Goal: Task Accomplishment & Management: Use online tool/utility

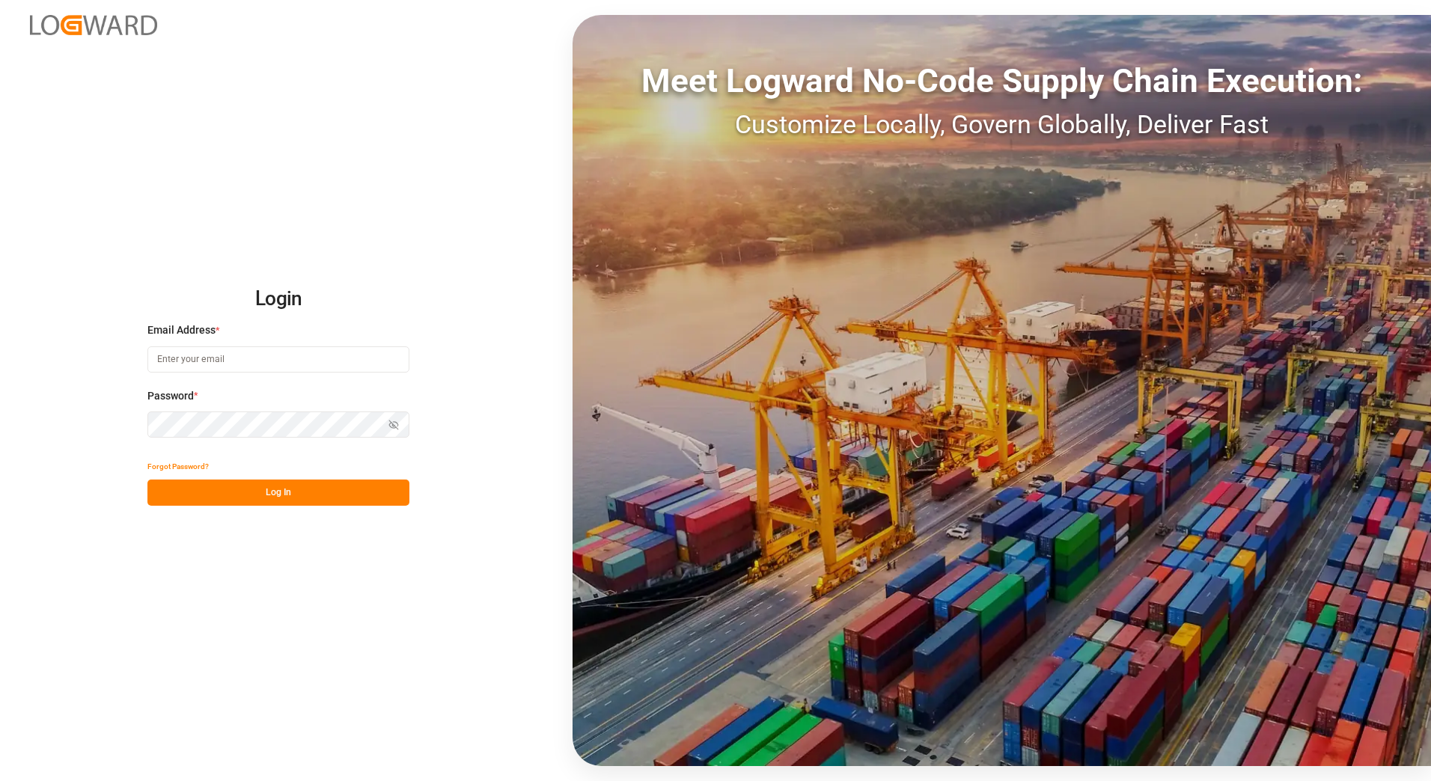
click at [263, 363] on input at bounding box center [278, 360] width 262 height 26
type input "[PERSON_NAME][EMAIL_ADDRESS][PERSON_NAME][DOMAIN_NAME]"
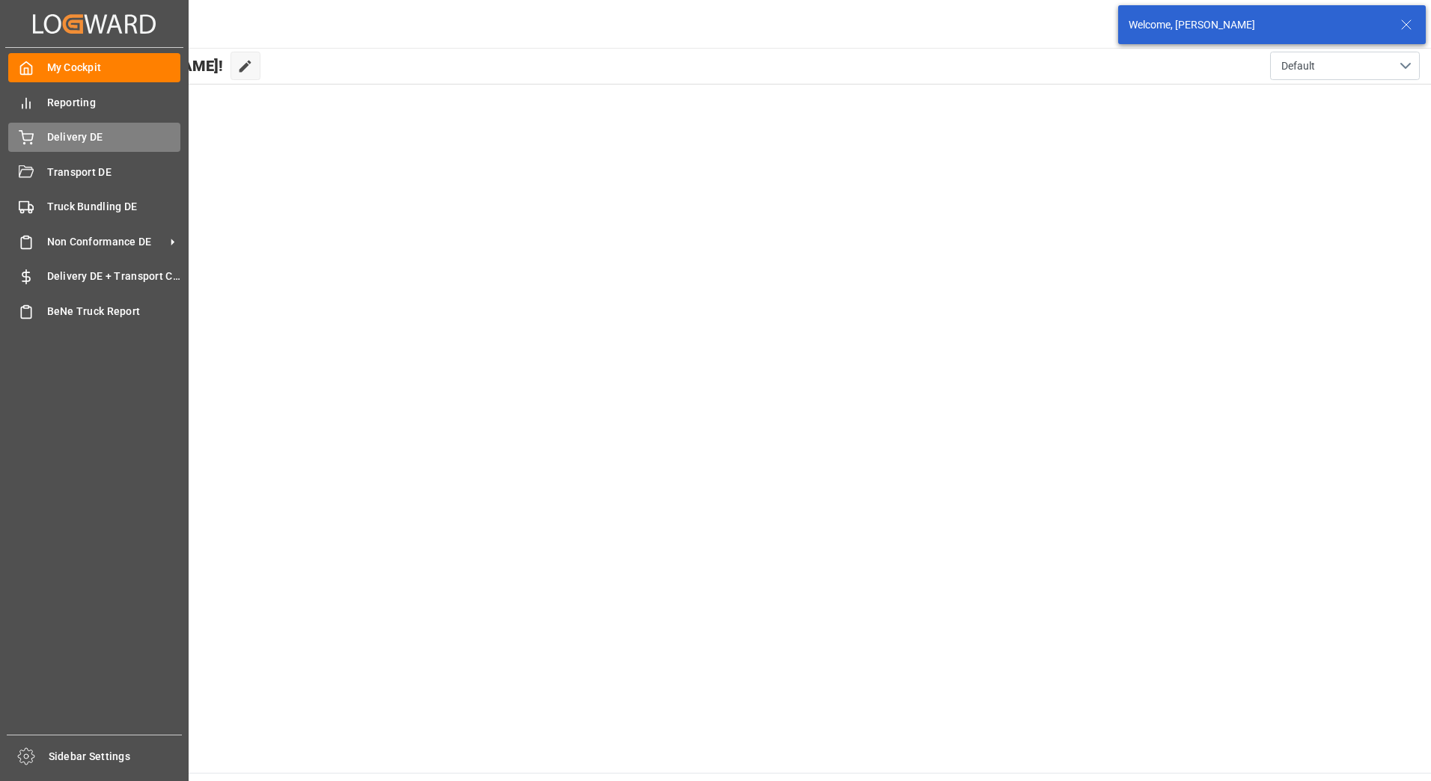
click at [39, 137] on div "Delivery DE Delivery DE" at bounding box center [94, 137] width 172 height 29
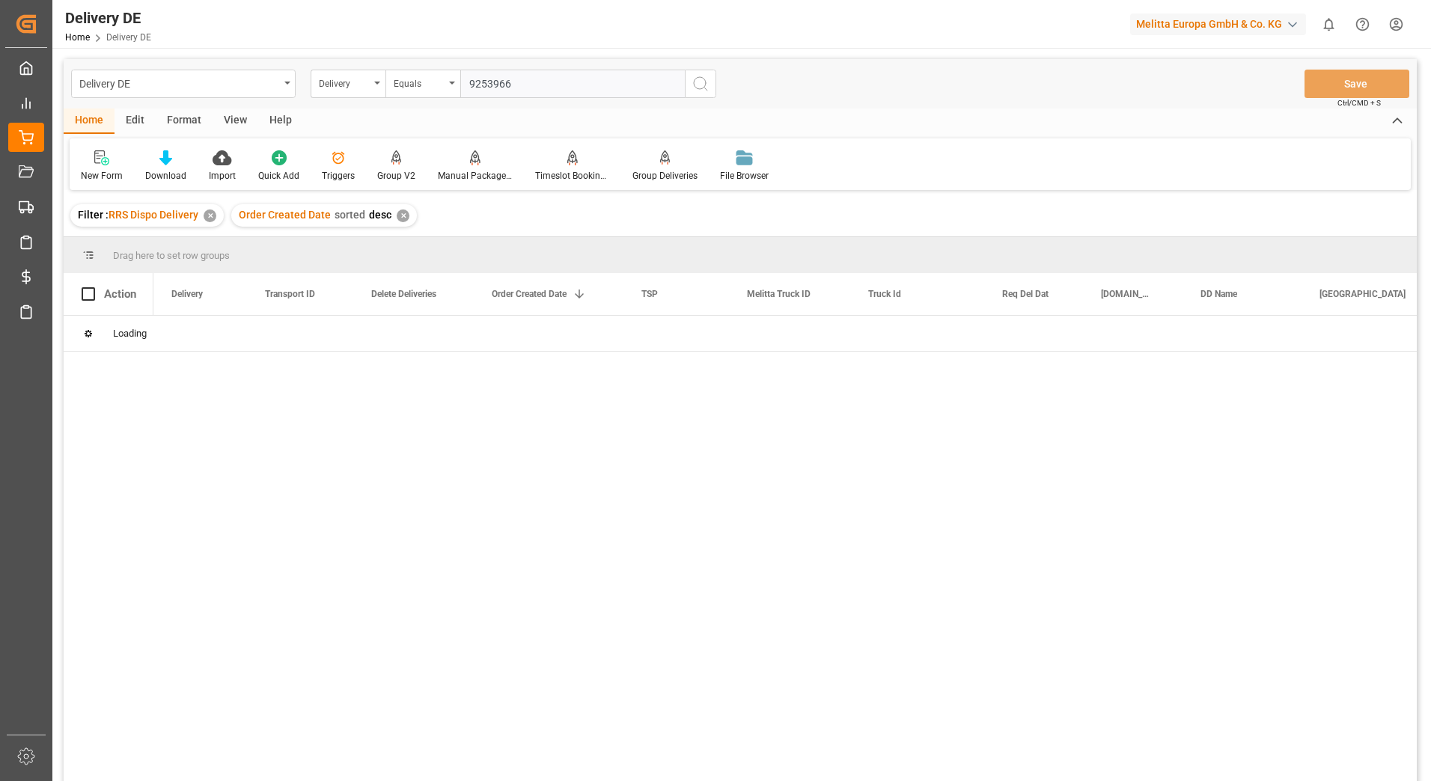
type input "92539665"
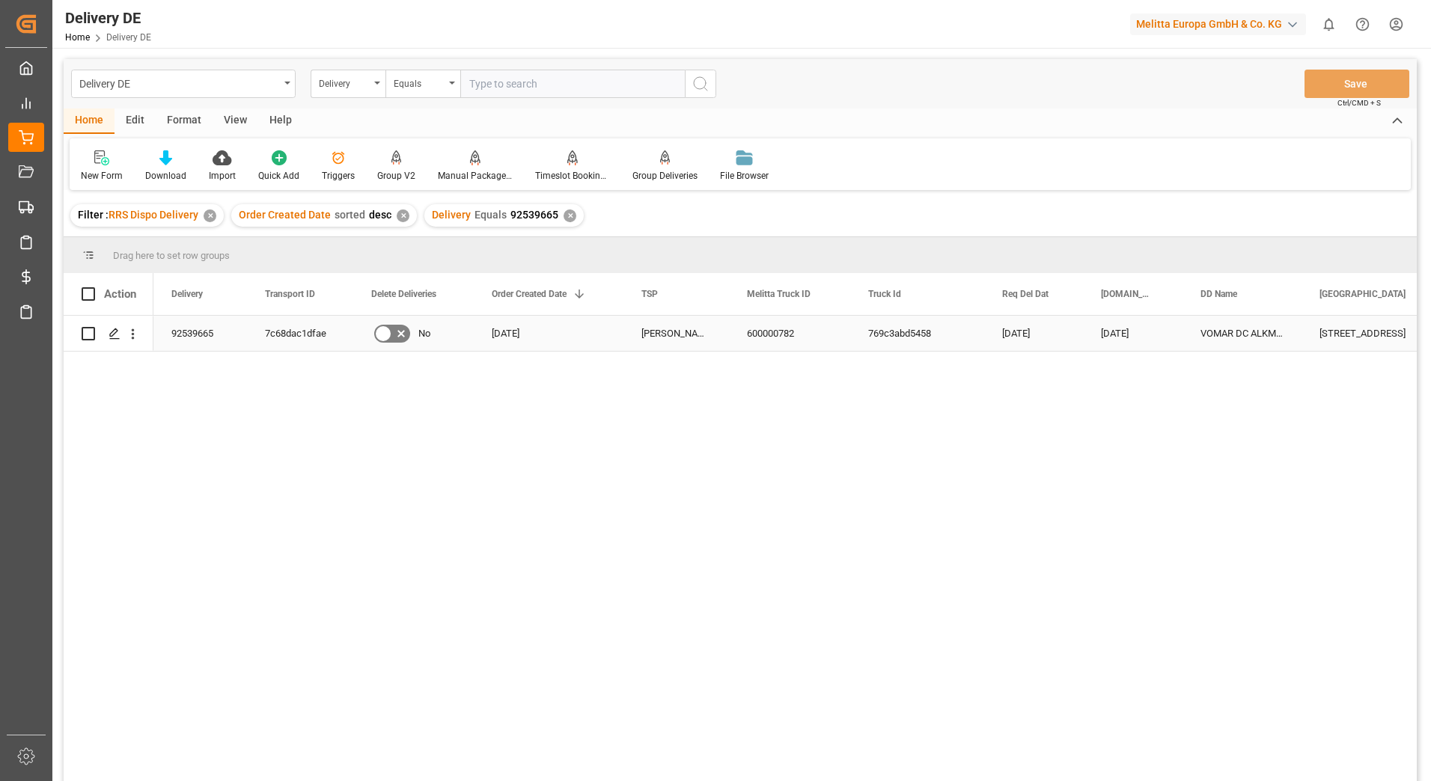
click at [294, 337] on div "7c68dac1dfae" at bounding box center [300, 333] width 106 height 35
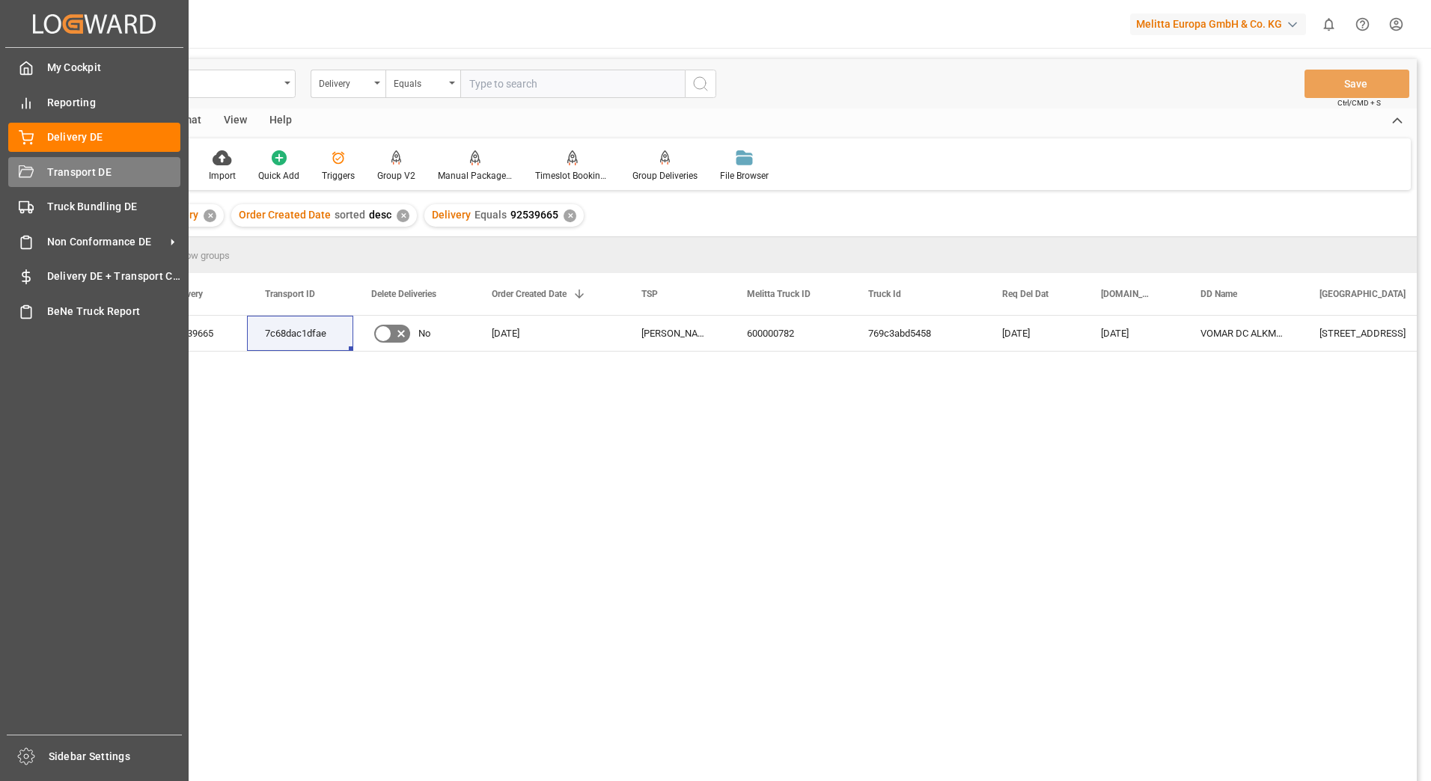
click at [39, 177] on div "Transport DE Transport DE" at bounding box center [94, 171] width 172 height 29
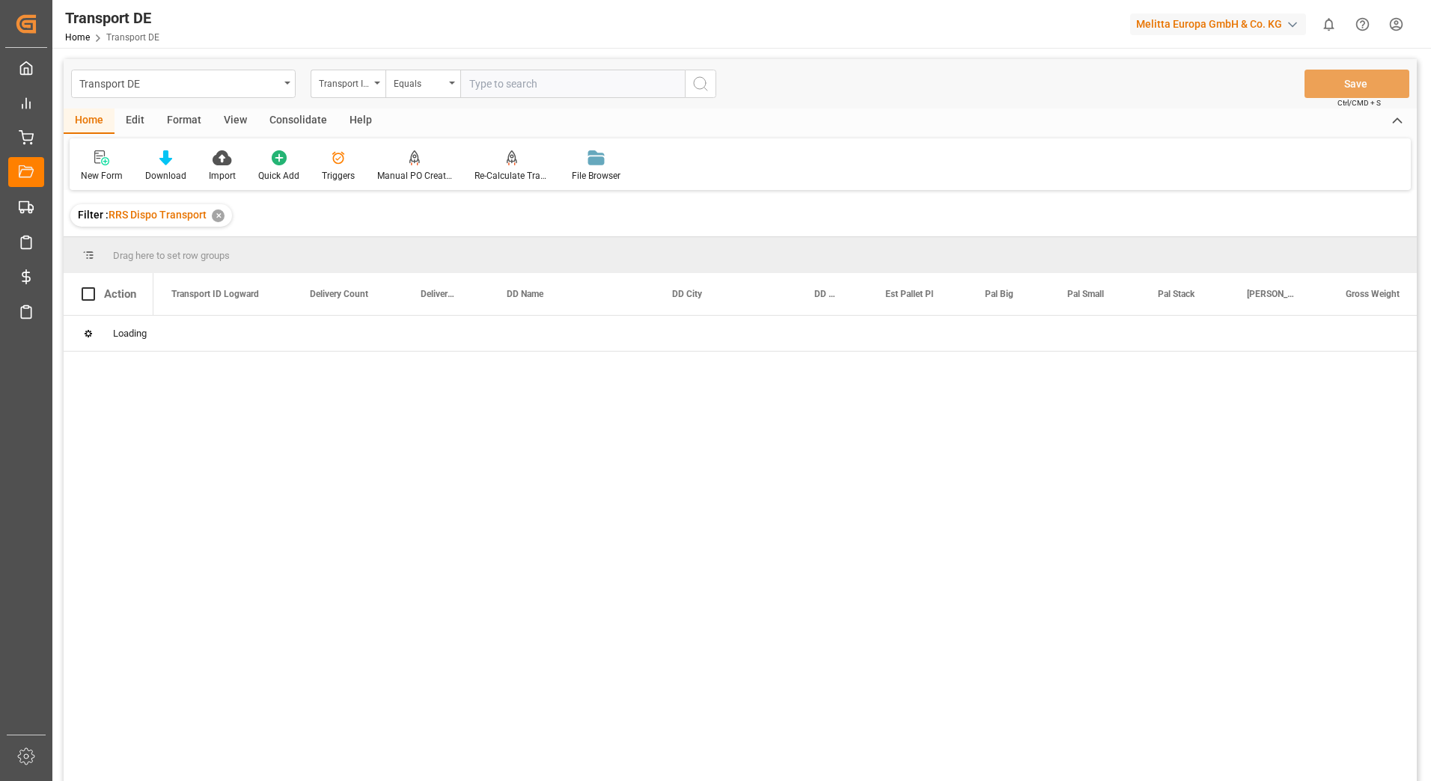
click at [501, 89] on input "text" at bounding box center [572, 84] width 225 height 28
paste input "7c68dac1dfae"
type input "7c68dac1dfae"
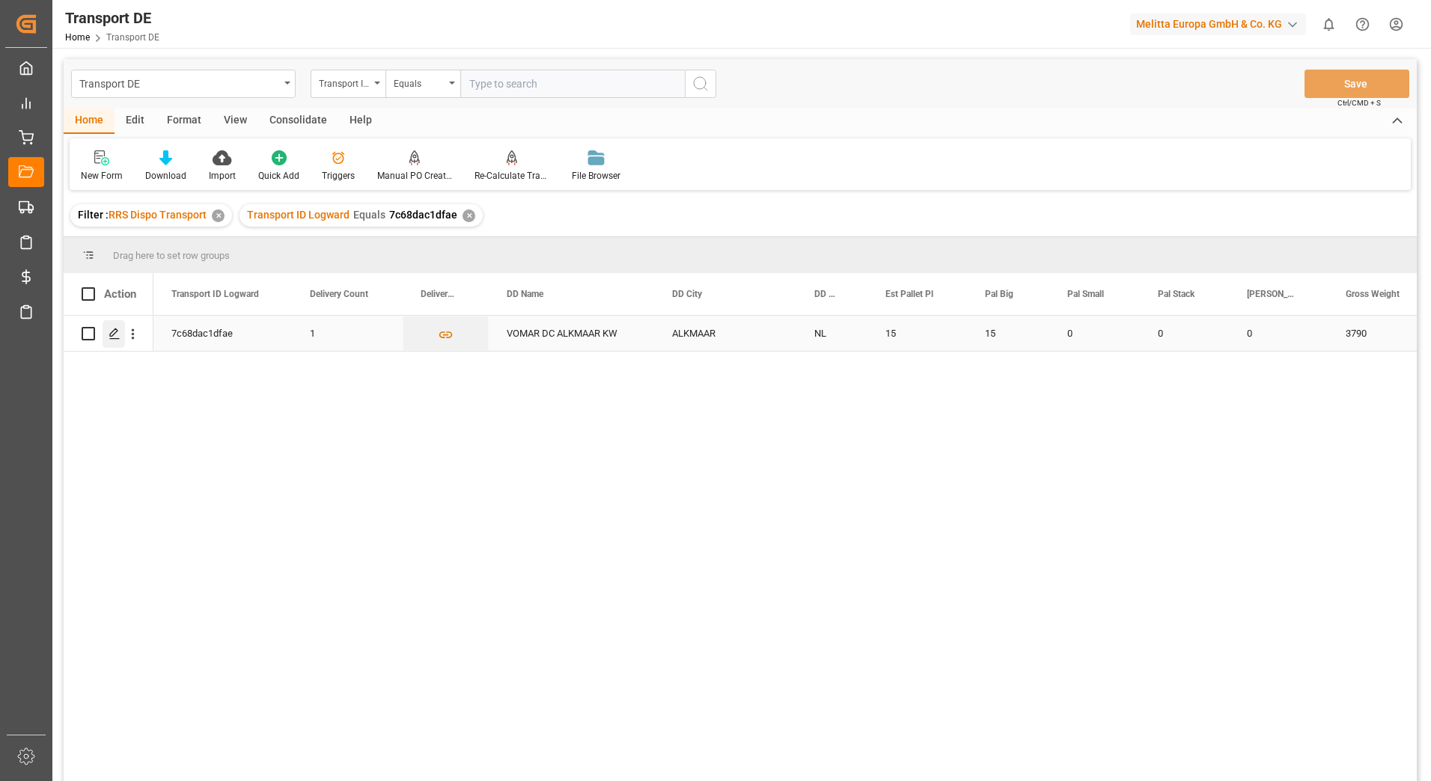
click at [116, 336] on icon "Press SPACE to select this row." at bounding box center [115, 334] width 12 height 12
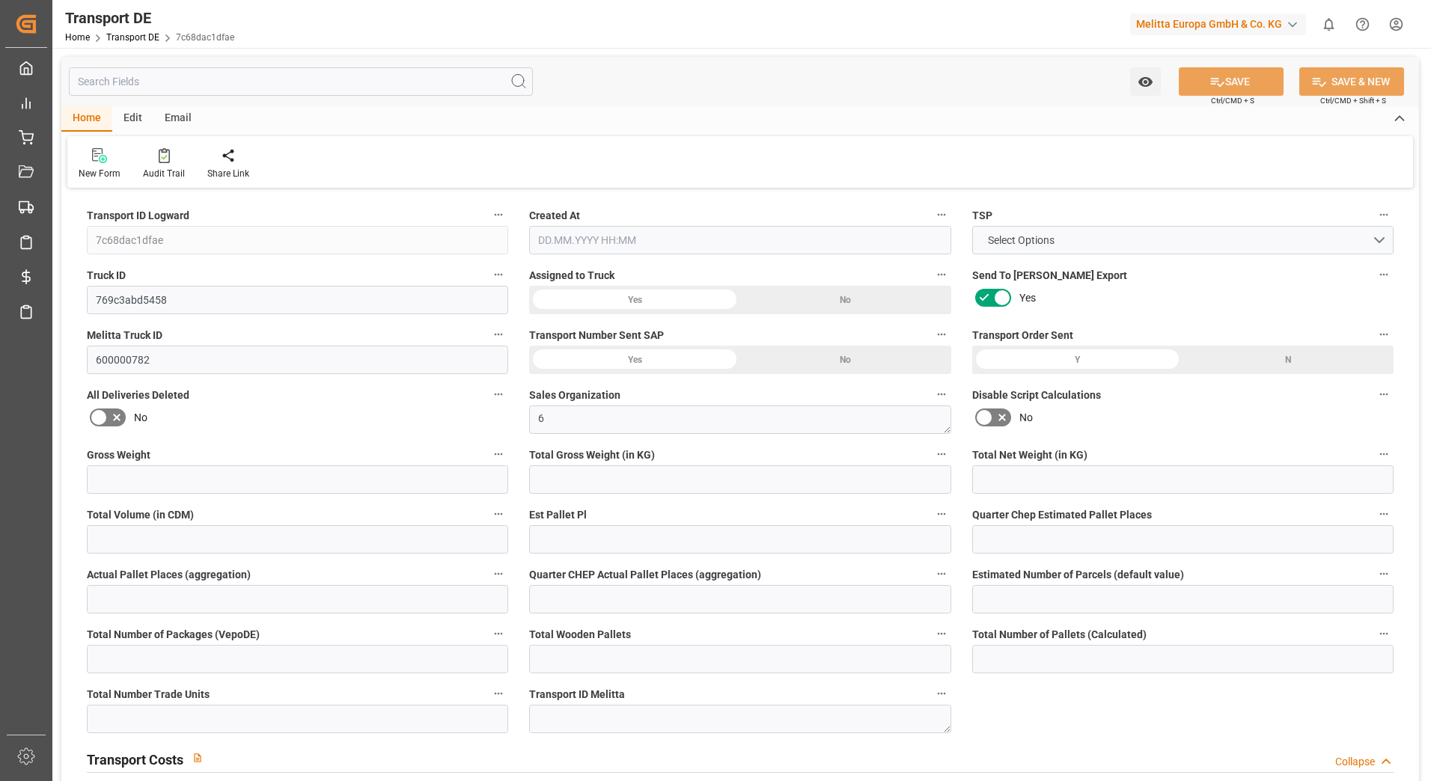
type input "3790"
type input "3414.978"
type input "3020.652"
type input "22613.4"
type input "15"
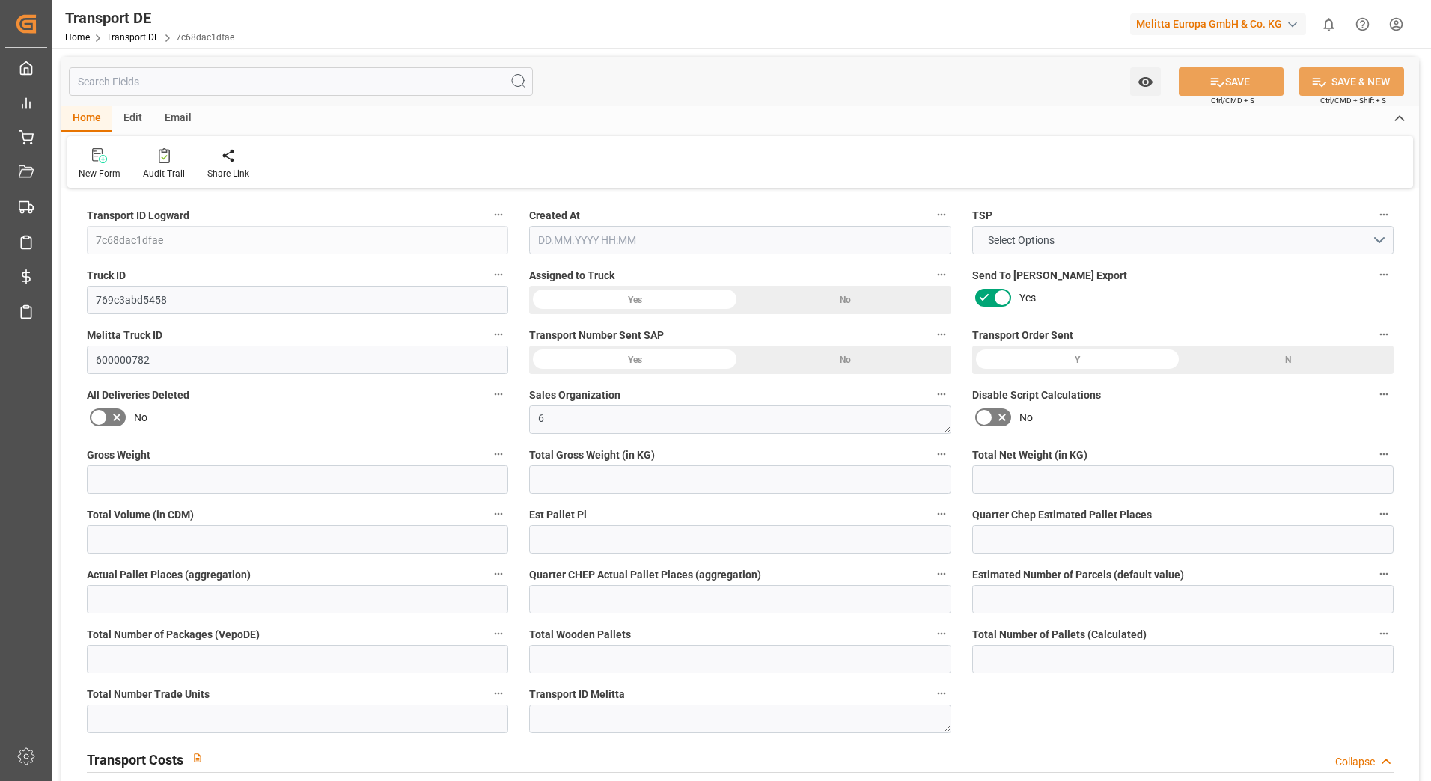
type input "0"
type input "15"
type input "0"
type input "1"
type input "15"
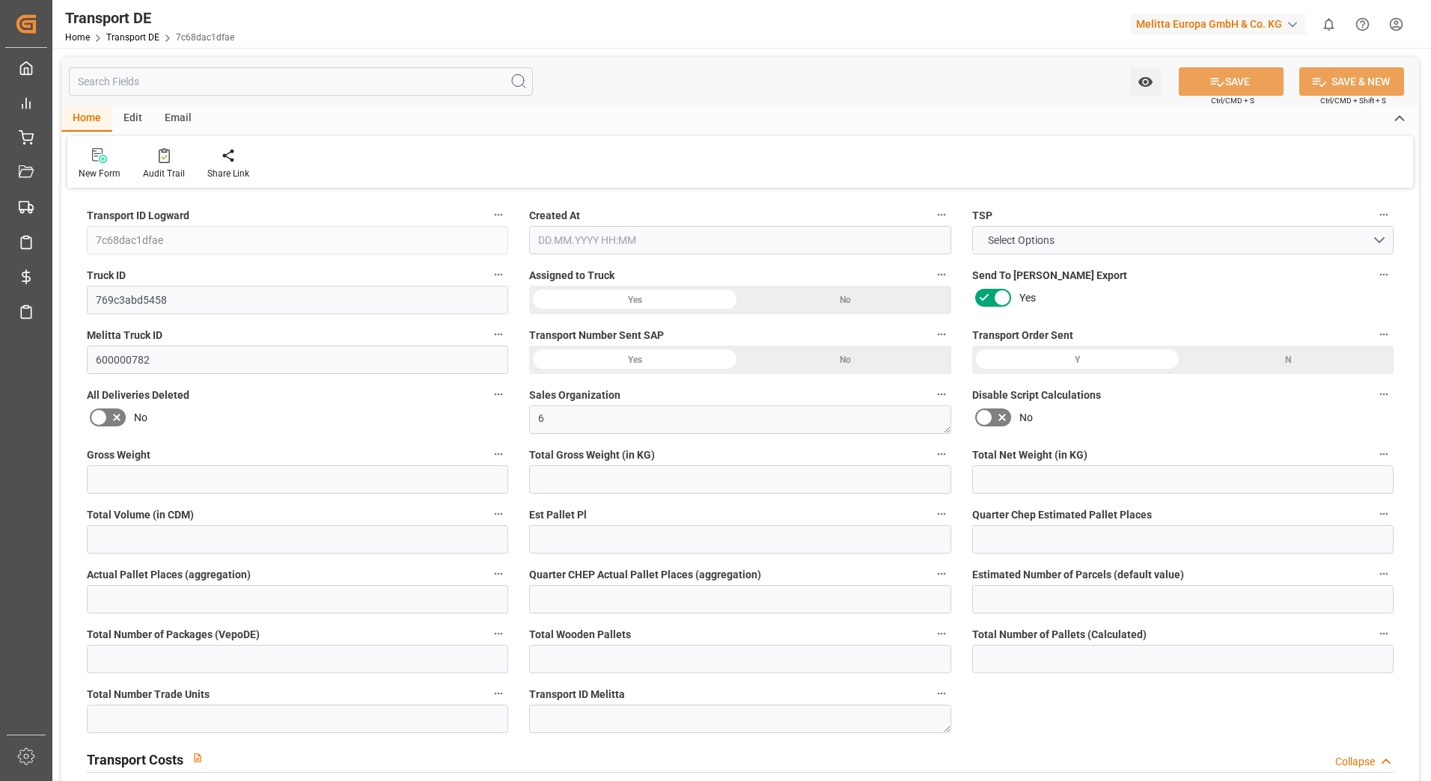
type input "15"
type input "0"
type input "882"
type input "0"
type input "645.24"
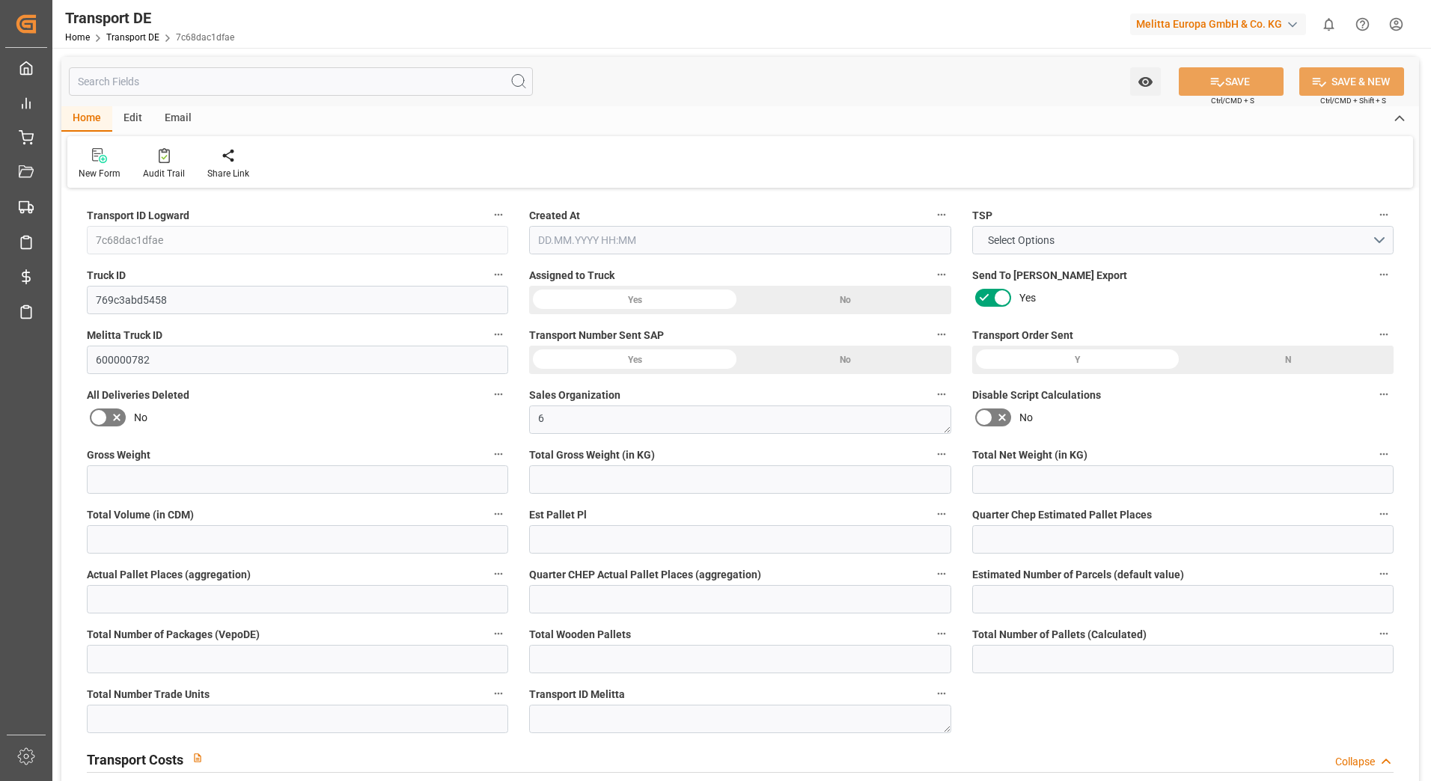
type input "3.039"
type input "645.24"
type input "628.1411"
type input "18"
type input "0"
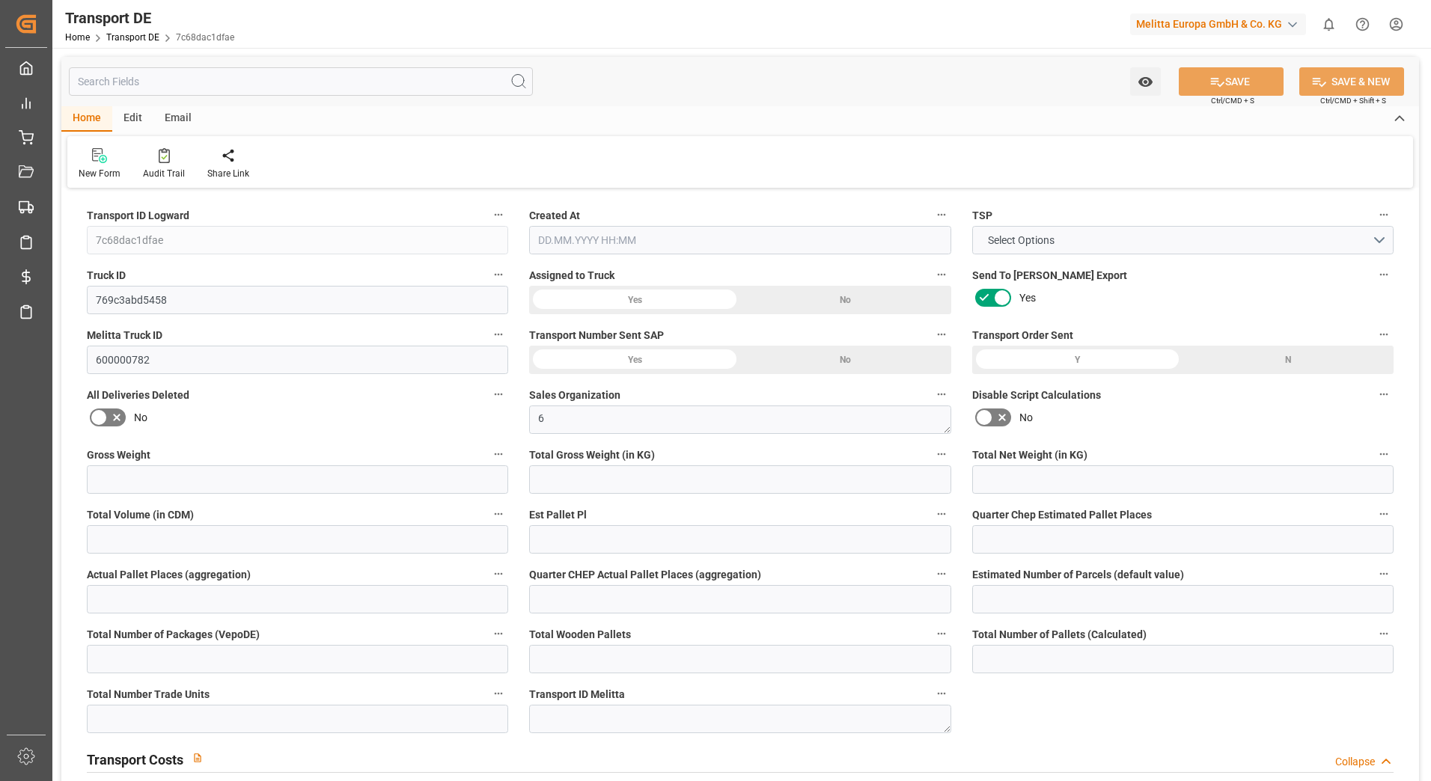
type input "0"
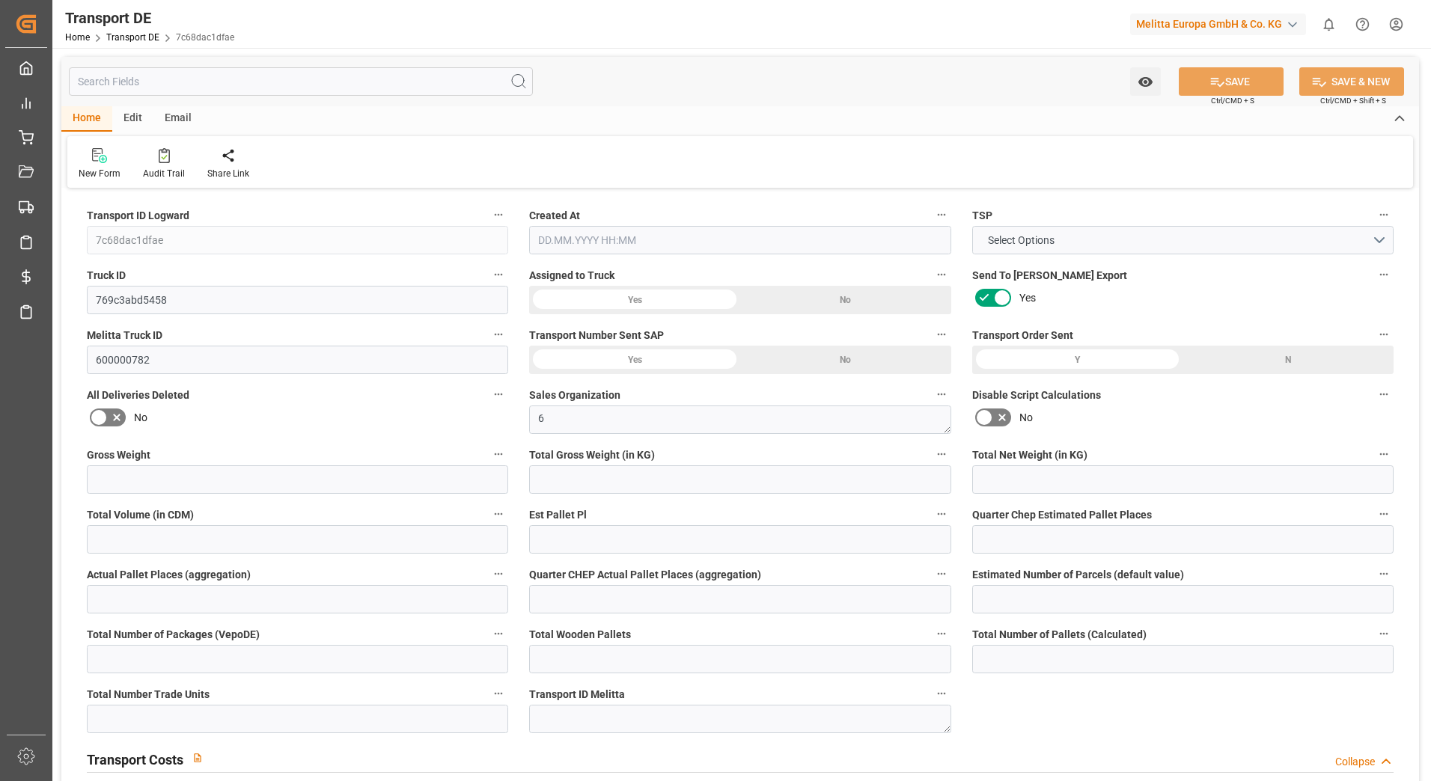
type input "0"
type input "-17.0989"
type input "0"
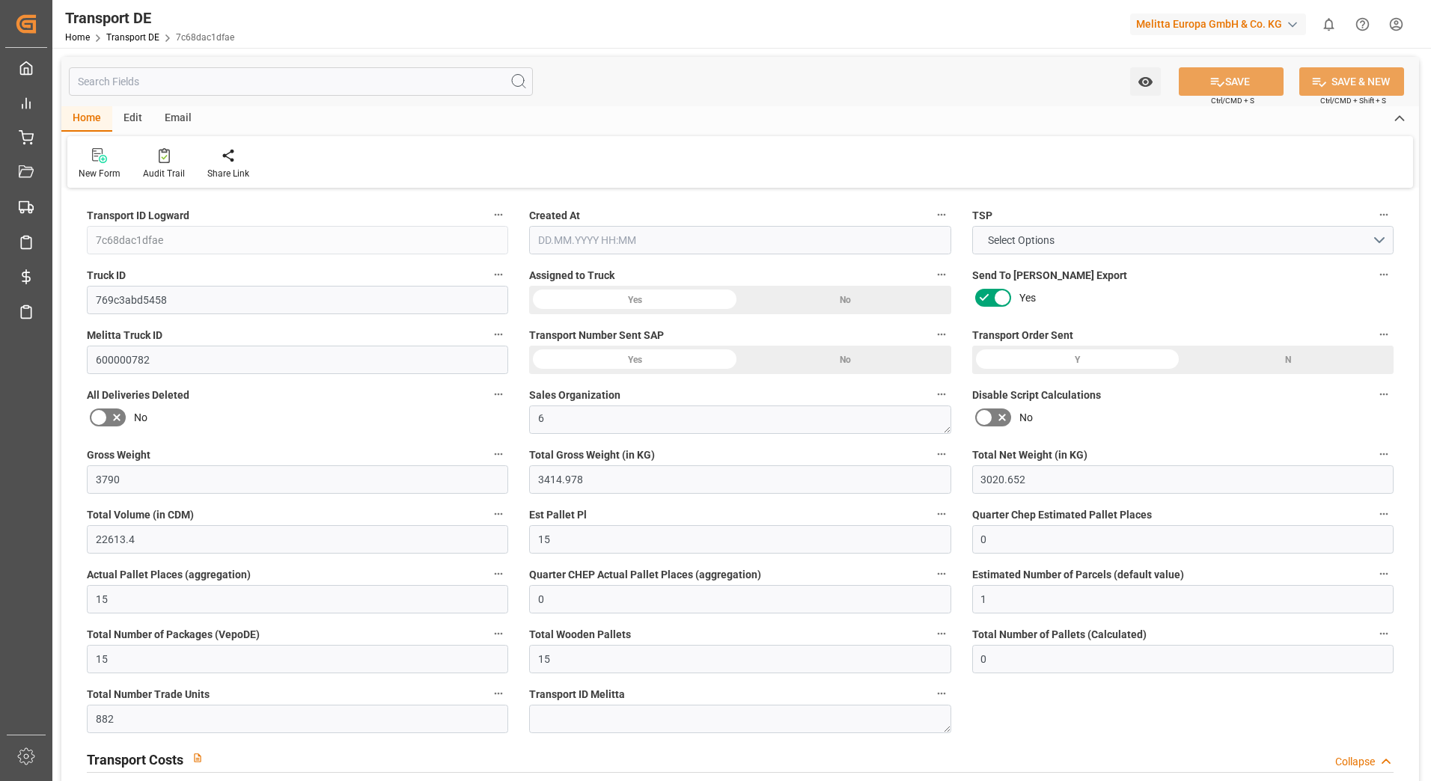
type input "0"
type input "3414.978"
type input "10767.6795"
type input "21"
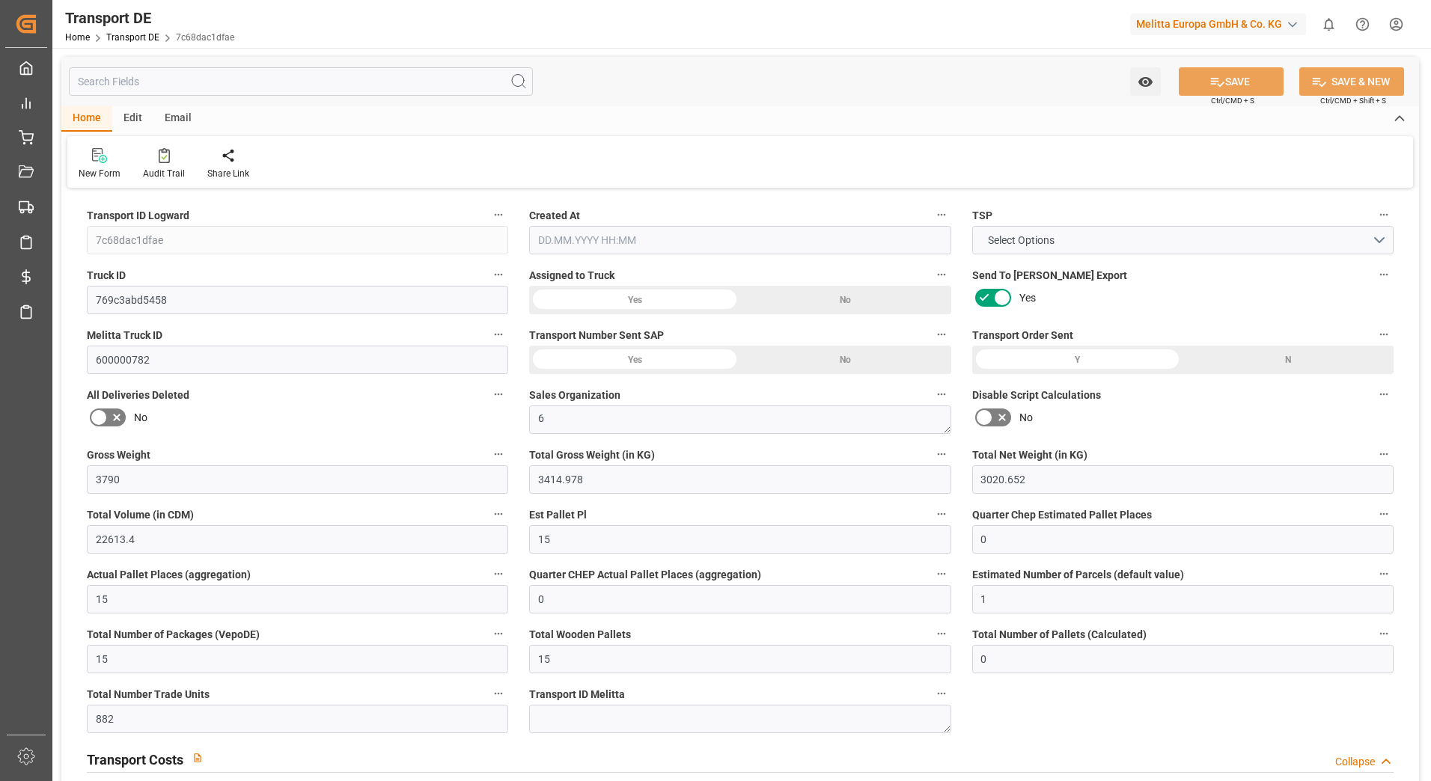
type input "80"
type input "15"
type input "0"
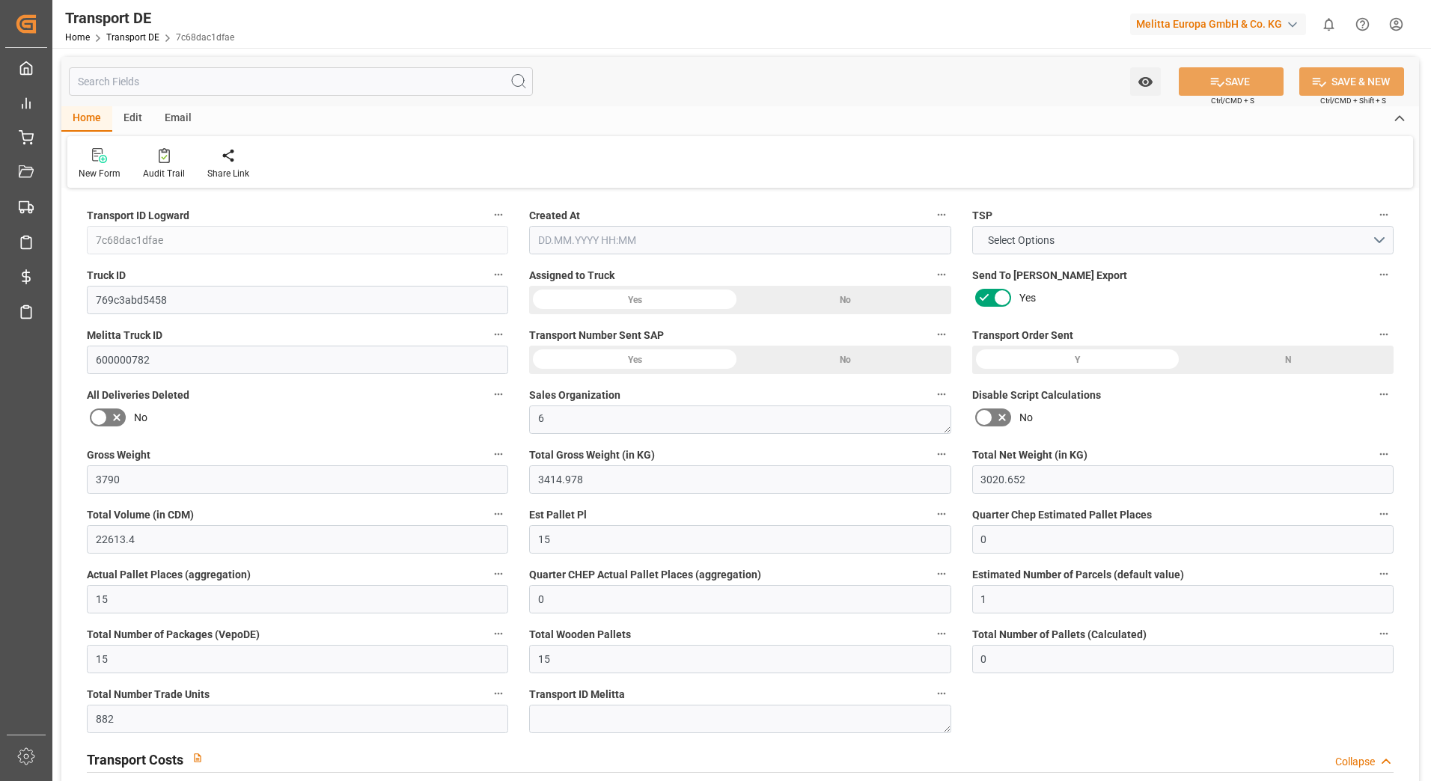
type input "0"
type input "1"
type input "0"
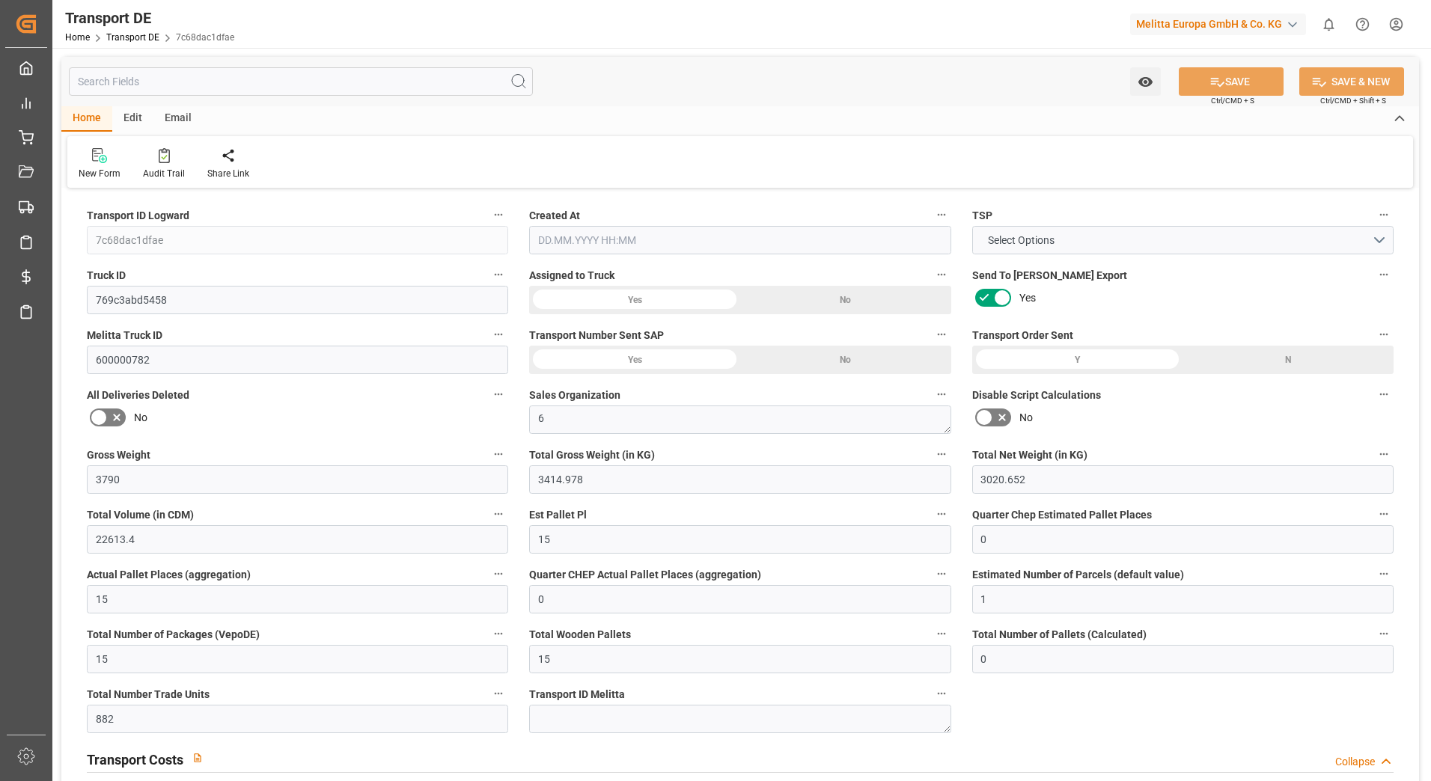
type input "882"
type input "631.1801"
type input "14.07.2025 13:28"
type input "16.07.2025"
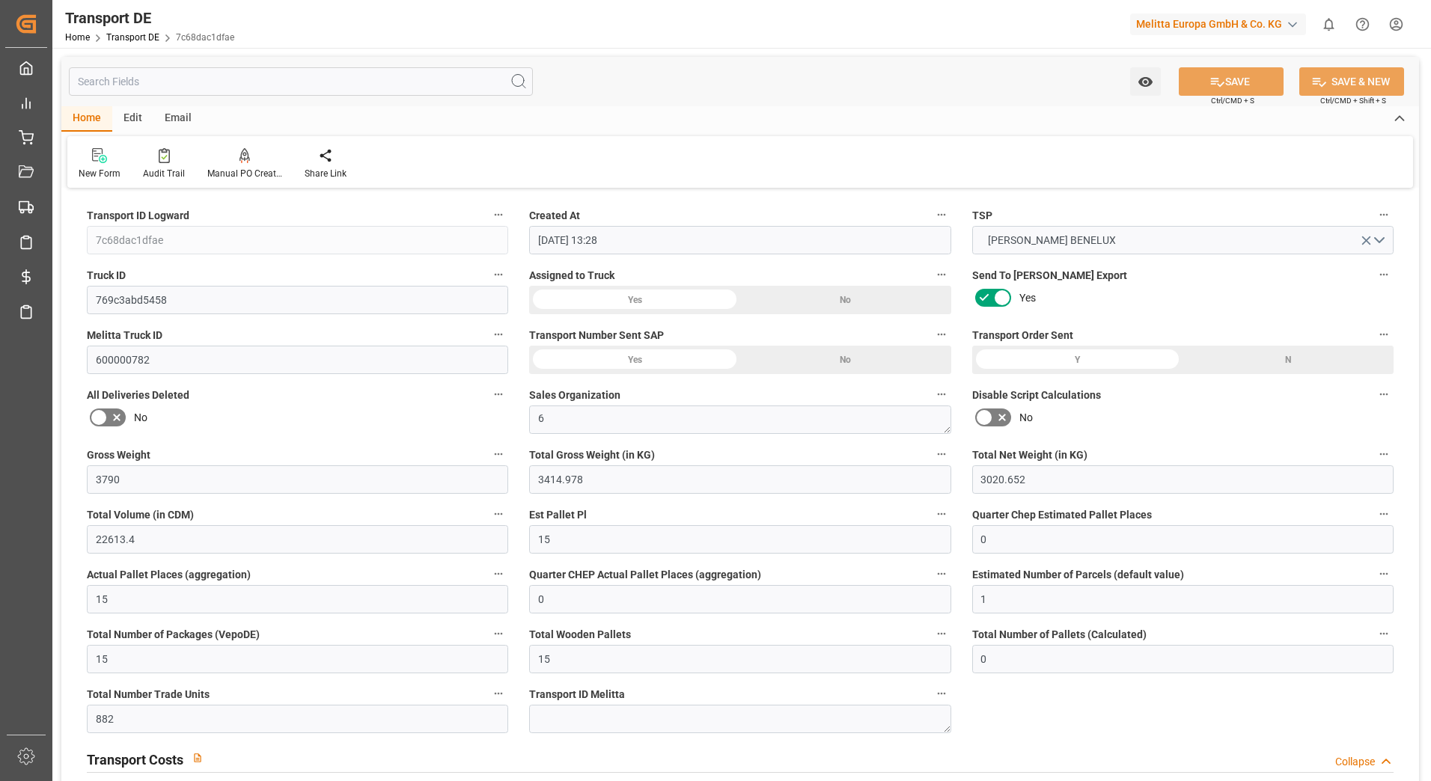
type input "[DATE]"
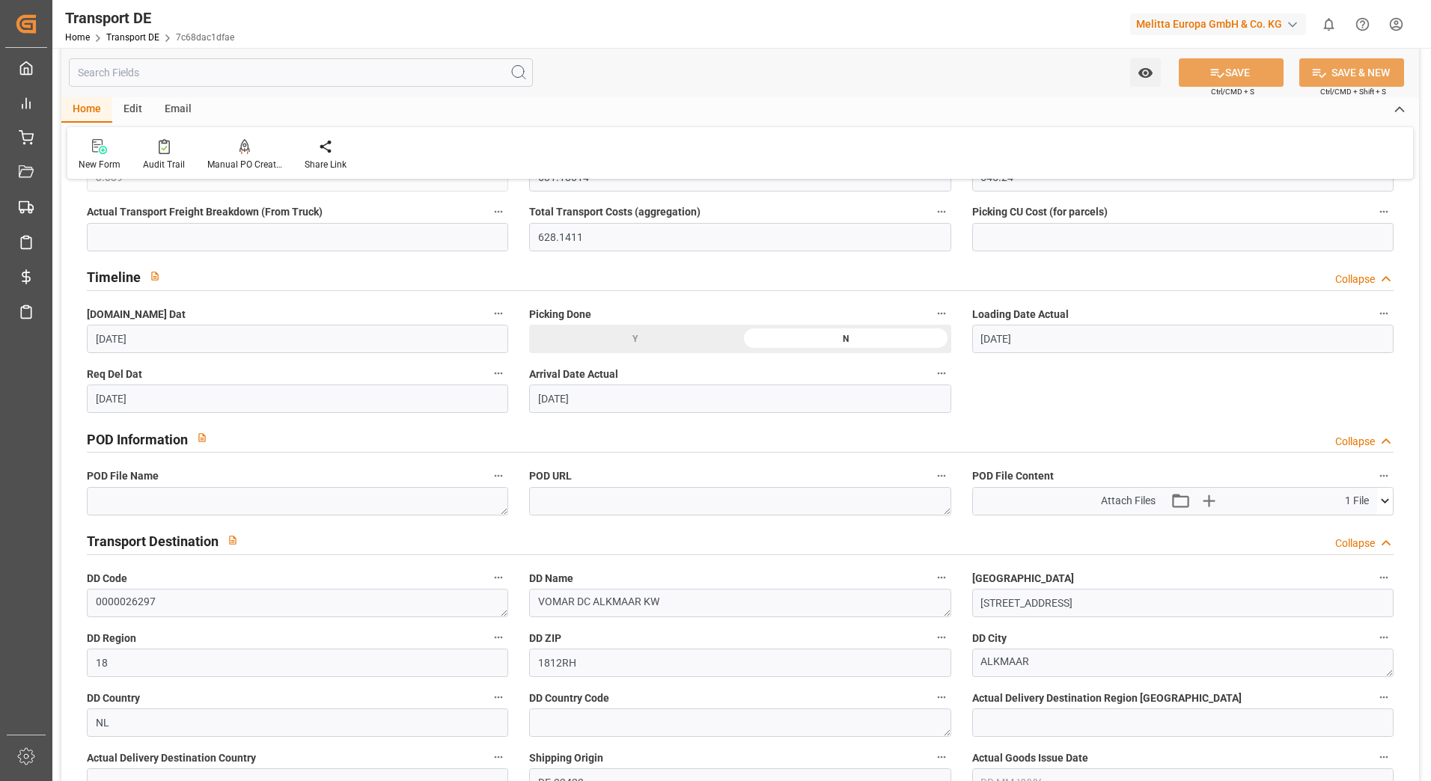
scroll to position [748, 0]
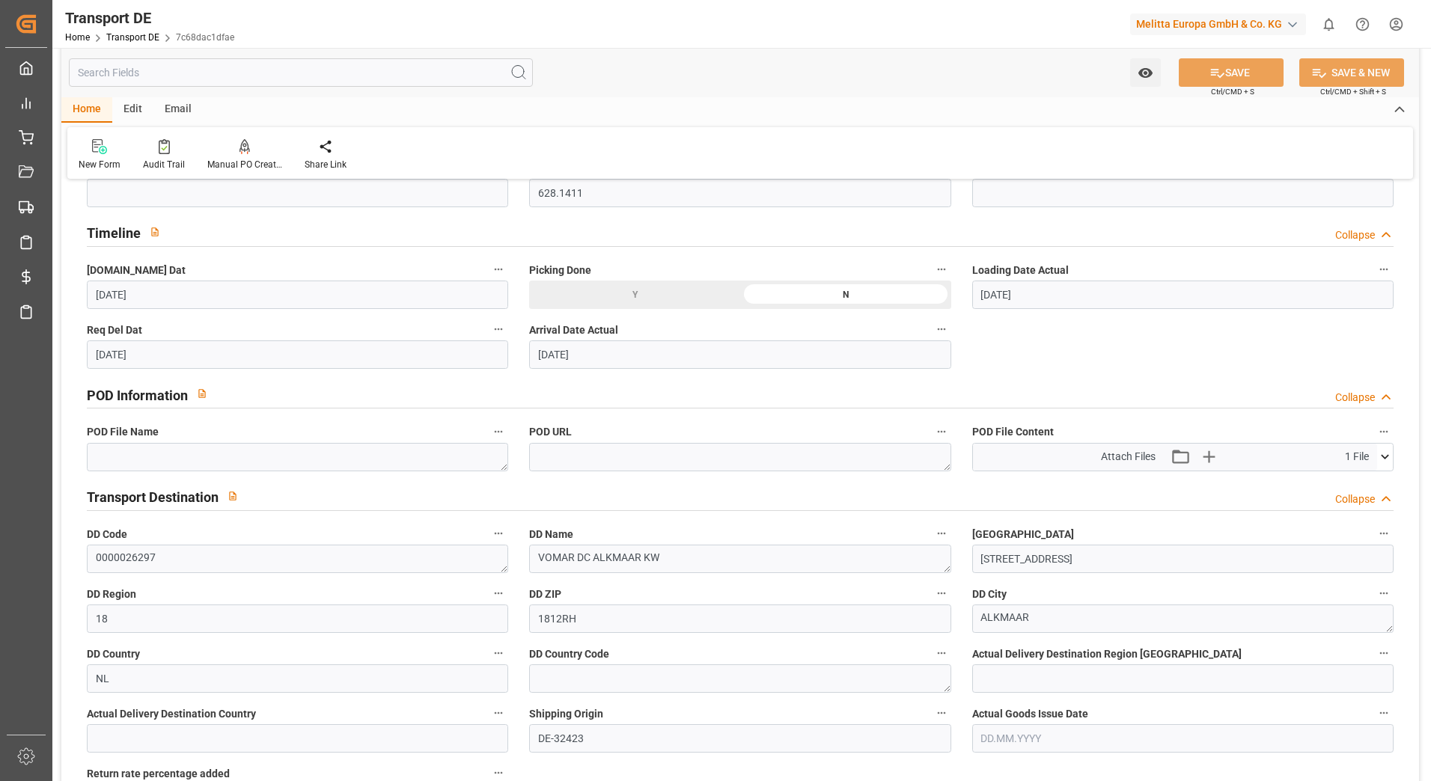
click at [1385, 461] on icon at bounding box center [1385, 457] width 16 height 16
click at [1341, 484] on icon at bounding box center [1346, 486] width 16 height 16
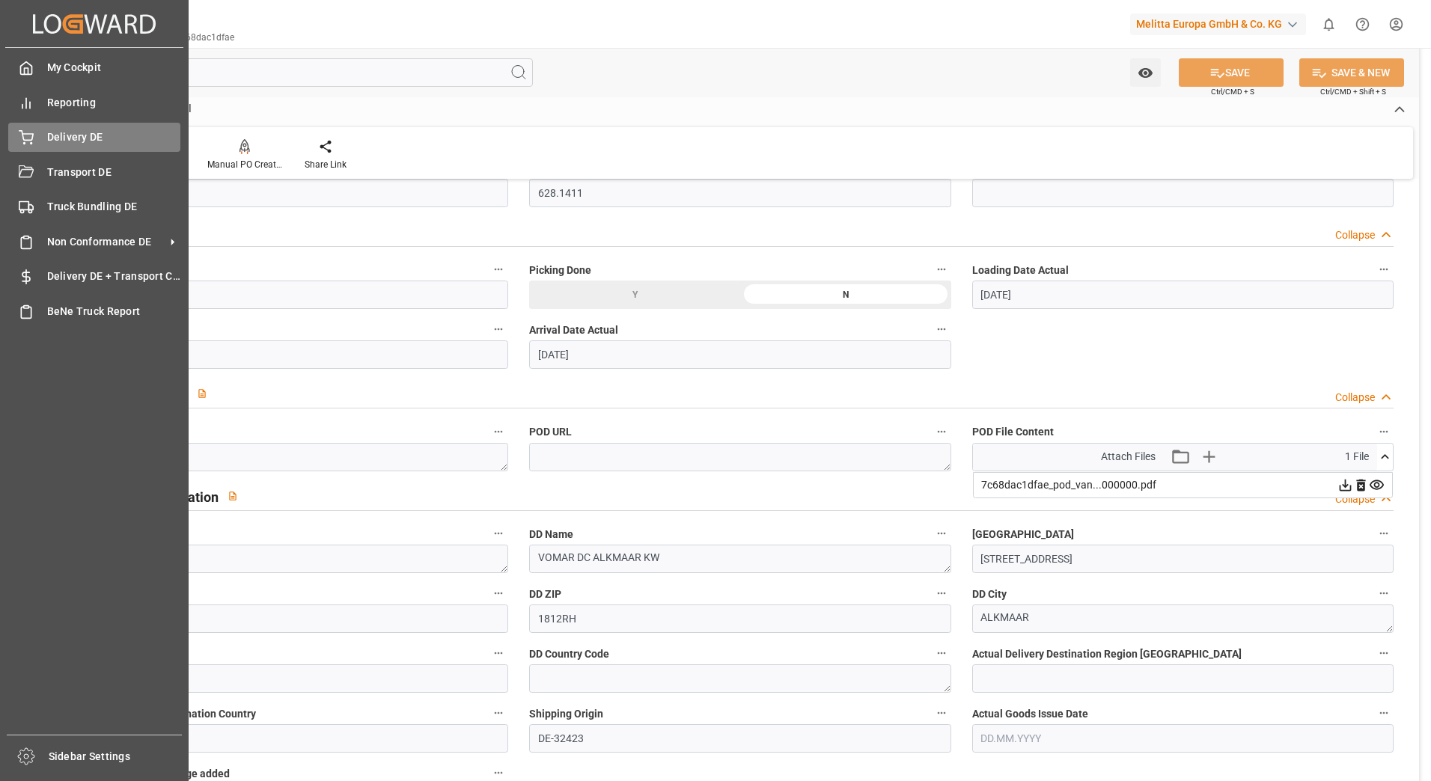
click at [31, 152] on div "Delivery DE Delivery DE" at bounding box center [94, 137] width 172 height 29
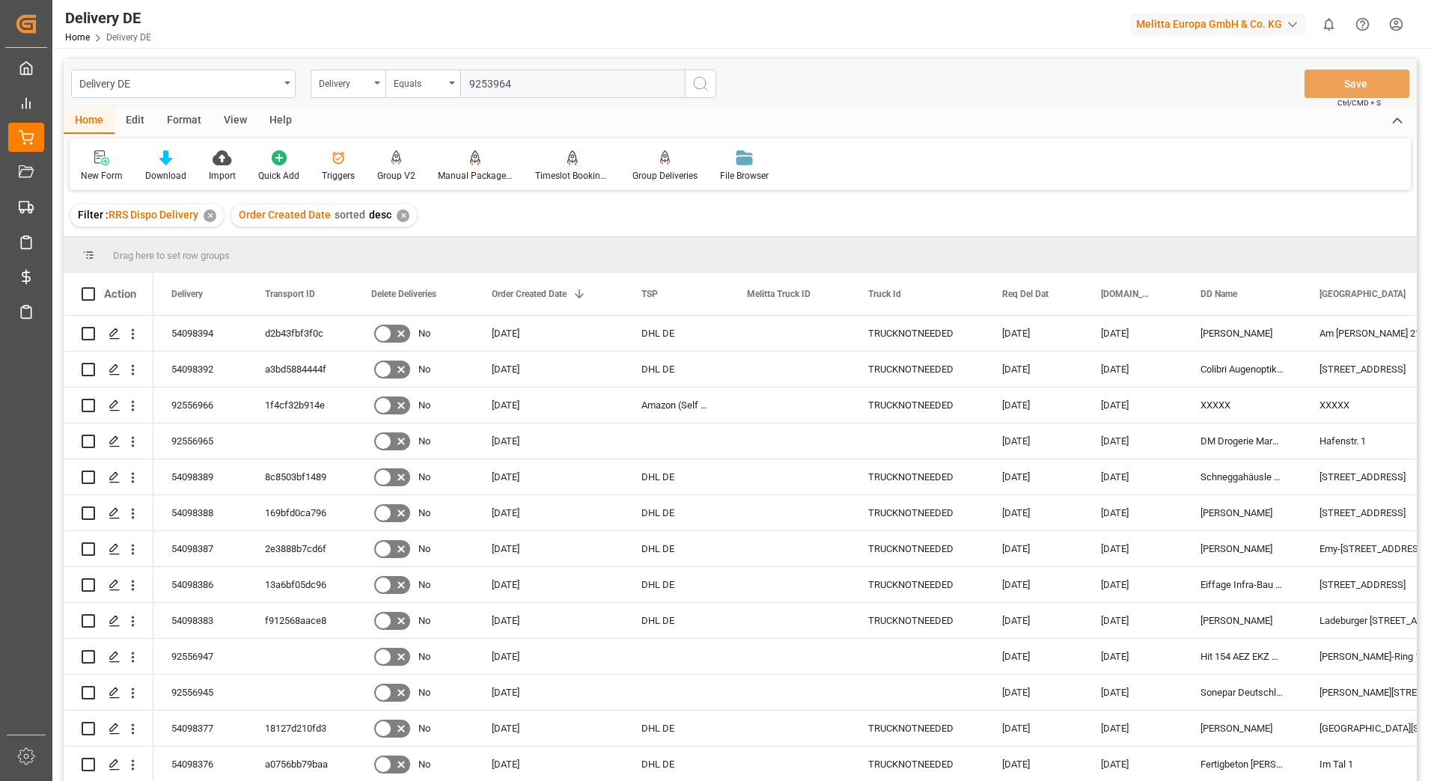
type input "92539648"
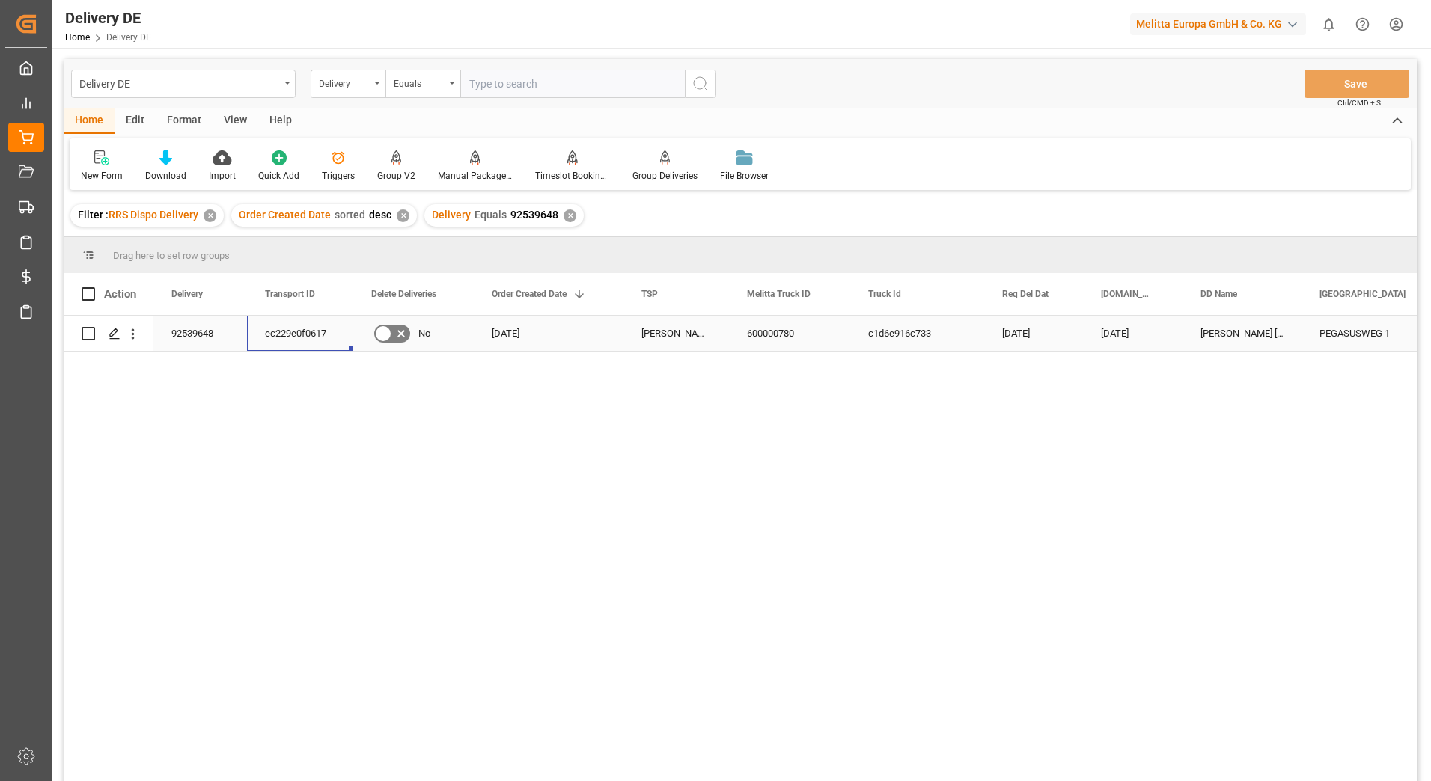
click at [307, 337] on div "ec229e0f0617" at bounding box center [300, 333] width 106 height 35
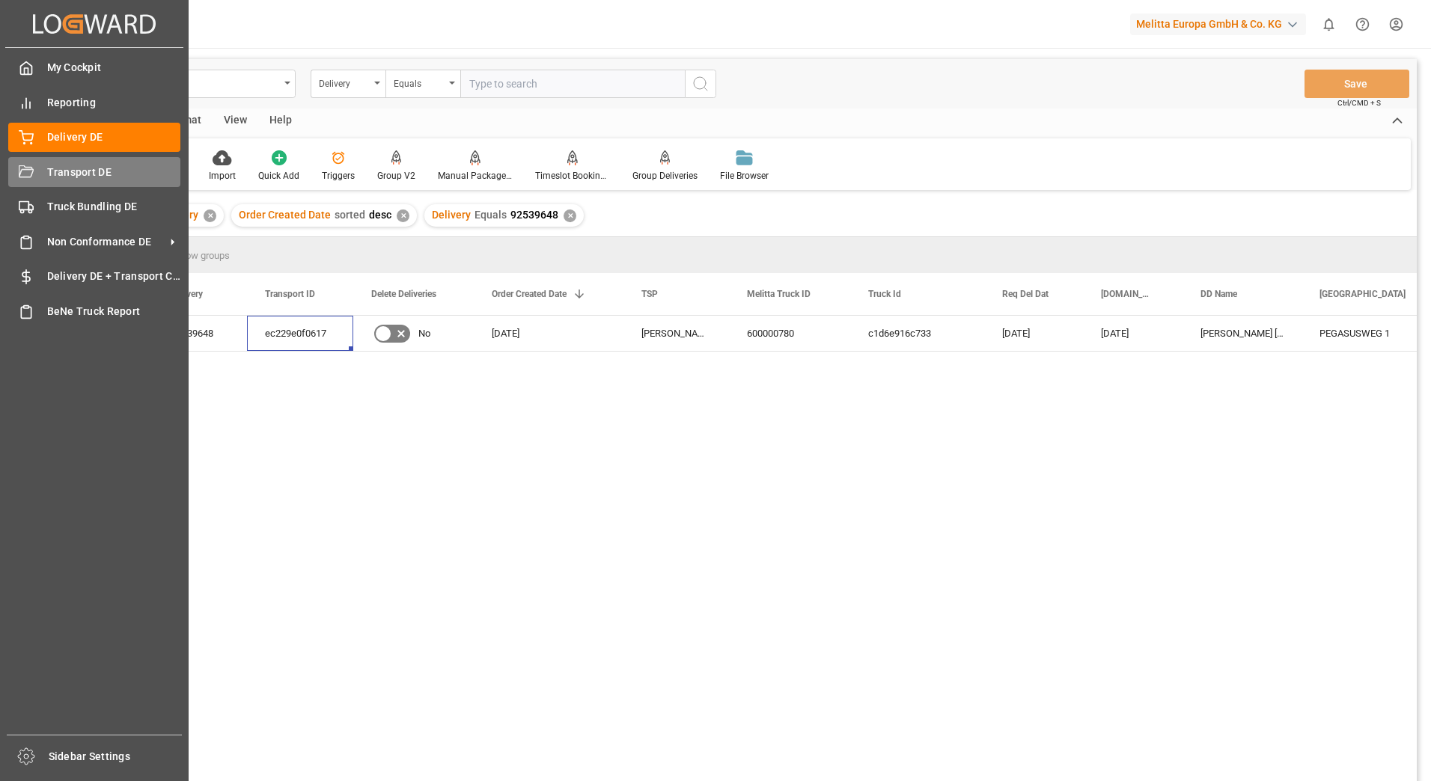
click at [17, 170] on div at bounding box center [20, 173] width 25 height 16
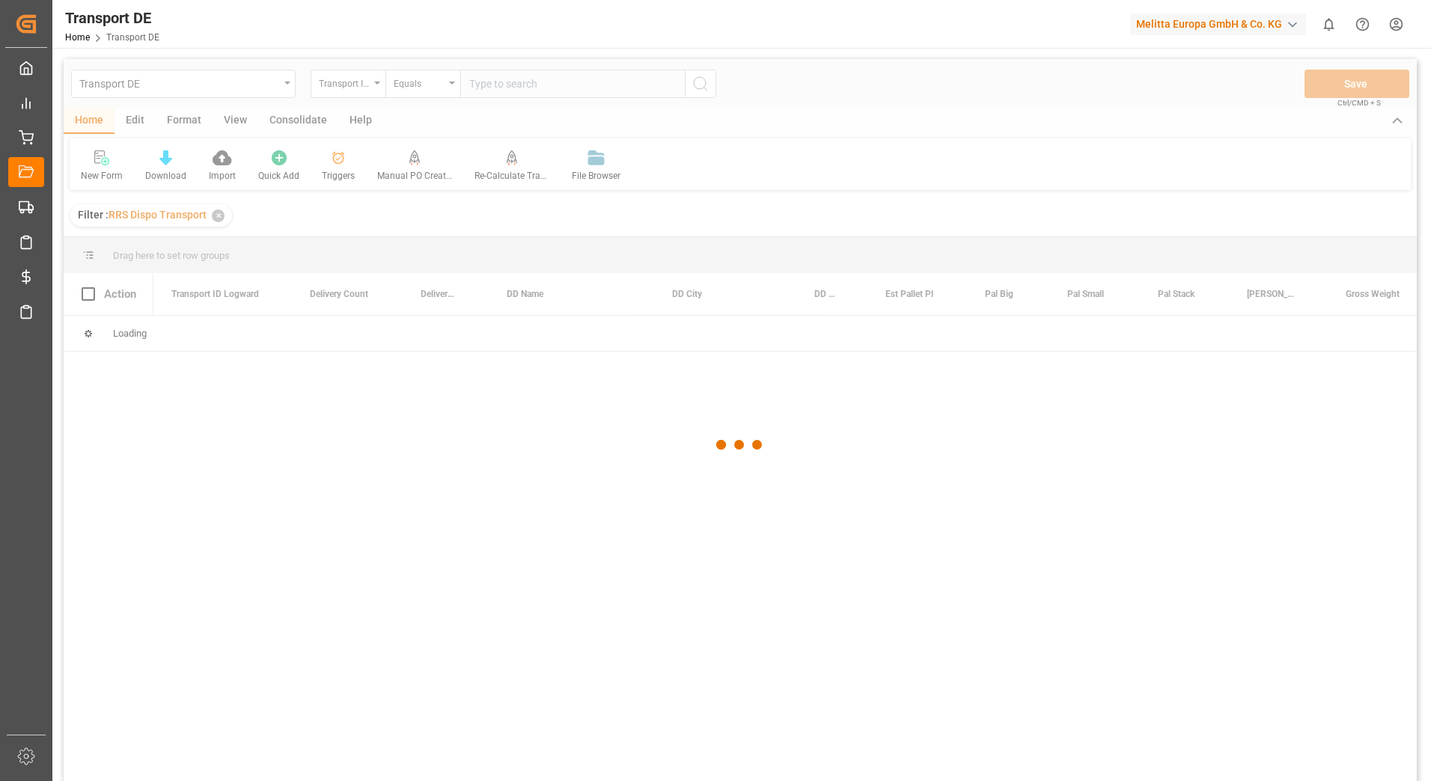
click at [498, 86] on div at bounding box center [740, 445] width 1353 height 772
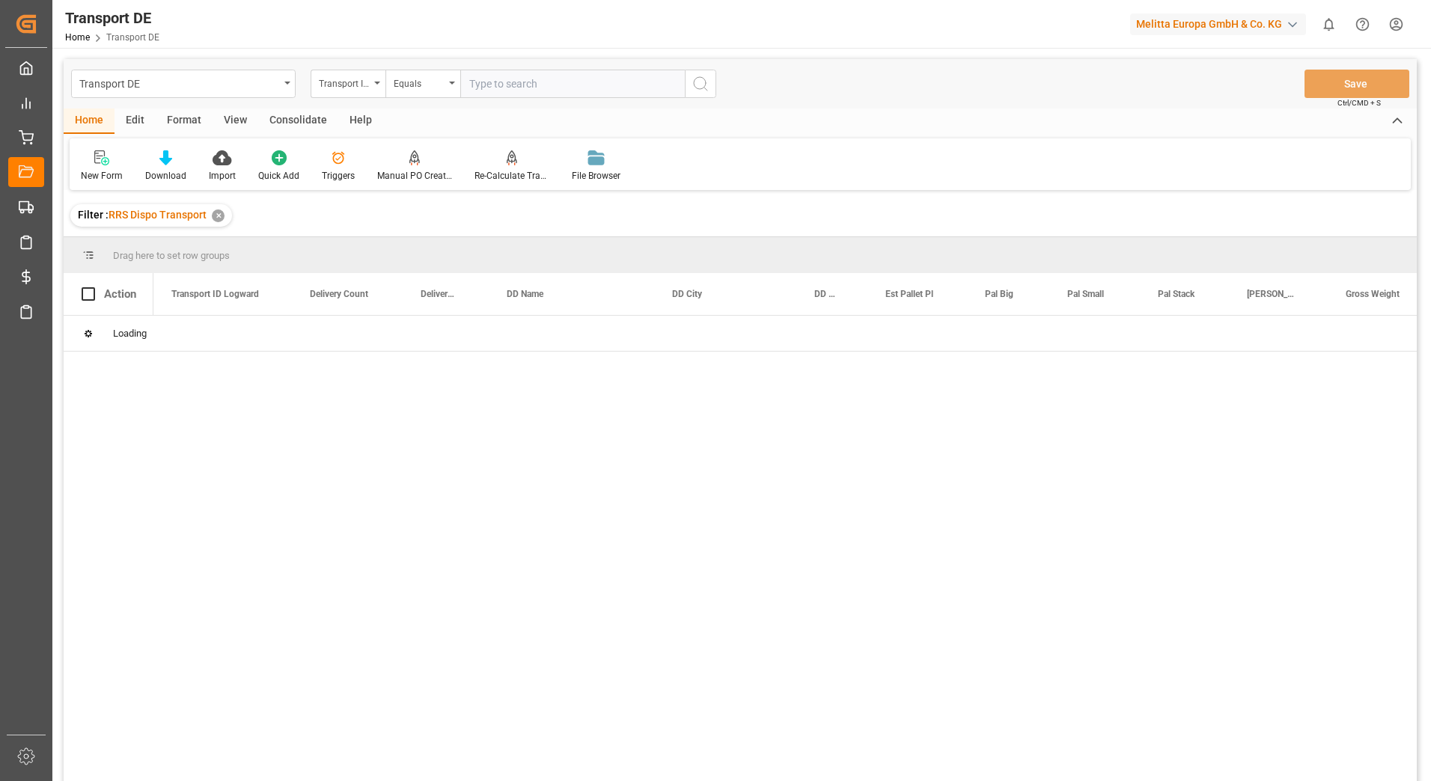
click at [498, 86] on input "text" at bounding box center [572, 84] width 225 height 28
paste input "ec229e0f0617"
type input "ec229e0f0617"
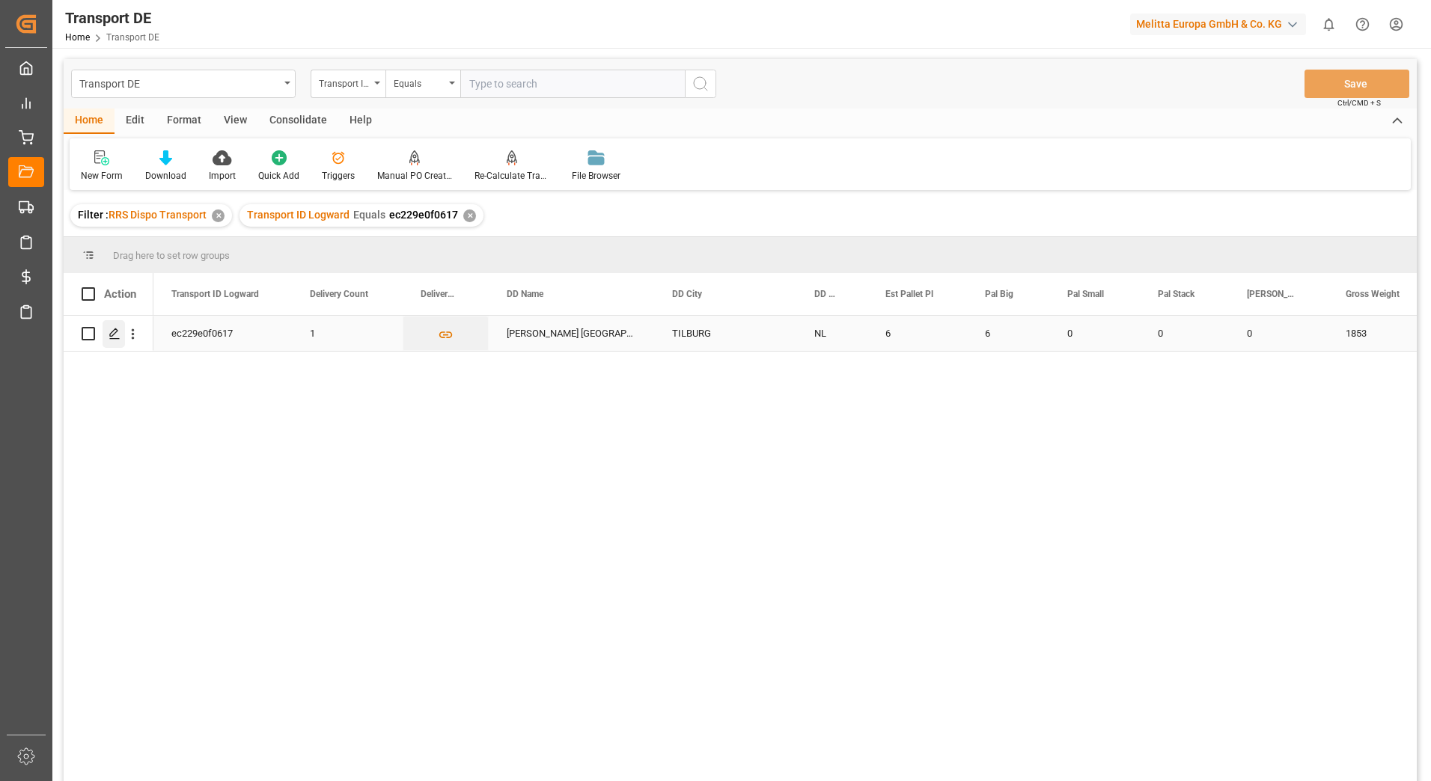
click at [109, 336] on icon "Press SPACE to select this row." at bounding box center [115, 334] width 12 height 12
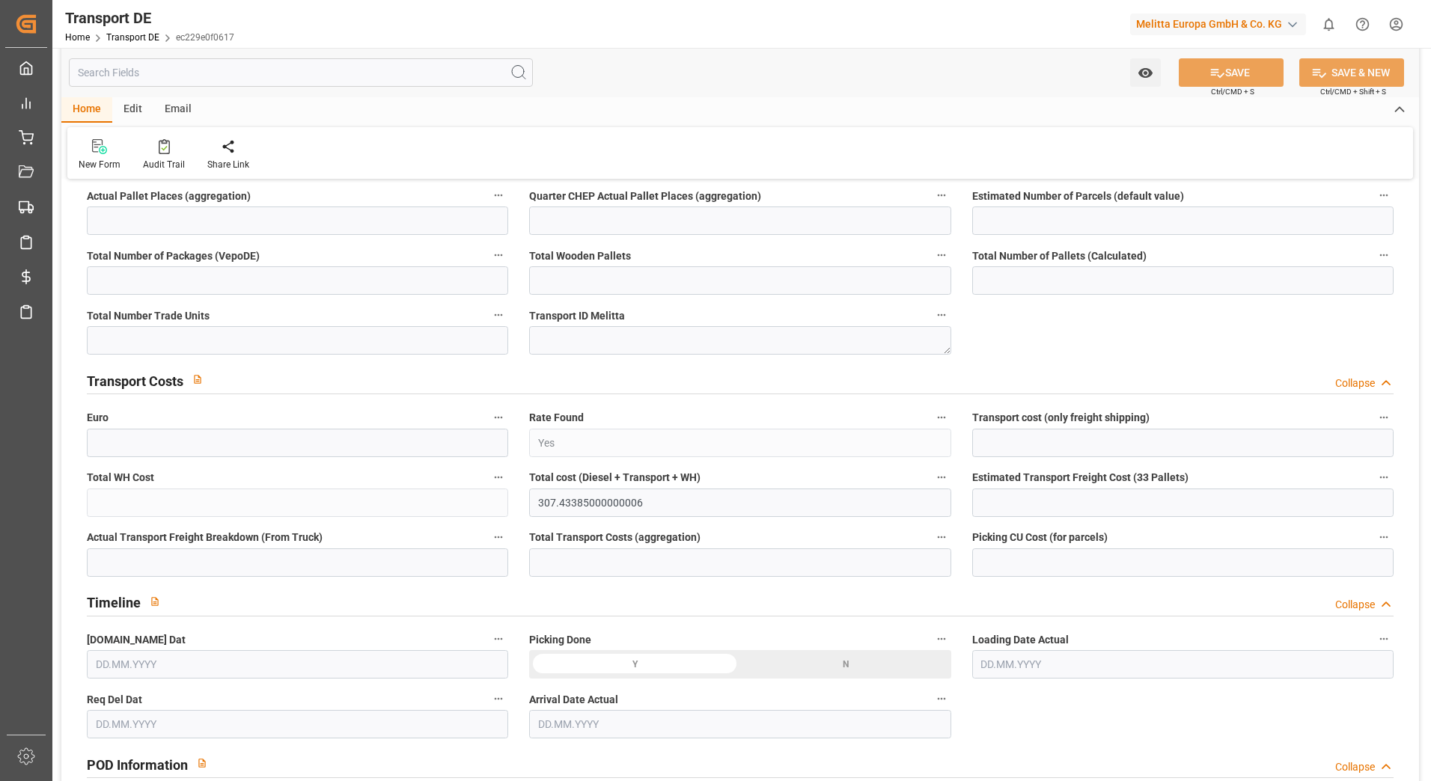
type input "1853"
type input "1700.757"
type input "1362.906"
type input "9738.54"
type input "6"
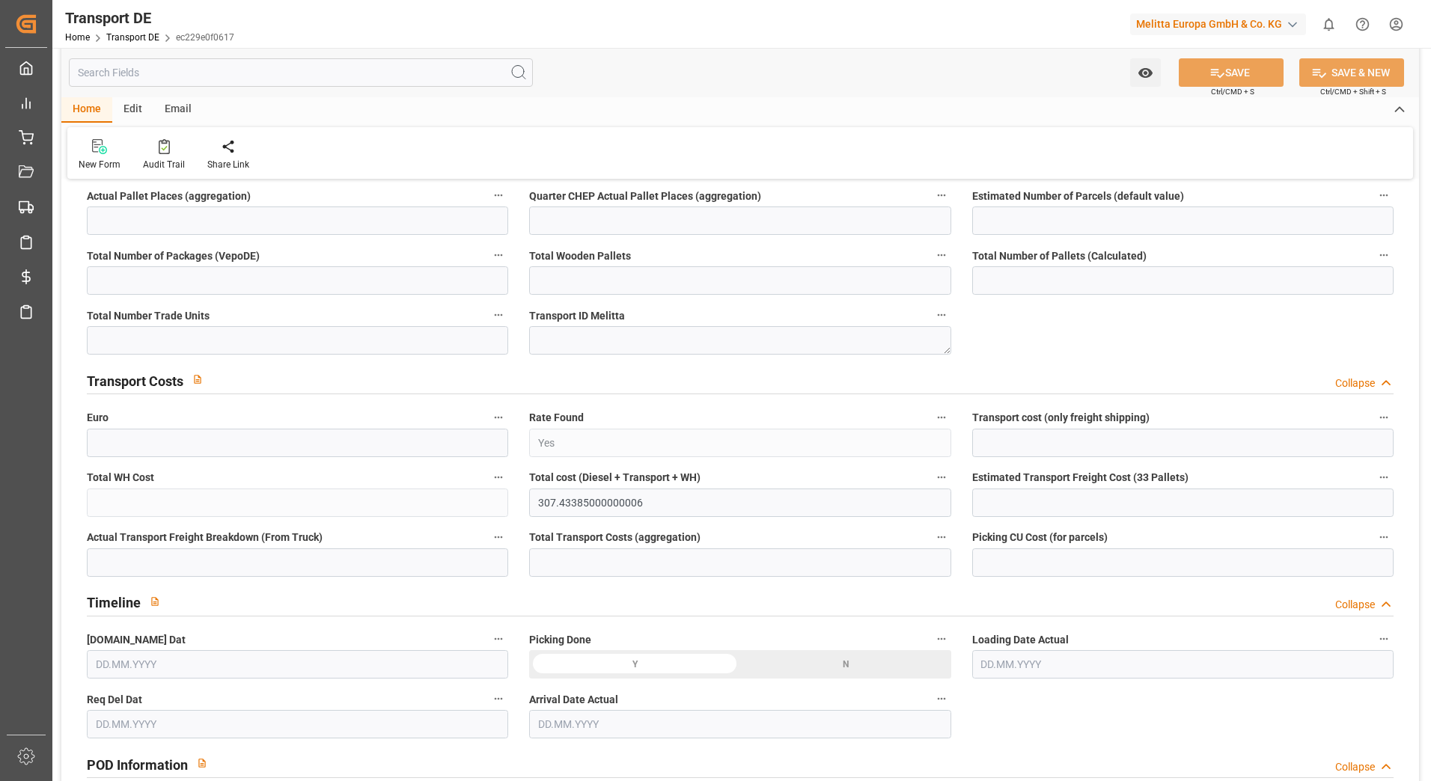
type input "0"
type input "5.75"
type input "0"
type input "1"
type input "6"
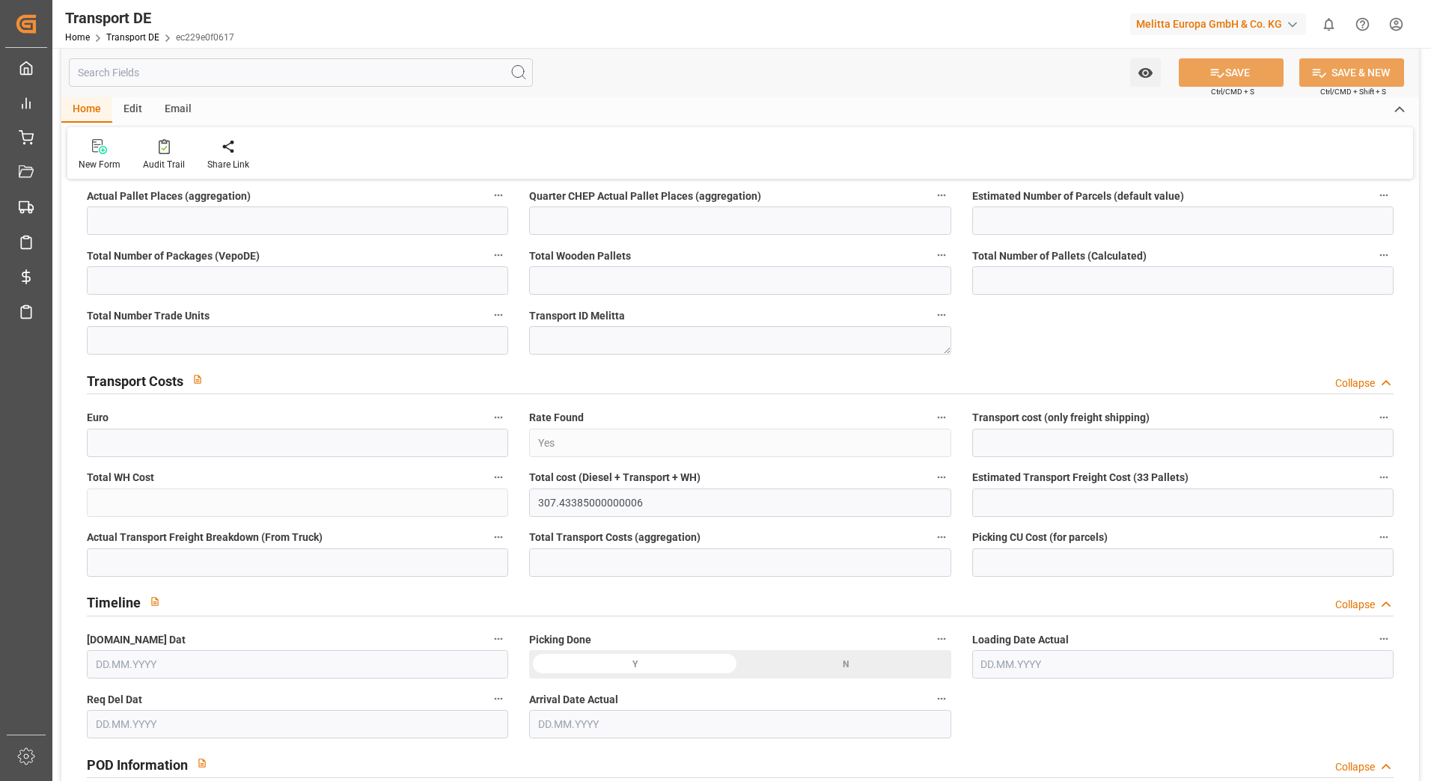
type input "6"
type input "0"
type input "281.1"
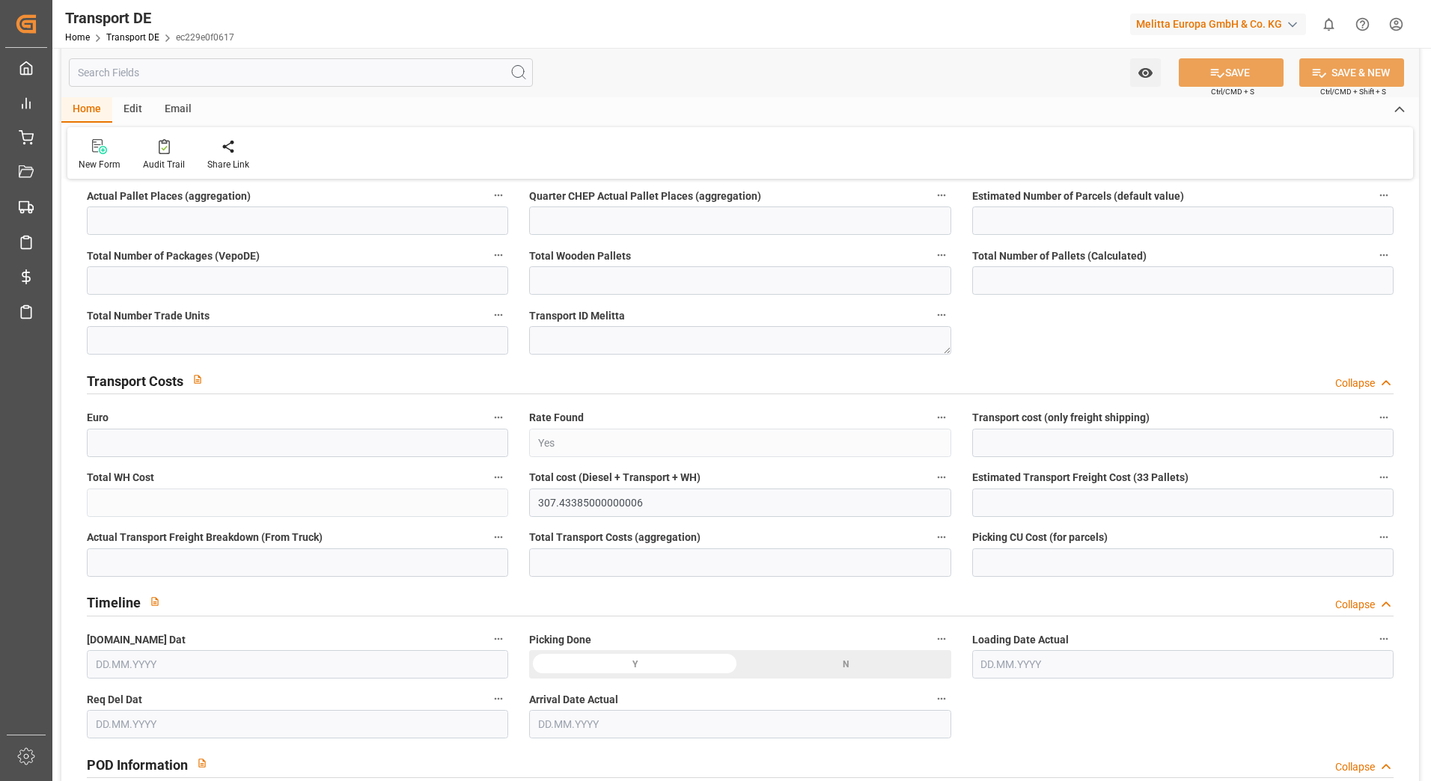
type input "33.783"
type input "281.1"
type input "273.6509"
type input "50"
type input "0"
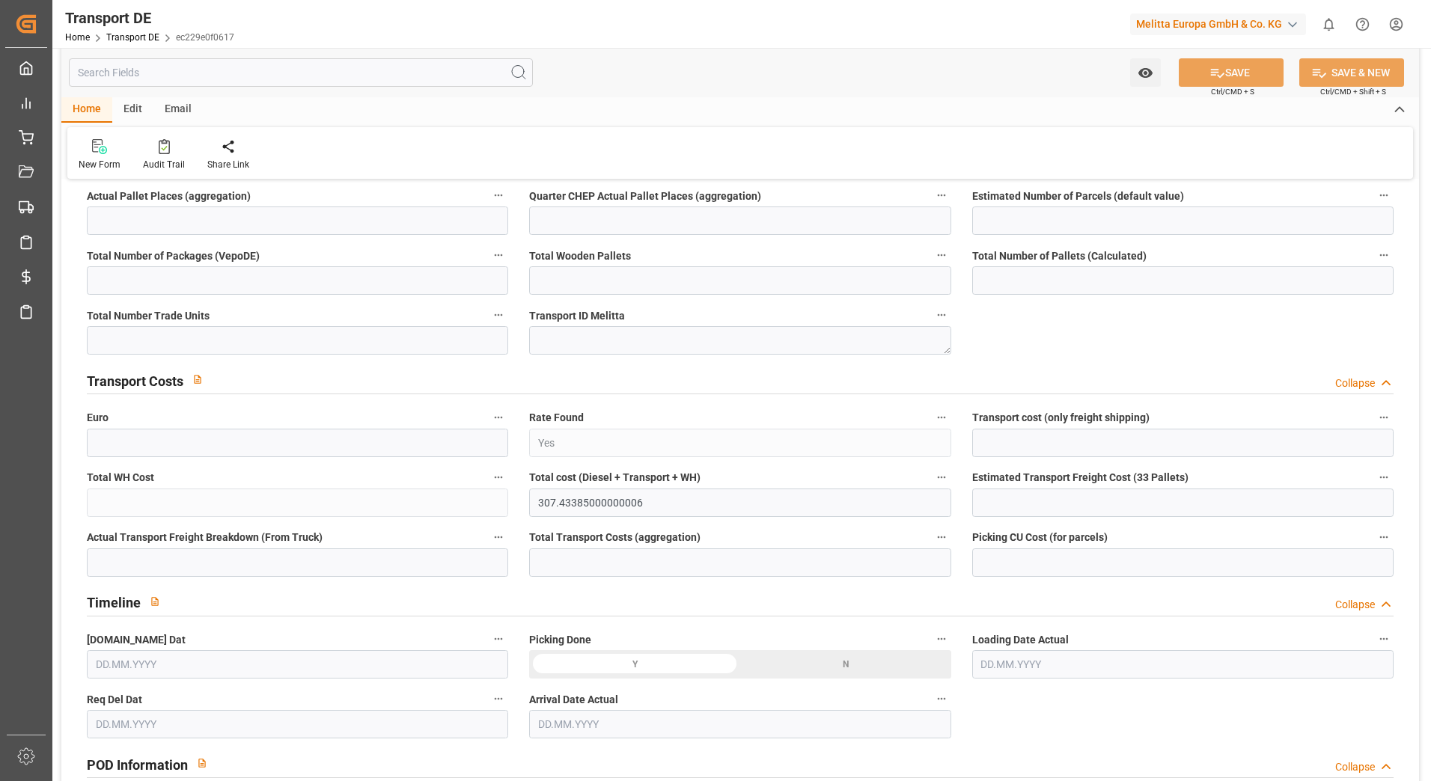
type input "0"
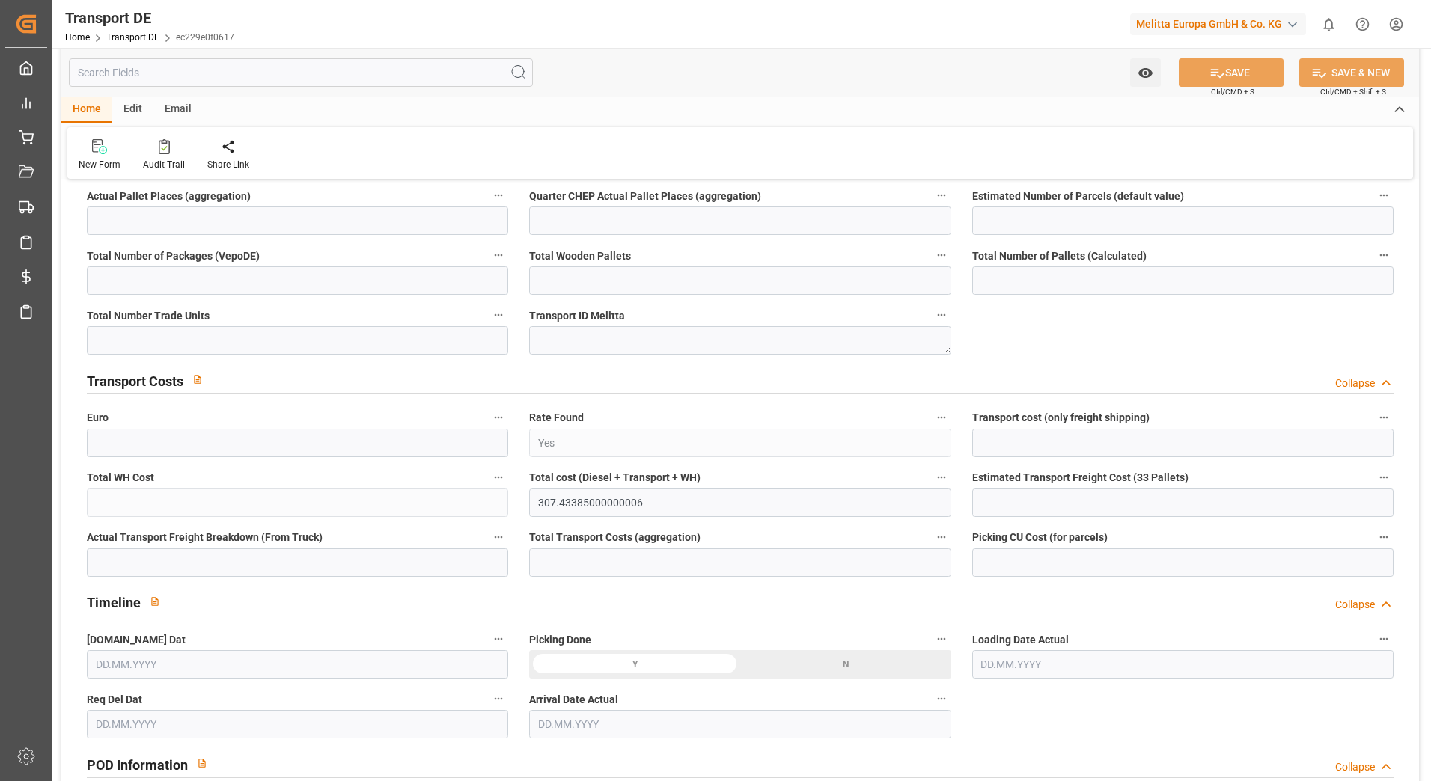
type input "0"
type input "-7.4492"
type input "0"
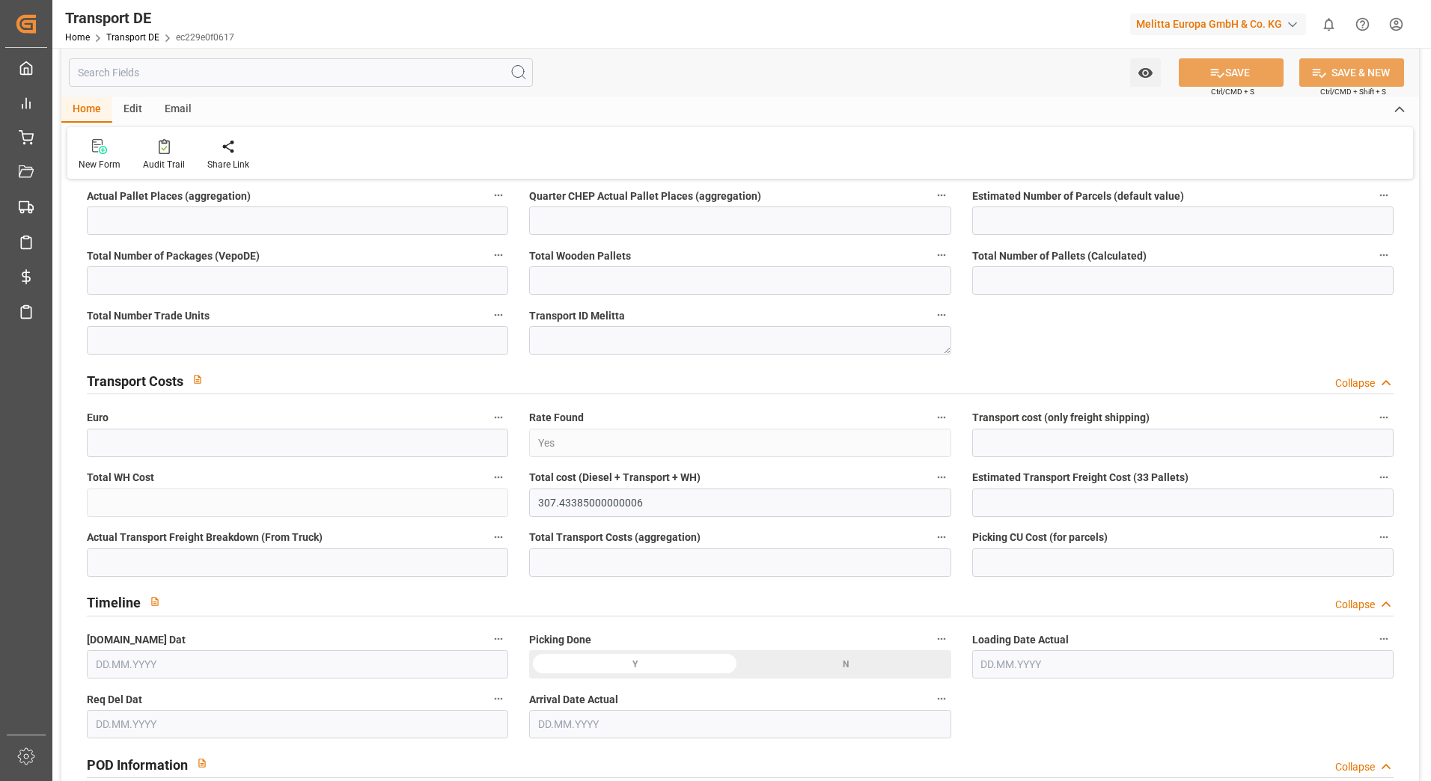
type input "0"
type input "1700.757"
type input "4710.8598"
type input "21"
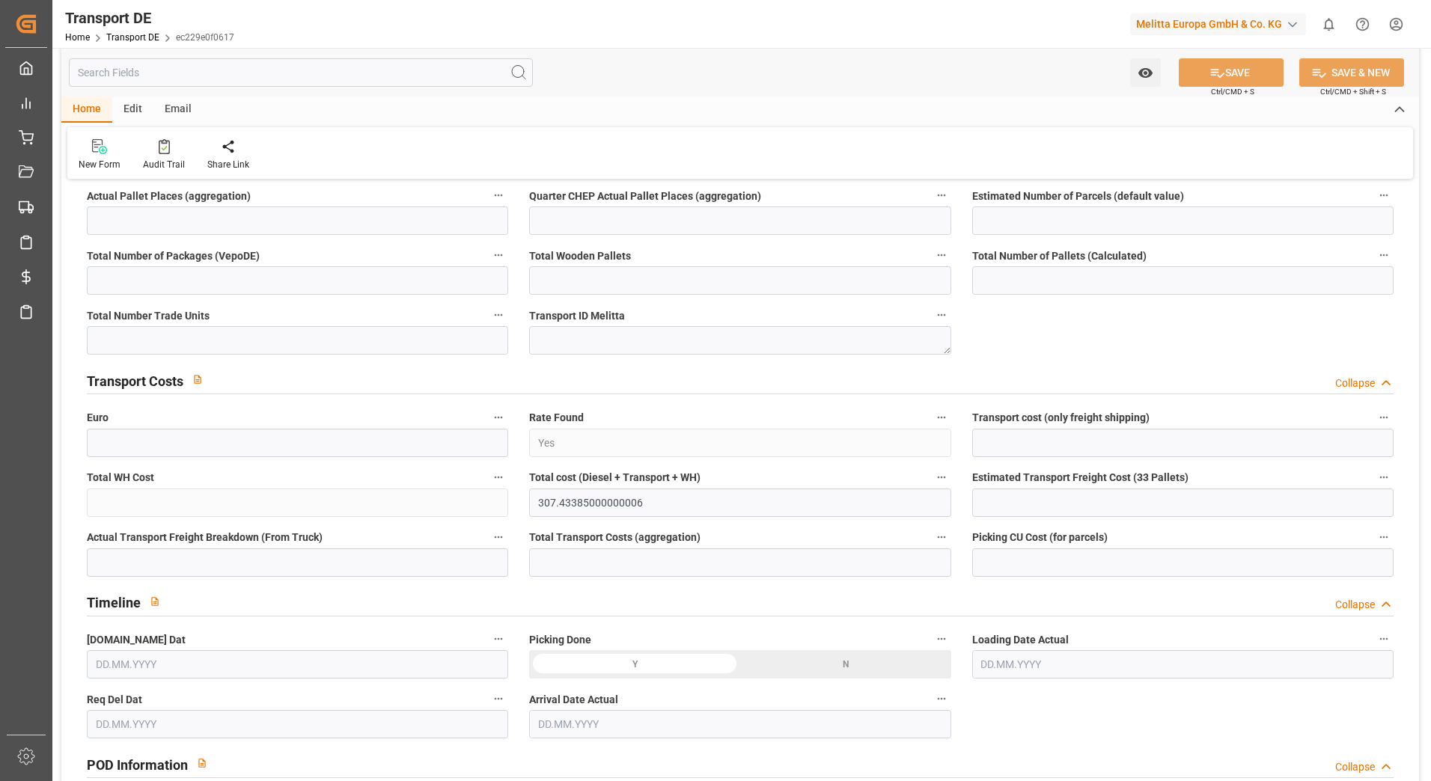
type input "35"
type input "6"
type input "0"
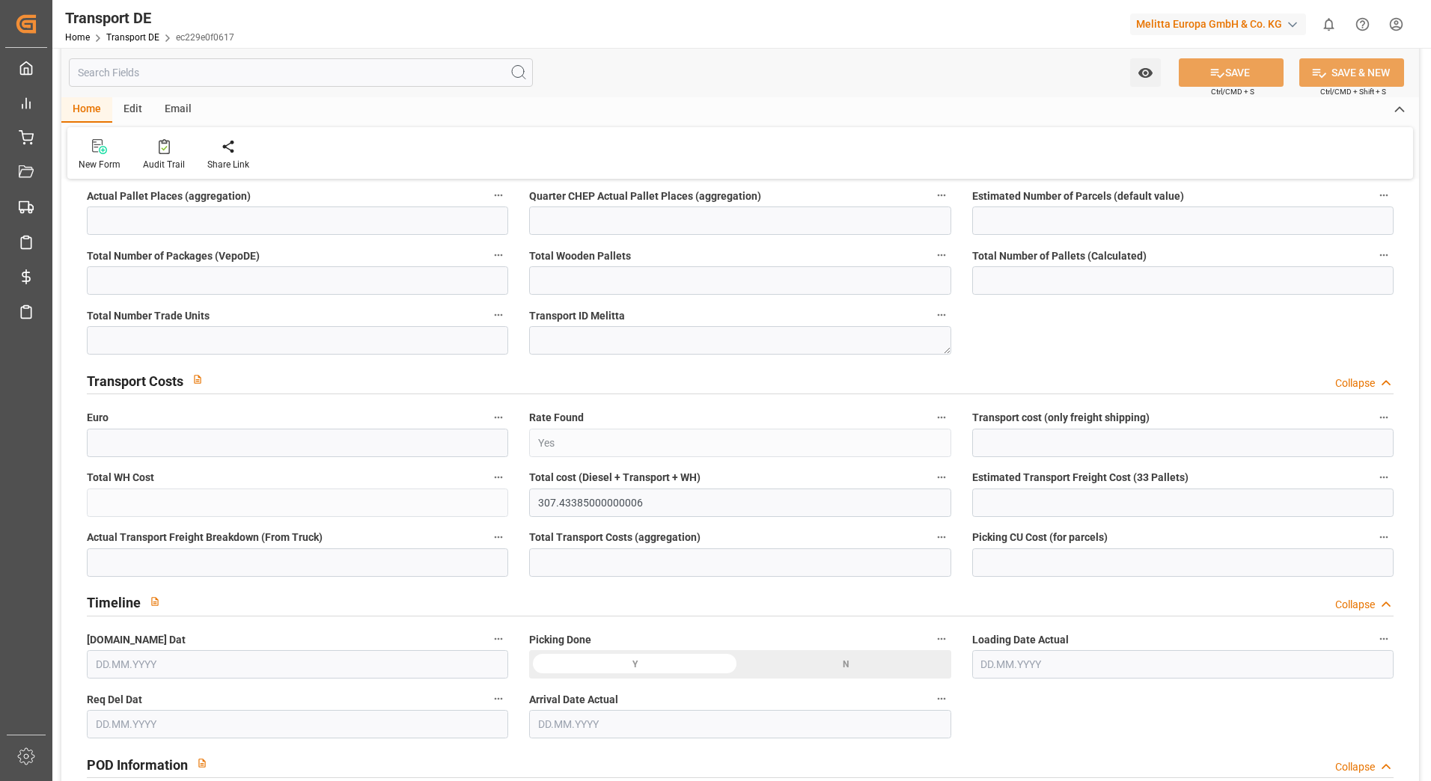
type input "0"
type input "1"
type input "0"
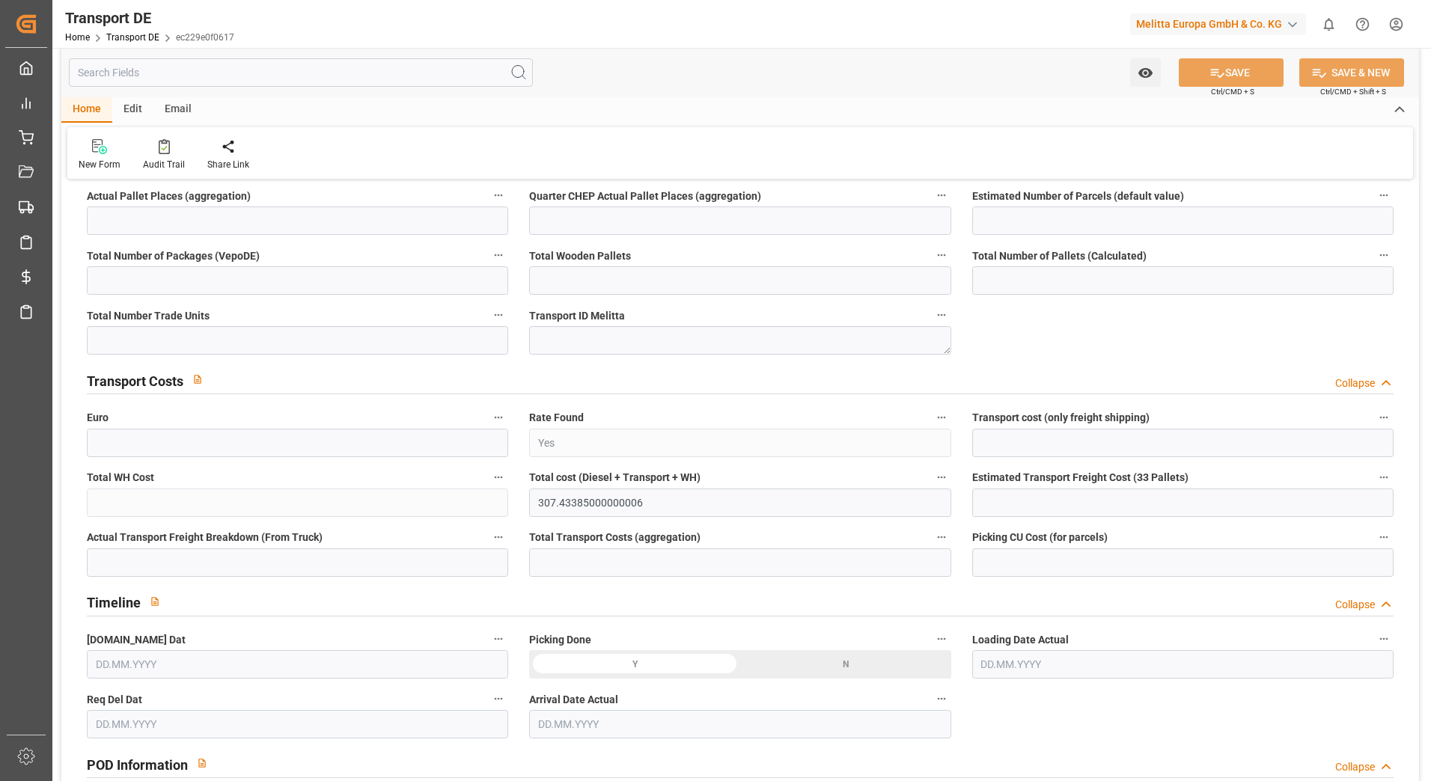
type input "441"
type input "307.4339"
type input "14.07.2025 12:34"
type input "16.07.2025"
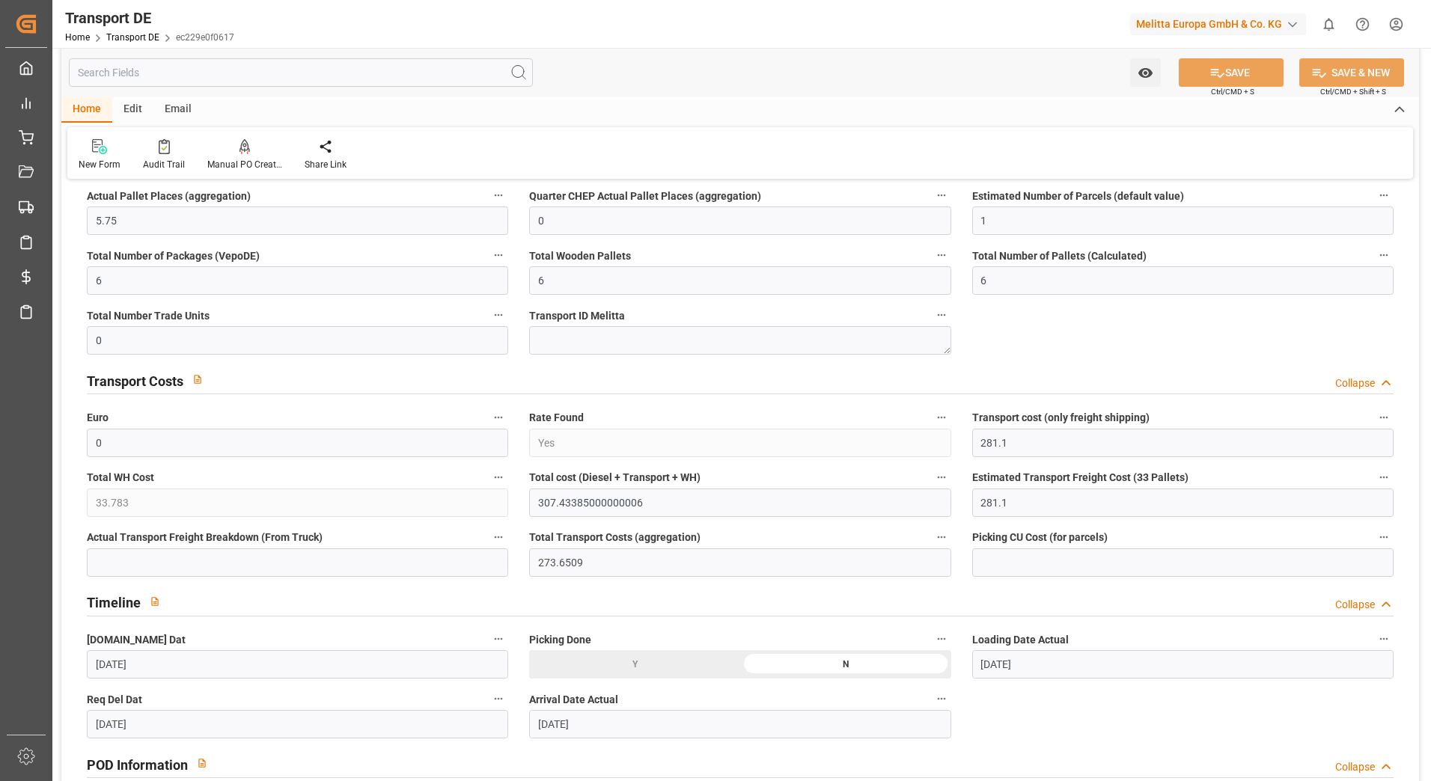
type input "[DATE]"
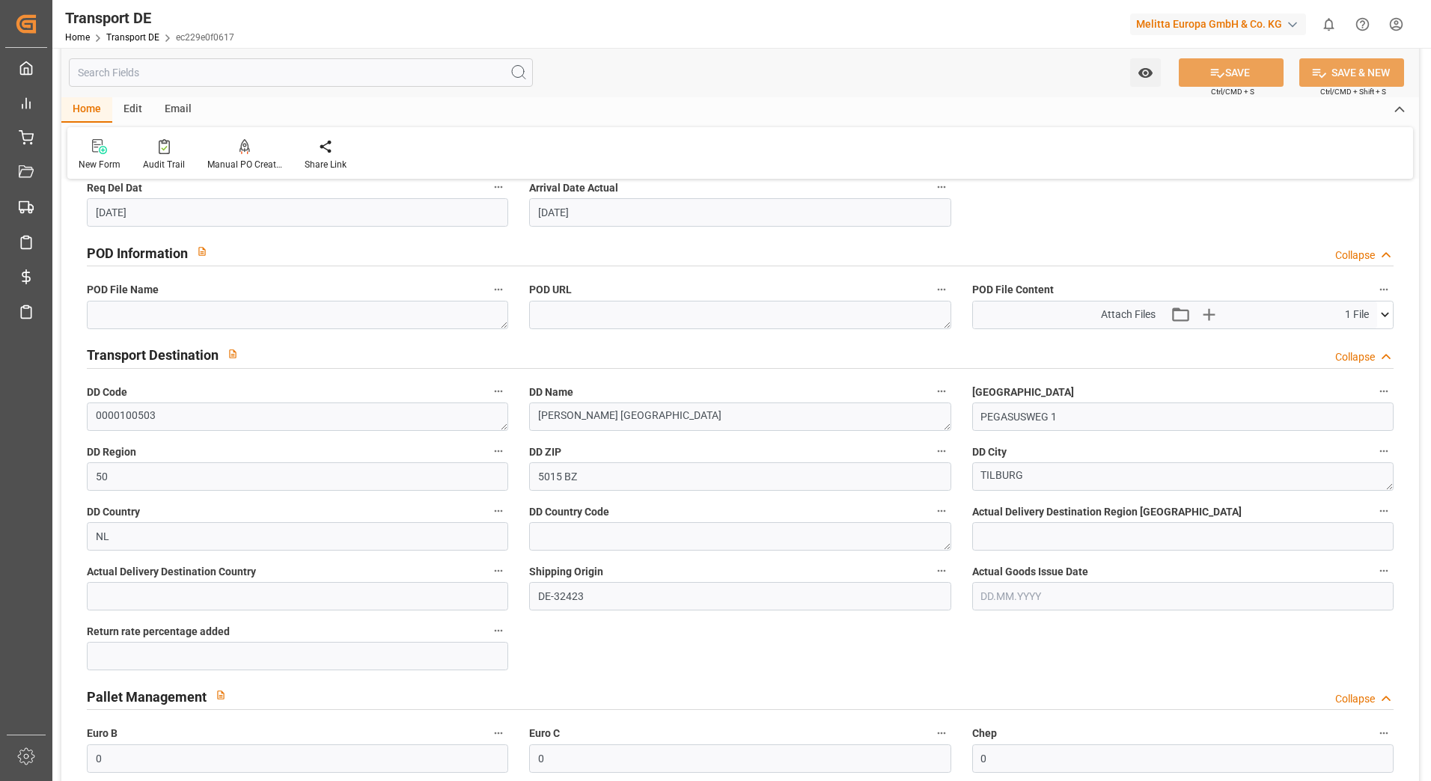
scroll to position [973, 0]
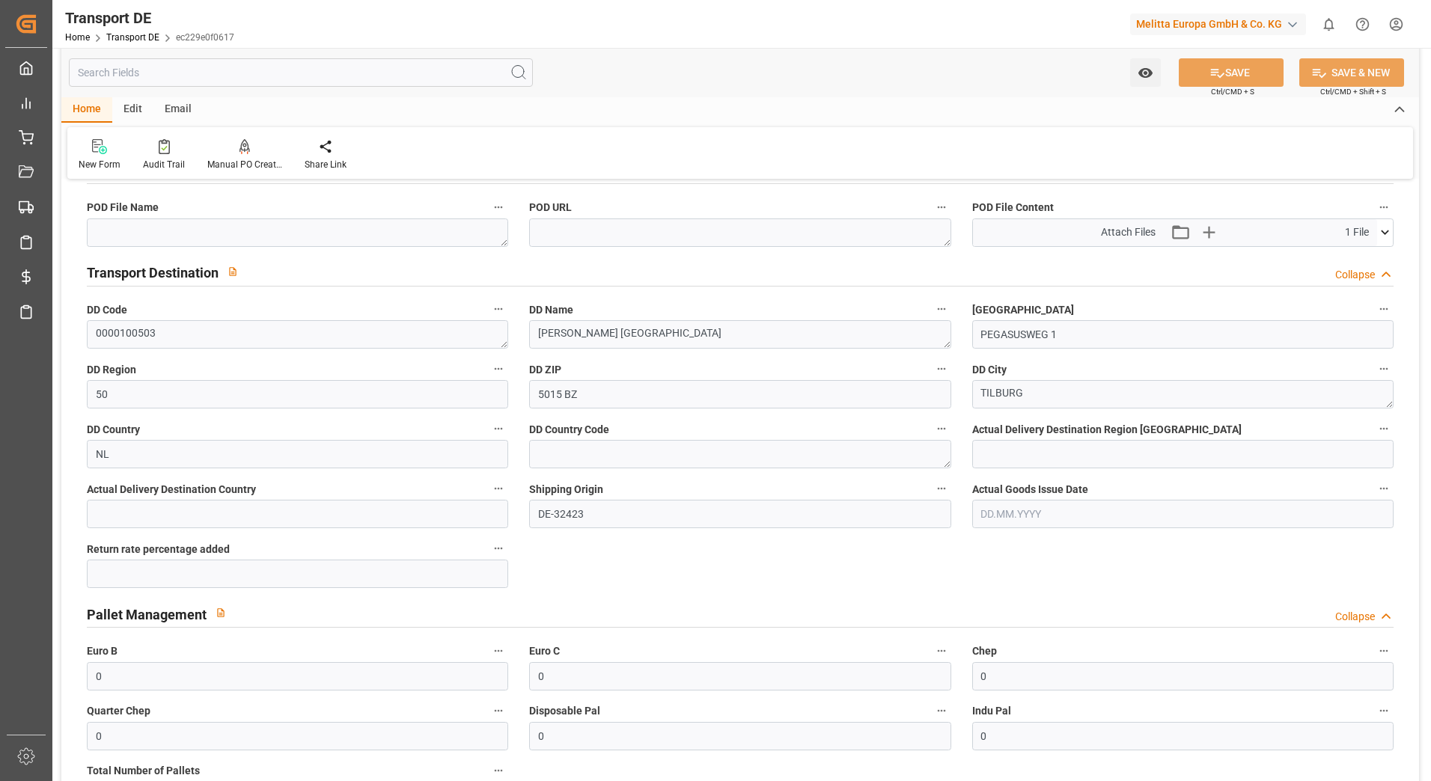
click at [1382, 231] on icon at bounding box center [1385, 233] width 8 height 4
click at [1346, 258] on icon at bounding box center [1346, 260] width 12 height 12
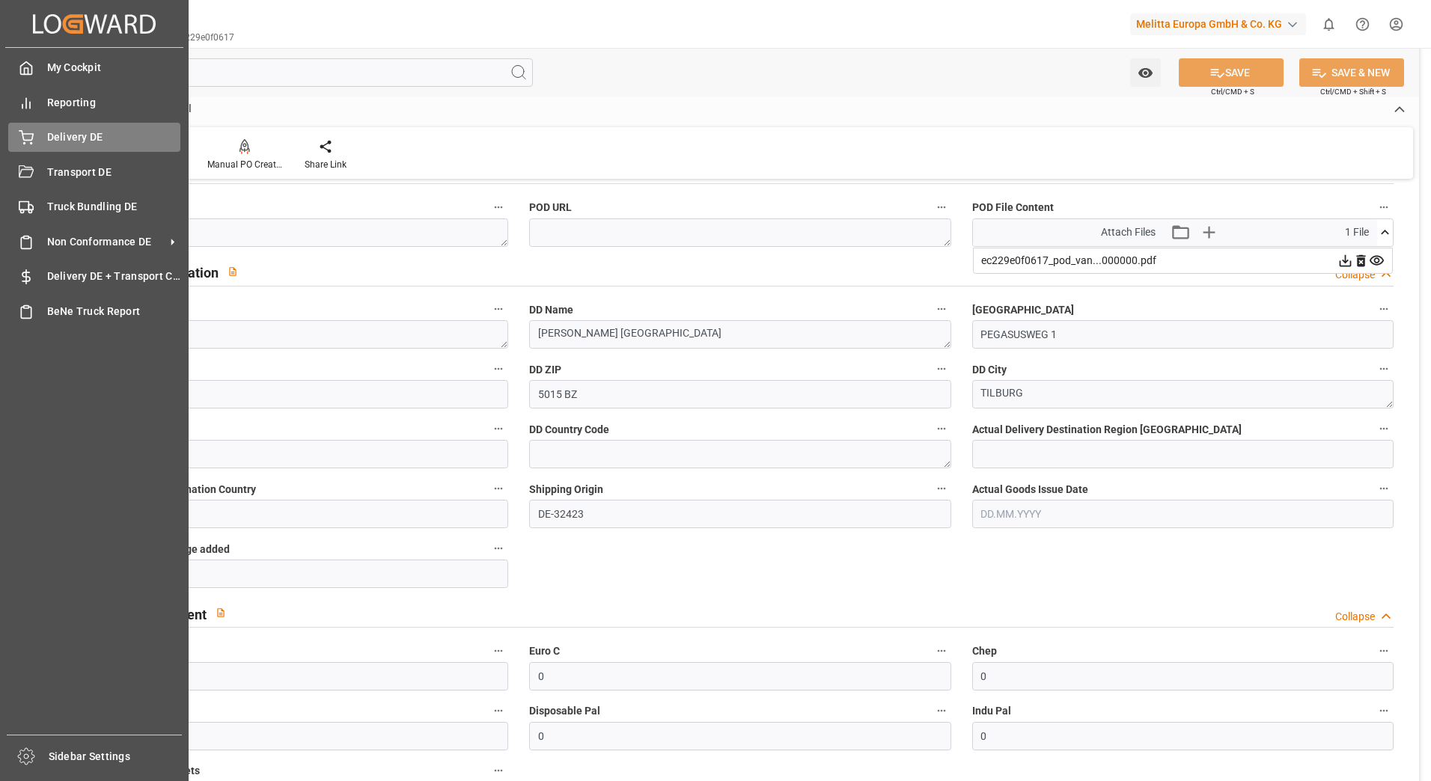
click at [50, 149] on div "Delivery DE Delivery DE" at bounding box center [94, 137] width 172 height 29
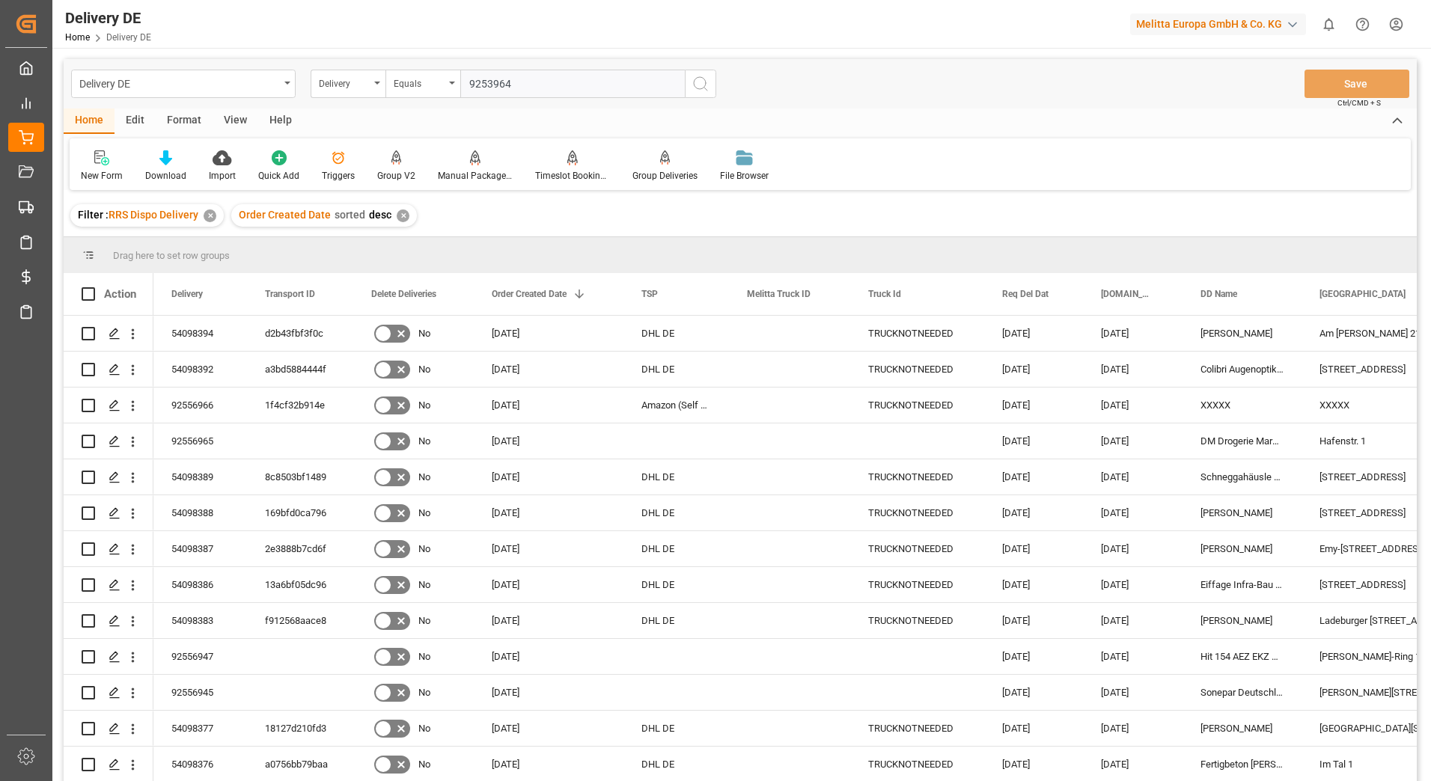
type input "92539645"
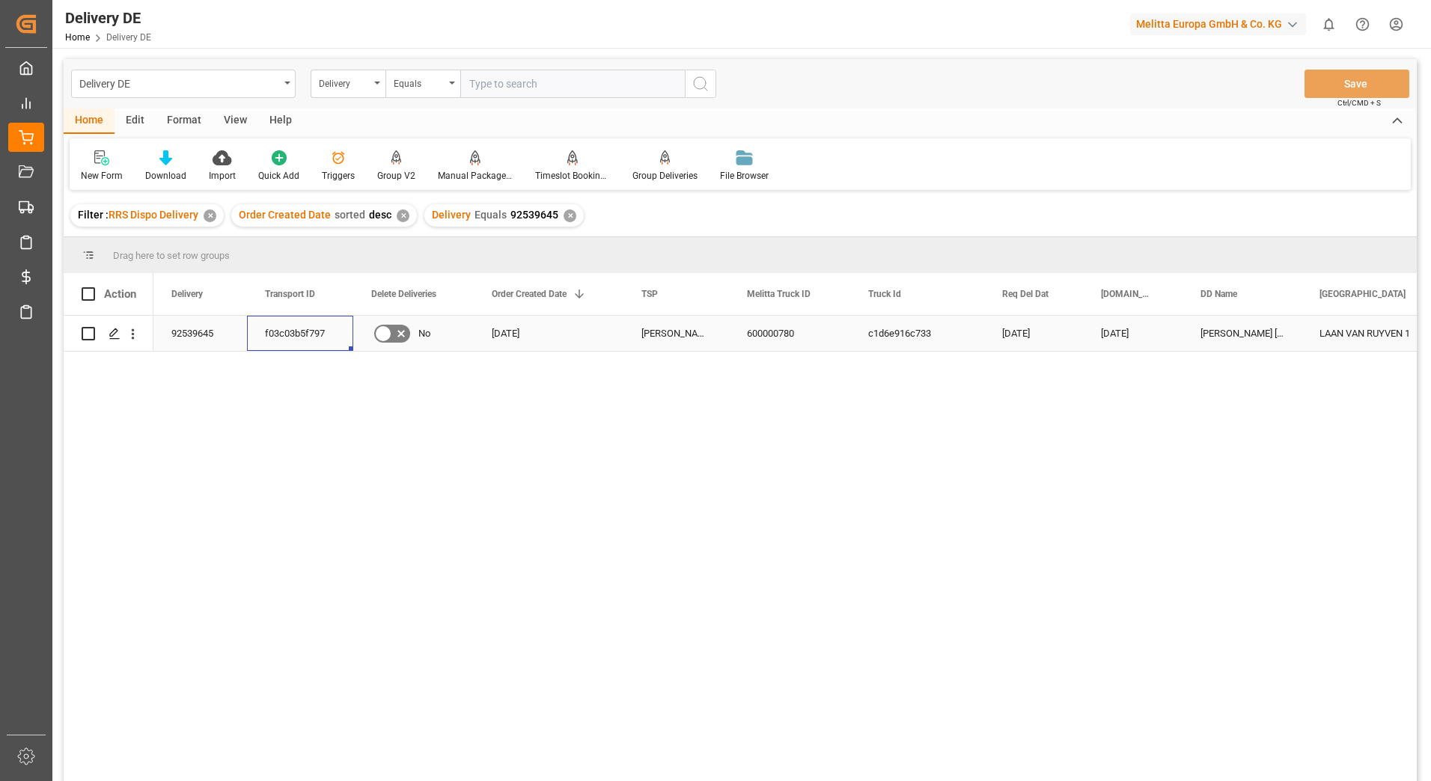
click at [314, 333] on div "f03c03b5f797" at bounding box center [300, 333] width 106 height 35
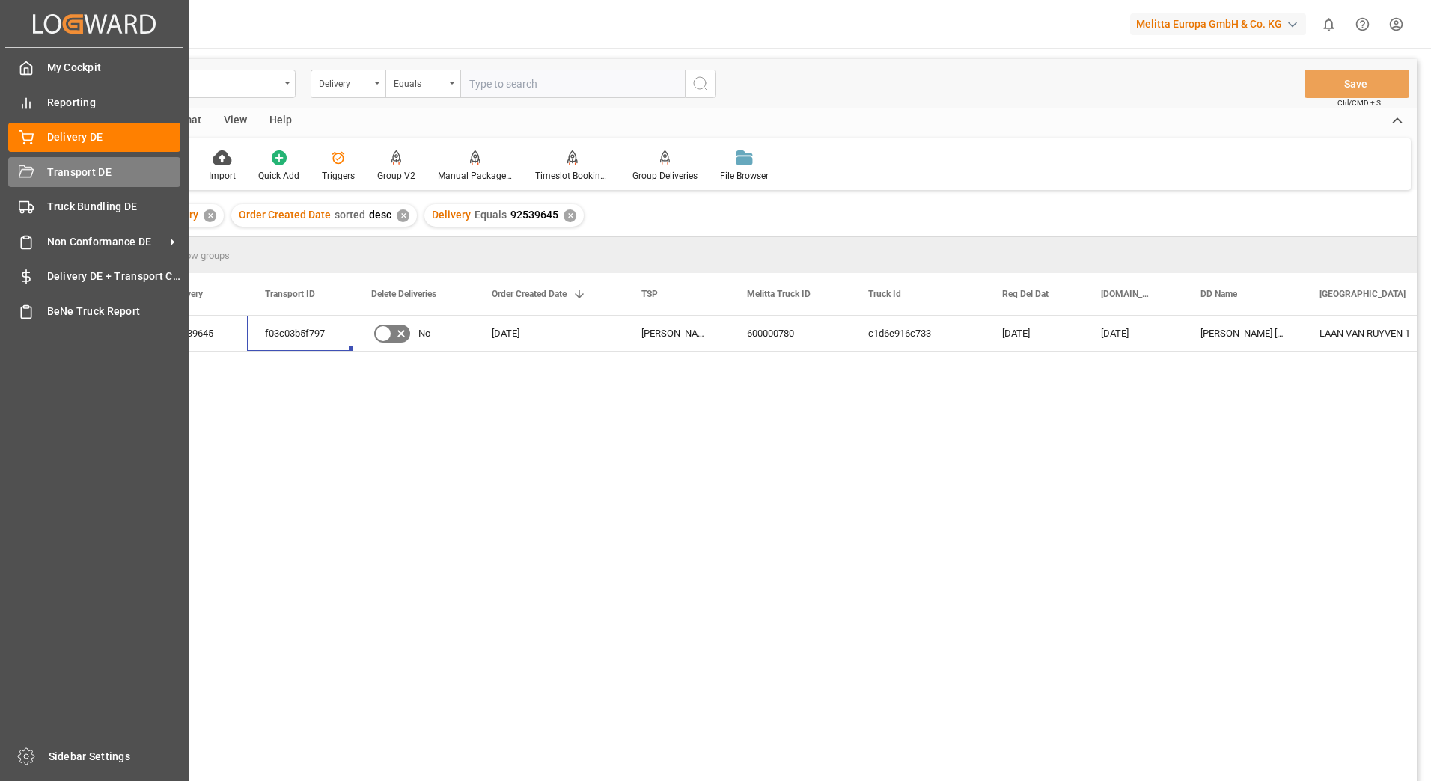
click at [80, 170] on span "Transport DE" at bounding box center [114, 173] width 134 height 16
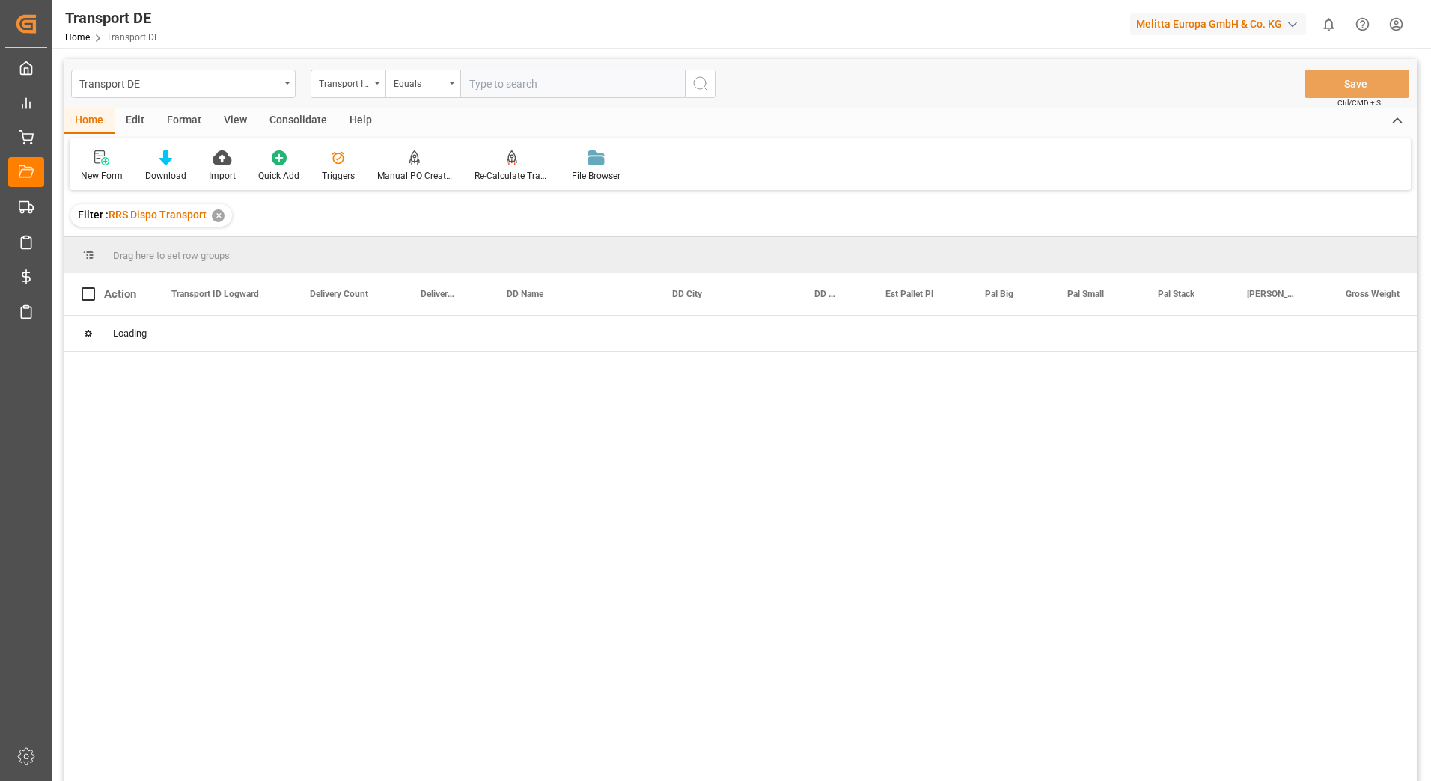
click at [493, 87] on input "text" at bounding box center [572, 84] width 225 height 28
paste input "f03c03b5f797"
type input "f03c03b5f797"
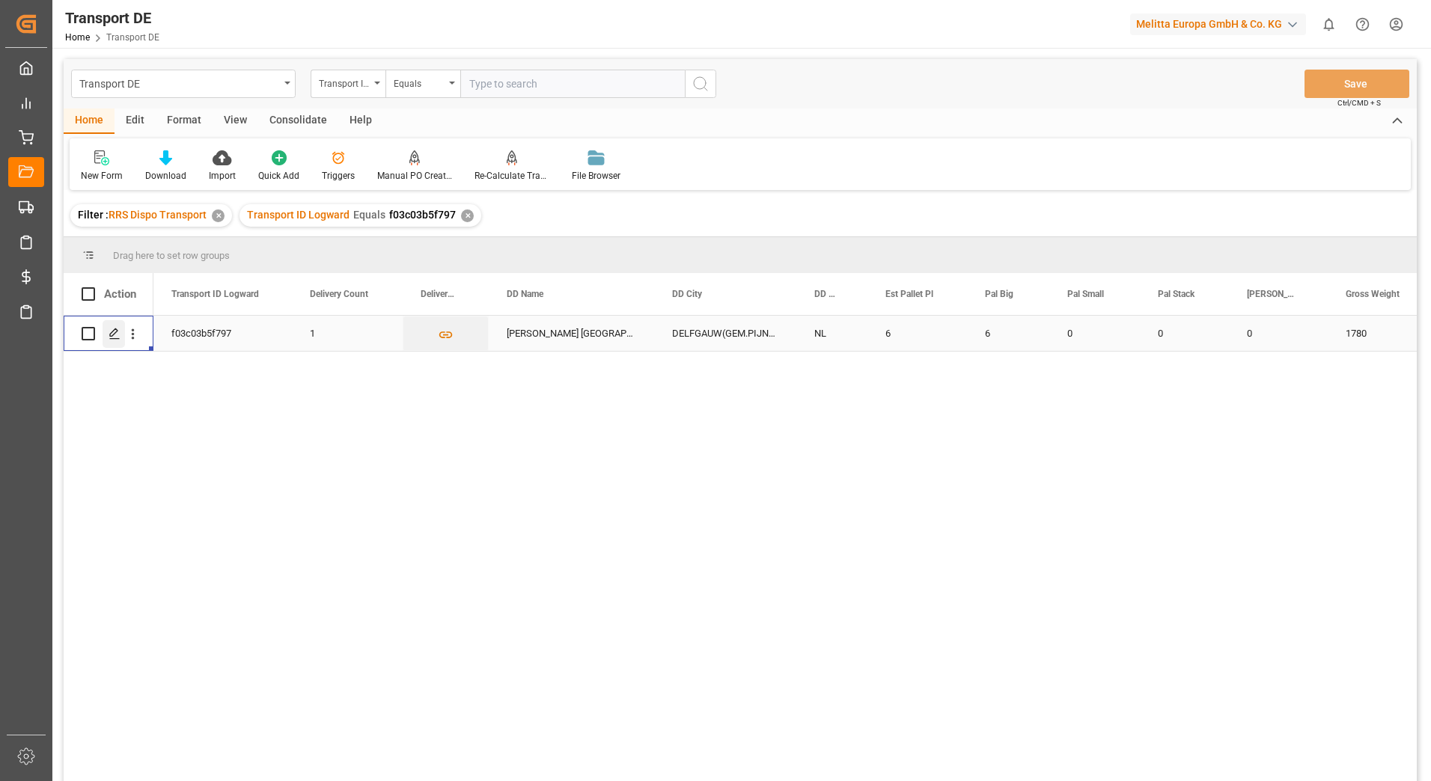
click at [118, 330] on icon "Press SPACE to select this row." at bounding box center [115, 334] width 12 height 12
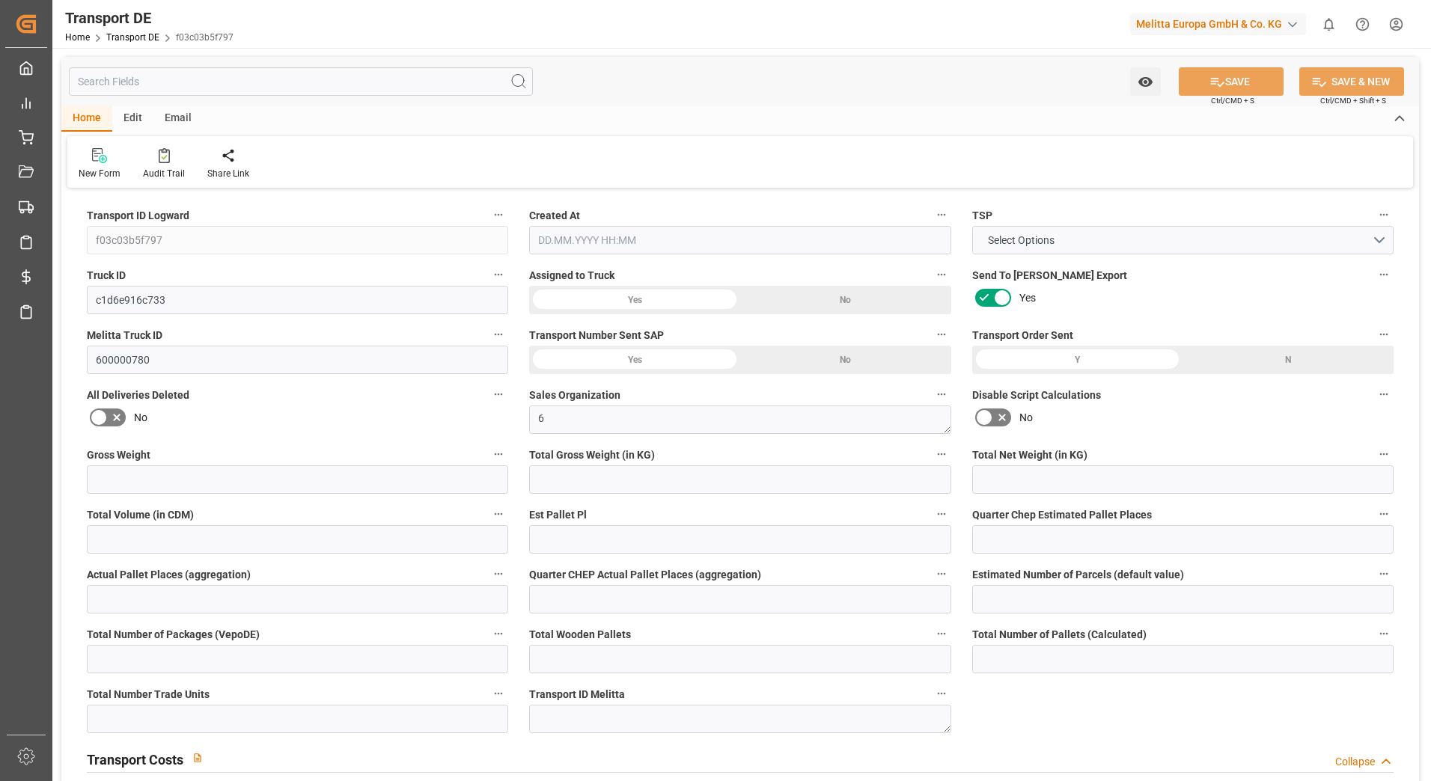
type input "1780"
type input "1628.586"
type input "1295.028"
type input "9618.84"
type input "6"
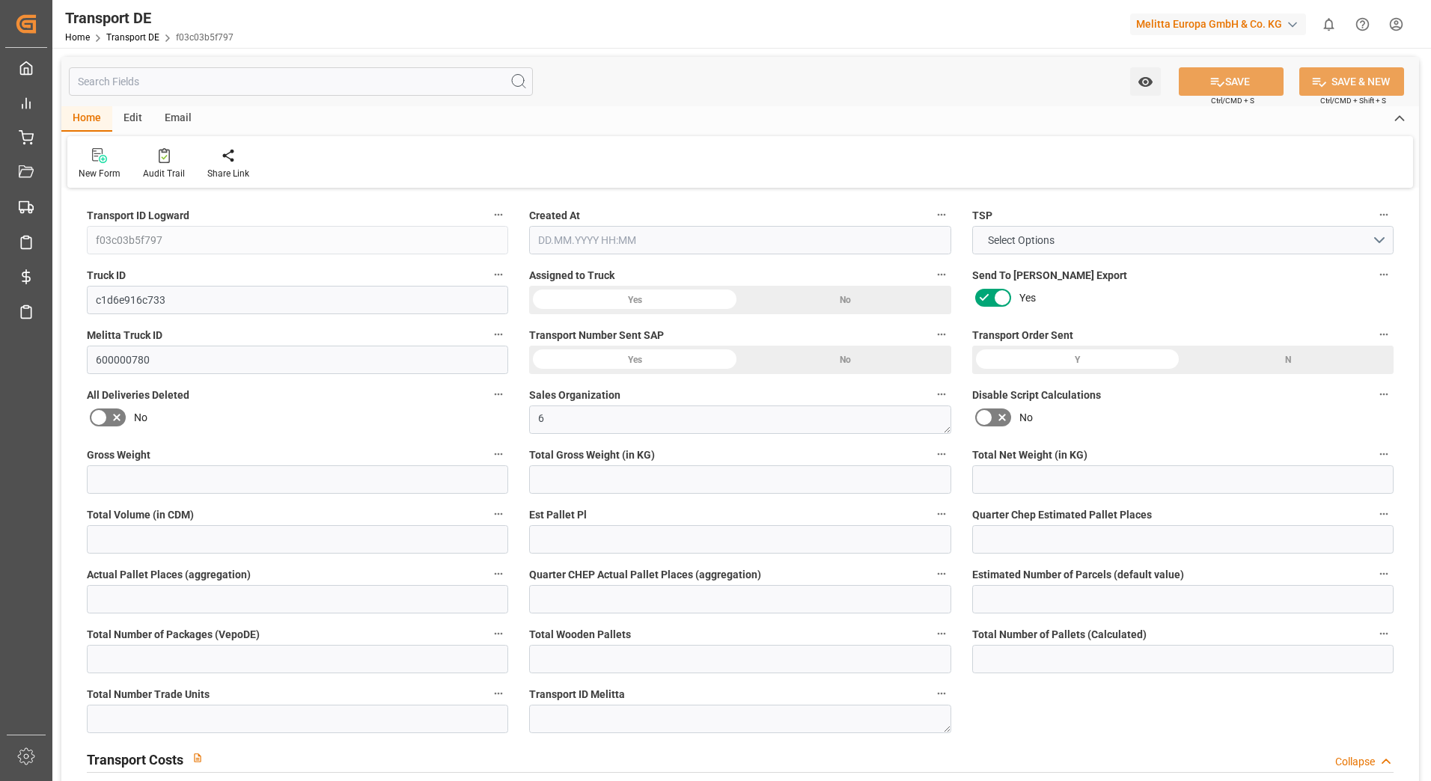
type input "0"
type input "5.75"
type input "0"
type input "1"
type input "6"
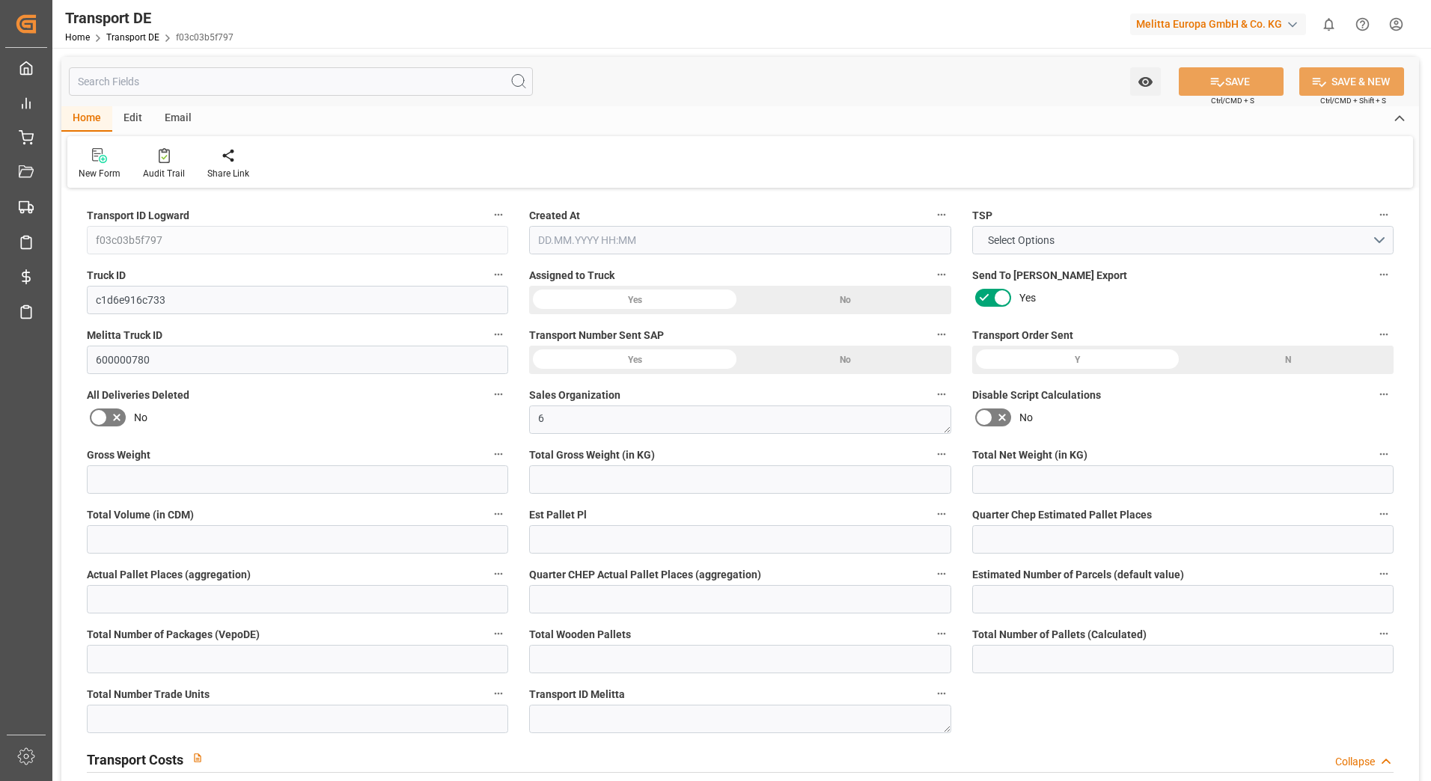
type input "6"
type input "0"
type input "281.1"
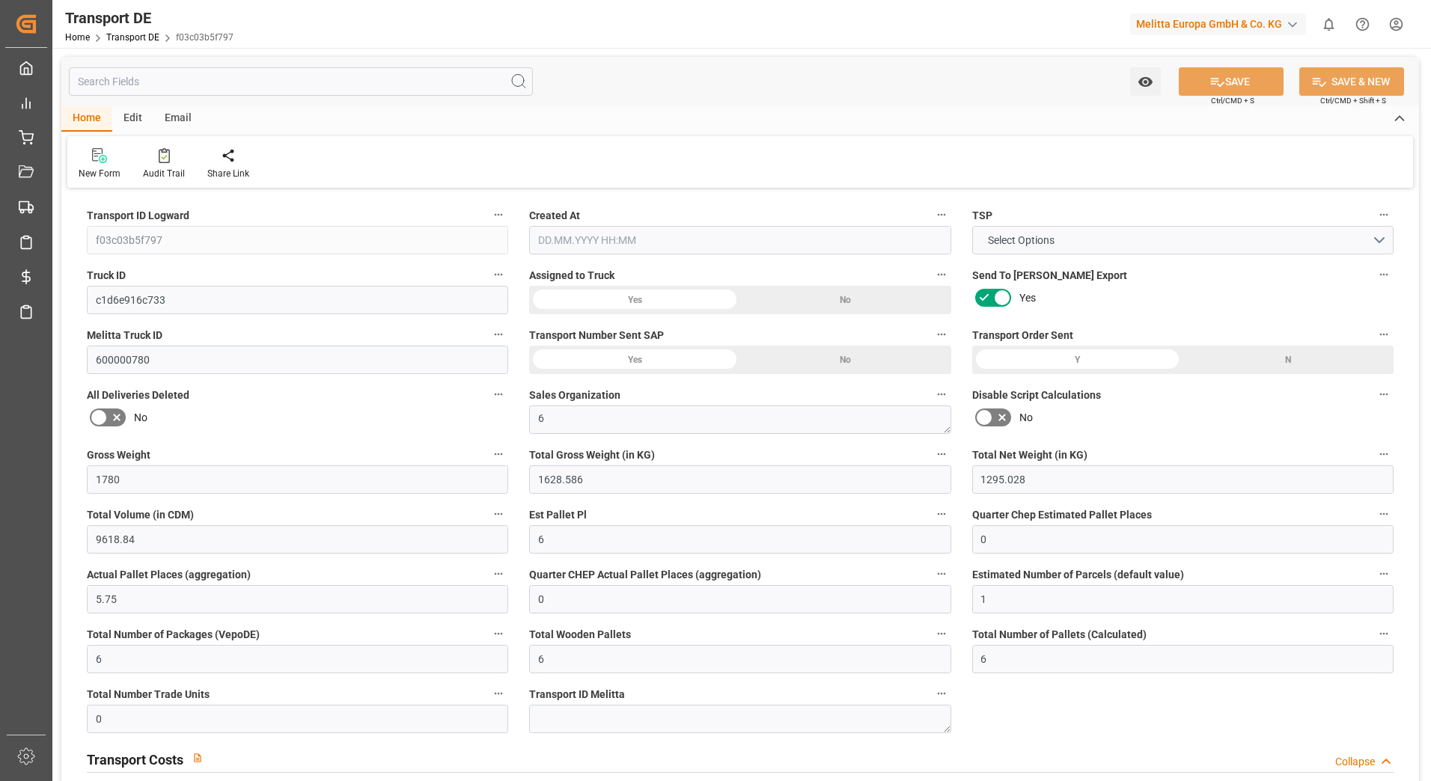
type input "33.783"
type input "281.1"
type input "273.6509"
type input "26"
type input "0"
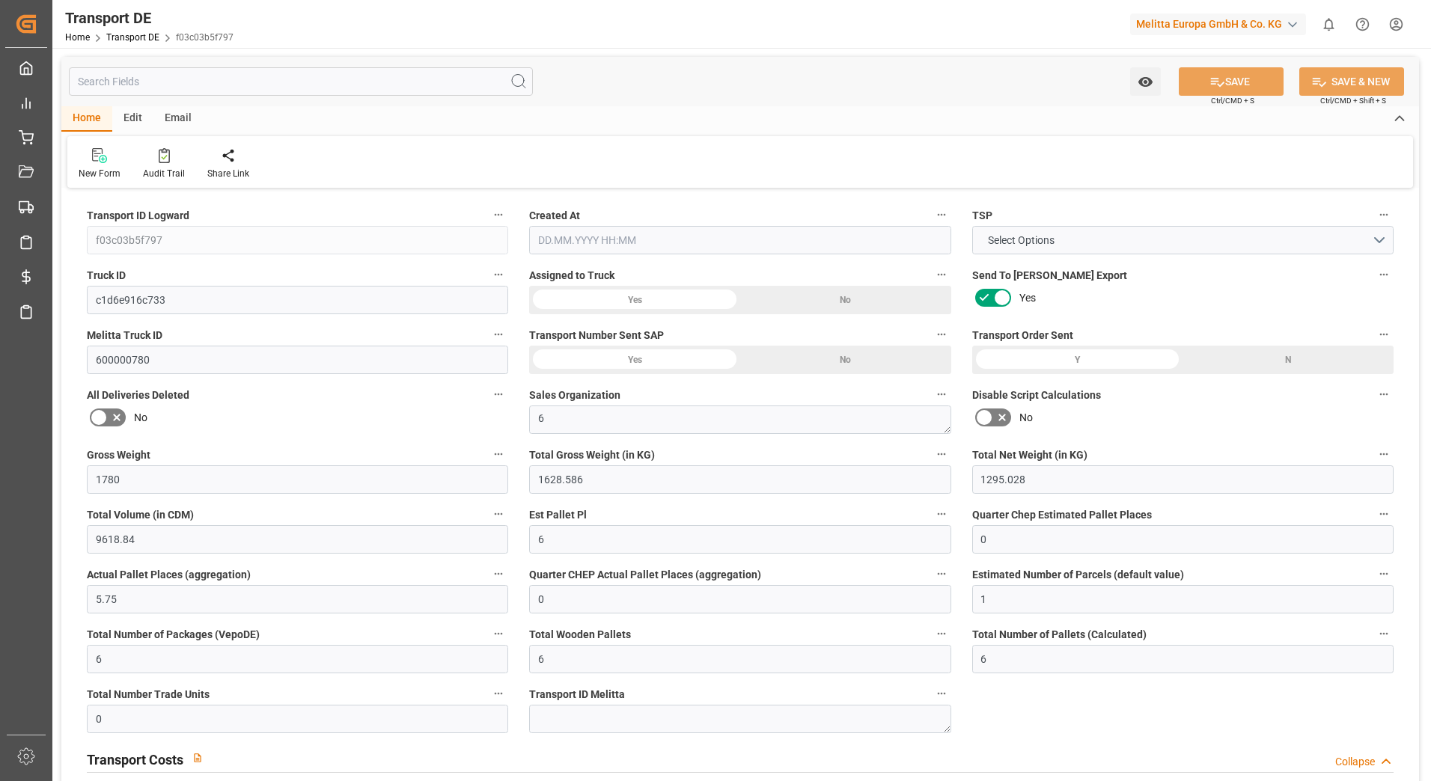
type input "0"
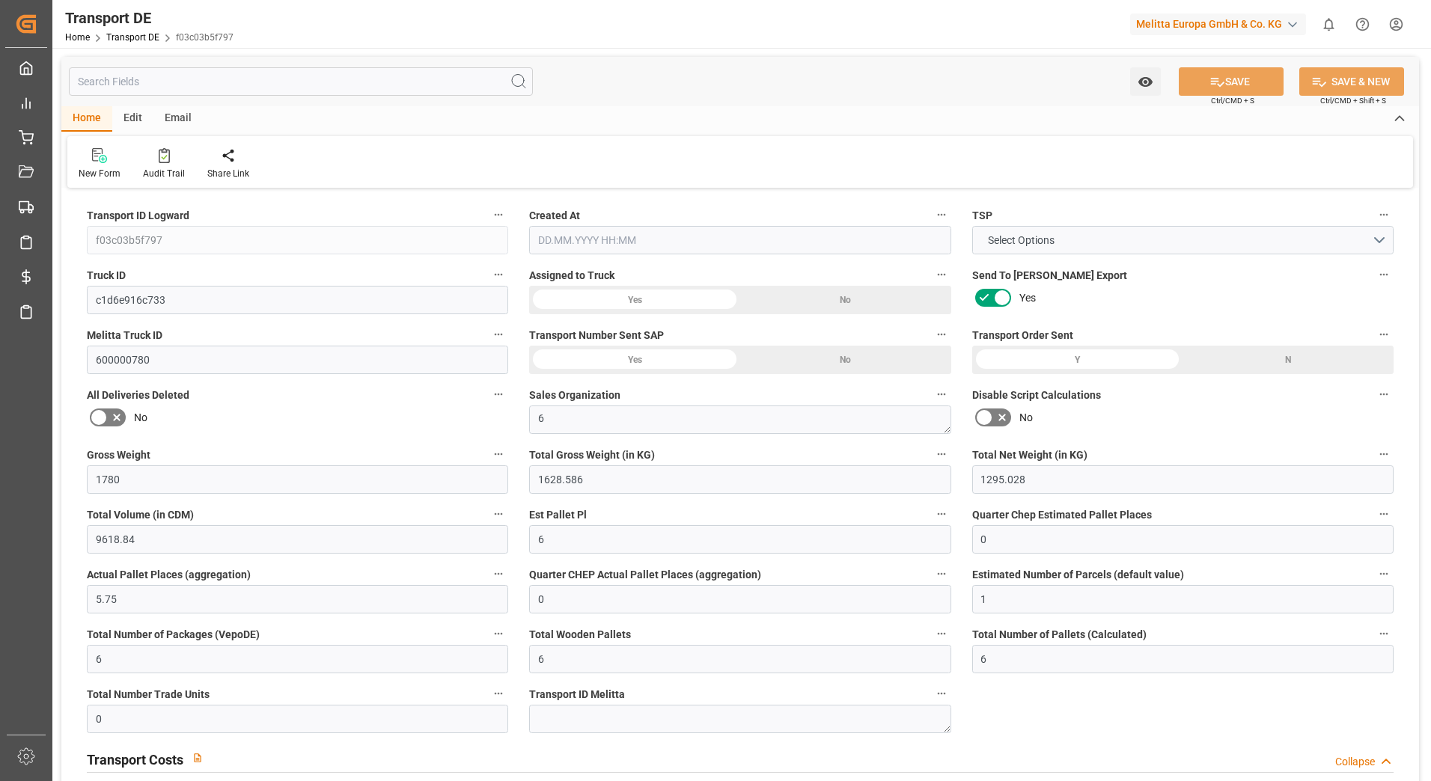
type input "0"
type input "-7.4492"
type input "0"
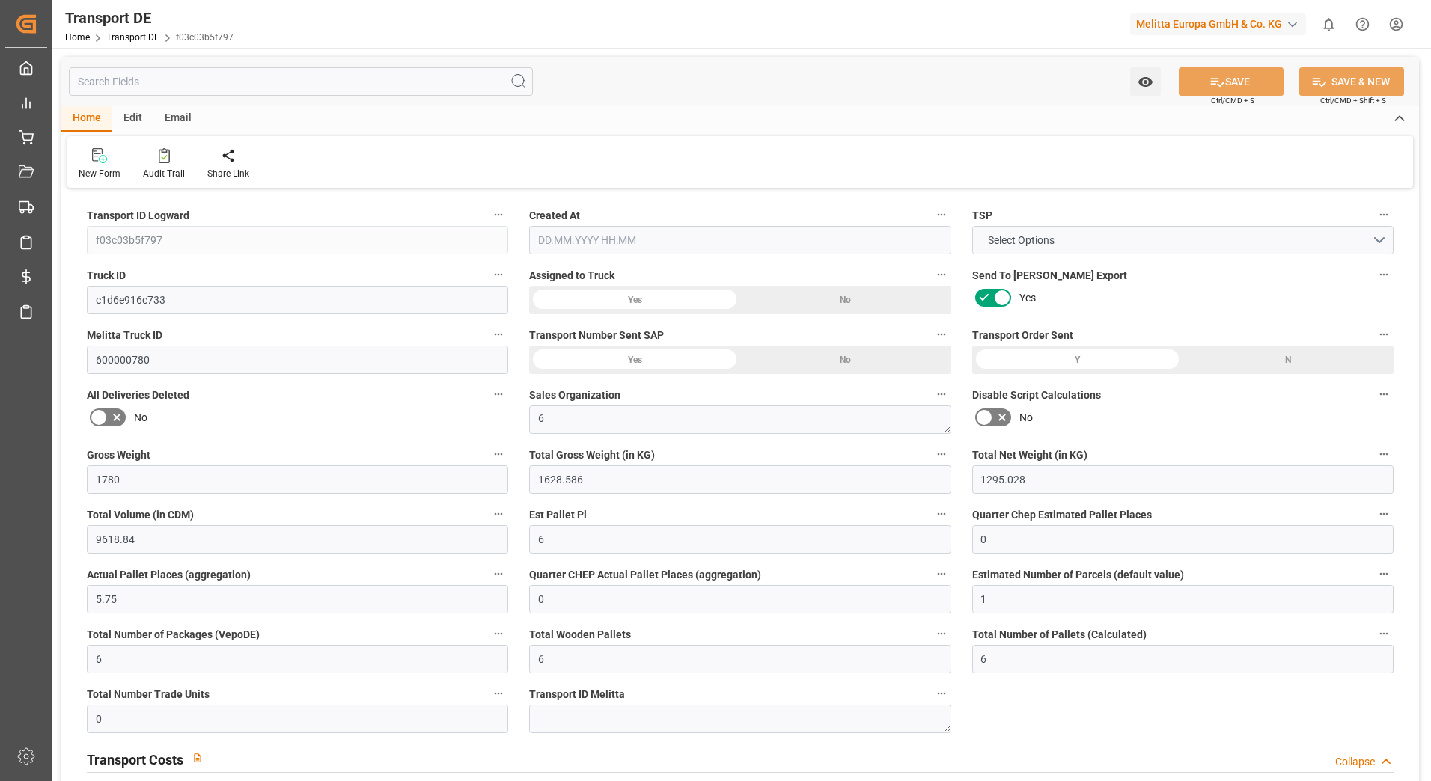
type input "0"
type input "1628.586"
type input "4710.8598"
type input "21"
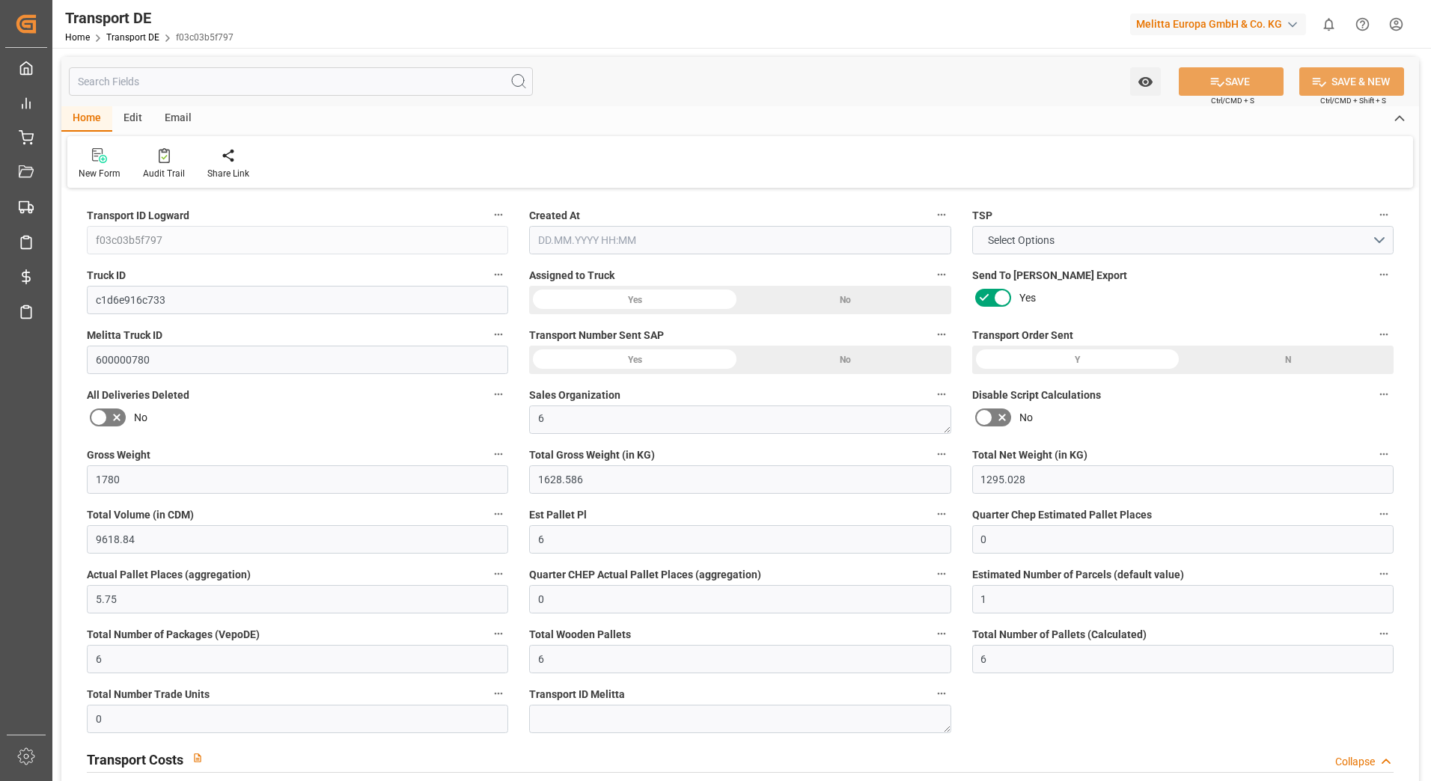
type input "35"
type input "6"
type input "0"
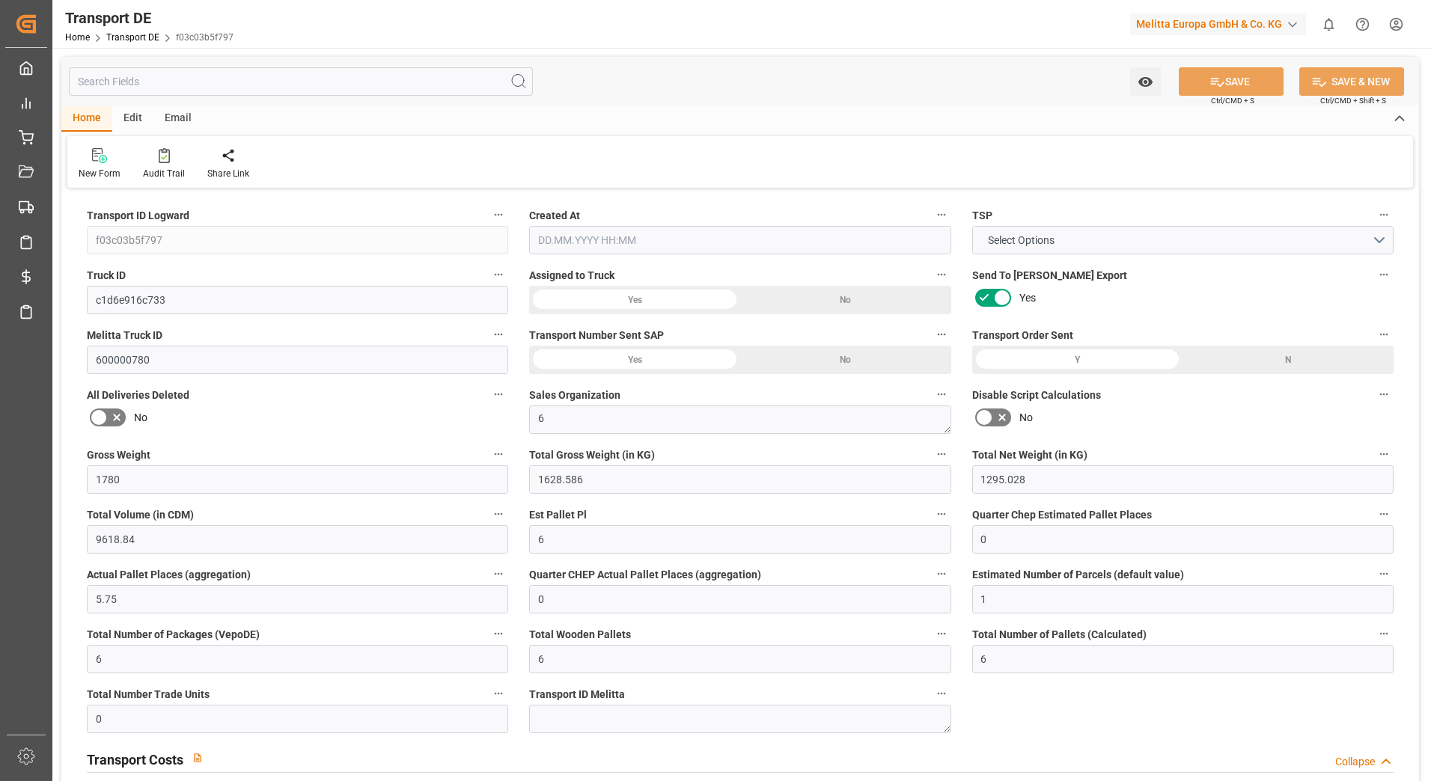
type input "0"
type input "1"
type input "0"
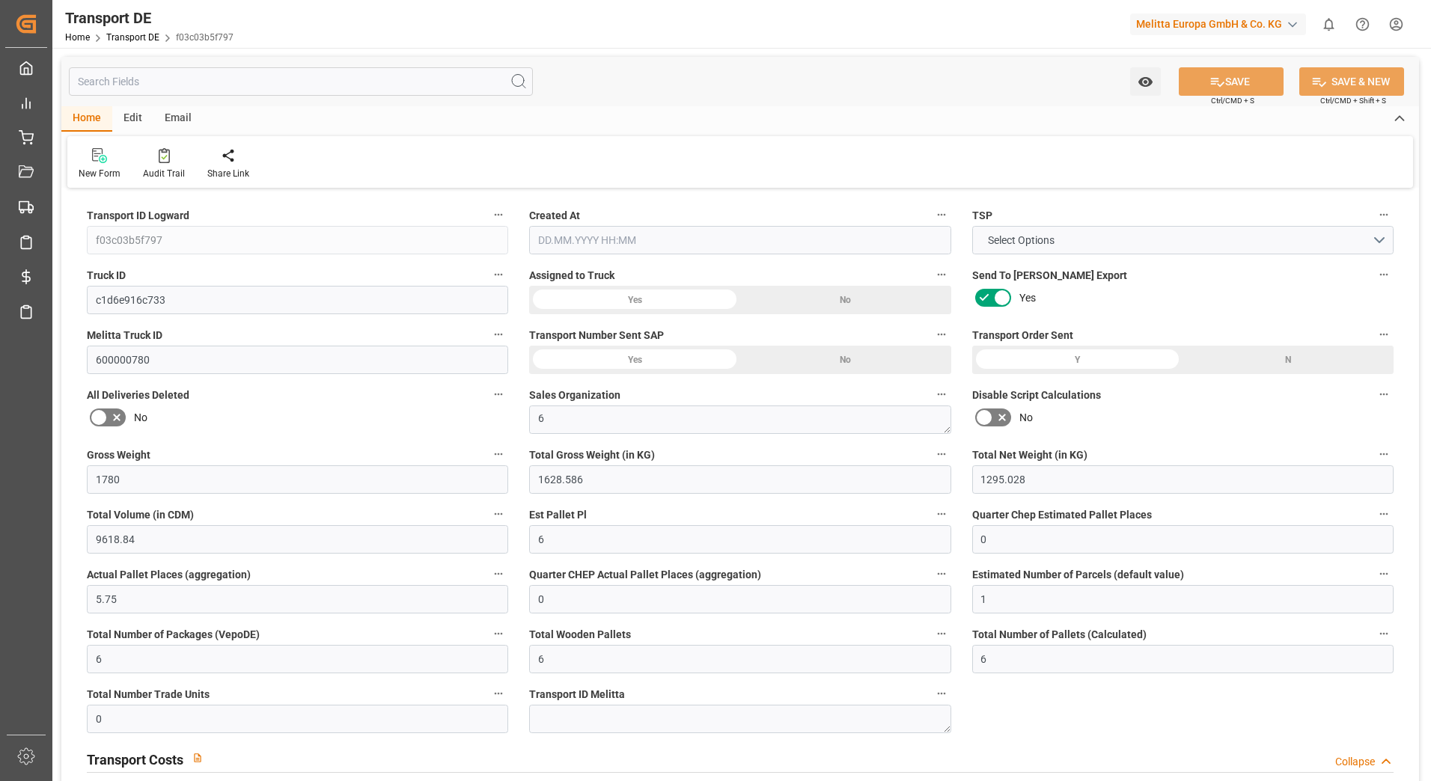
type input "450"
type input "307.4339"
type input "14.07.2025 12:34"
type input "16.07.2025"
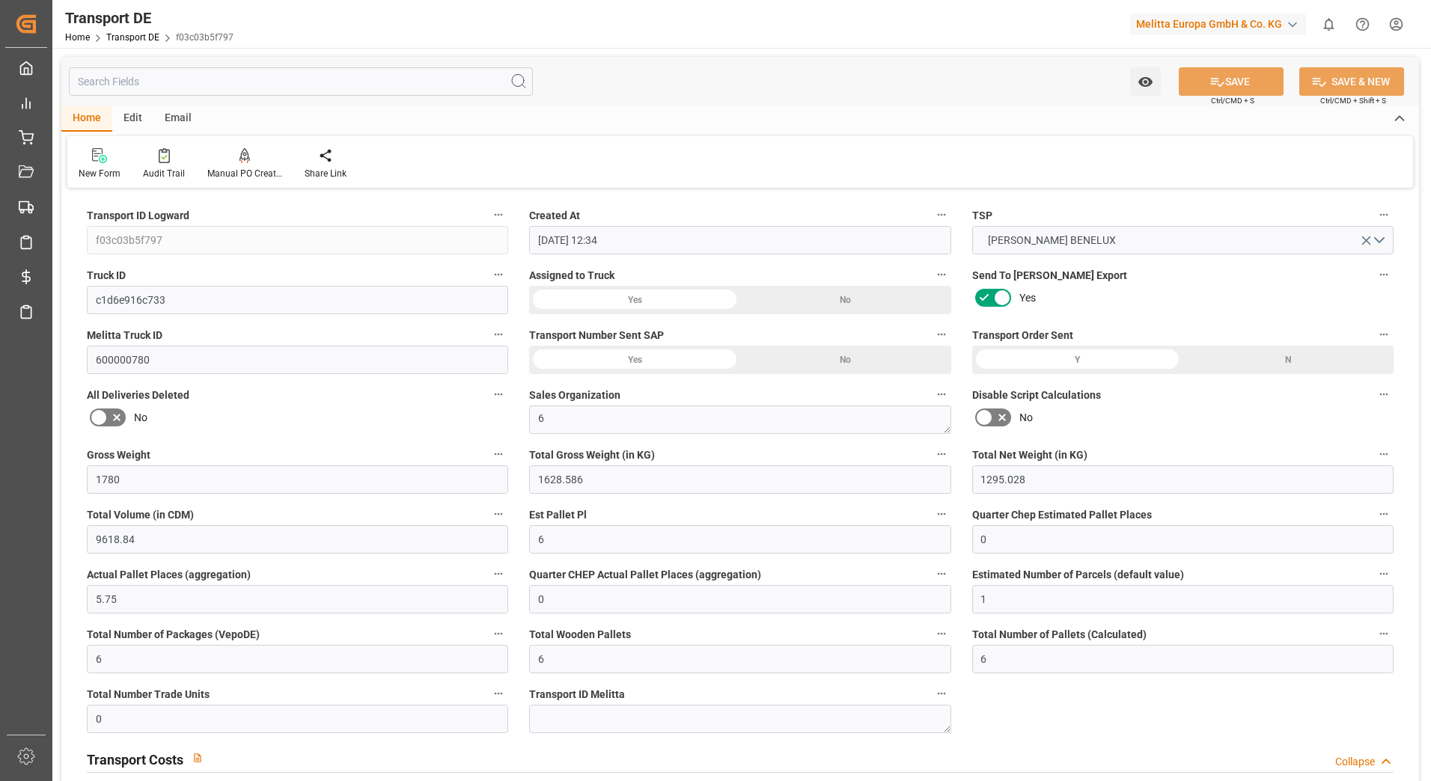
type input "[DATE]"
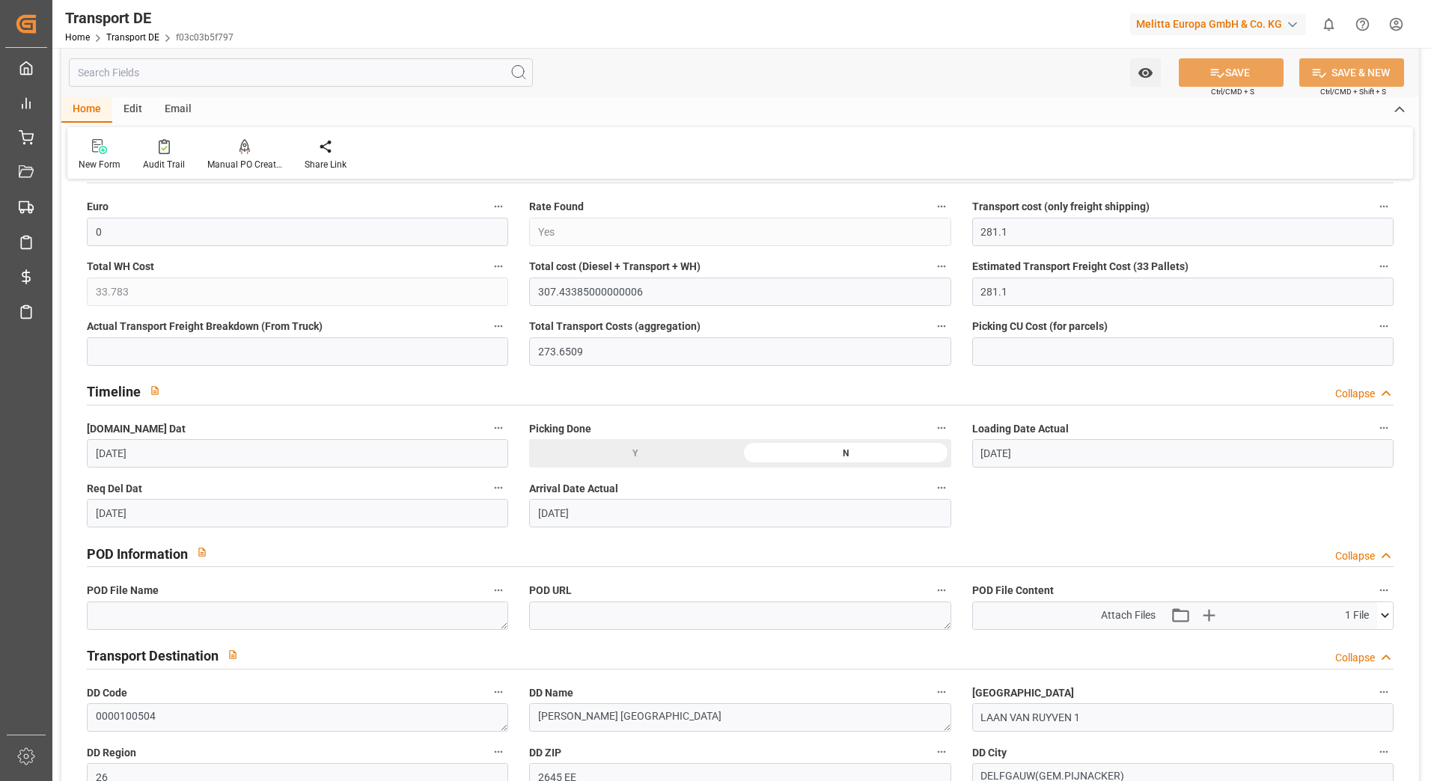
scroll to position [674, 0]
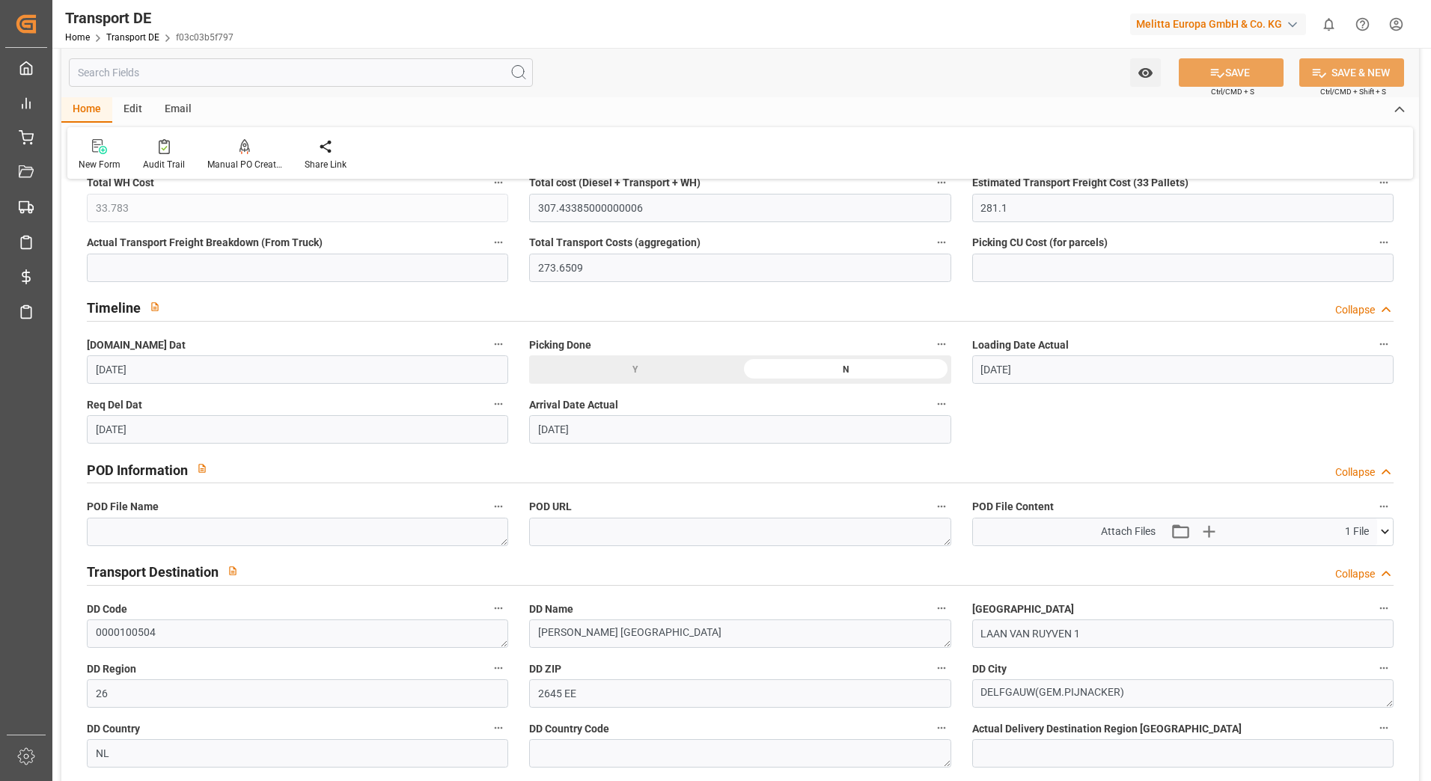
click at [1389, 534] on icon at bounding box center [1385, 532] width 16 height 16
click at [1346, 558] on icon at bounding box center [1346, 560] width 12 height 12
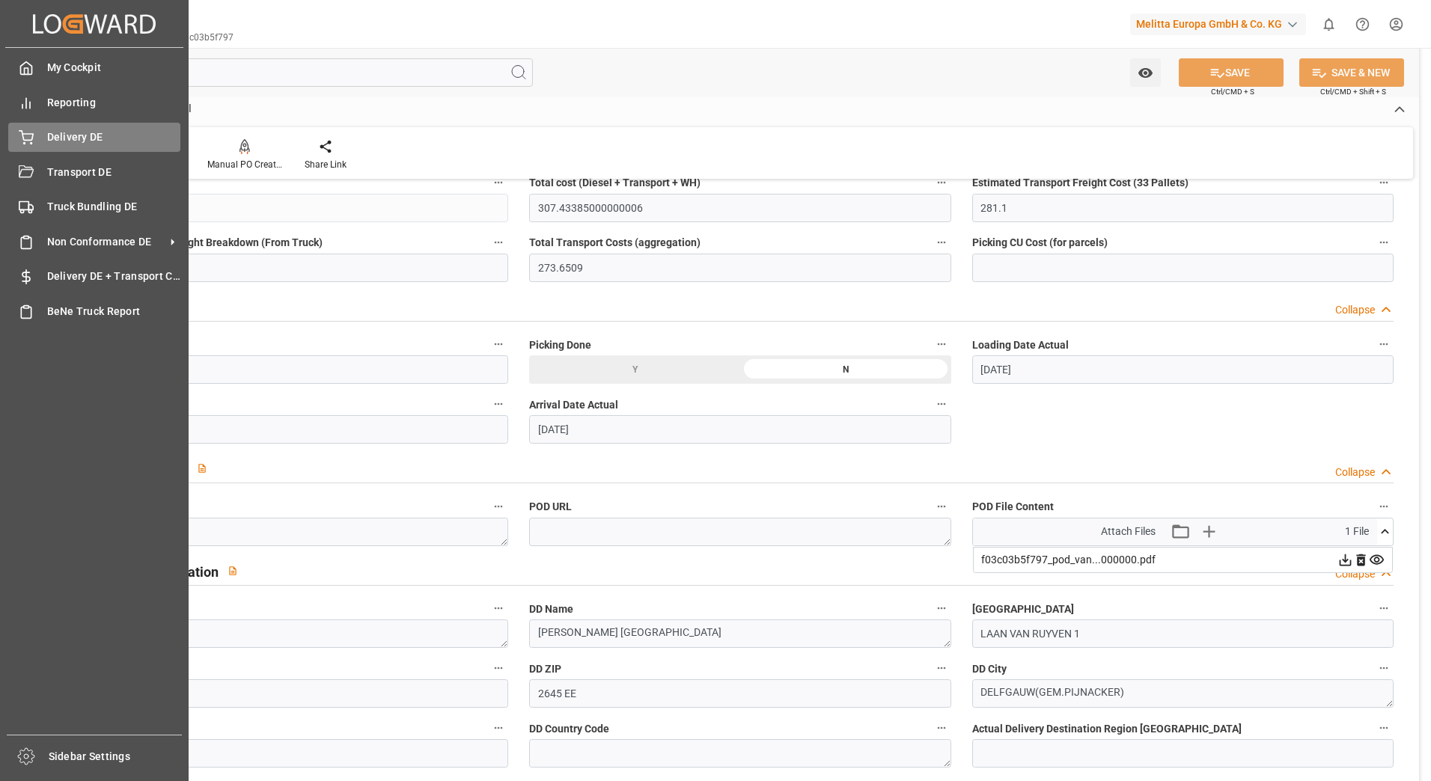
click at [92, 135] on span "Delivery DE" at bounding box center [114, 137] width 134 height 16
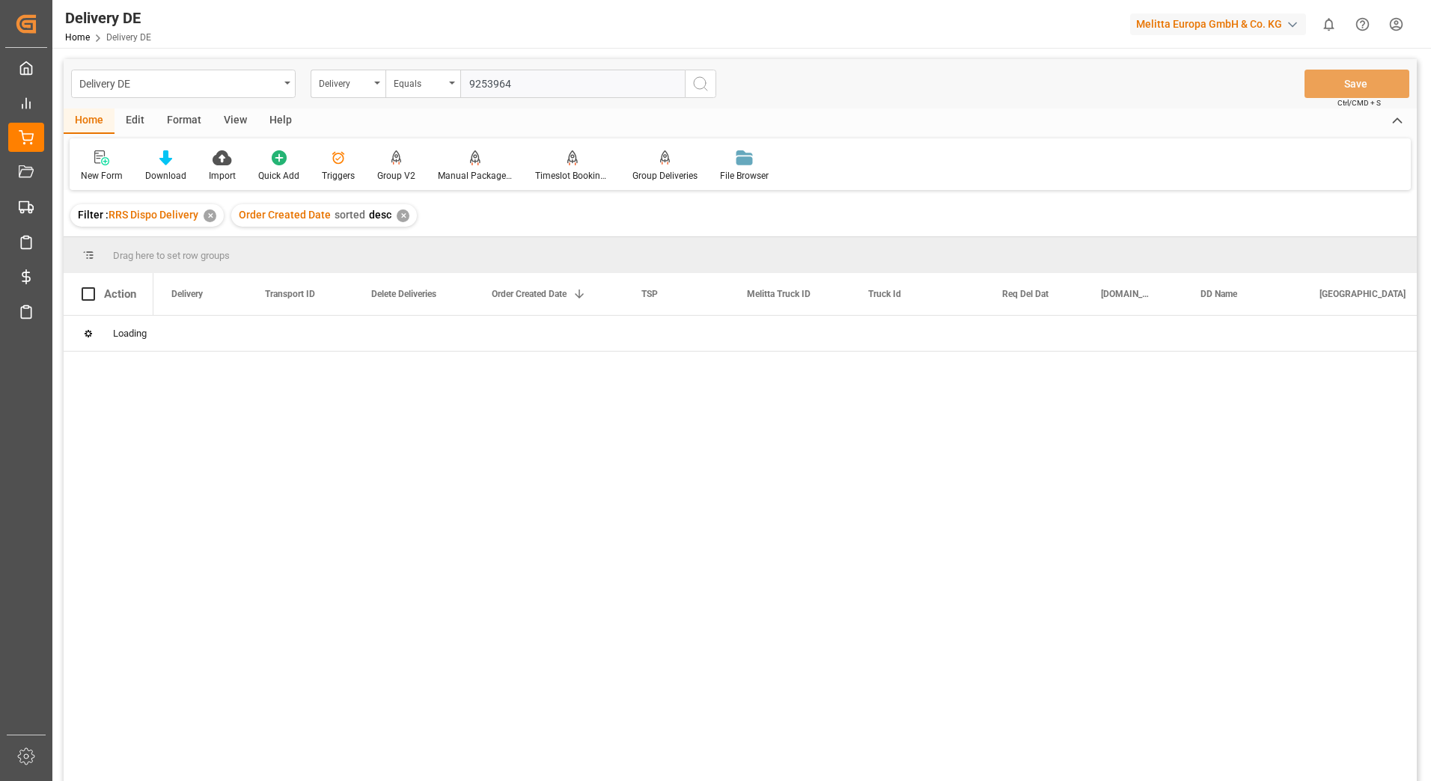
type input "92539647"
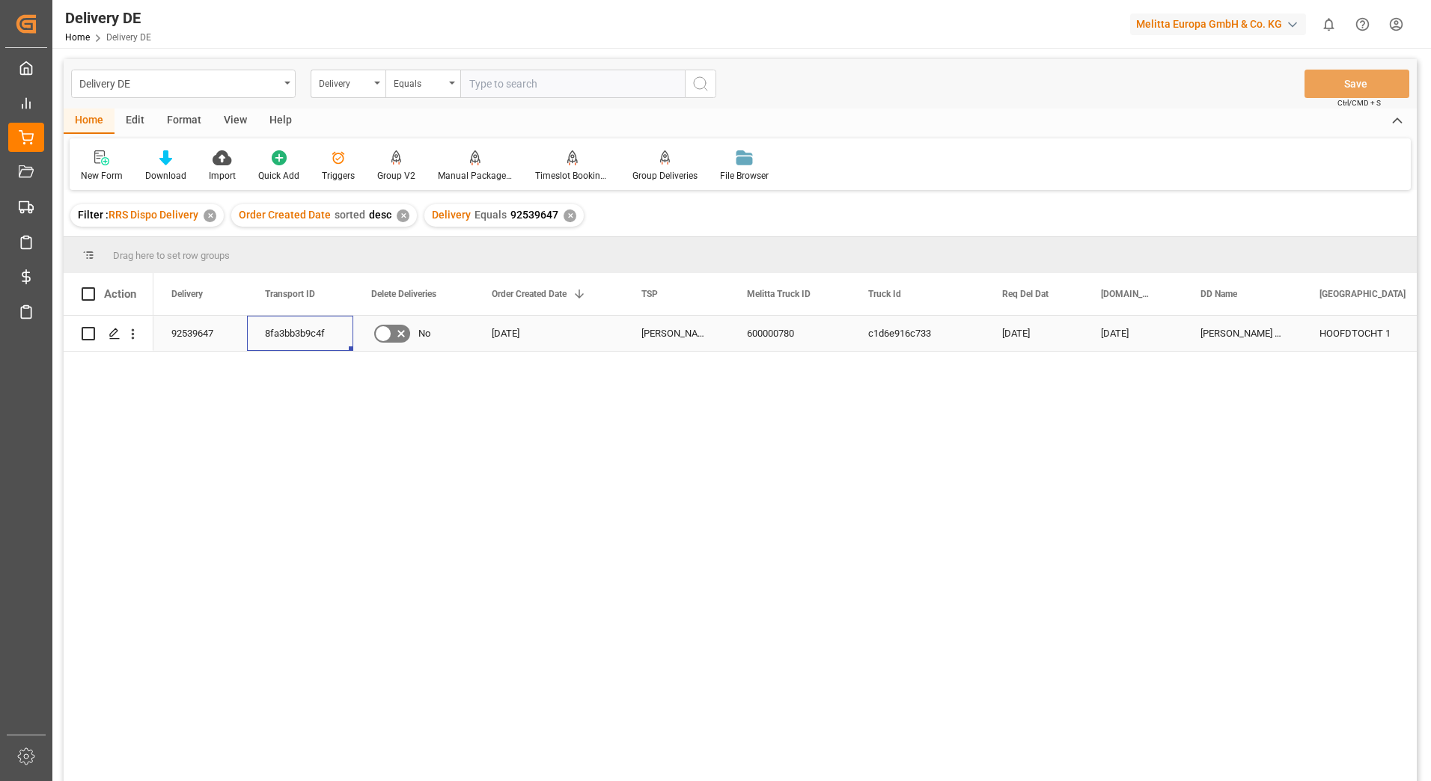
click at [287, 339] on div "8fa3bb3b9c4f" at bounding box center [300, 333] width 106 height 35
click at [112, 326] on div "Press SPACE to select this row." at bounding box center [114, 334] width 22 height 28
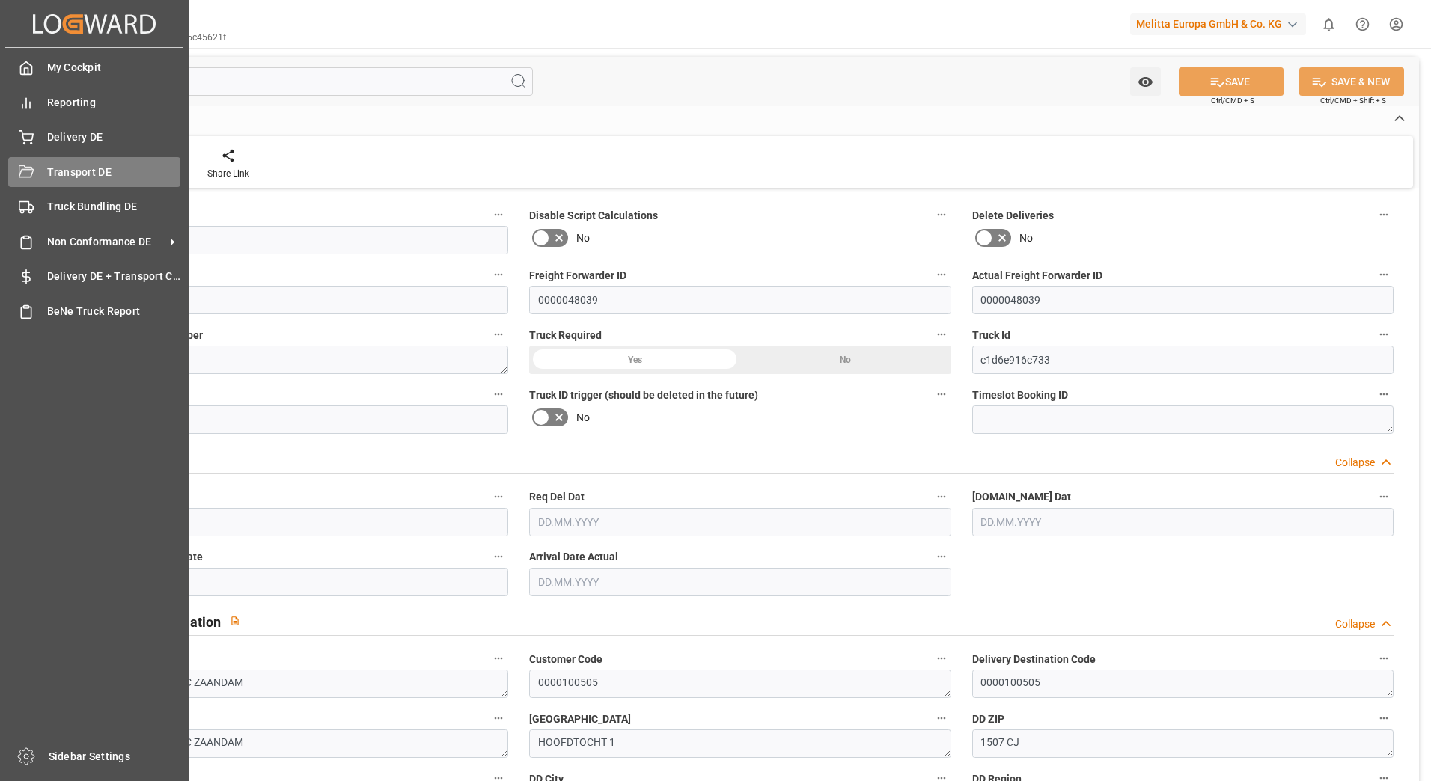
click at [22, 168] on icon at bounding box center [26, 172] width 15 height 15
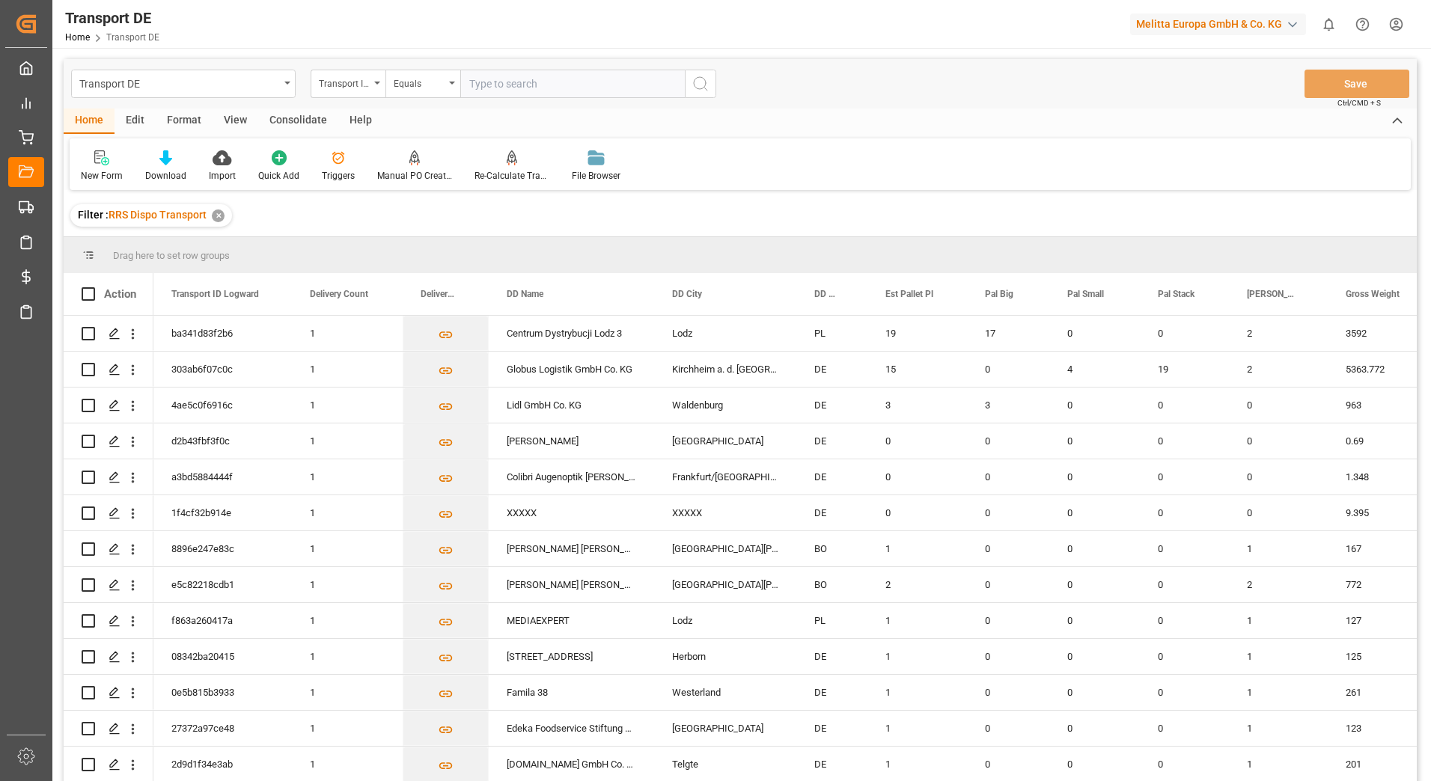
click at [488, 81] on input "text" at bounding box center [572, 84] width 225 height 28
type input "8fa3bb3b9c4f"
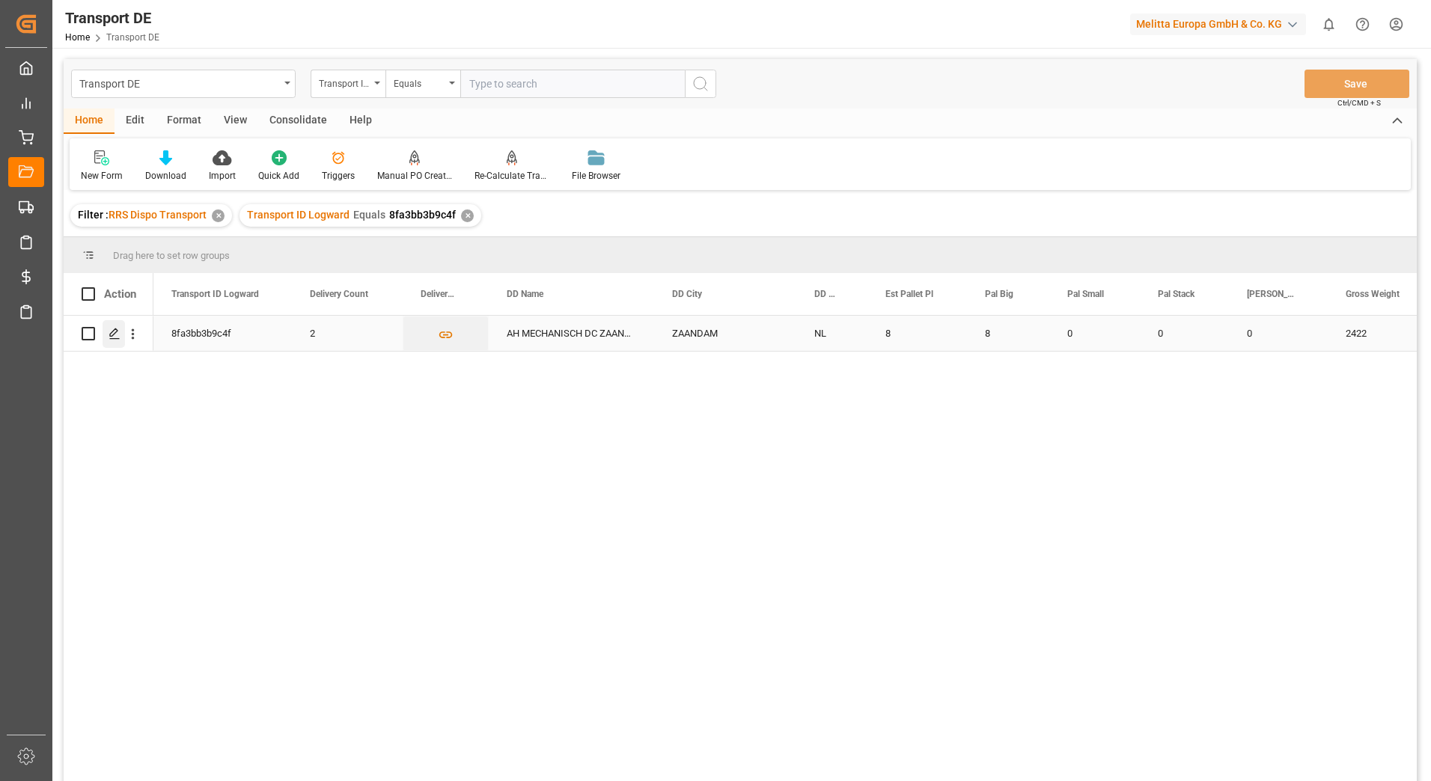
click at [112, 332] on icon "Press SPACE to select this row." at bounding box center [115, 334] width 12 height 12
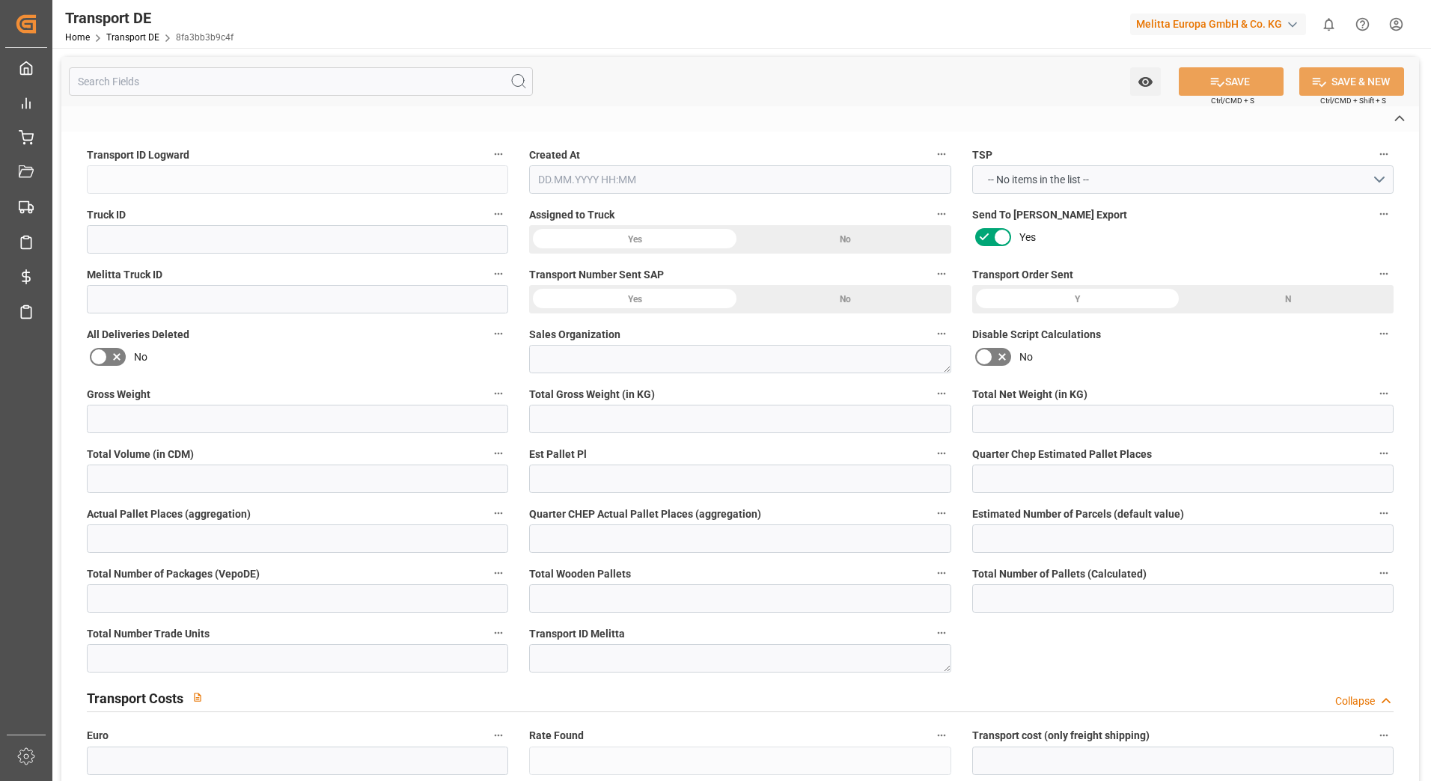
type input "8fa3bb3b9c4f"
type input "c1d6e916c733"
type input "600000780"
type textarea "6"
type input "Yes"
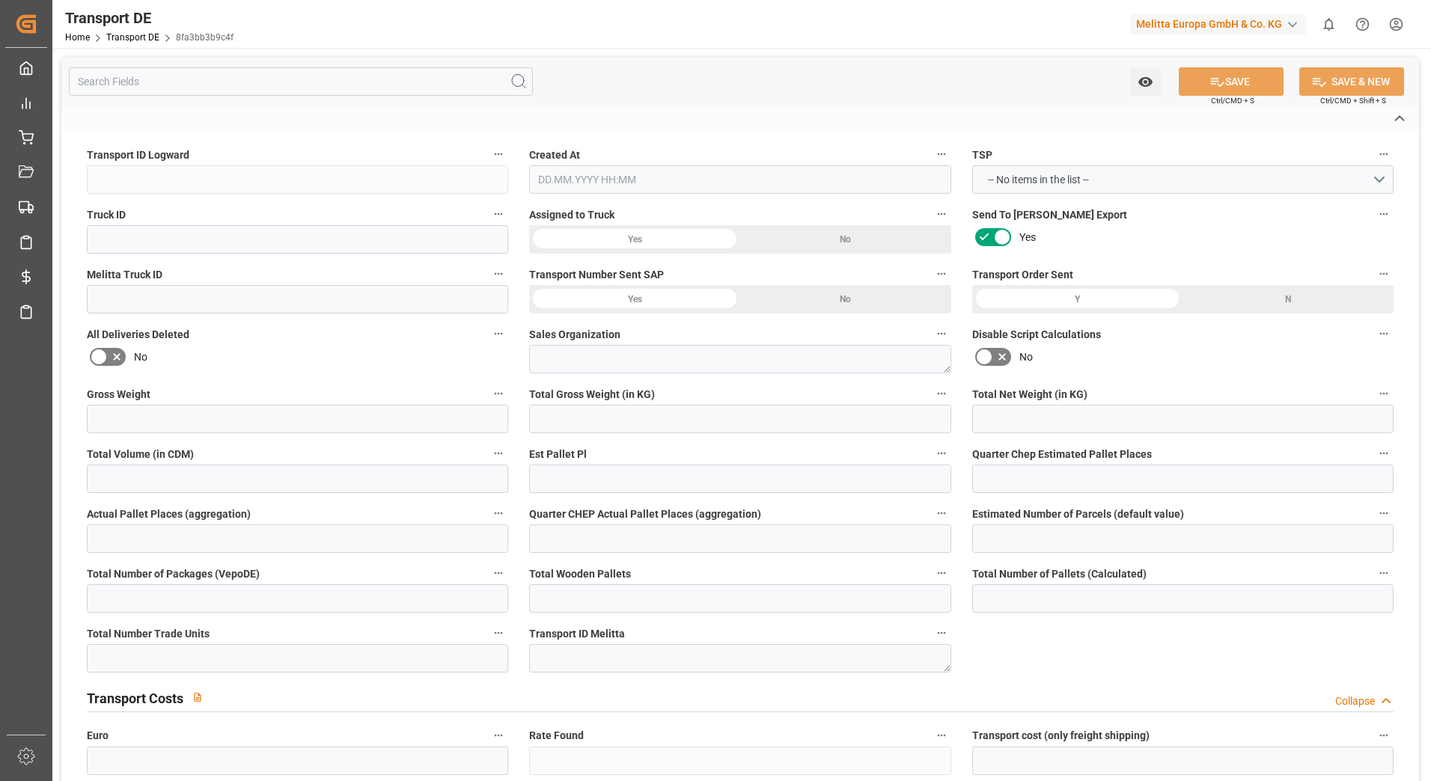
type input "397.08219"
type textarea "AH MECHANISCH DC ZAANDAM"
type input "HOOFDTOCHT 1"
type input "1507 CJ"
type textarea "ZAANDAM"
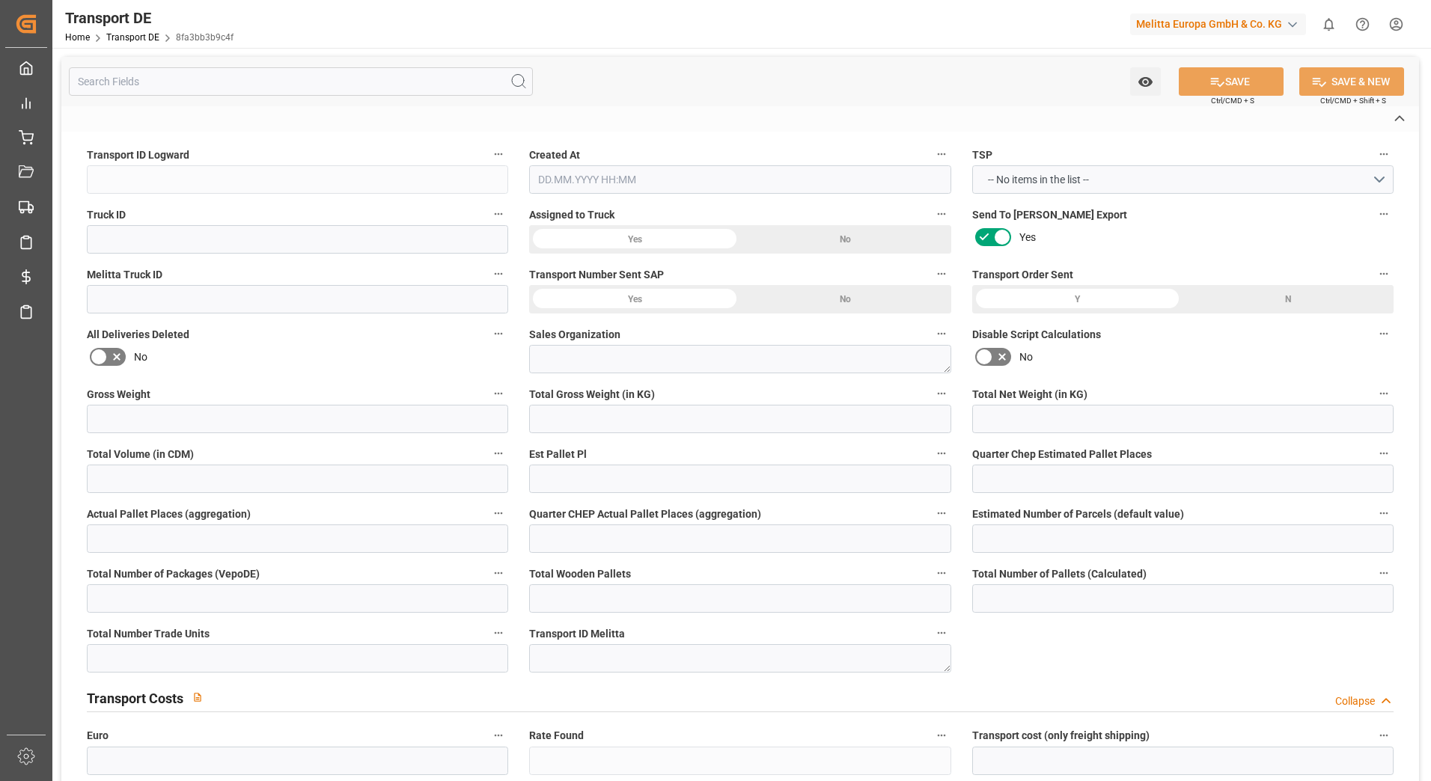
type input "NL"
type input "DE-32423"
type input "Rhenus Retail Services GmbH"
type input "[PERSON_NAME][STREET_ADDRESS]"
type input "32423"
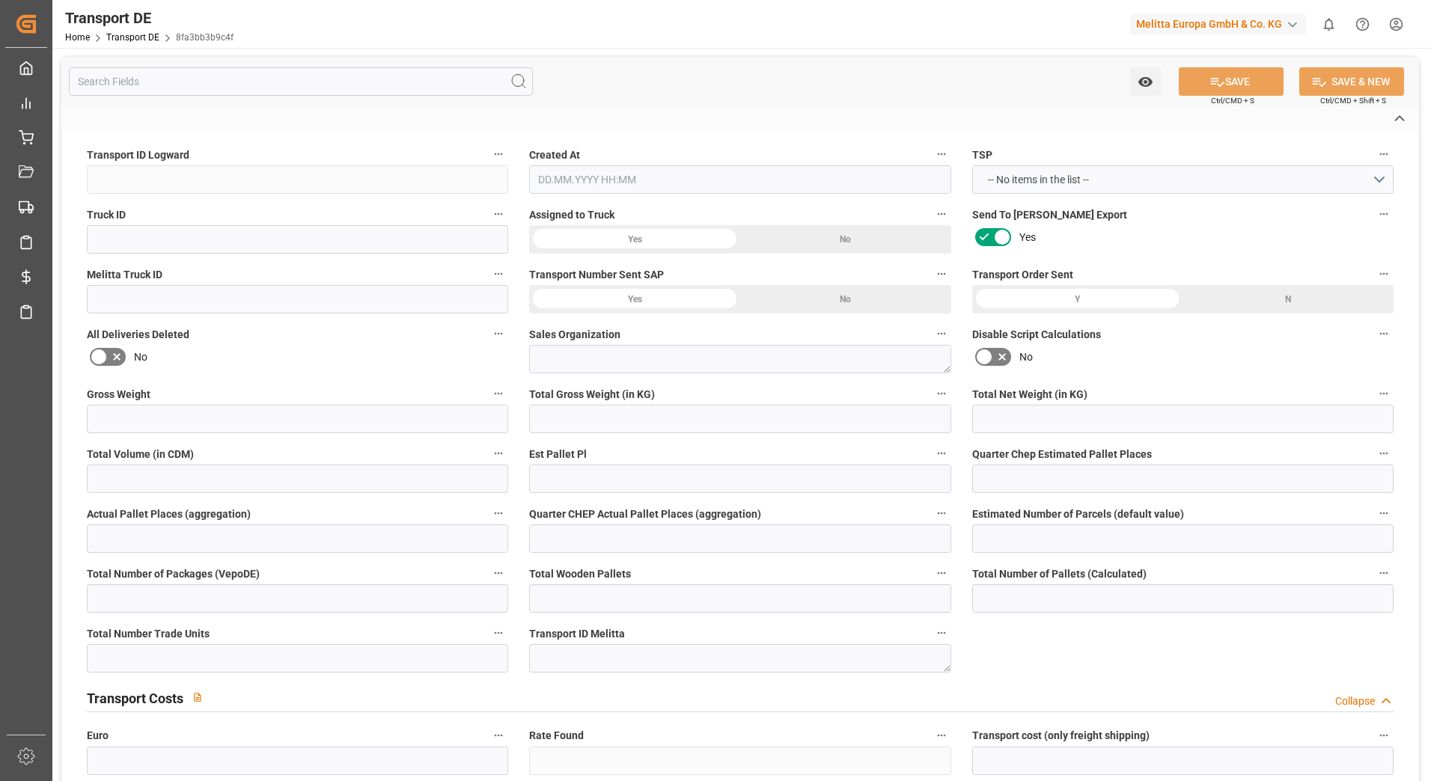
type input "Minden"
type input "DE"
type input "Rhenus Retail Services GmbH"
type input "[PERSON_NAME][STREET_ADDRESS]"
type input "32423"
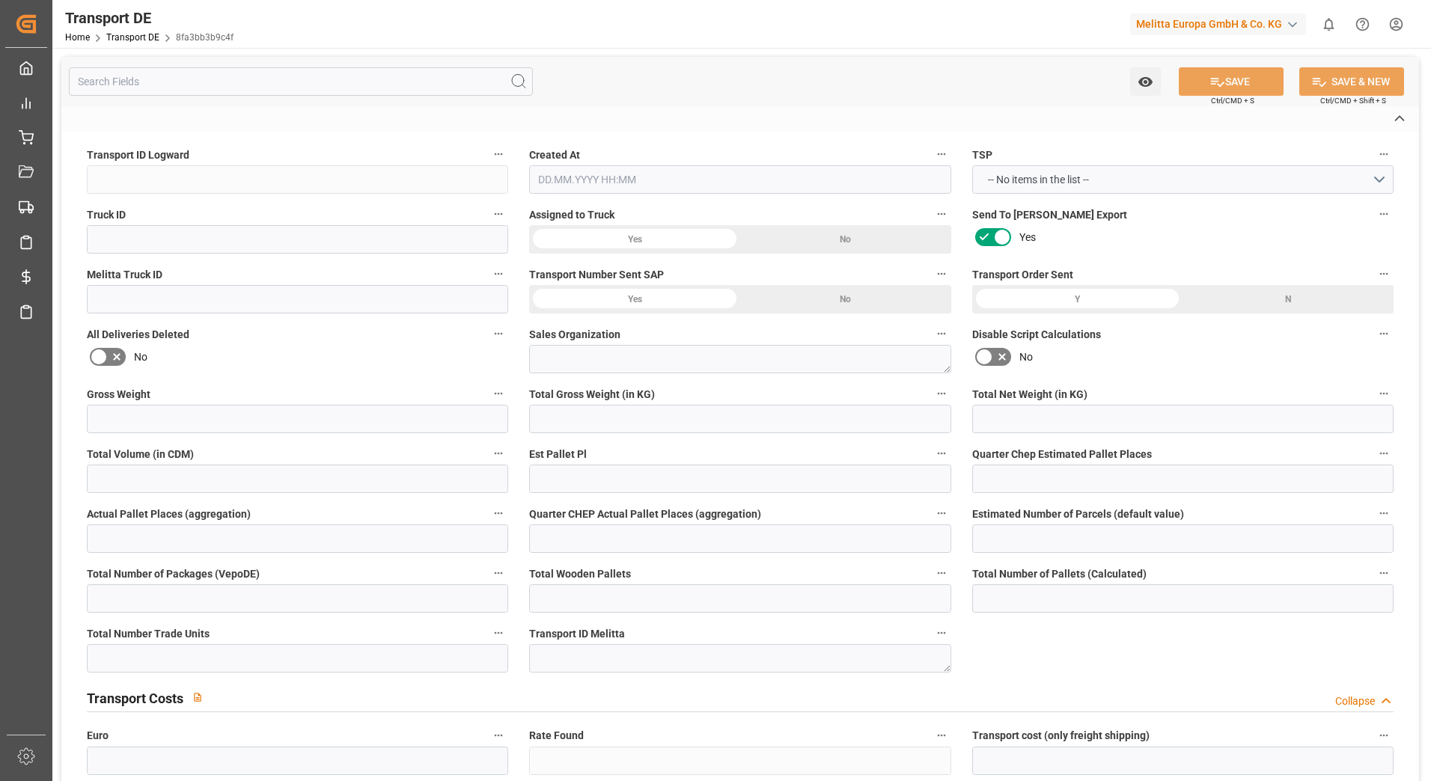
type input "Minden"
type input "DE"
type textarea "256990d12bf9"
type input "Road"
type input "DE"
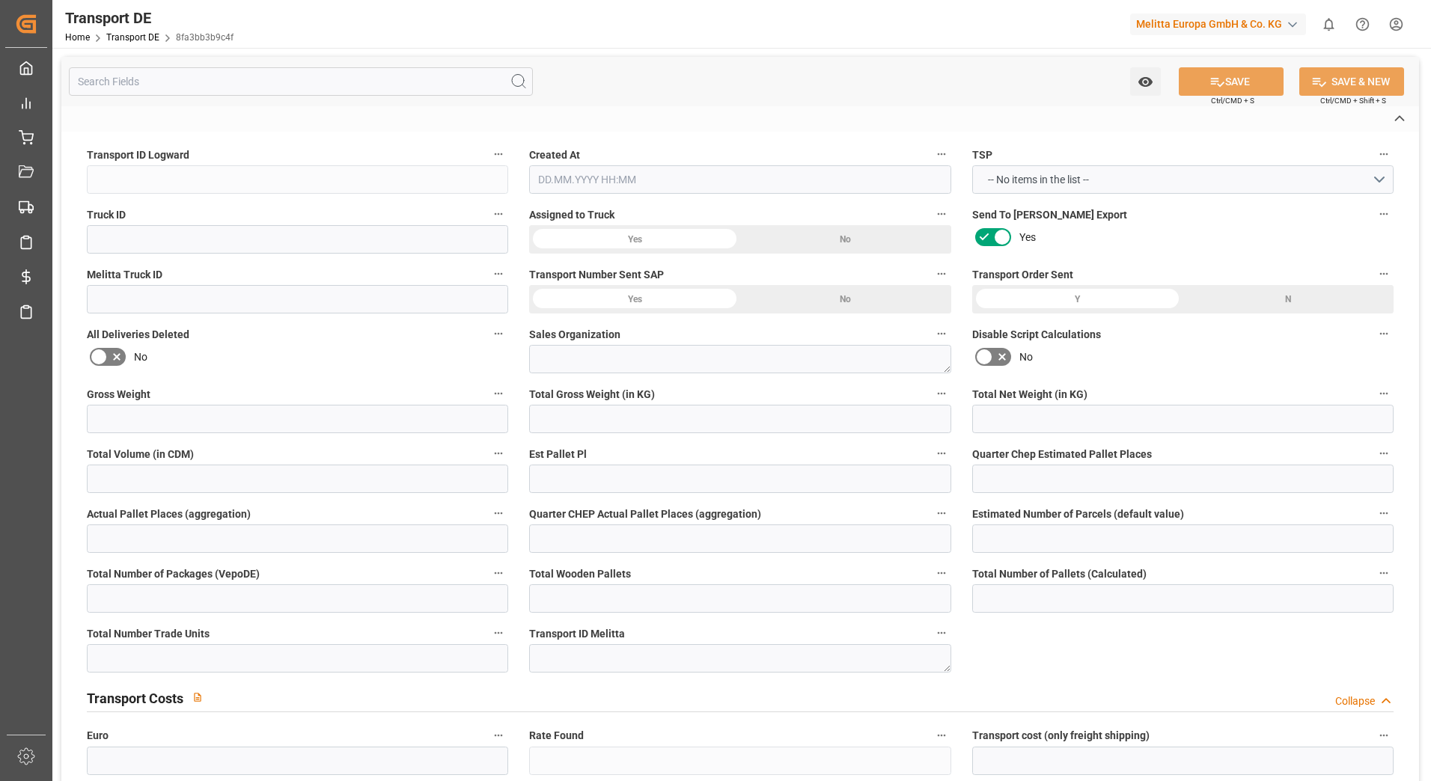
type input "32423"
type input "NL"
type input "1507 CJ"
type input "Partial Load"
type input "26-40 t"
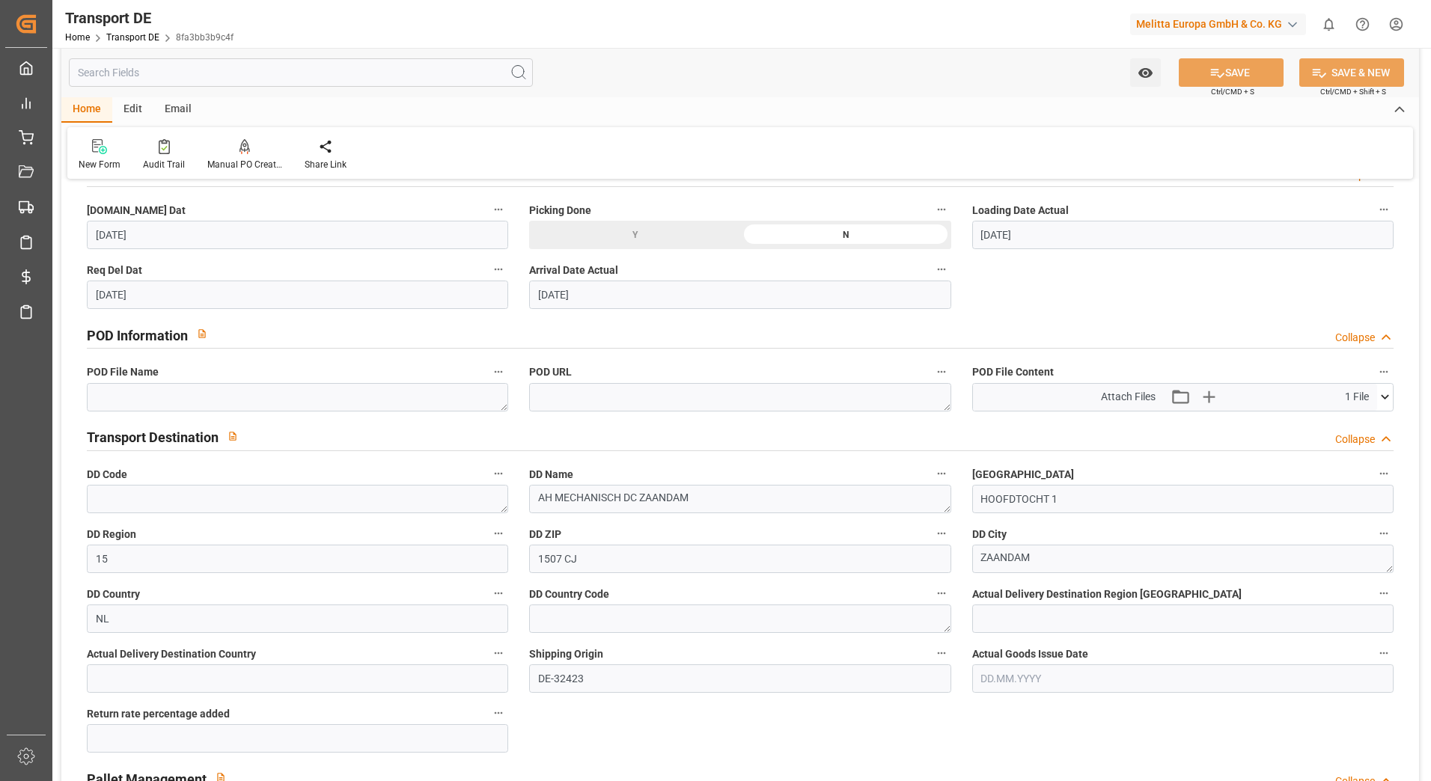
scroll to position [823, 0]
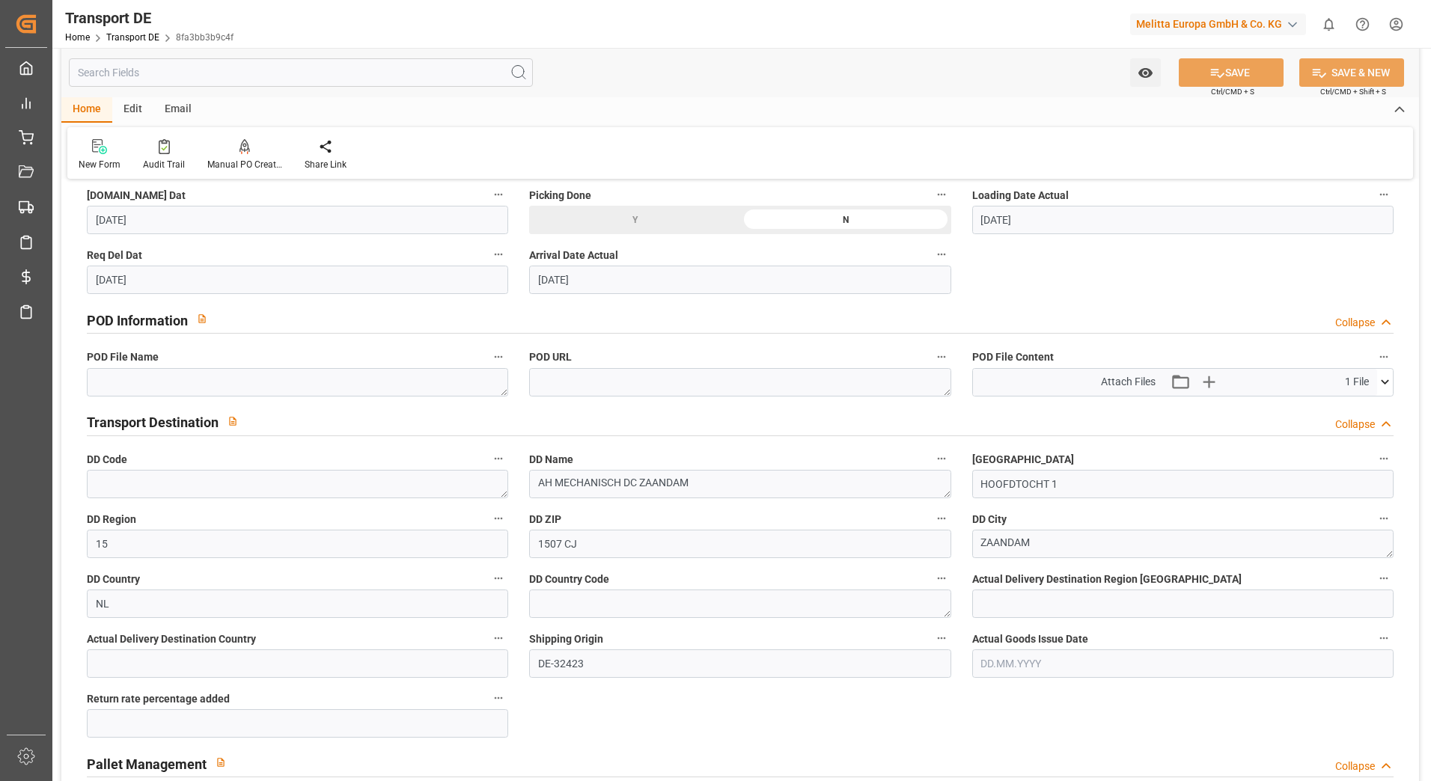
click at [1383, 387] on icon at bounding box center [1385, 382] width 16 height 16
click at [1347, 410] on icon at bounding box center [1346, 411] width 16 height 16
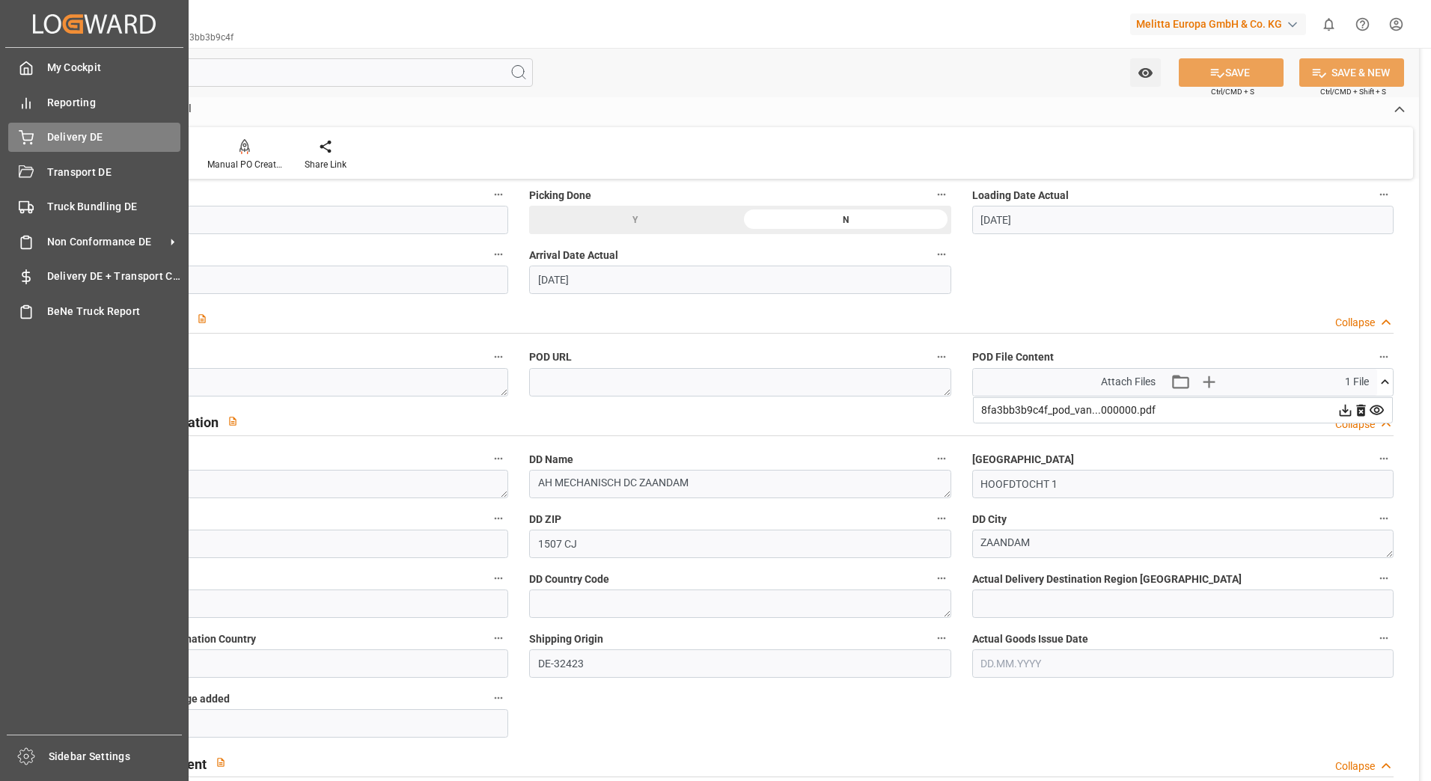
click at [59, 132] on span "Delivery DE" at bounding box center [114, 137] width 134 height 16
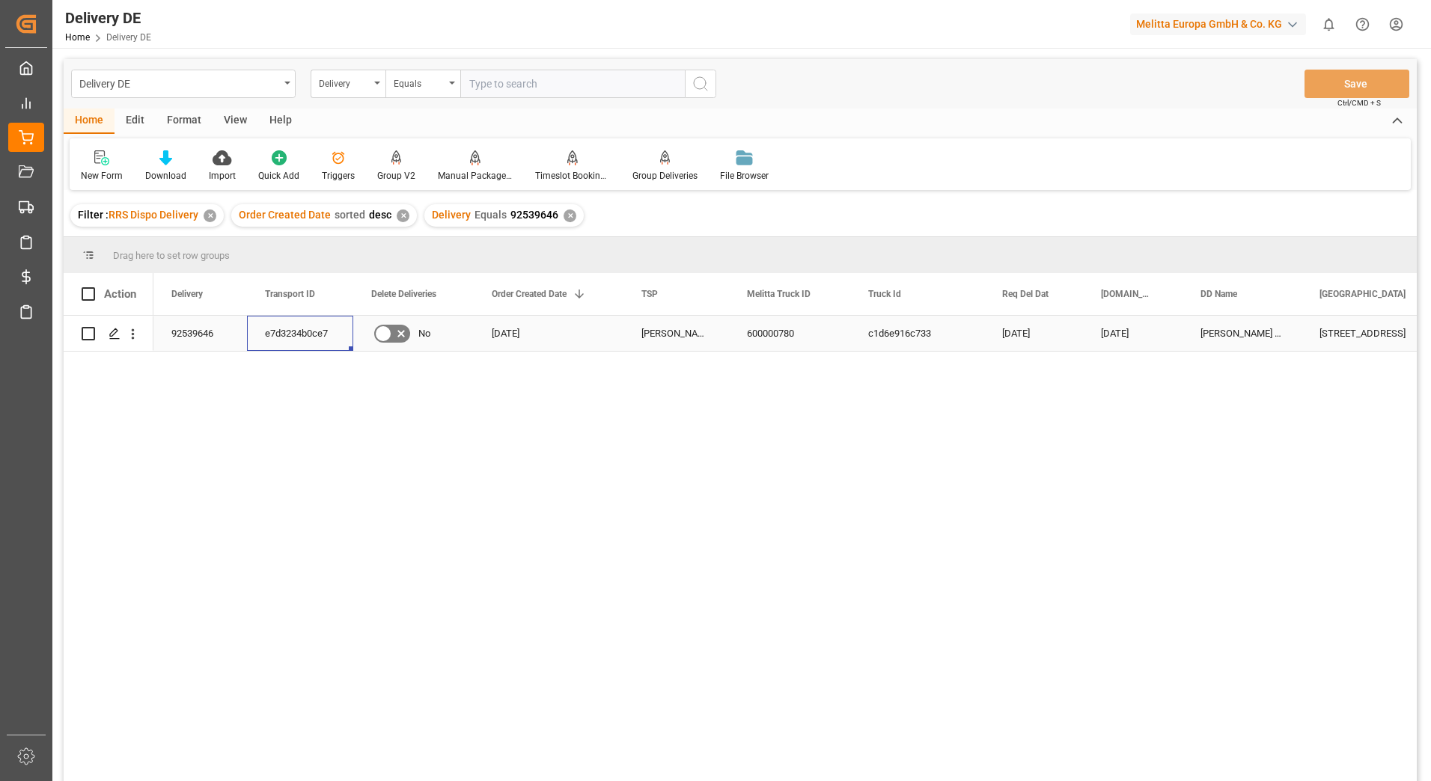
click at [289, 340] on div "e7d3234b0ce7" at bounding box center [300, 333] width 106 height 35
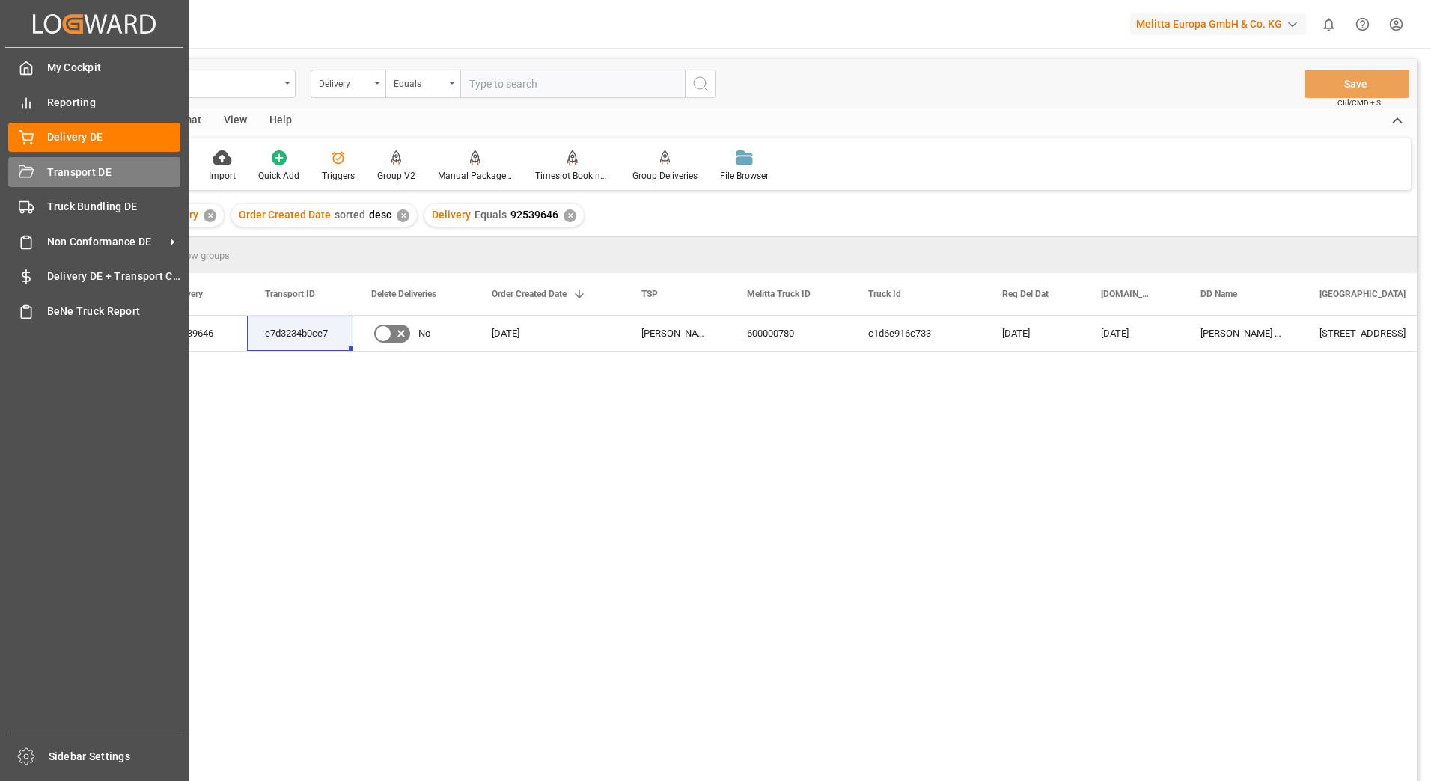
click at [25, 165] on icon at bounding box center [26, 172] width 15 height 15
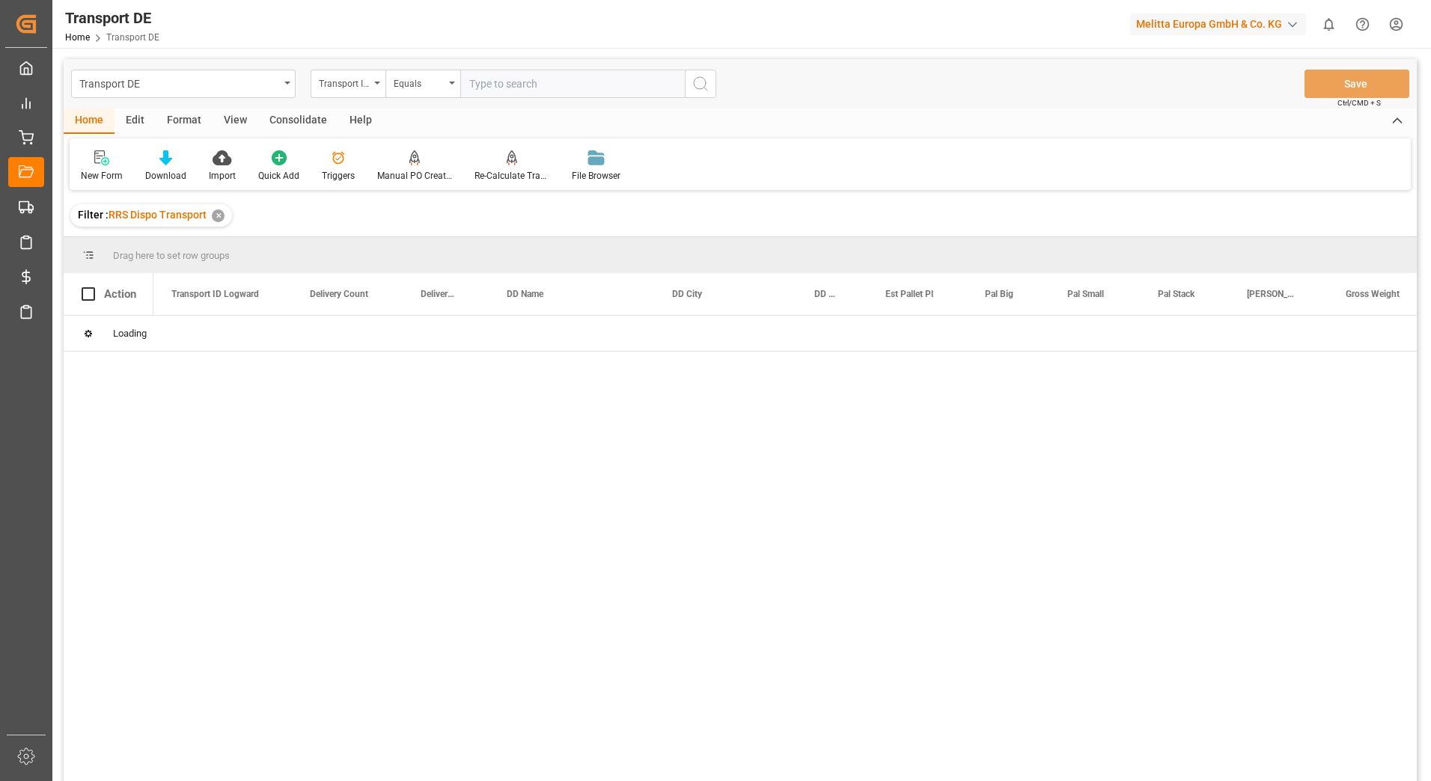
click at [484, 83] on input "text" at bounding box center [572, 84] width 225 height 28
paste input "e7d3234b0ce7"
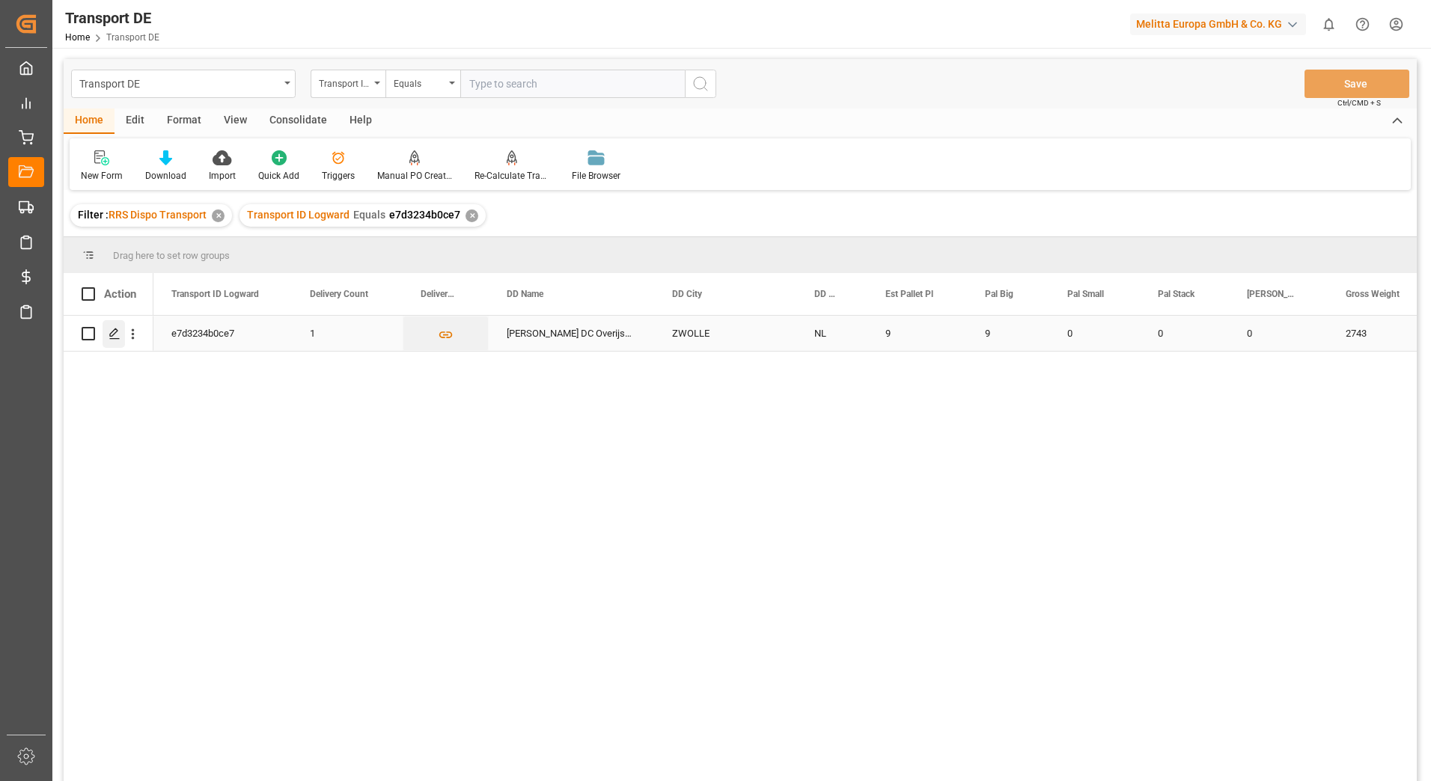
click at [109, 331] on icon "Press SPACE to select this row." at bounding box center [115, 334] width 12 height 12
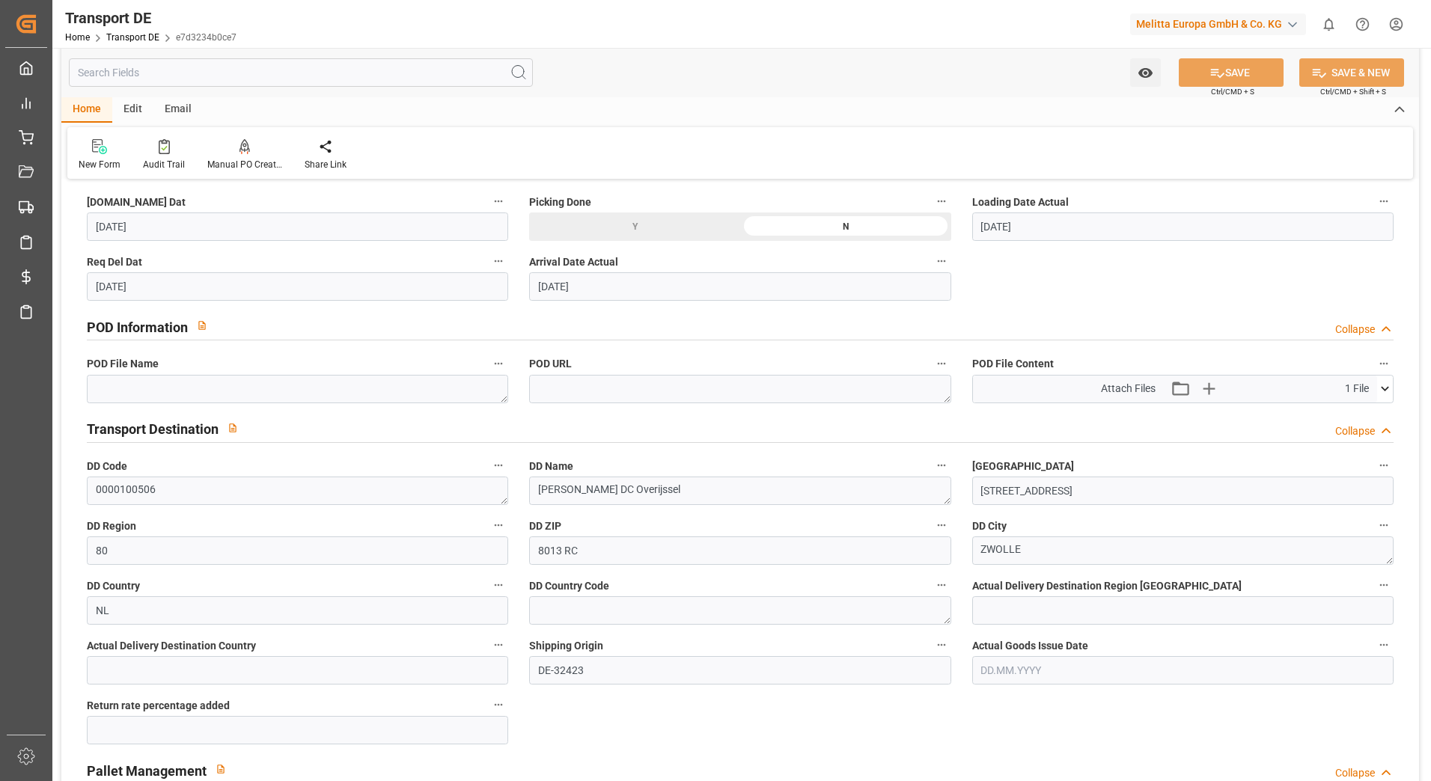
scroll to position [898, 0]
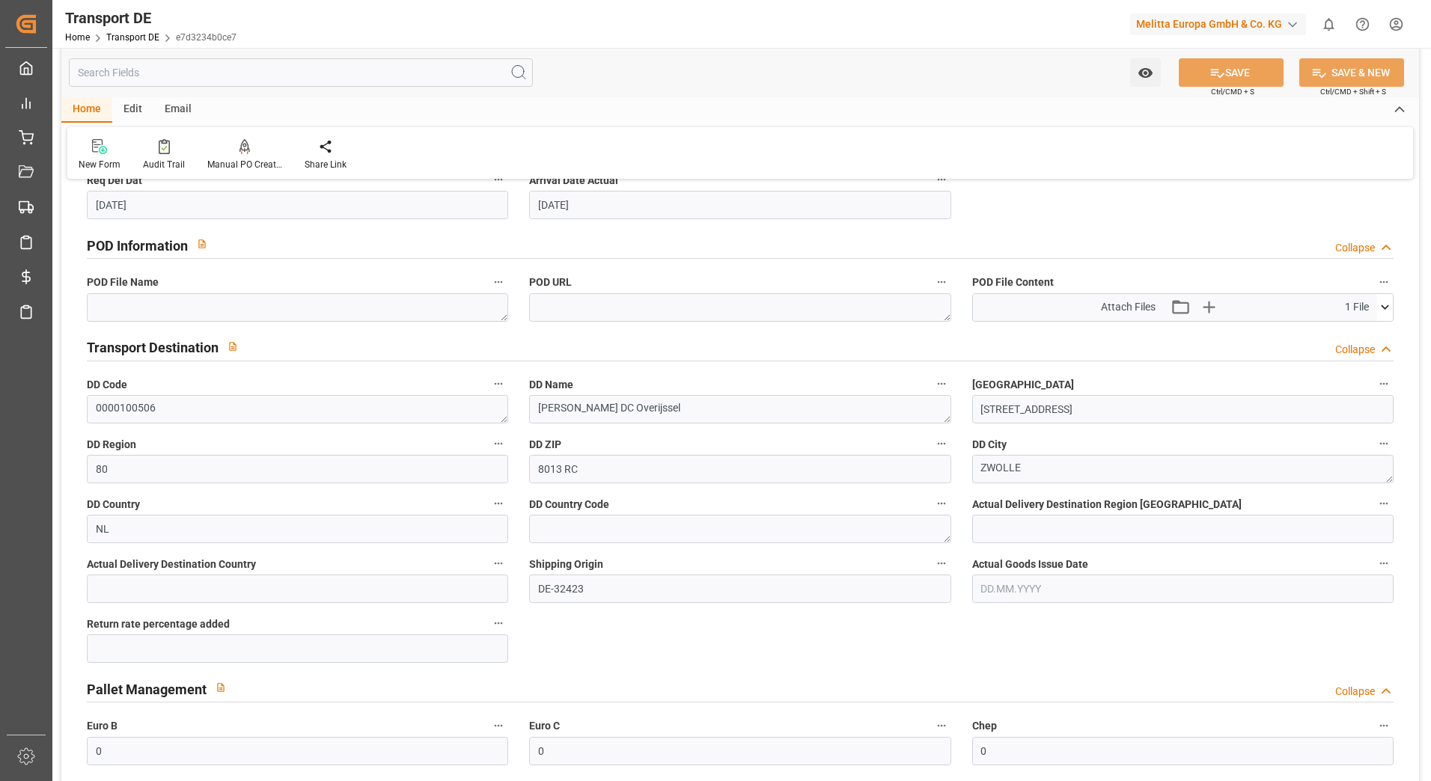
click at [1385, 306] on icon at bounding box center [1385, 307] width 16 height 16
click at [1343, 330] on icon at bounding box center [1346, 336] width 16 height 16
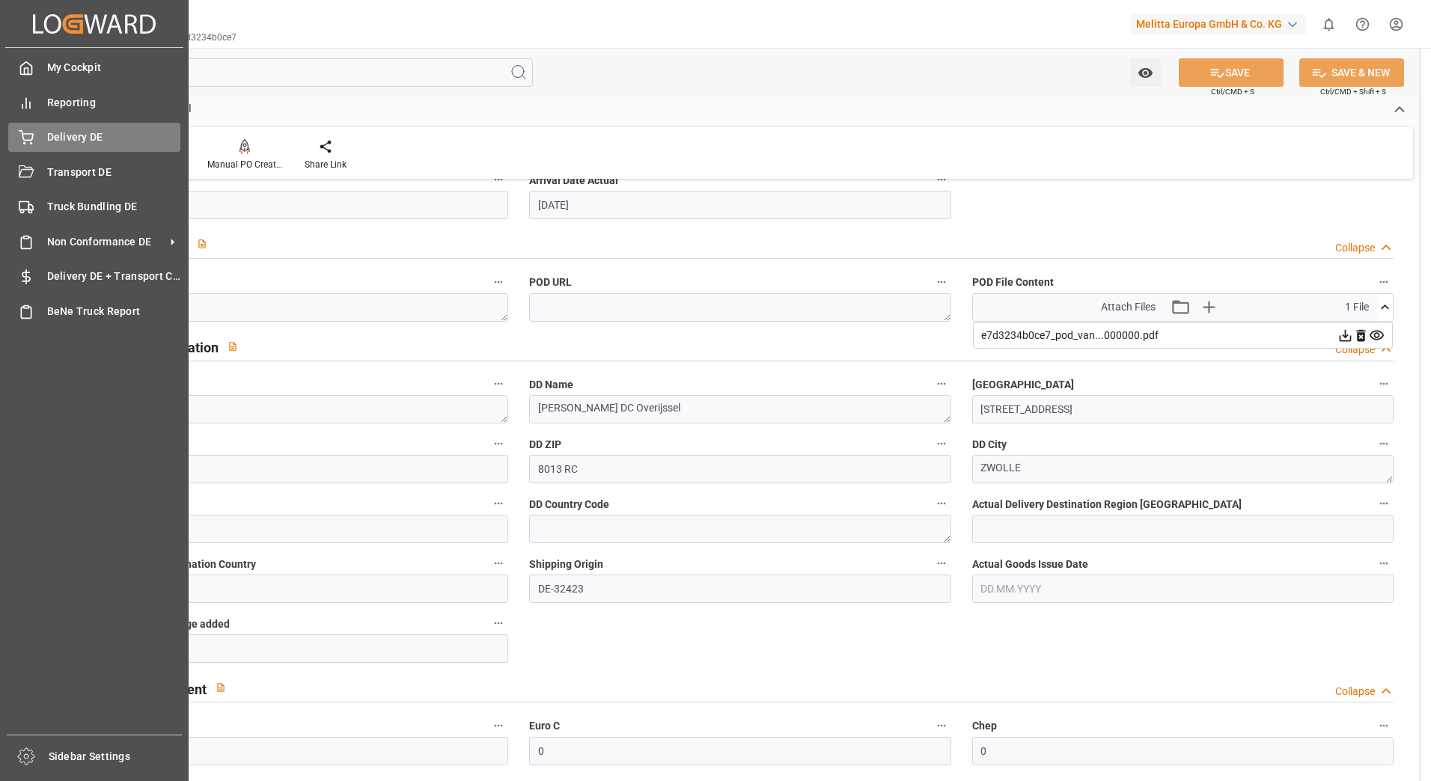
click at [47, 133] on span "Delivery DE" at bounding box center [114, 137] width 134 height 16
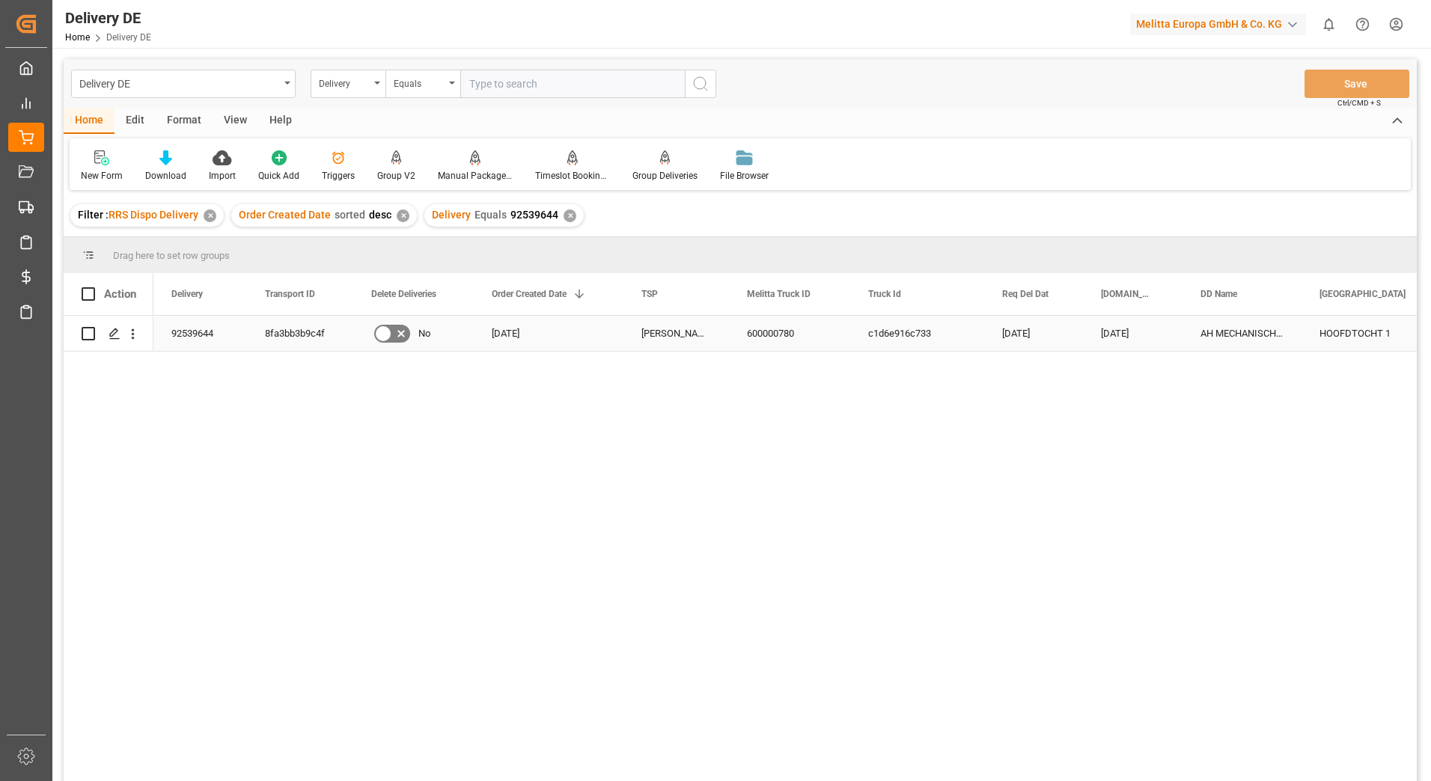
click at [284, 338] on div "8fa3bb3b9c4f" at bounding box center [300, 333] width 106 height 35
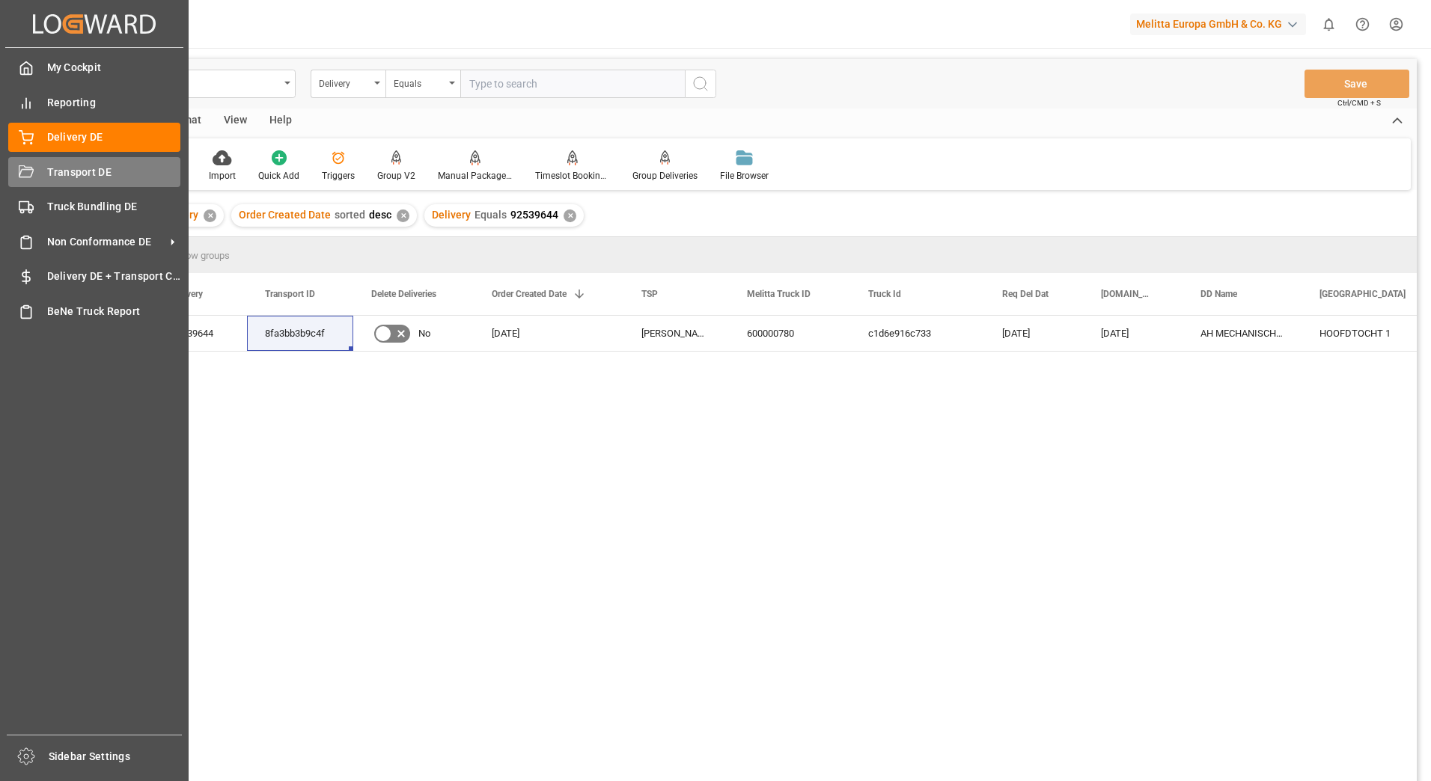
click at [25, 163] on div "Transport DE Transport DE" at bounding box center [94, 171] width 172 height 29
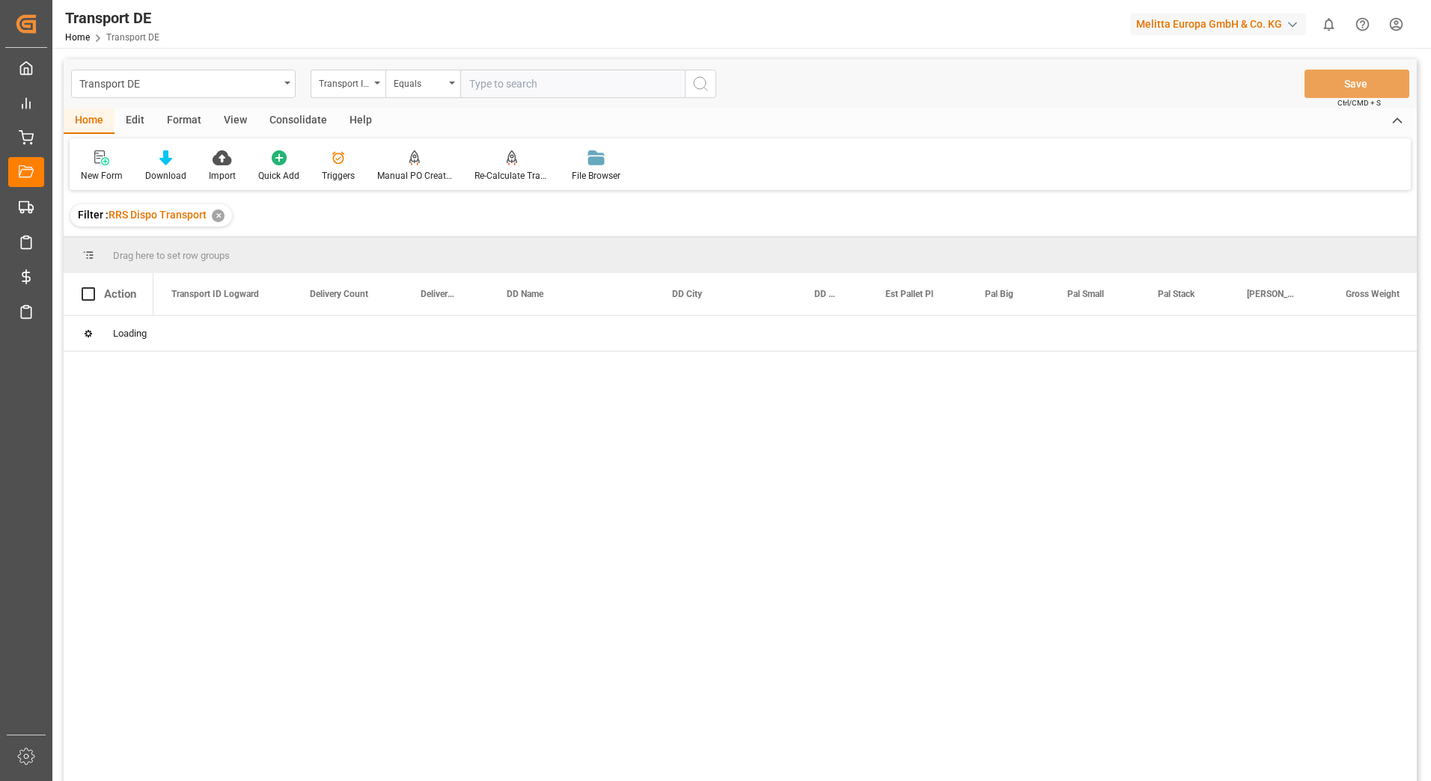
click at [493, 91] on input "text" at bounding box center [572, 84] width 225 height 28
paste input "8fa3bb3b9c4f"
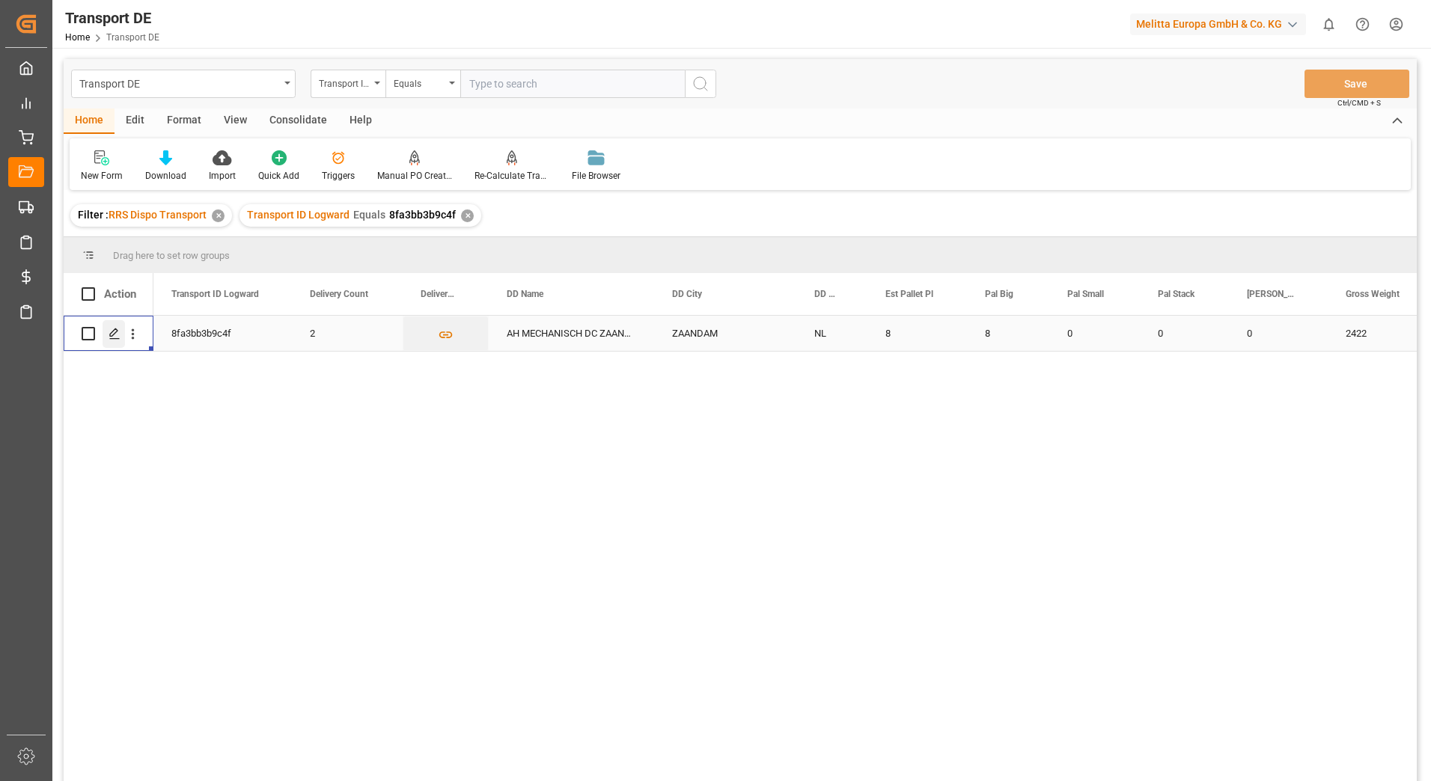
click at [115, 326] on div "Press SPACE to select this row." at bounding box center [114, 334] width 22 height 28
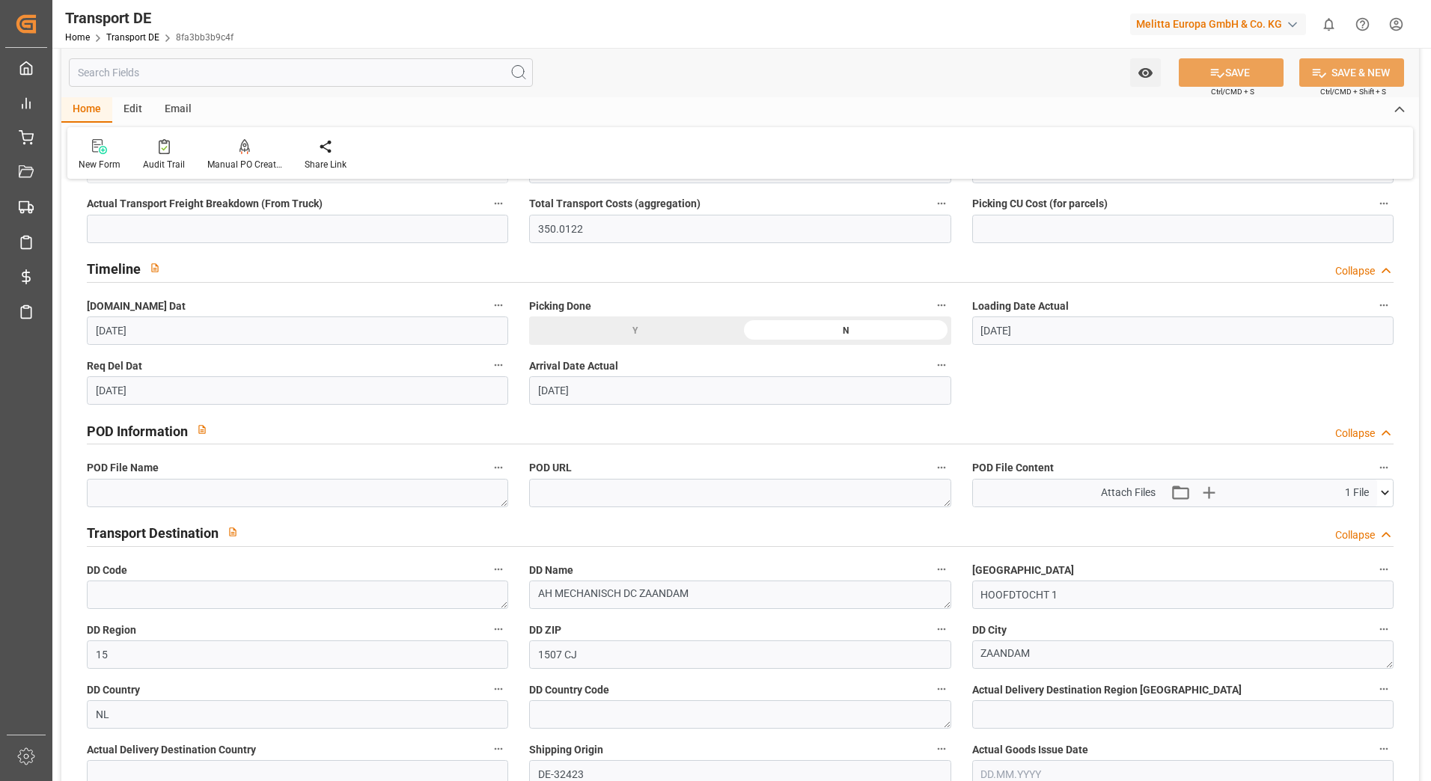
scroll to position [748, 0]
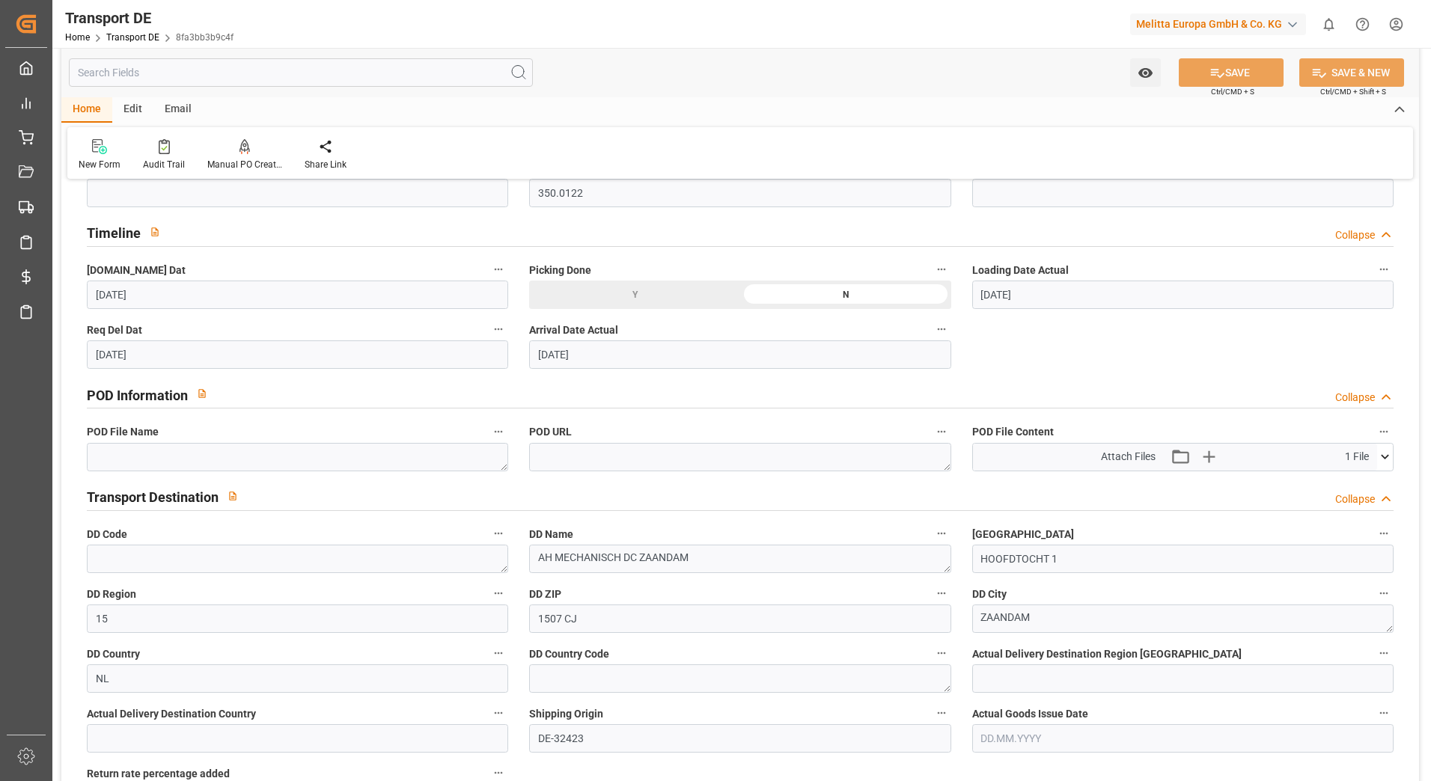
click at [1381, 463] on icon at bounding box center [1385, 457] width 16 height 16
click at [1343, 482] on icon at bounding box center [1346, 486] width 16 height 16
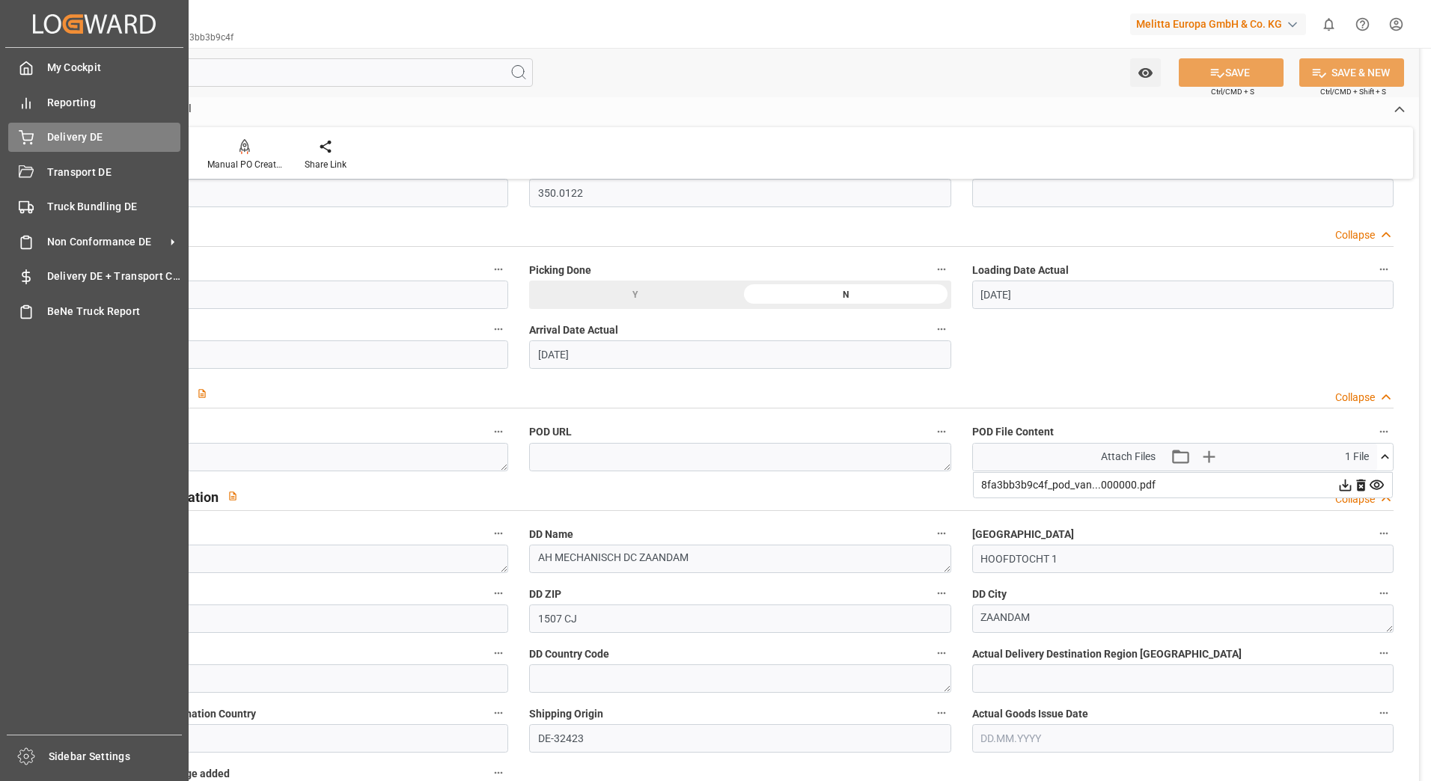
click at [35, 133] on div "Delivery DE Delivery DE" at bounding box center [94, 137] width 172 height 29
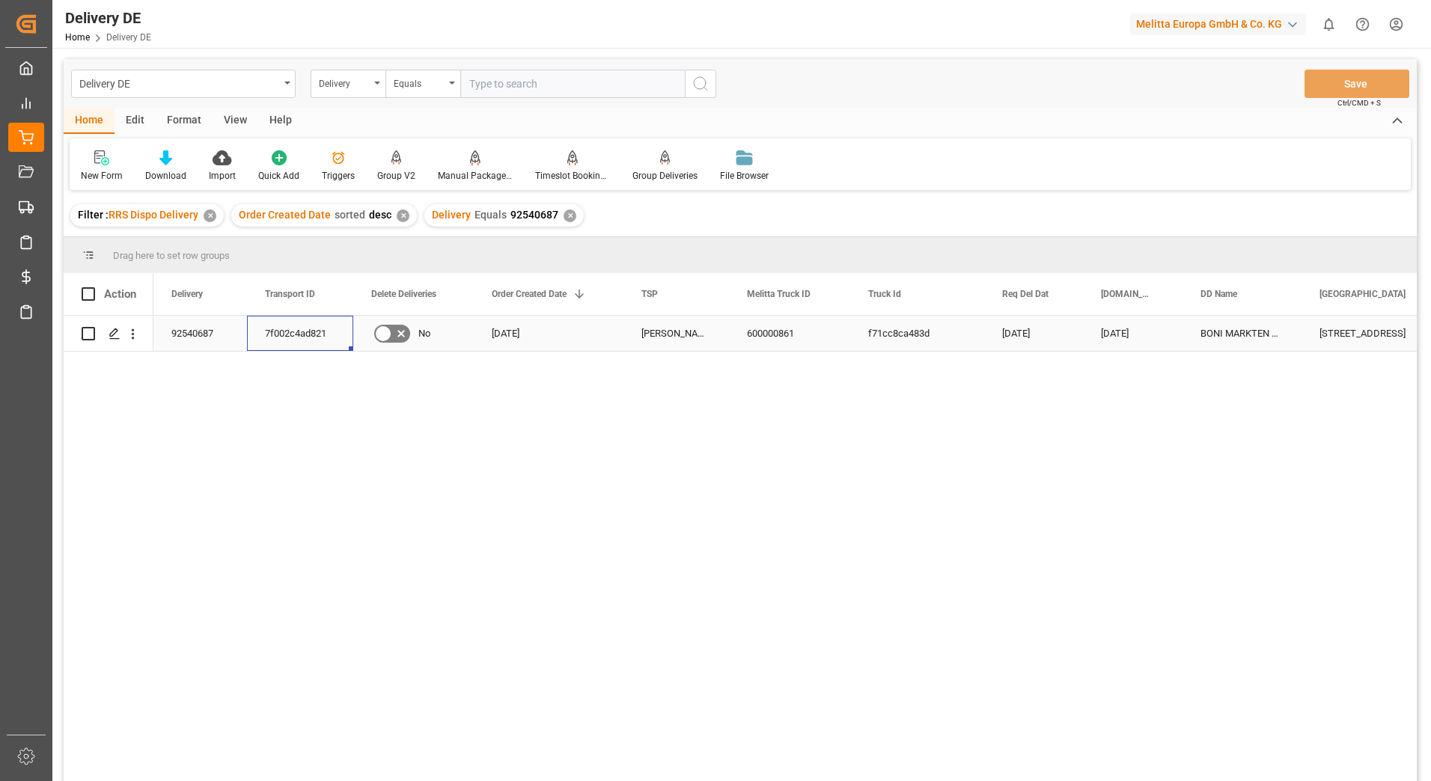
click at [310, 329] on div "7f002c4ad821" at bounding box center [300, 333] width 106 height 35
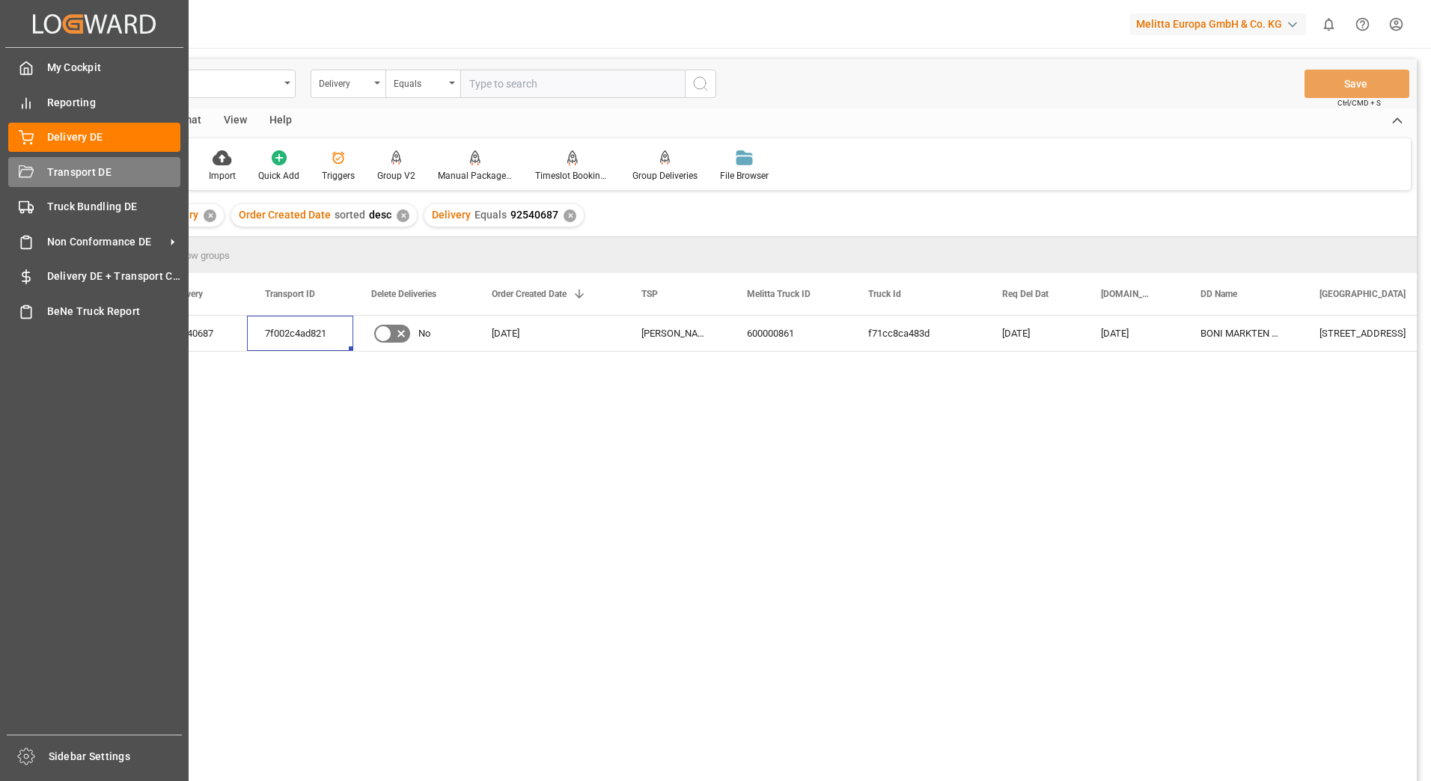
click at [34, 177] on div "Transport DE Transport DE" at bounding box center [94, 171] width 172 height 29
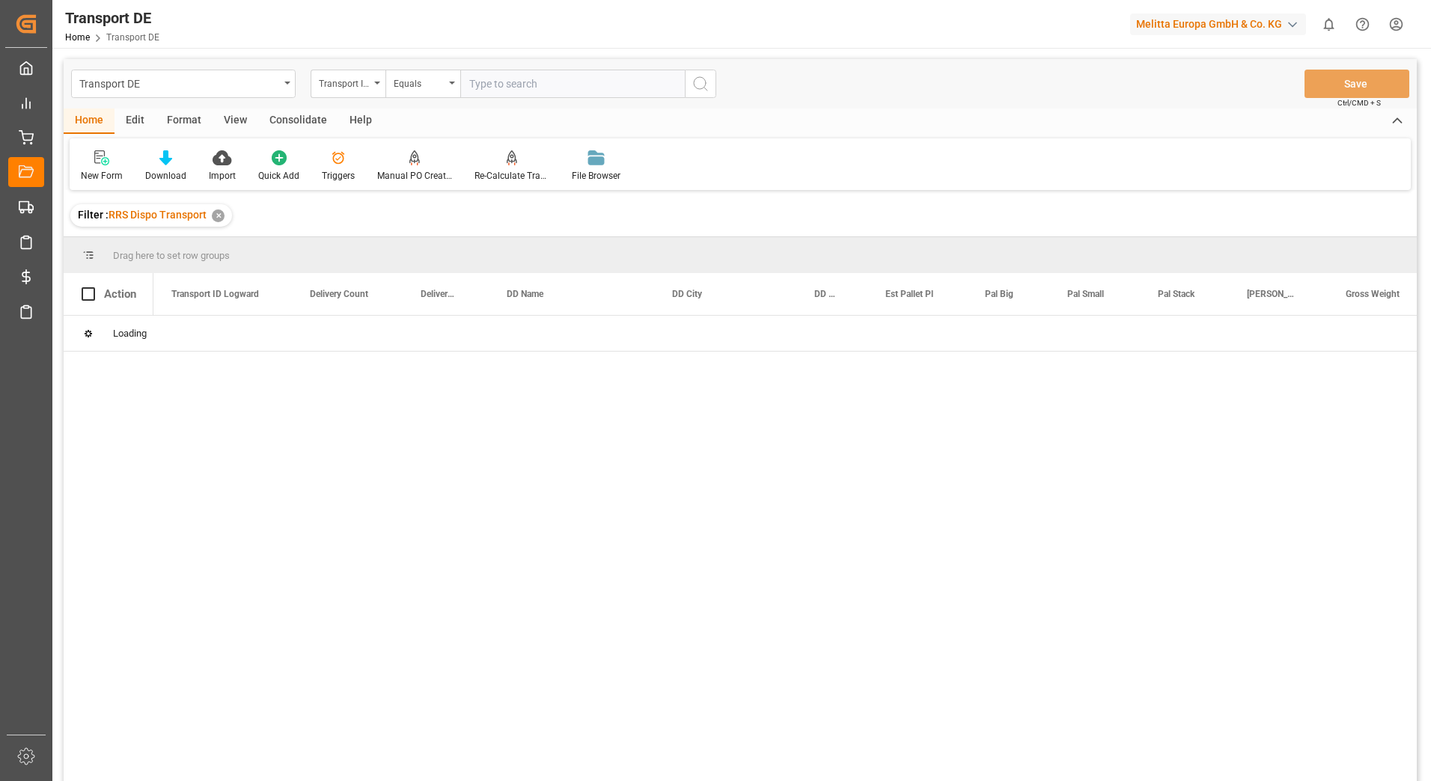
click at [528, 88] on input "text" at bounding box center [572, 84] width 225 height 28
paste input "7f002c4ad821"
click at [692, 89] on button "search button" at bounding box center [700, 84] width 31 height 28
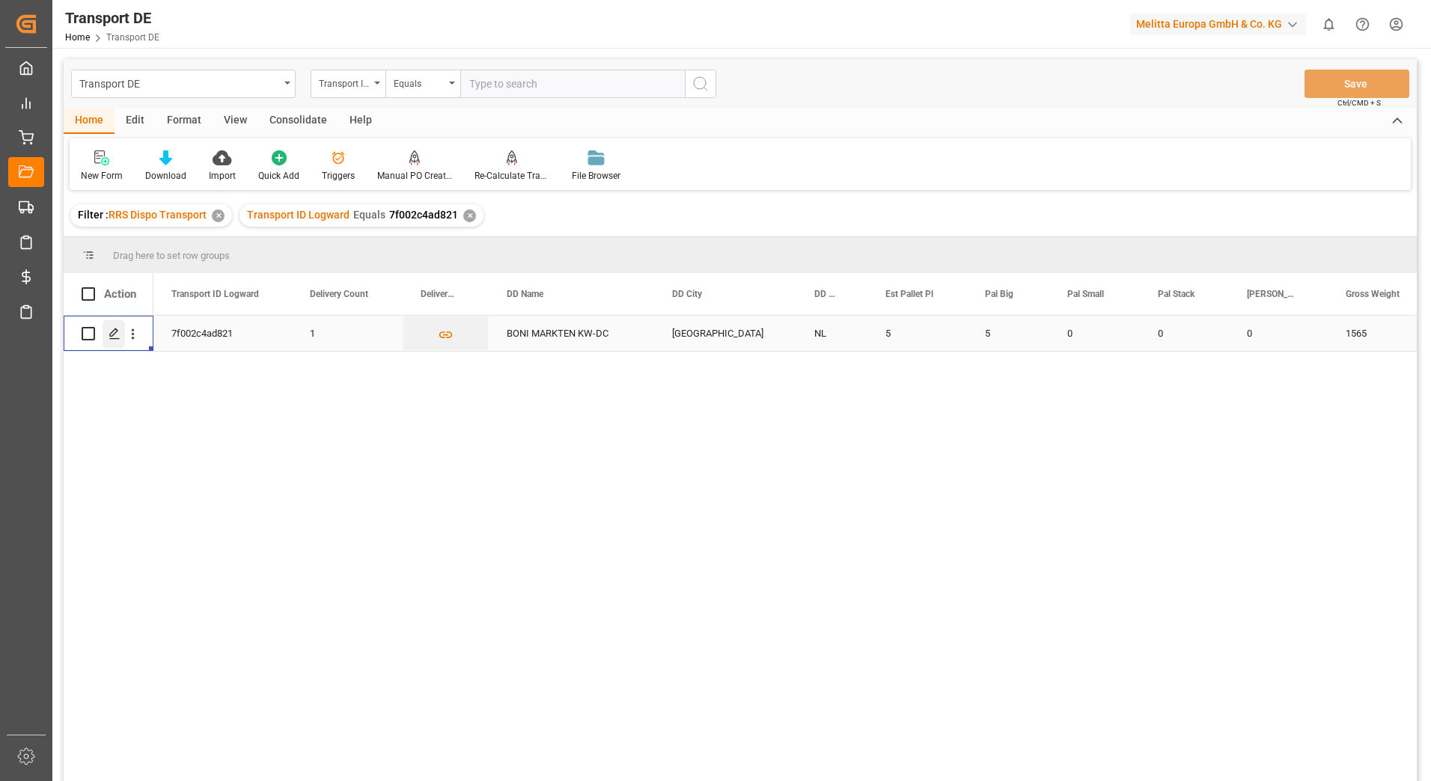
click at [117, 330] on polygon "Press SPACE to select this row." at bounding box center [113, 332] width 7 height 7
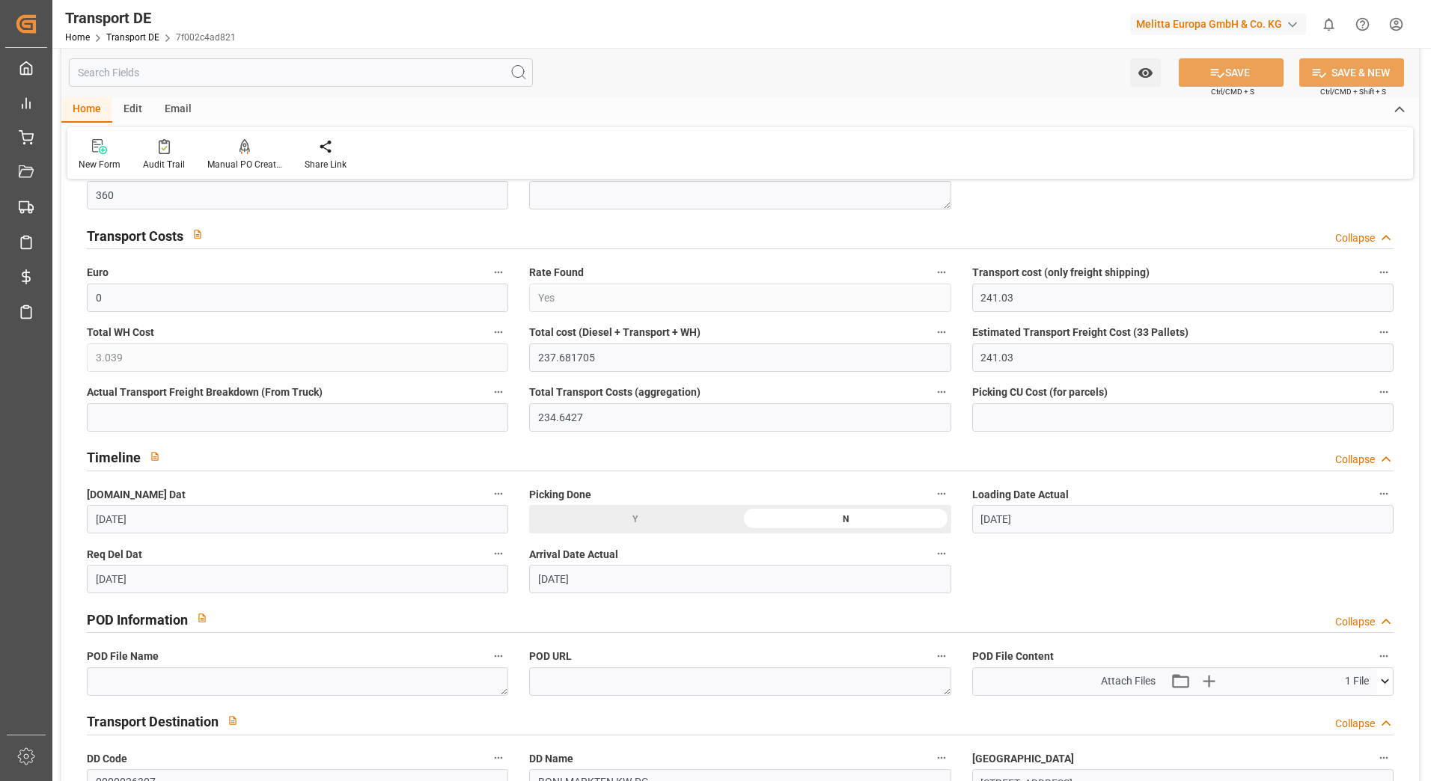
scroll to position [674, 0]
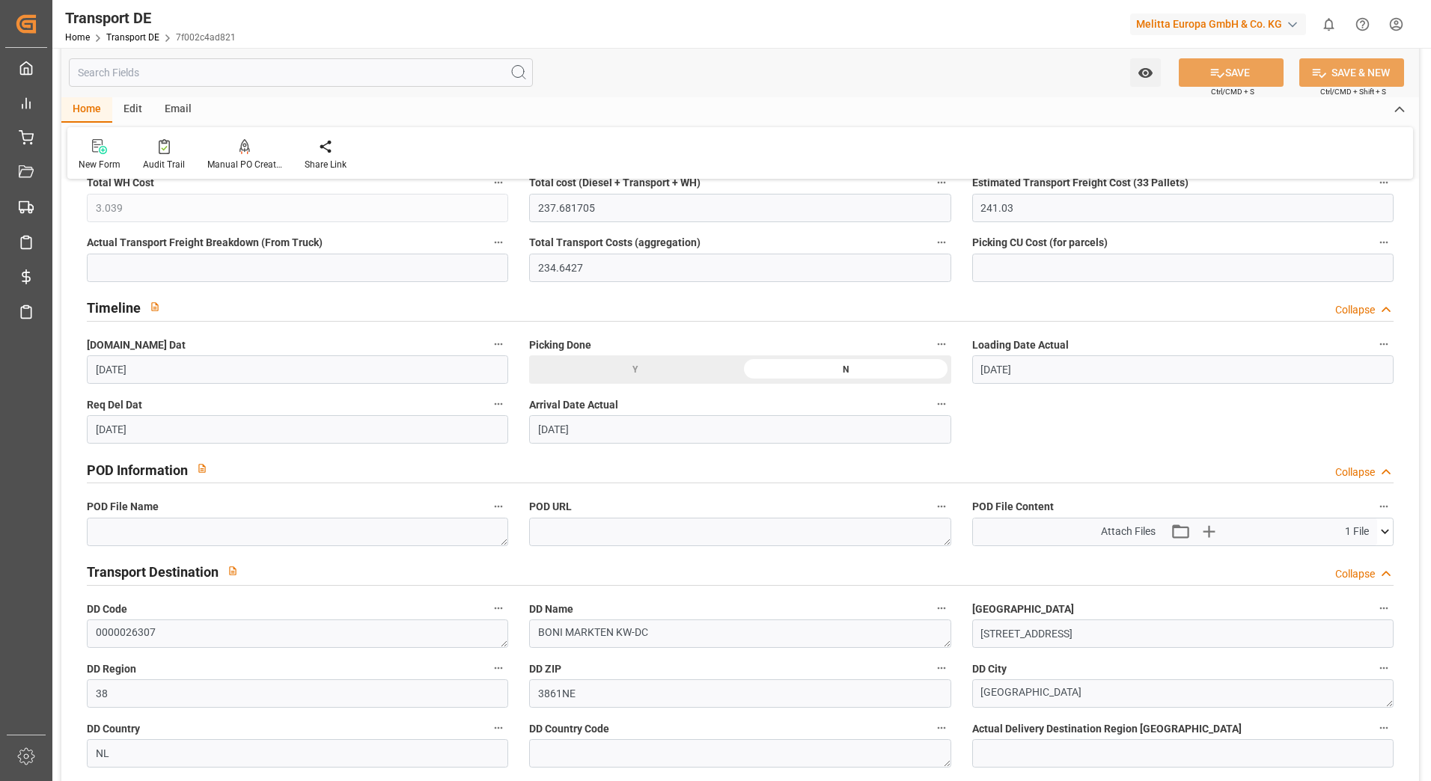
click at [1382, 531] on icon at bounding box center [1385, 532] width 16 height 16
click at [1344, 555] on icon at bounding box center [1346, 560] width 16 height 16
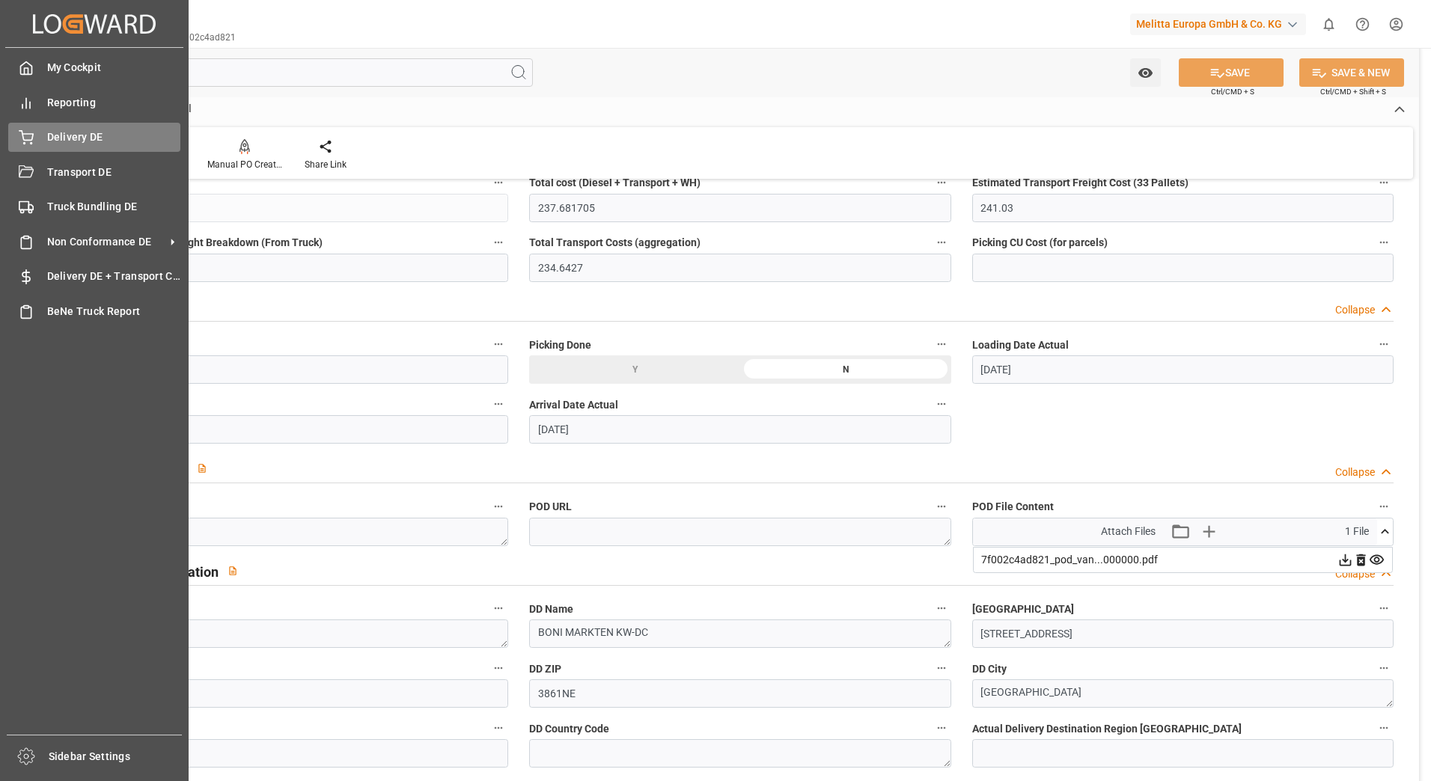
click at [31, 146] on div "Delivery DE Delivery DE" at bounding box center [94, 137] width 172 height 29
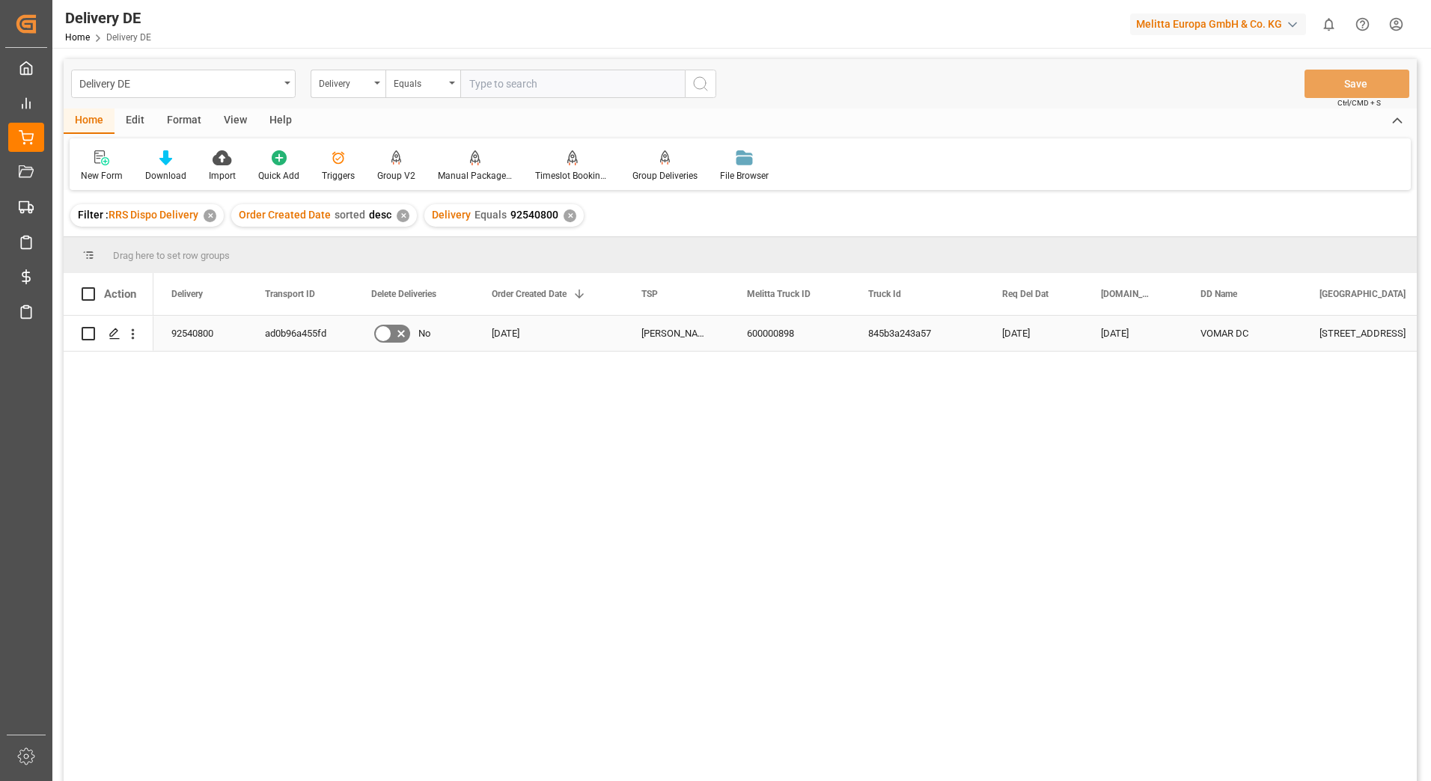
click at [303, 344] on div "ad0b96a455fd" at bounding box center [300, 333] width 106 height 35
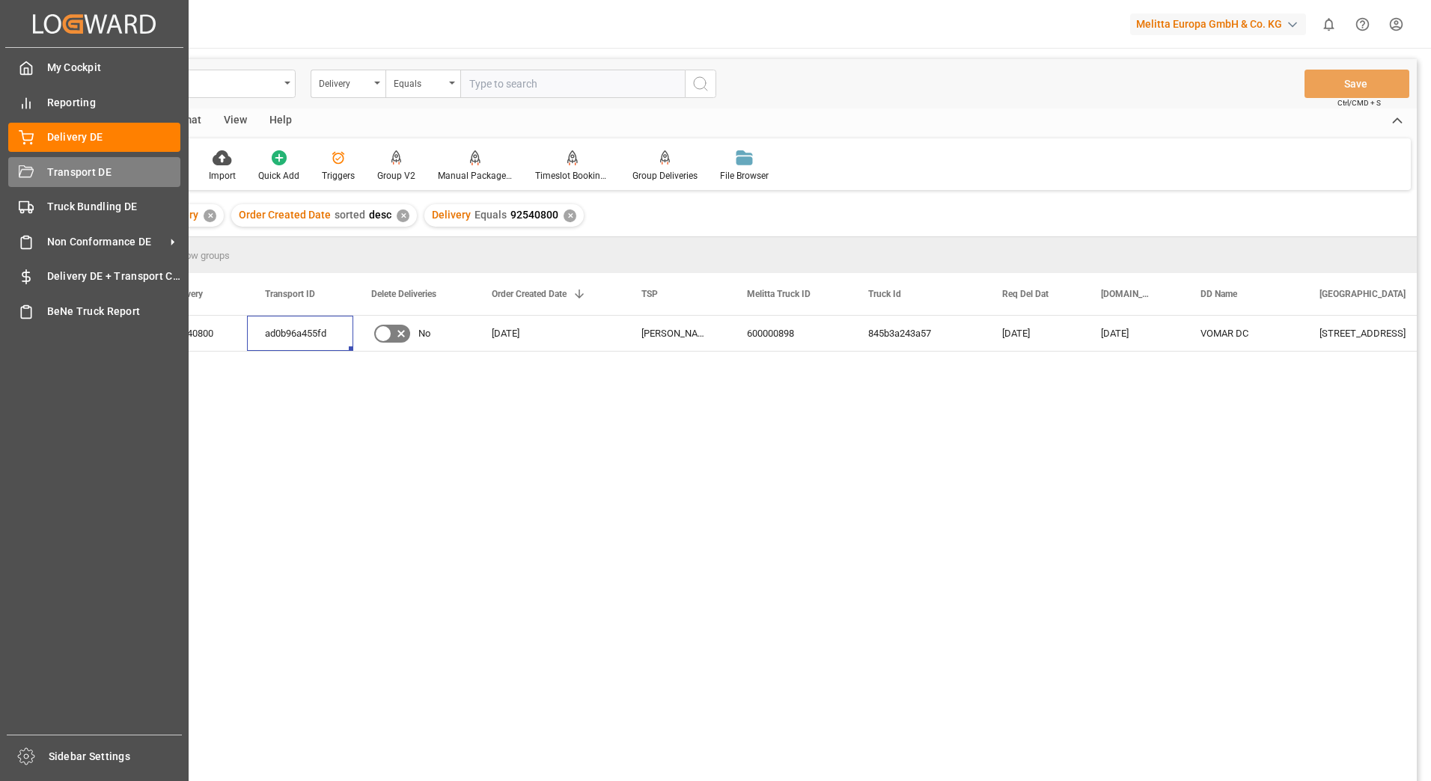
click at [44, 176] on div "Transport DE Transport DE" at bounding box center [94, 171] width 172 height 29
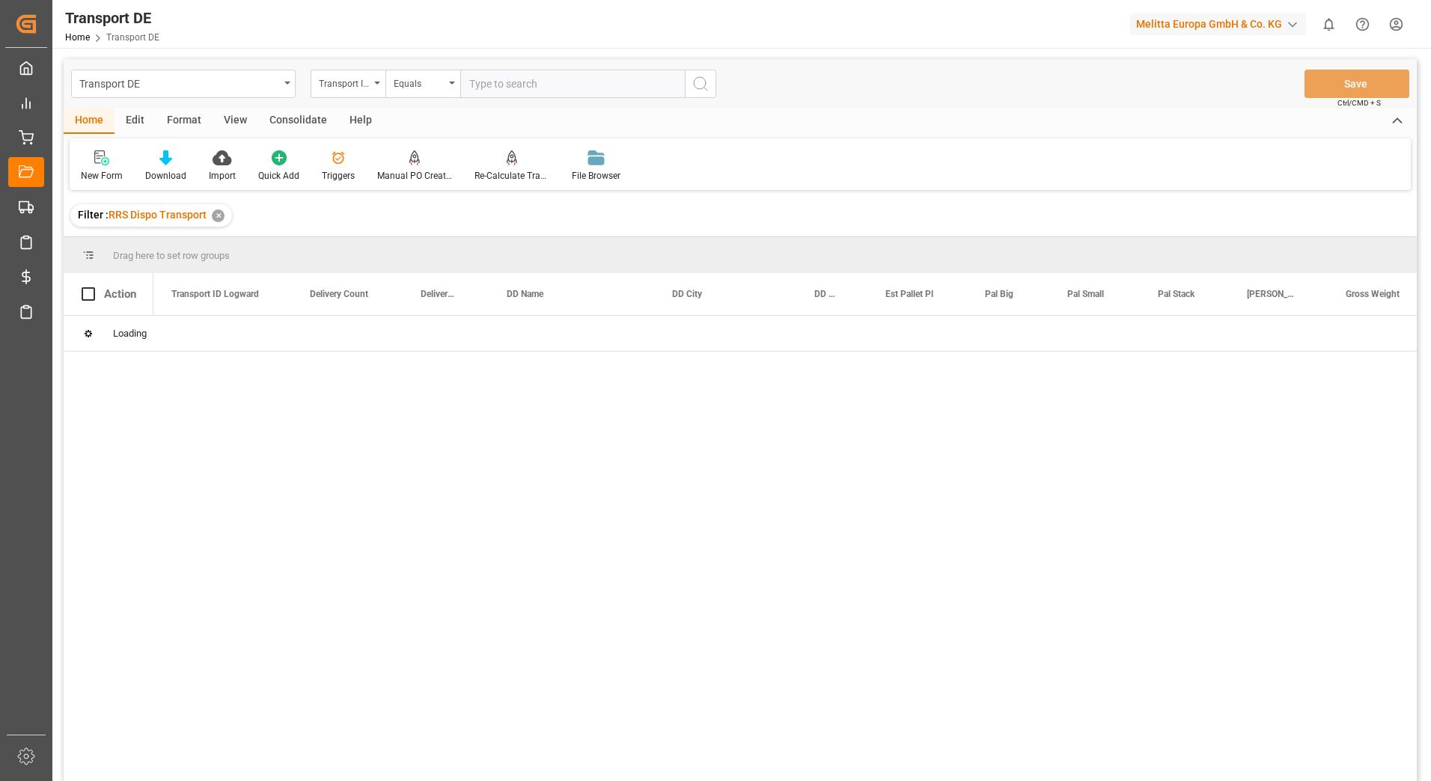
click at [476, 84] on input "text" at bounding box center [572, 84] width 225 height 28
paste input "ad0b96a455fd"
click at [710, 79] on button "search button" at bounding box center [700, 84] width 31 height 28
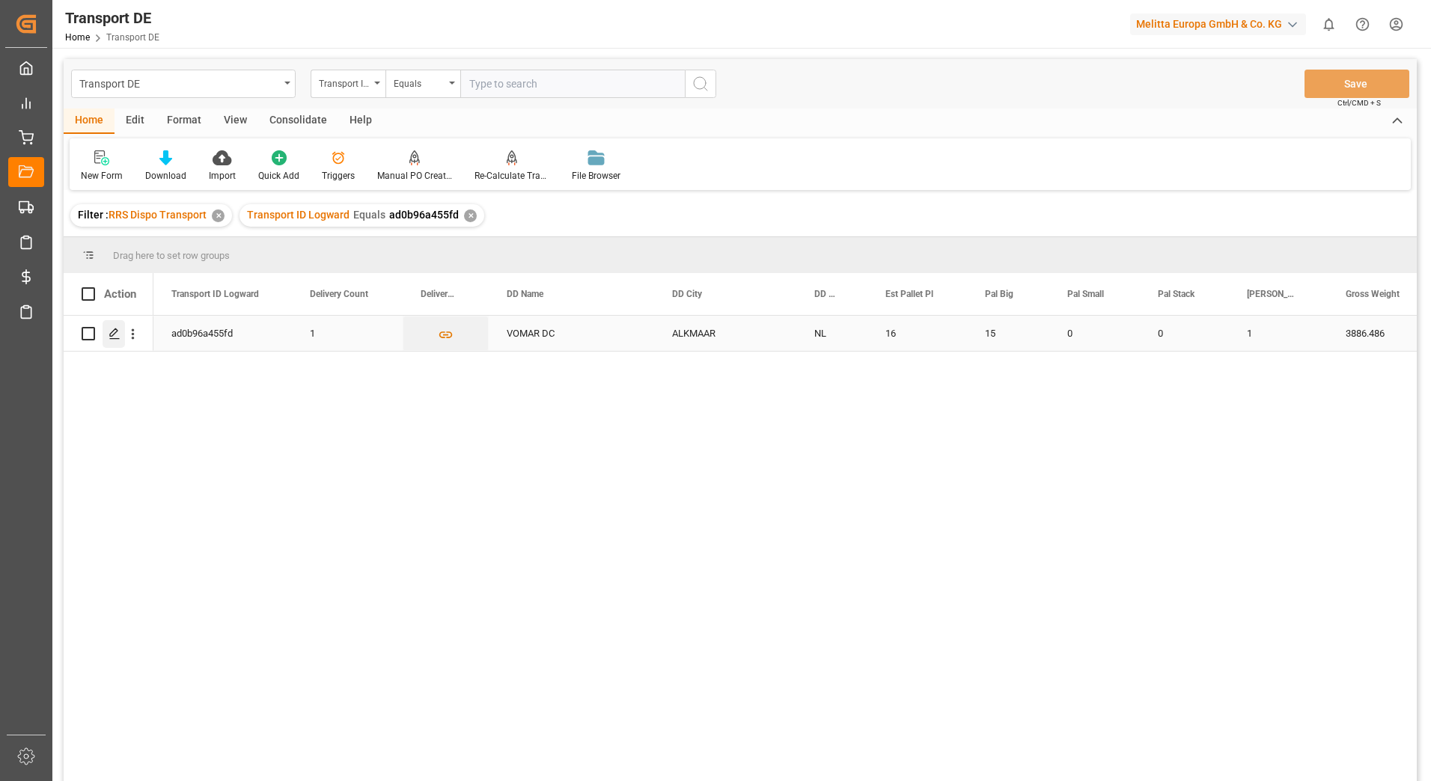
click at [119, 335] on icon "Press SPACE to select this row." at bounding box center [115, 334] width 12 height 12
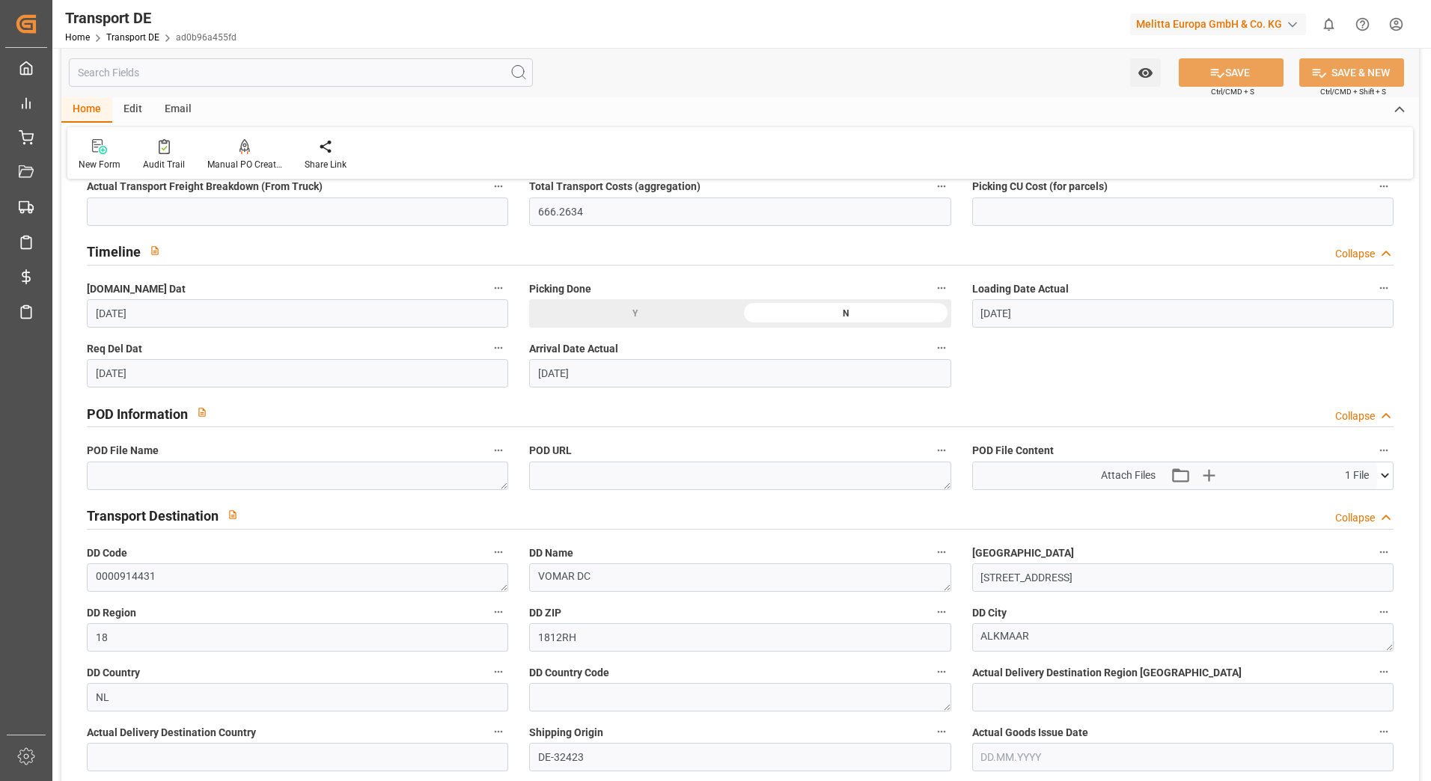
scroll to position [748, 0]
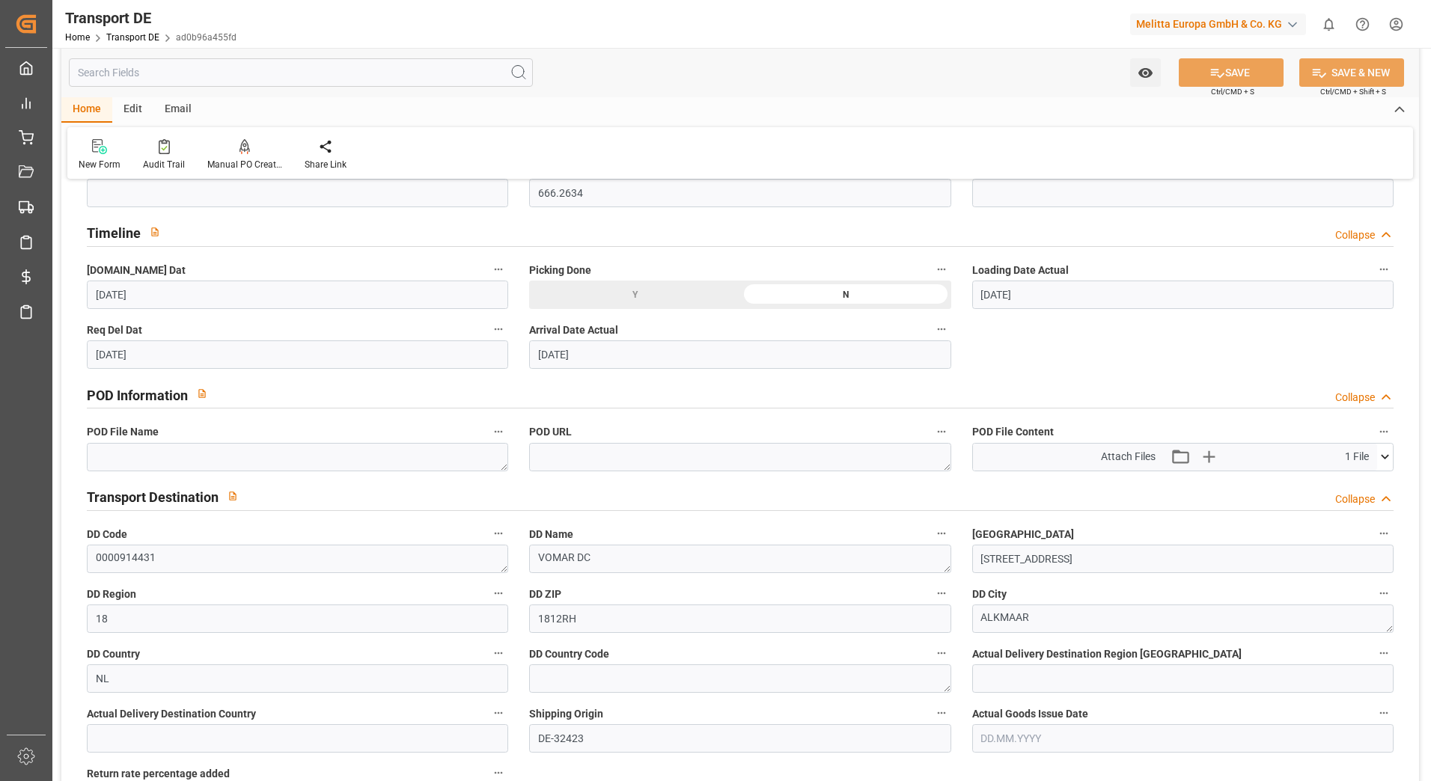
click at [1382, 454] on icon at bounding box center [1385, 457] width 16 height 16
click at [1341, 480] on icon at bounding box center [1346, 486] width 16 height 16
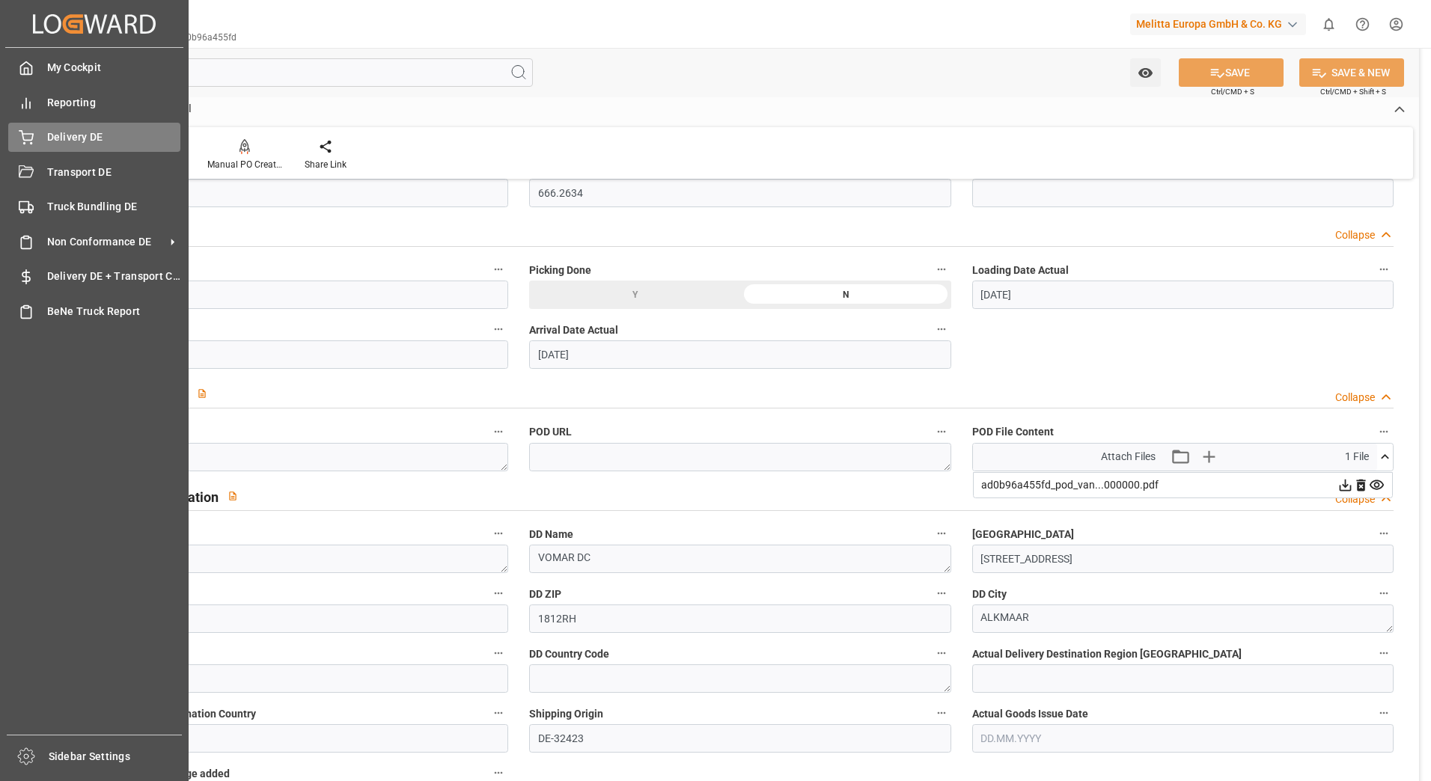
click at [19, 128] on div "Delivery DE Delivery DE" at bounding box center [94, 137] width 172 height 29
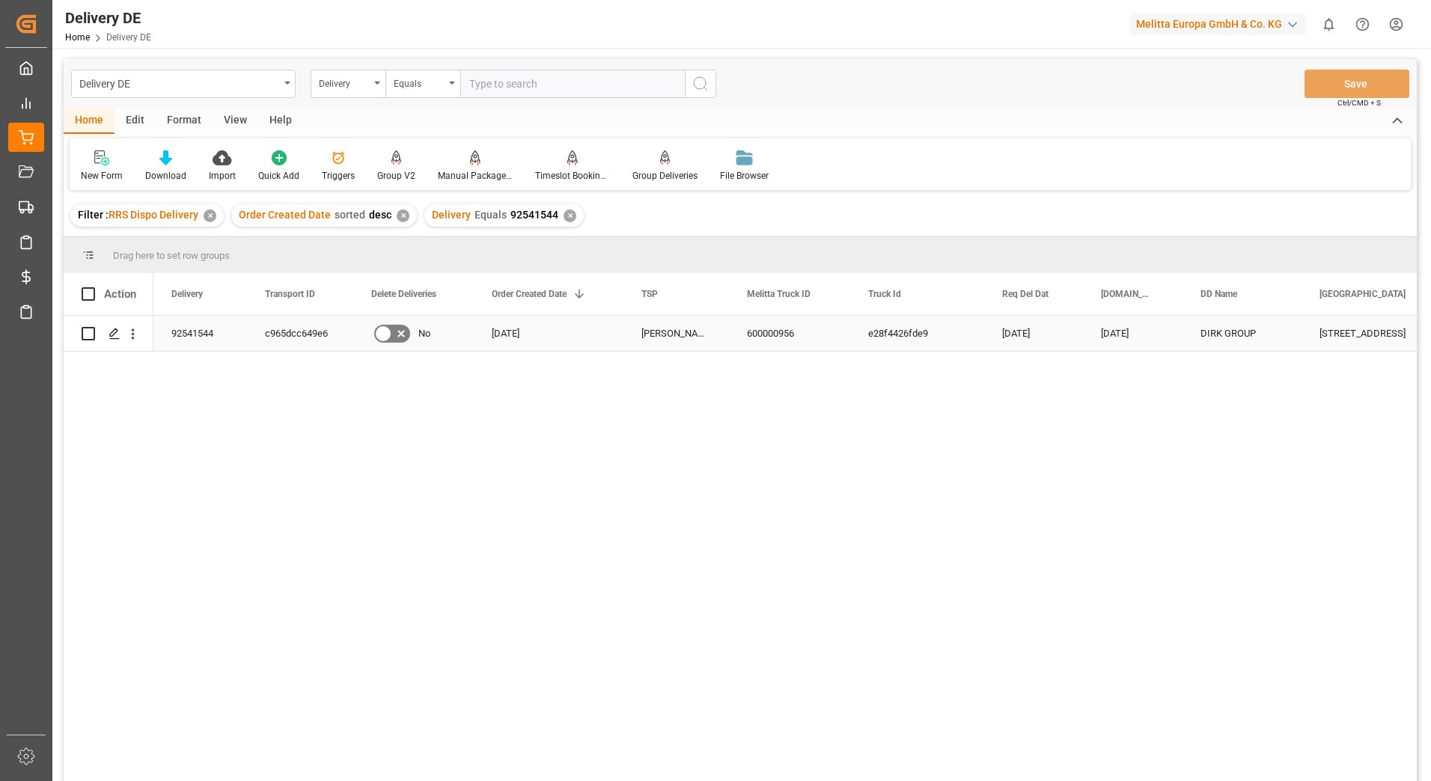
click at [273, 338] on div "c965dcc649e6" at bounding box center [300, 333] width 106 height 35
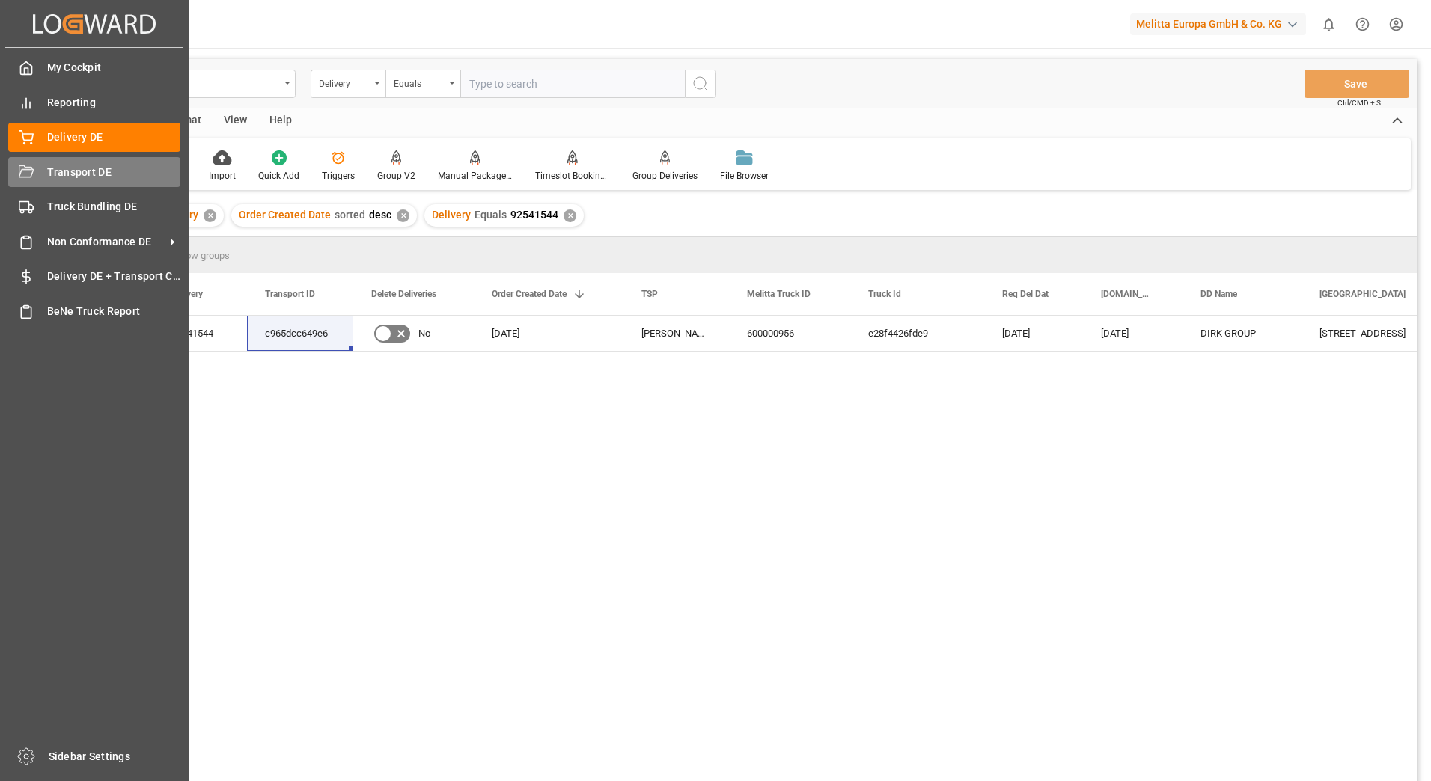
click at [40, 176] on div "Transport DE Transport DE" at bounding box center [94, 171] width 172 height 29
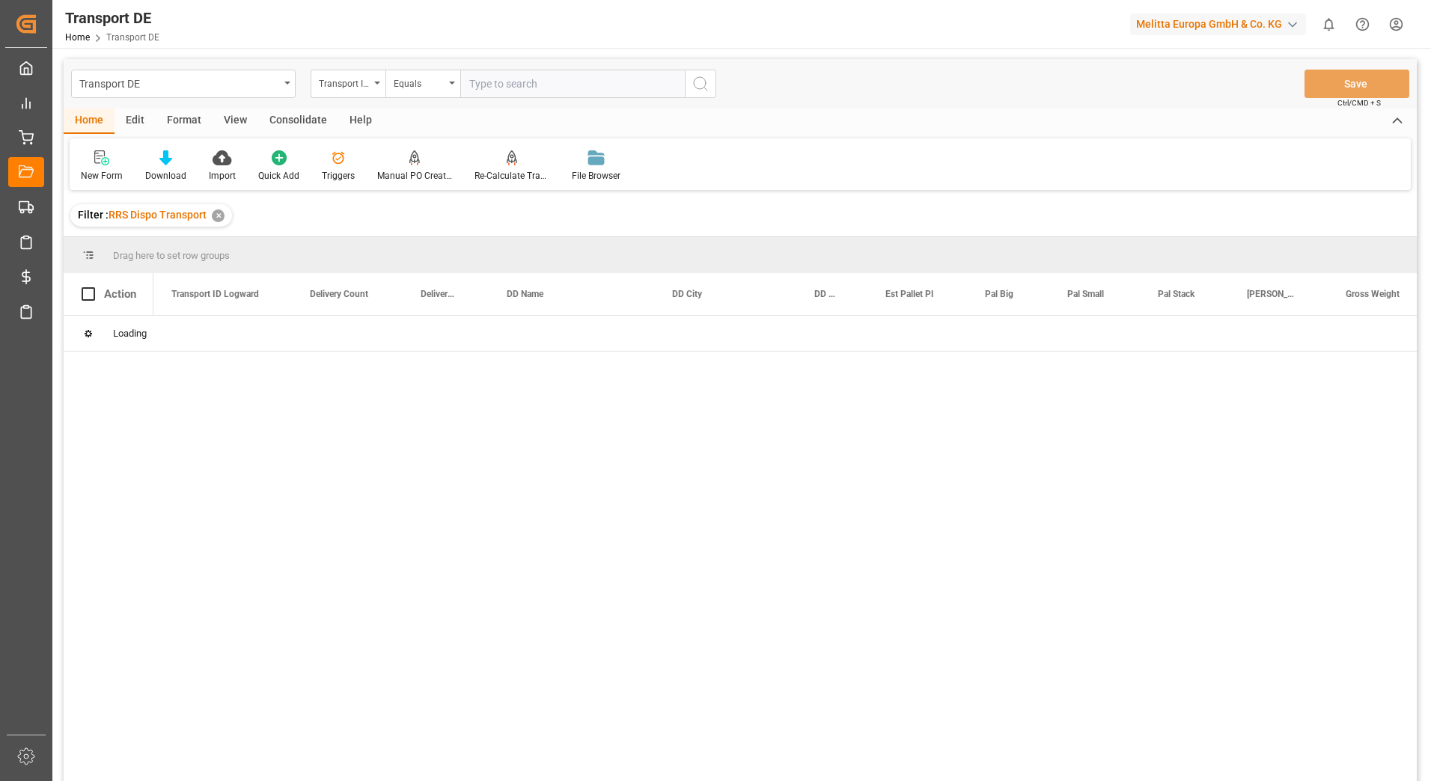
click at [517, 87] on input "text" at bounding box center [572, 84] width 225 height 28
paste input "c965dcc649e6"
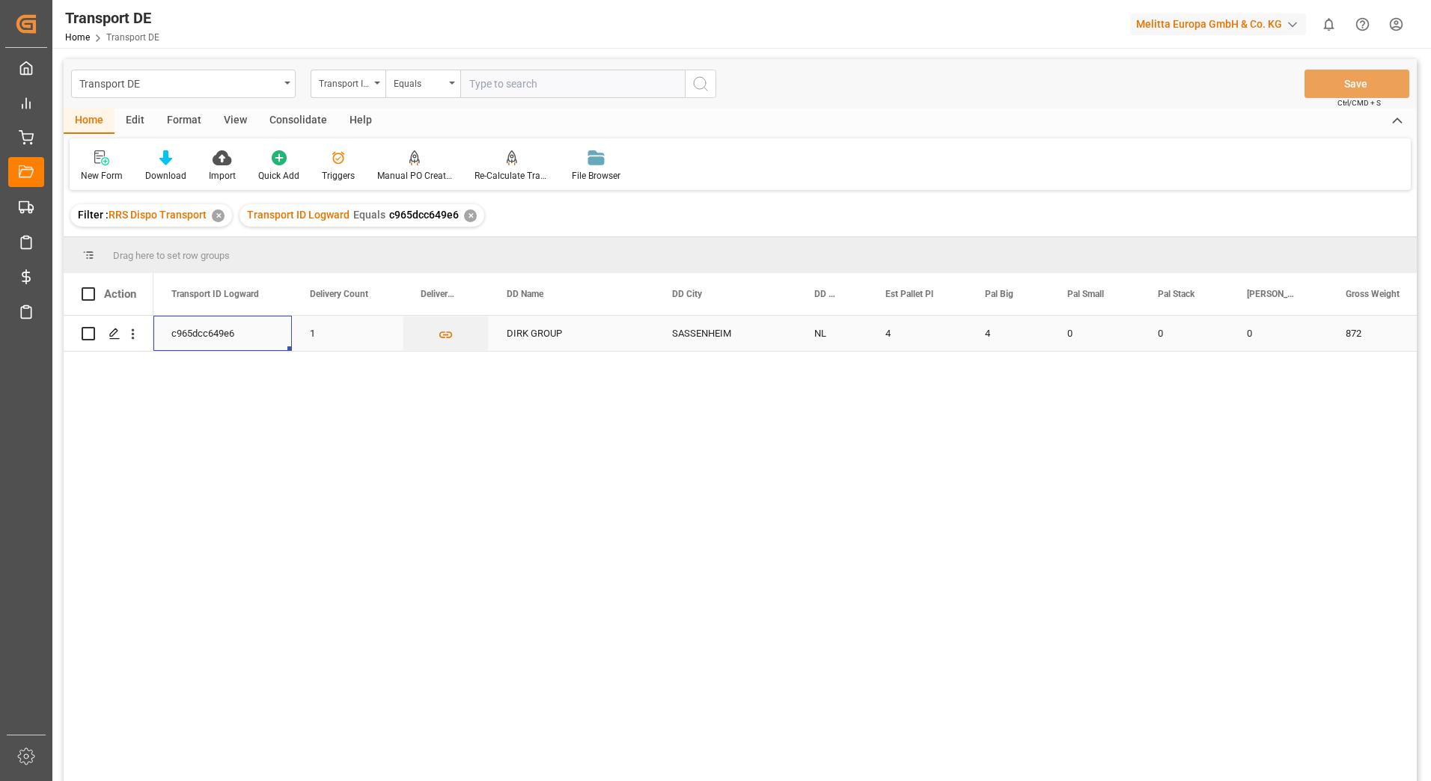
click at [222, 326] on div "c965dcc649e6" at bounding box center [222, 333] width 138 height 35
click at [106, 323] on div "Press SPACE to select this row." at bounding box center [114, 334] width 22 height 28
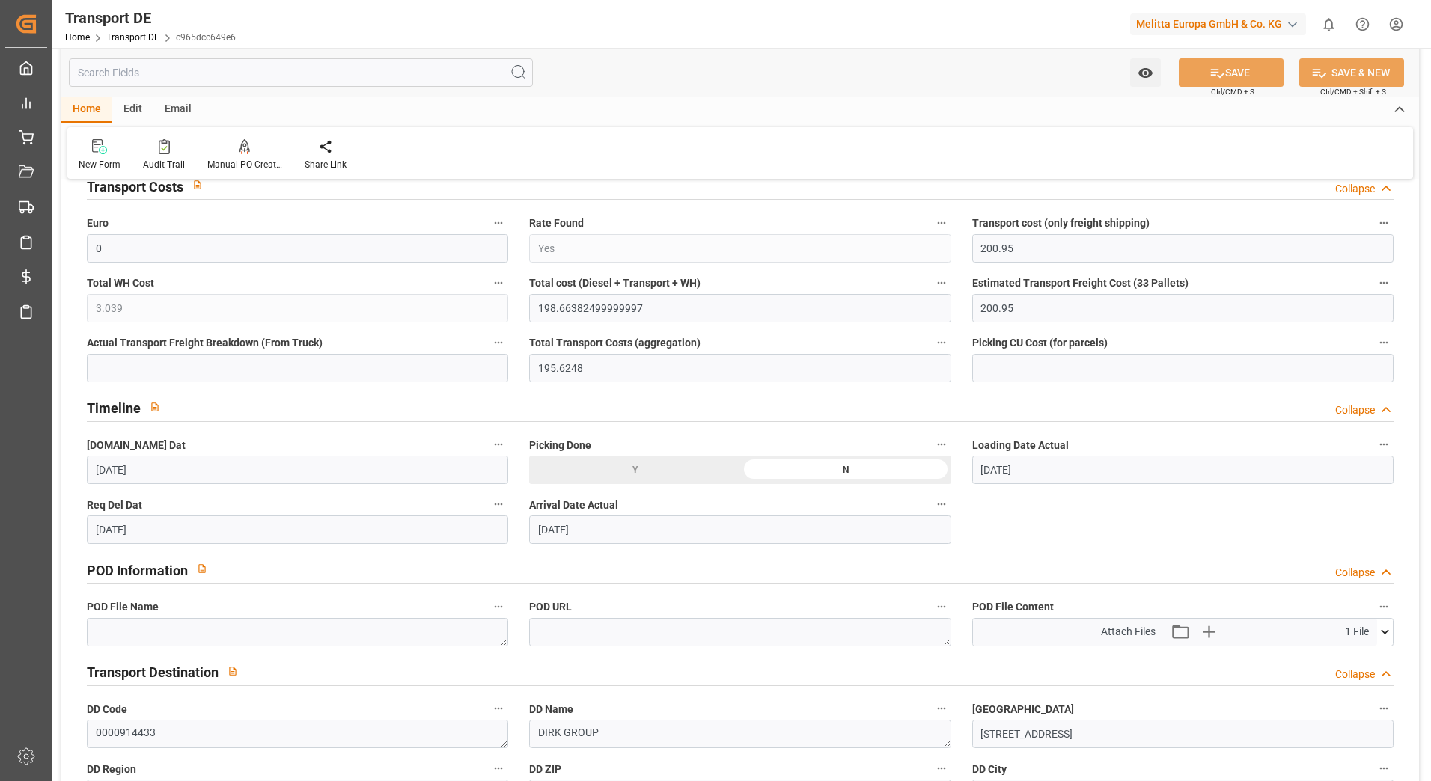
scroll to position [748, 0]
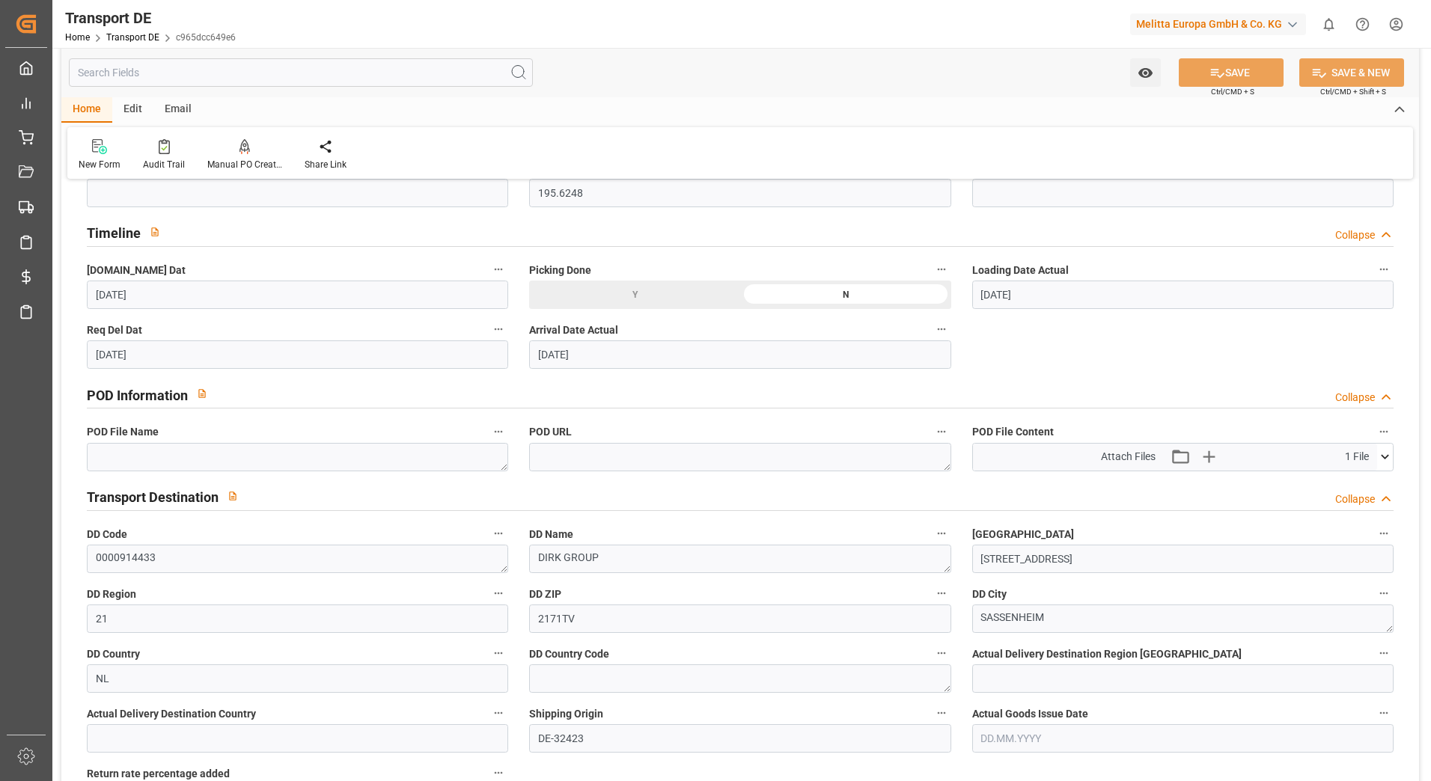
click at [1383, 458] on icon at bounding box center [1385, 457] width 16 height 16
click at [1346, 482] on icon at bounding box center [1346, 485] width 12 height 12
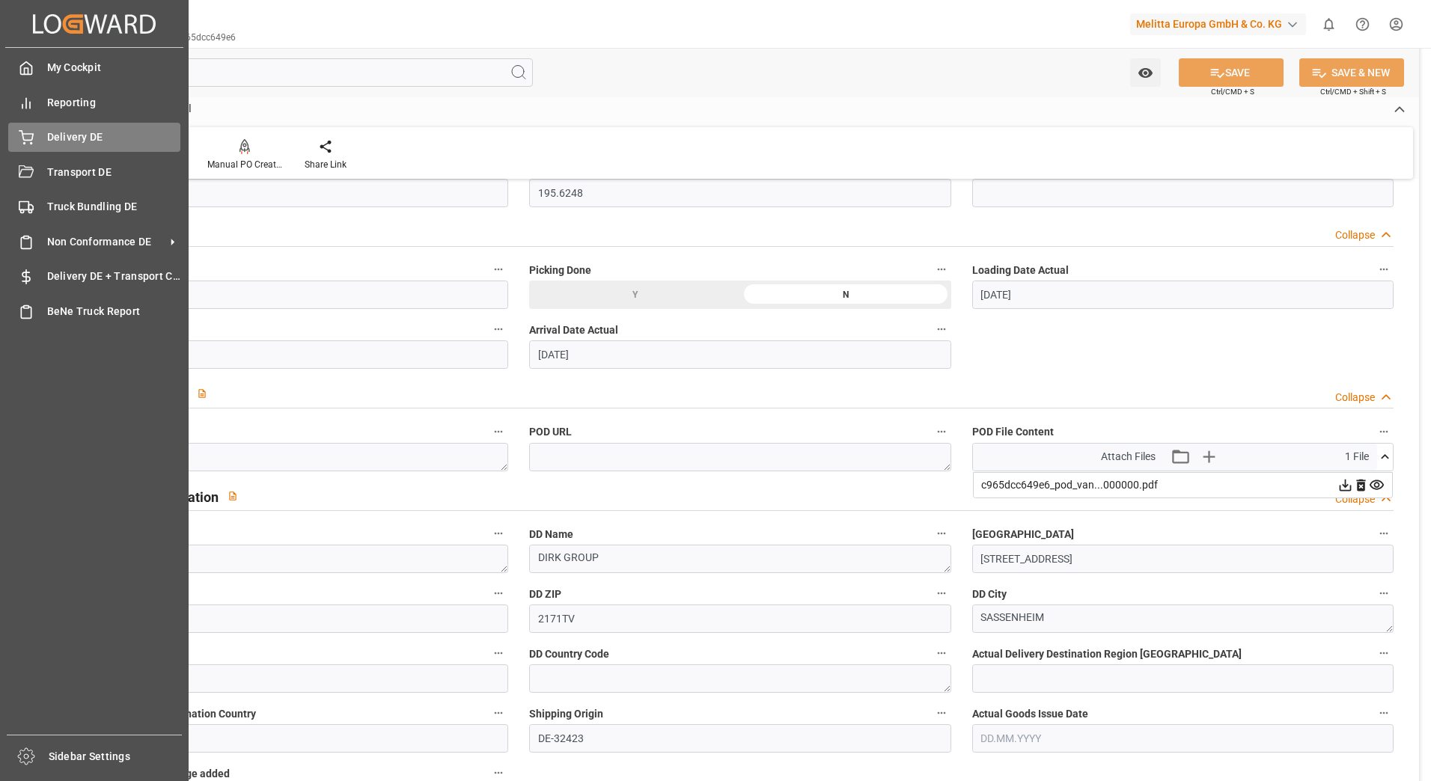
click at [17, 133] on div at bounding box center [20, 137] width 25 height 16
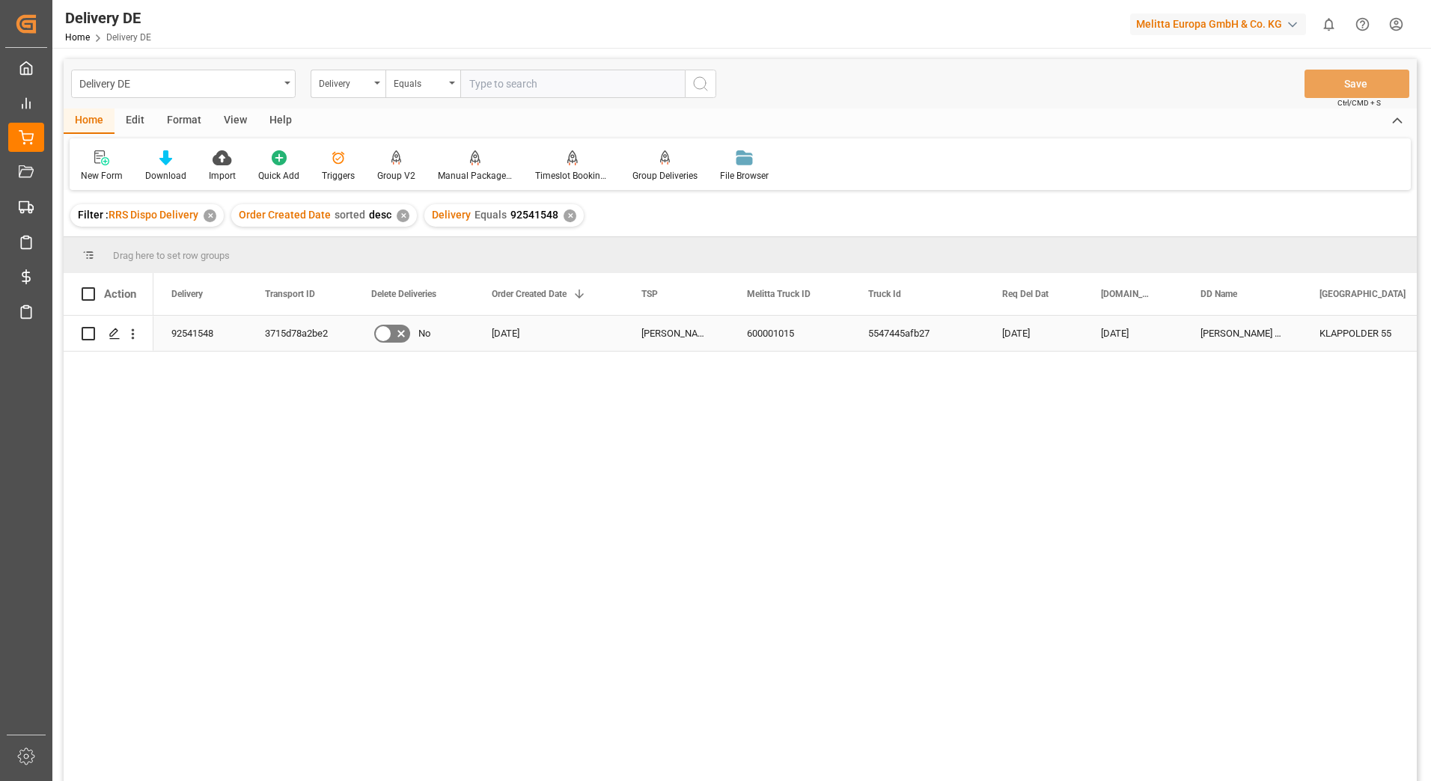
click at [282, 337] on div "3715d78a2be2" at bounding box center [300, 333] width 106 height 35
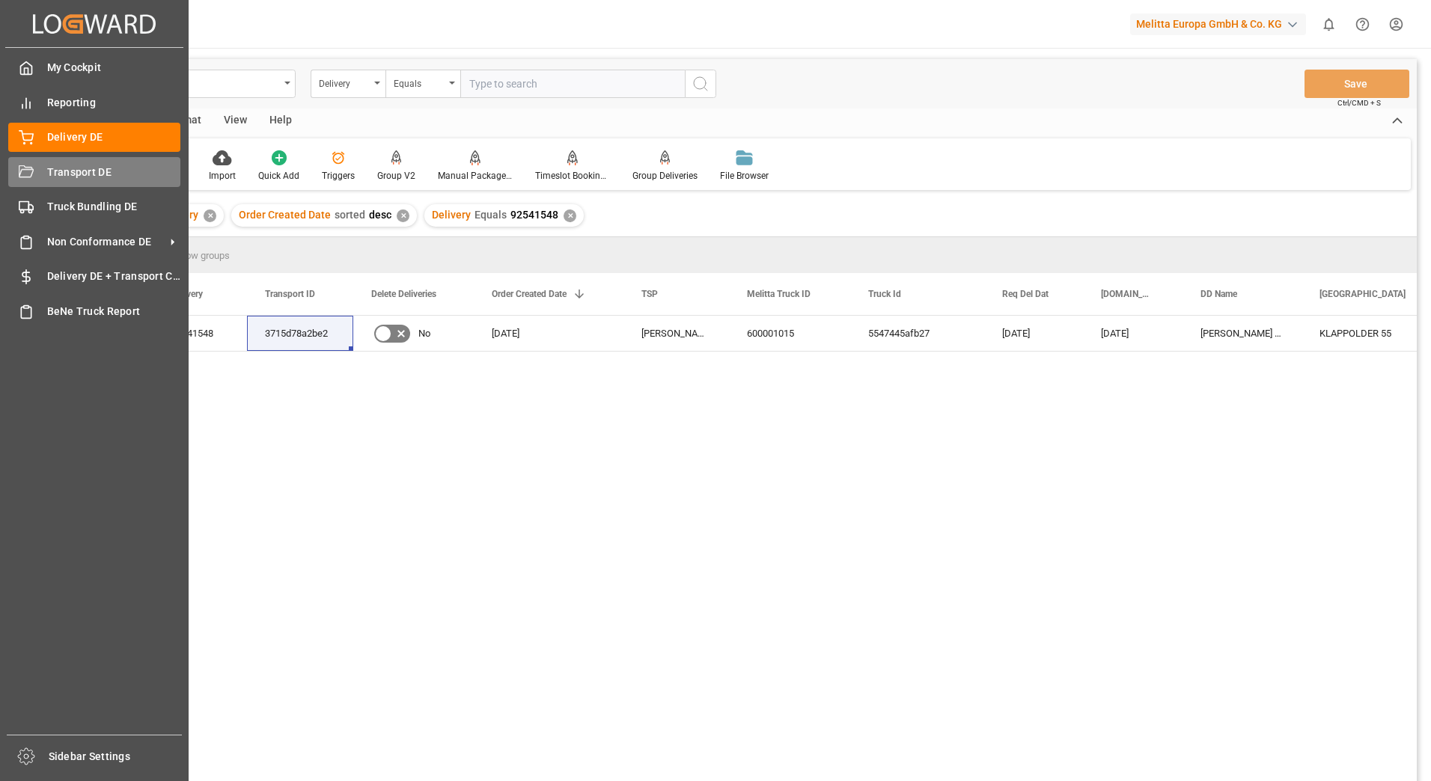
click at [16, 165] on div at bounding box center [20, 173] width 25 height 16
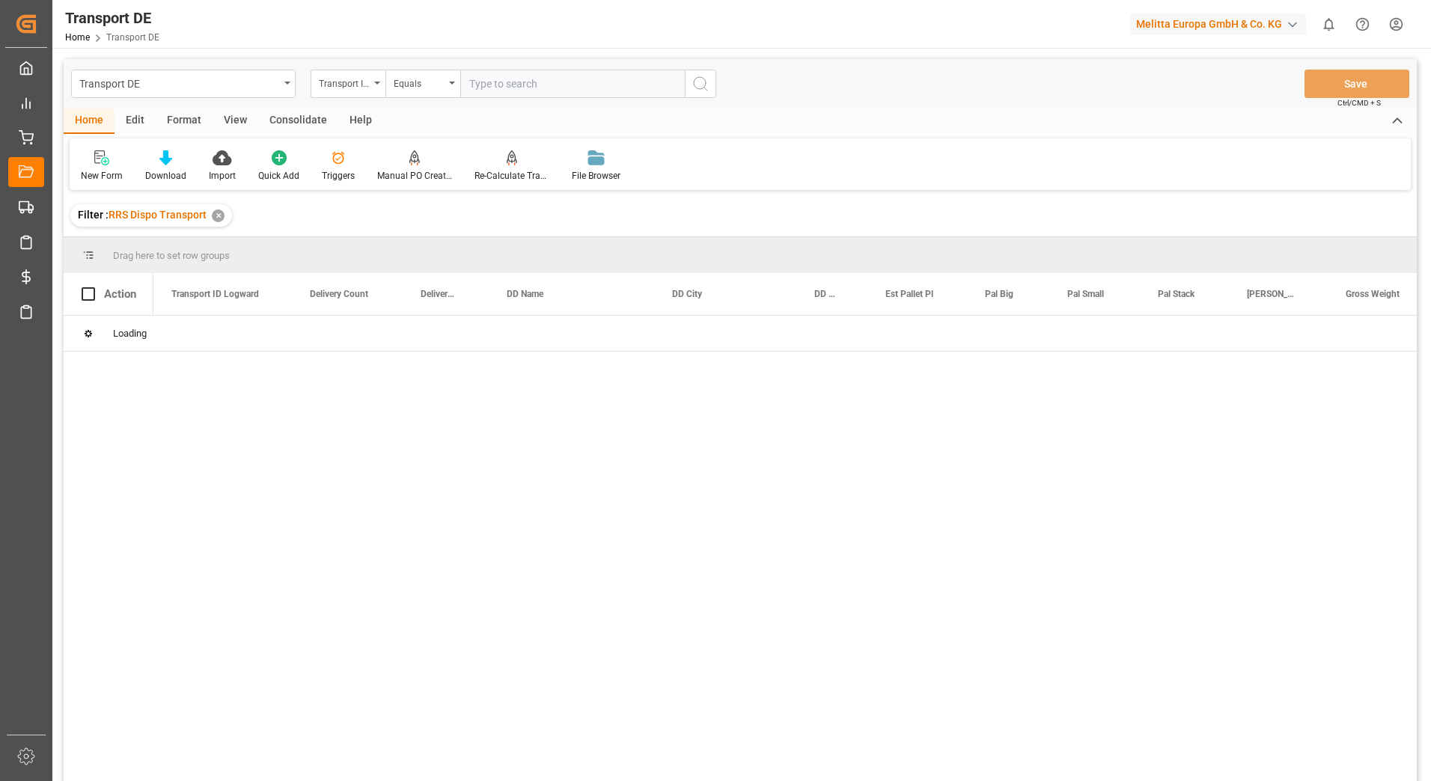
click at [492, 85] on input "text" at bounding box center [572, 84] width 225 height 28
paste input "3715d78a2be2"
click at [710, 78] on button "search button" at bounding box center [700, 84] width 31 height 28
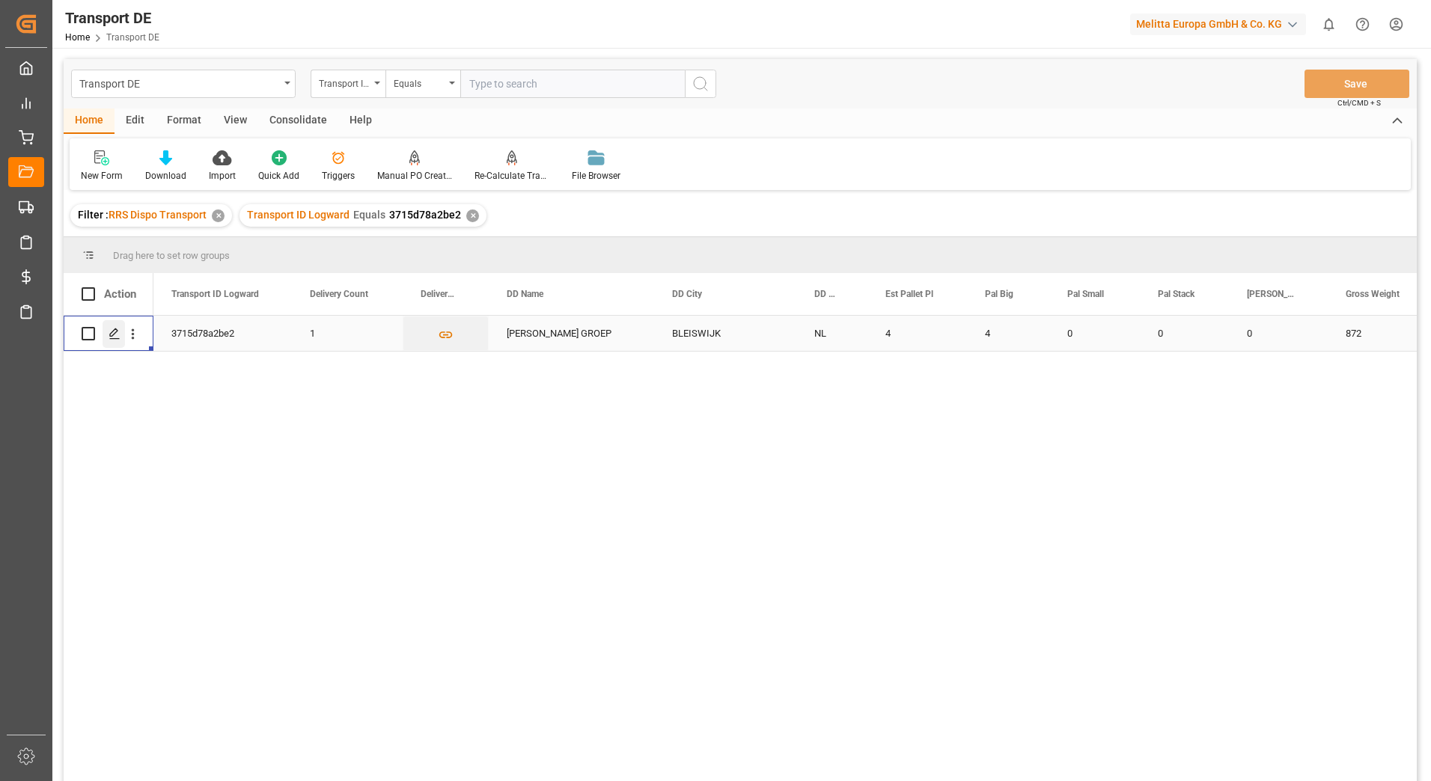
click at [120, 329] on icon "Press SPACE to select this row." at bounding box center [115, 334] width 12 height 12
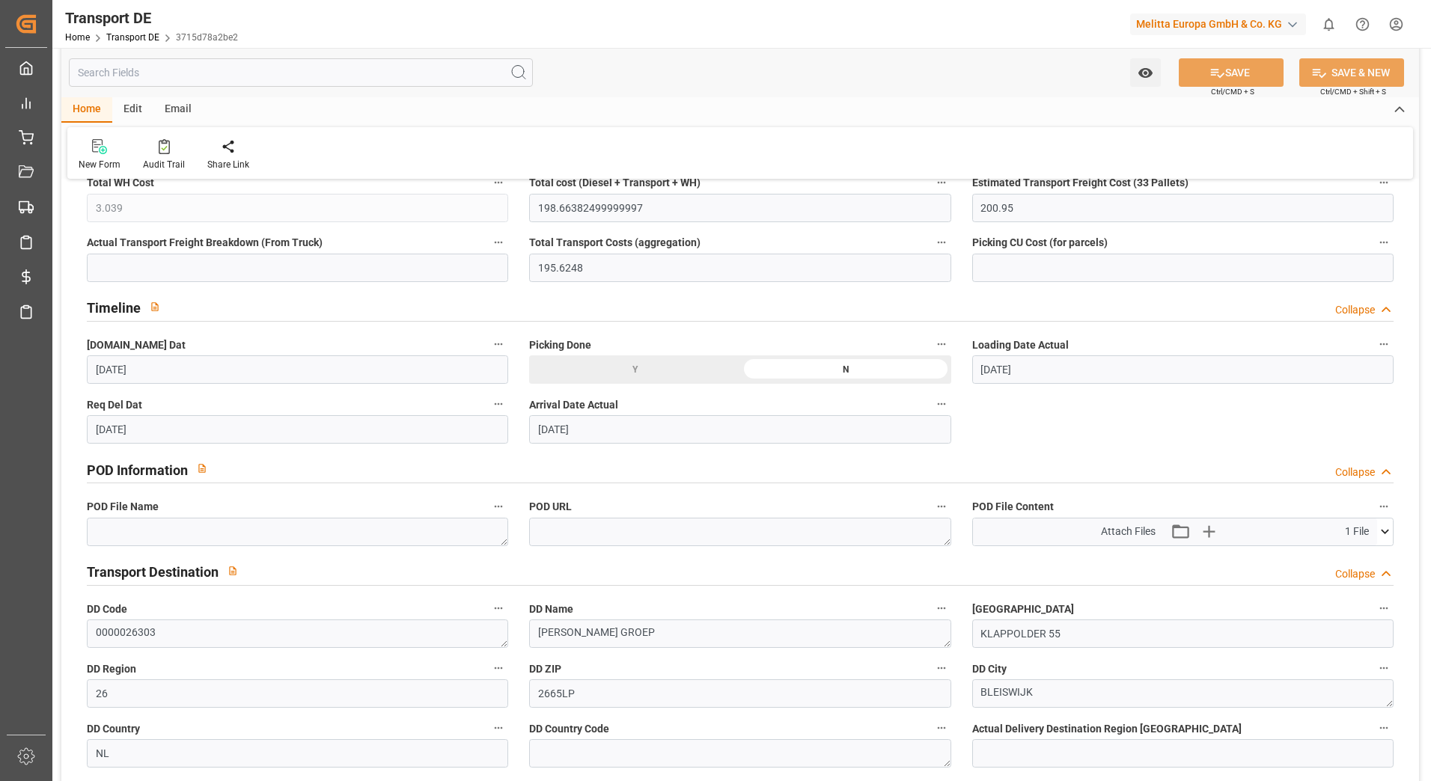
scroll to position [748, 0]
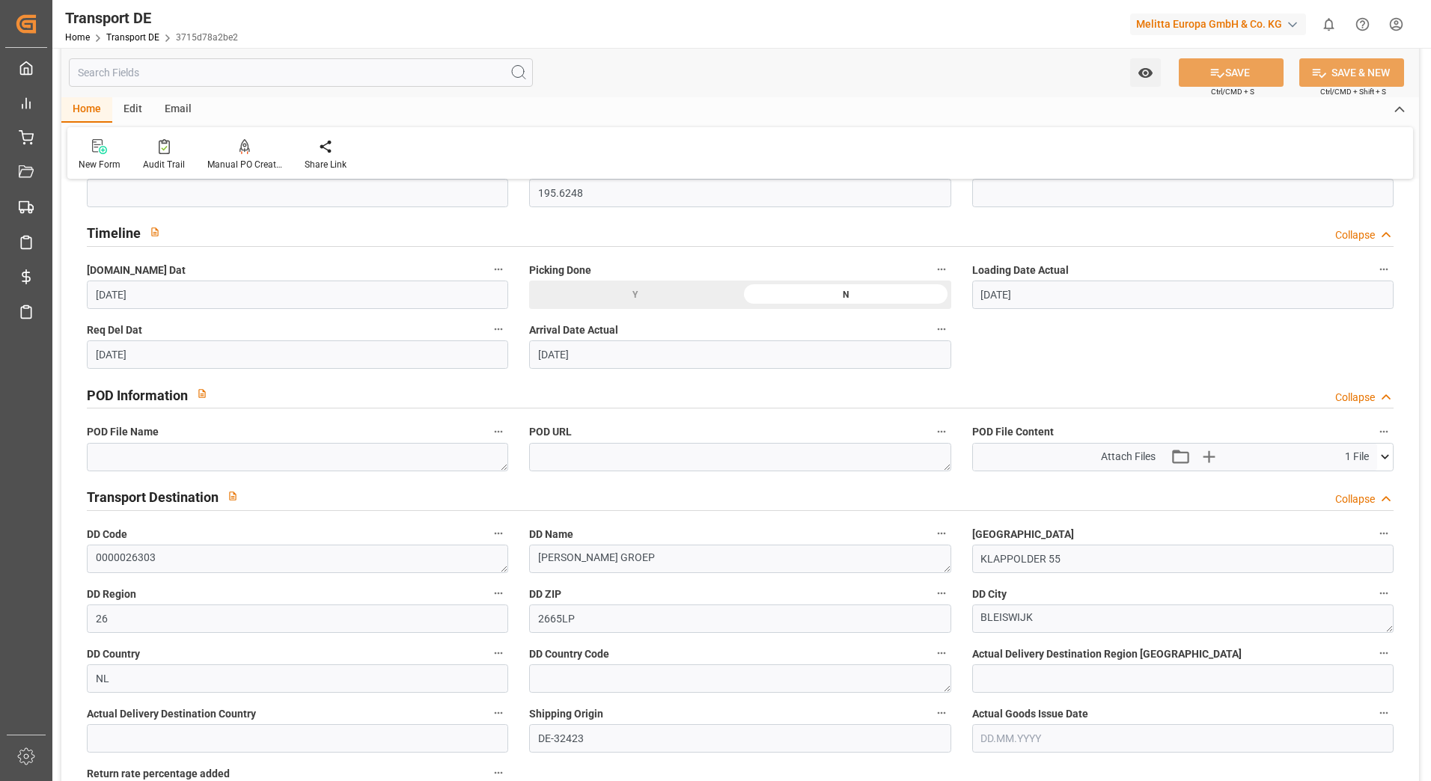
click at [1390, 460] on icon at bounding box center [1385, 457] width 16 height 16
click at [1343, 479] on icon at bounding box center [1346, 486] width 16 height 16
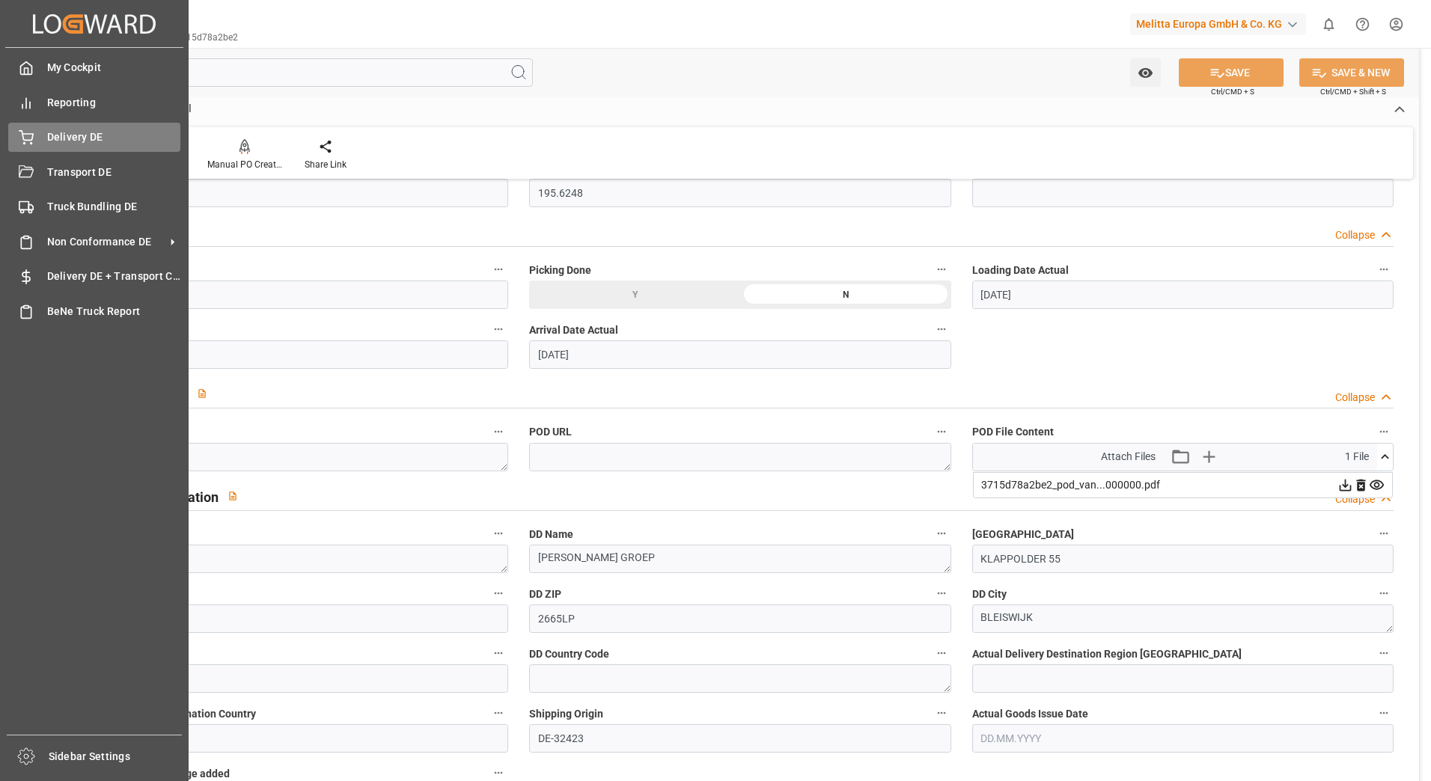
click at [46, 126] on div "Delivery DE Delivery DE" at bounding box center [94, 137] width 172 height 29
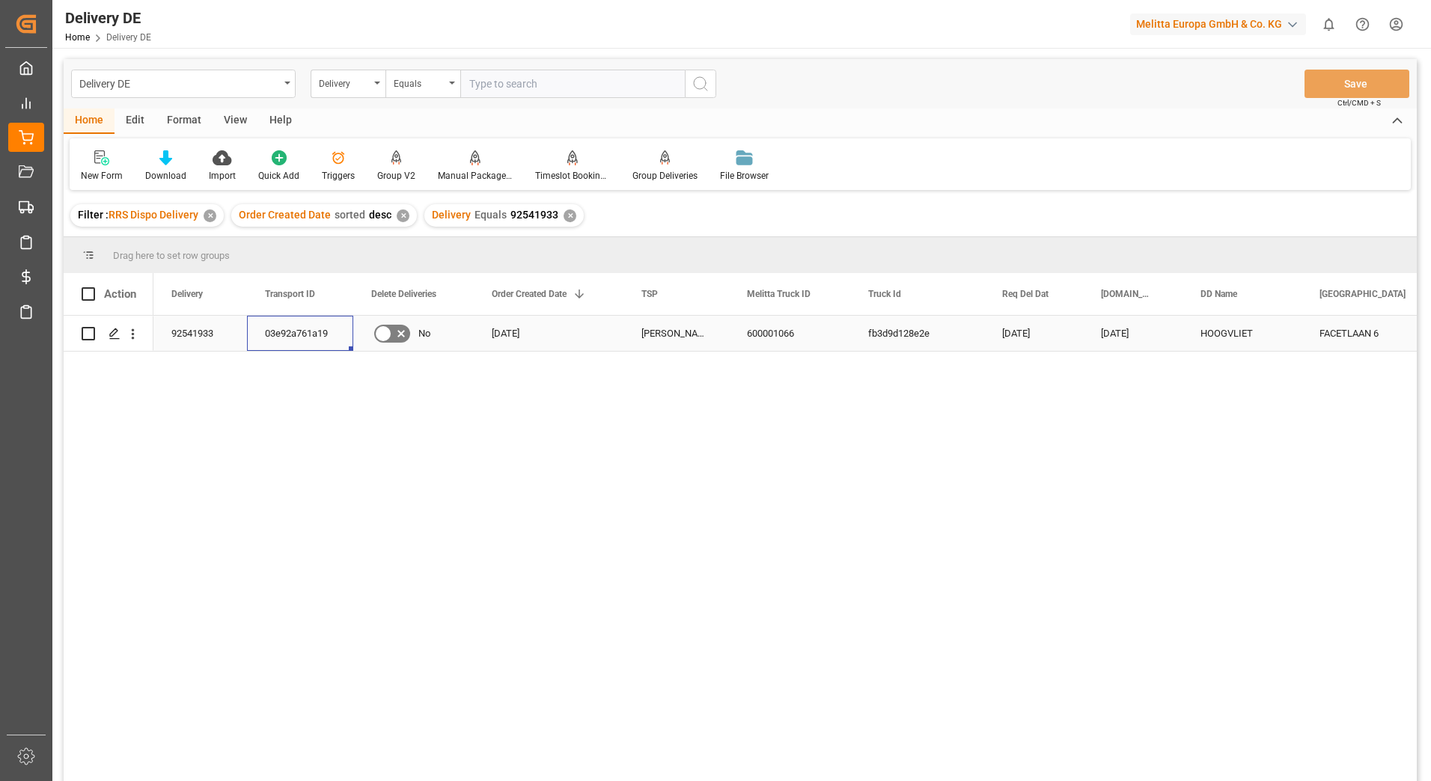
click at [287, 339] on div "03e92a761a19" at bounding box center [300, 333] width 106 height 35
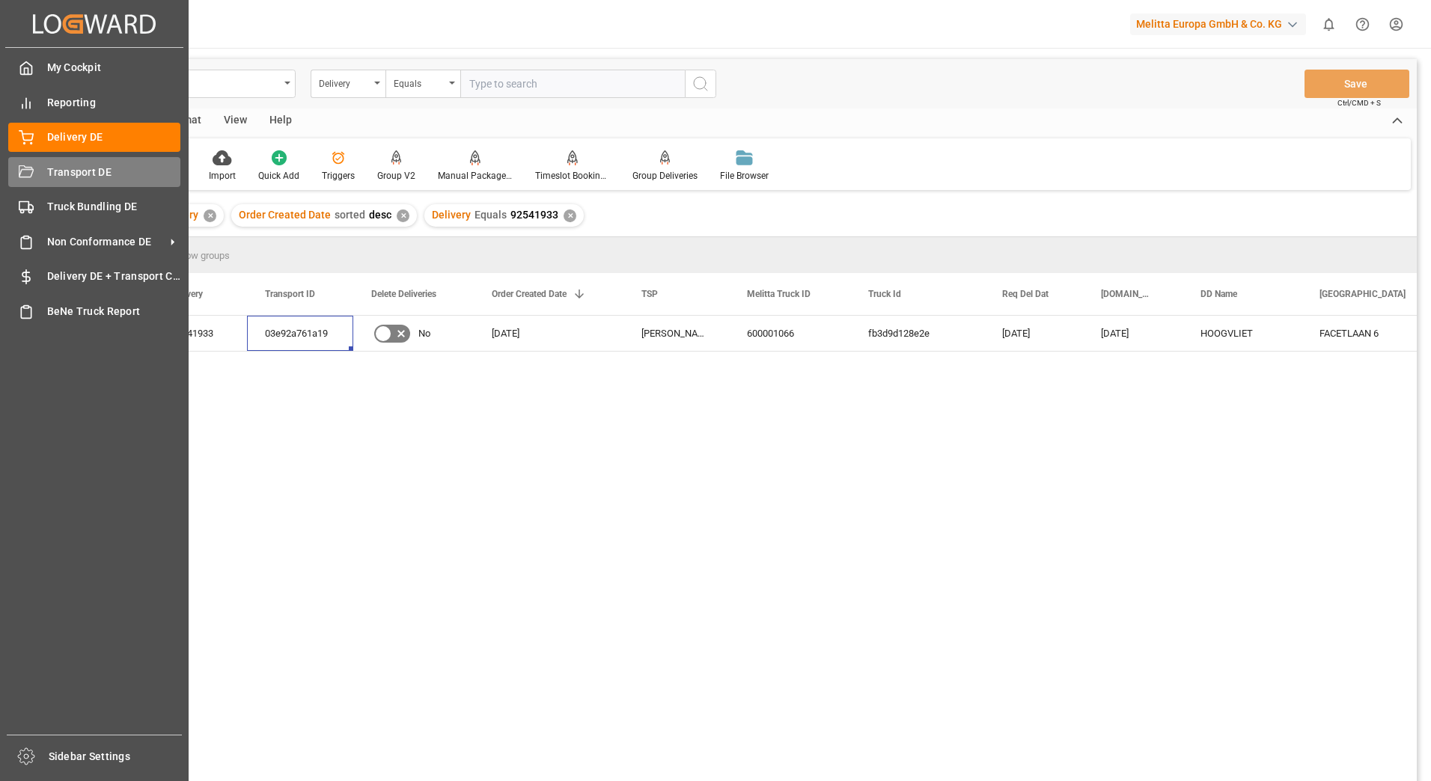
click at [22, 159] on div "Transport DE Transport DE" at bounding box center [94, 171] width 172 height 29
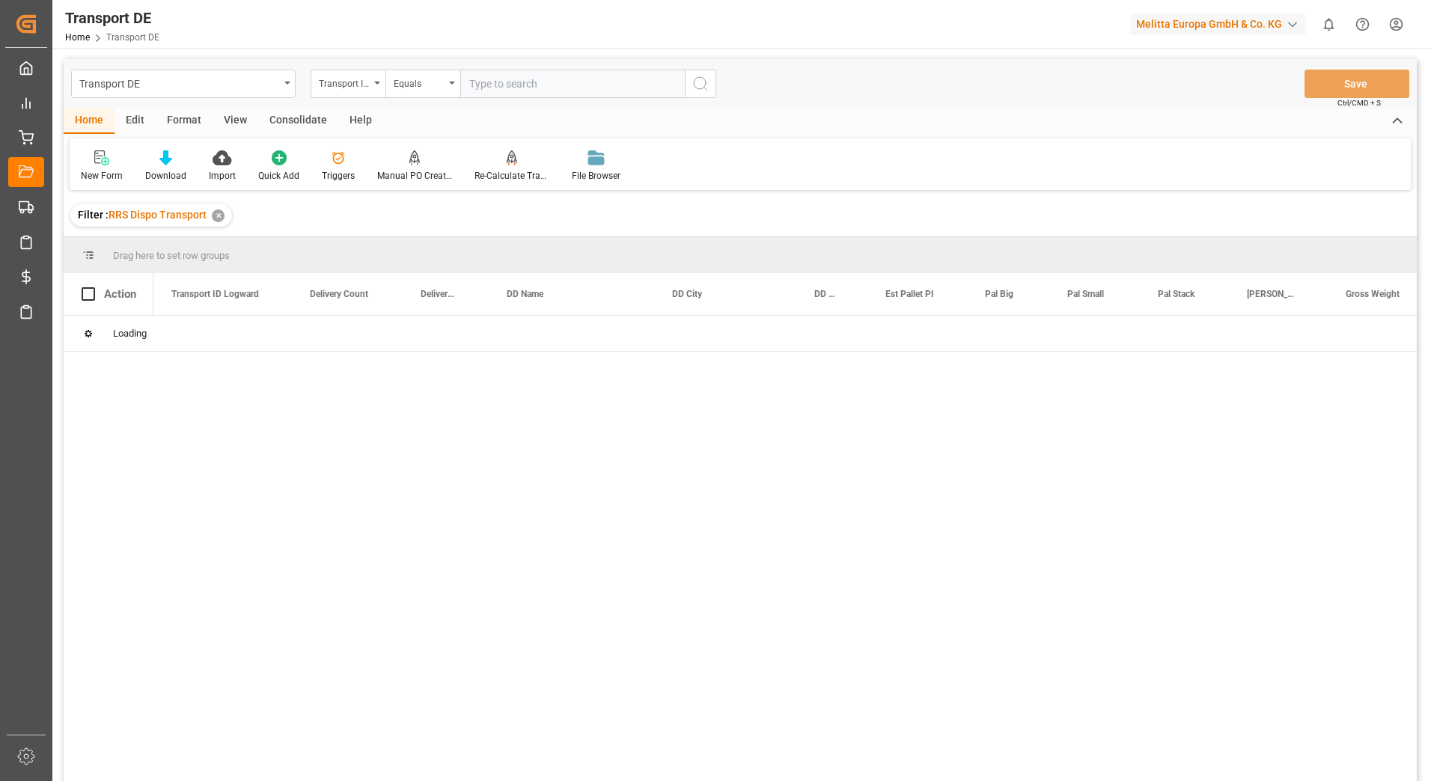
click at [494, 83] on input "text" at bounding box center [572, 84] width 225 height 28
paste input "03e92a761a19"
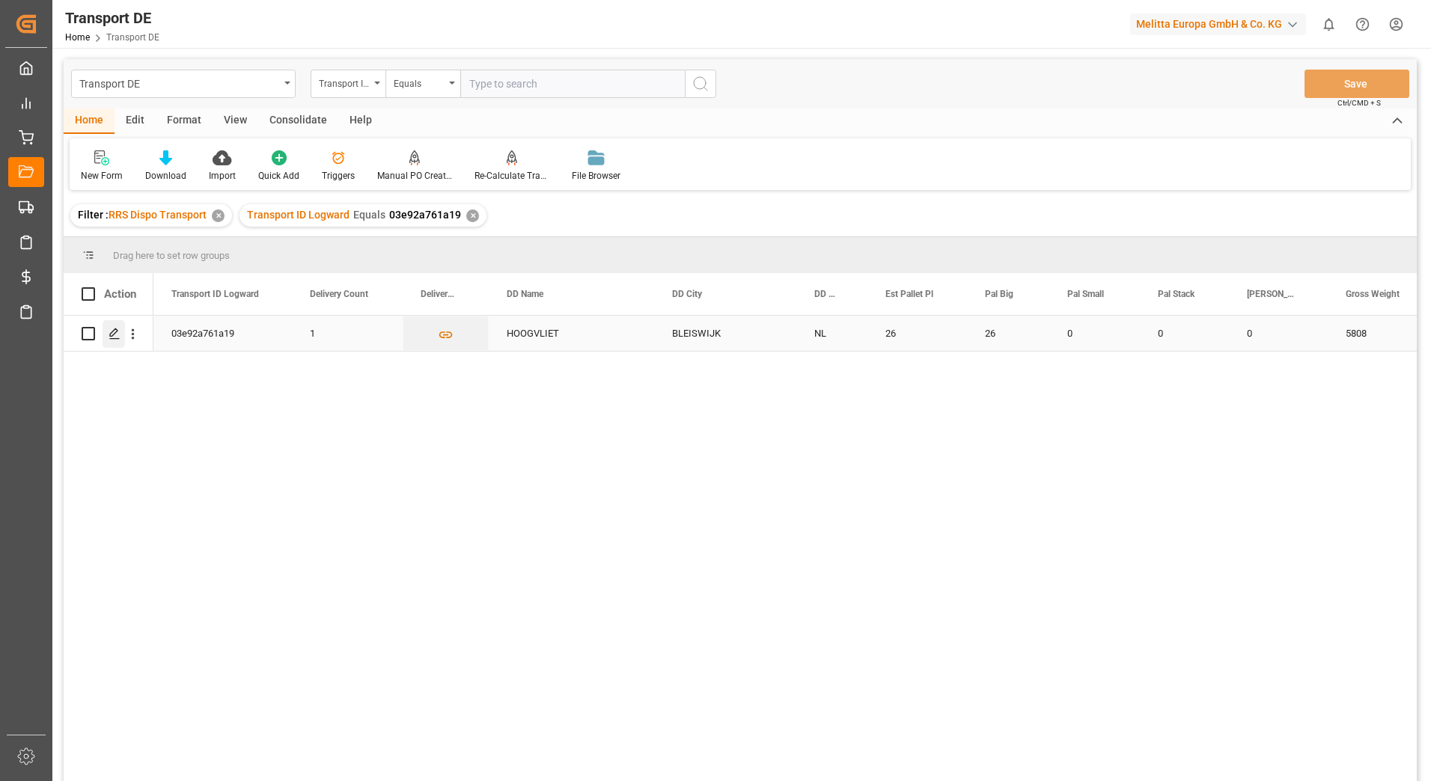
click at [119, 333] on icon "Press SPACE to select this row." at bounding box center [115, 334] width 12 height 12
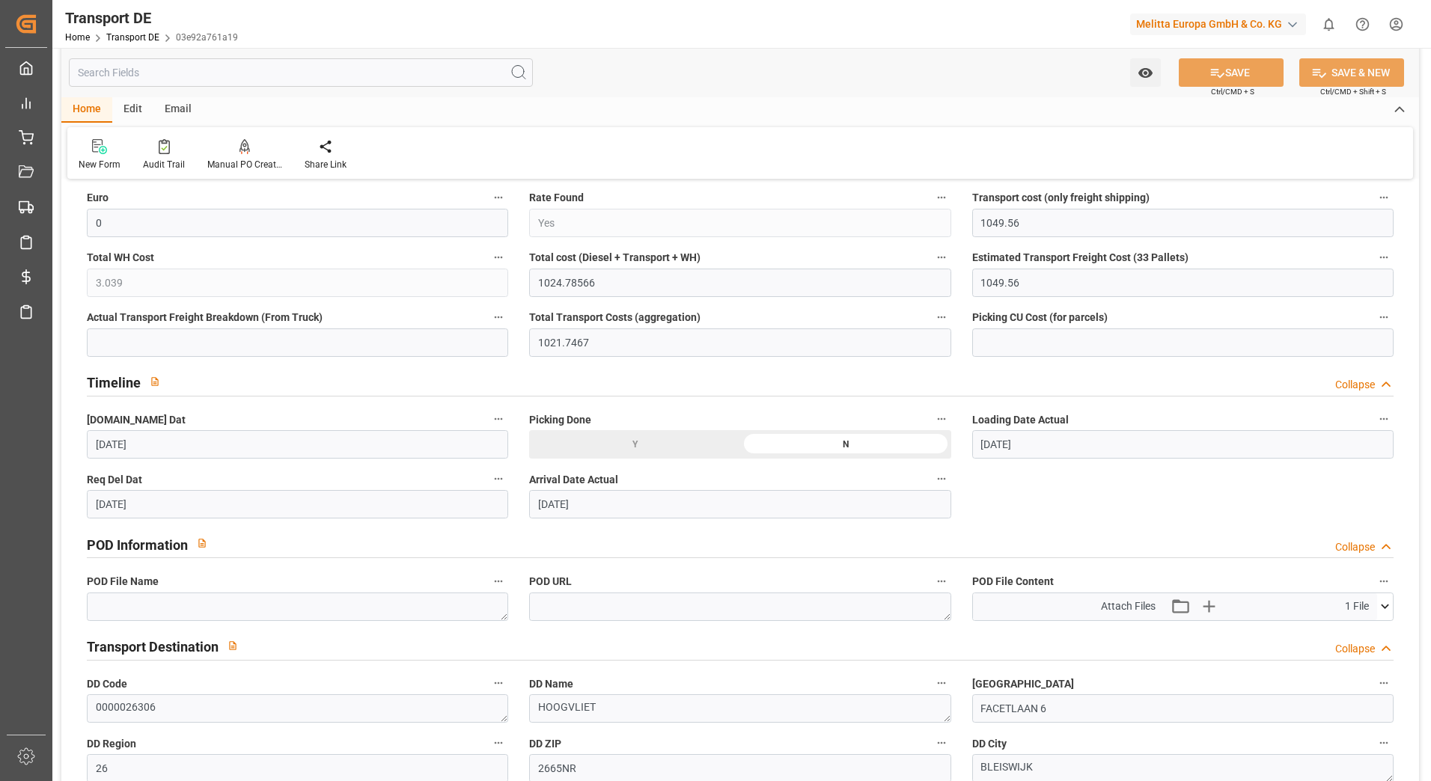
scroll to position [674, 0]
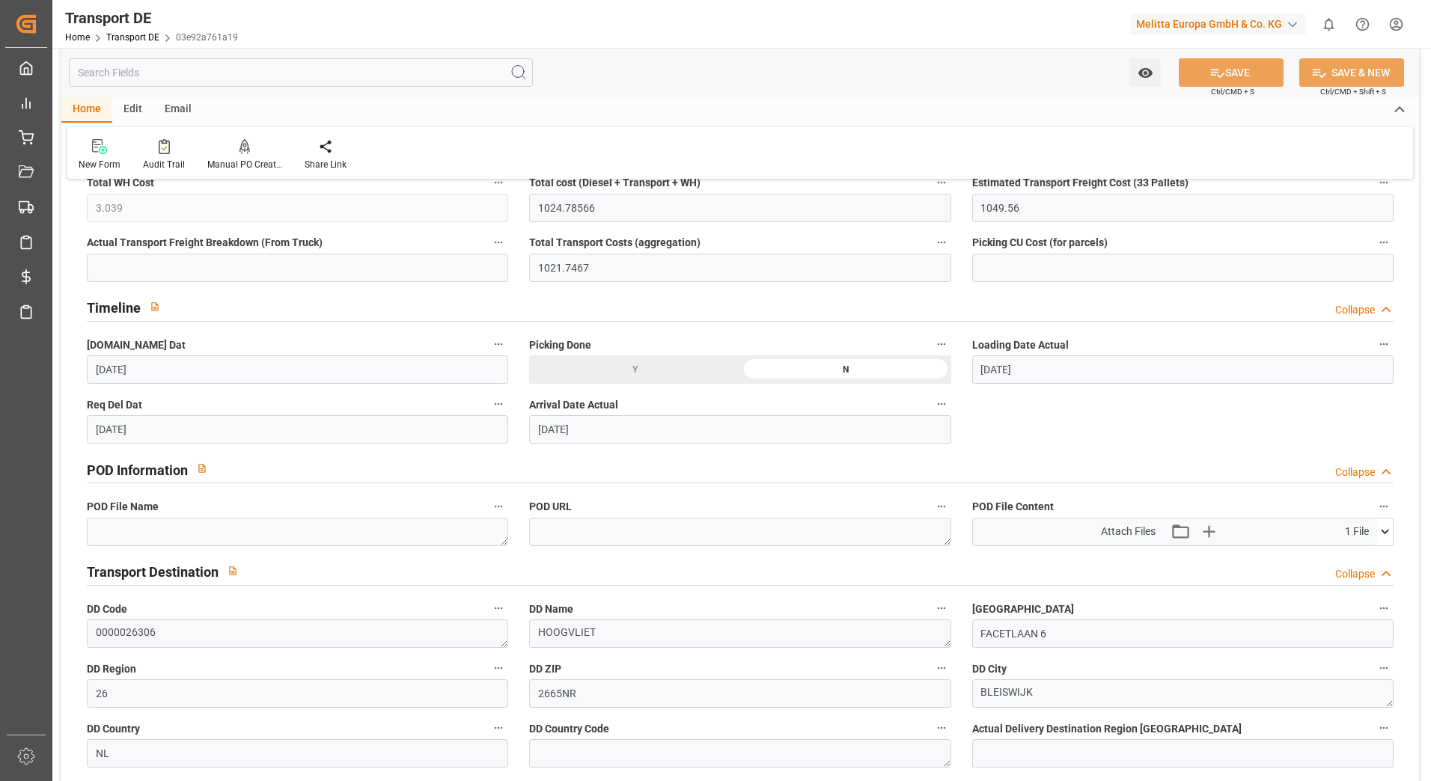
click at [1385, 533] on icon at bounding box center [1385, 532] width 8 height 4
click at [1345, 558] on icon at bounding box center [1346, 560] width 12 height 12
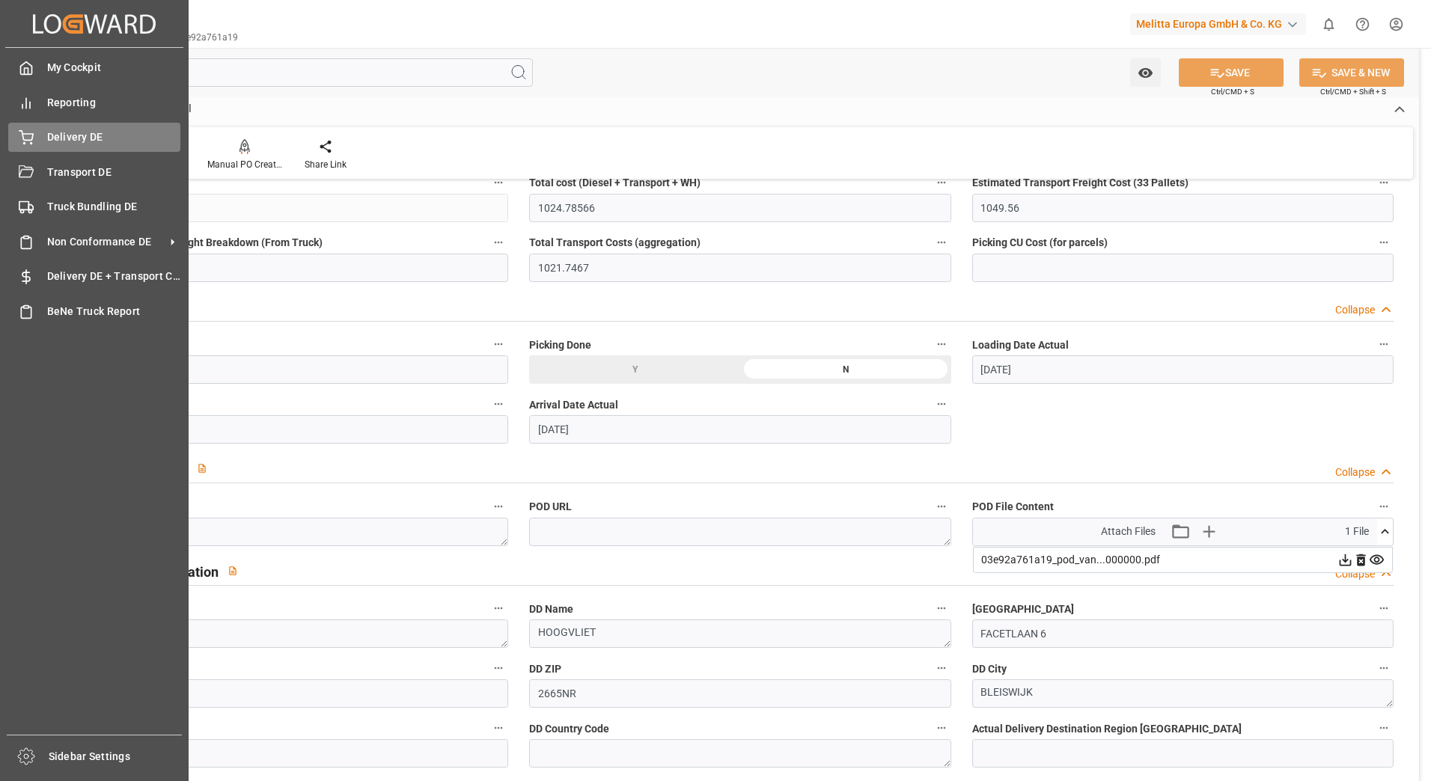
click at [33, 141] on icon at bounding box center [26, 137] width 15 height 15
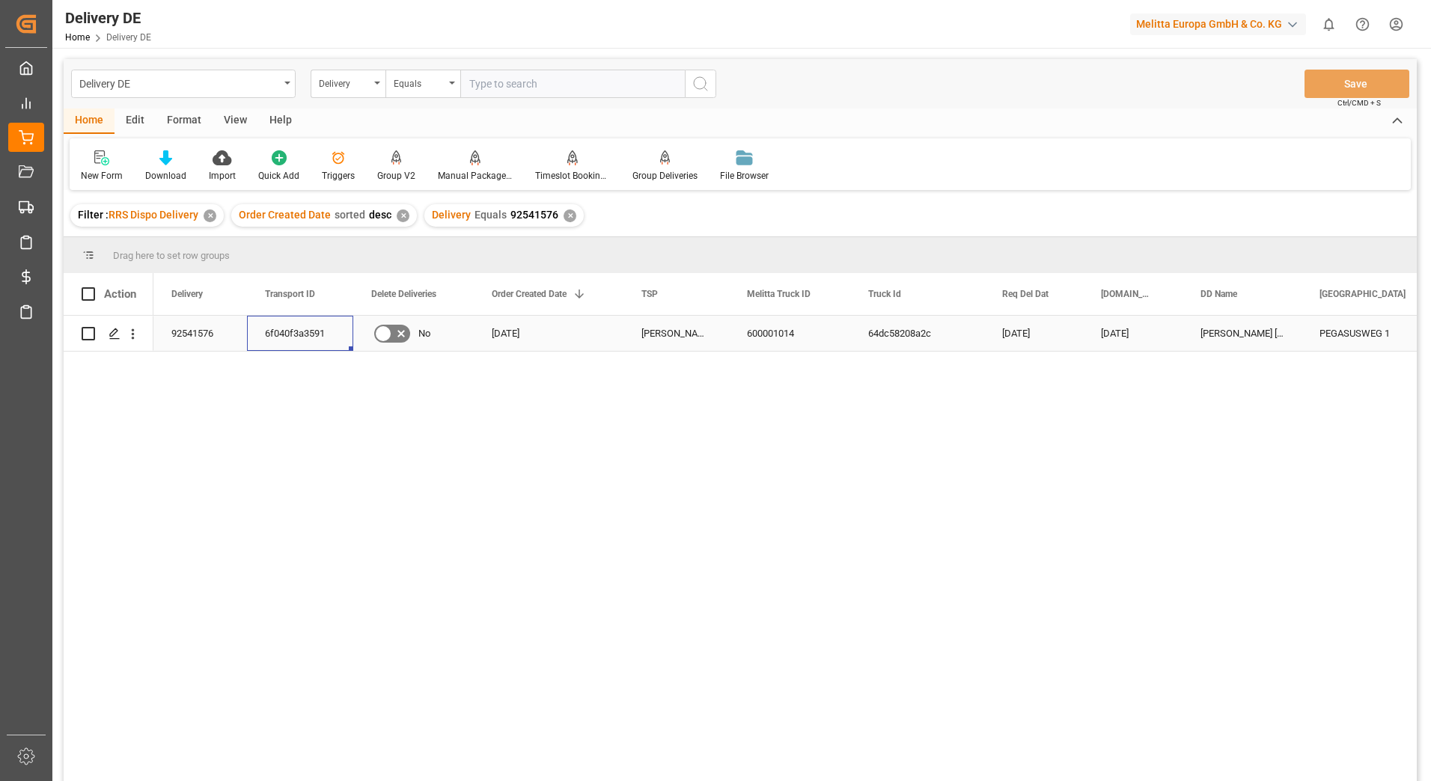
click at [310, 333] on div "6f040f3a3591" at bounding box center [300, 333] width 106 height 35
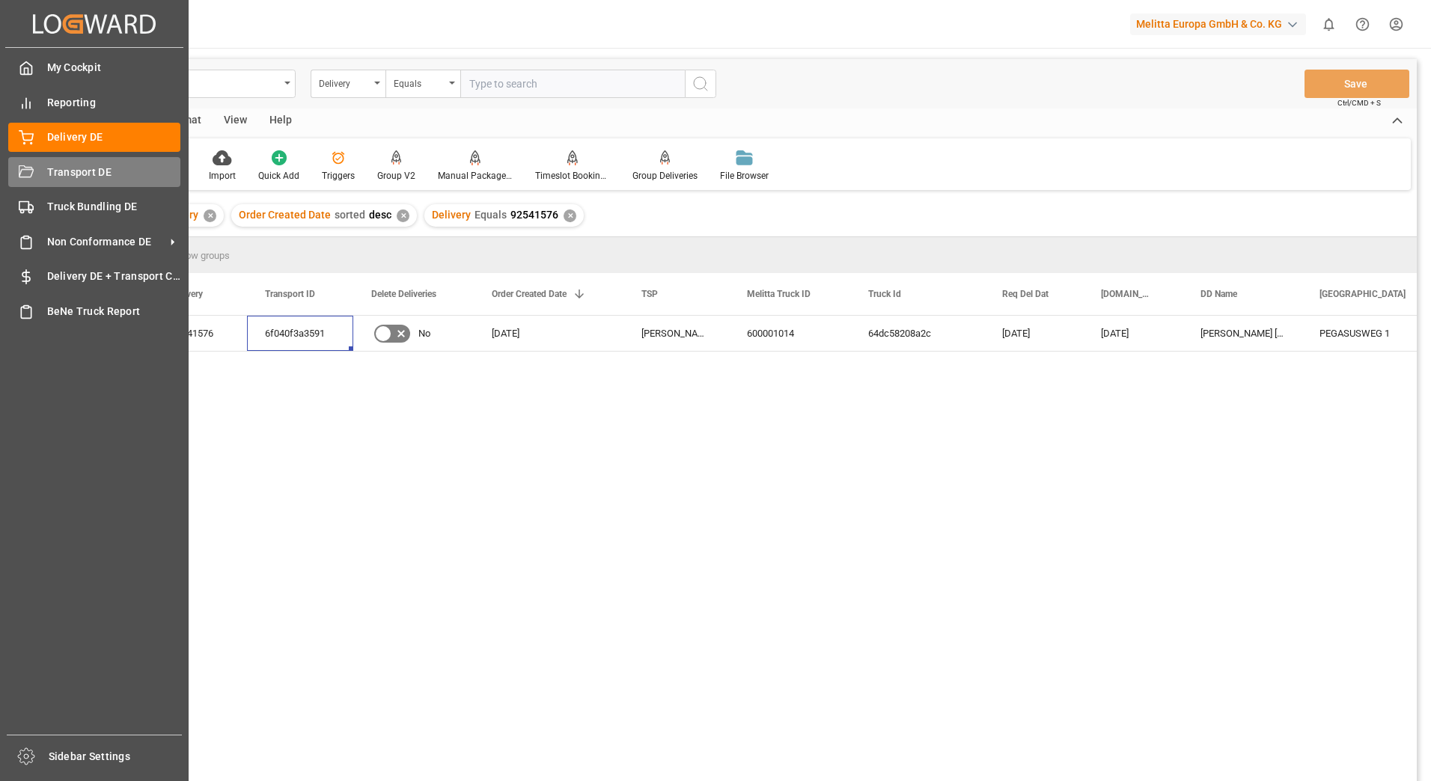
click at [28, 178] on icon at bounding box center [26, 172] width 15 height 15
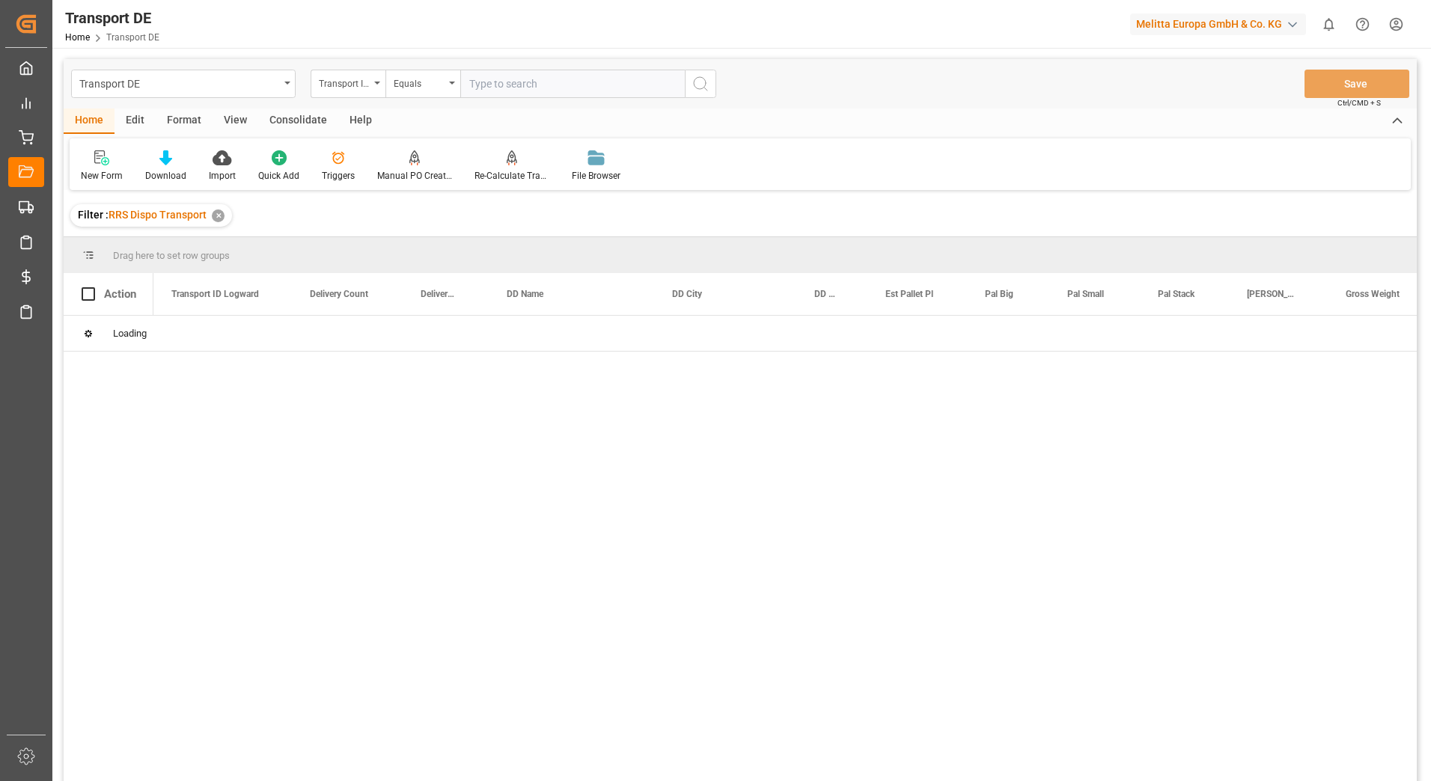
click at [478, 82] on input "text" at bounding box center [572, 84] width 225 height 28
paste input "6f040f3a3591"
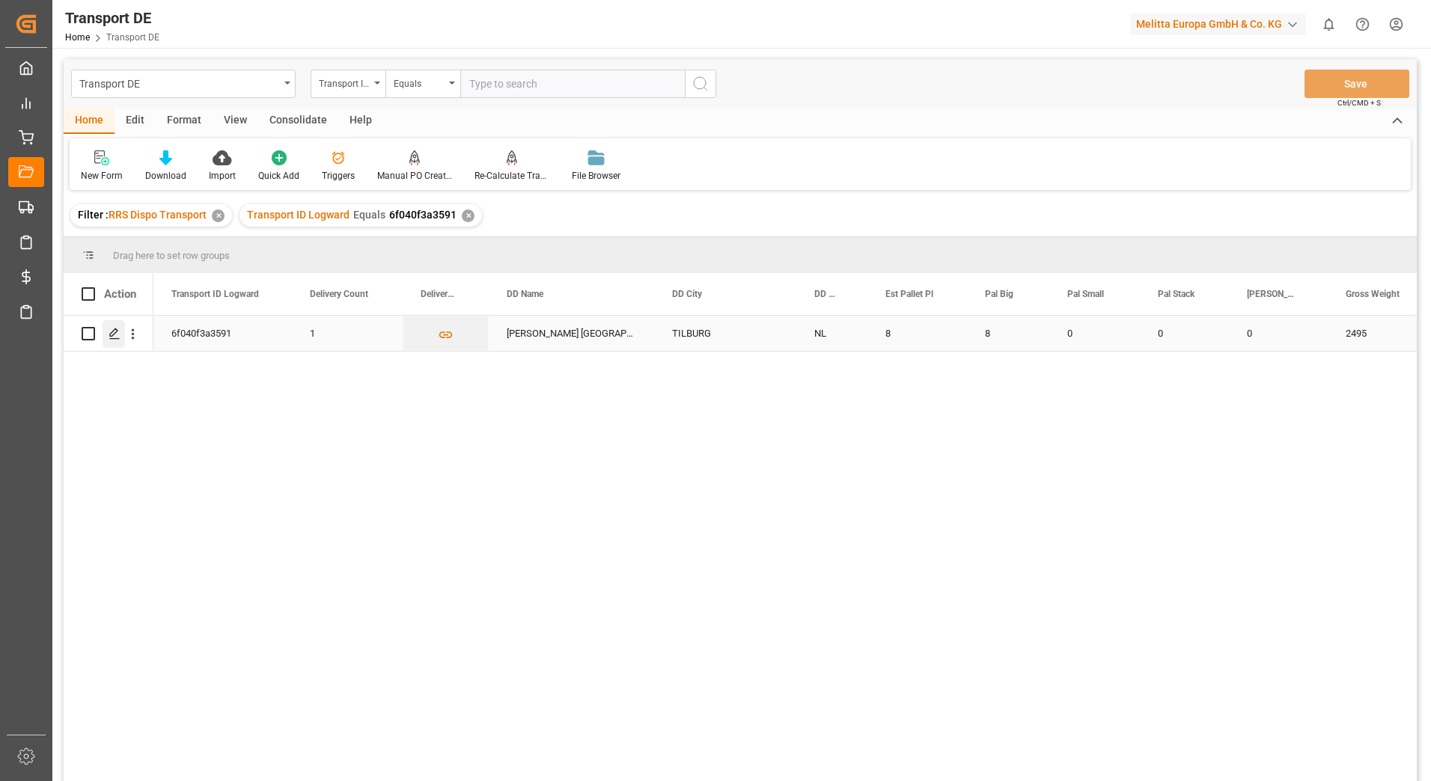
click at [115, 337] on icon "Press SPACE to select this row." at bounding box center [115, 334] width 12 height 12
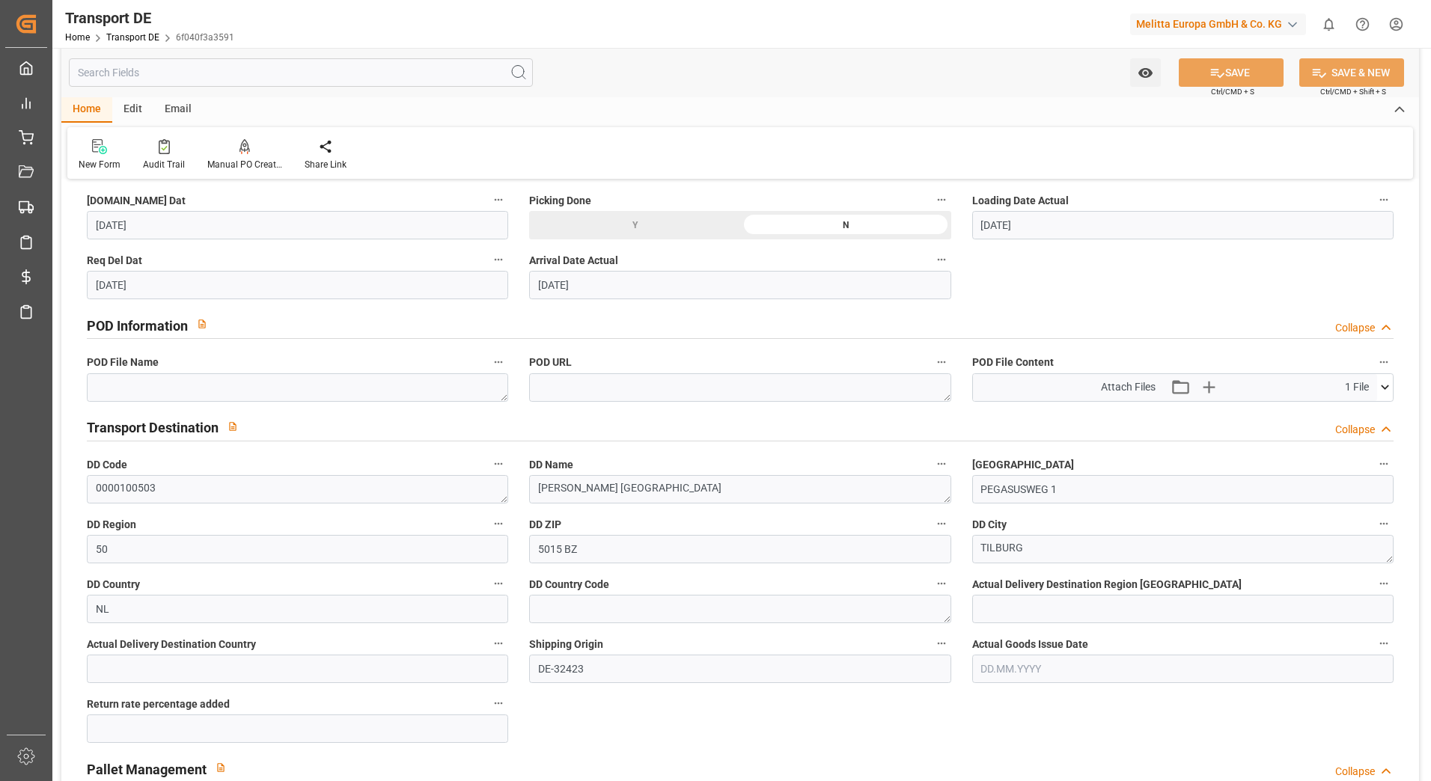
scroll to position [822, 0]
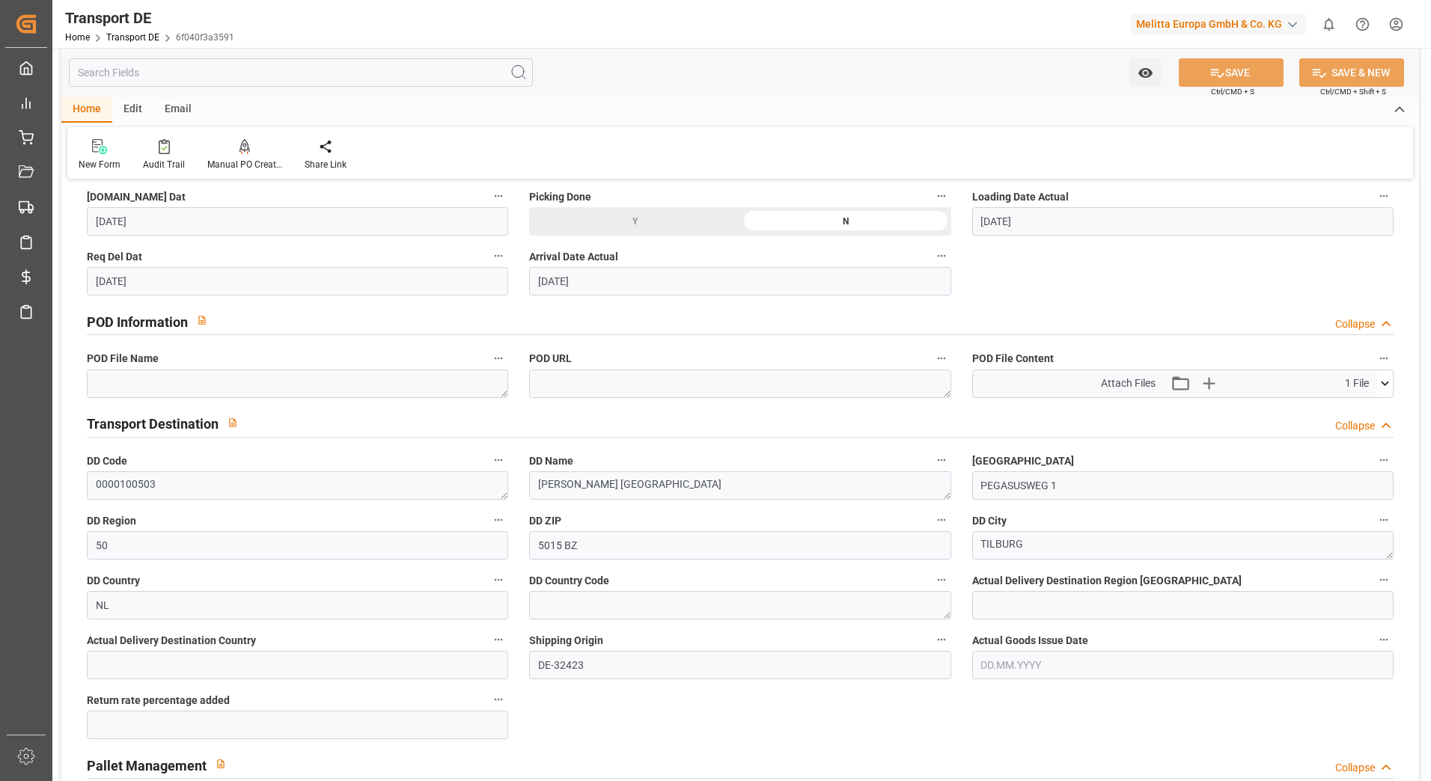
click at [1378, 379] on icon at bounding box center [1385, 384] width 16 height 16
click at [1341, 409] on icon at bounding box center [1346, 412] width 16 height 16
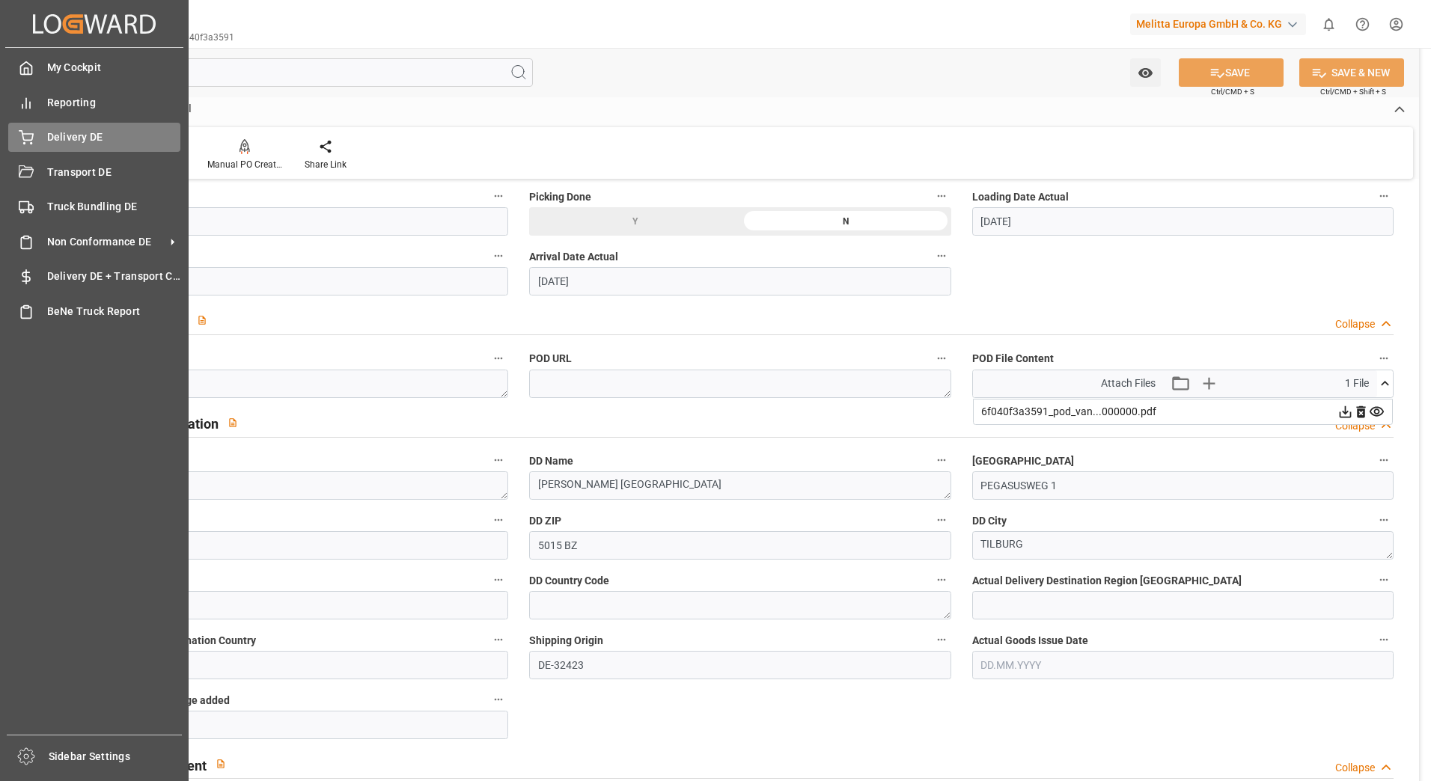
click at [42, 138] on div "Delivery DE Delivery DE" at bounding box center [94, 137] width 172 height 29
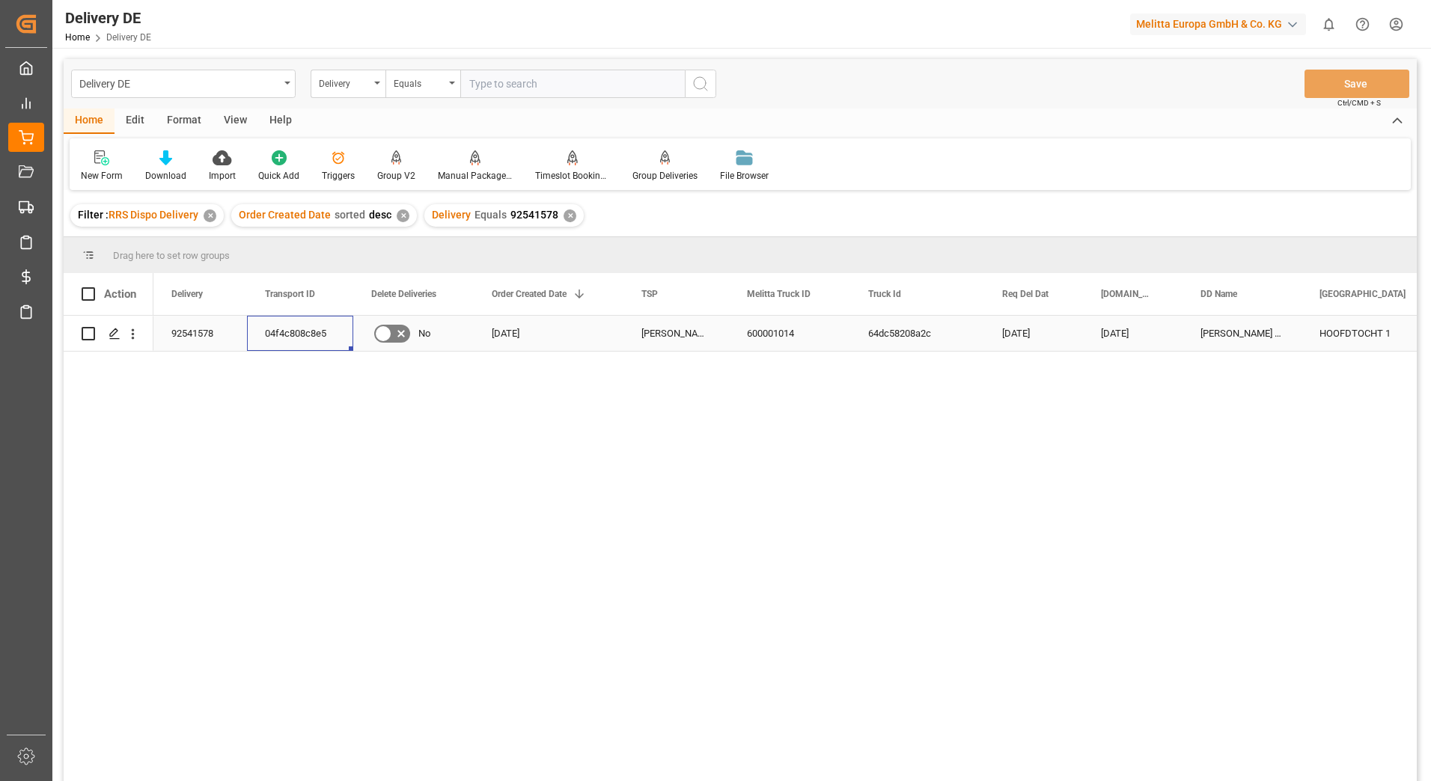
click at [297, 334] on div "04f4c808c8e5" at bounding box center [300, 333] width 106 height 35
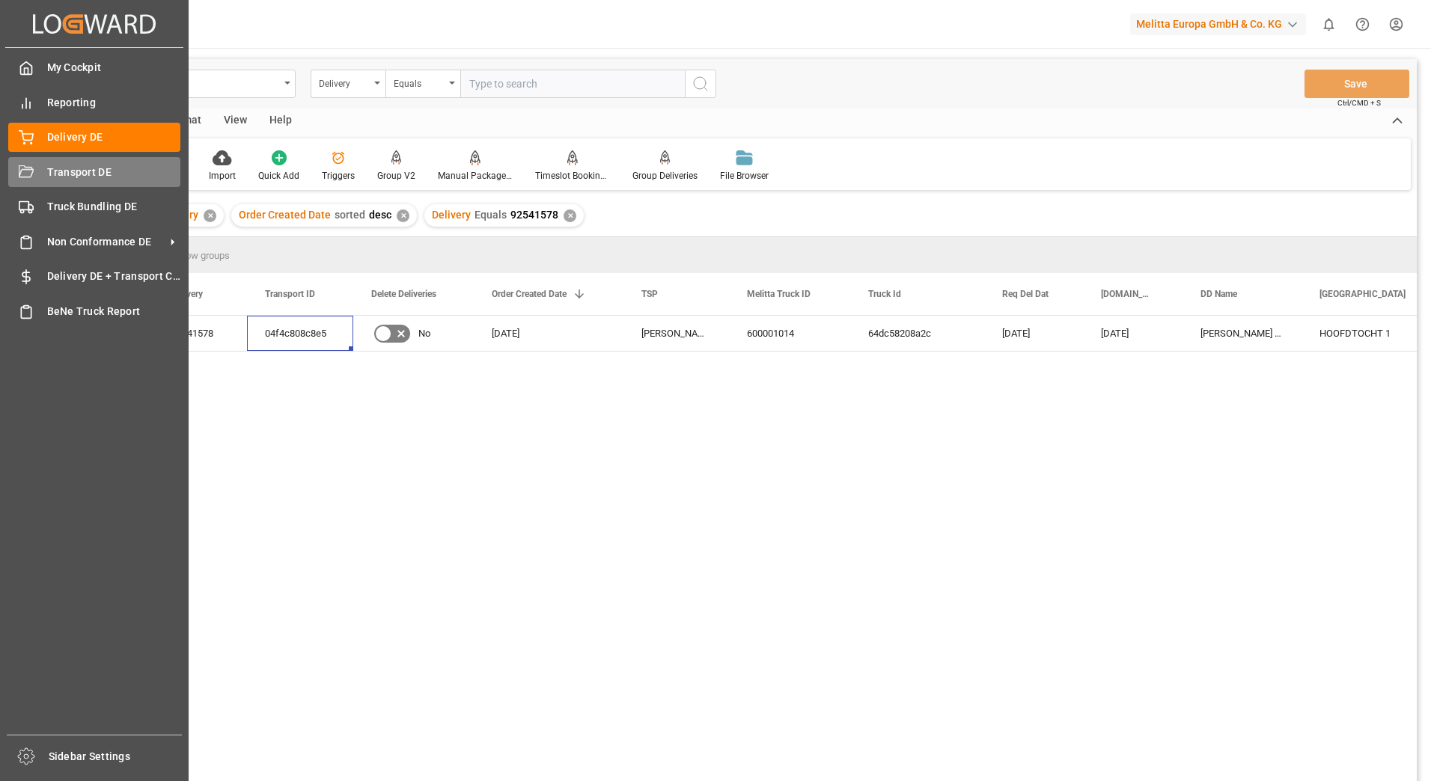
click at [36, 183] on div "Transport DE Transport DE" at bounding box center [94, 171] width 172 height 29
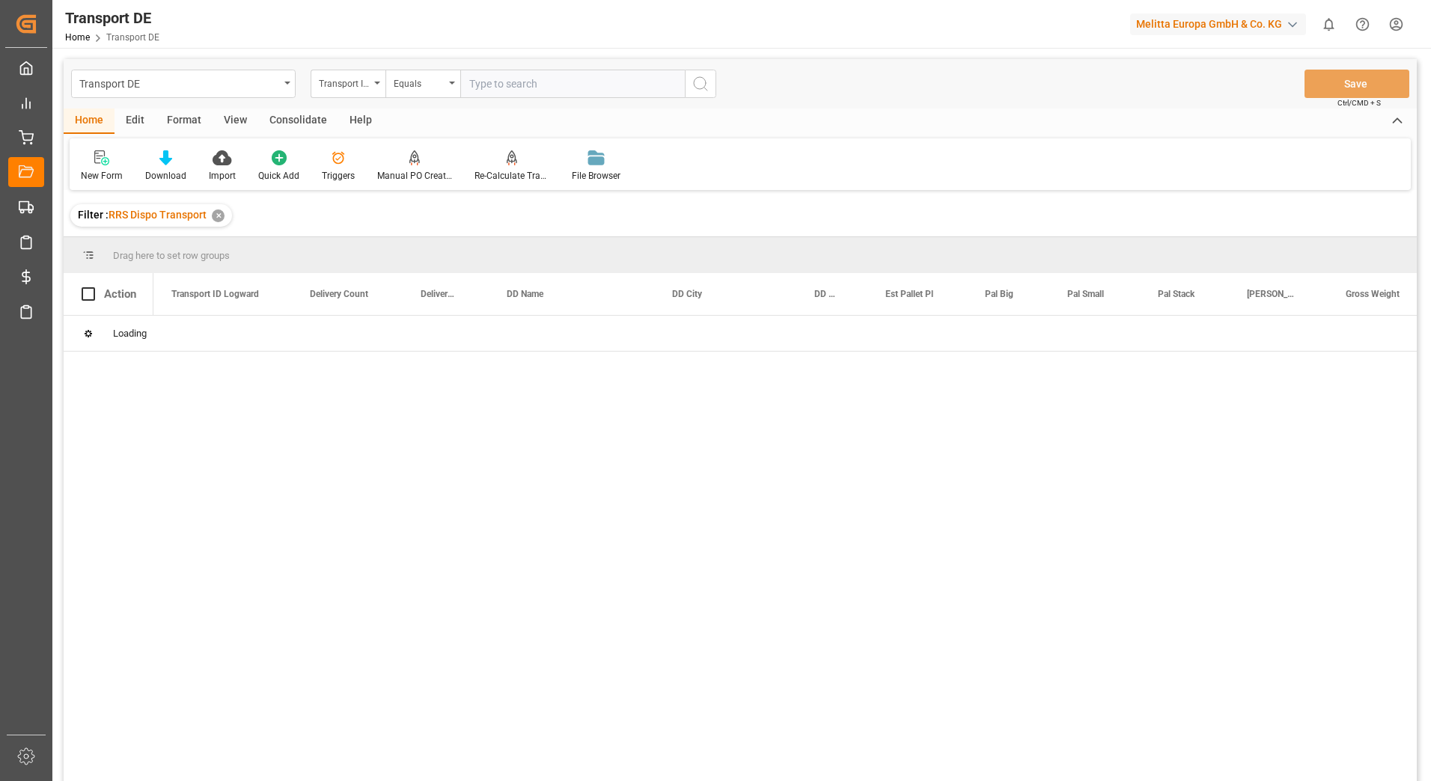
click at [487, 88] on input "text" at bounding box center [572, 84] width 225 height 28
paste input "04f4c808c8e5"
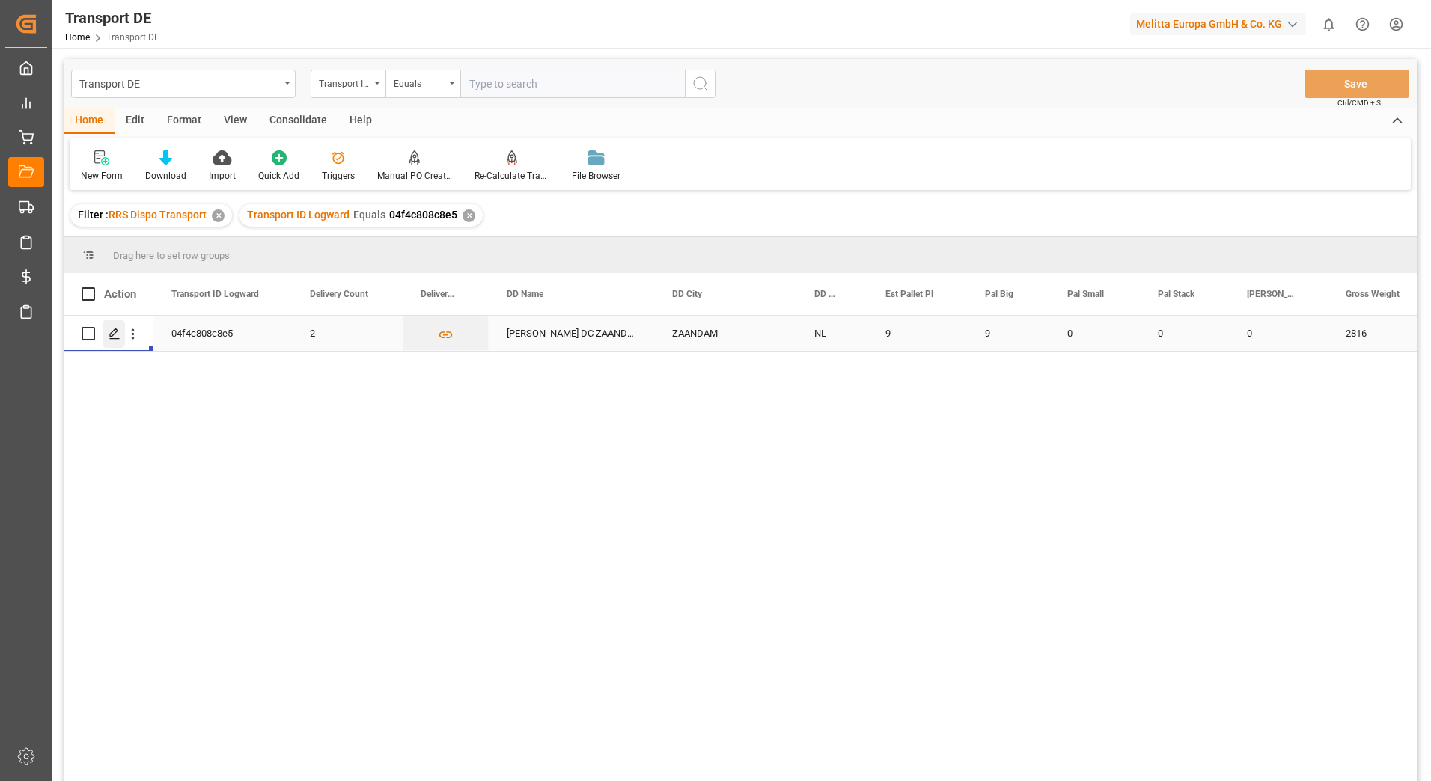
click at [114, 329] on icon "Press SPACE to select this row." at bounding box center [115, 334] width 12 height 12
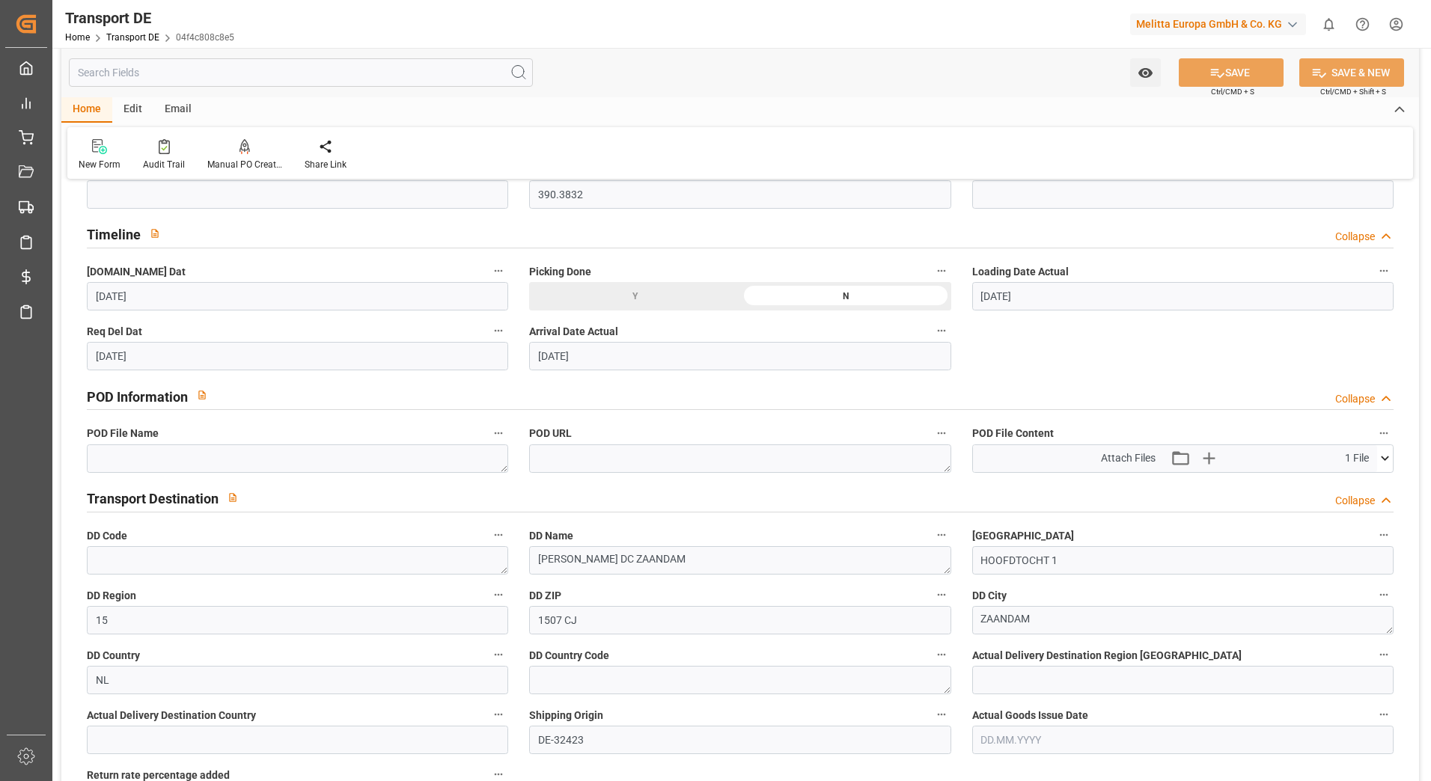
scroll to position [748, 0]
click at [1388, 465] on icon at bounding box center [1385, 457] width 16 height 16
click at [1344, 482] on icon at bounding box center [1346, 486] width 16 height 16
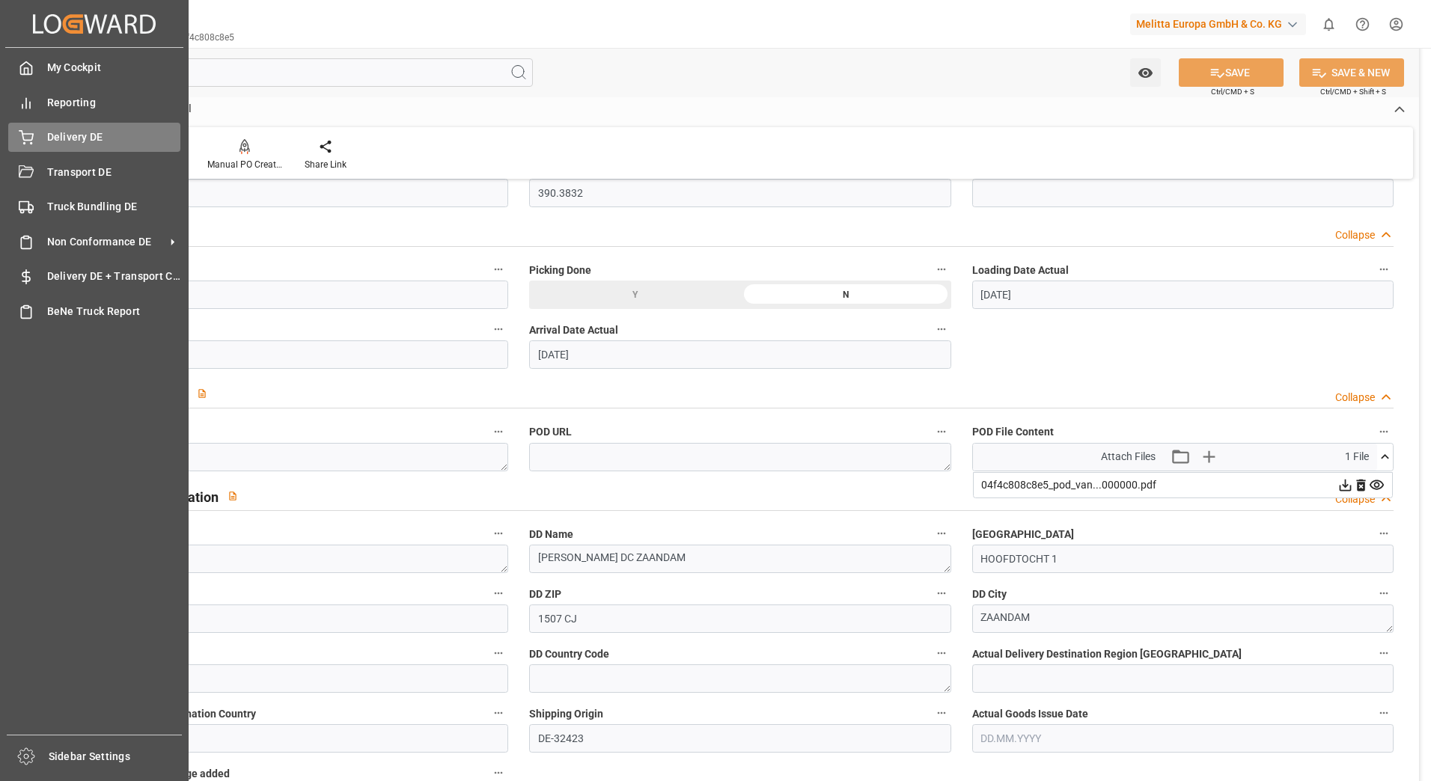
click at [67, 140] on span "Delivery DE" at bounding box center [114, 137] width 134 height 16
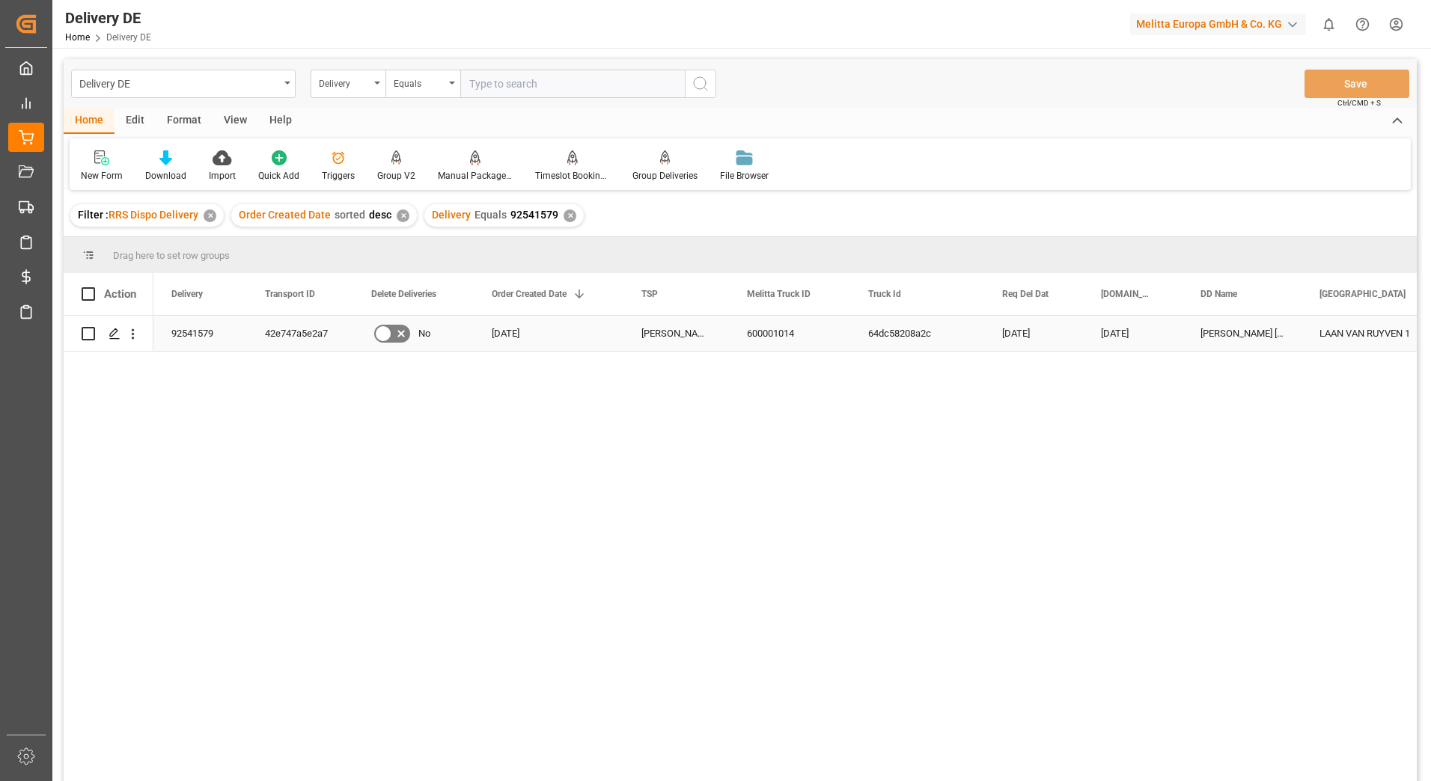
click at [326, 331] on div "42e747a5e2a7" at bounding box center [300, 333] width 106 height 35
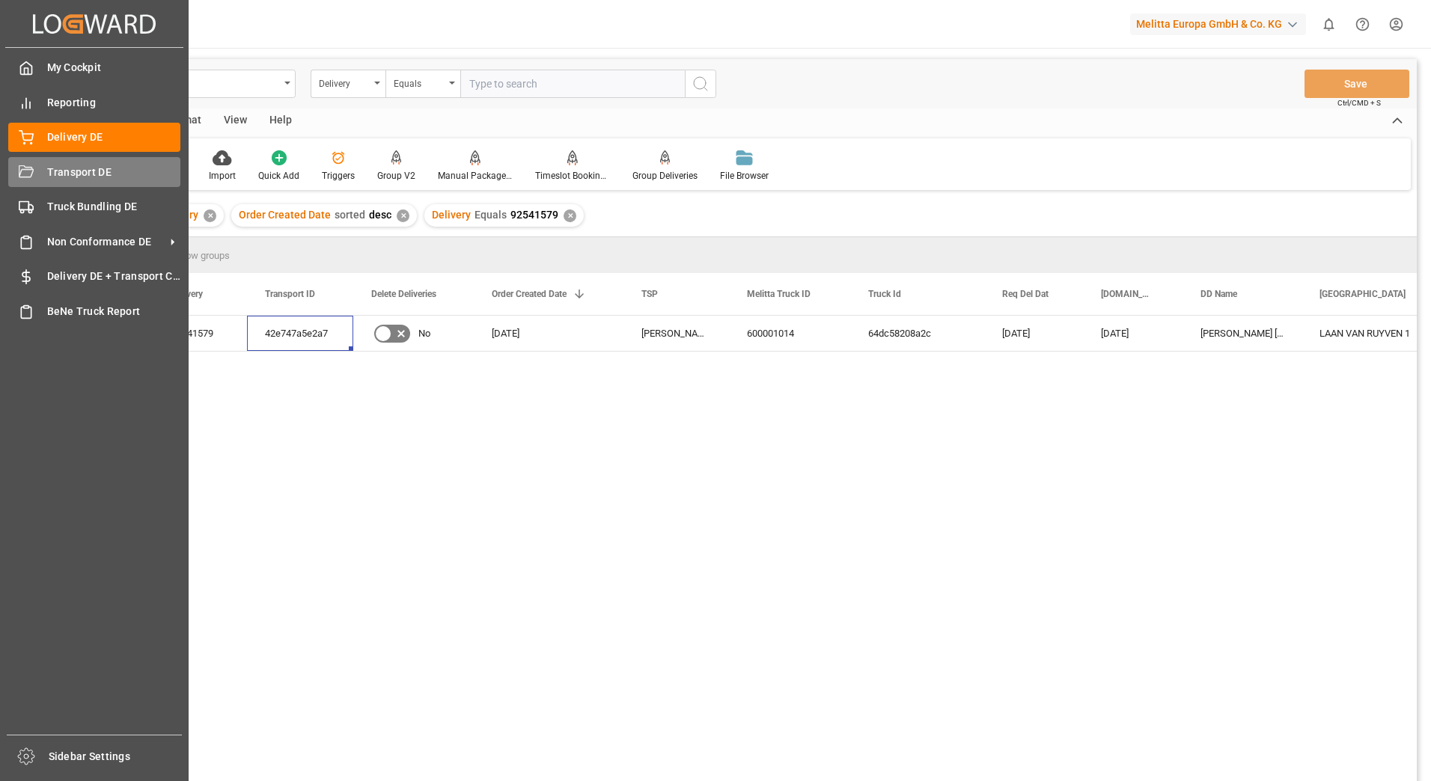
click at [54, 162] on div "Transport DE Transport DE" at bounding box center [94, 171] width 172 height 29
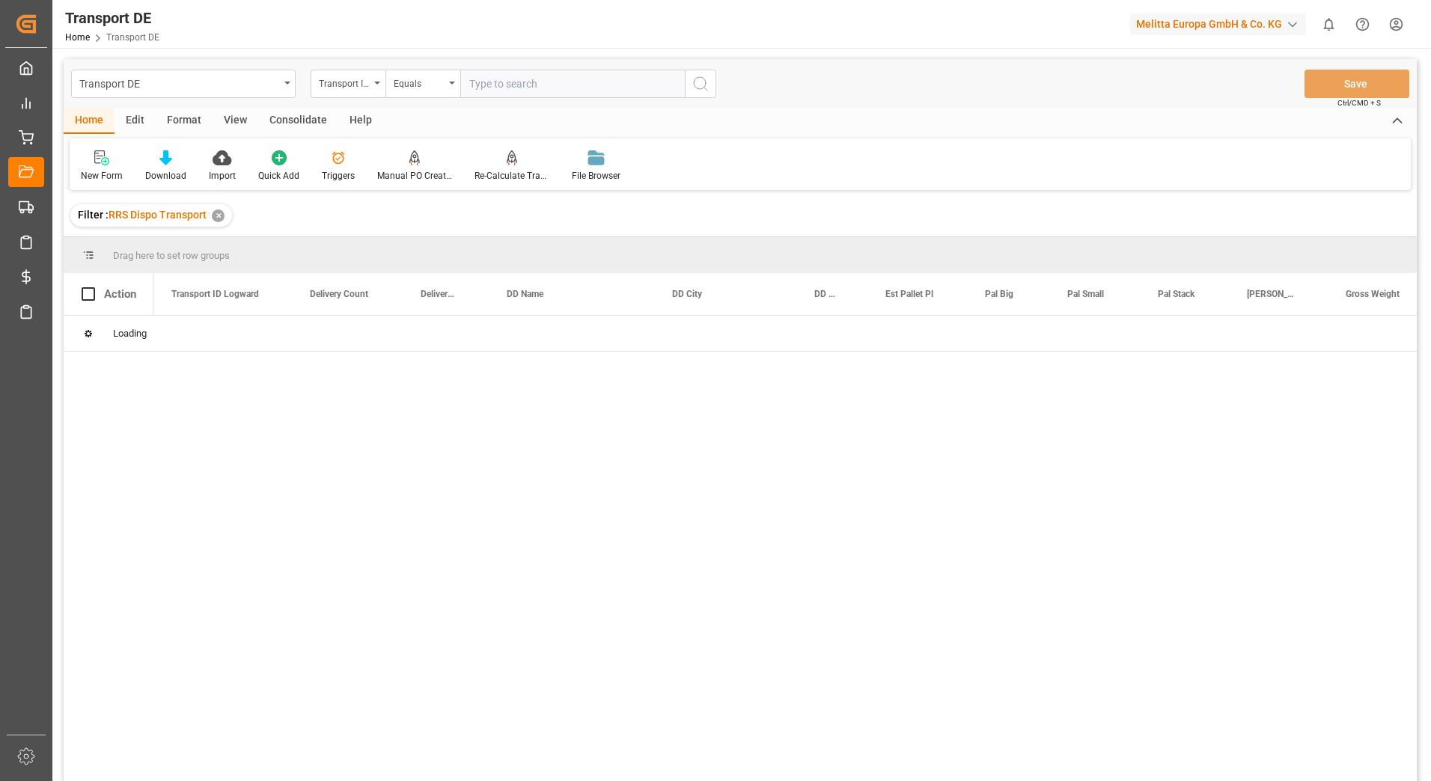
click at [502, 85] on input "text" at bounding box center [572, 84] width 225 height 28
paste input "42e747a5e2a7"
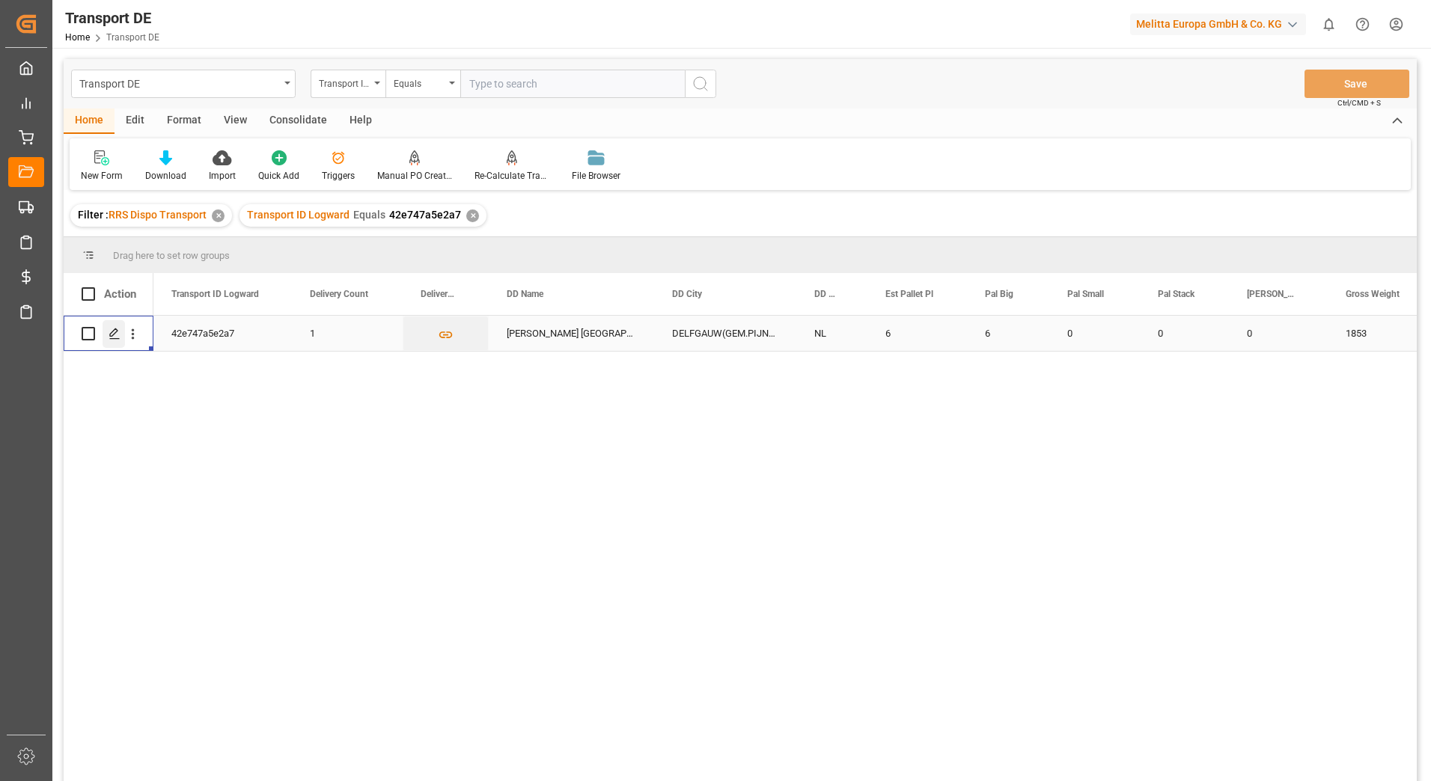
click at [115, 332] on icon "Press SPACE to select this row." at bounding box center [115, 334] width 12 height 12
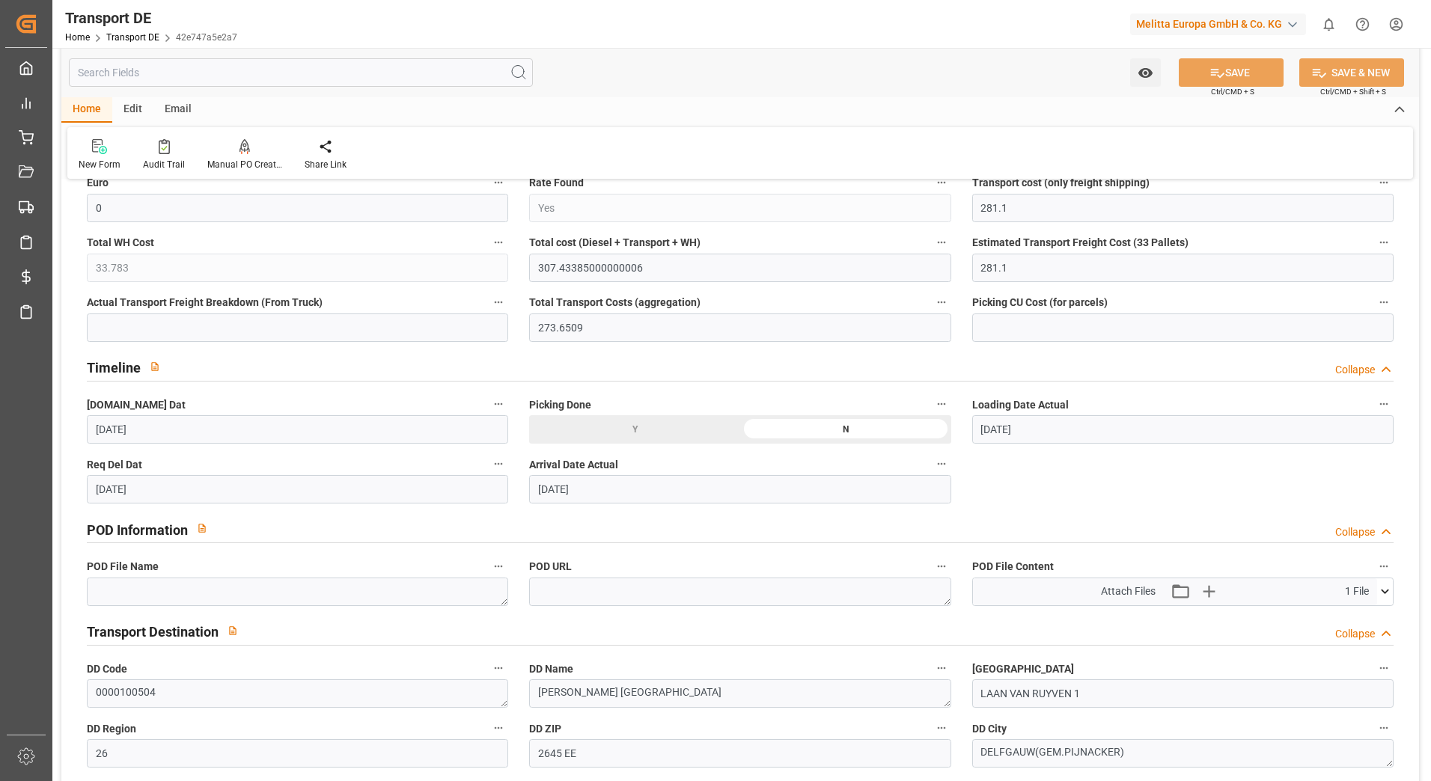
scroll to position [674, 0]
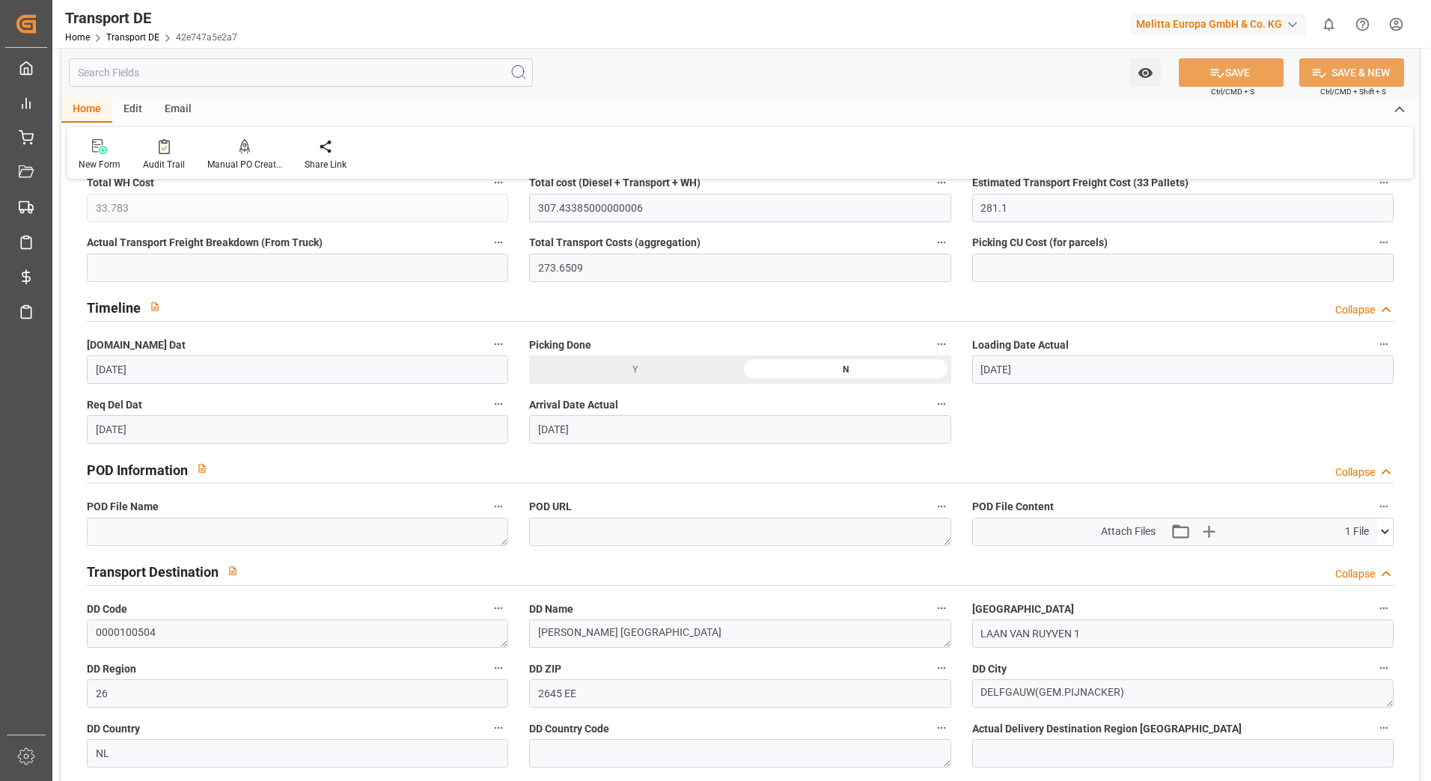
click at [1385, 534] on icon at bounding box center [1385, 532] width 8 height 4
click at [1344, 556] on icon at bounding box center [1346, 560] width 16 height 16
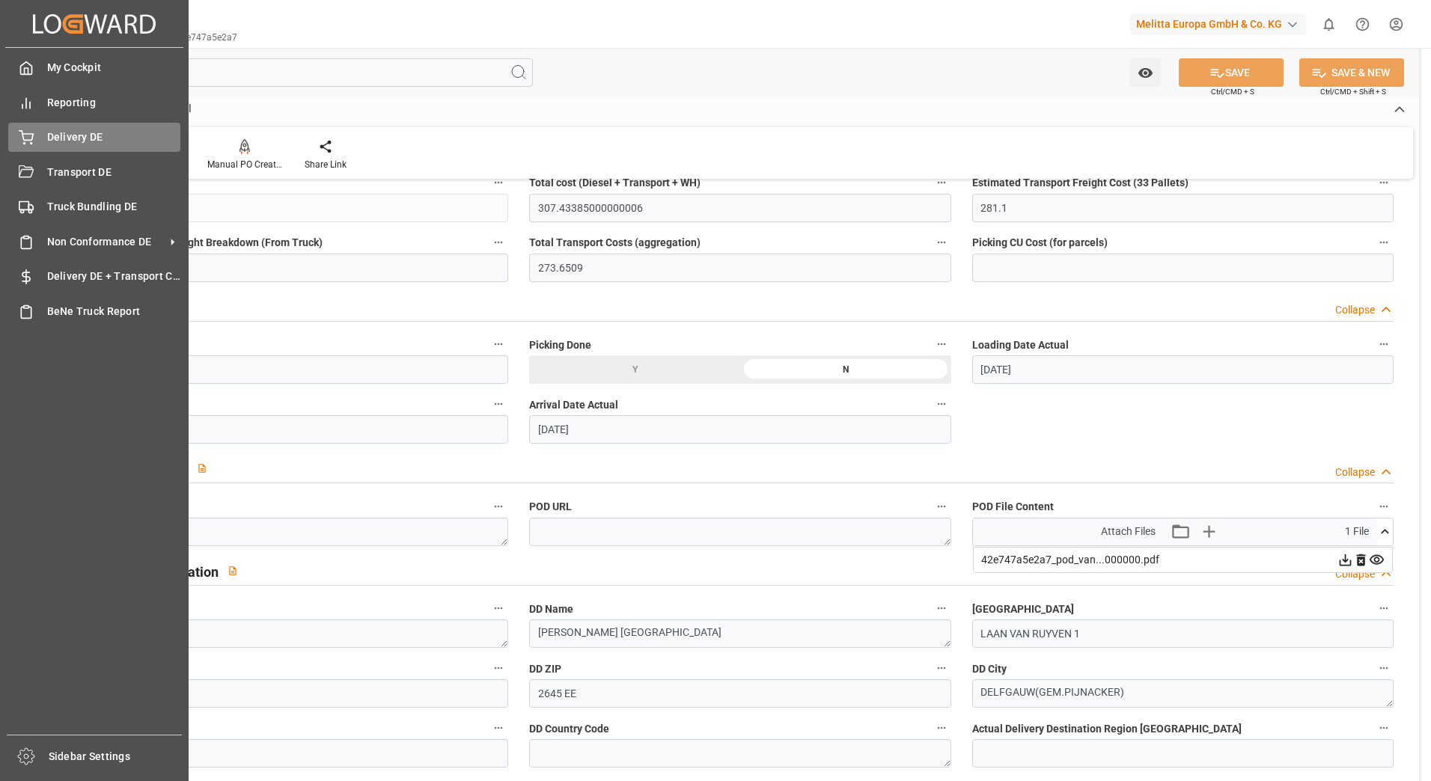
click at [37, 135] on div "Delivery DE Delivery DE" at bounding box center [94, 137] width 172 height 29
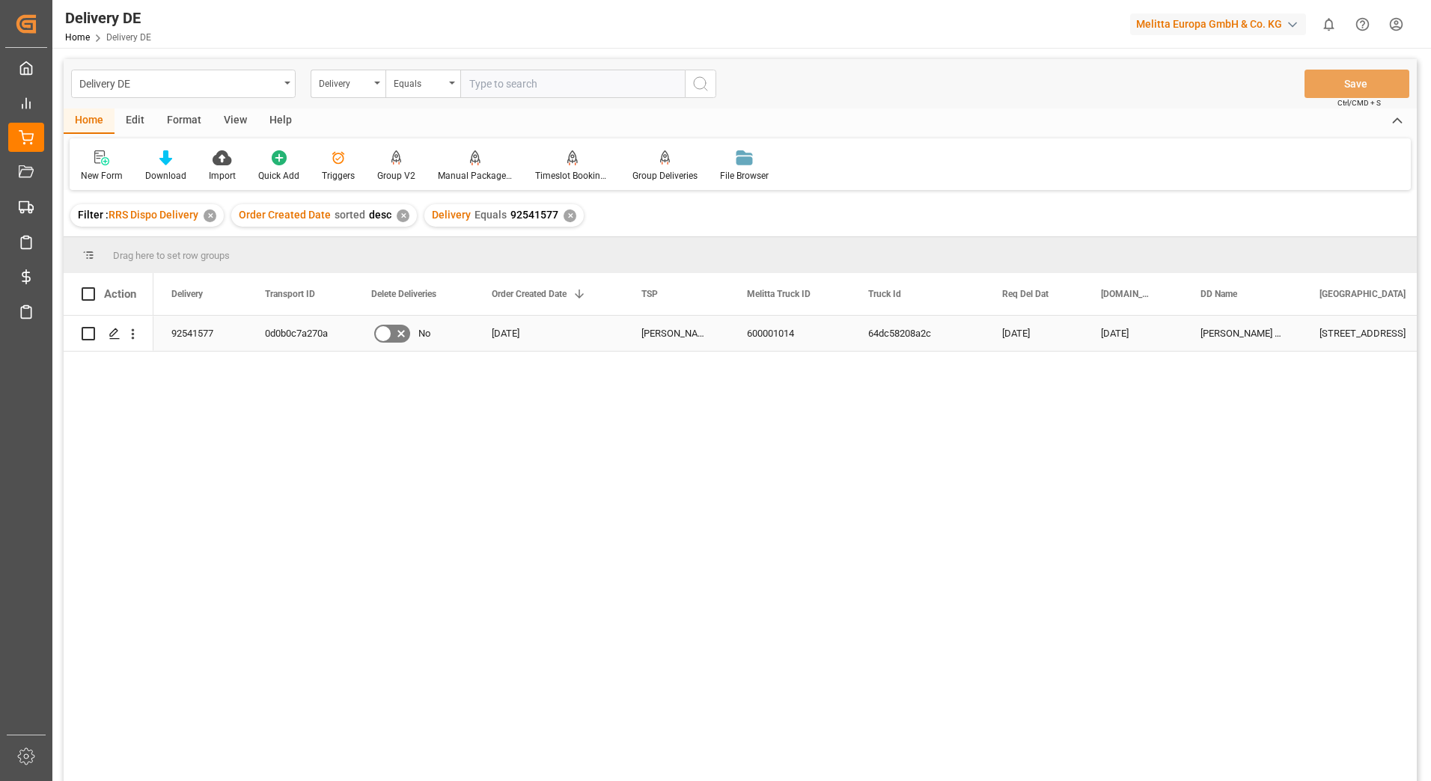
click at [287, 331] on div "0d0b0c7a270a" at bounding box center [300, 333] width 106 height 35
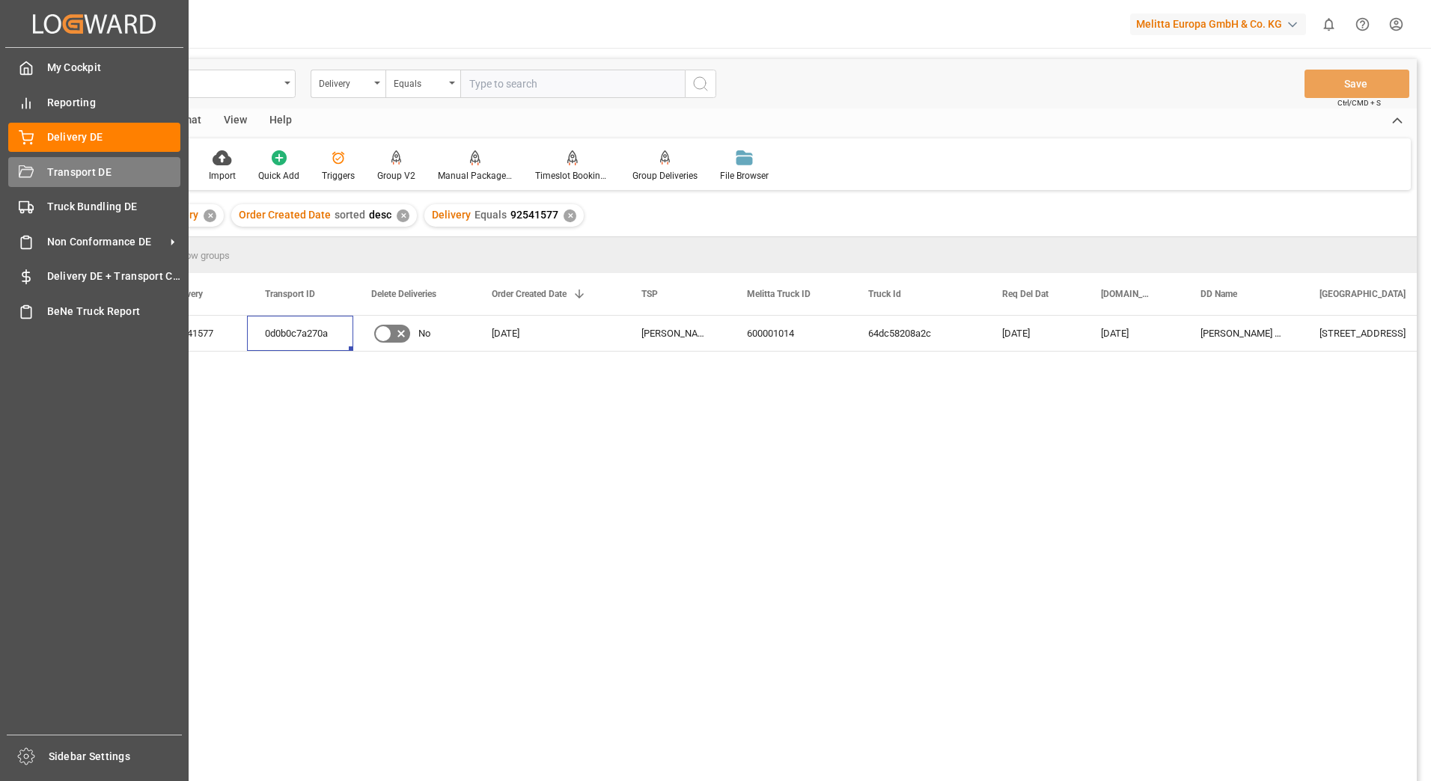
click at [38, 170] on div "Transport DE Transport DE" at bounding box center [94, 171] width 172 height 29
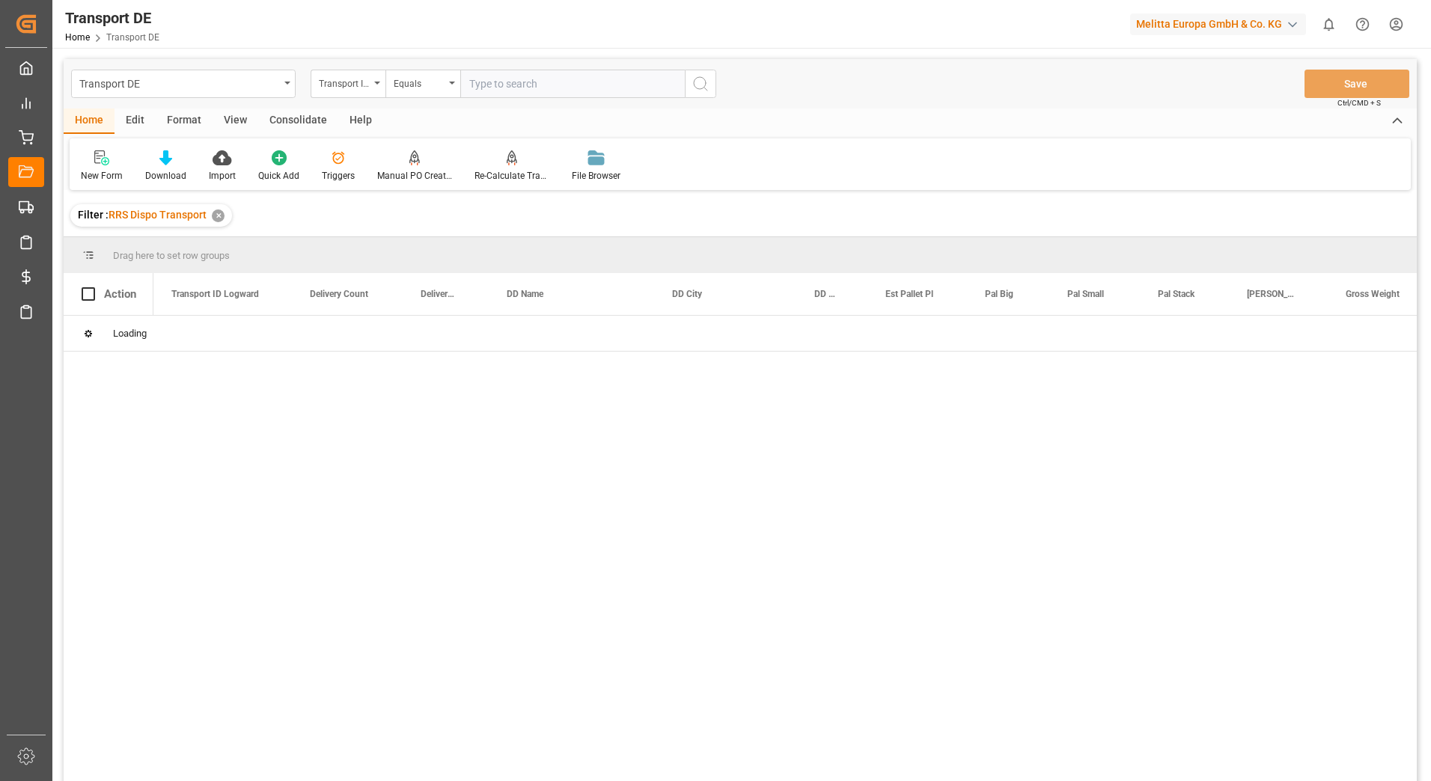
click at [484, 84] on input "text" at bounding box center [572, 84] width 225 height 28
paste input "0d0b0c7a270a"
type input "0d0b0c7a270a"
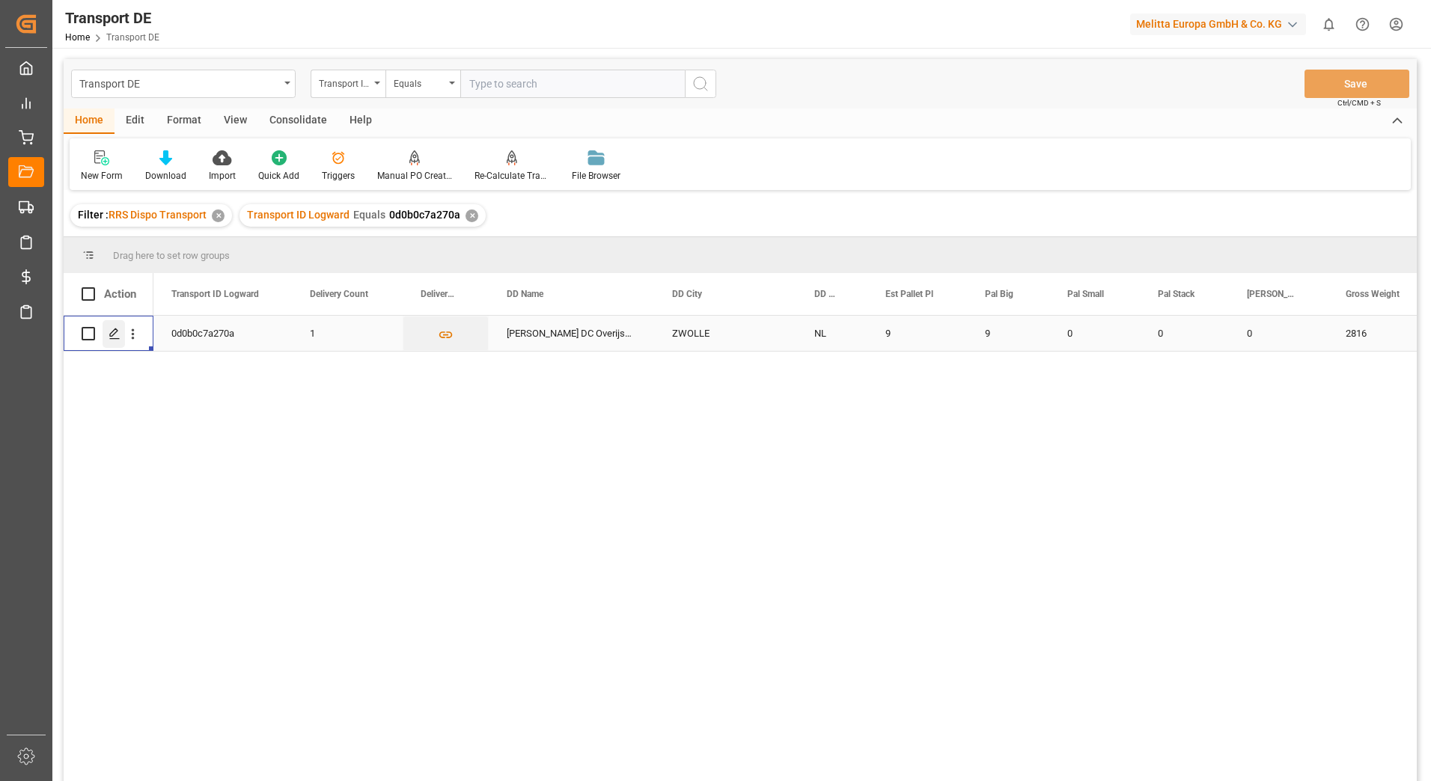
click at [114, 329] on icon "Press SPACE to select this row." at bounding box center [115, 334] width 12 height 12
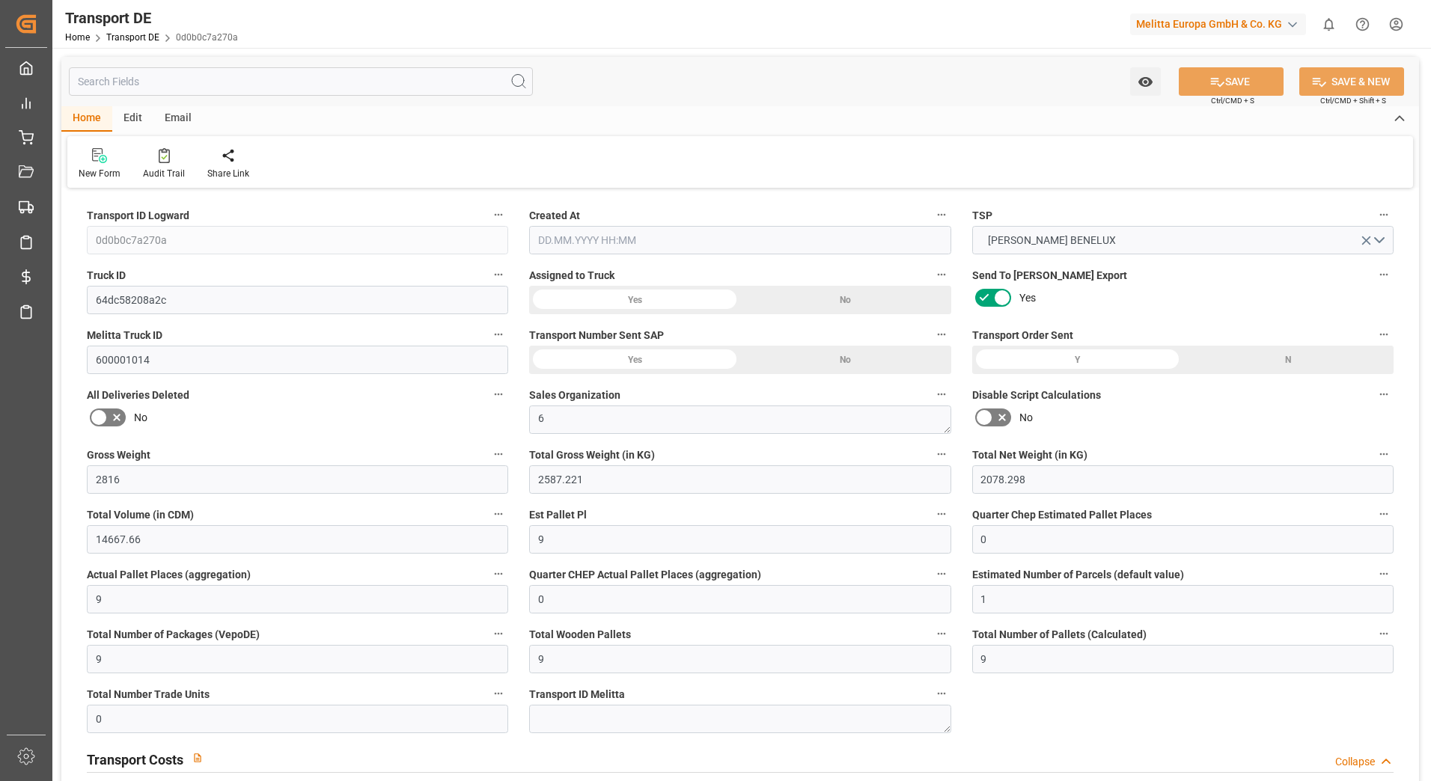
type input "2816"
type input "2587.221"
type input "2078.298"
type input "14667.66"
type input "9"
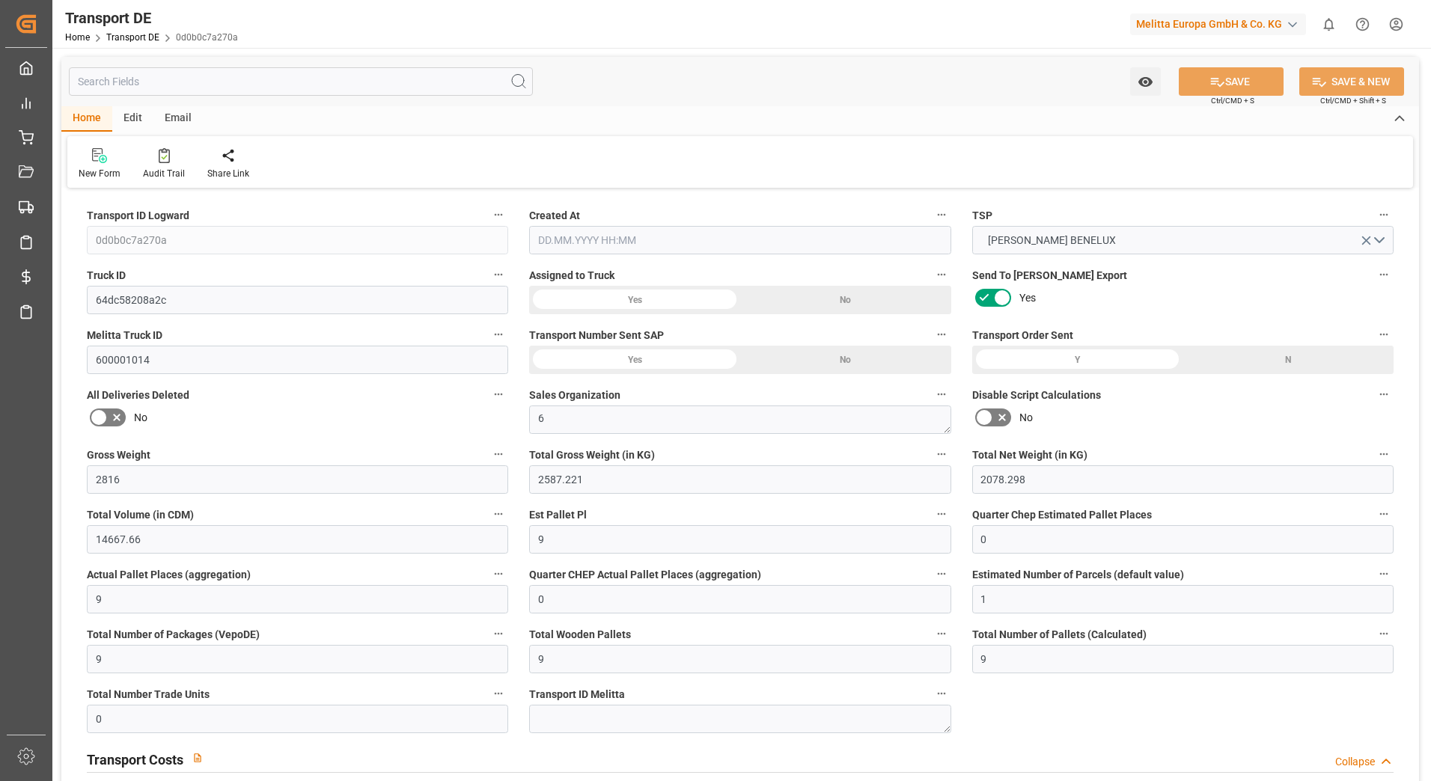
type input "0"
type input "9"
type input "0"
type input "1"
type input "9"
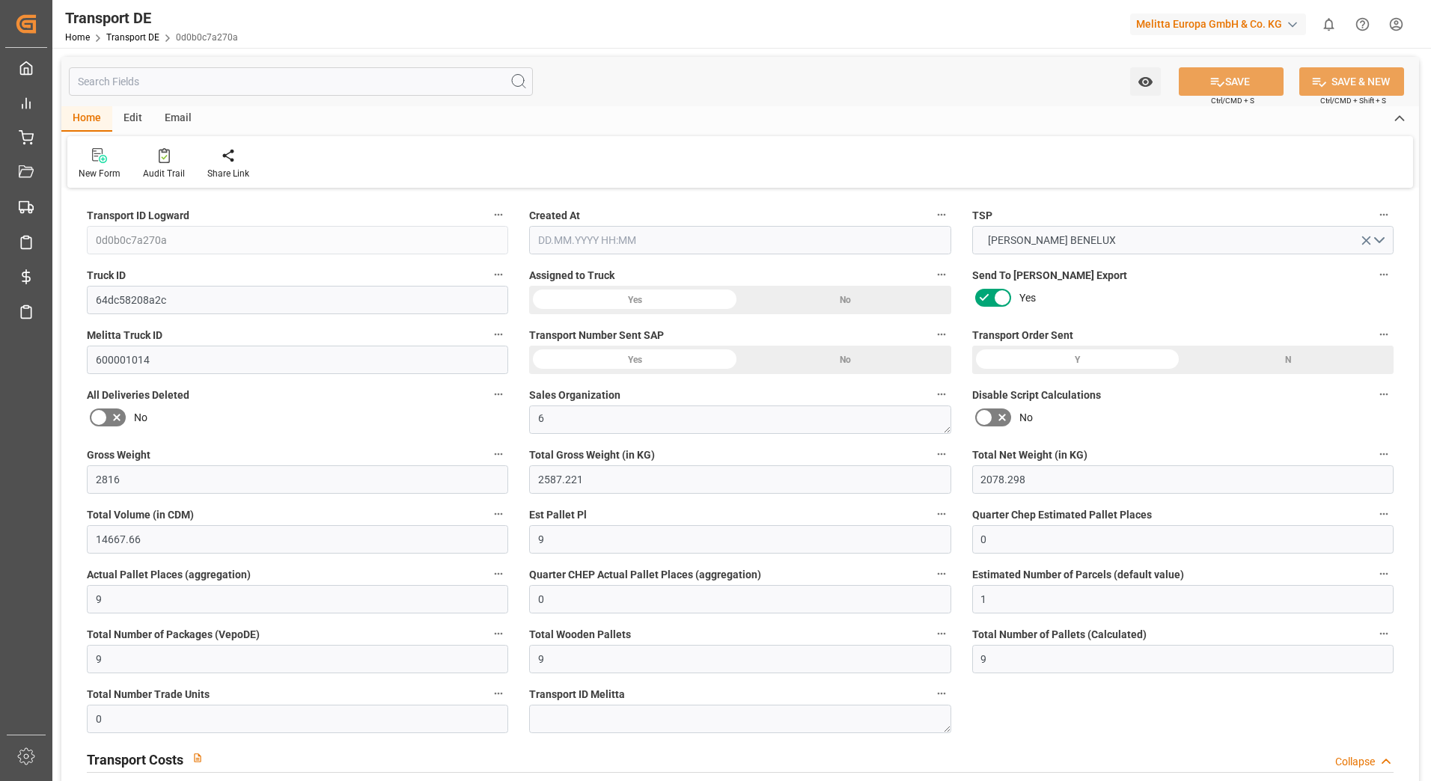
type input "9"
type input "0"
type input "401.01"
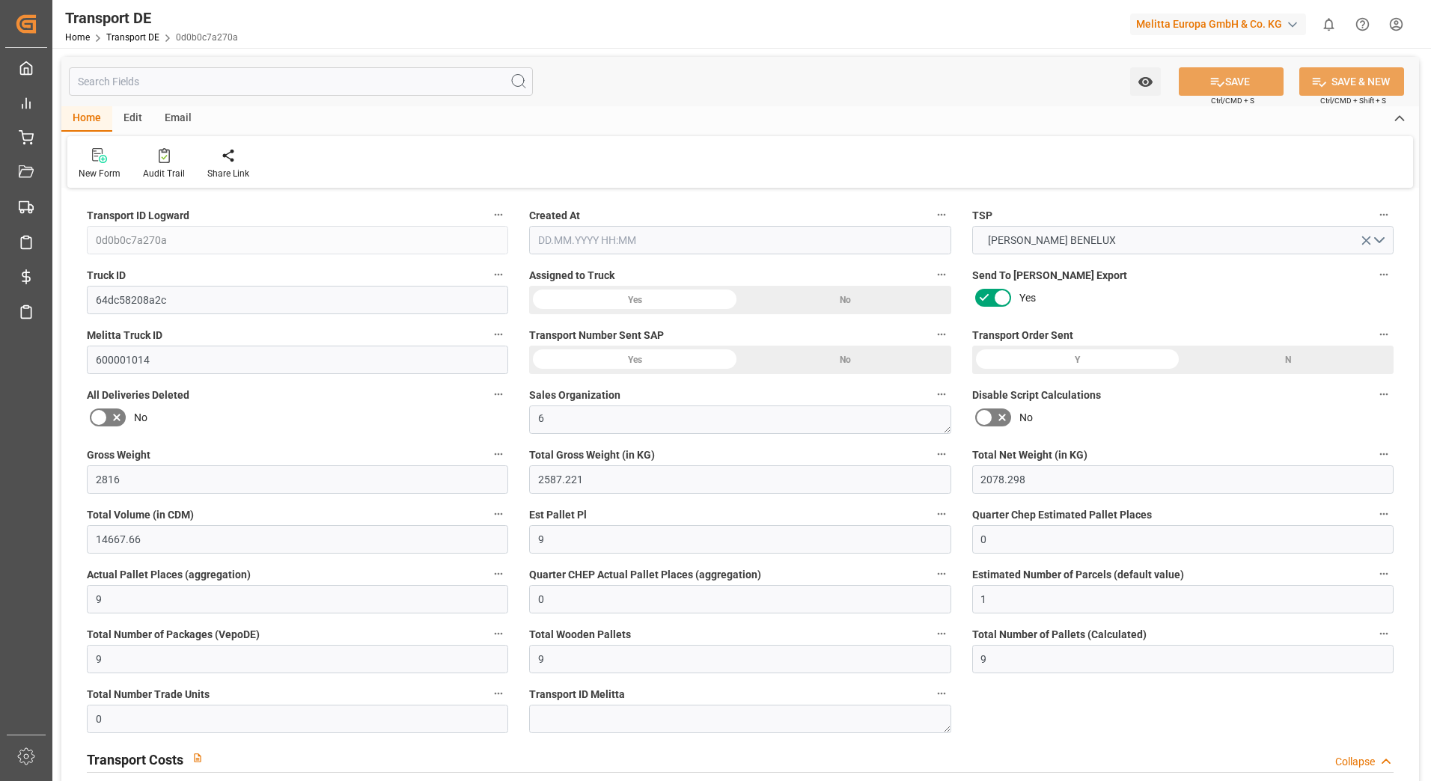
type input "49.155"
type input "401.01"
type input "390.3832"
type input "80"
type input "0"
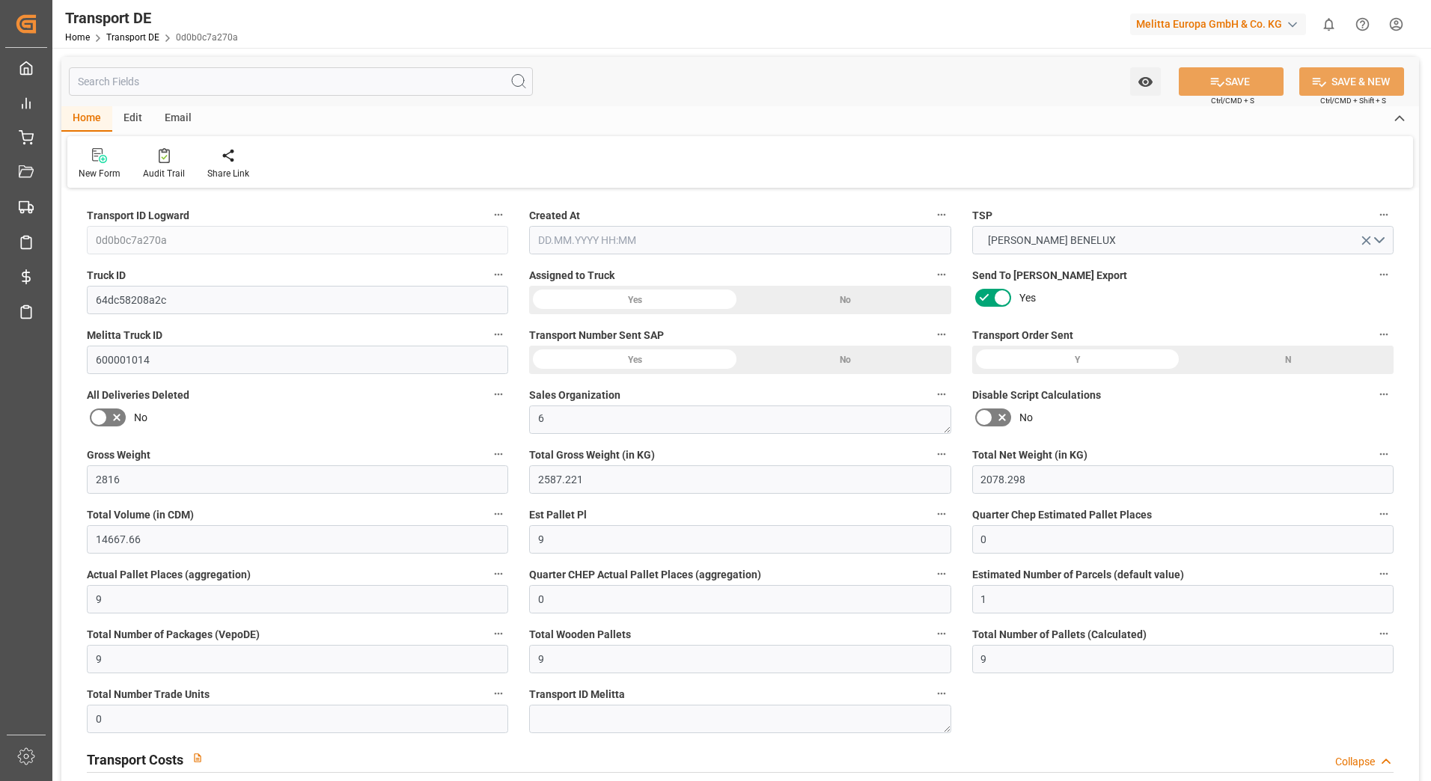
type input "0"
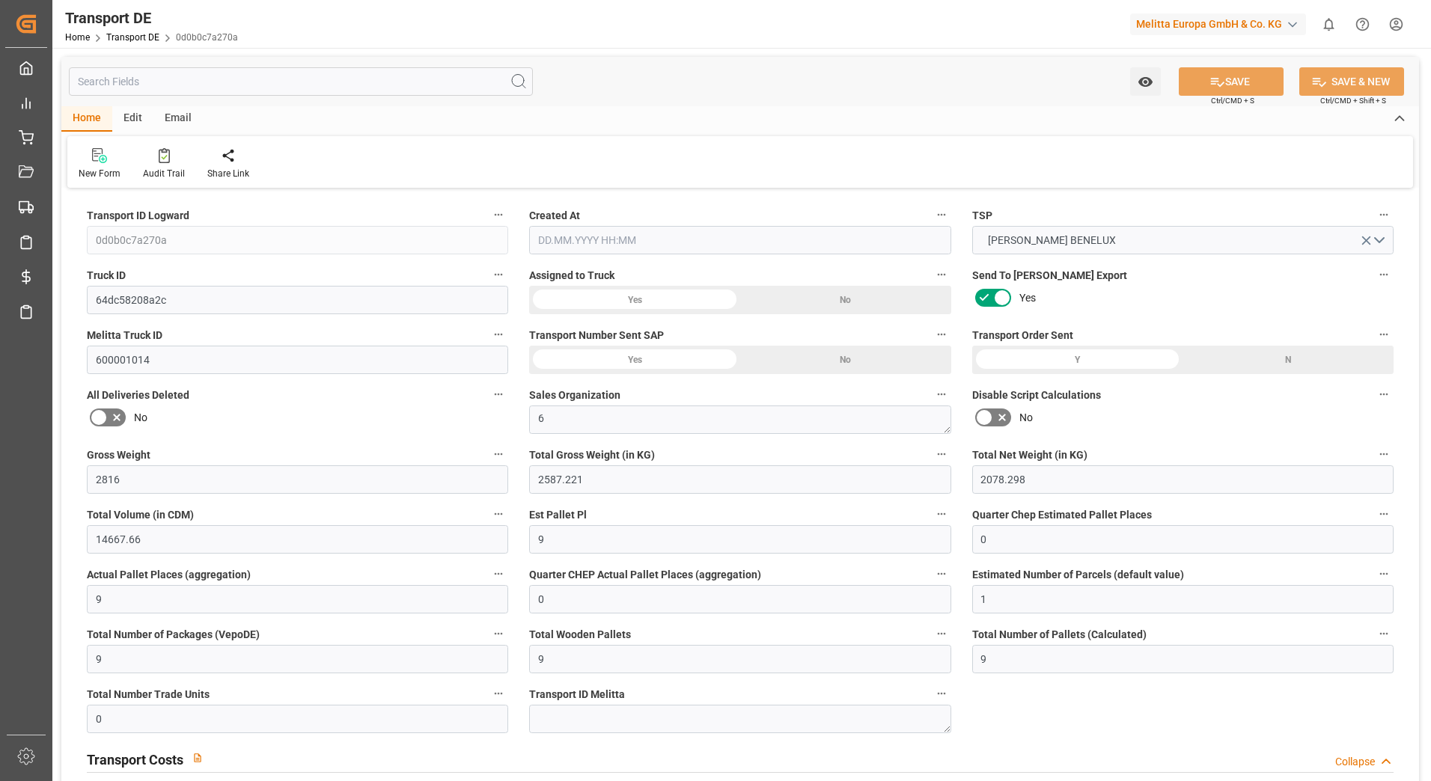
type input "0"
type input "-10.6268"
type input "0"
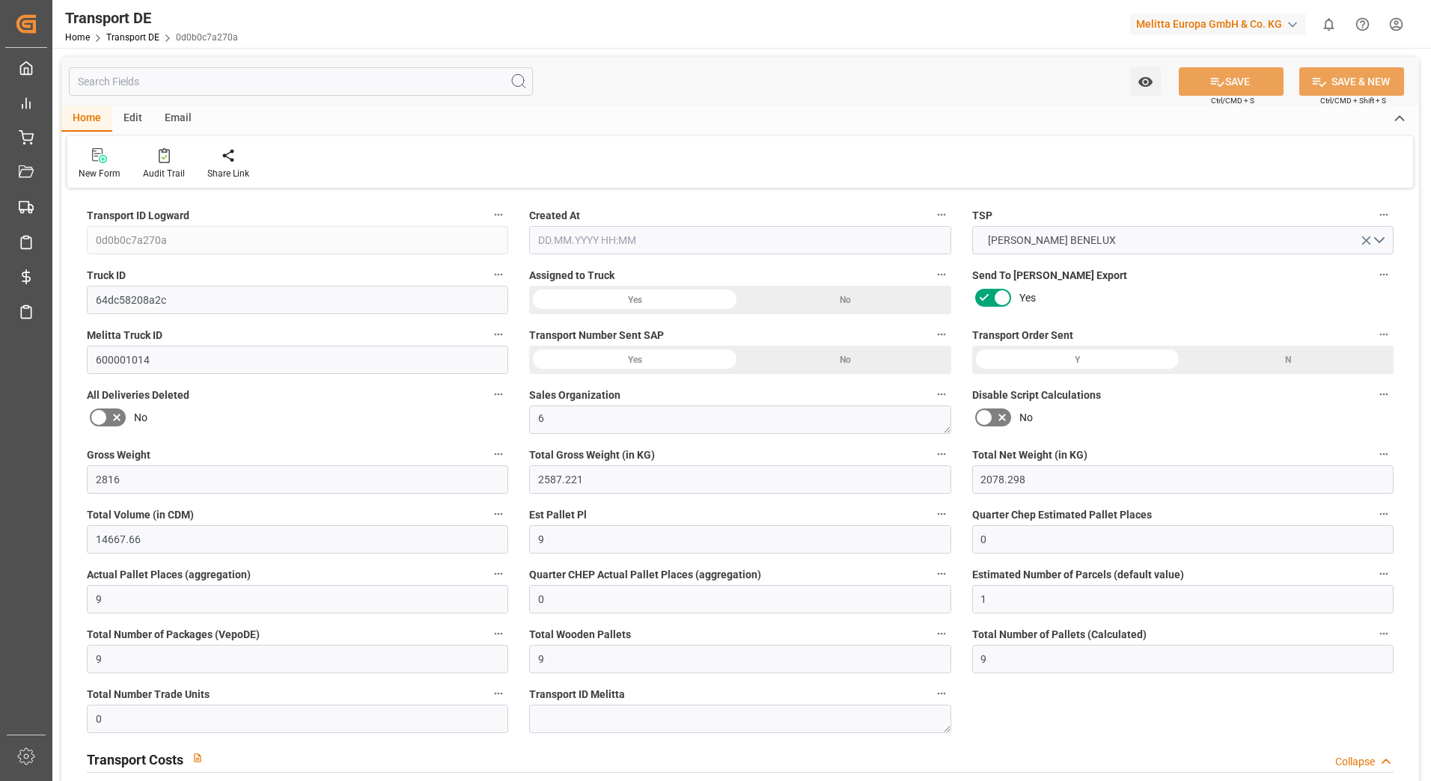
type input "0"
type input "2587.221"
type input "10767.6795"
type input "21"
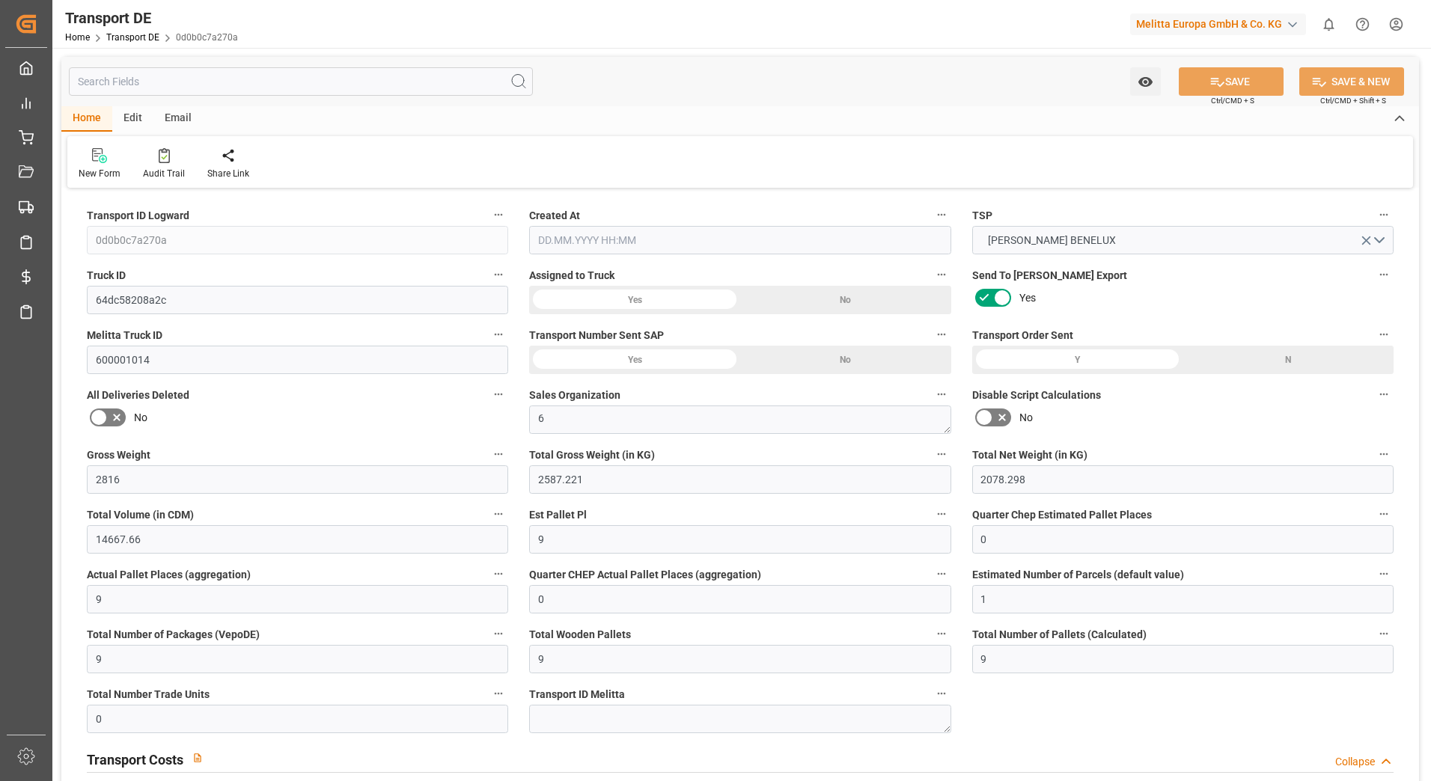
type input "80"
type input "9"
type input "0"
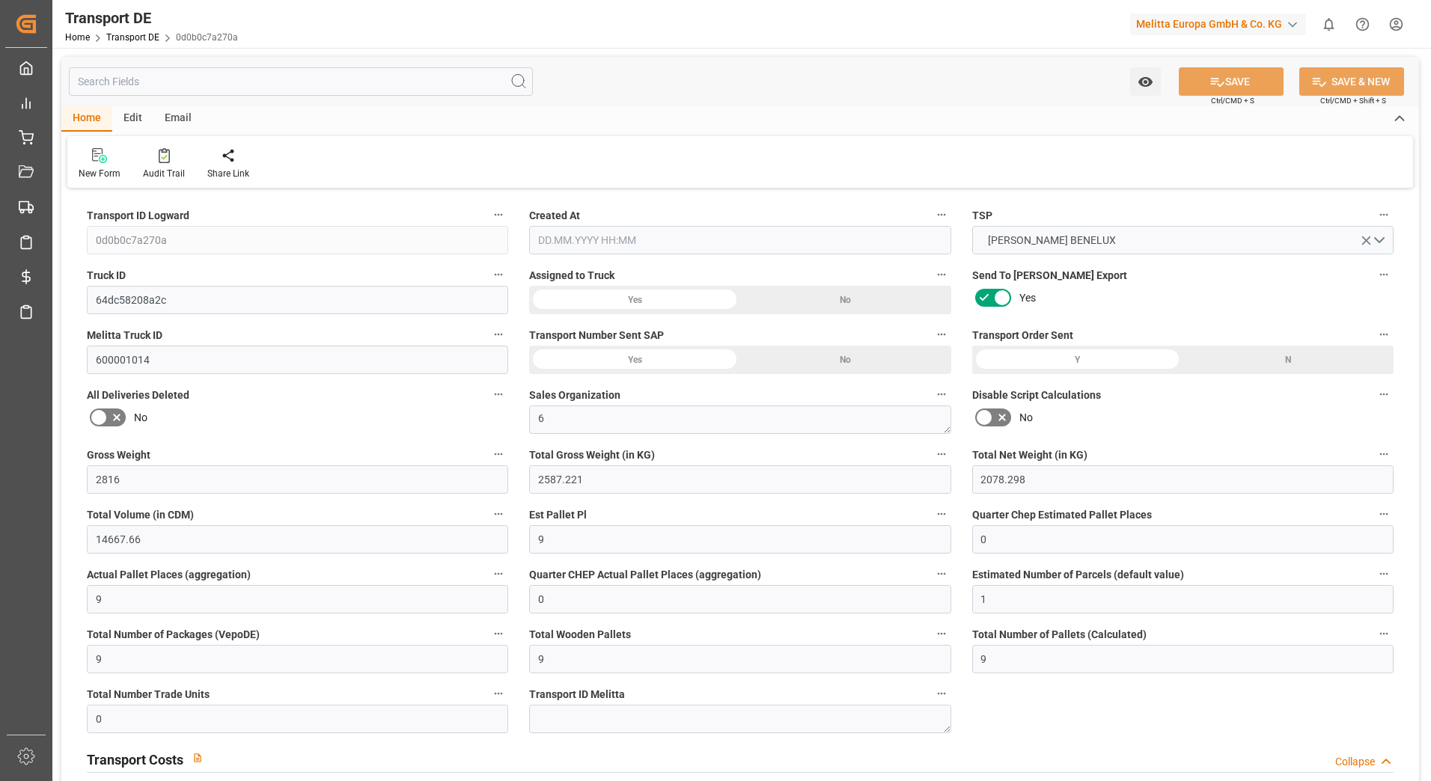
type input "0"
type input "1"
type input "0"
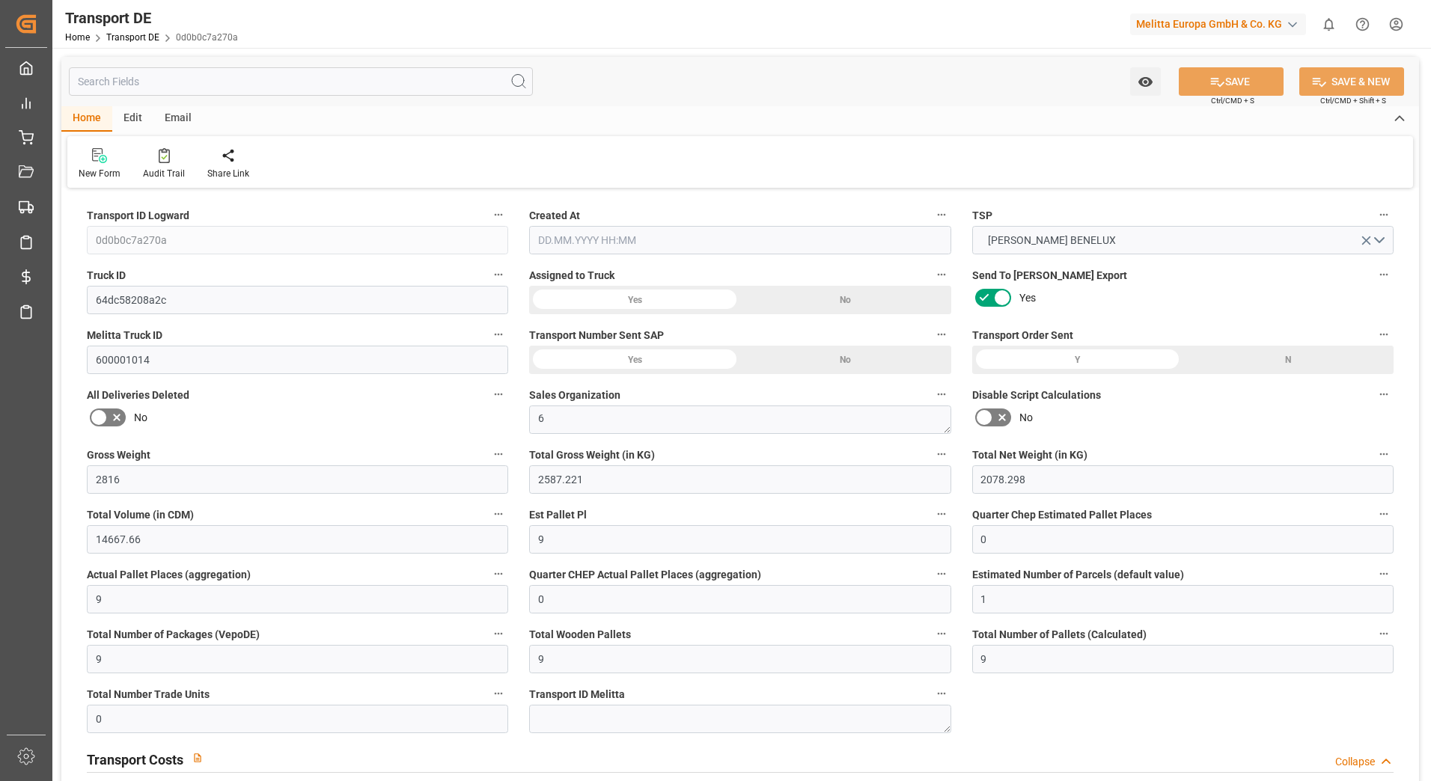
type input "657"
type input "439.5382"
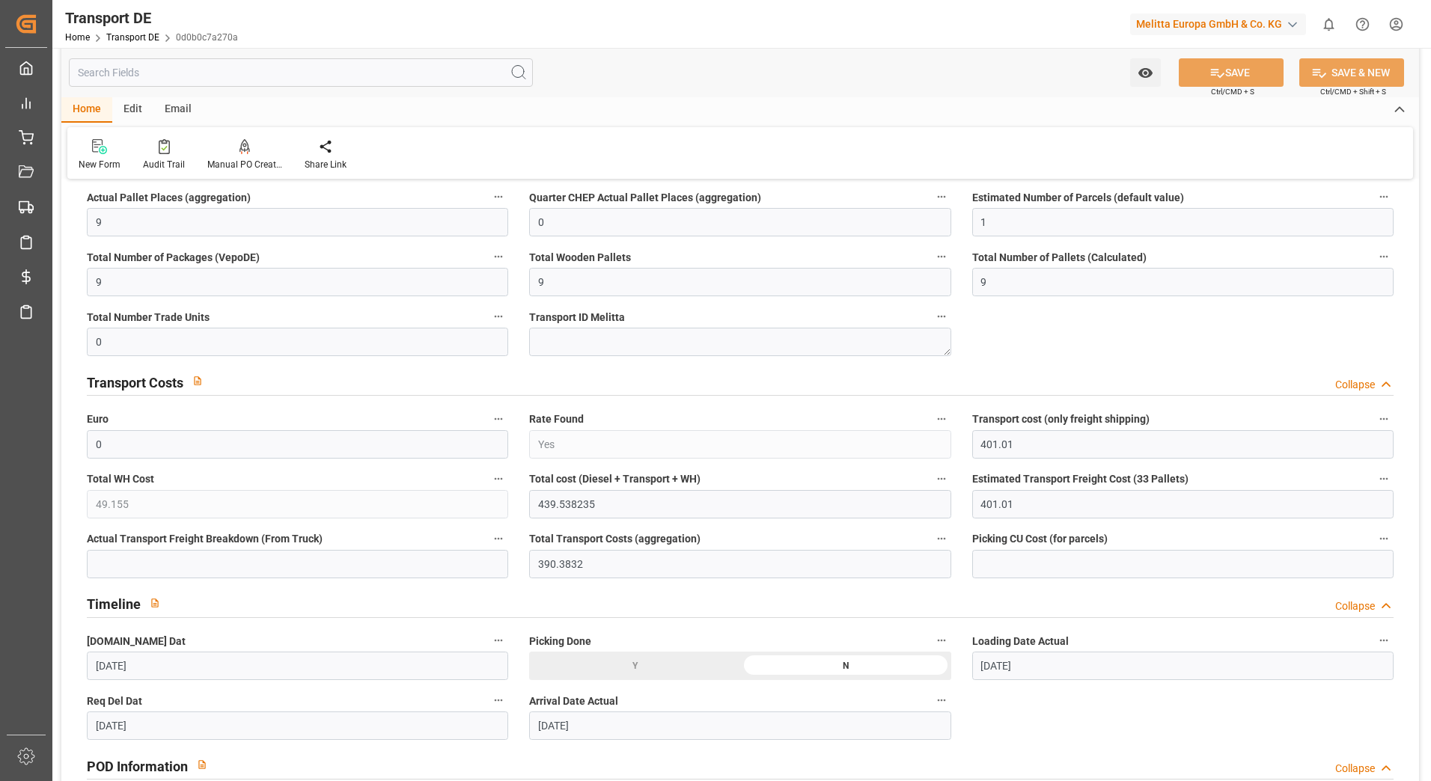
type input "[DATE] 12:14"
type input "[DATE]"
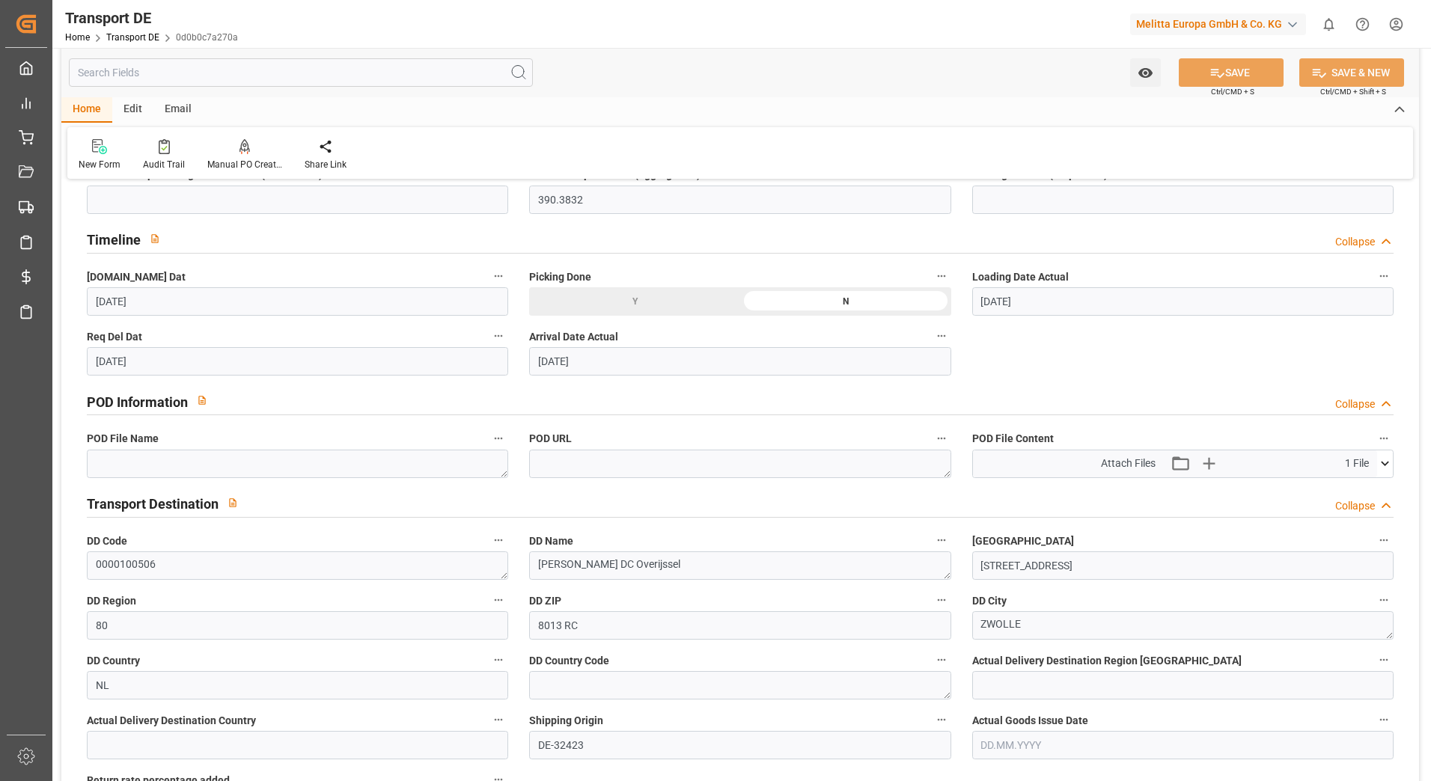
scroll to position [748, 0]
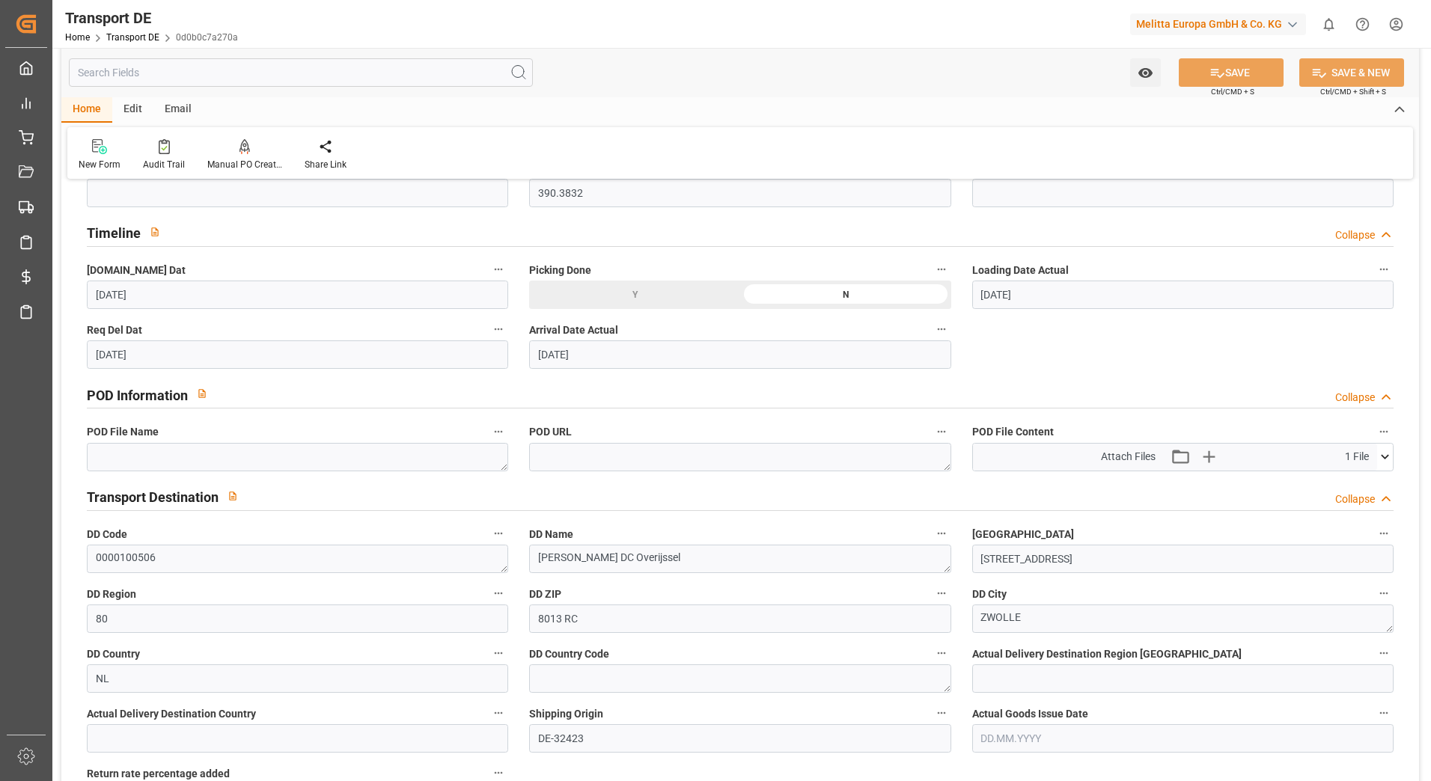
click at [1381, 455] on icon at bounding box center [1385, 457] width 16 height 16
click at [1344, 481] on icon at bounding box center [1346, 486] width 16 height 16
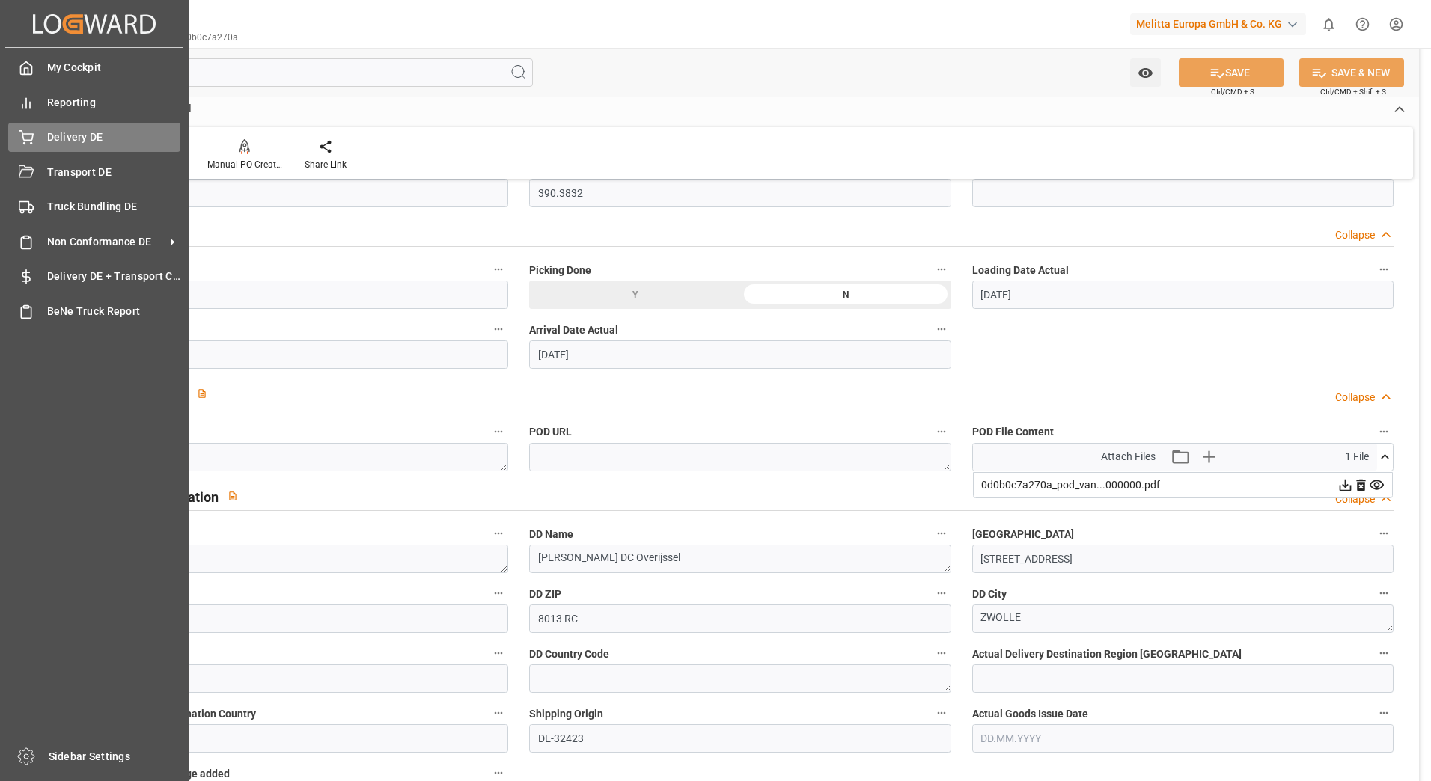
click at [34, 144] on div "Delivery DE Delivery DE" at bounding box center [94, 137] width 172 height 29
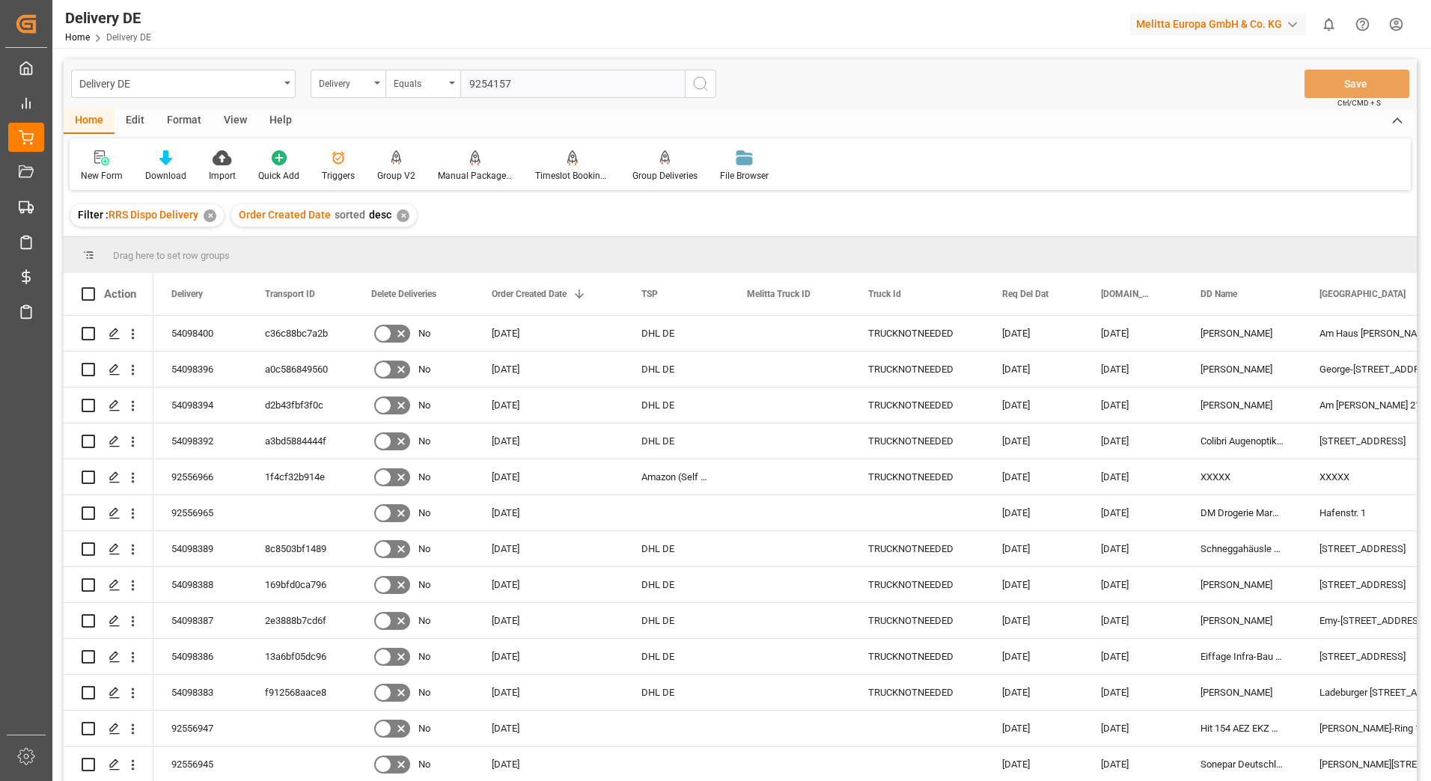
type input "92541575"
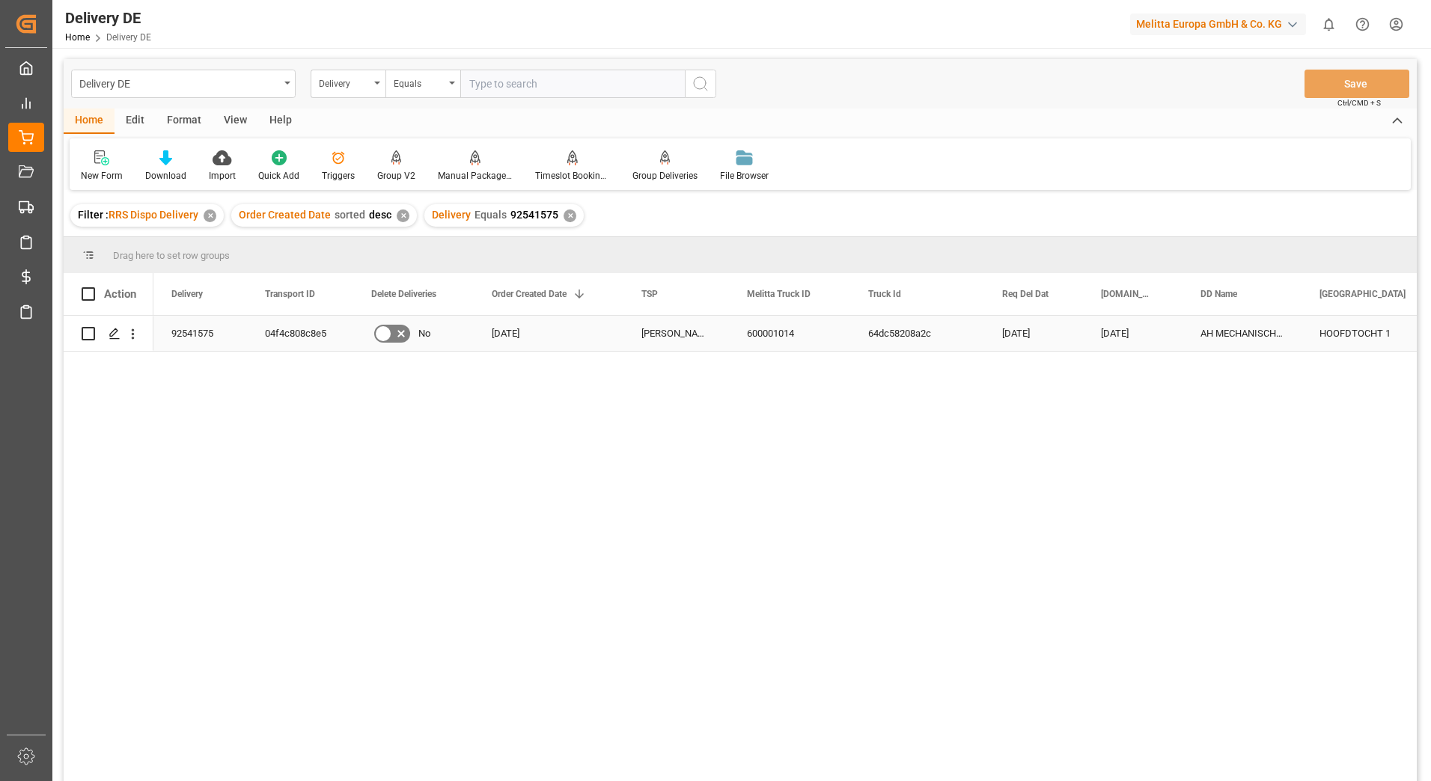
click at [295, 336] on div "04f4c808c8e5" at bounding box center [300, 333] width 106 height 35
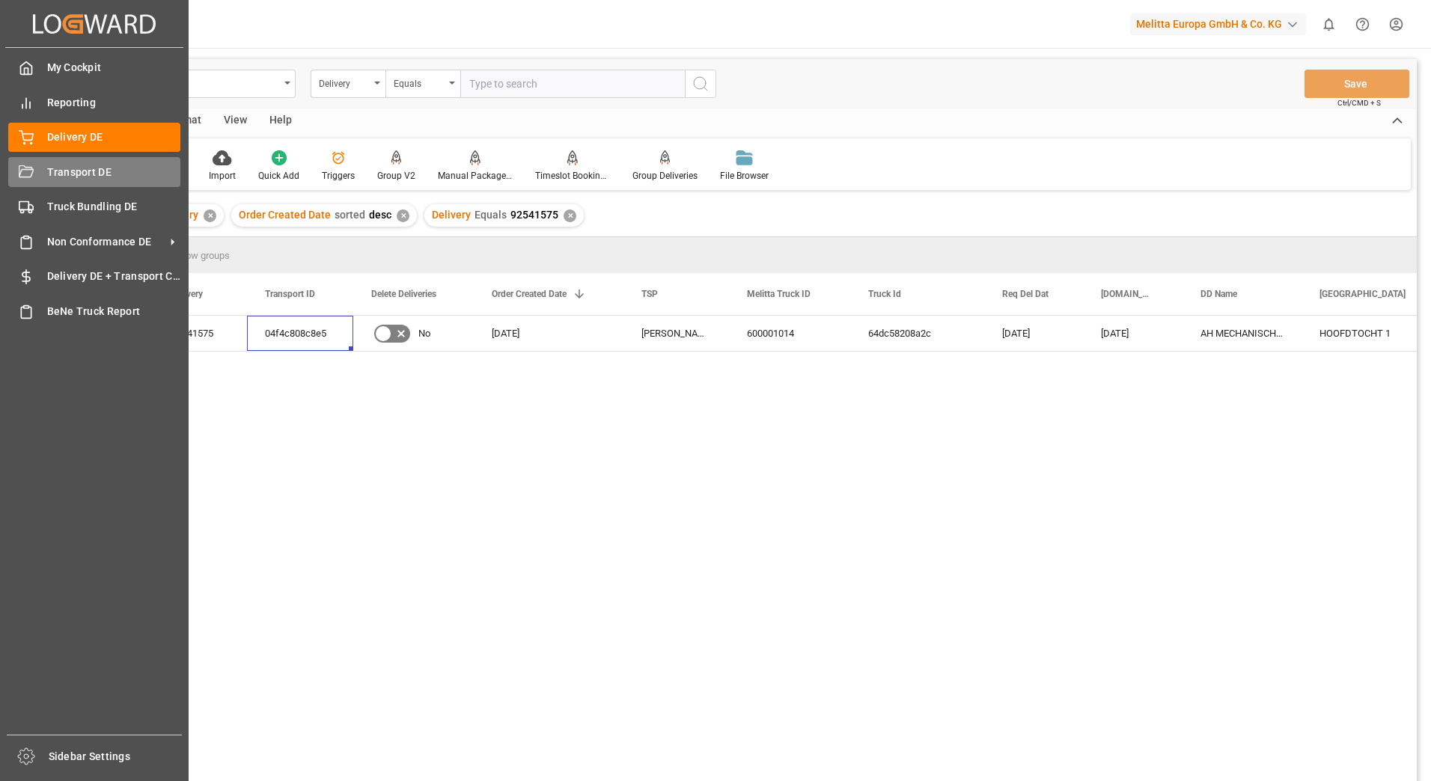
click at [32, 177] on icon at bounding box center [26, 172] width 15 height 15
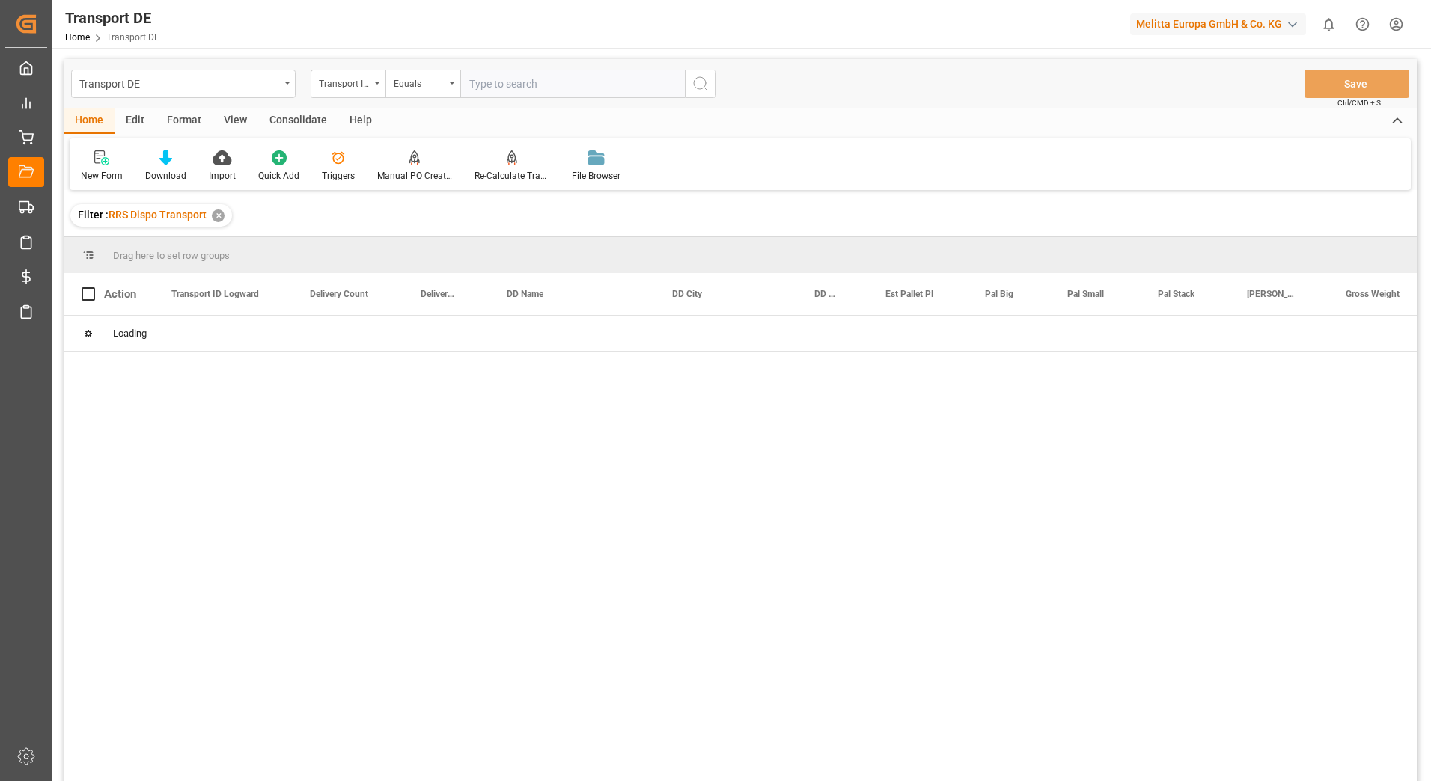
click at [489, 82] on input "text" at bounding box center [572, 84] width 225 height 28
paste input "04f4c808c8e5"
type input "04f4c808c8e5"
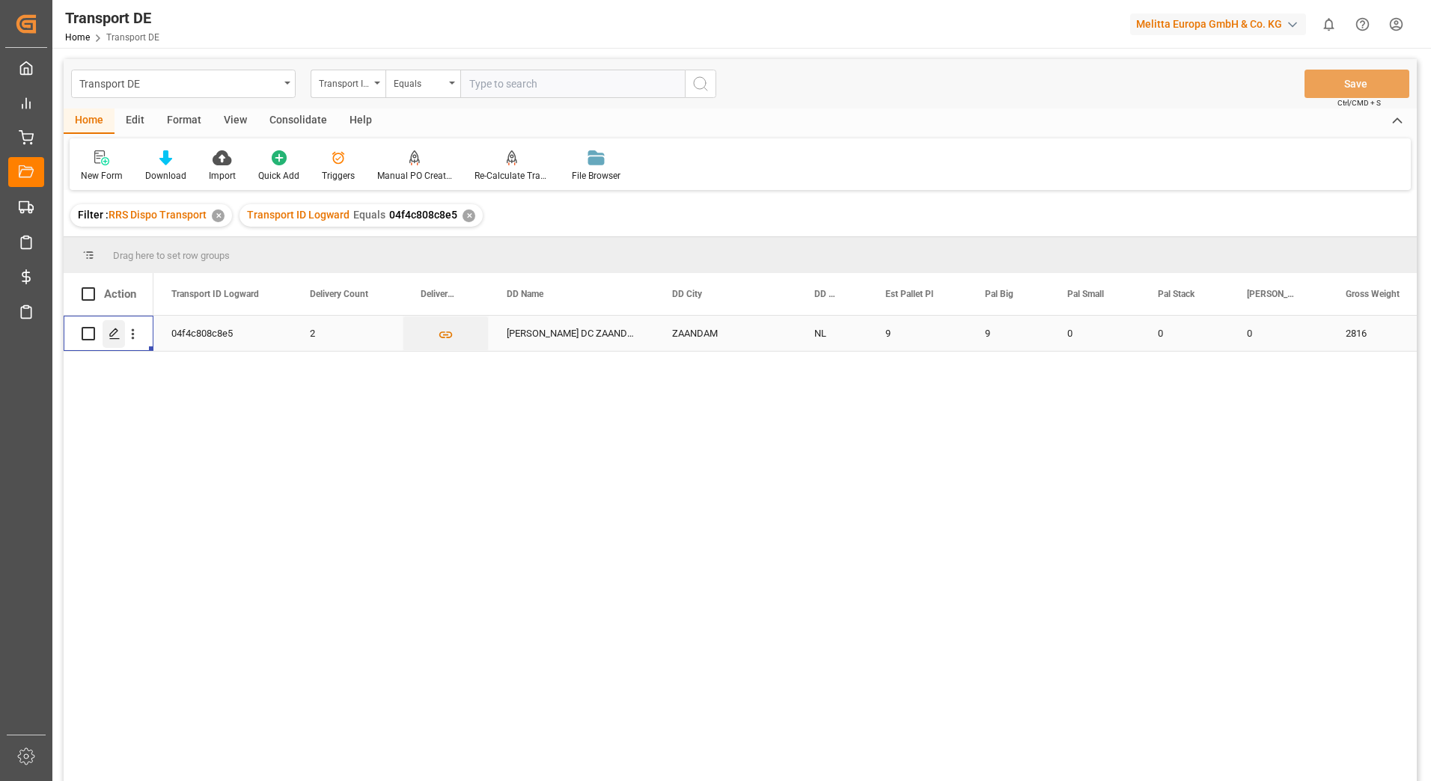
click at [117, 334] on icon "Press SPACE to select this row." at bounding box center [115, 334] width 12 height 12
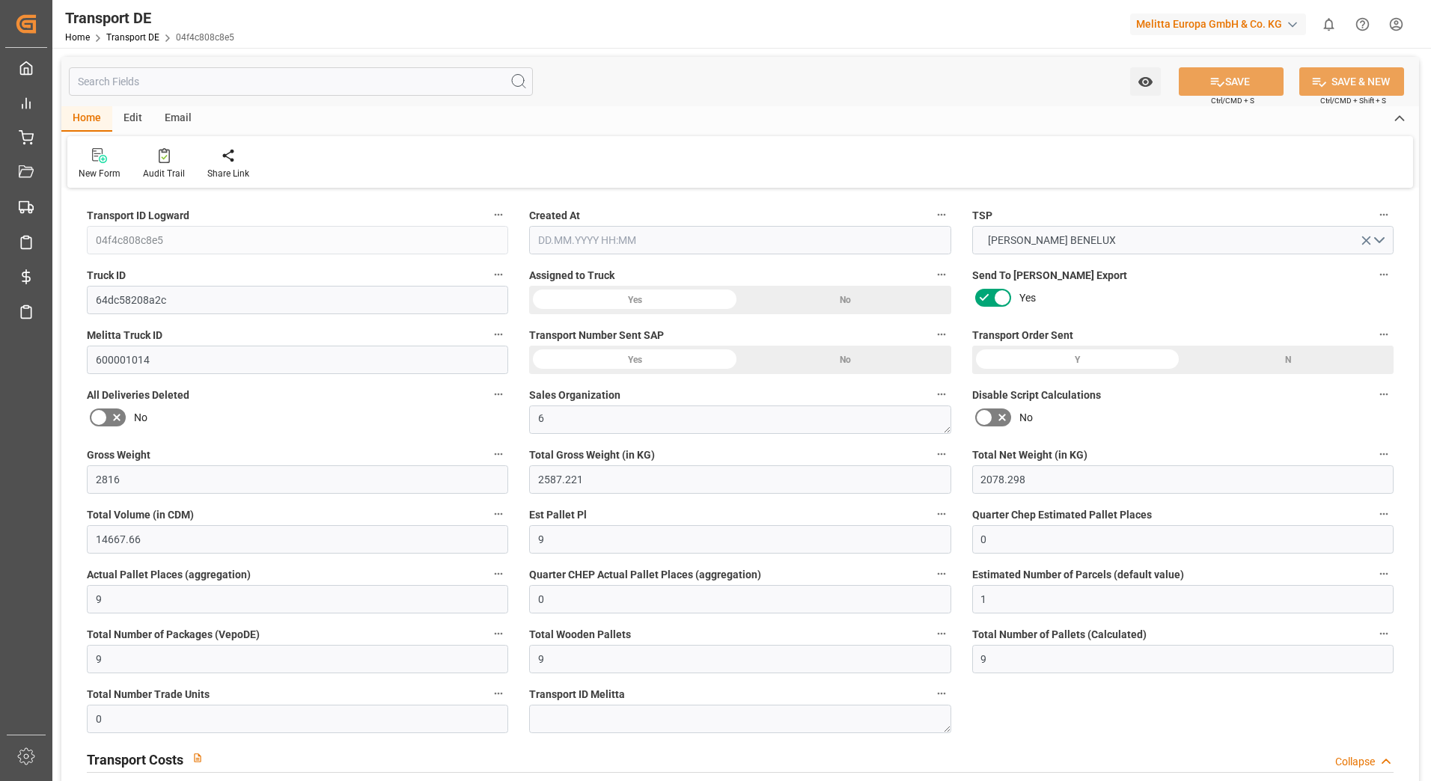
type input "2816"
type input "2587.221"
type input "2078.298"
type input "14667.66"
type input "9"
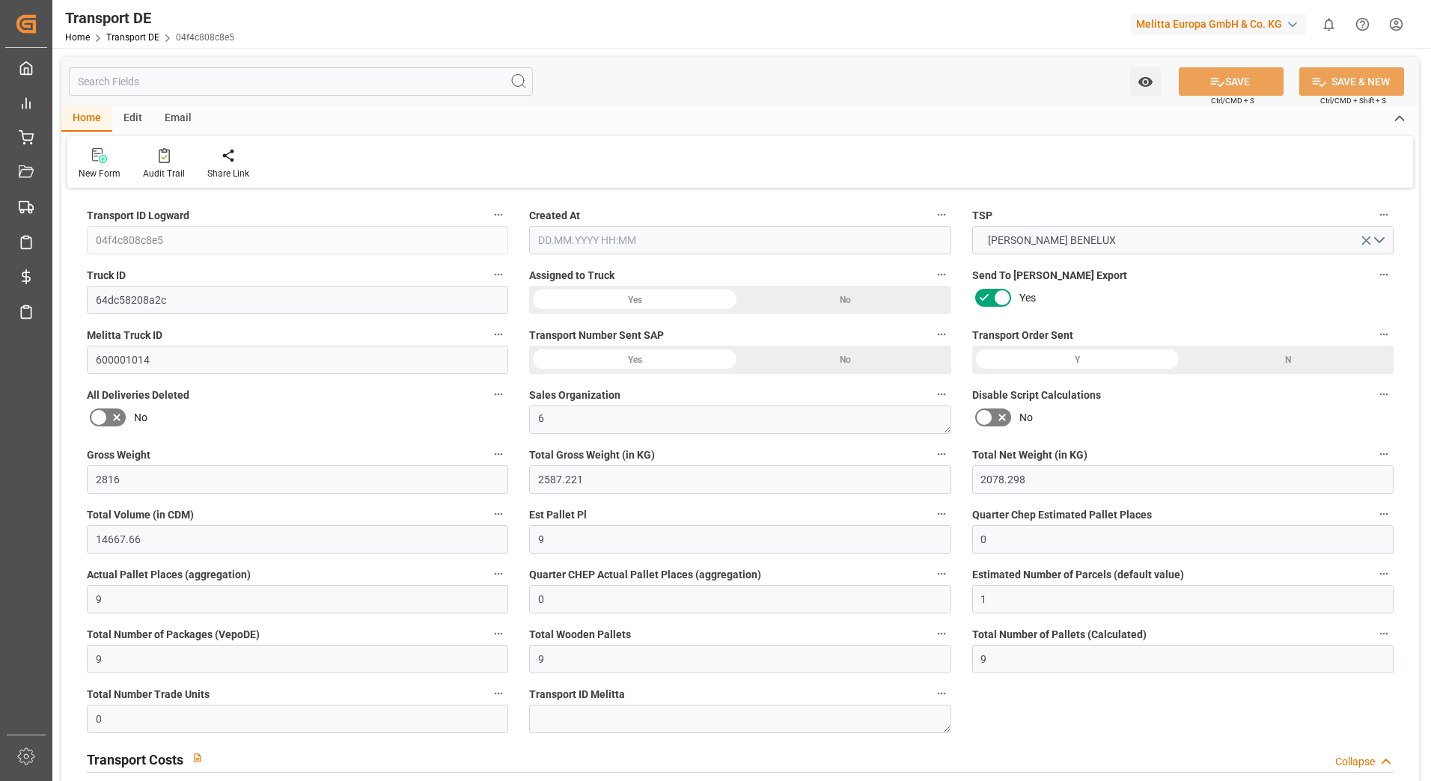
type input "0"
type input "9"
type input "0"
type input "1"
type input "9"
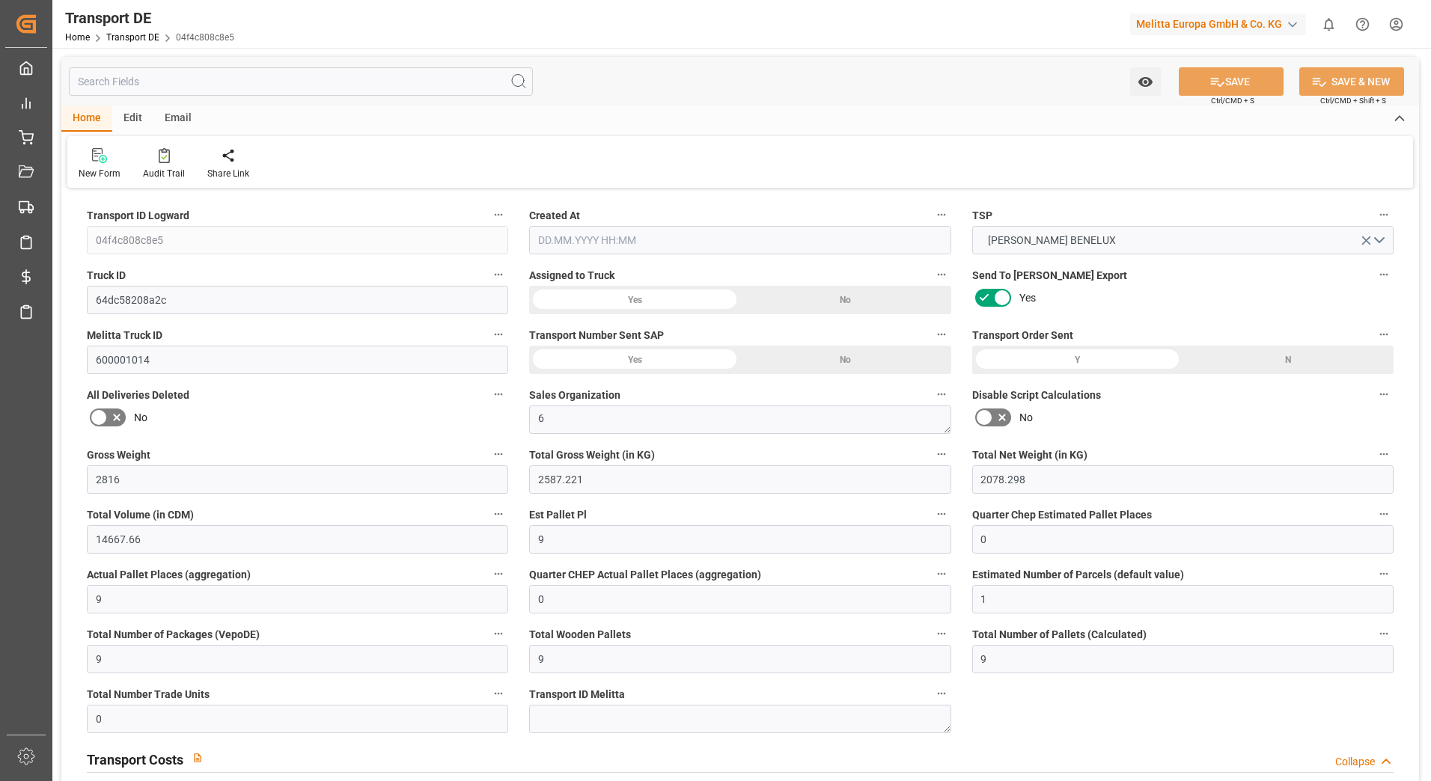
type input "9"
type input "0"
type input "401.01"
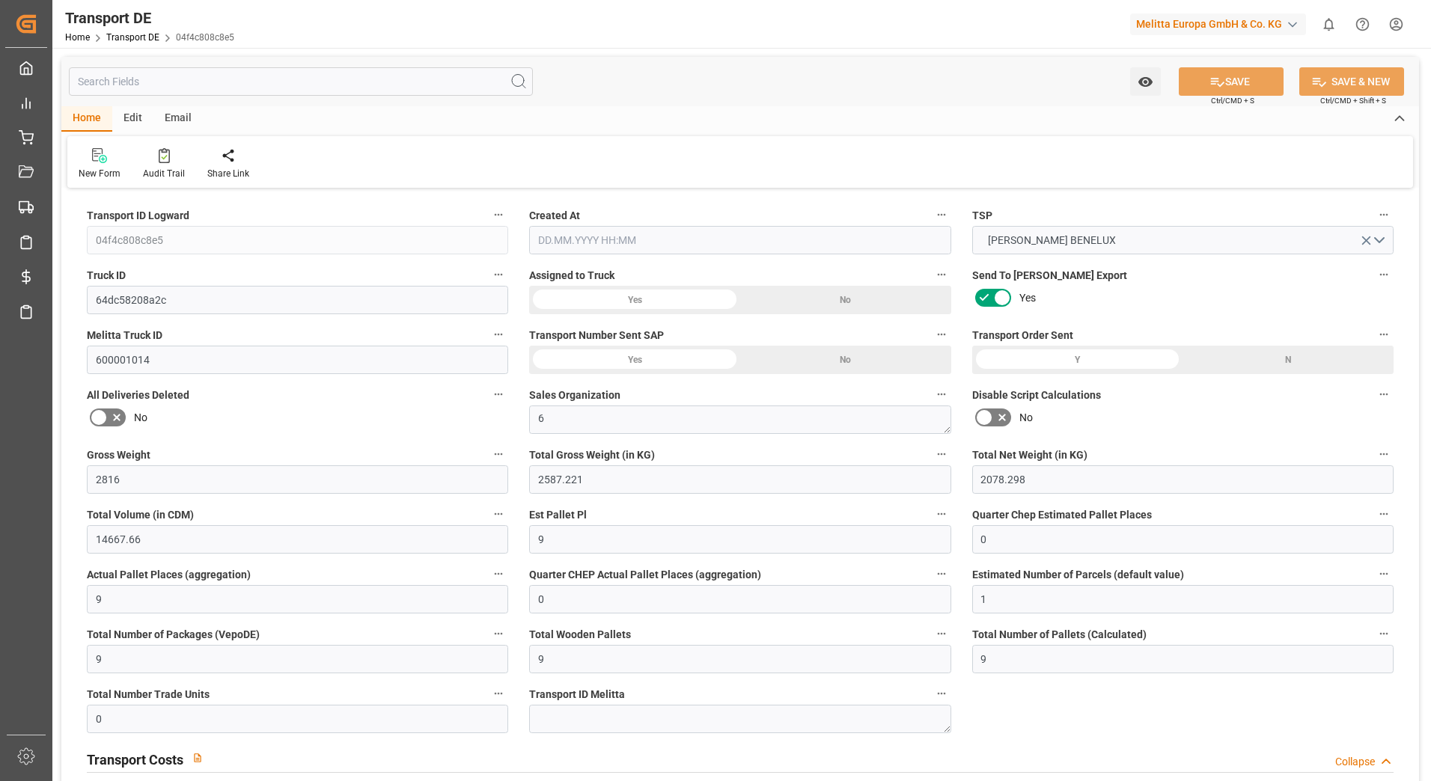
type input "52.194"
type input "401.01"
type input "390.3832"
type input "15"
type input "0"
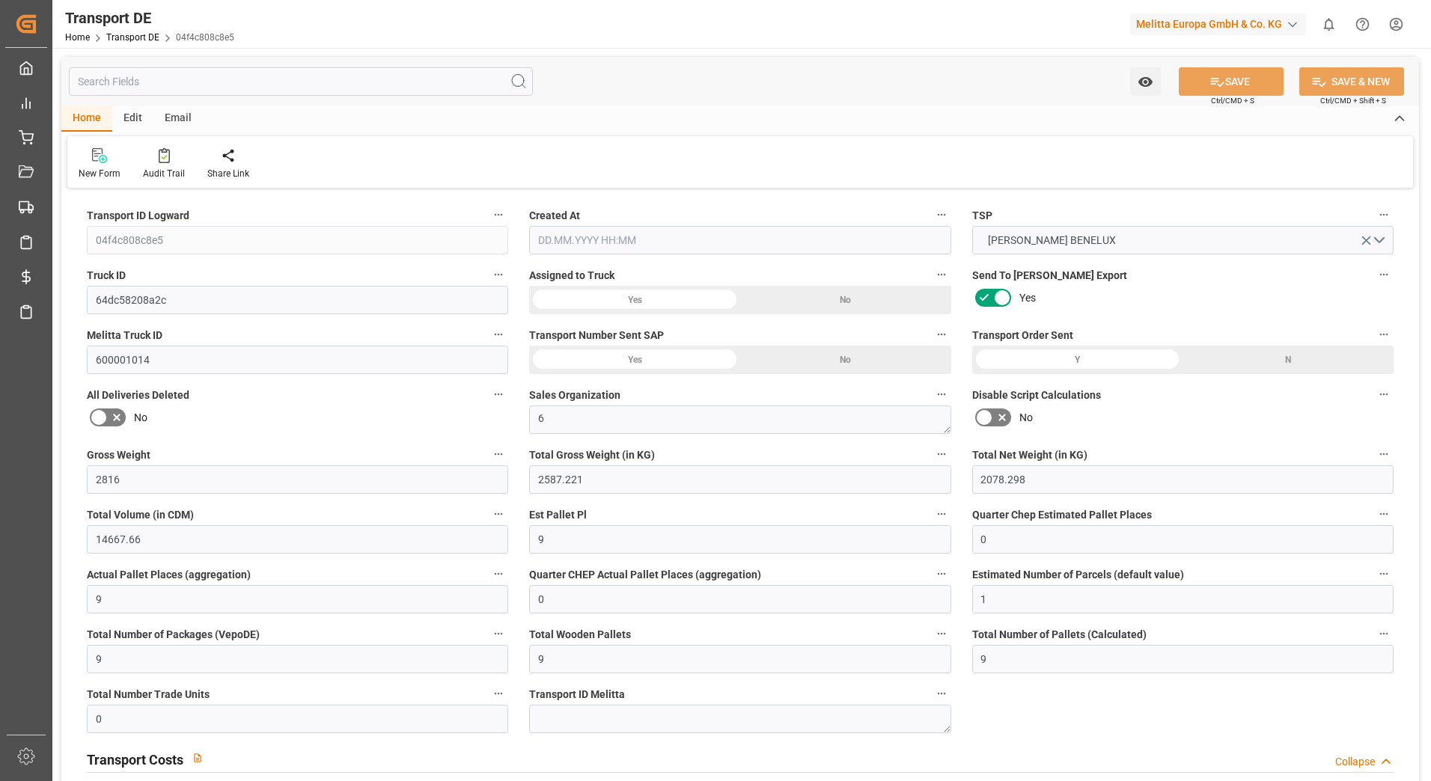
type input "0"
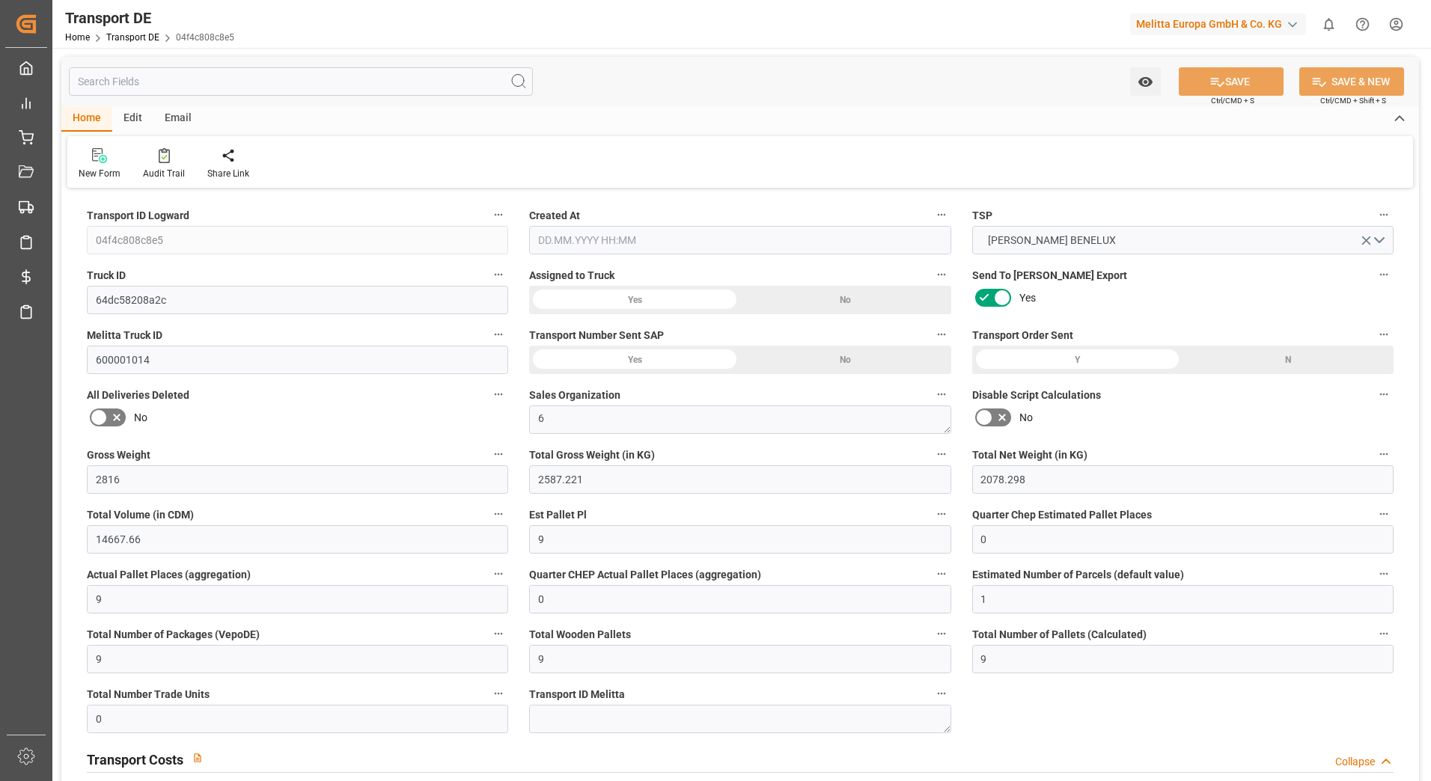
type input "0"
type input "-10.6268"
type input "0"
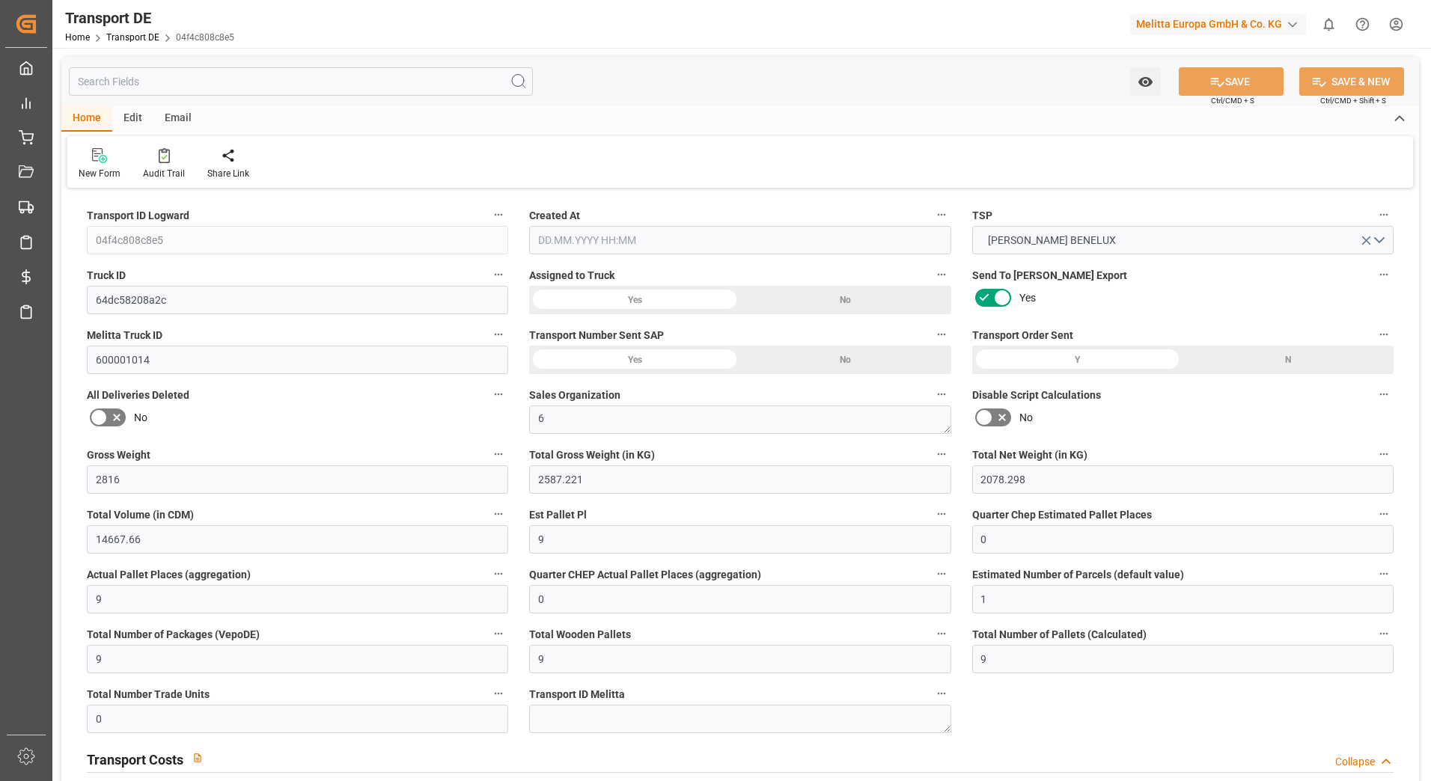
type input "0"
type input "2587.221"
type input "10767.6795"
type input "21"
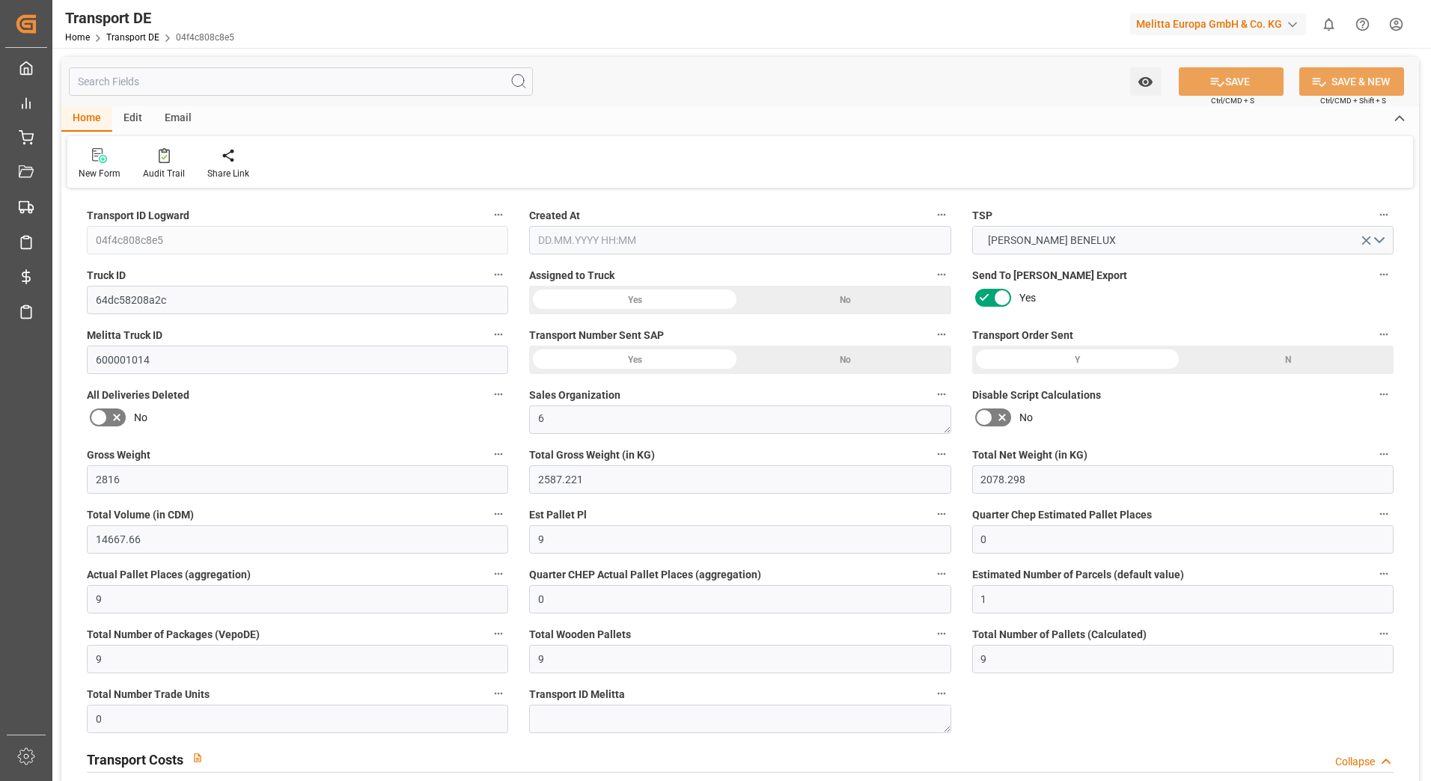
type input "80"
type input "9"
type input "0"
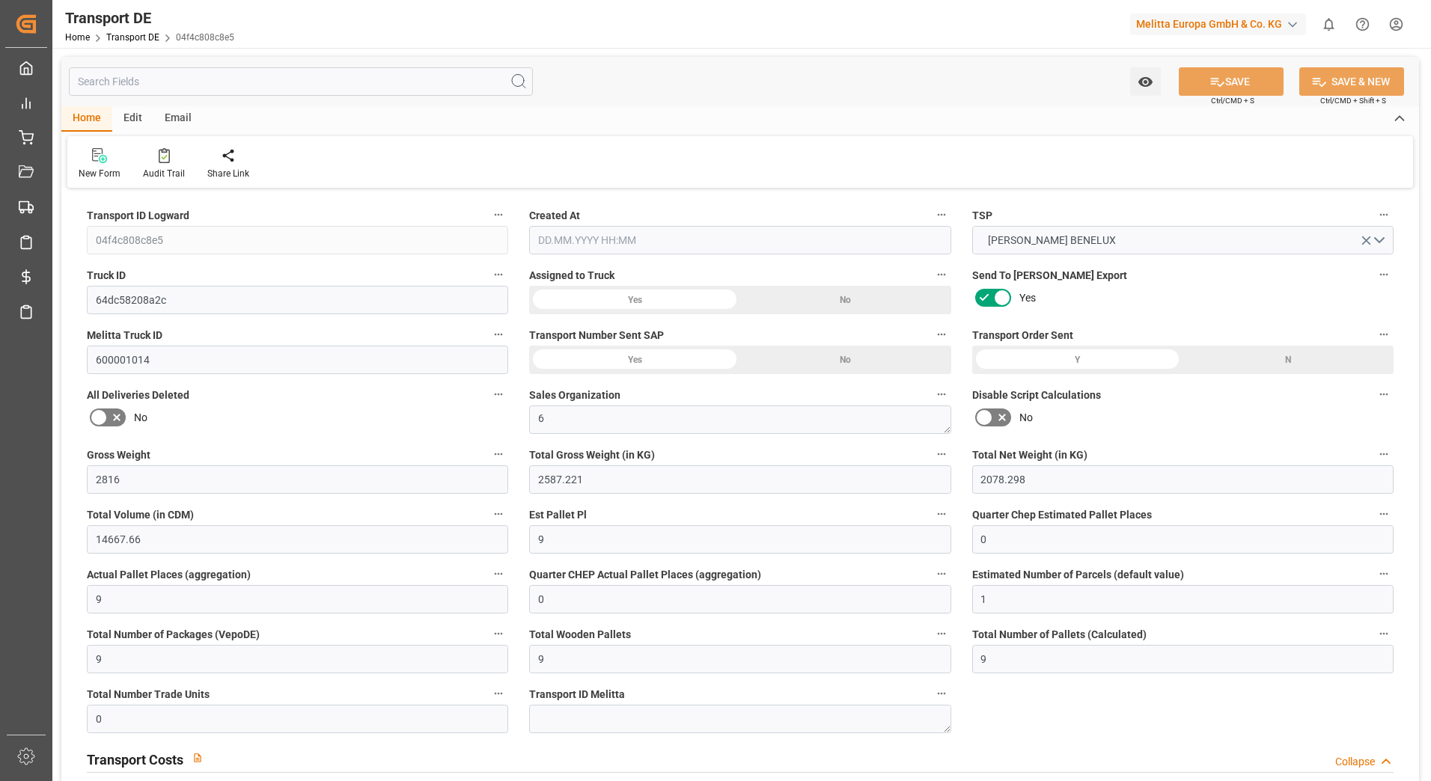
type input "0"
type input "2"
type input "0"
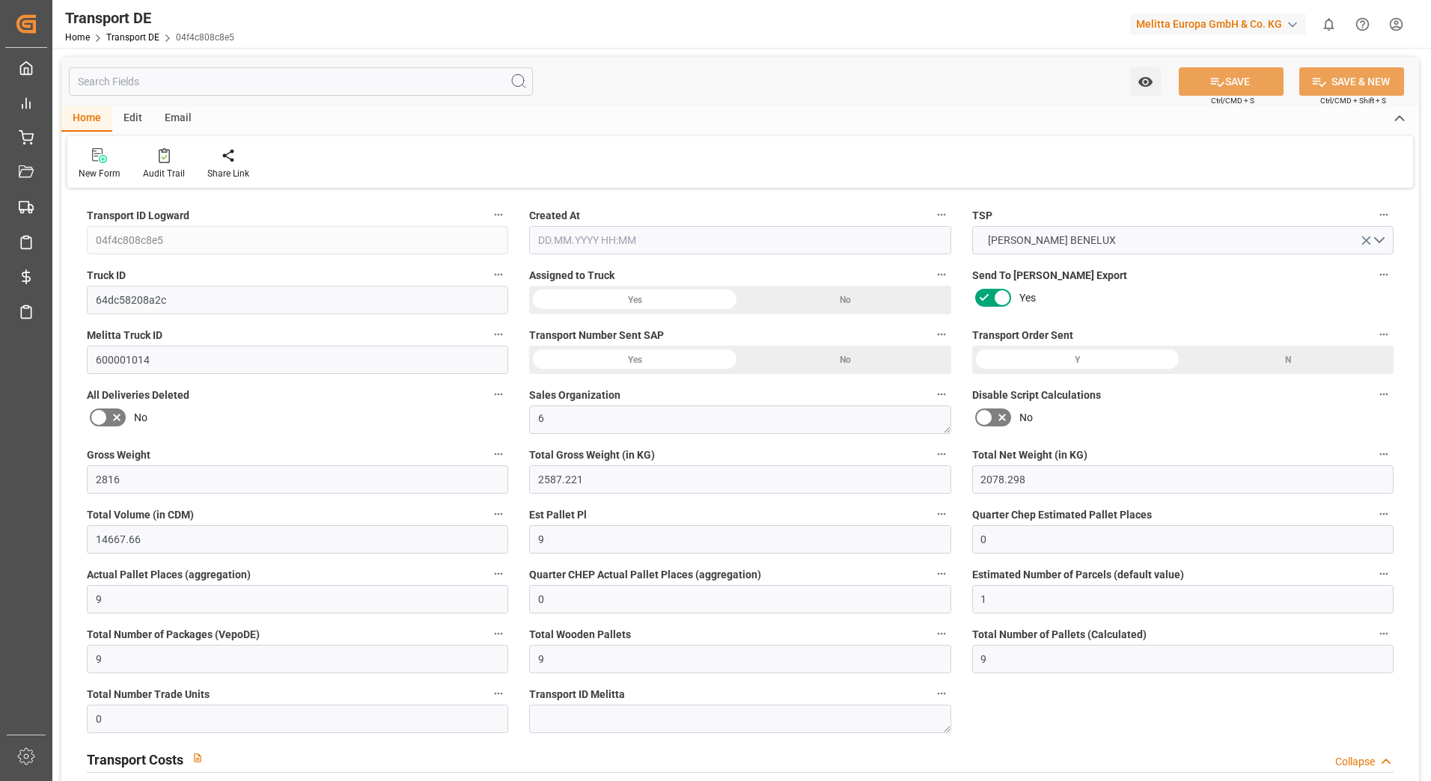
type input "657"
type input "442.5772"
type input "[DATE] 12:14"
type input "[DATE]"
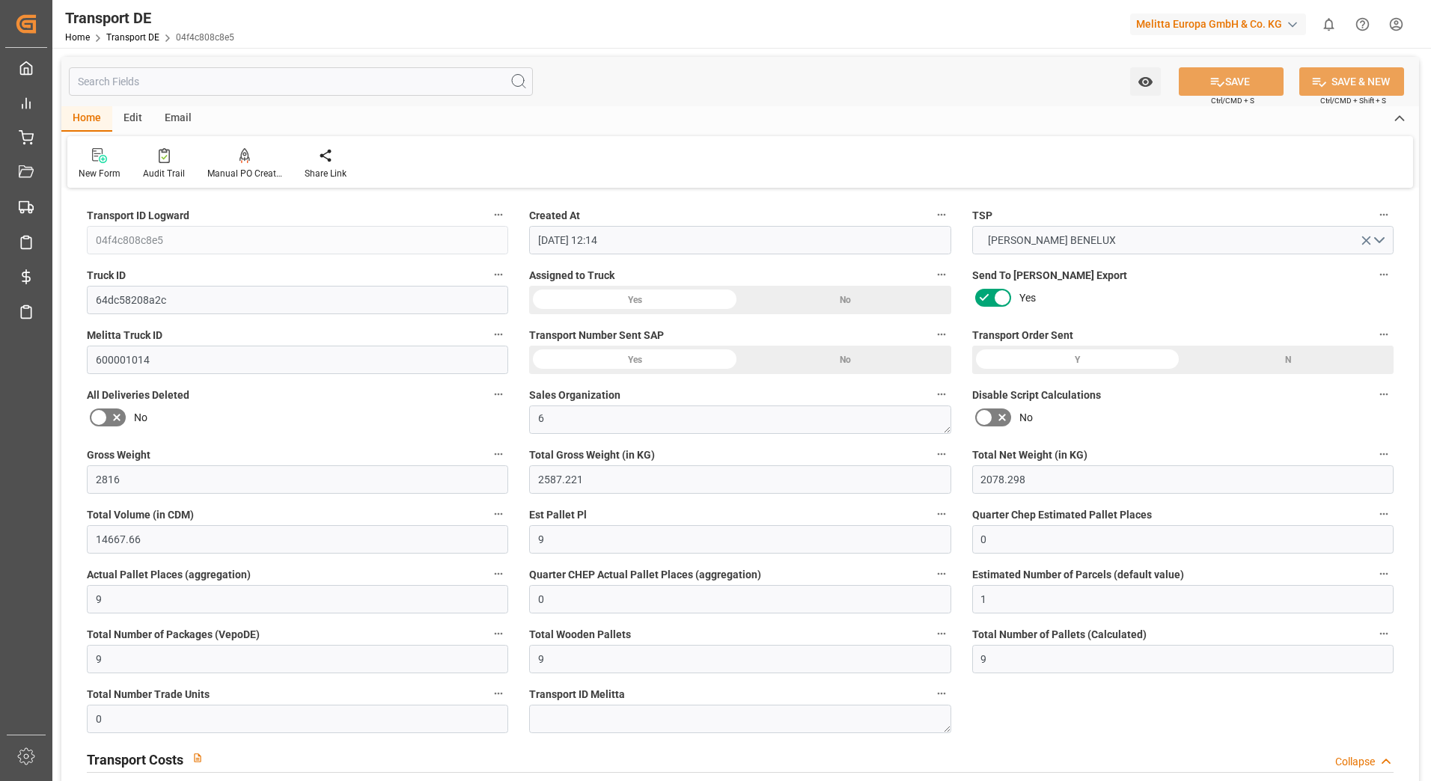
type input "[DATE]"
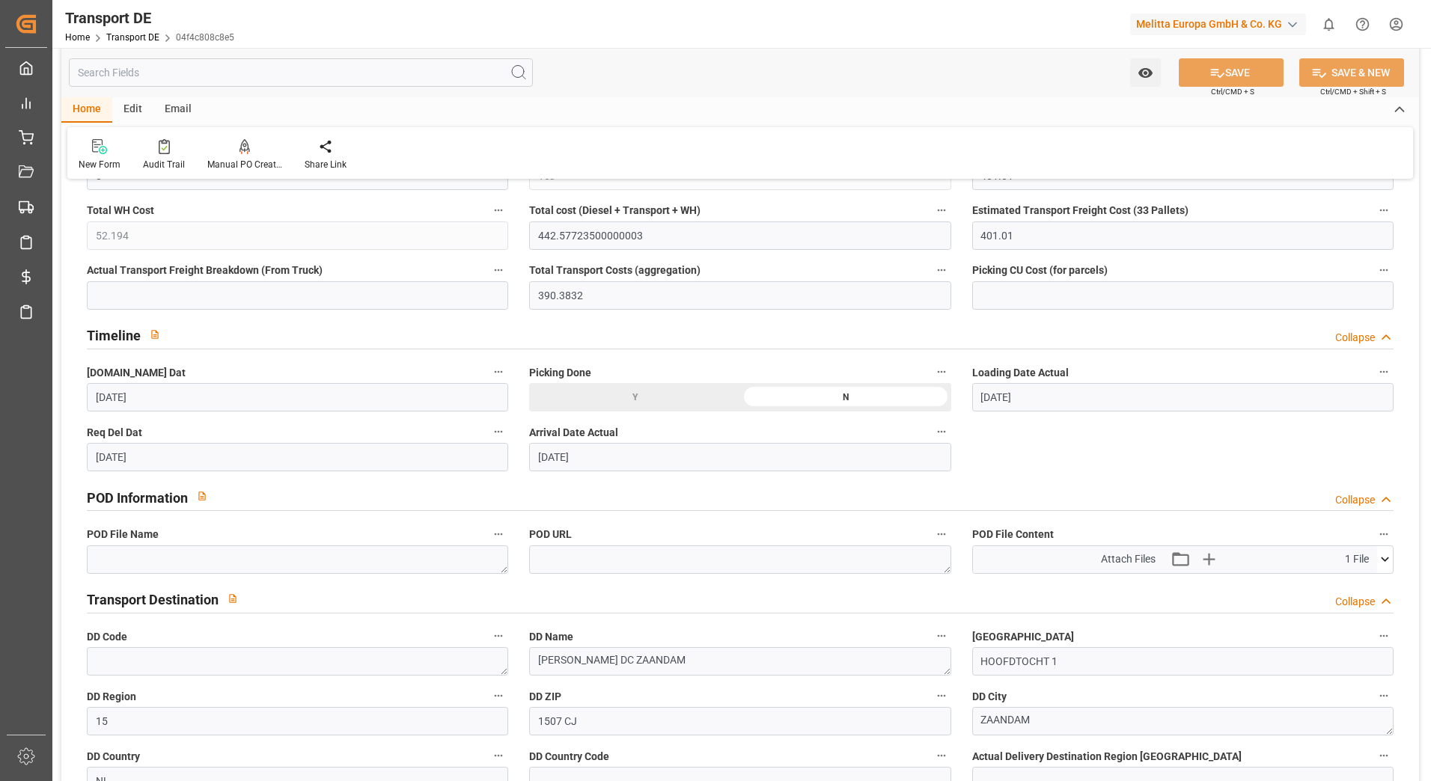
scroll to position [823, 0]
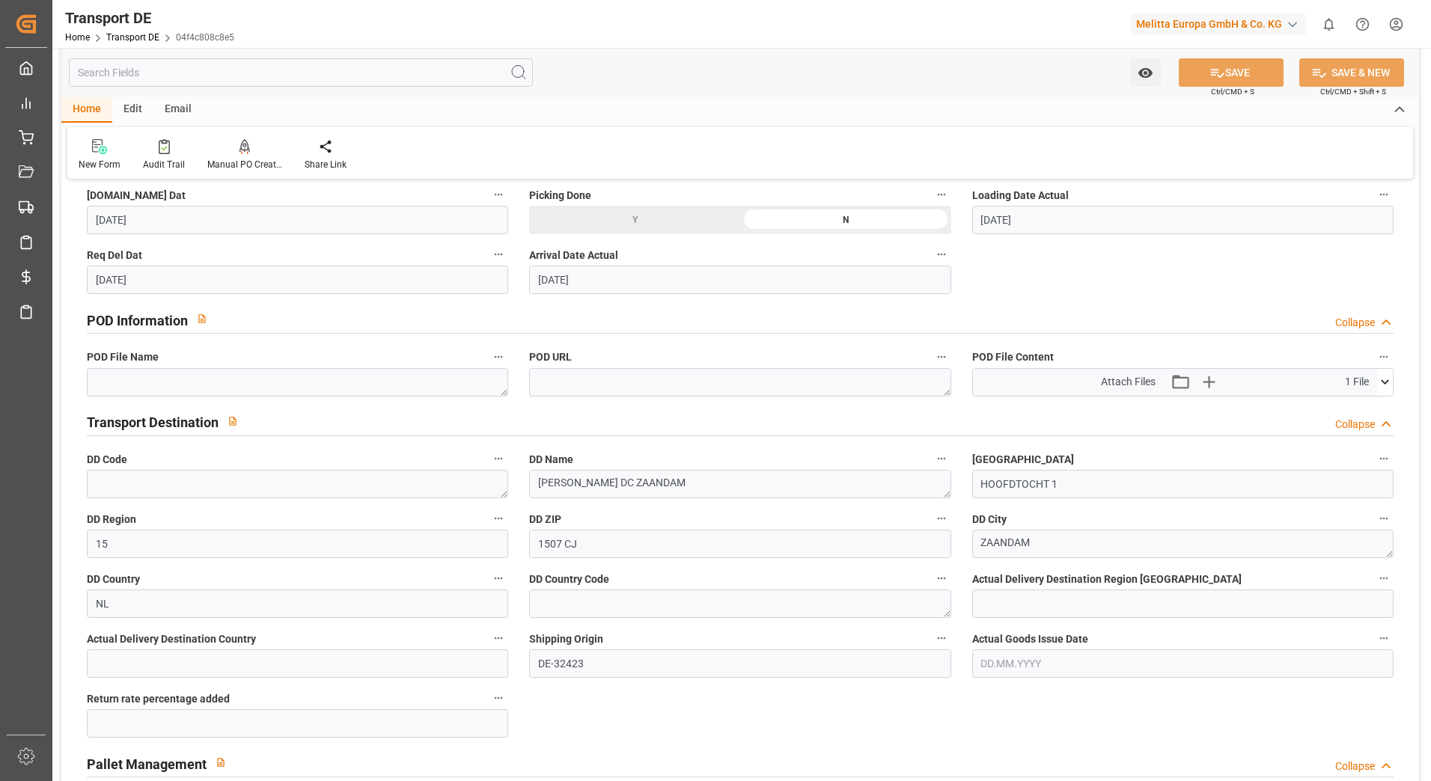
click at [1385, 387] on icon at bounding box center [1385, 382] width 16 height 16
click at [1342, 408] on icon at bounding box center [1346, 411] width 16 height 16
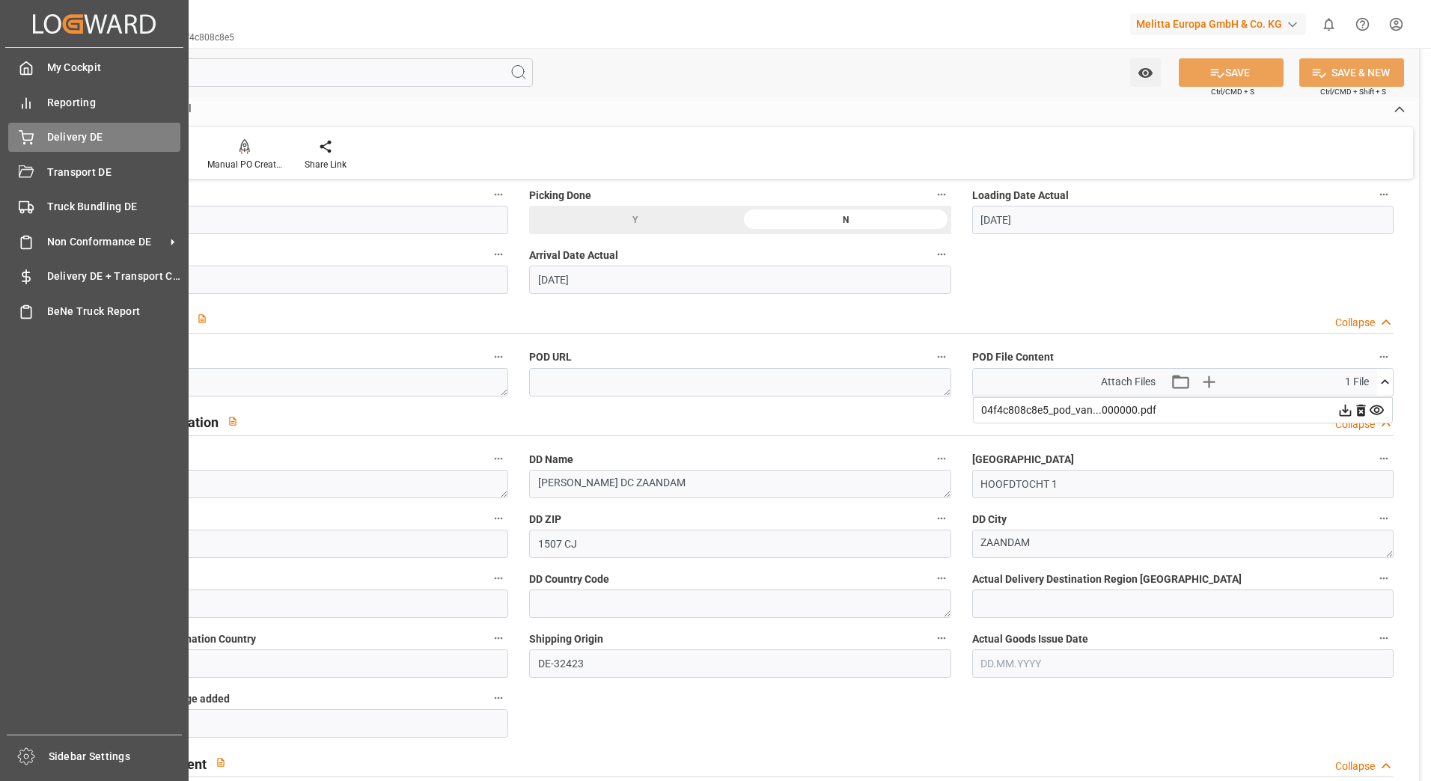
click at [63, 145] on span "Delivery DE" at bounding box center [114, 137] width 134 height 16
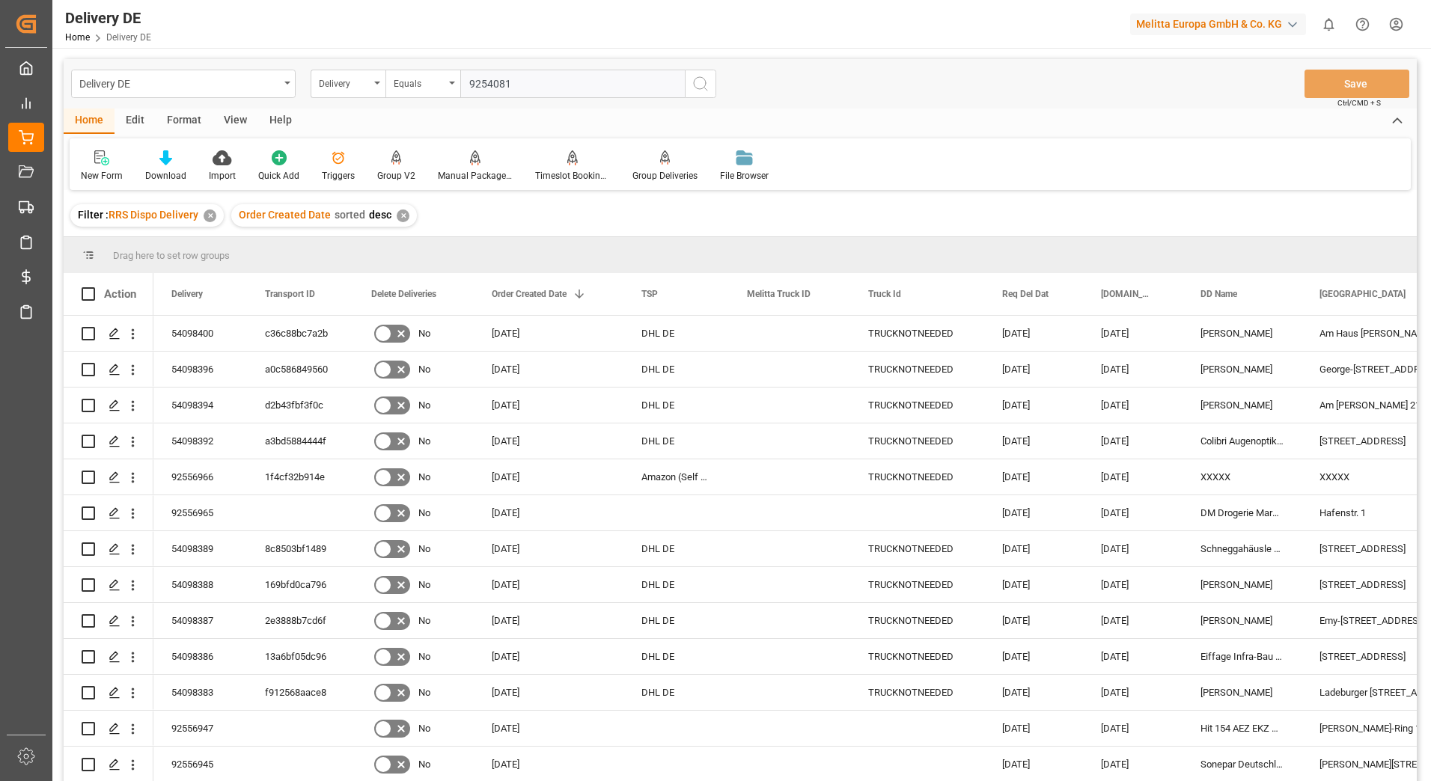
type input "92540815"
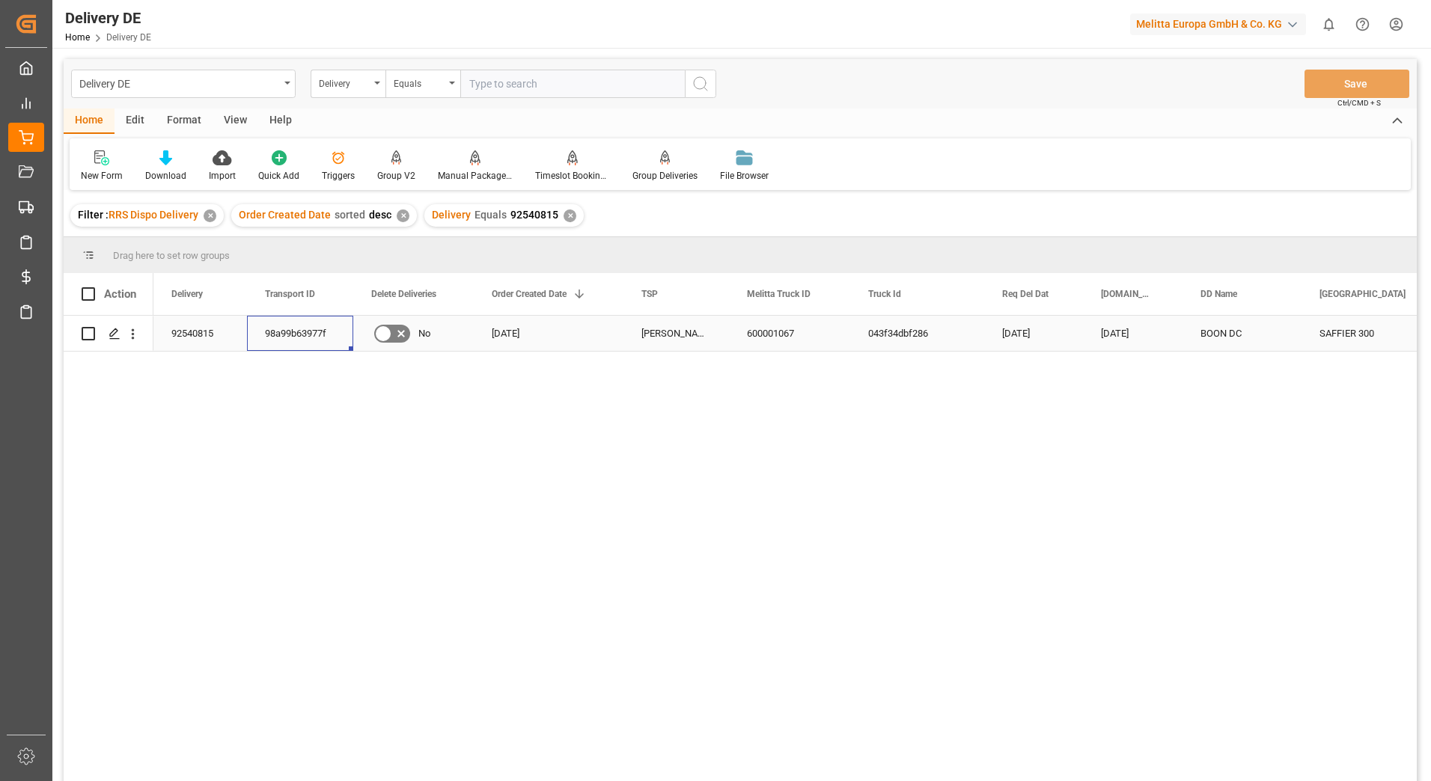
click at [300, 326] on div "98a99b63977f" at bounding box center [300, 333] width 106 height 35
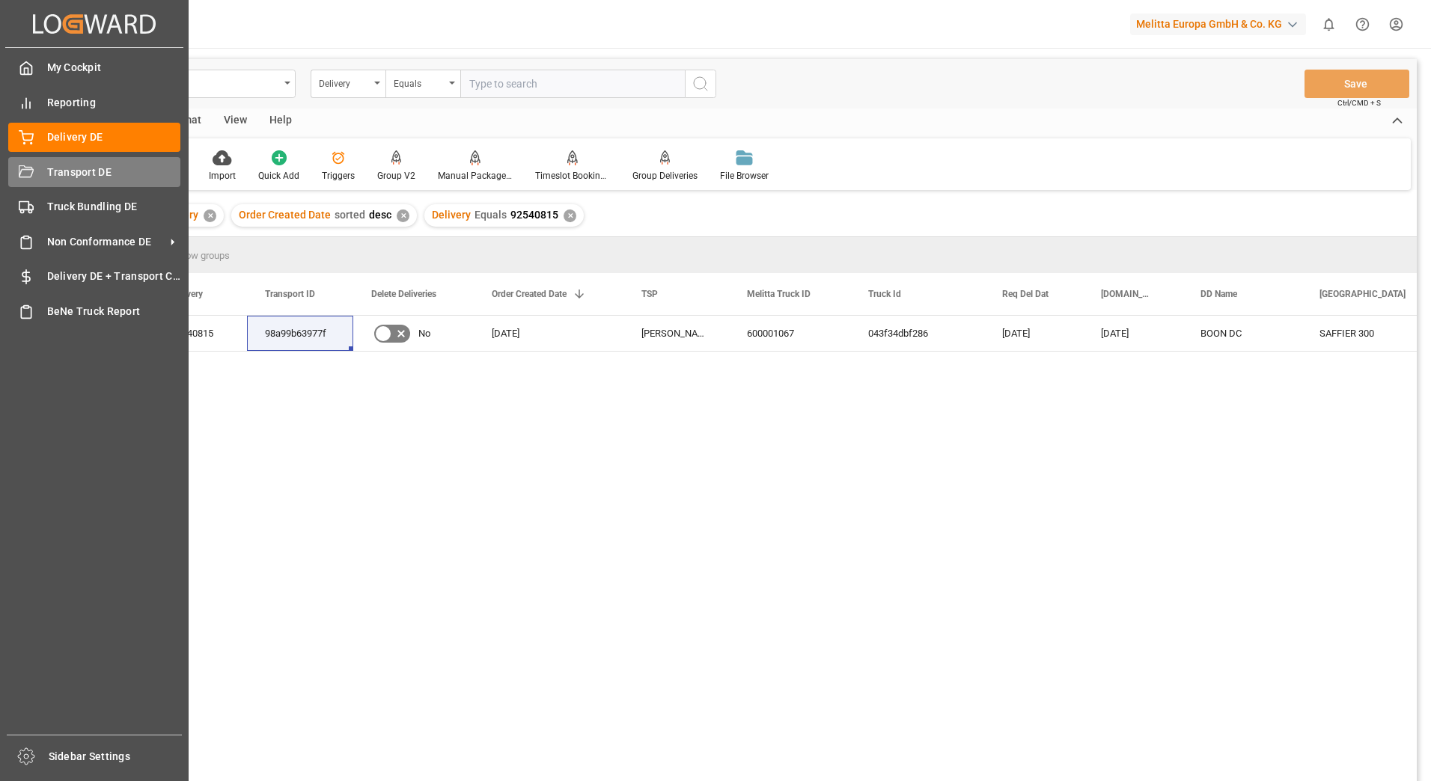
click at [43, 182] on div "Transport DE Transport DE" at bounding box center [94, 171] width 172 height 29
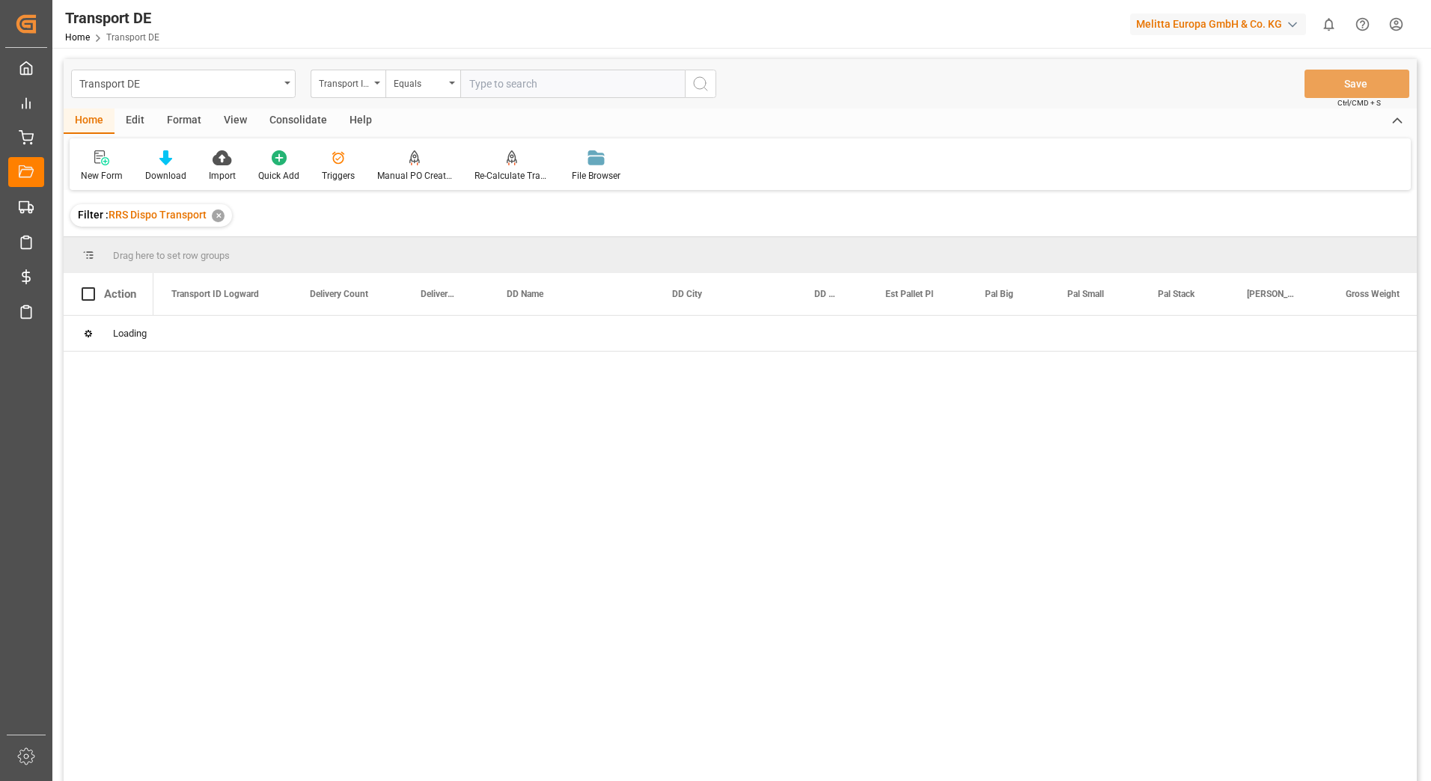
click at [504, 87] on input "text" at bounding box center [572, 84] width 225 height 28
paste input "98a99b63977f"
type input "98a99b63977f"
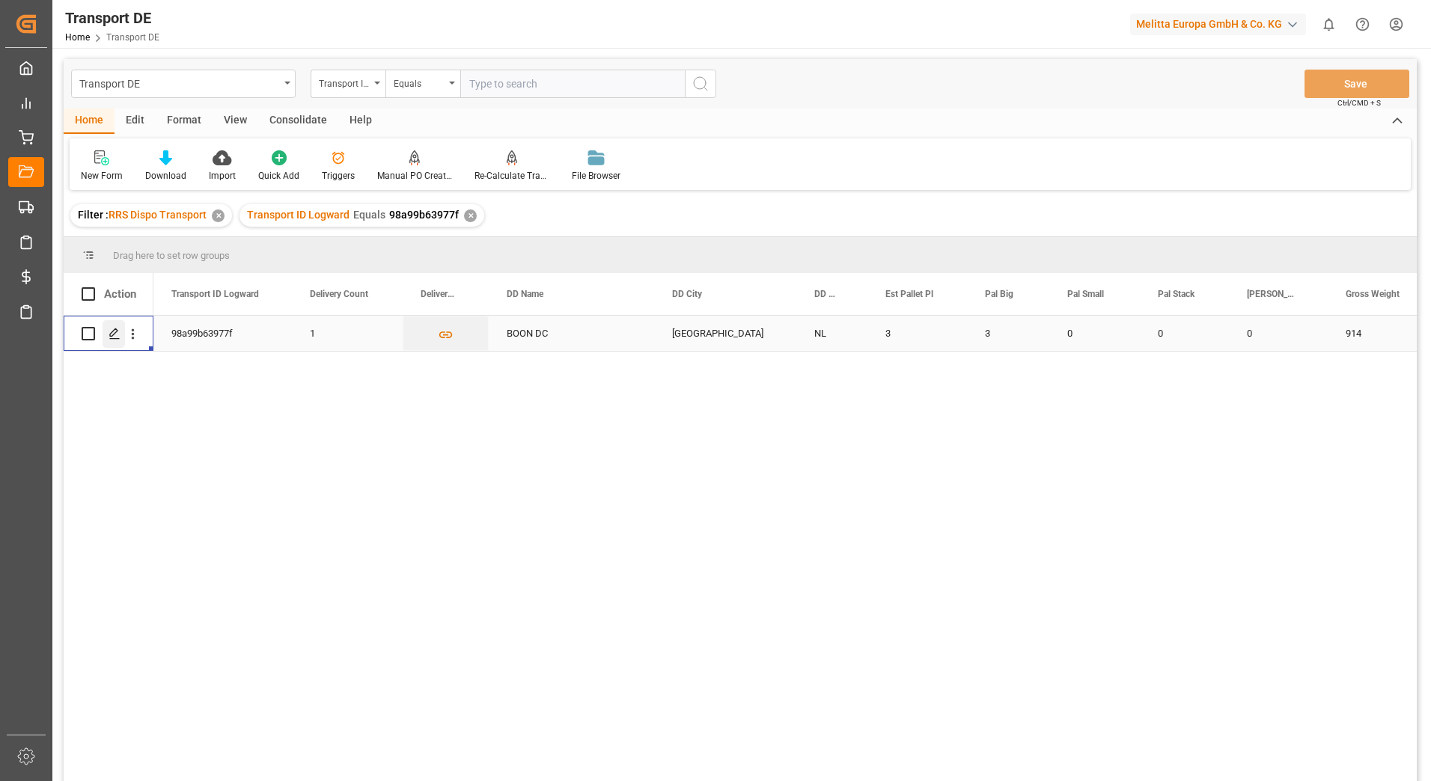
click at [114, 341] on div "Press SPACE to select this row." at bounding box center [114, 334] width 22 height 28
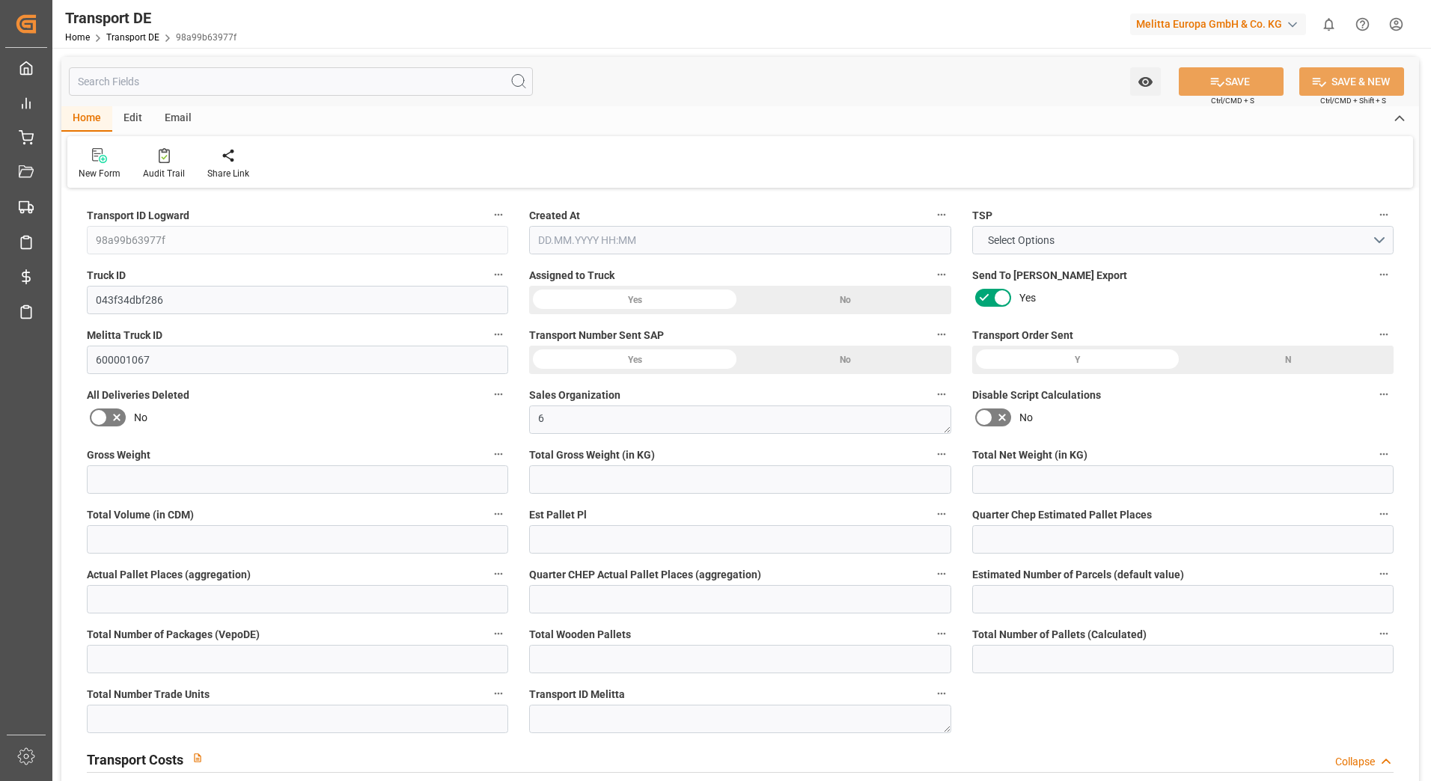
type input "914"
type input "837.657"
type input "691.254"
type input "4809.42"
type input "3"
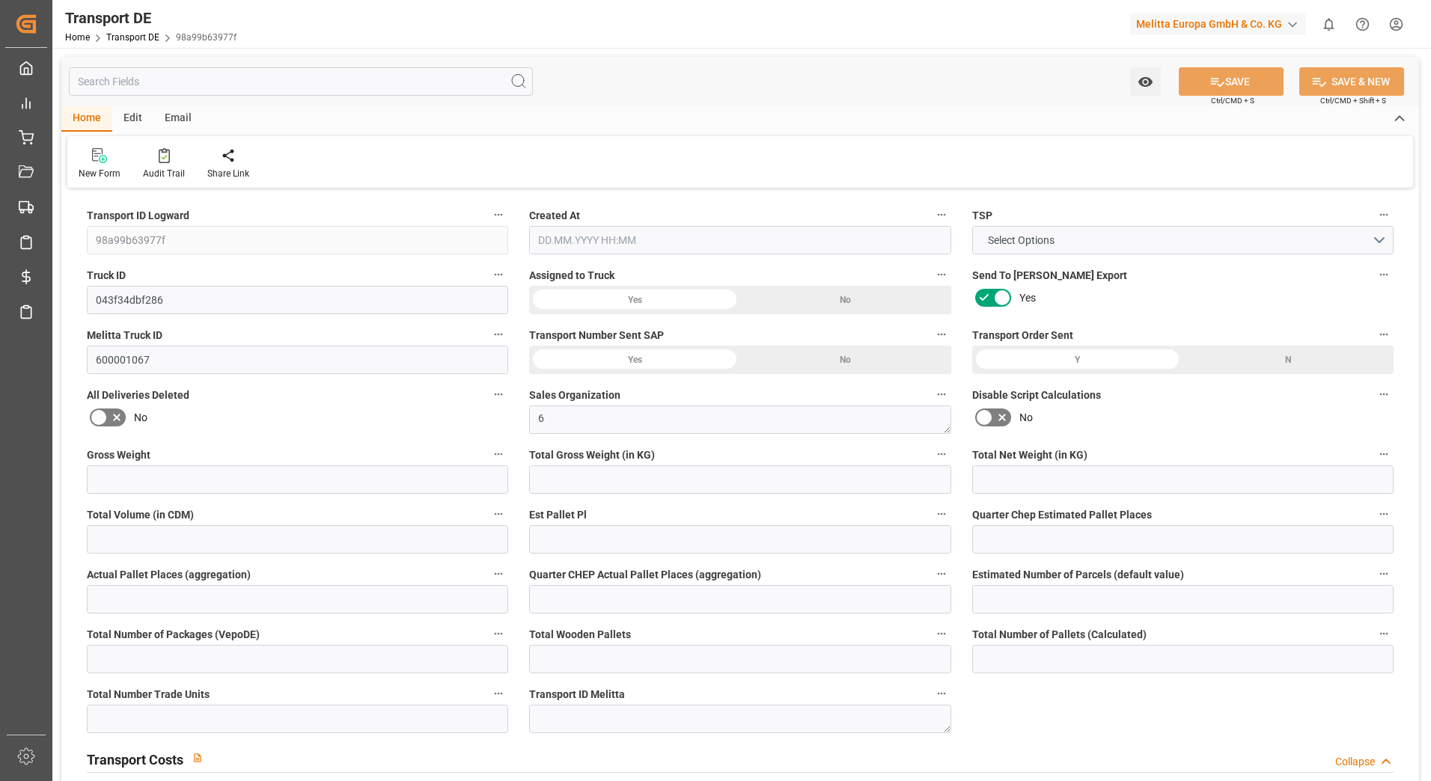
type input "0"
type input "3"
type input "0"
type input "1"
type input "3"
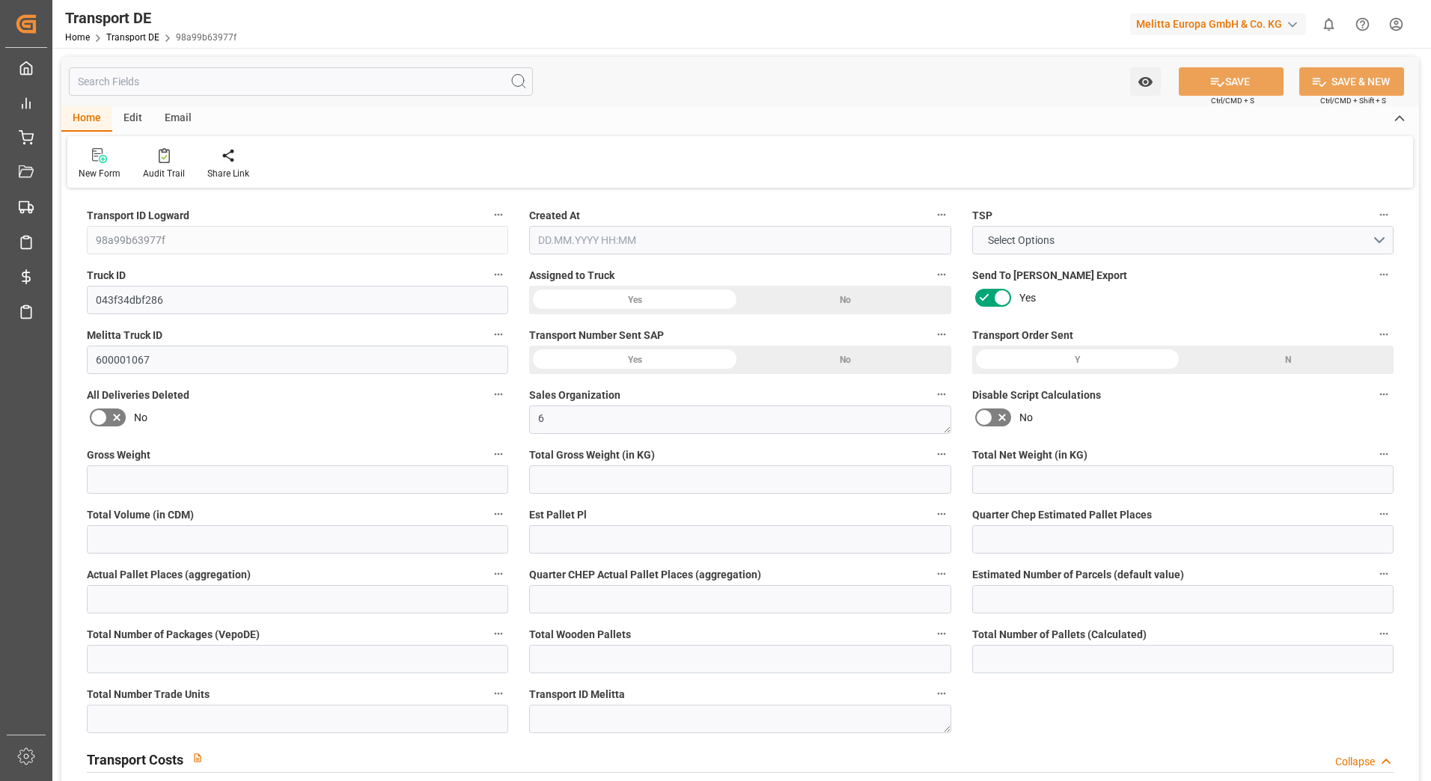
type input "3"
type input "0"
type input "225"
type input "0"
type input "156.07"
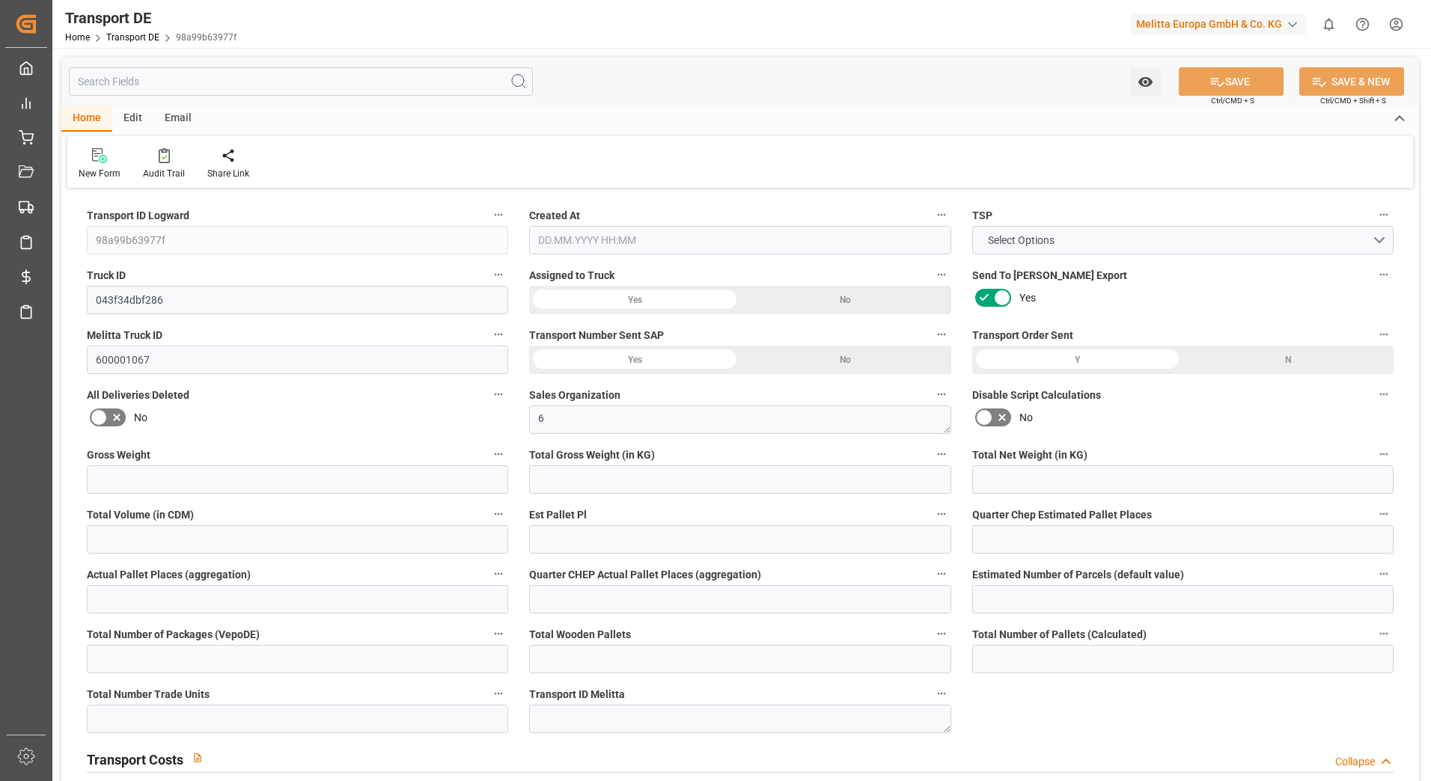
type input "3.039"
type input "156.07"
type input "151.9341"
type input "33"
type input "0"
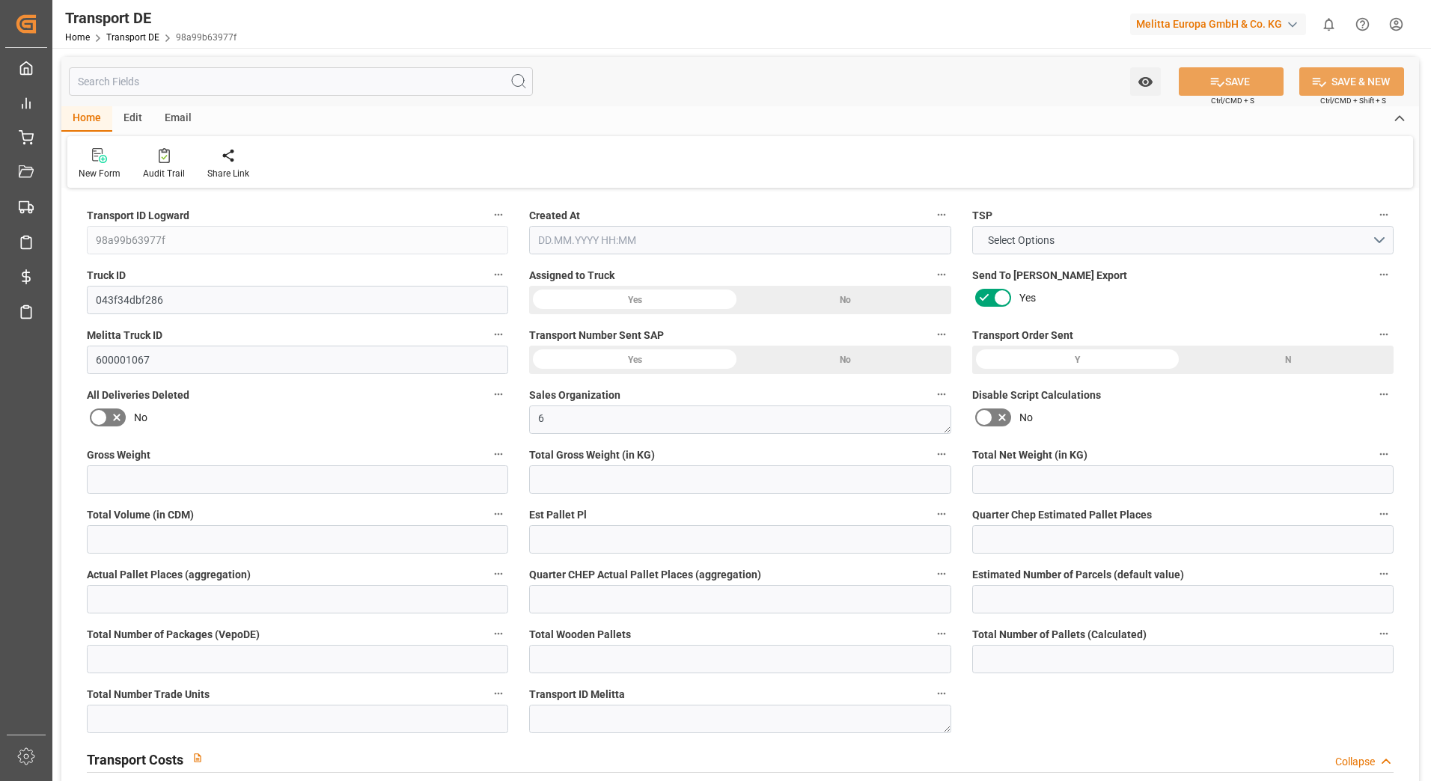
type input "0"
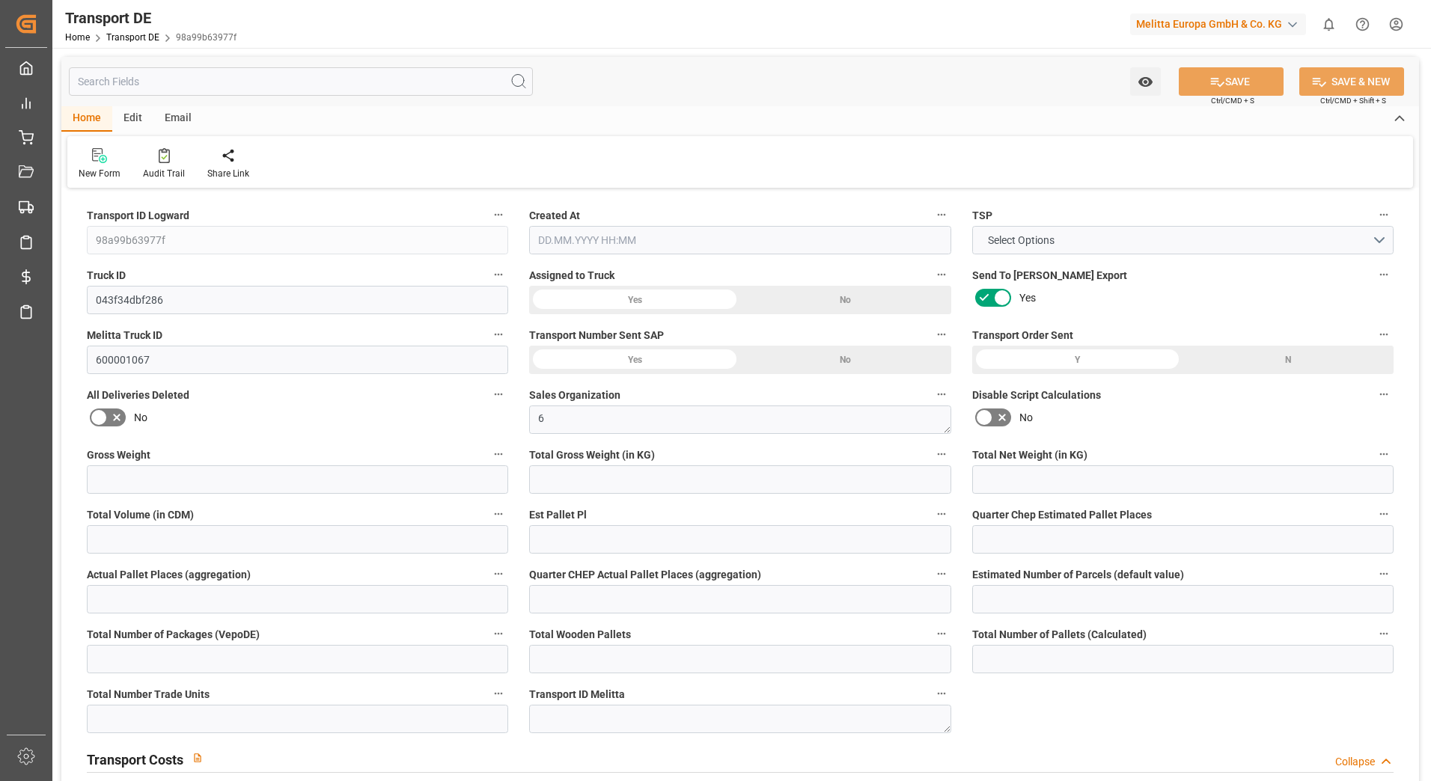
type input "0"
type input "-4.1359"
type input "0"
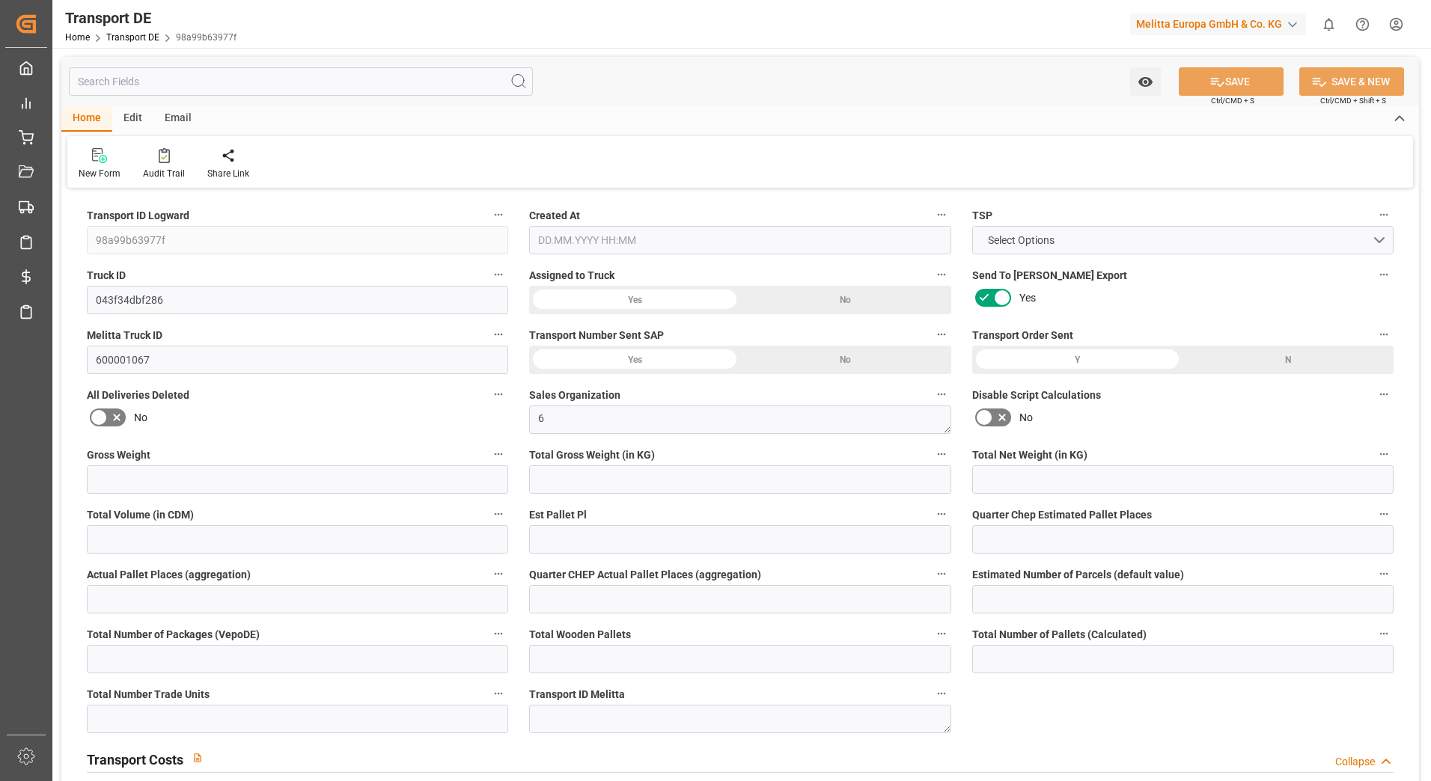
type input "0"
type input "837.657"
type input "4710.8598"
type input "21"
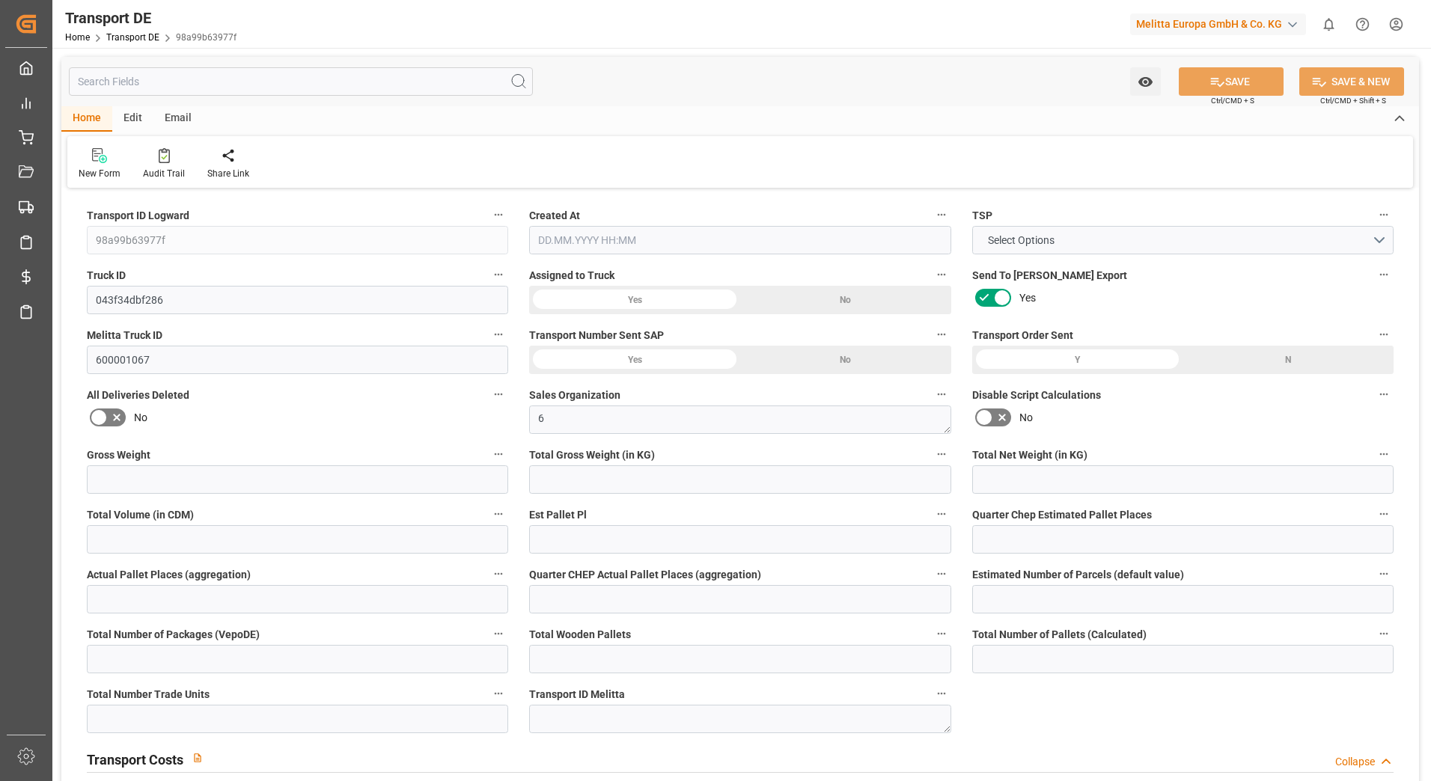
type input "35"
type input "3"
type input "0"
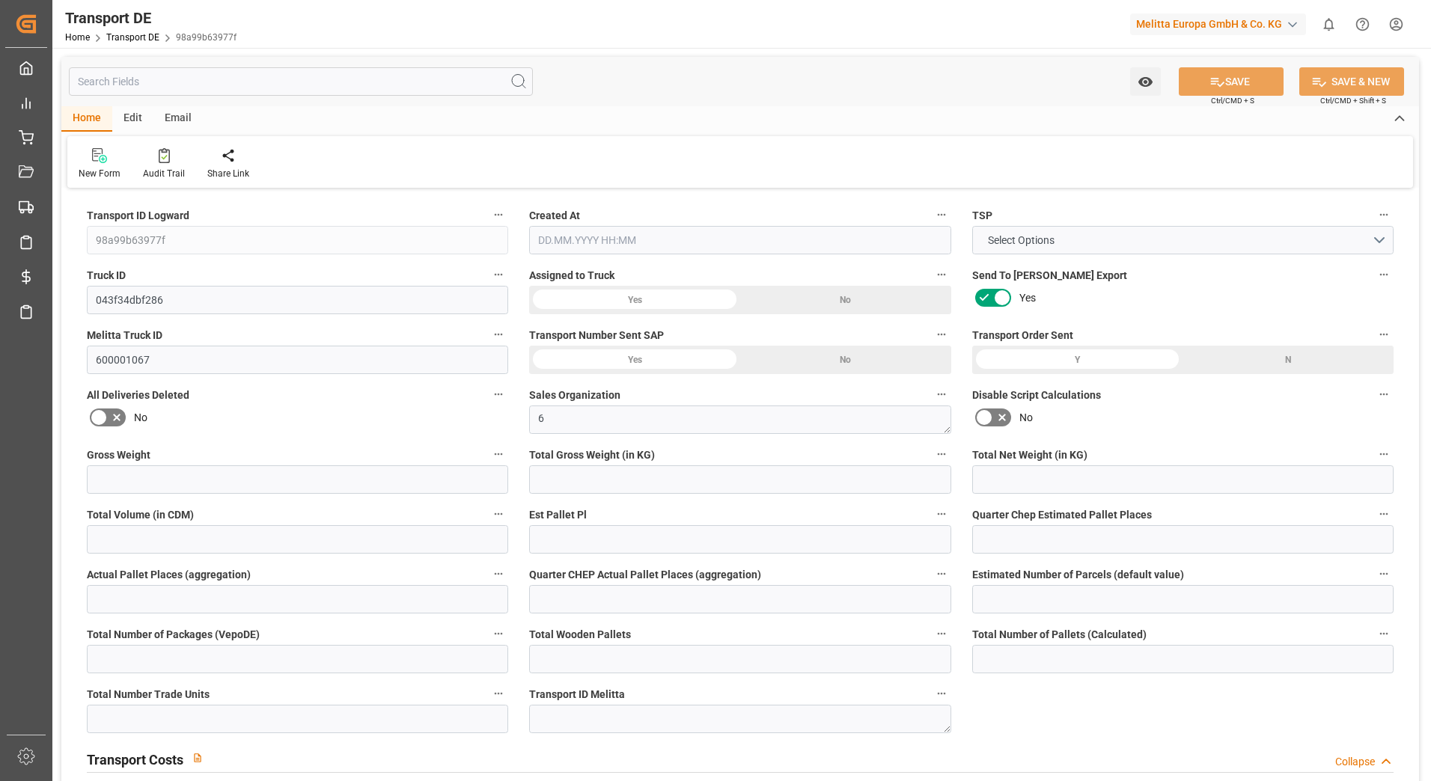
type input "0"
type input "1"
type input "0"
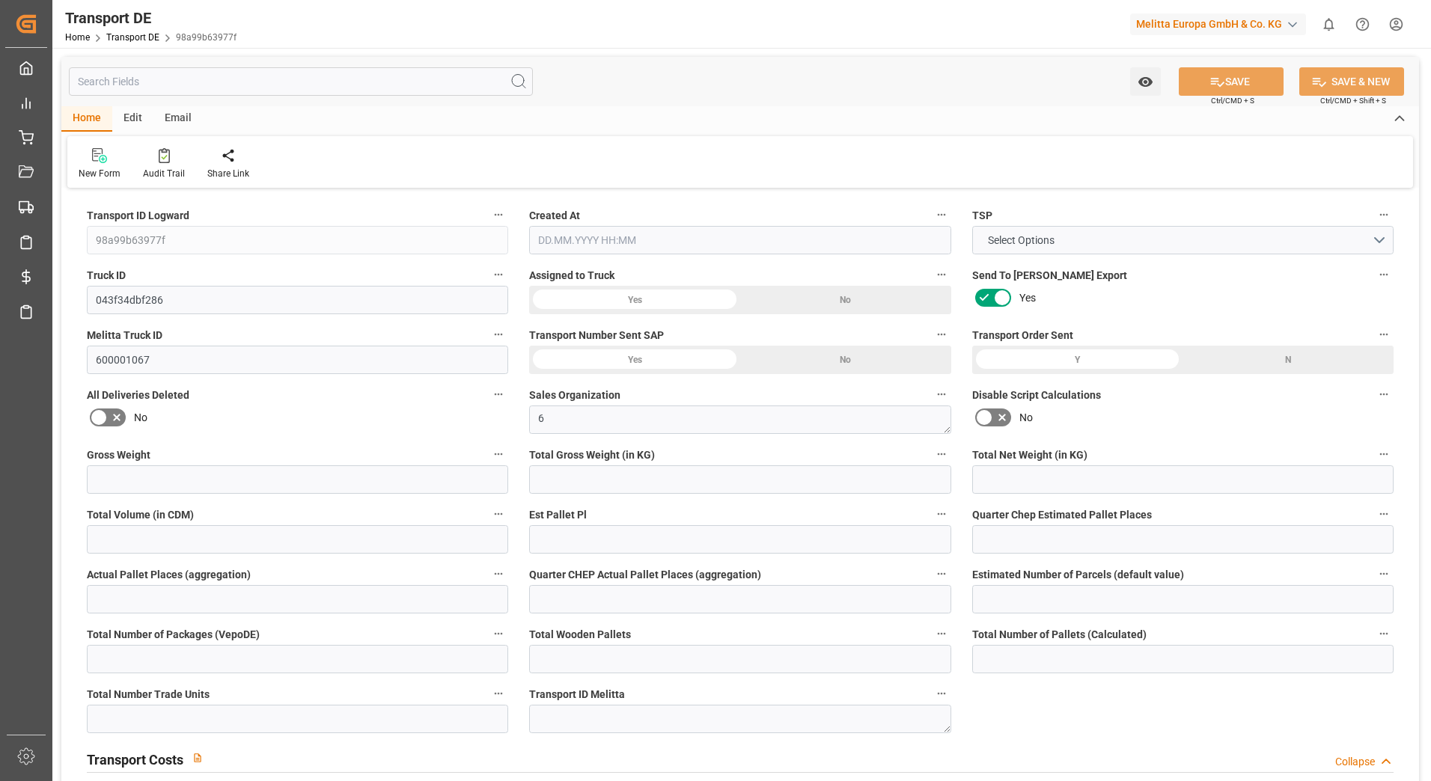
type input "225"
type input "154.9731"
type input "[DATE] 11:56"
type input "[DATE]"
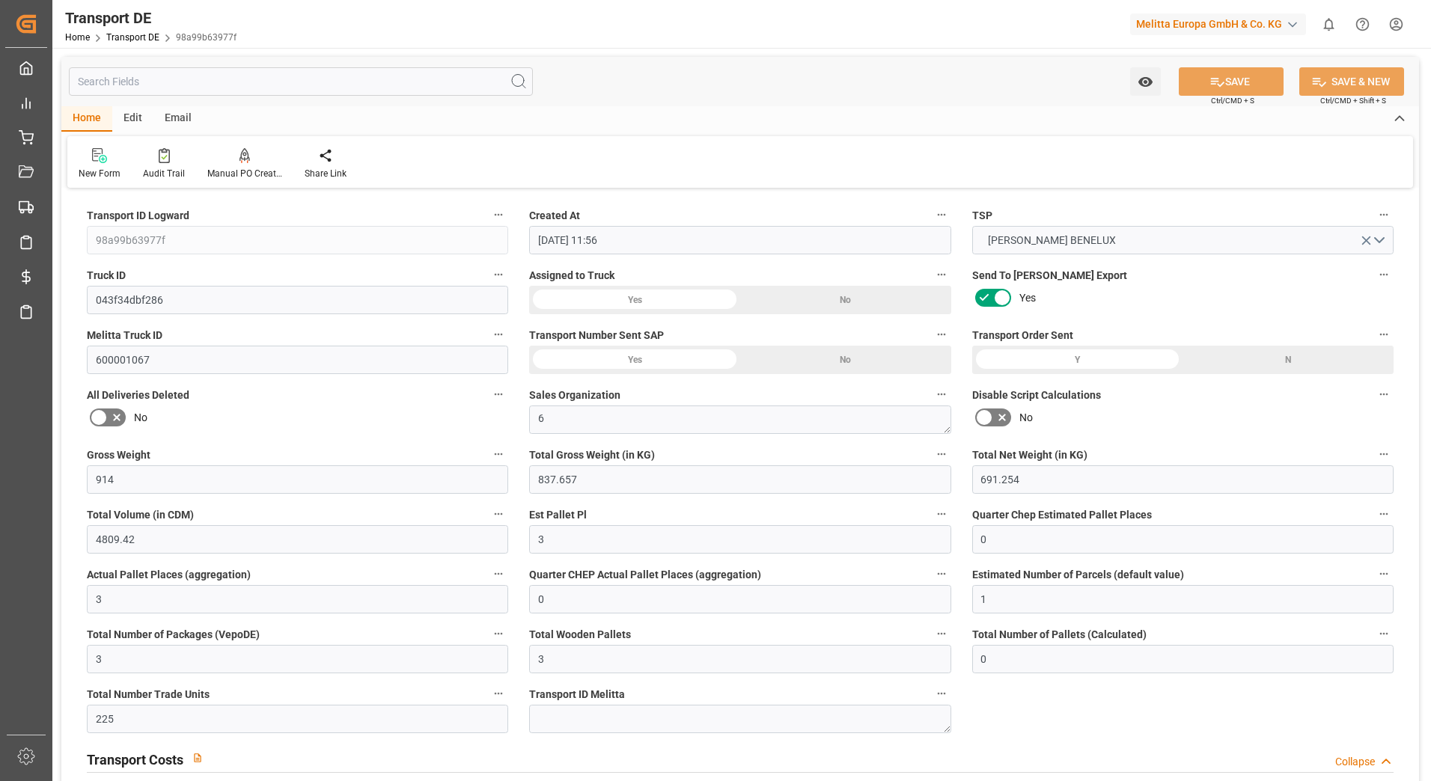
type input "[DATE]"
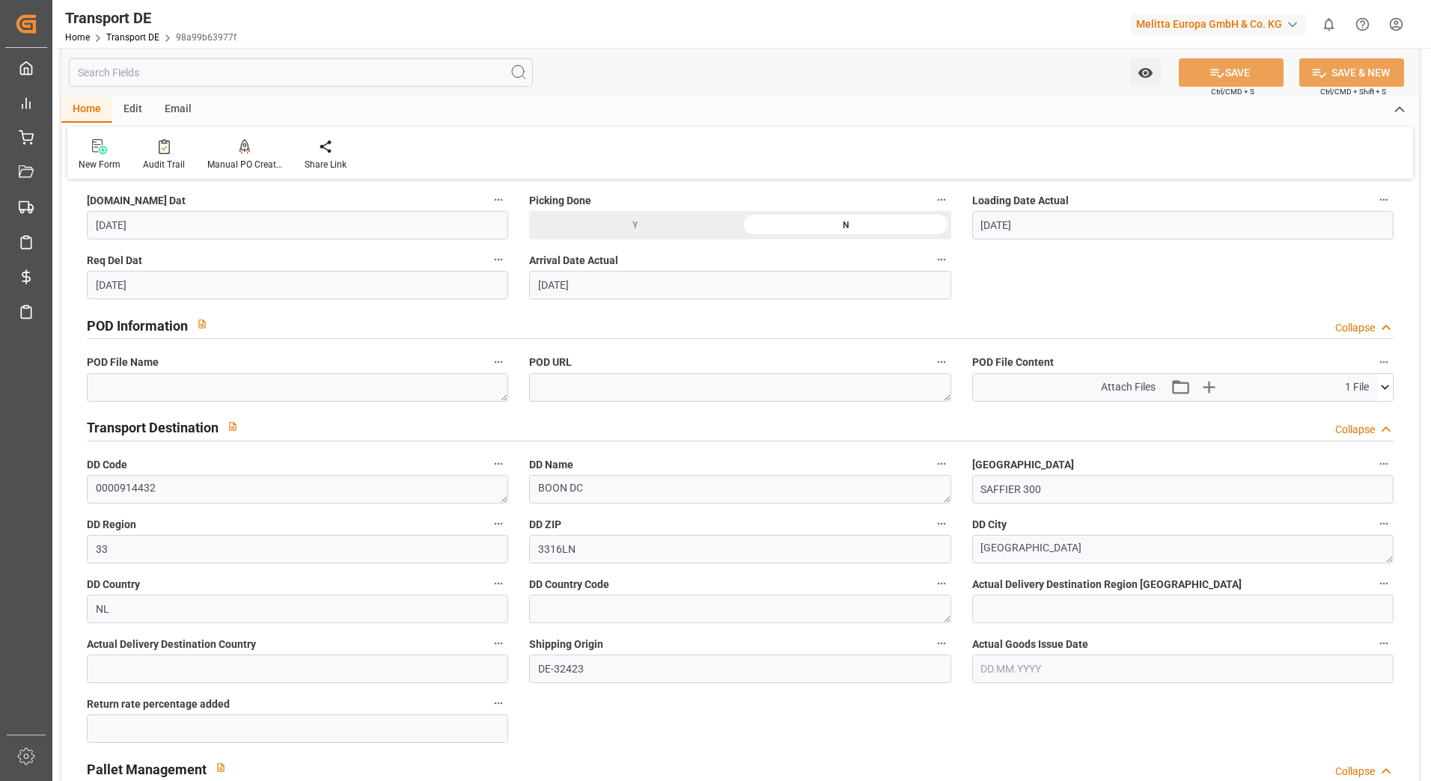
scroll to position [823, 0]
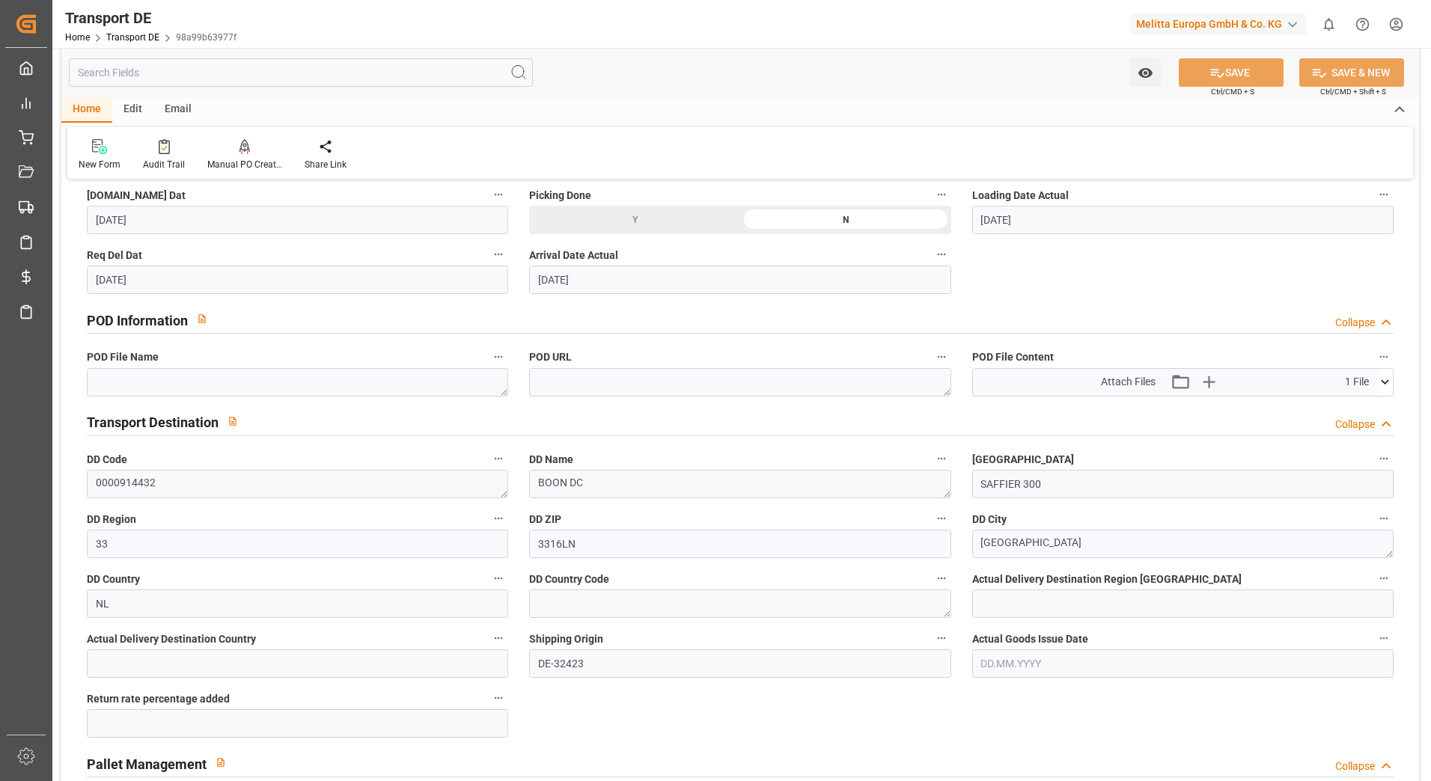
click at [1389, 377] on icon at bounding box center [1385, 382] width 16 height 16
click at [1344, 404] on icon at bounding box center [1346, 411] width 16 height 16
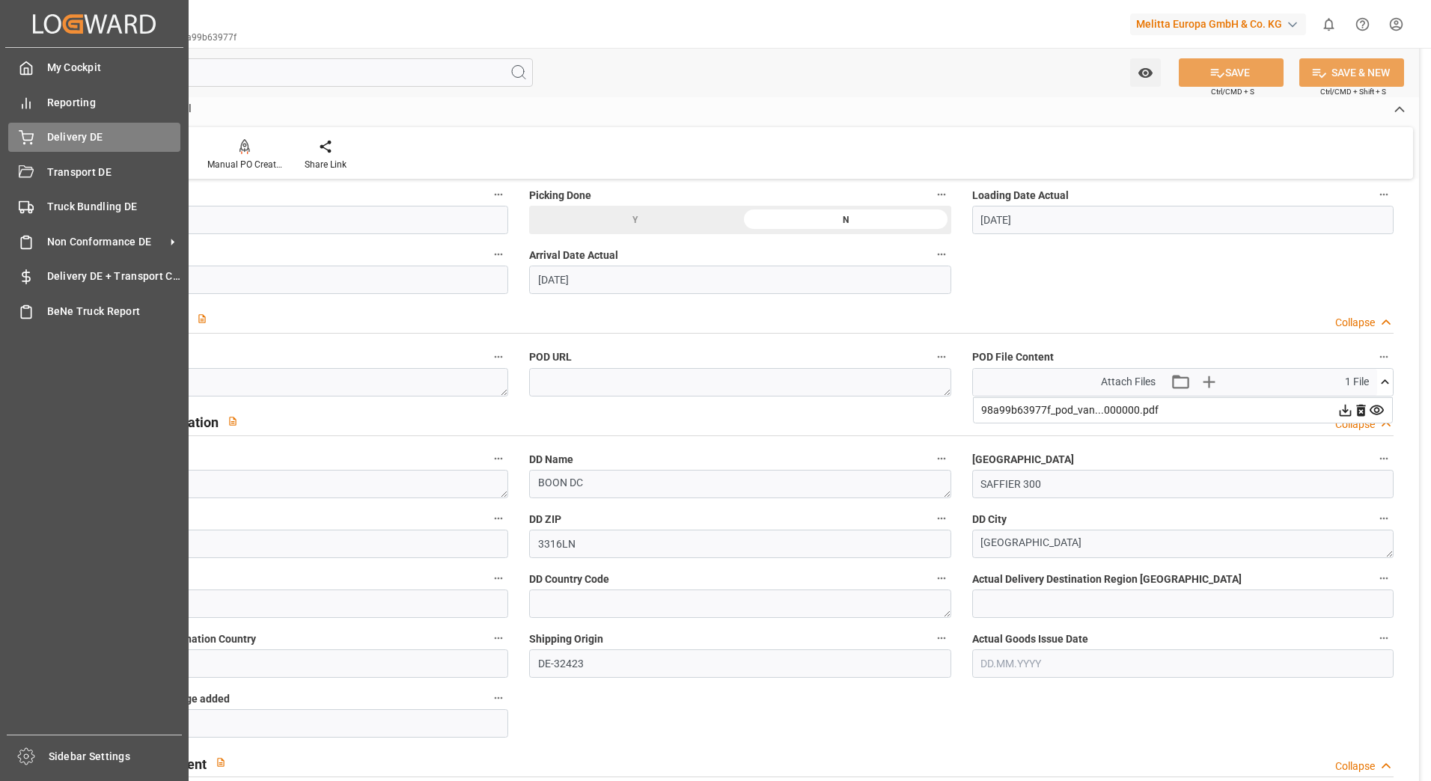
click at [61, 145] on span "Delivery DE" at bounding box center [114, 137] width 134 height 16
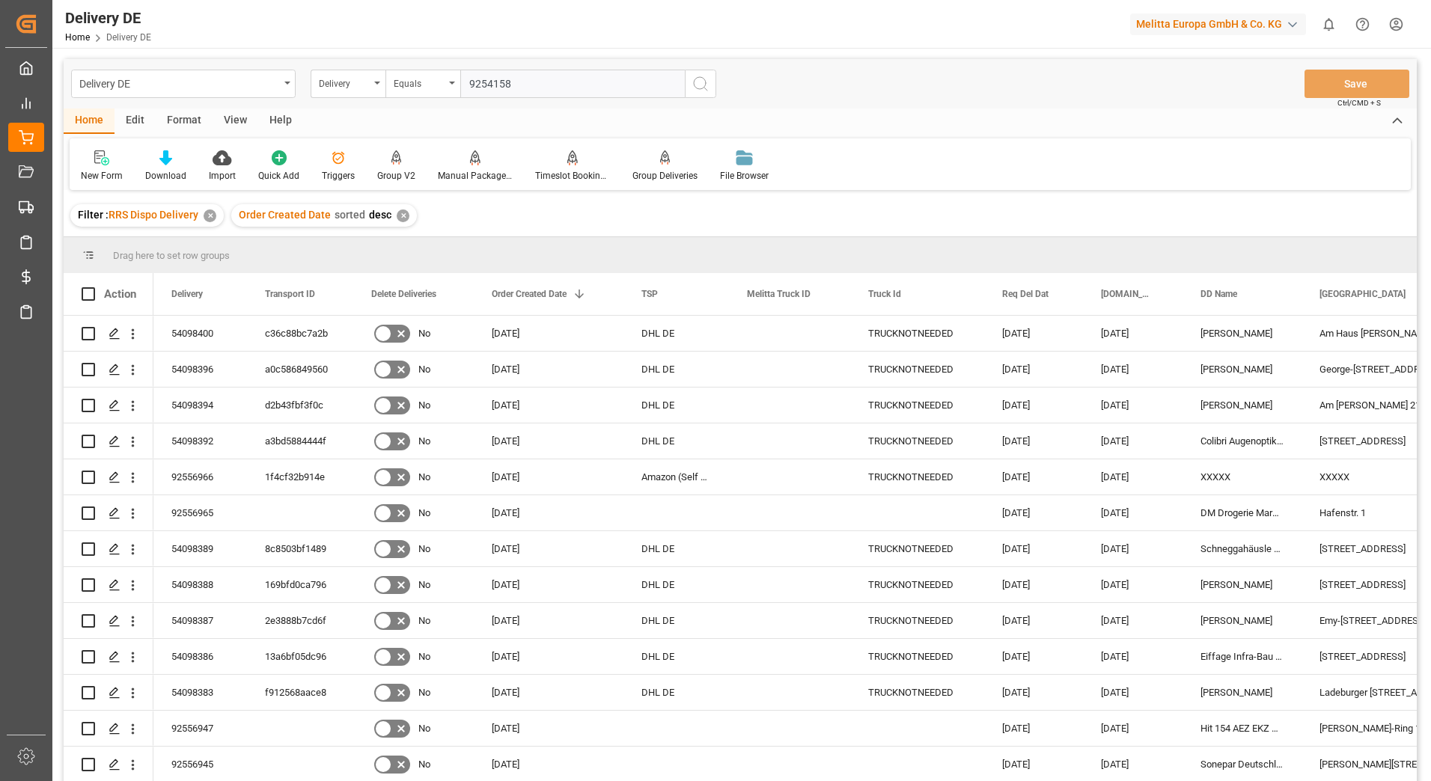
type input "92541584"
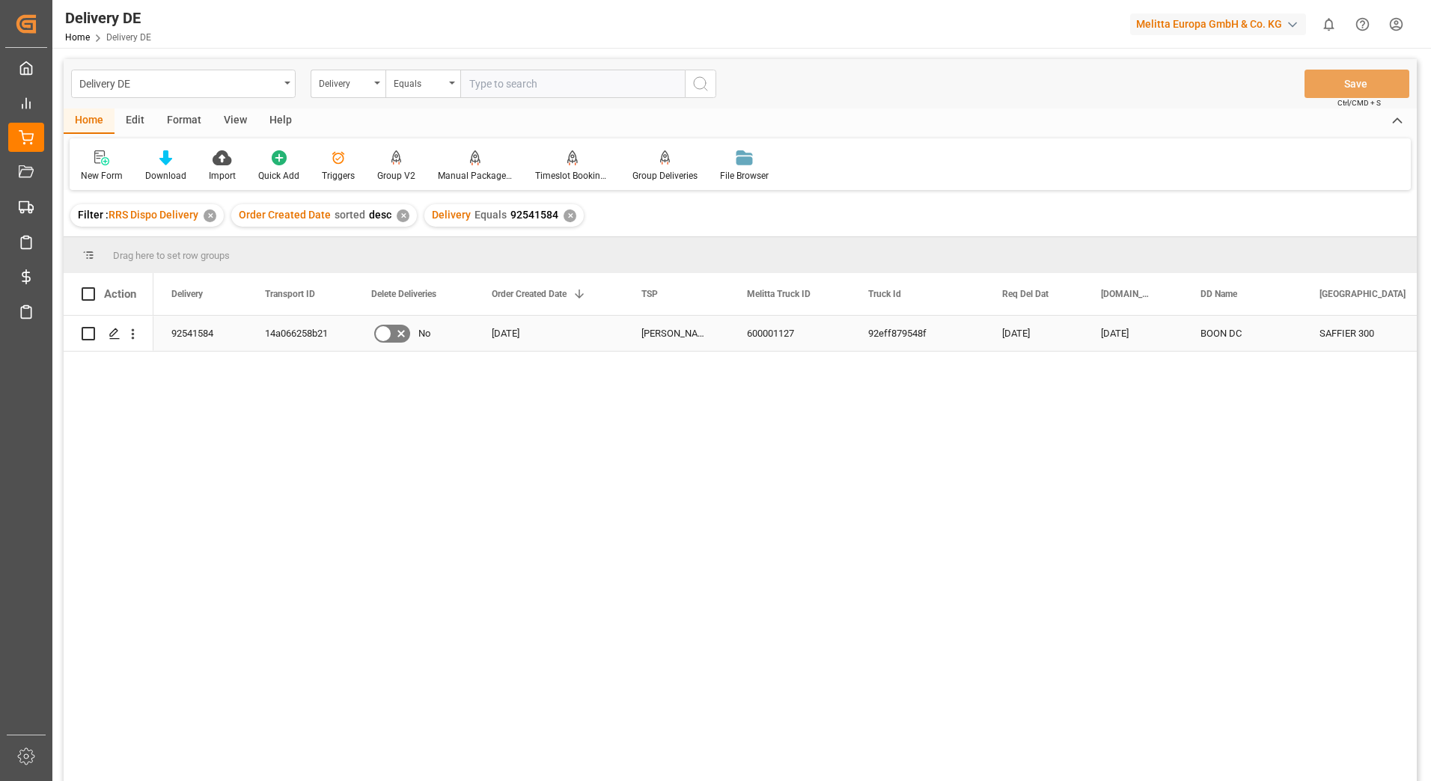
click at [290, 331] on div "14a066258b21" at bounding box center [300, 333] width 106 height 35
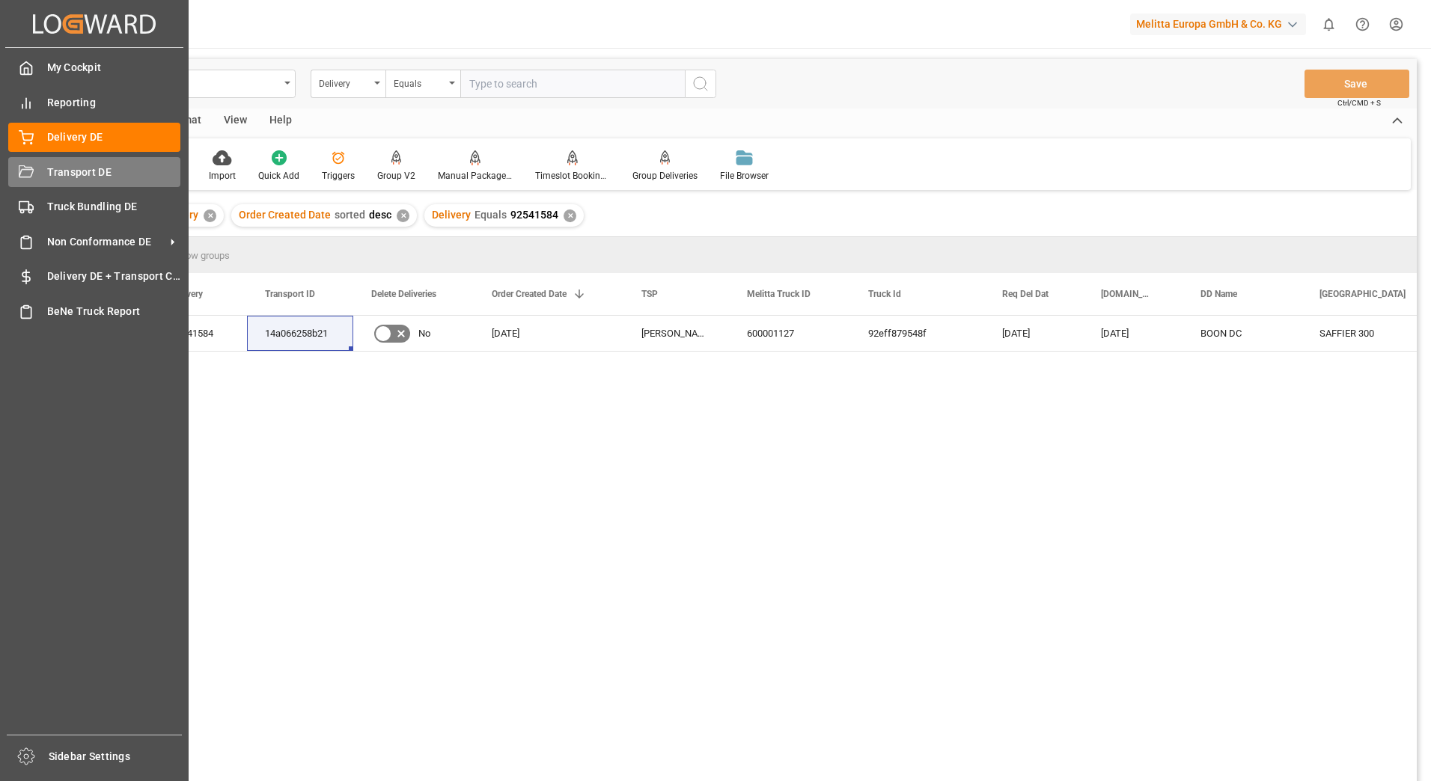
click at [111, 178] on span "Transport DE" at bounding box center [114, 173] width 134 height 16
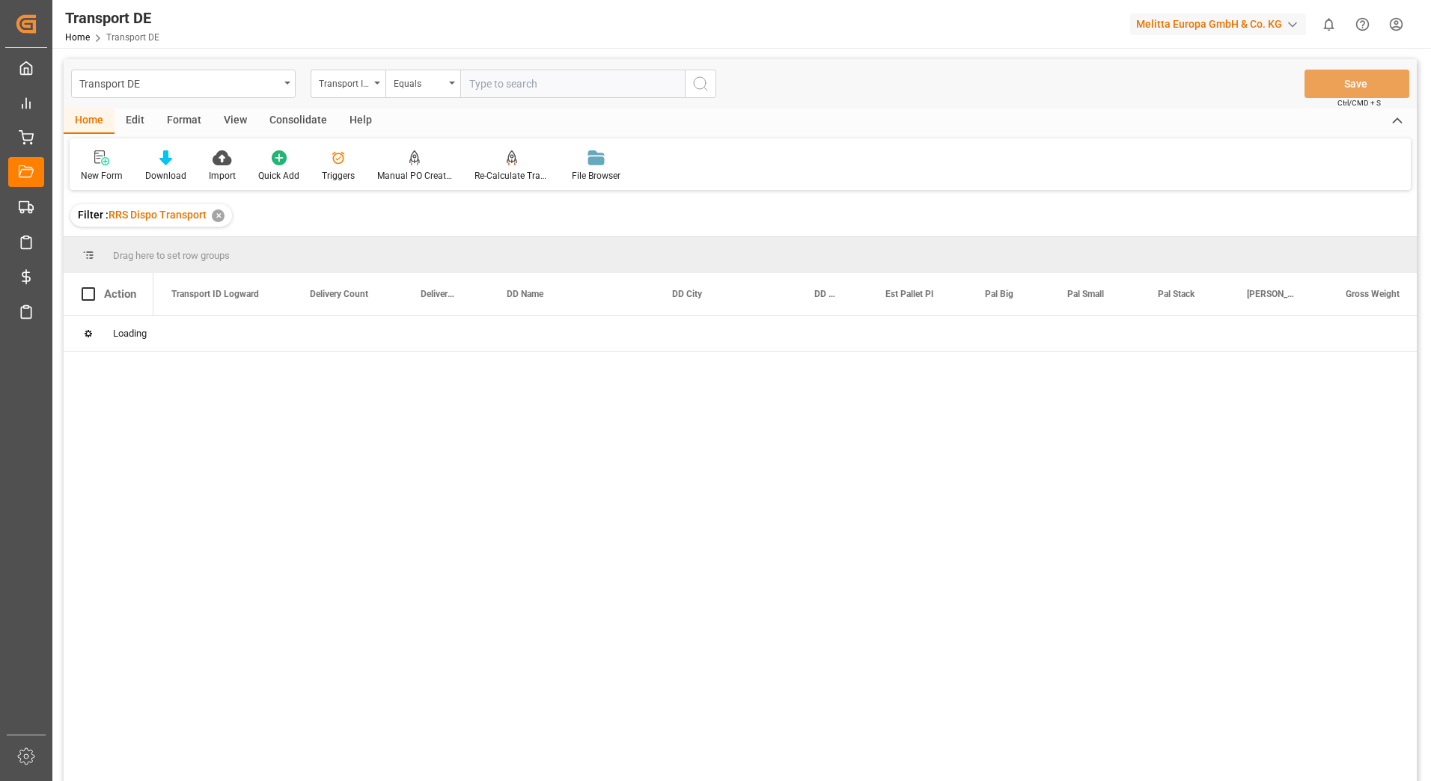
click at [526, 83] on input "text" at bounding box center [572, 84] width 225 height 28
paste input "14a066258b21"
type input "14a066258b21"
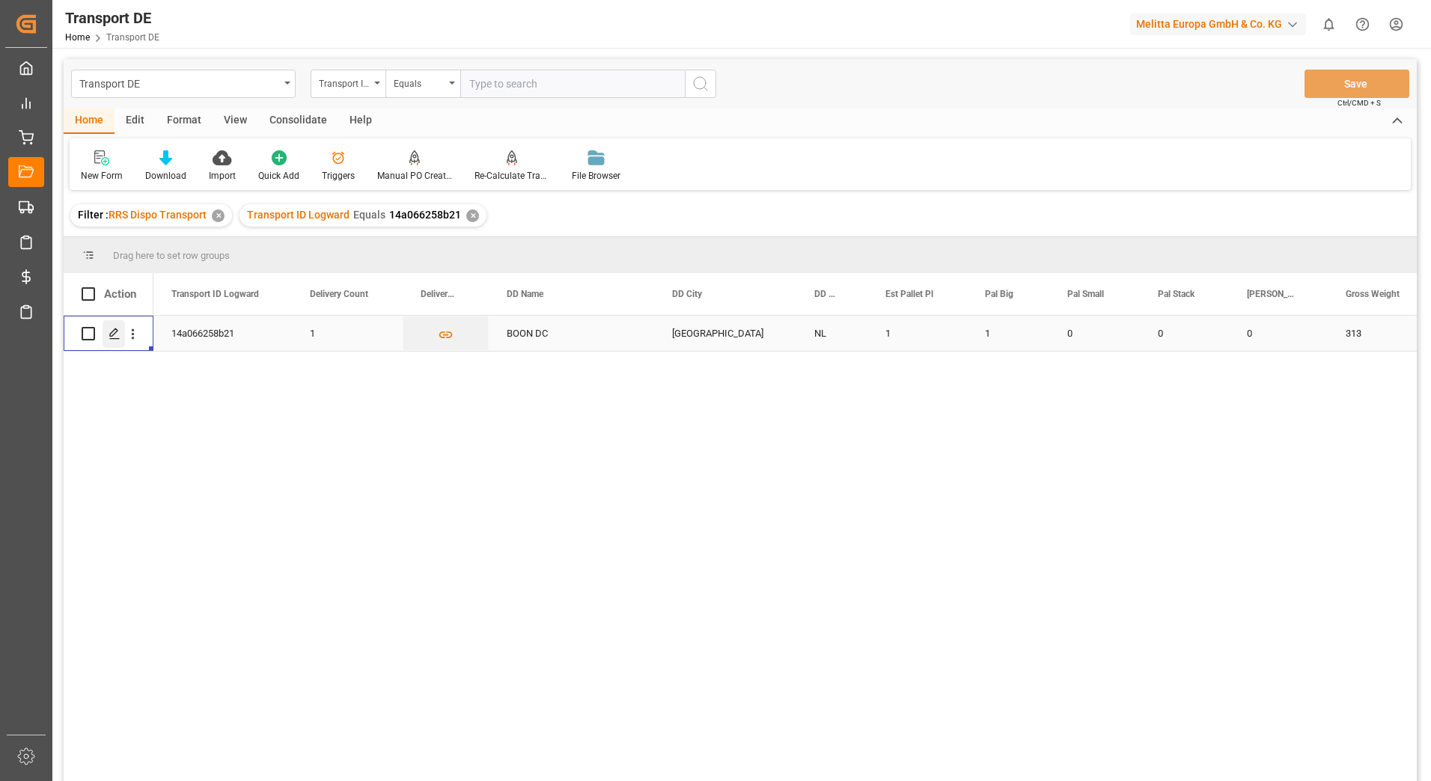
click at [120, 332] on icon "Press SPACE to select this row." at bounding box center [115, 334] width 12 height 12
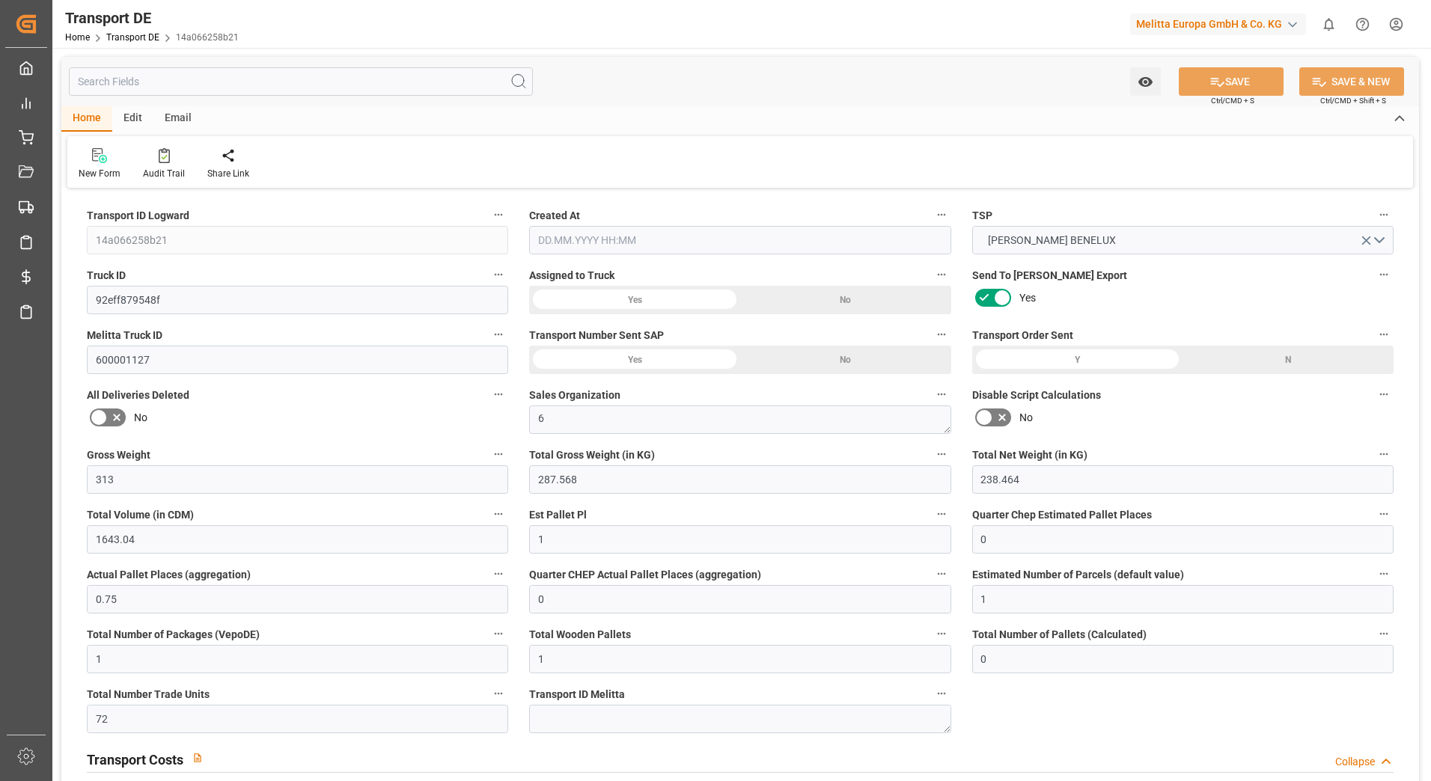
type input "313"
type input "287.568"
type input "238.464"
type input "1643.04"
type input "1"
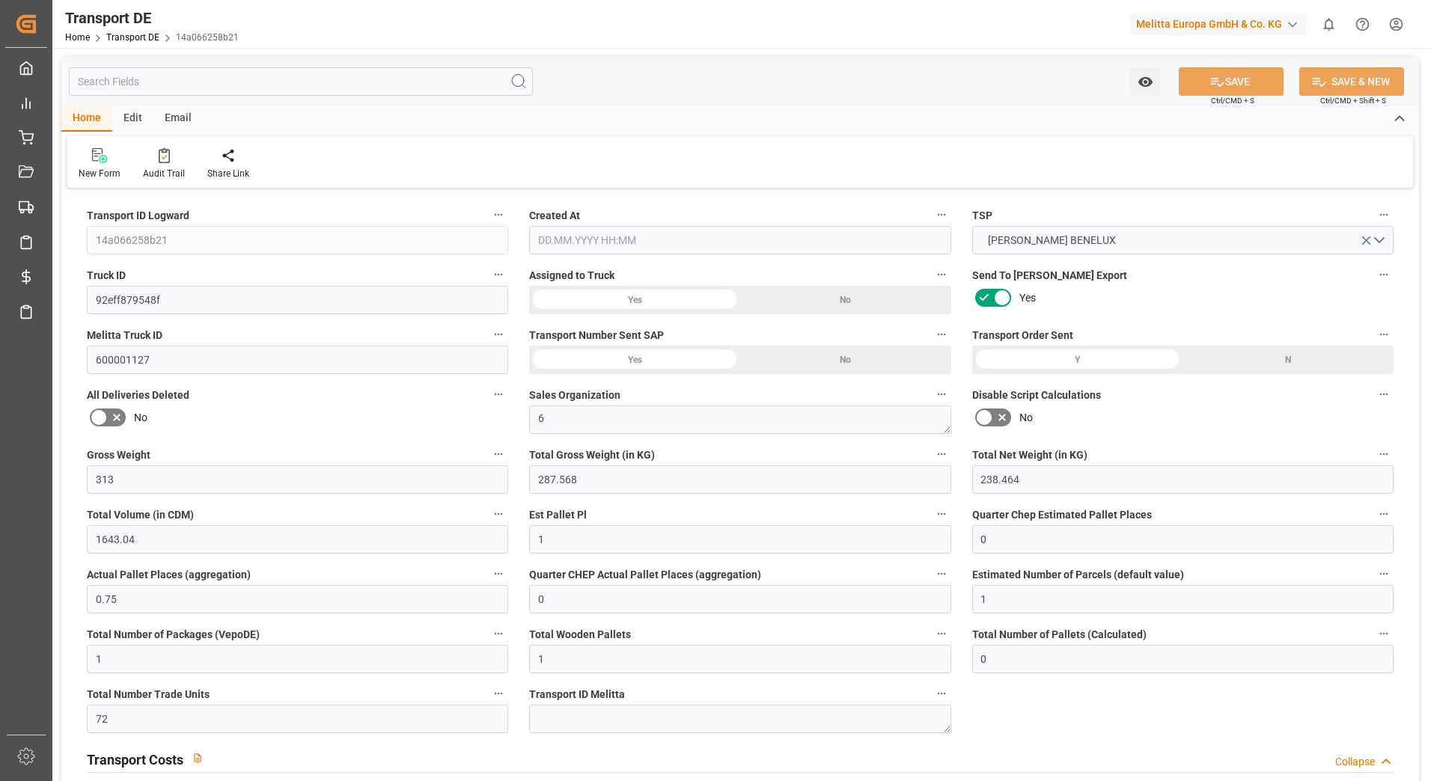
type input "0"
type input "0.75"
type input "0"
type input "1"
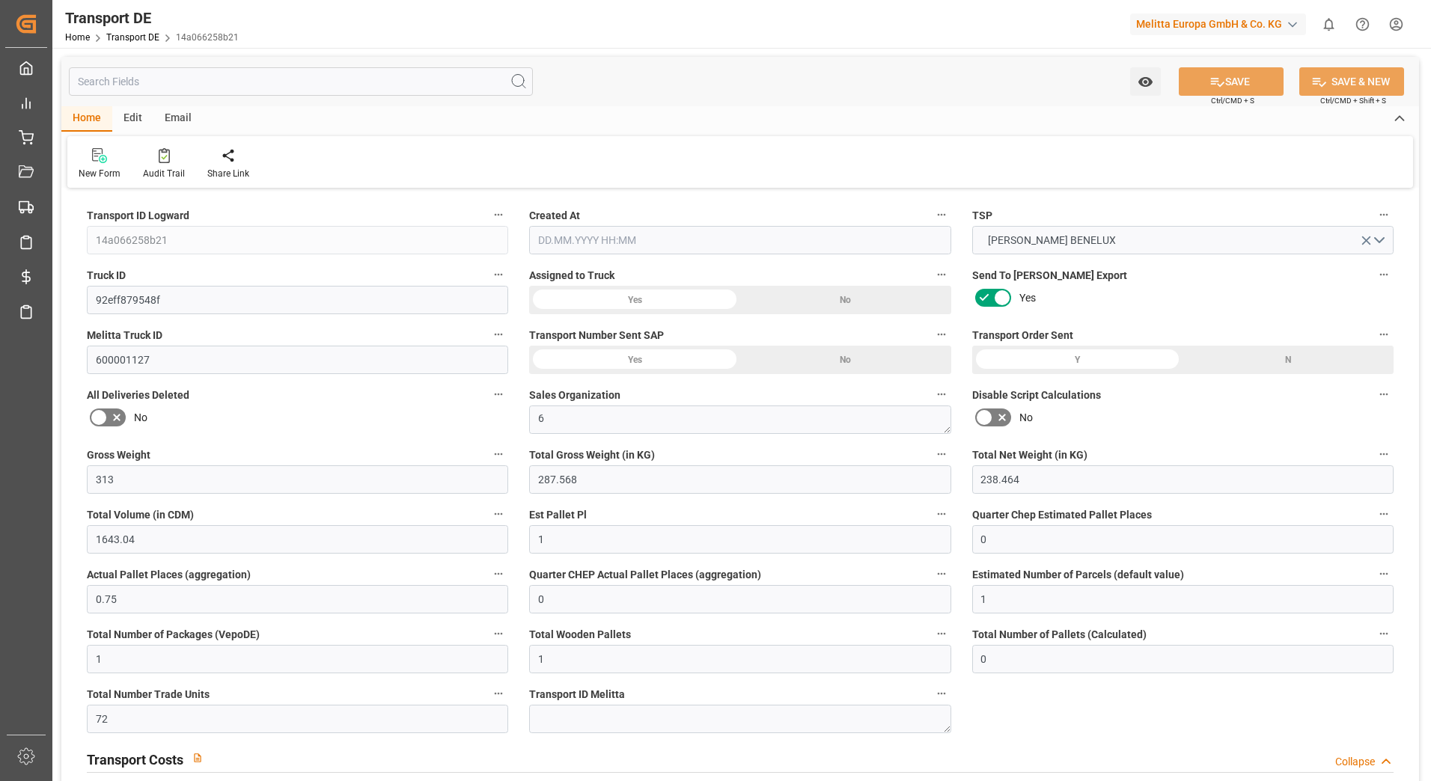
type input "1"
type input "0"
type input "72"
type input "0"
type input "63.61"
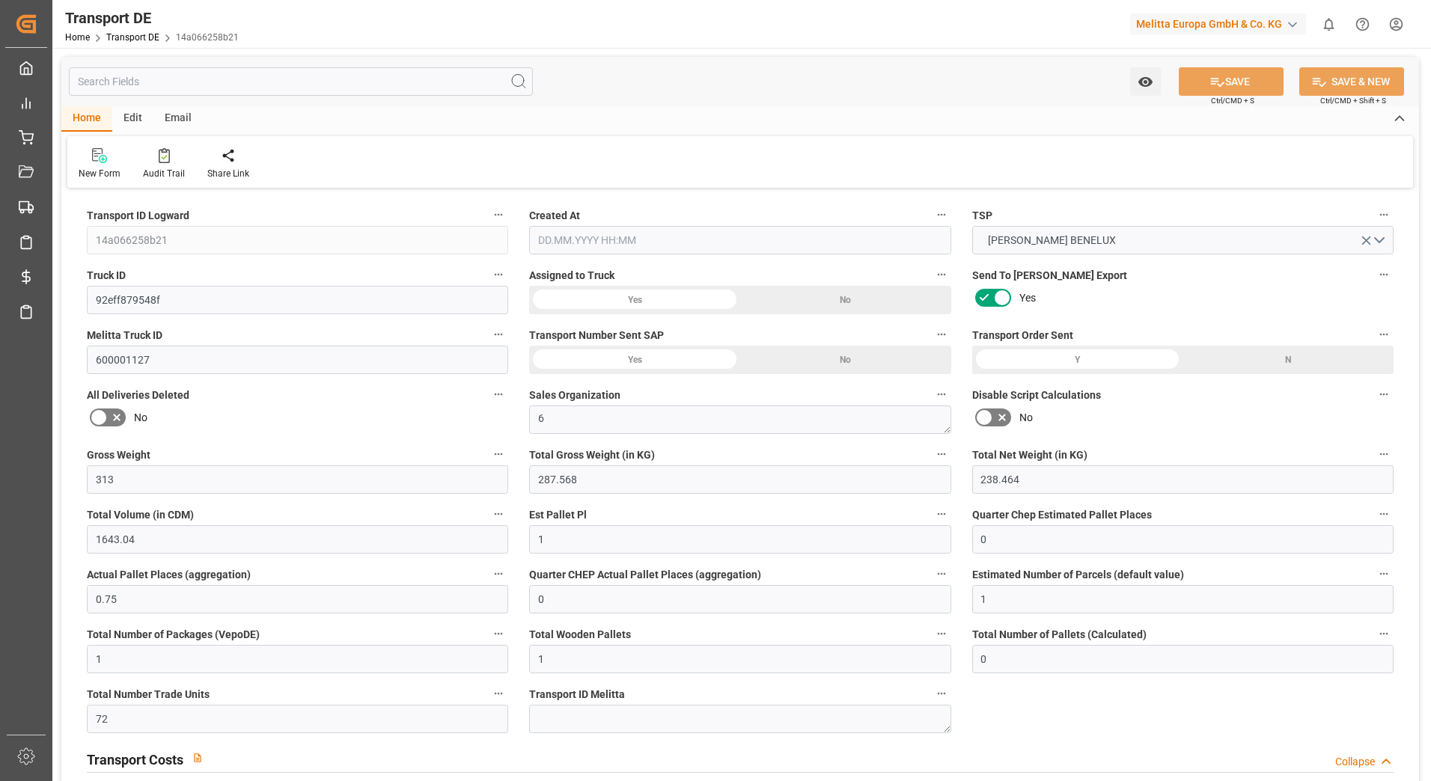
type input "3.039"
type input "63.61"
type input "61.9243"
type input "33"
type input "0"
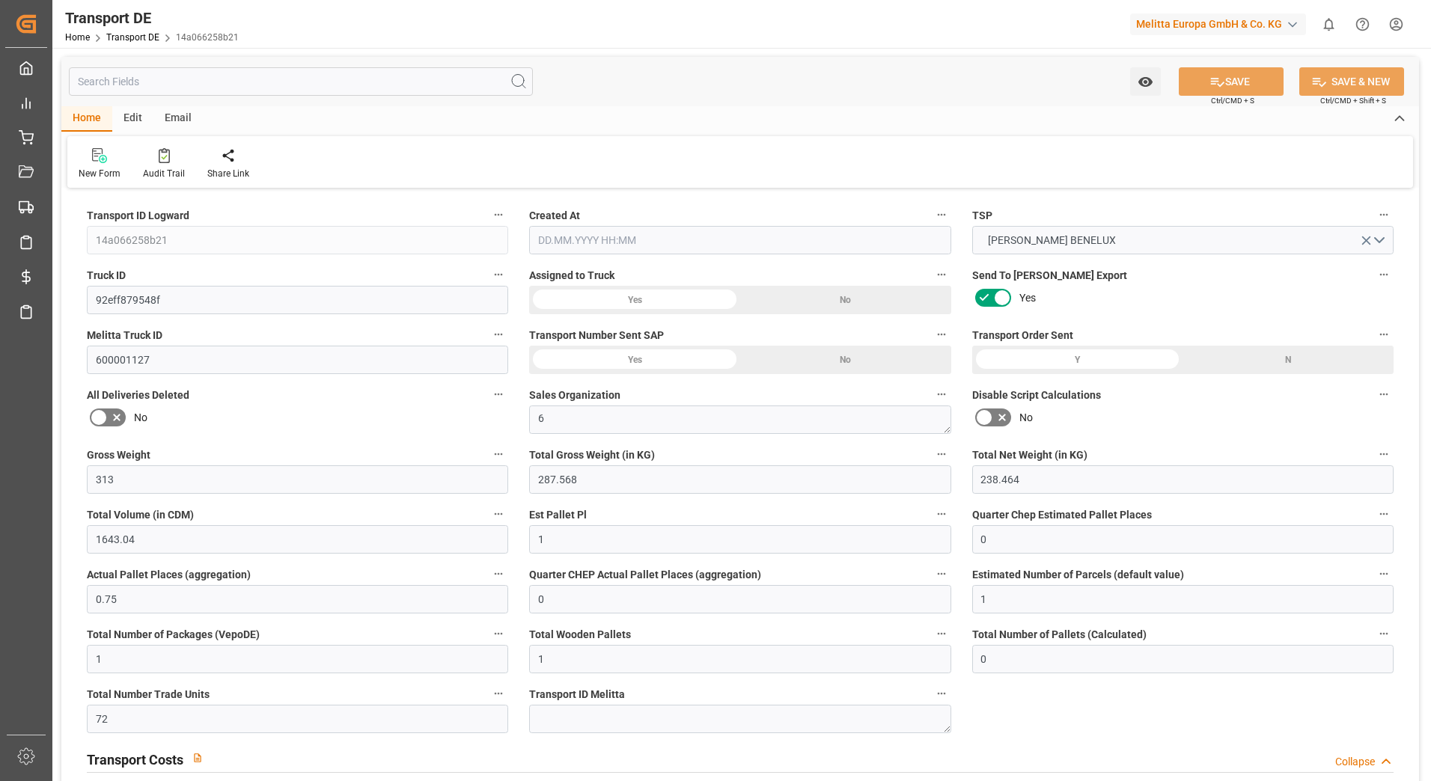
type input "0"
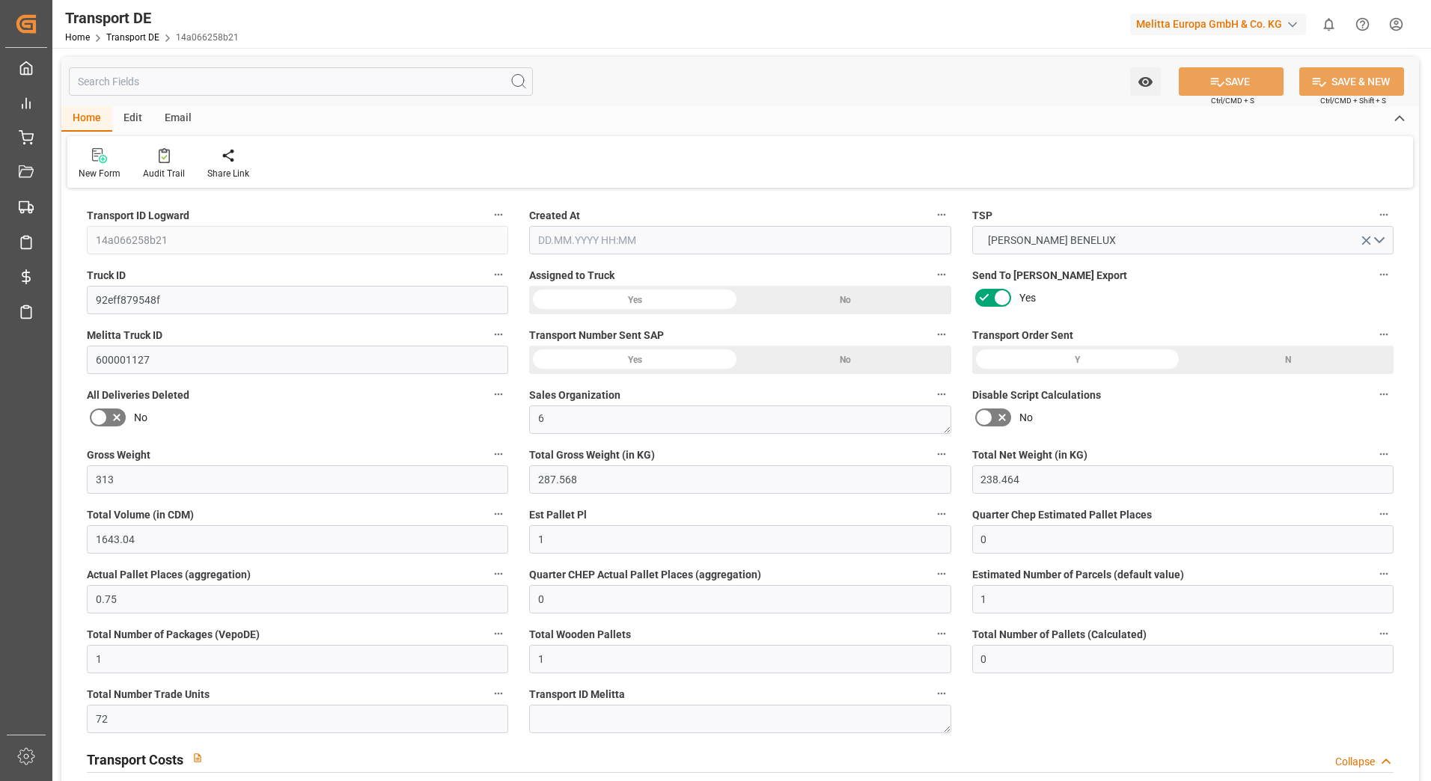
type input "0"
type input "-1.6857"
type input "0"
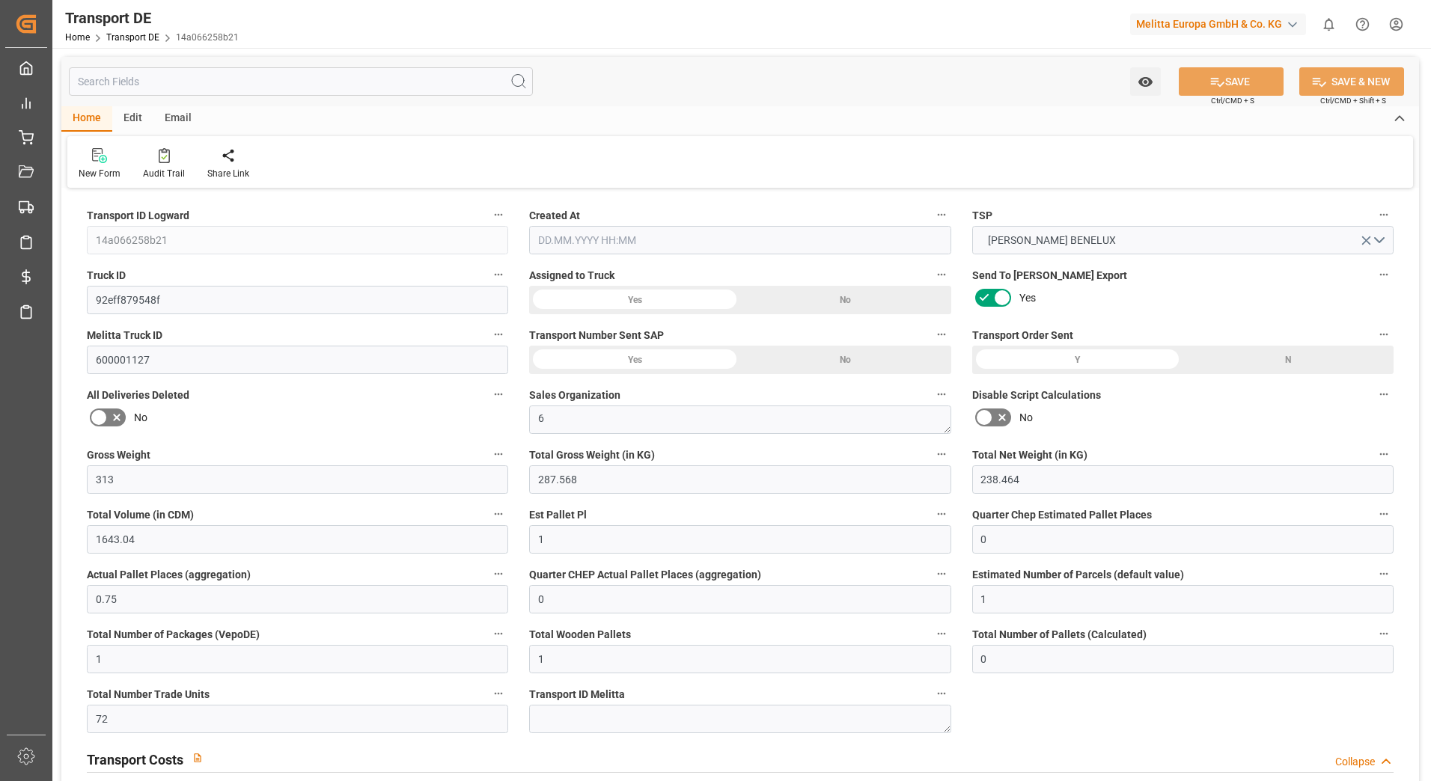
type input "0"
type input "287.568"
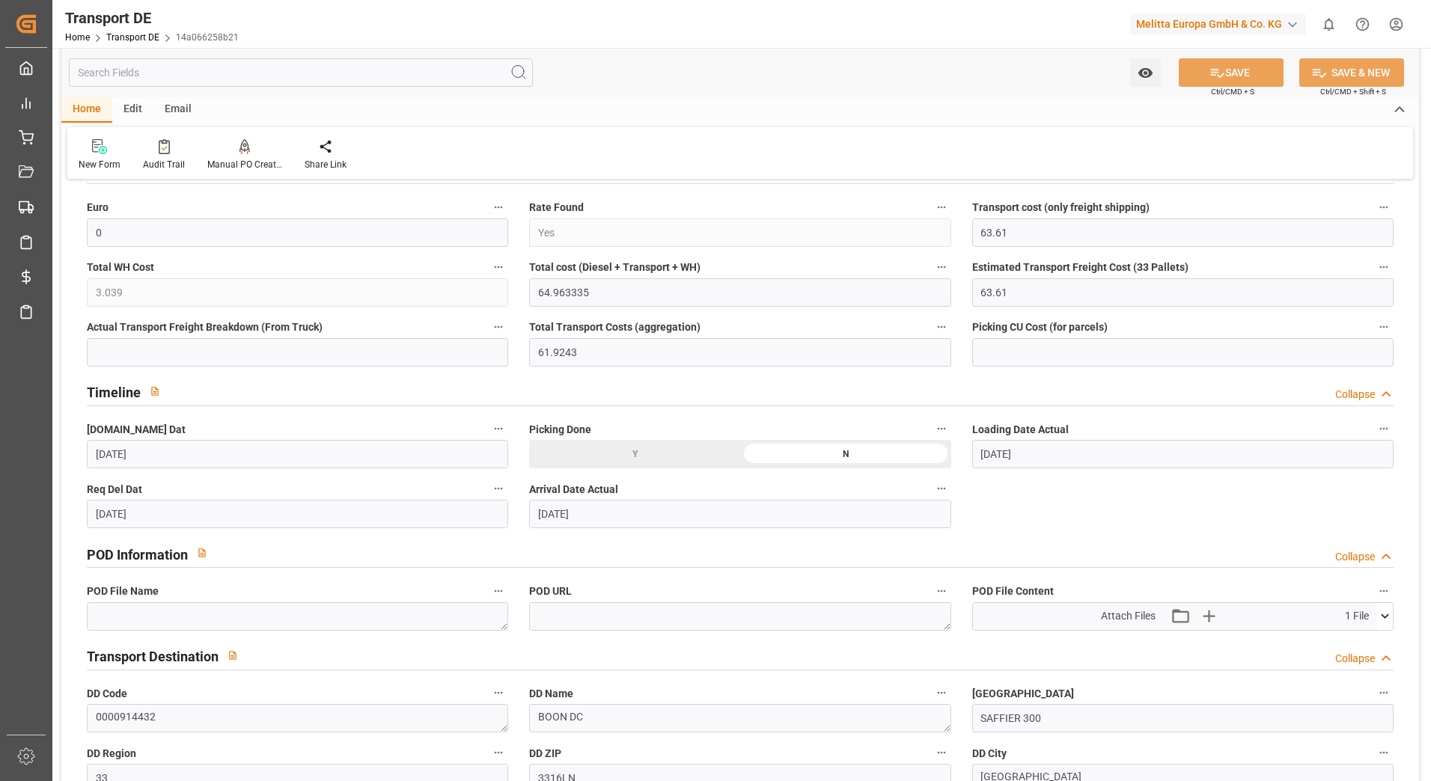
scroll to position [674, 0]
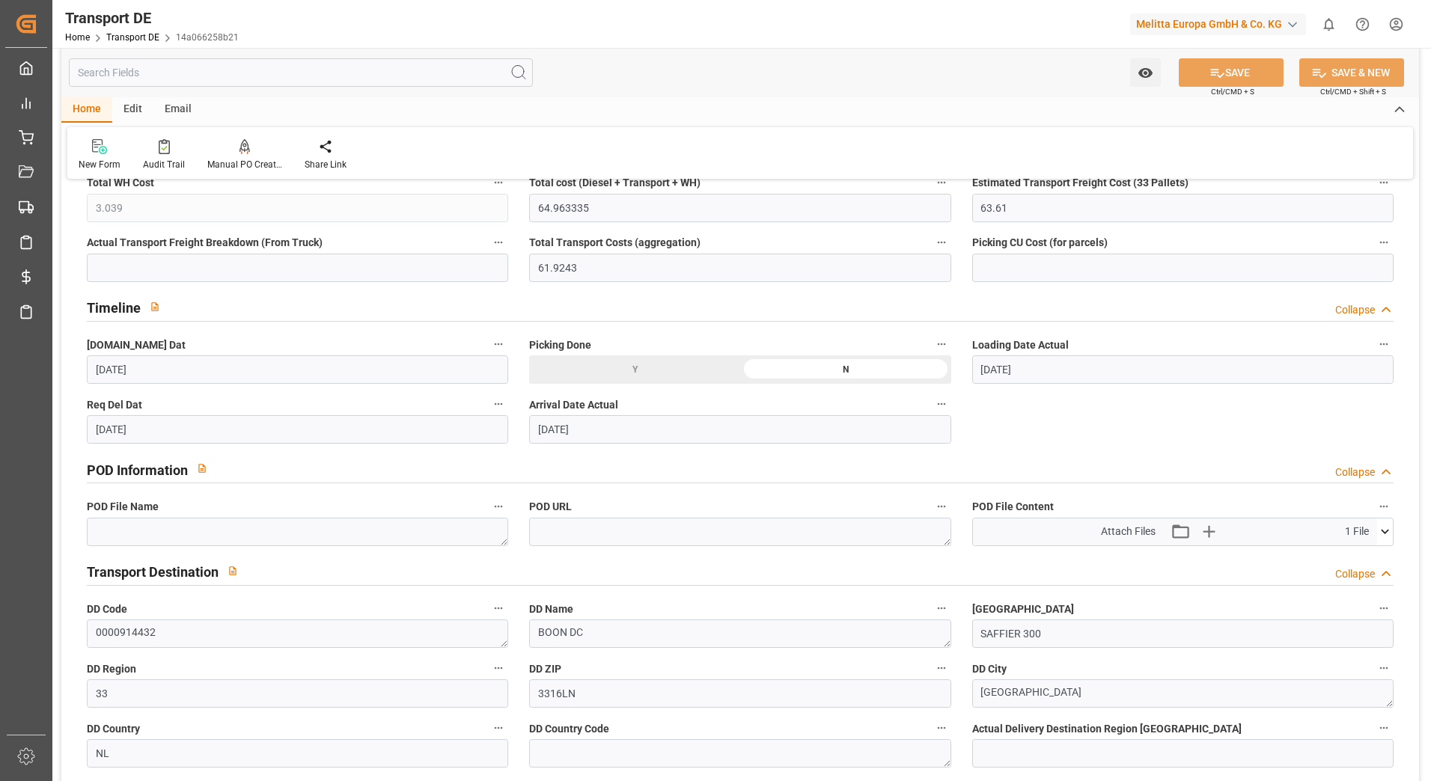
click at [1385, 531] on icon at bounding box center [1385, 532] width 16 height 16
click at [1341, 558] on icon at bounding box center [1346, 560] width 16 height 16
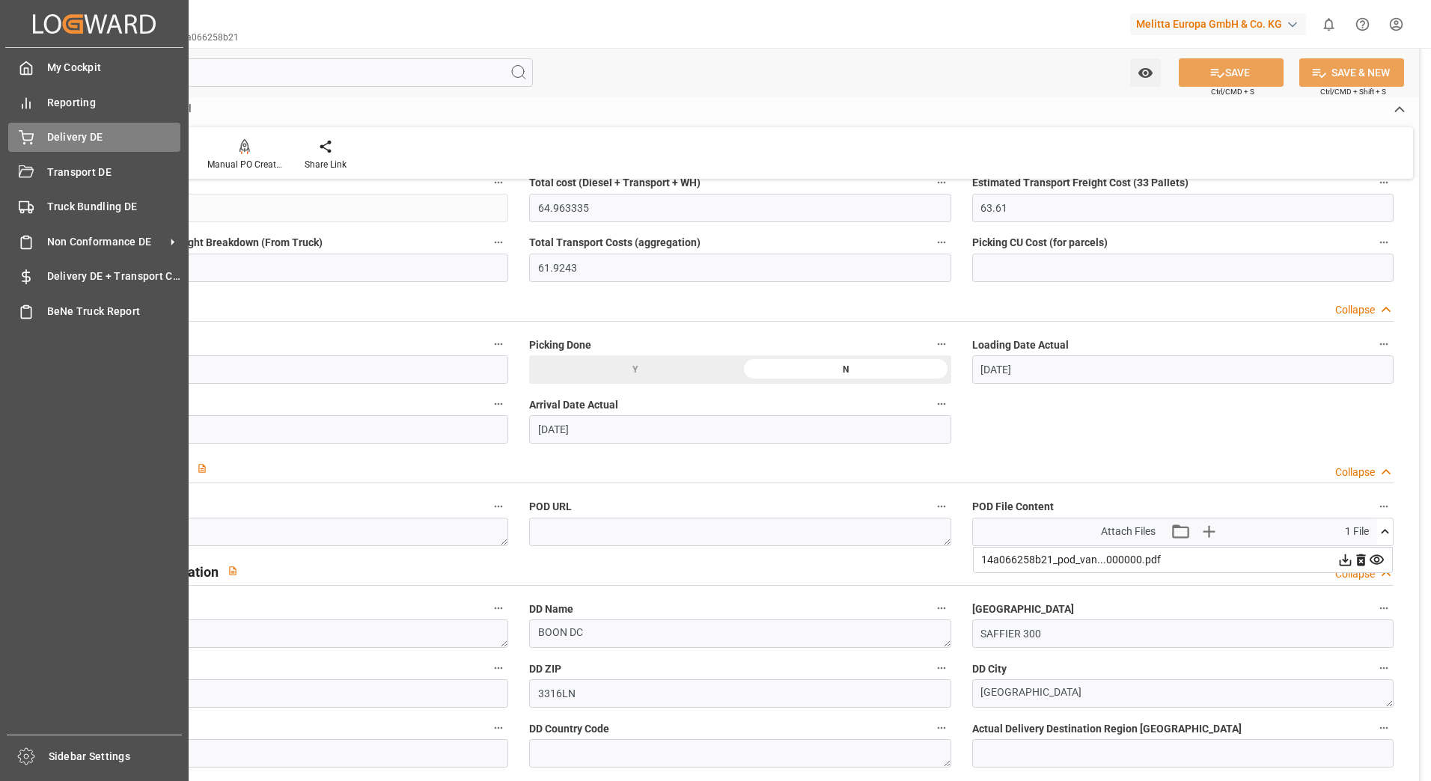
click at [38, 131] on div "Delivery DE Delivery DE" at bounding box center [94, 137] width 172 height 29
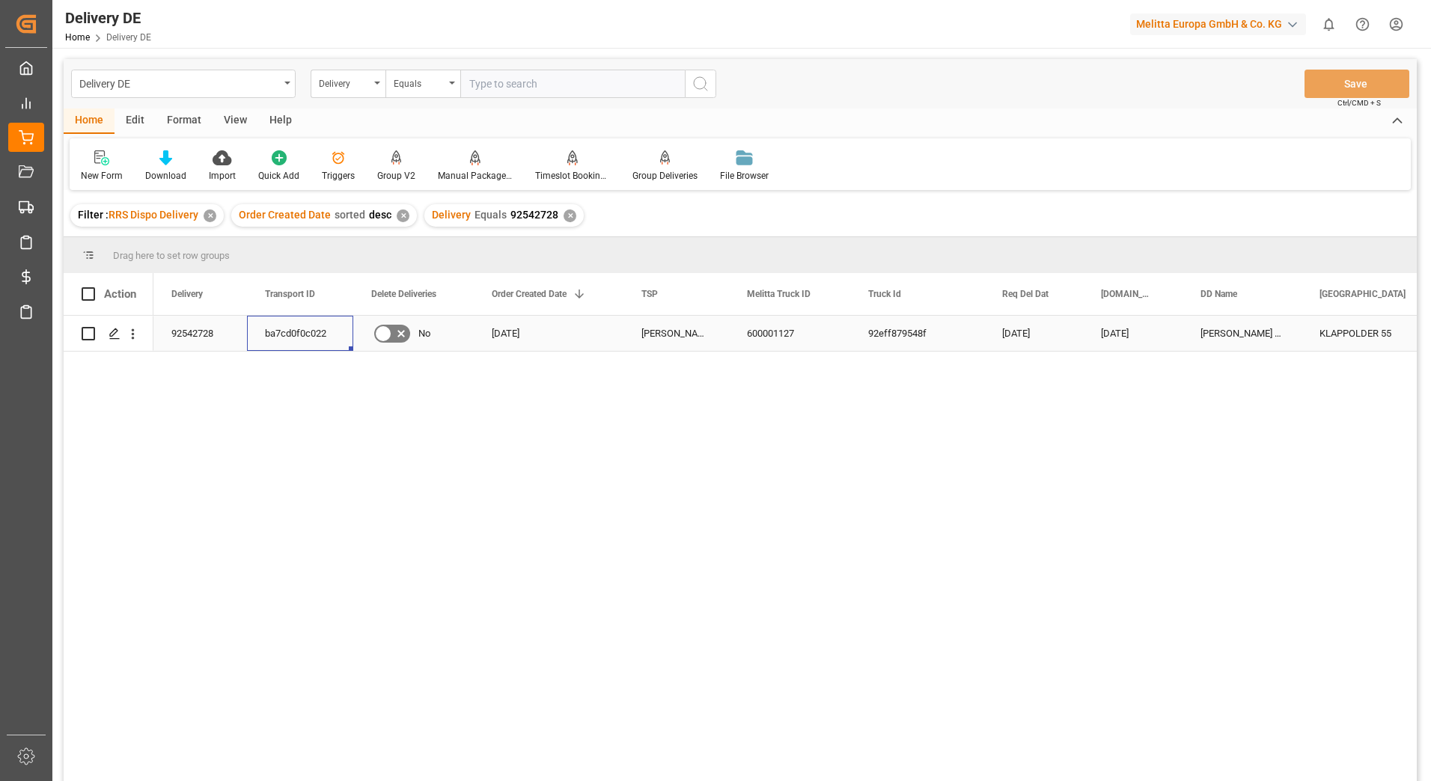
click at [293, 329] on div "ba7cd0f0c022" at bounding box center [300, 333] width 106 height 35
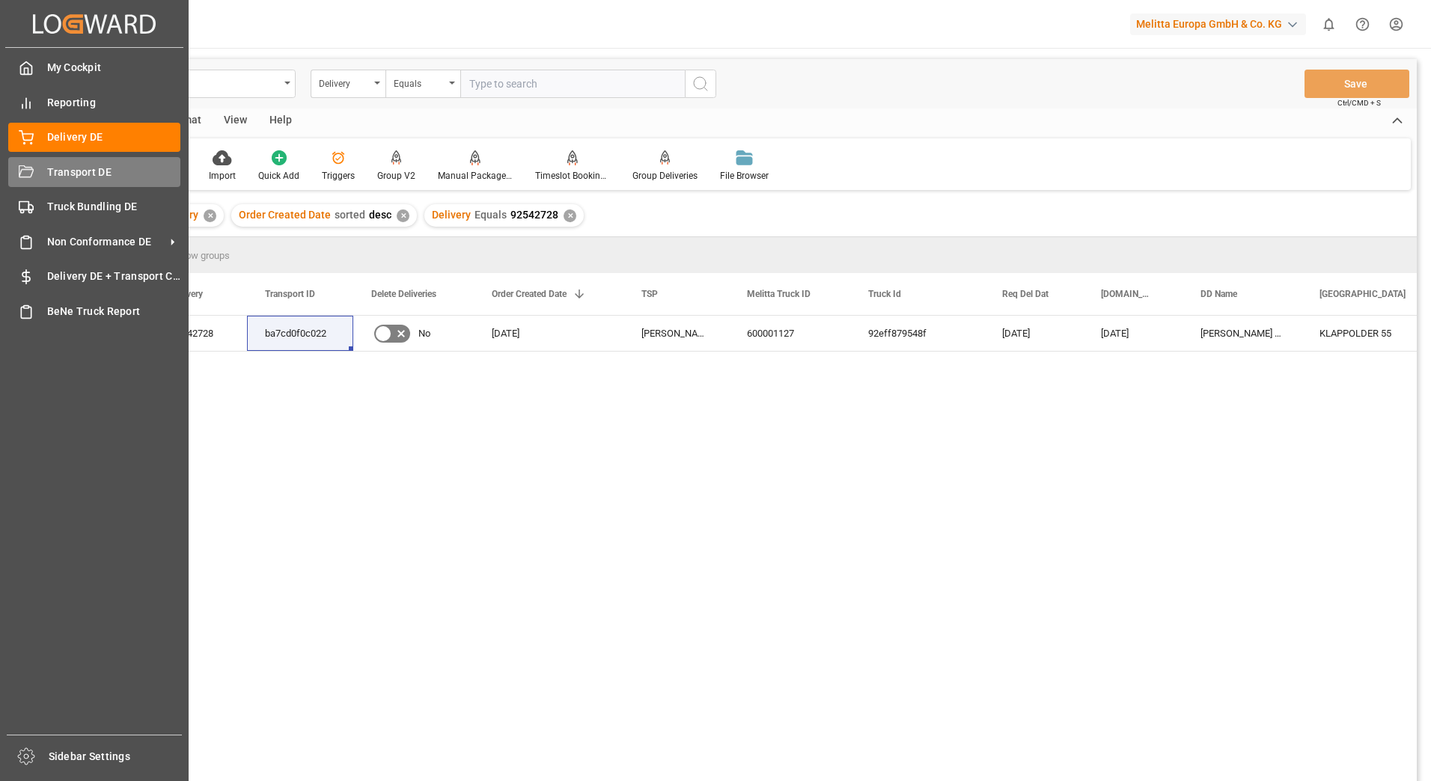
click at [21, 175] on icon at bounding box center [26, 172] width 15 height 15
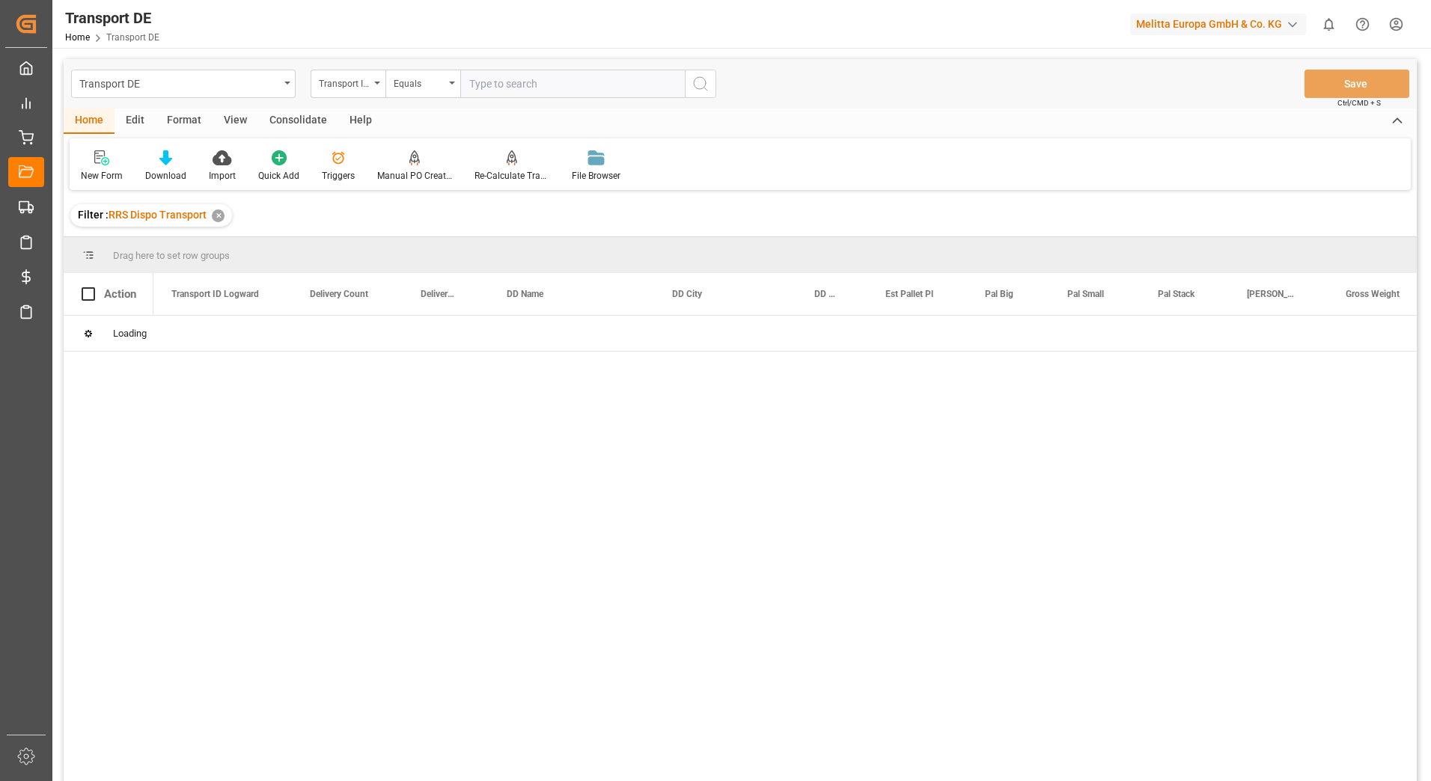
click at [475, 85] on input "text" at bounding box center [572, 84] width 225 height 28
paste input "ba7cd0f0c022"
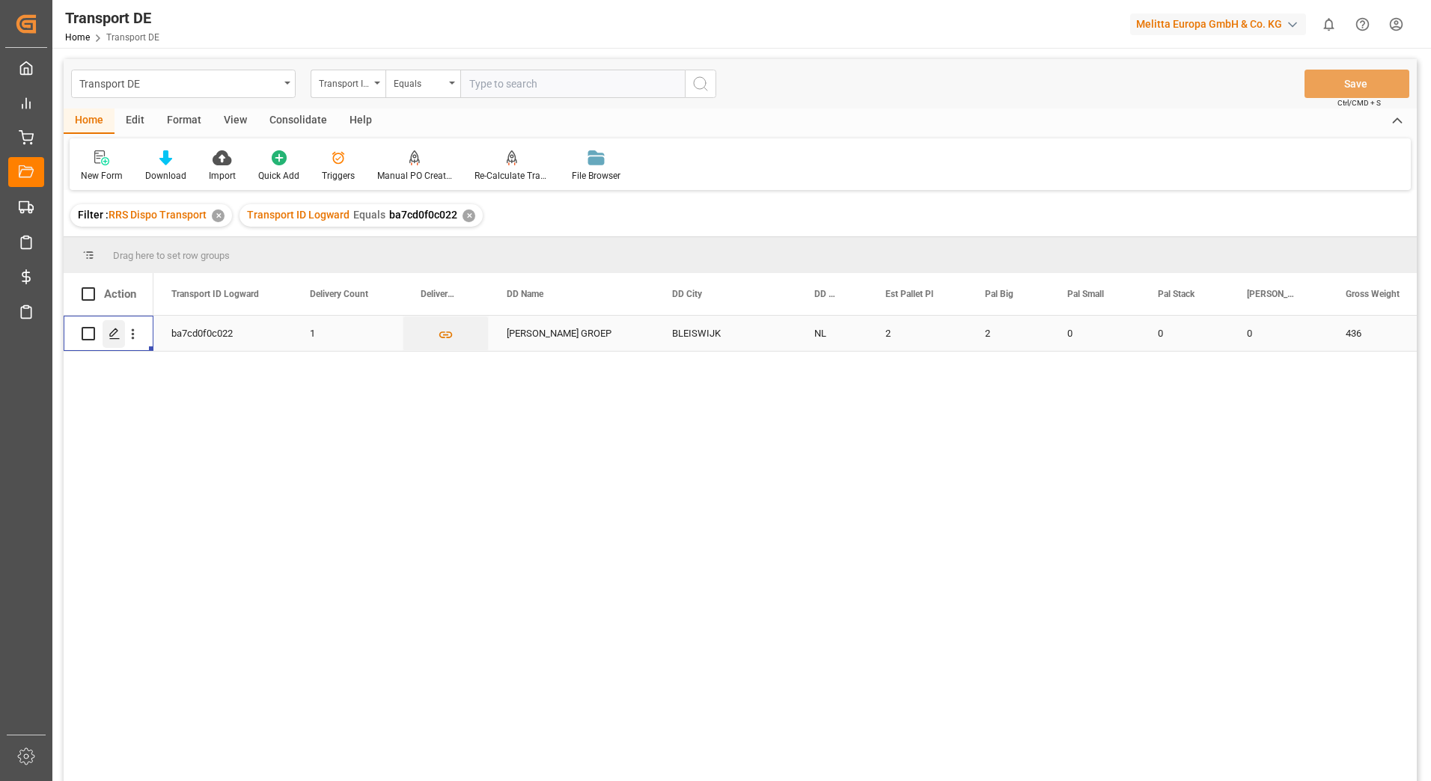
click at [112, 335] on icon "Press SPACE to select this row." at bounding box center [115, 334] width 12 height 12
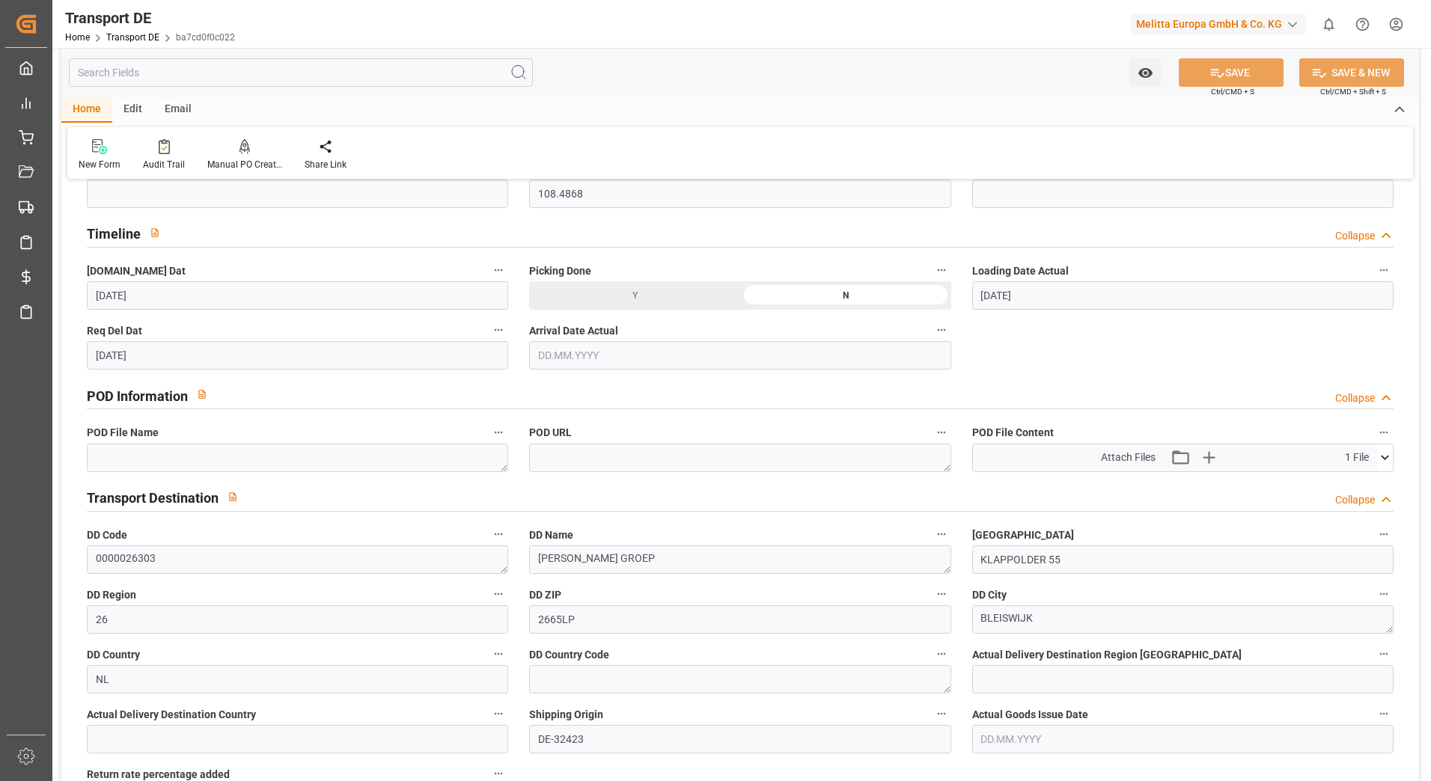
scroll to position [748, 0]
click at [1388, 459] on icon at bounding box center [1385, 457] width 16 height 16
click at [1347, 481] on icon at bounding box center [1346, 486] width 16 height 16
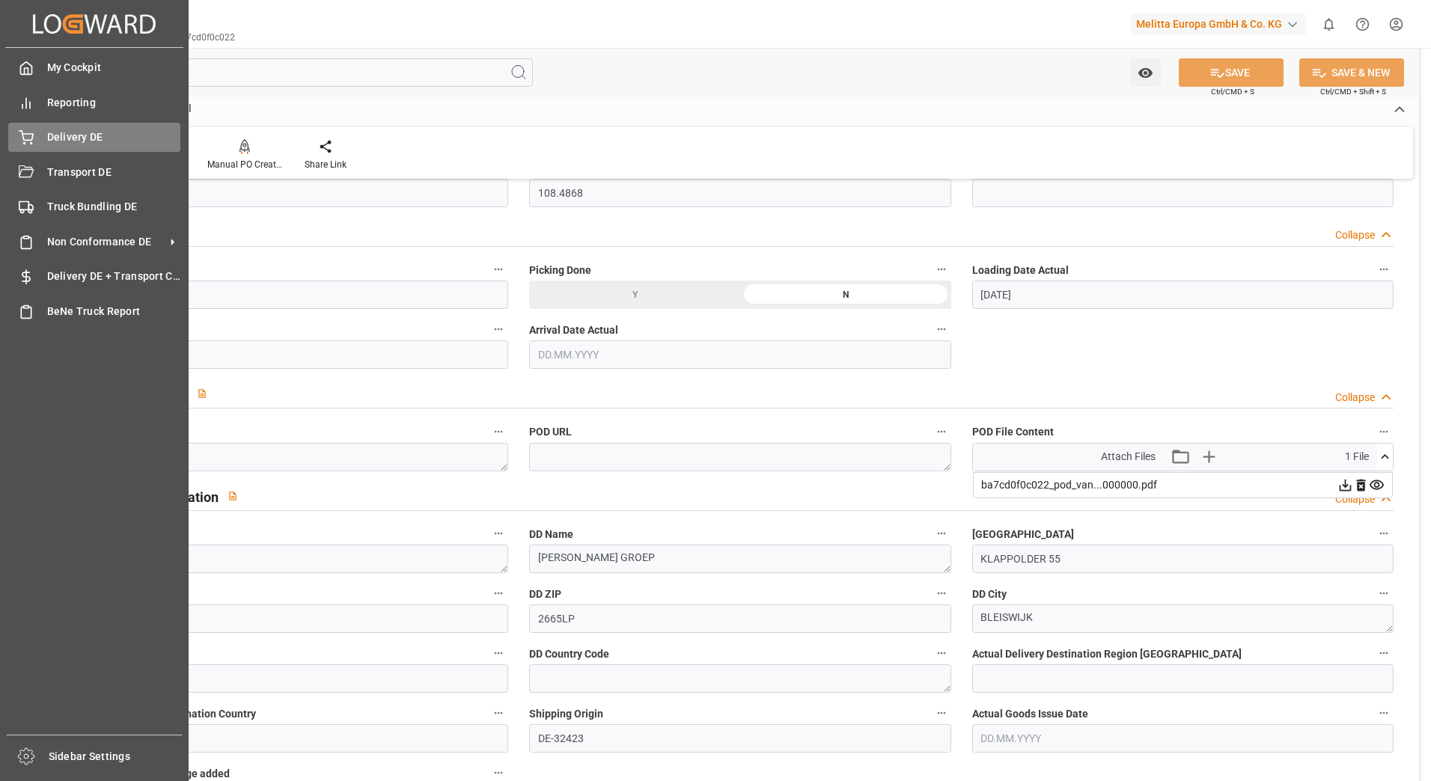
click at [41, 135] on div "Delivery DE Delivery DE" at bounding box center [94, 137] width 172 height 29
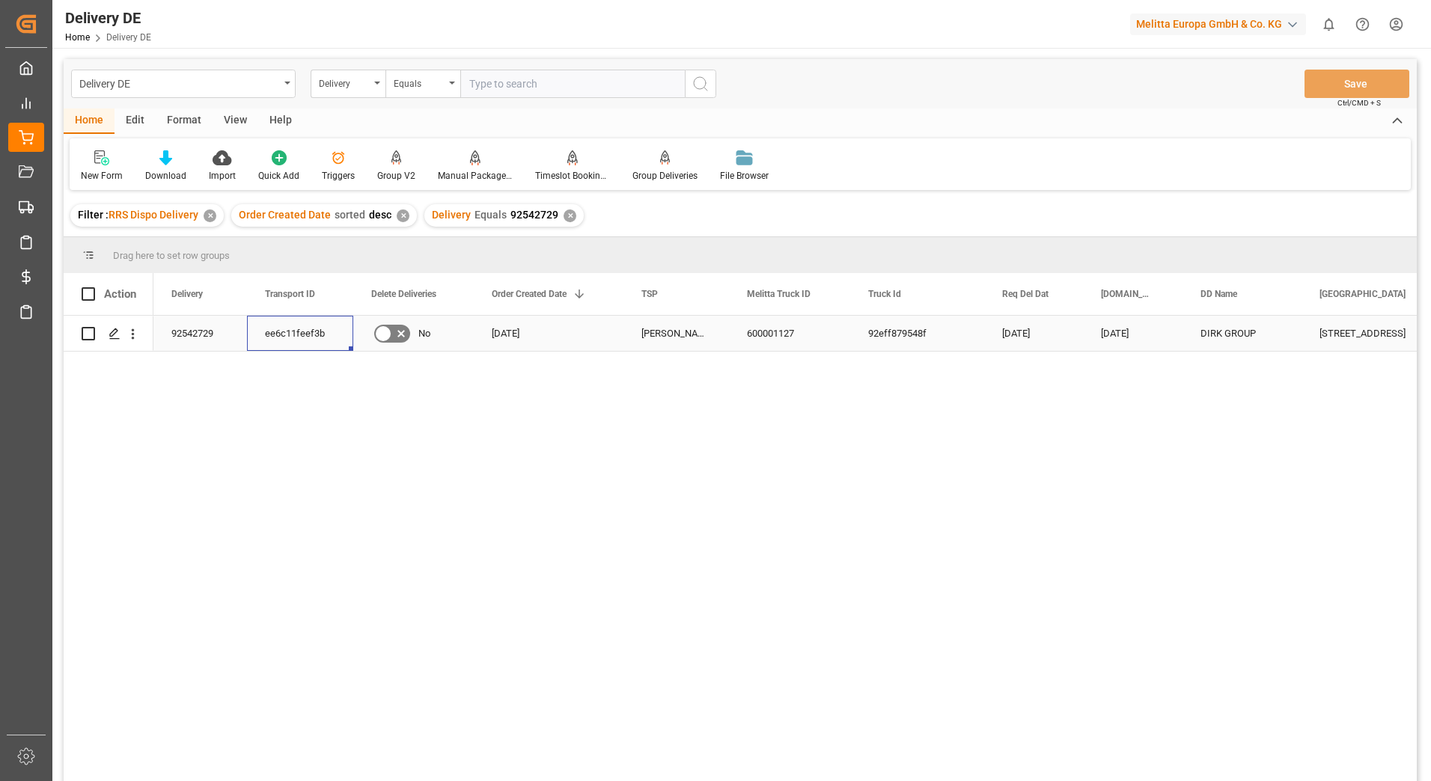
click at [318, 333] on div "ee6c11feef3b" at bounding box center [300, 333] width 106 height 35
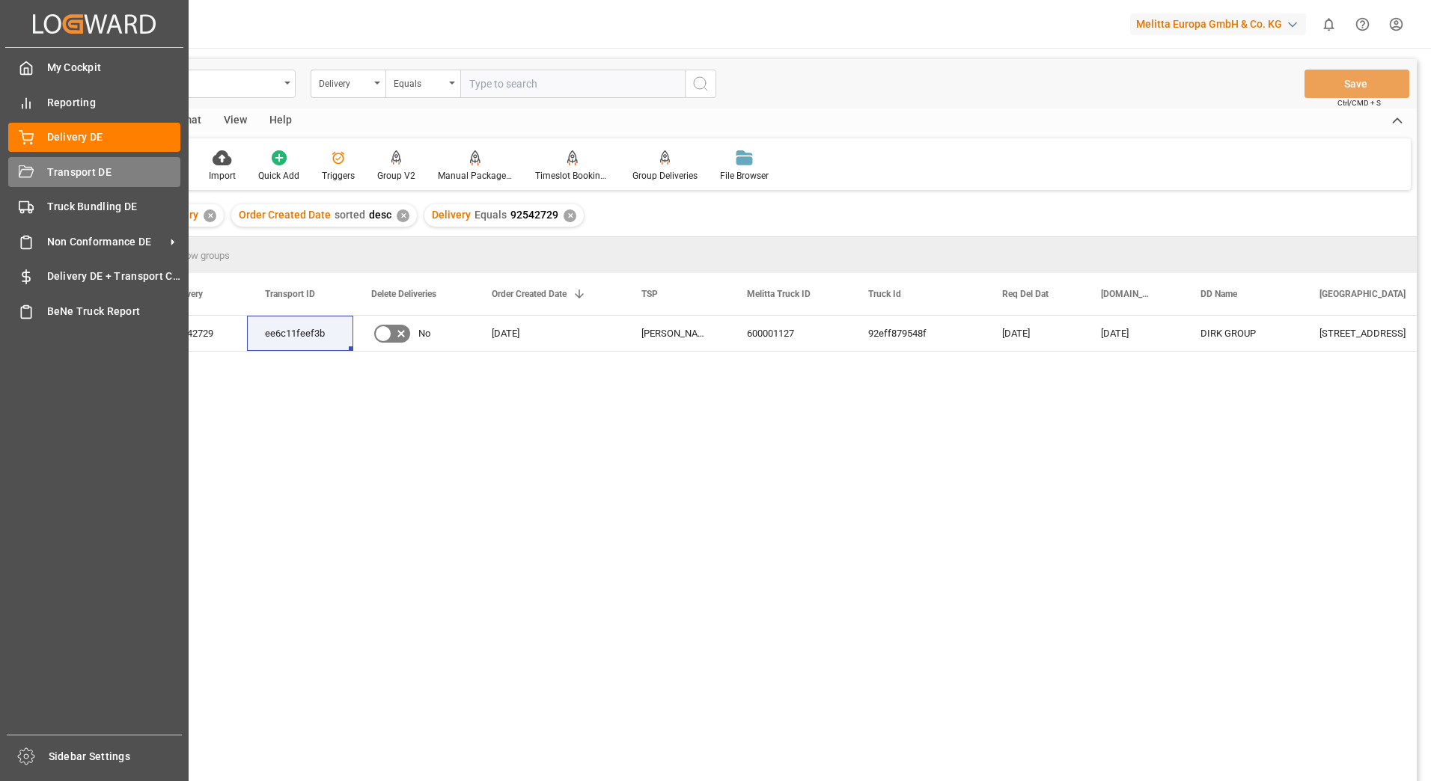
click at [31, 177] on icon at bounding box center [26, 171] width 15 height 12
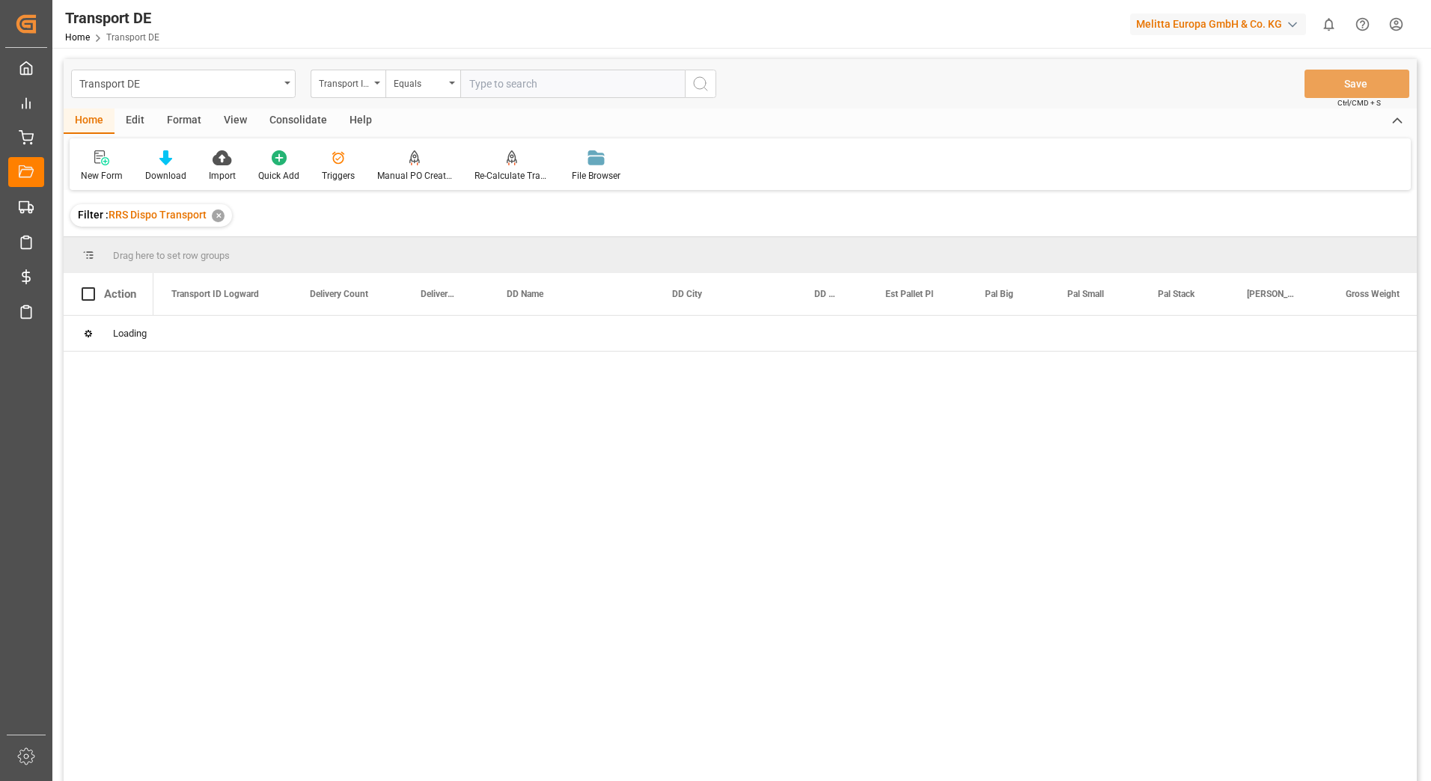
click at [496, 85] on input "text" at bounding box center [572, 84] width 225 height 28
paste input "ee6c11feef3b"
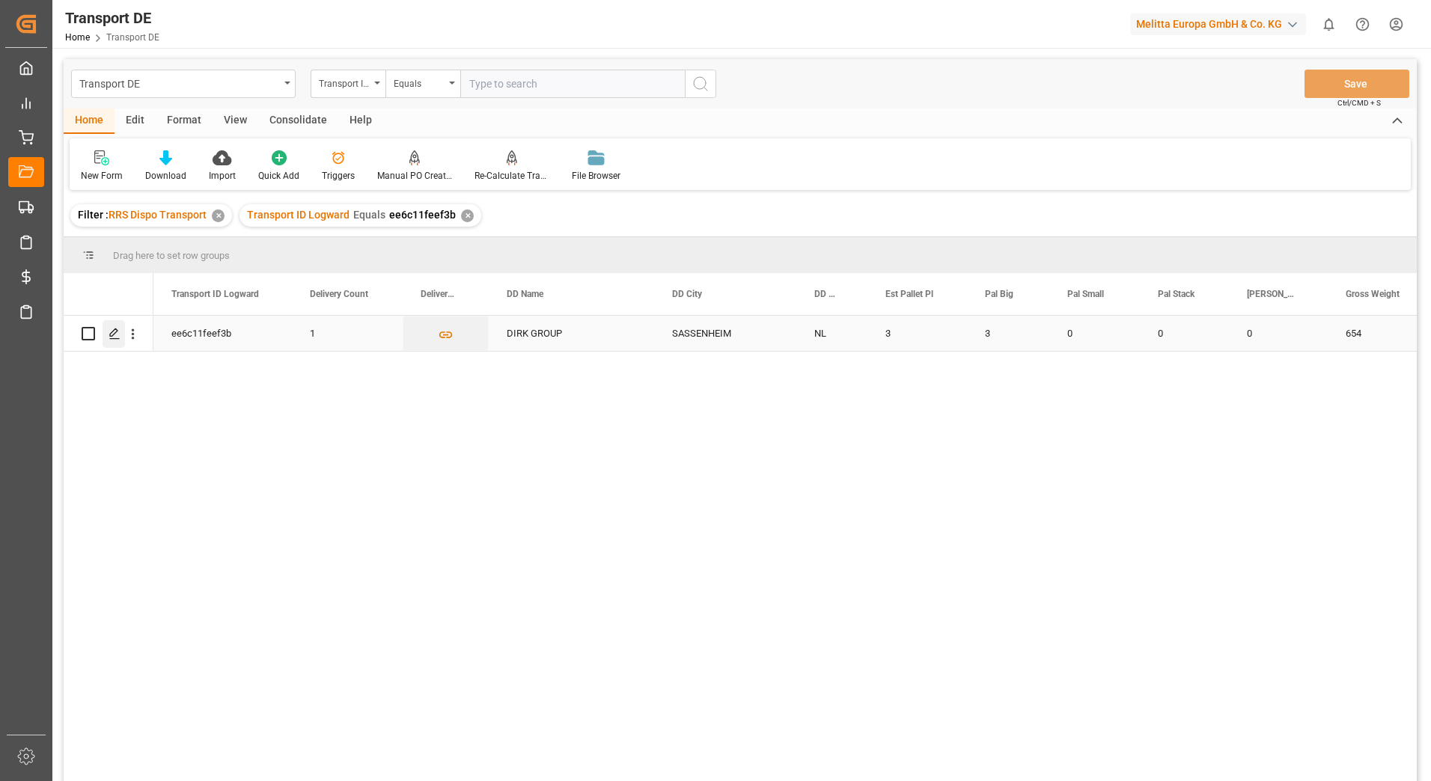
click at [112, 334] on icon "Press SPACE to select this row." at bounding box center [115, 334] width 12 height 12
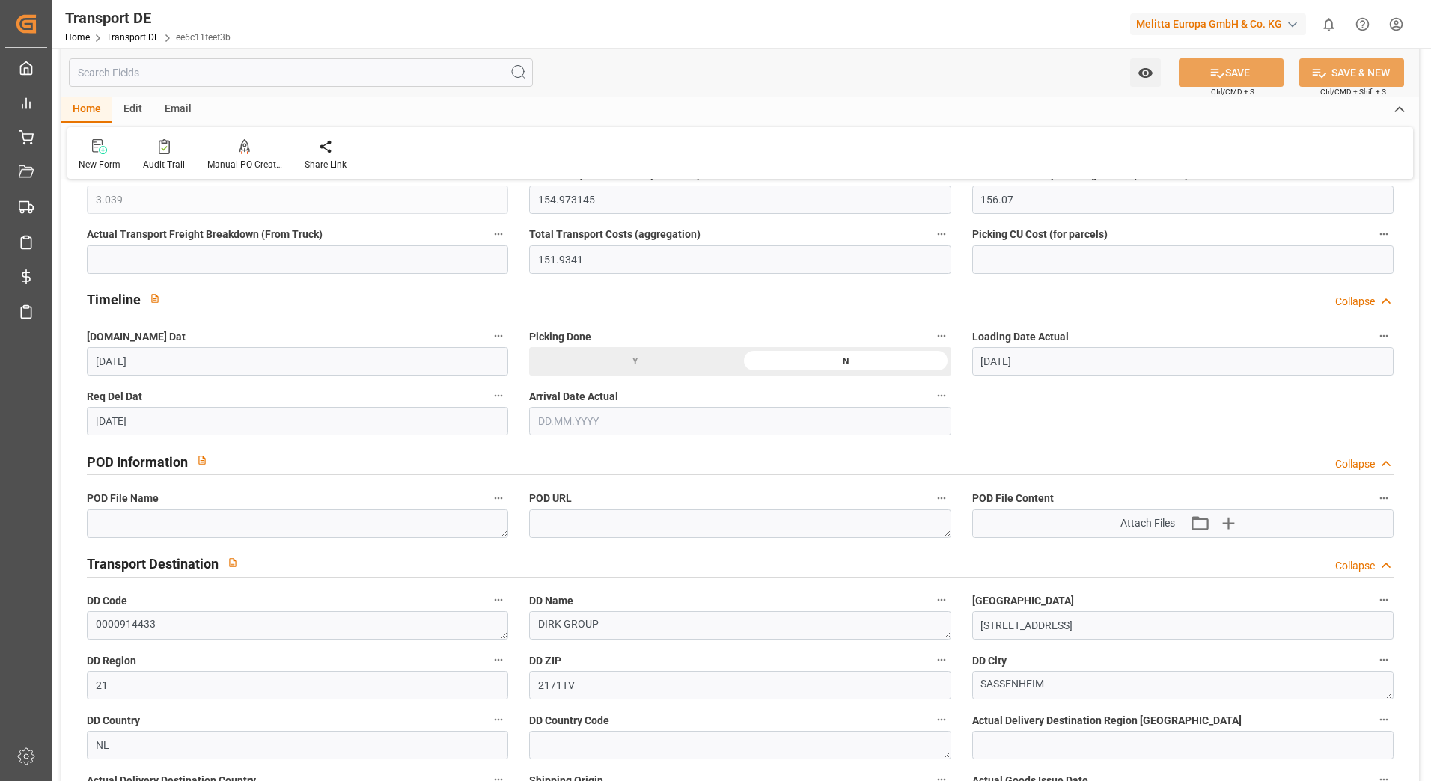
scroll to position [748, 0]
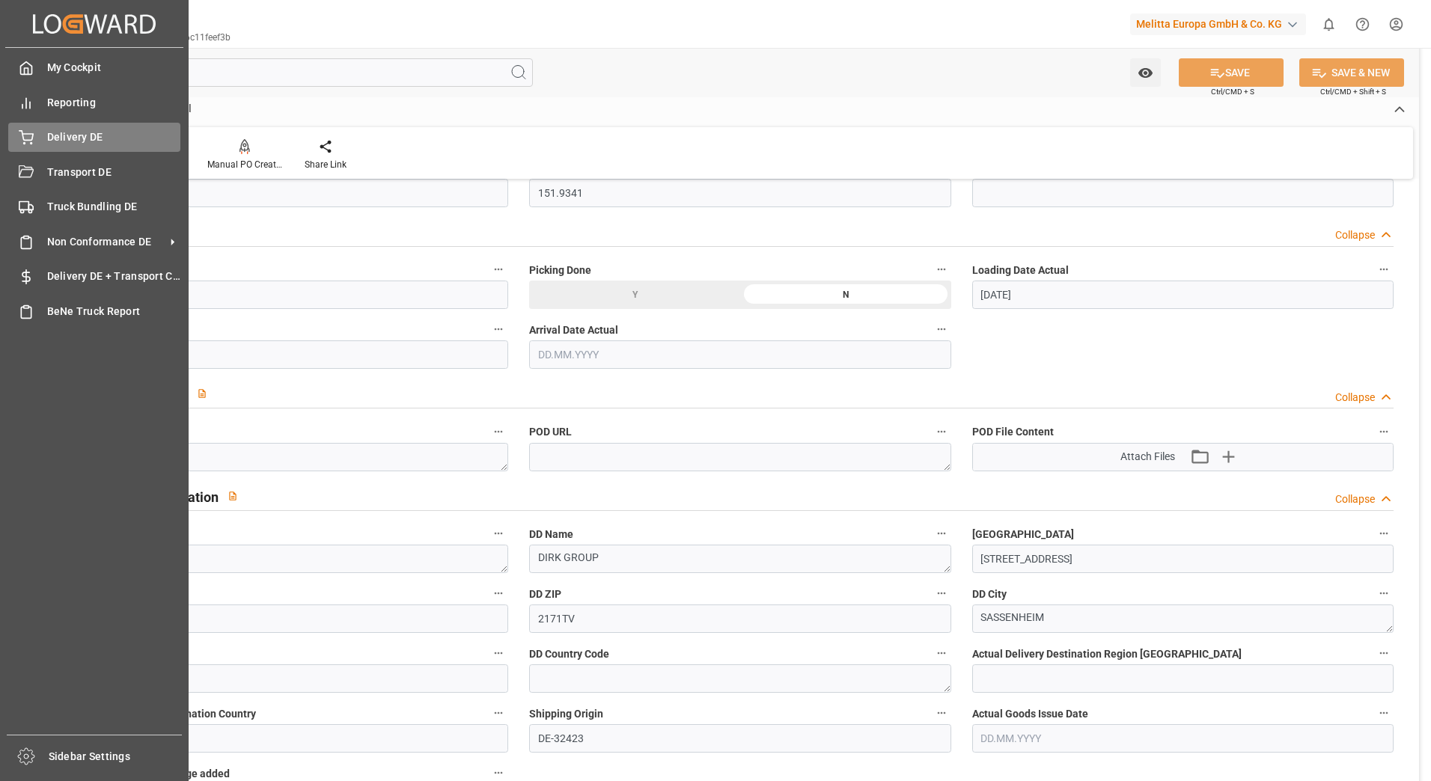
click at [108, 126] on div "Delivery DE Delivery DE" at bounding box center [94, 137] width 172 height 29
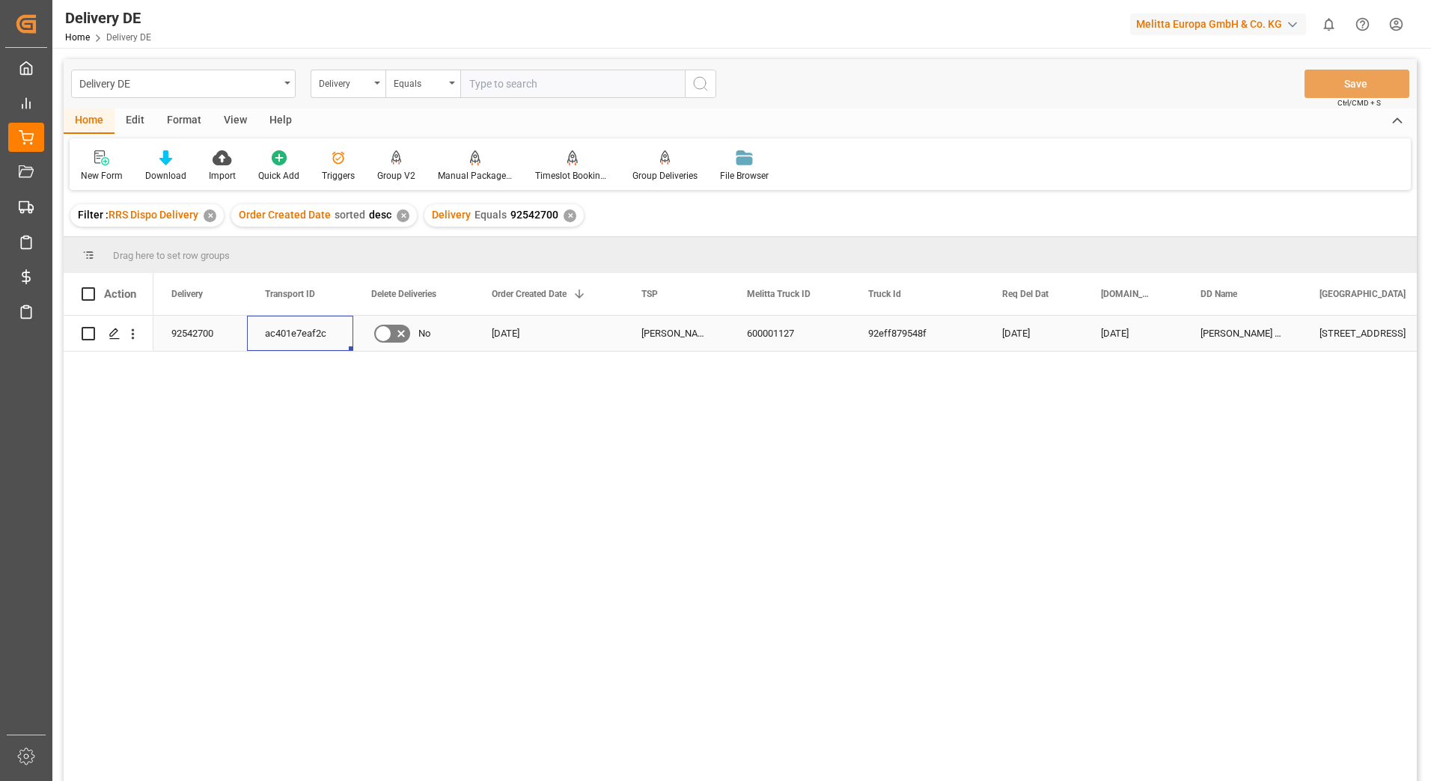
click at [281, 332] on div "ac401e7eaf2c" at bounding box center [300, 333] width 106 height 35
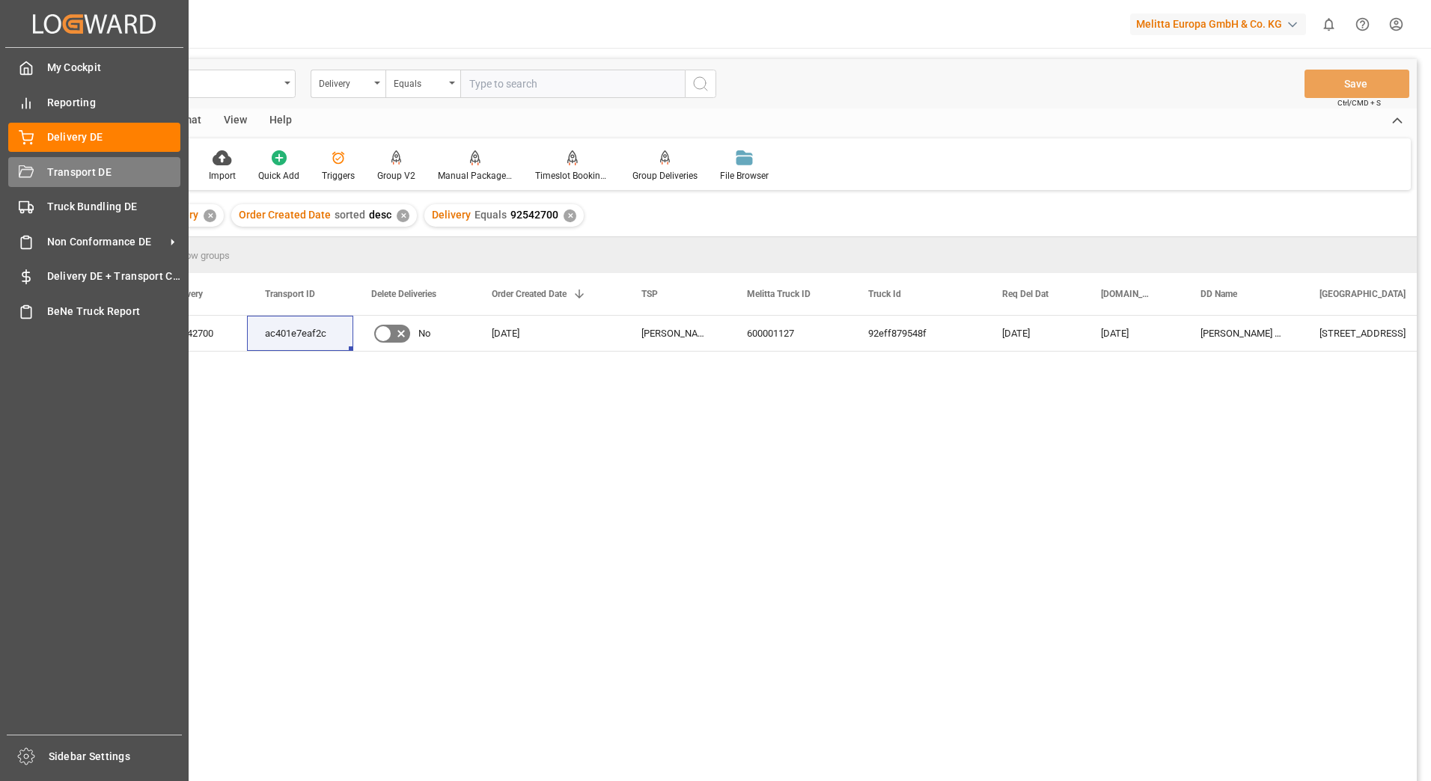
click at [26, 182] on div "Transport DE Transport DE" at bounding box center [94, 171] width 172 height 29
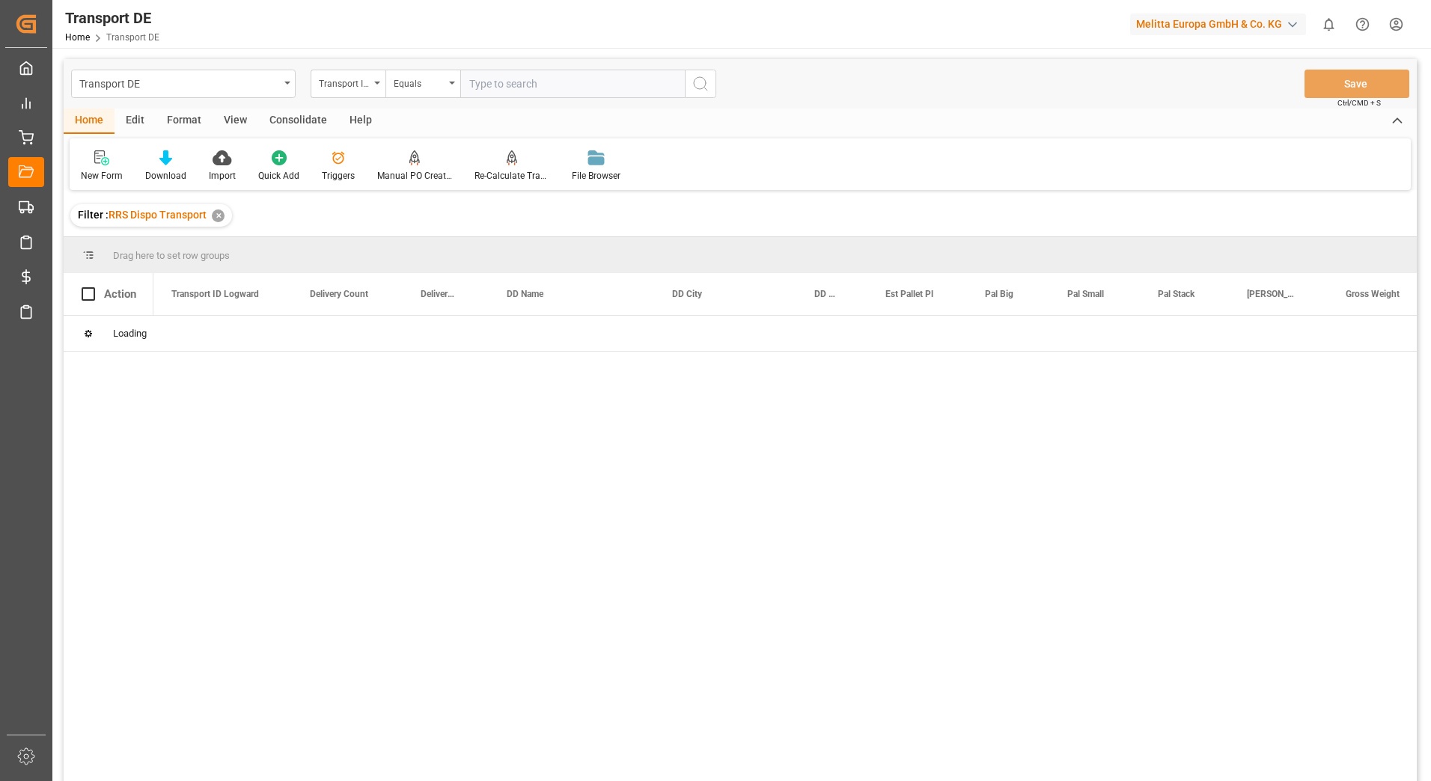
click at [488, 85] on input "text" at bounding box center [572, 84] width 225 height 28
paste input "ac401e7eaf2c"
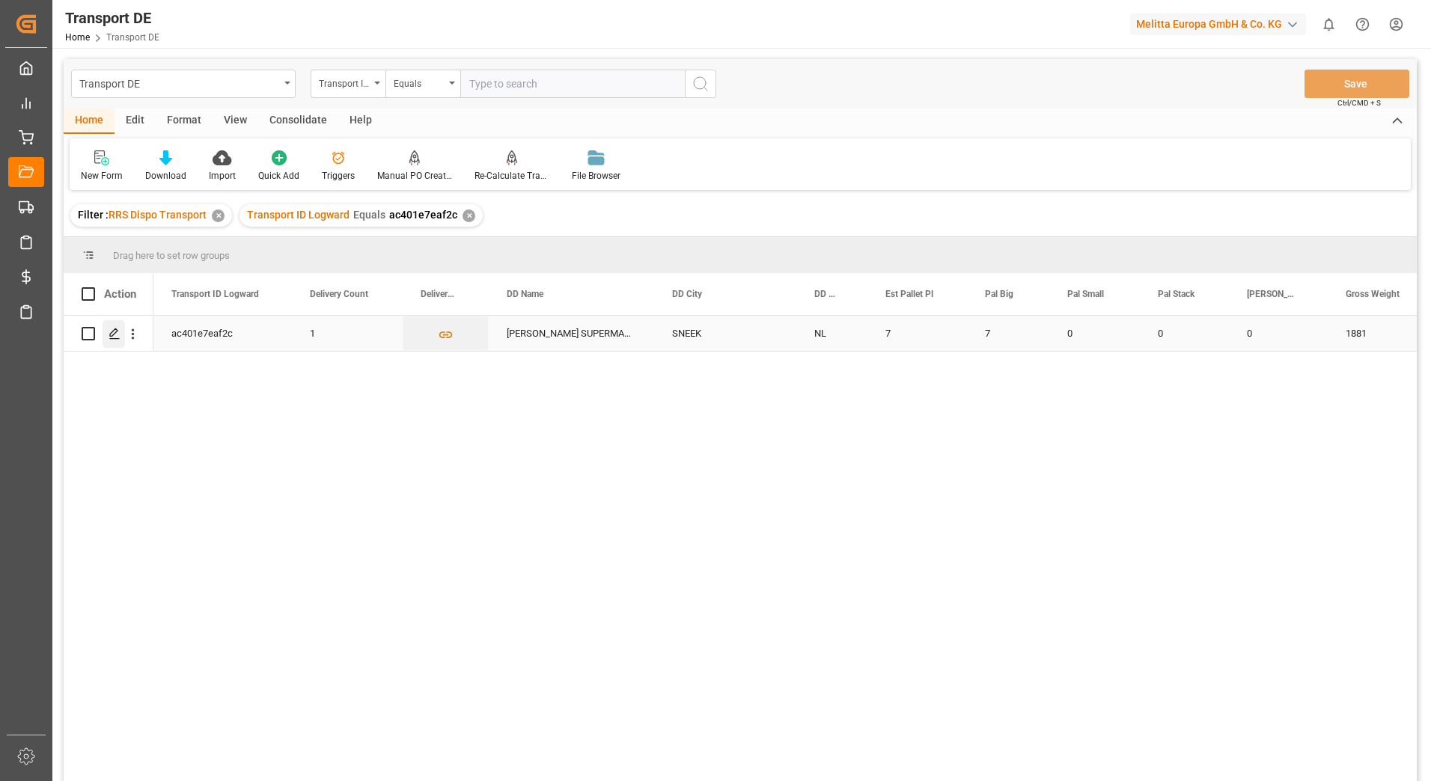
click at [121, 337] on div "Press SPACE to select this row." at bounding box center [114, 334] width 22 height 28
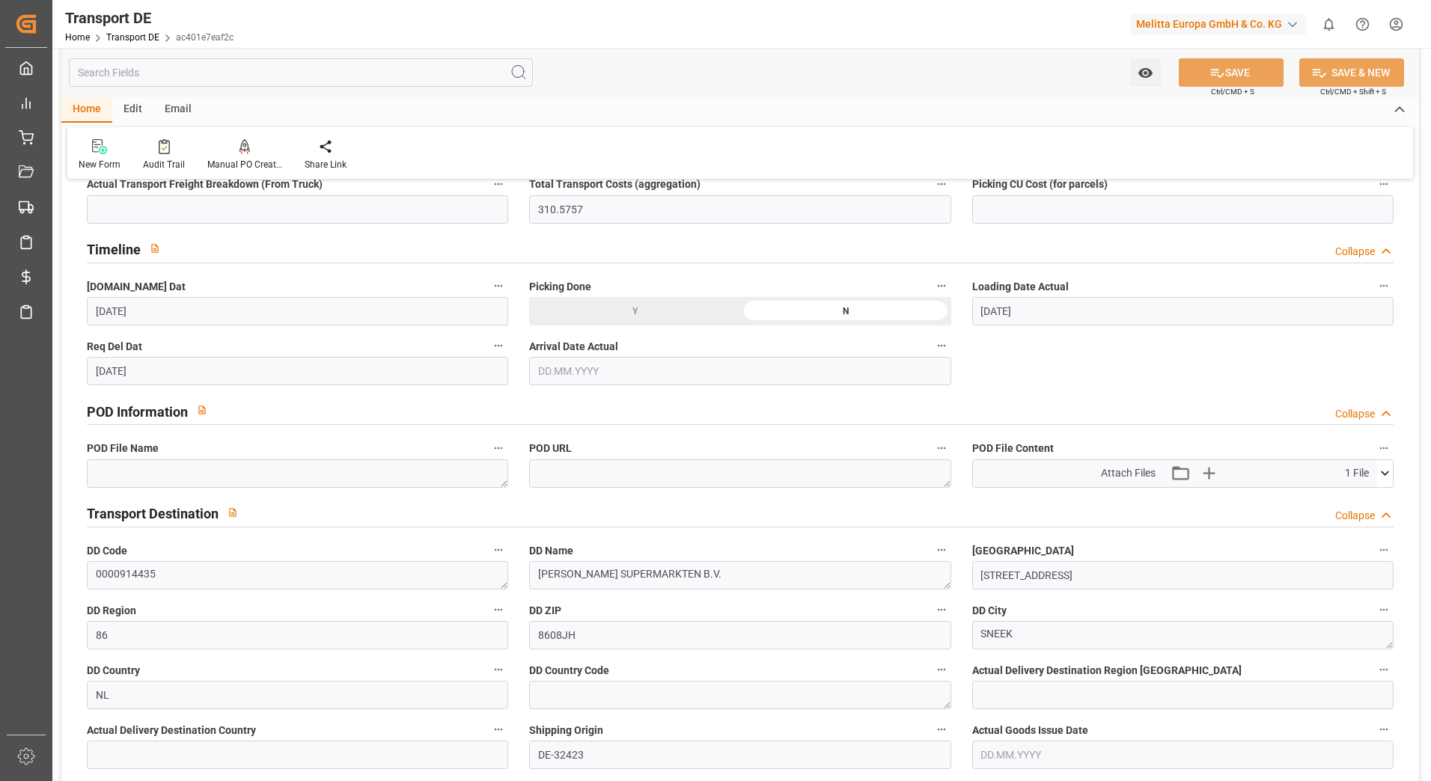
scroll to position [748, 0]
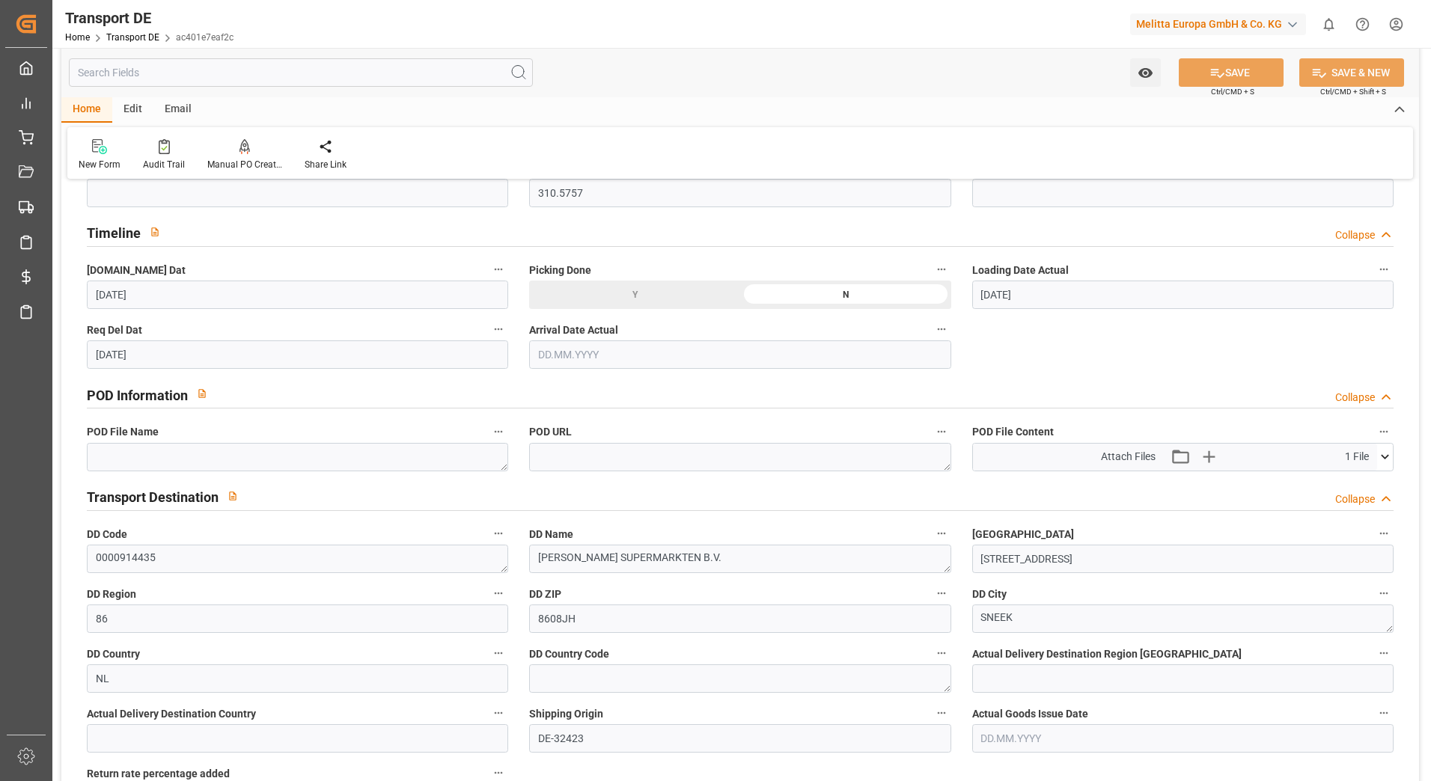
click at [1384, 457] on icon at bounding box center [1385, 457] width 16 height 16
click at [1343, 481] on icon at bounding box center [1346, 486] width 16 height 16
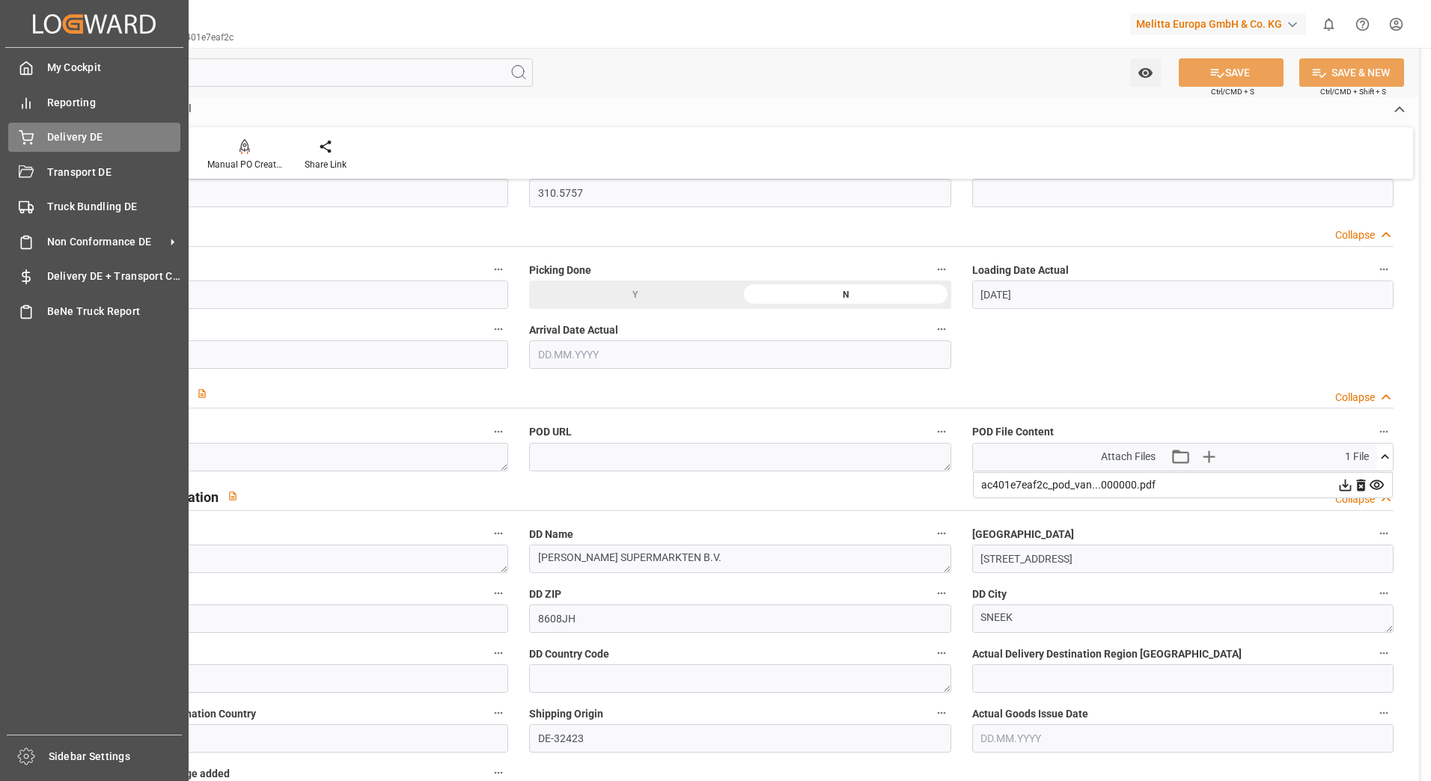
click at [26, 132] on icon at bounding box center [26, 137] width 15 height 15
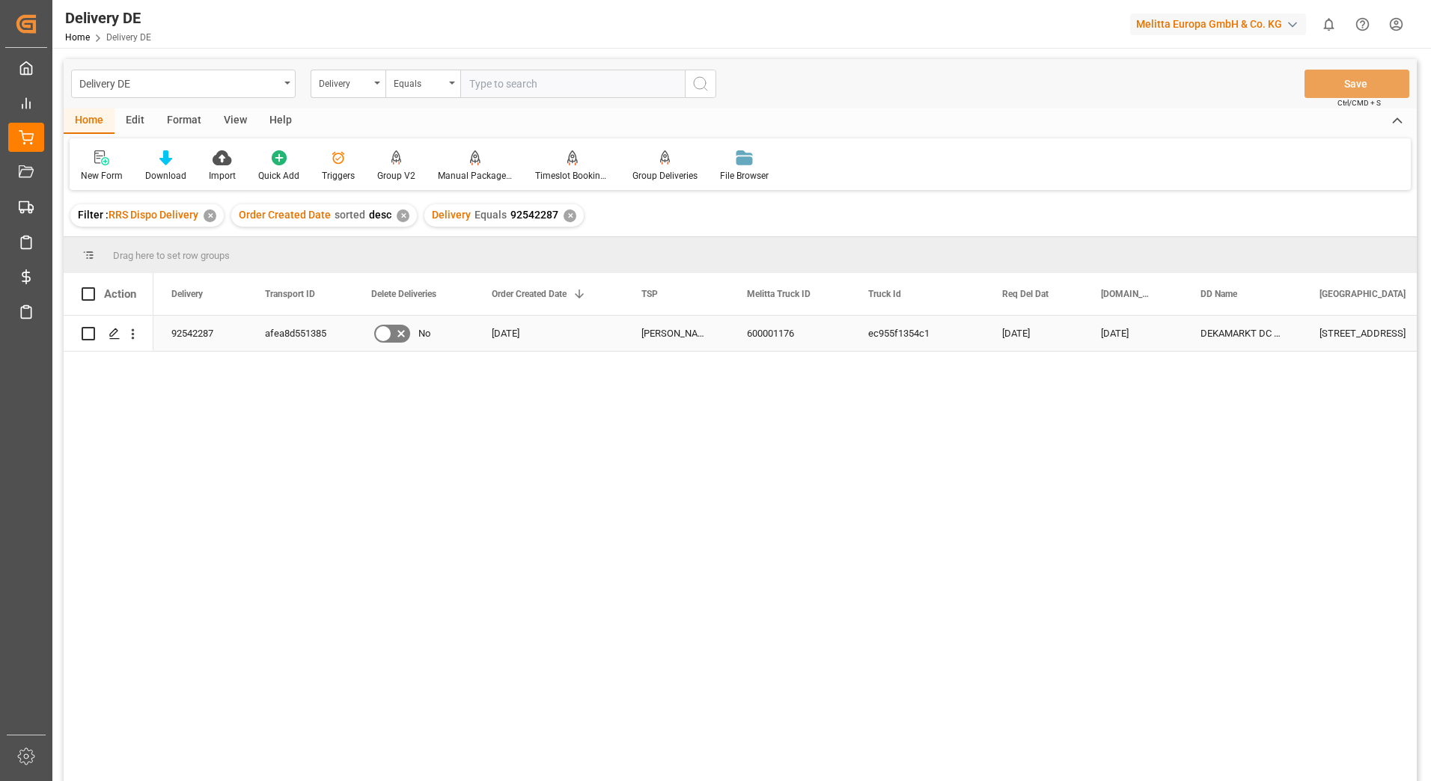
click at [316, 329] on div "afea8d551385" at bounding box center [300, 333] width 106 height 35
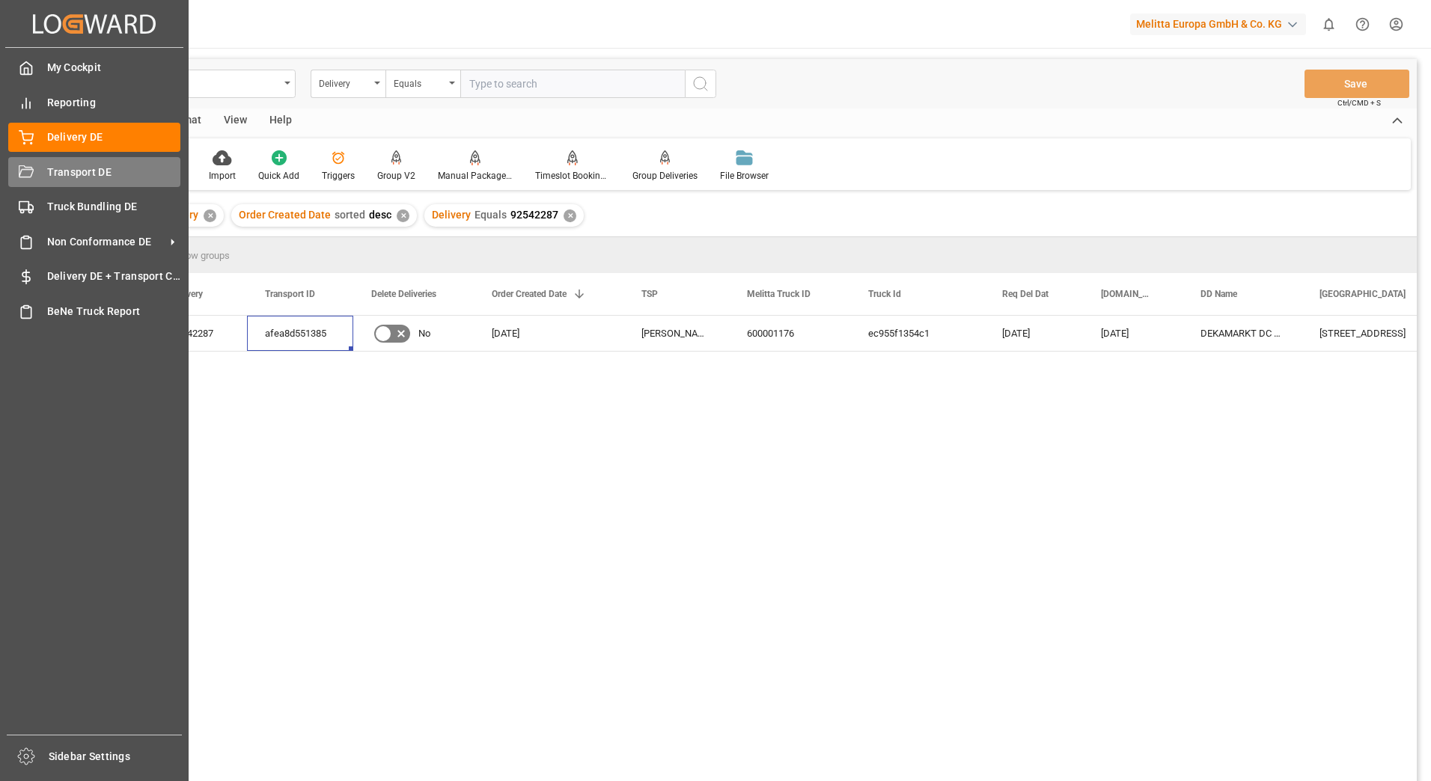
click at [42, 173] on div "Transport DE Transport DE" at bounding box center [94, 171] width 172 height 29
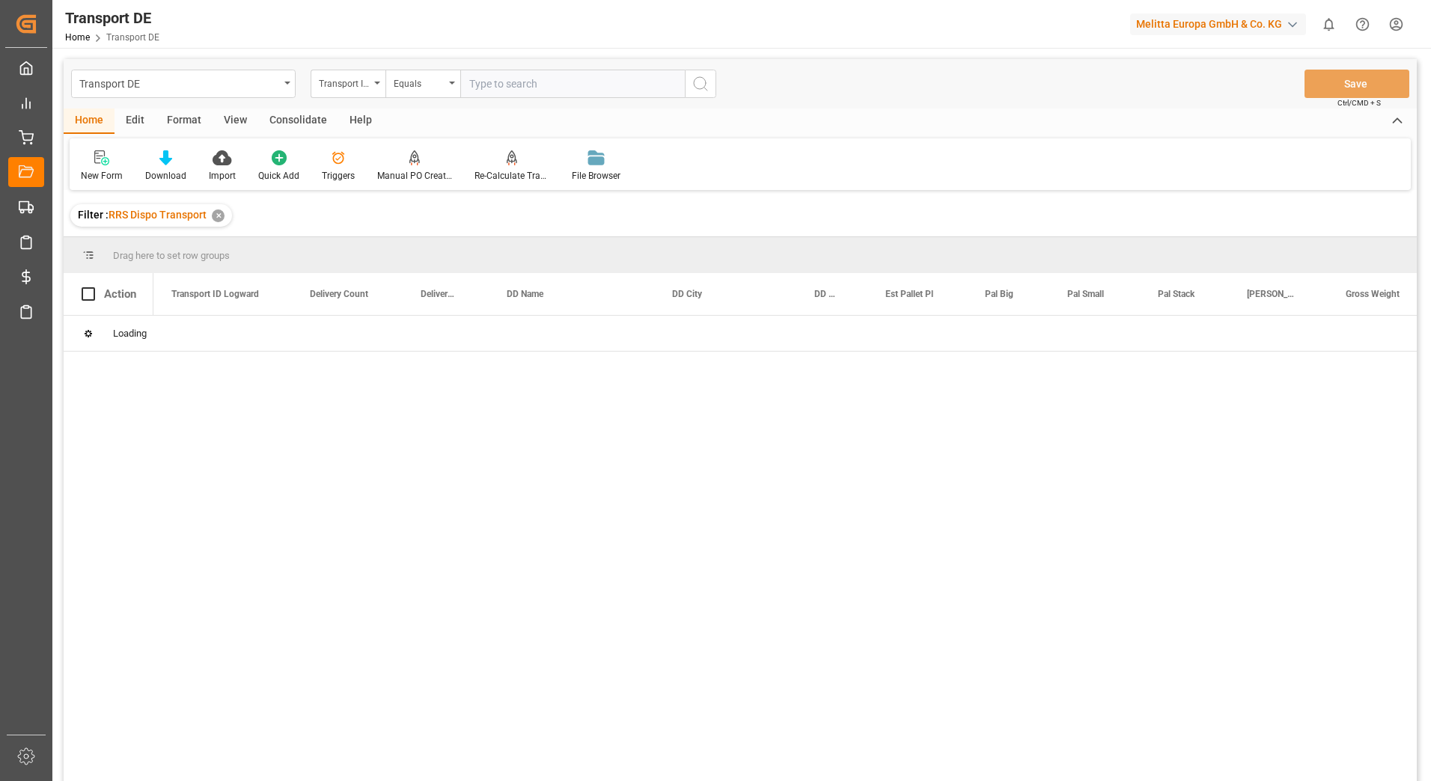
click at [481, 86] on input "text" at bounding box center [572, 84] width 225 height 28
paste input "afea8d551385"
click at [698, 85] on icon "search button" at bounding box center [701, 84] width 18 height 18
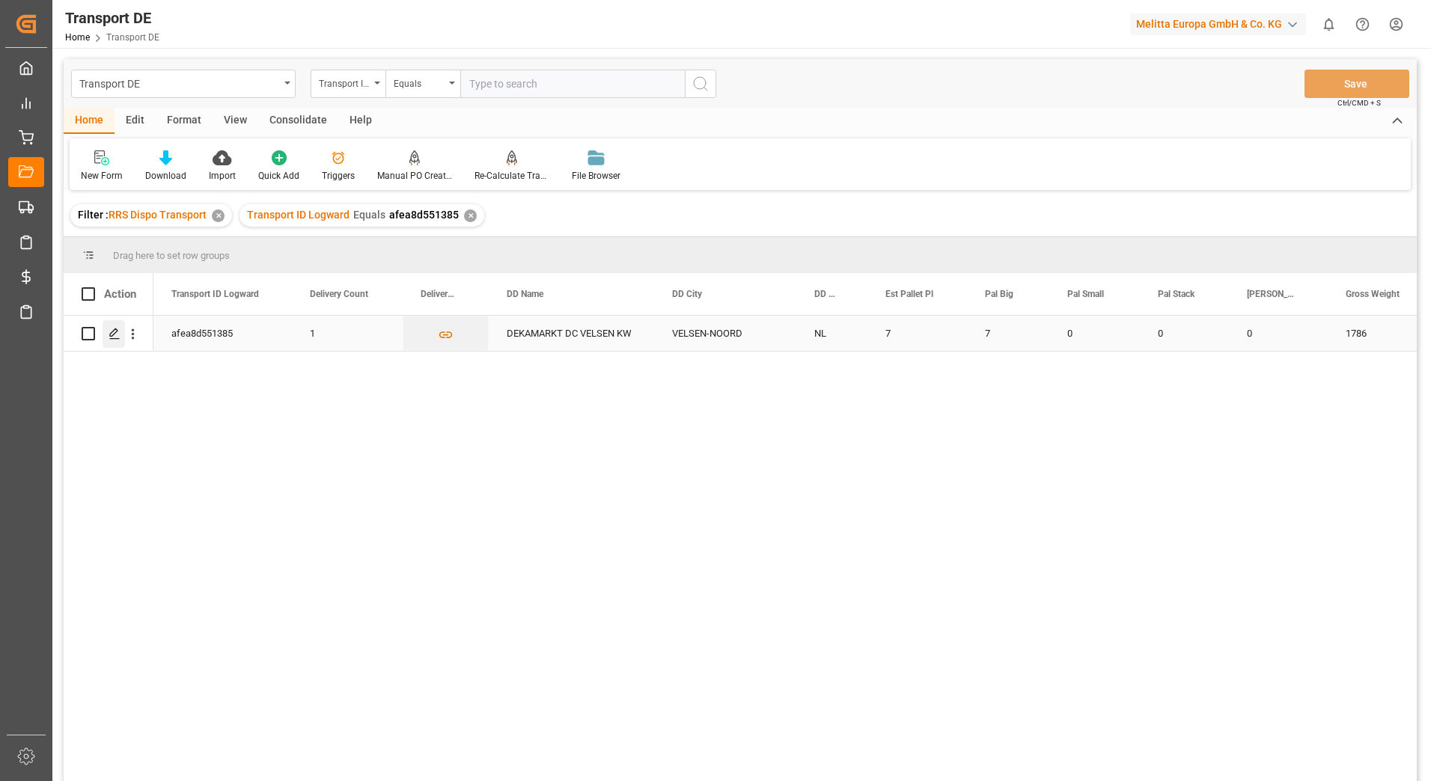
click at [117, 332] on polygon "Press SPACE to select this row." at bounding box center [113, 332] width 7 height 7
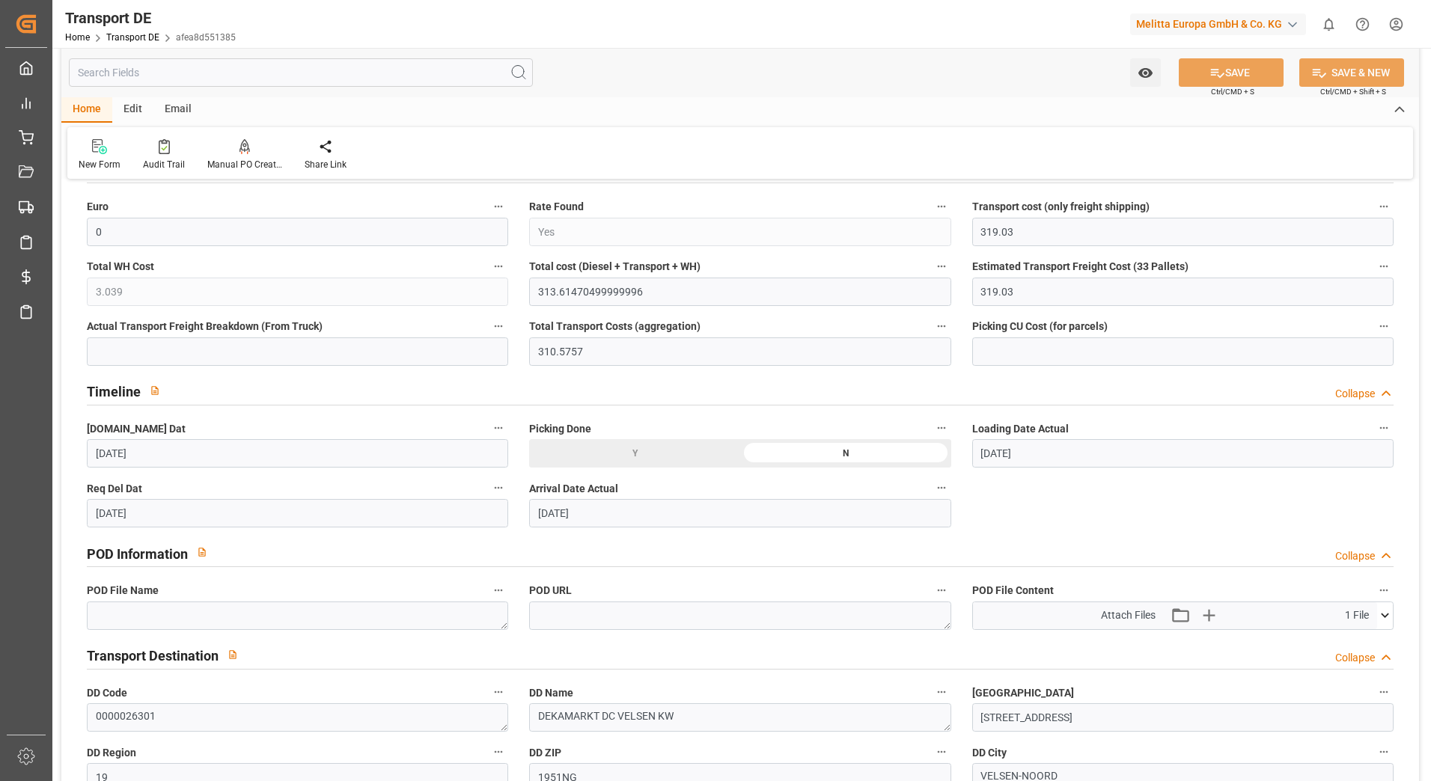
scroll to position [674, 0]
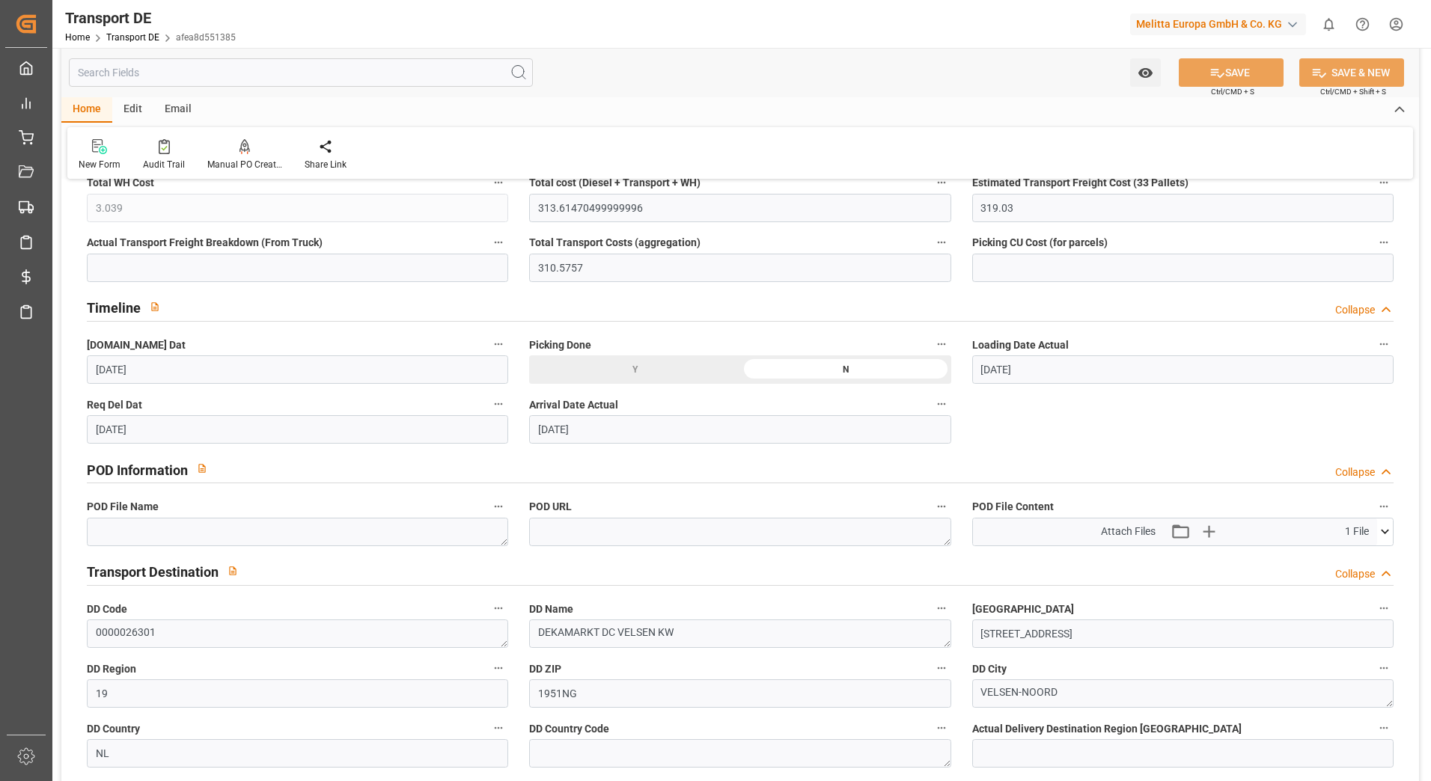
click at [1379, 527] on icon at bounding box center [1385, 532] width 16 height 16
click at [1344, 555] on icon at bounding box center [1346, 560] width 16 height 16
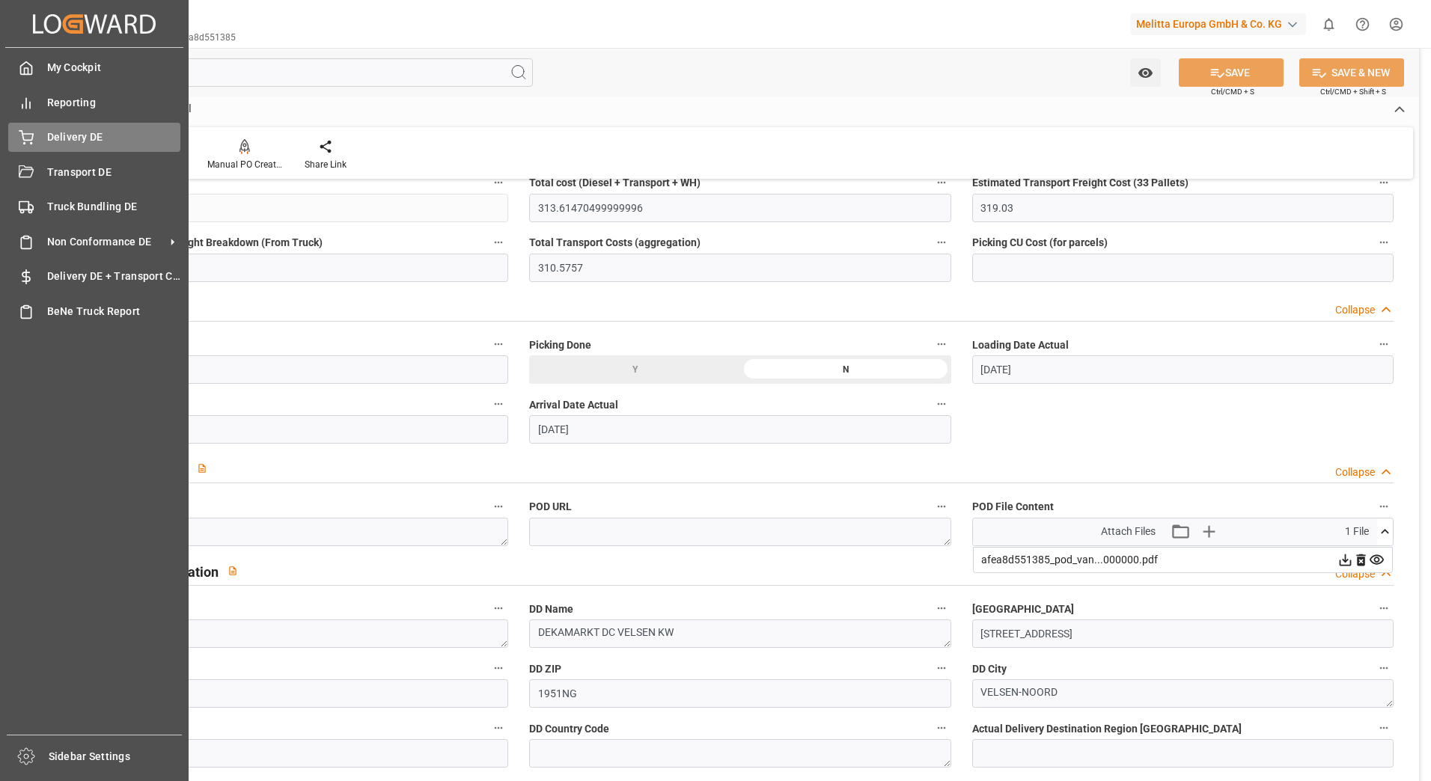
click at [40, 136] on div "Delivery DE Delivery DE" at bounding box center [94, 137] width 172 height 29
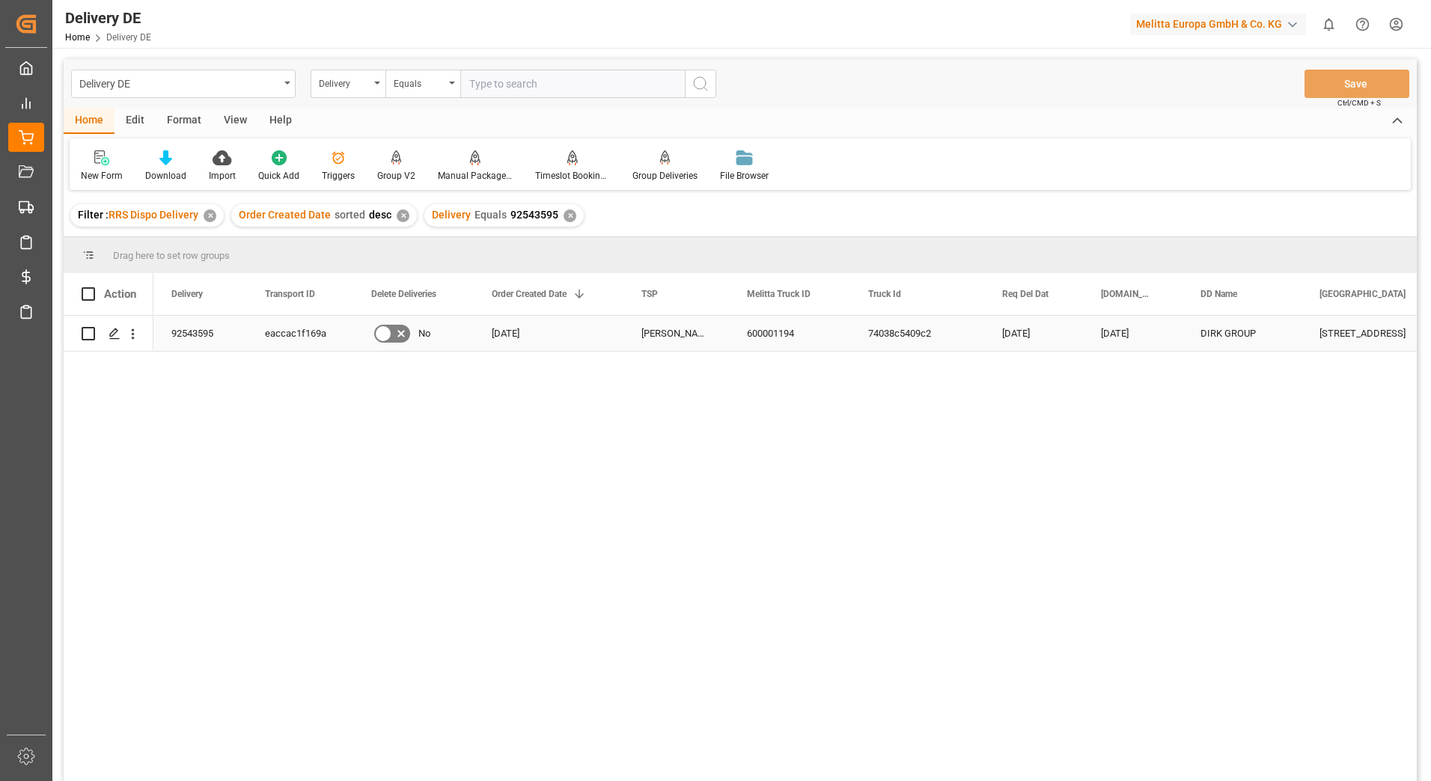
click at [302, 344] on div "eaccac1f169a" at bounding box center [300, 333] width 106 height 35
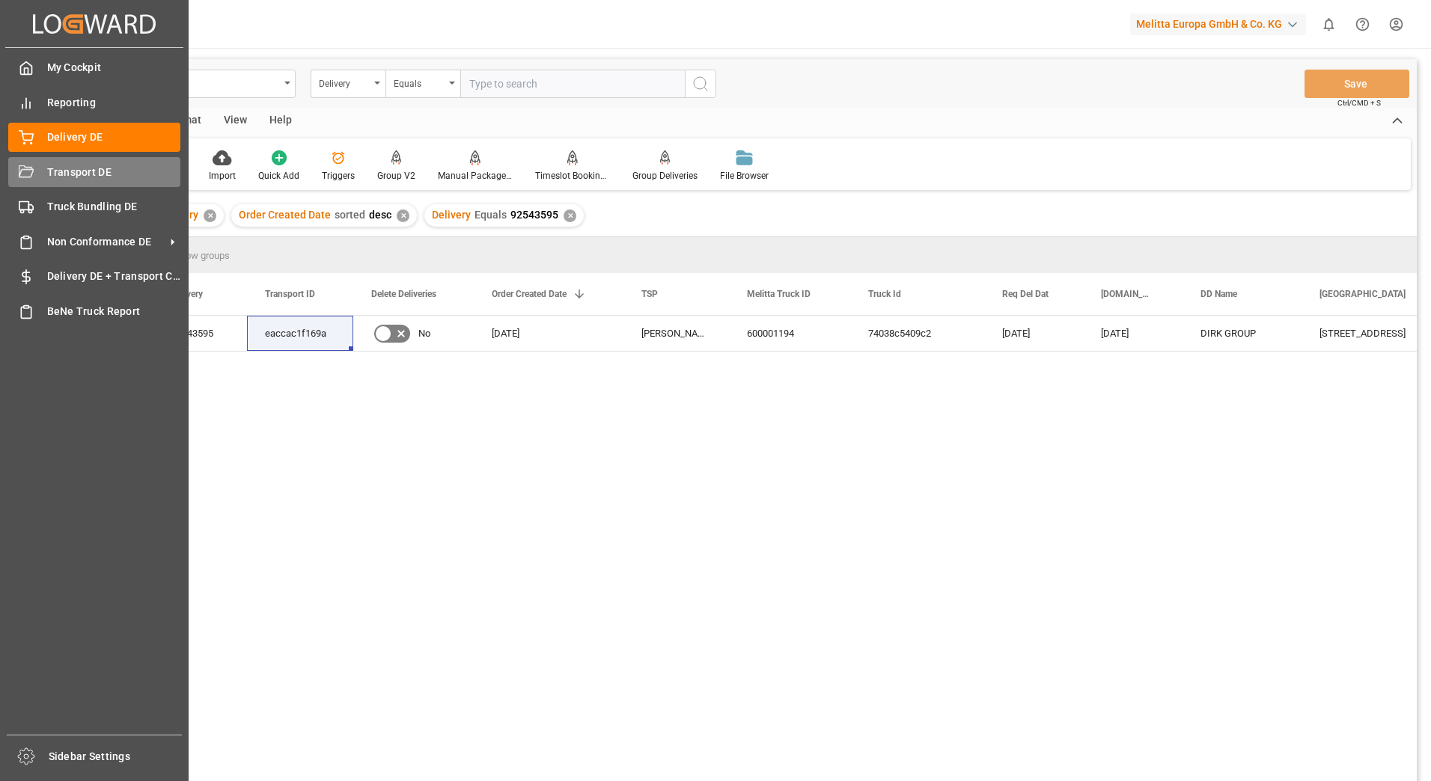
click at [38, 160] on div "Transport DE Transport DE" at bounding box center [94, 171] width 172 height 29
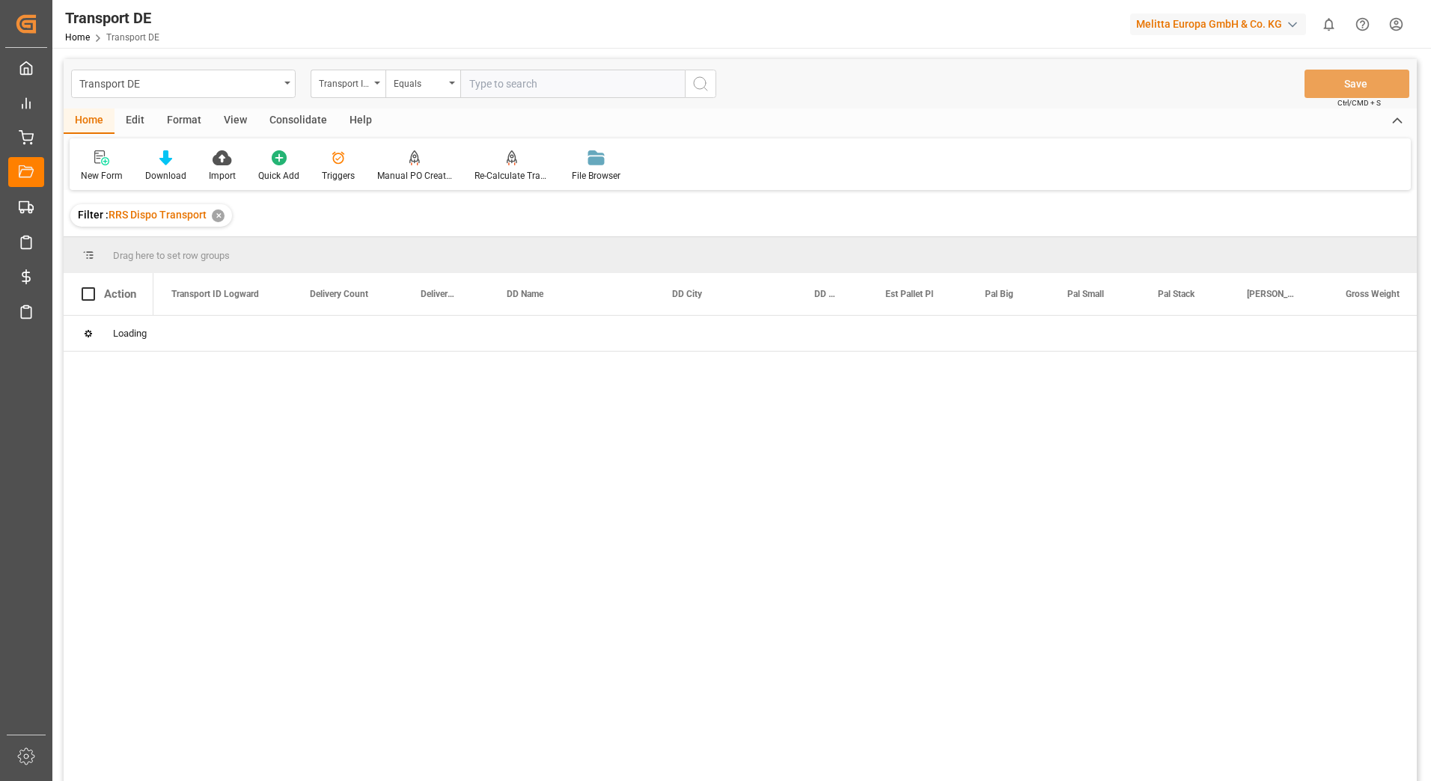
click at [481, 84] on input "text" at bounding box center [572, 84] width 225 height 28
paste input "eaccac1f169a"
click at [699, 84] on icon "search button" at bounding box center [701, 84] width 18 height 18
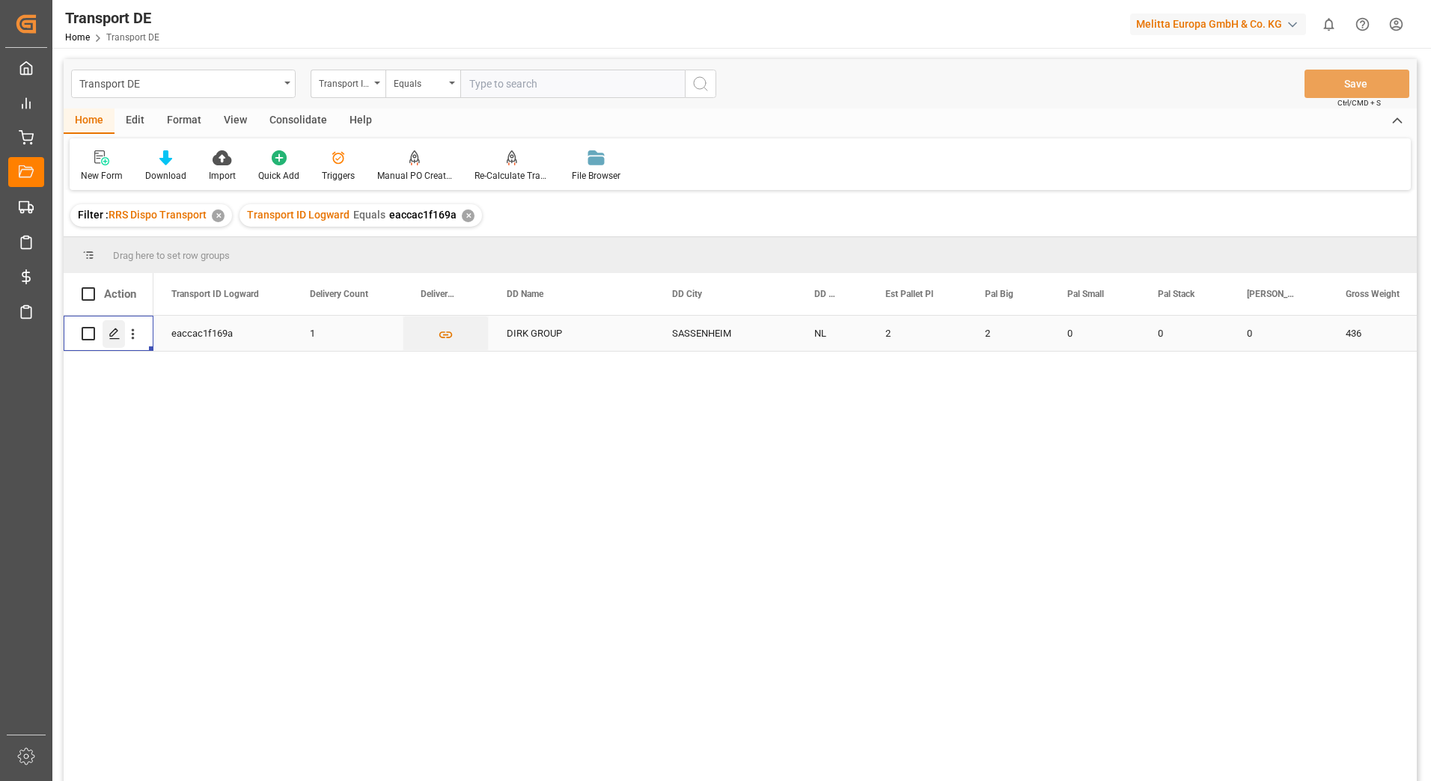
click at [118, 336] on icon "Press SPACE to select this row." at bounding box center [115, 334] width 12 height 12
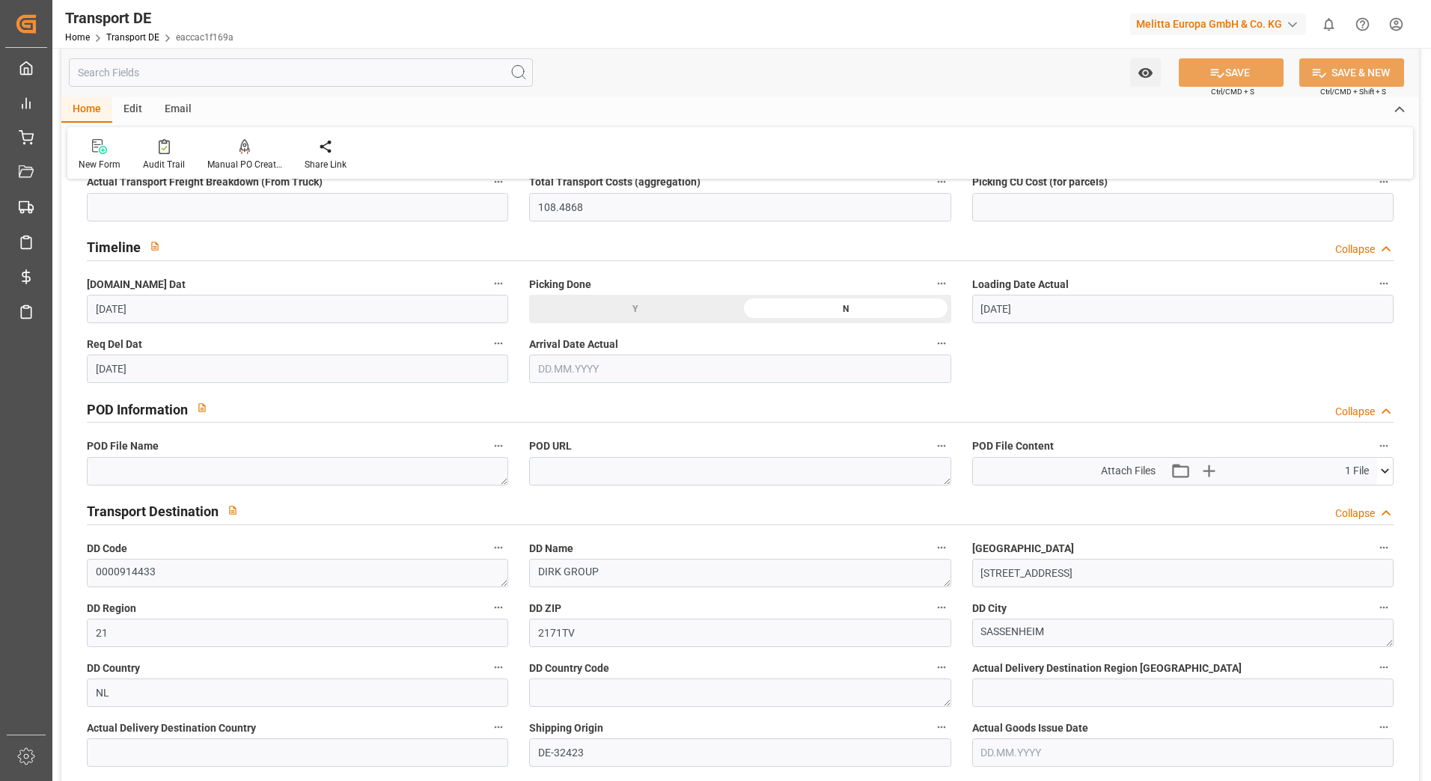
scroll to position [748, 0]
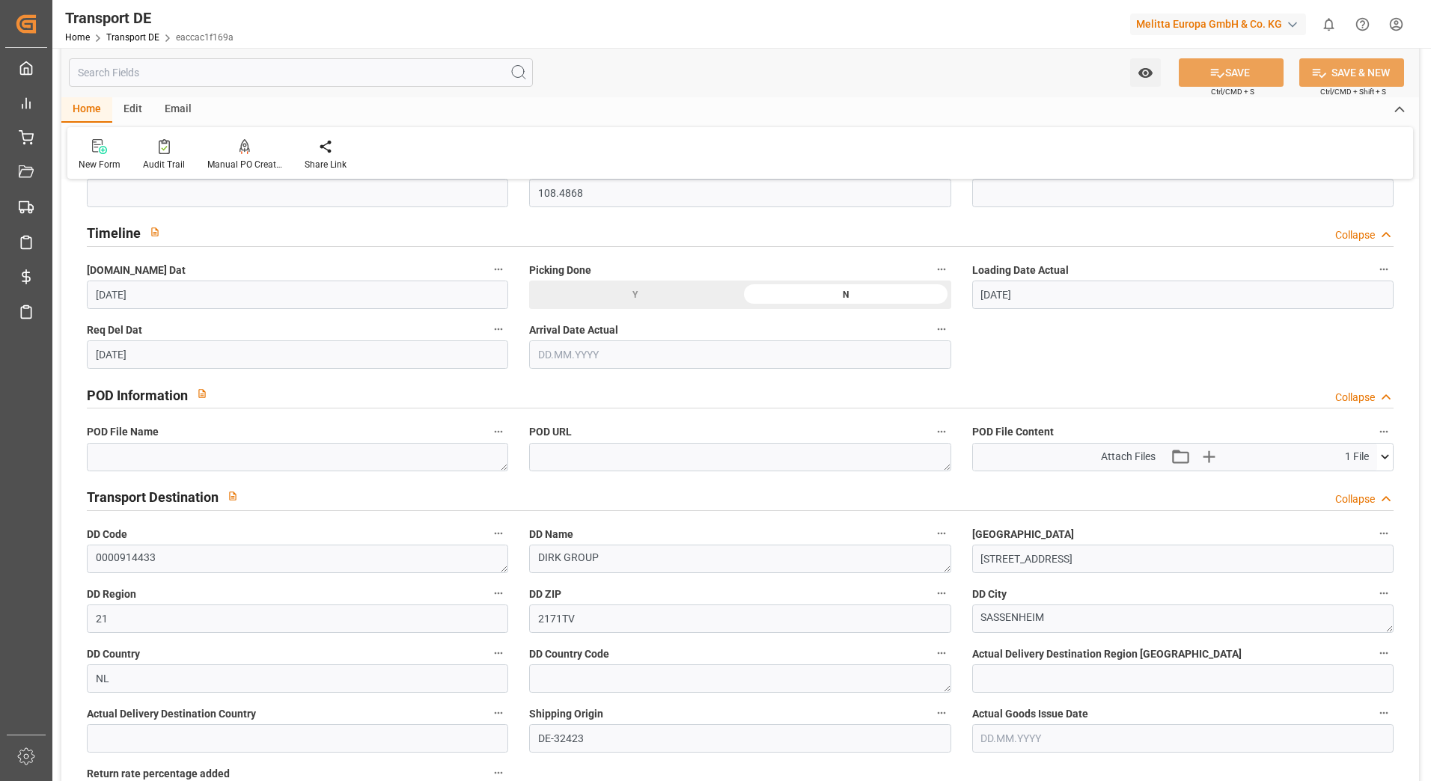
click at [1388, 457] on icon at bounding box center [1385, 457] width 16 height 16
click at [1342, 483] on icon at bounding box center [1346, 486] width 16 height 16
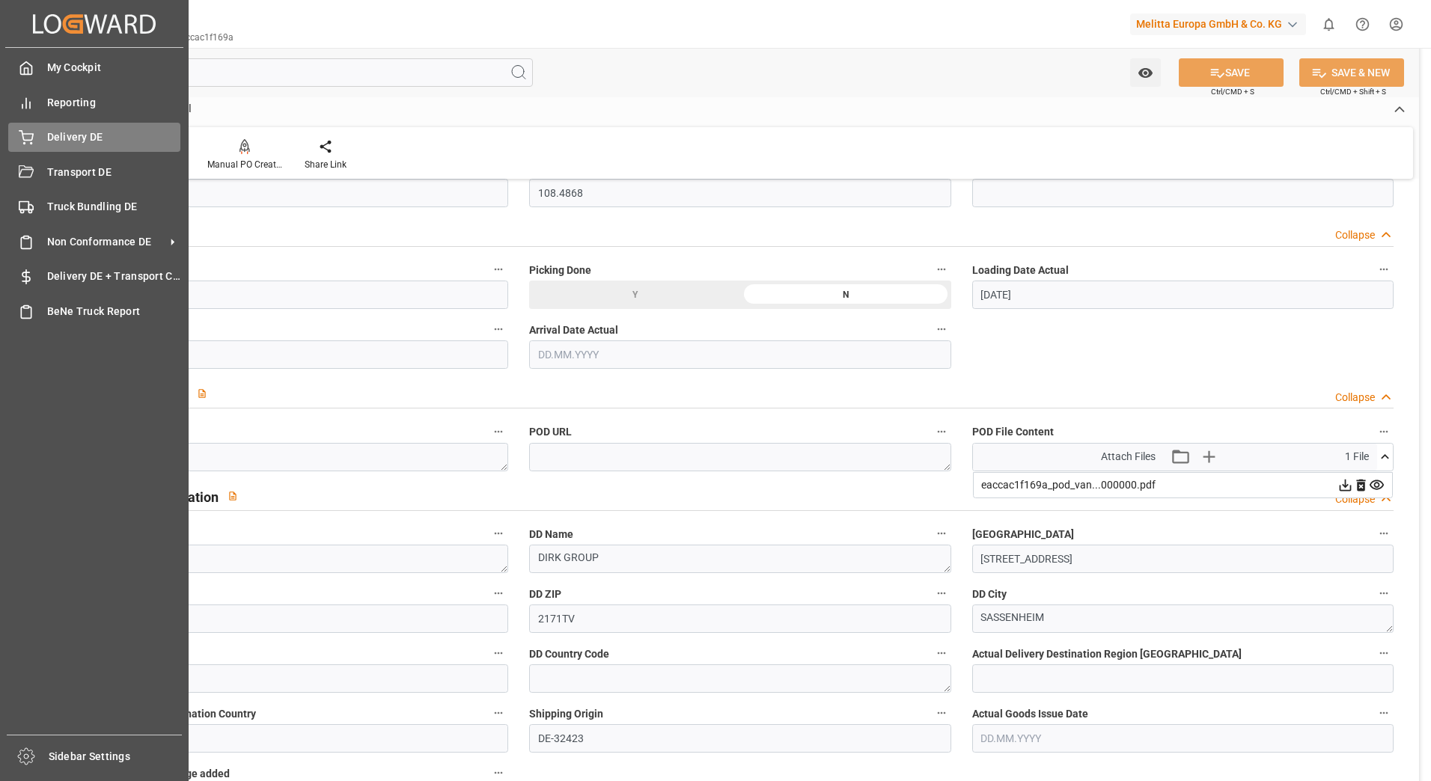
click at [38, 133] on div "Delivery DE Delivery DE" at bounding box center [94, 137] width 172 height 29
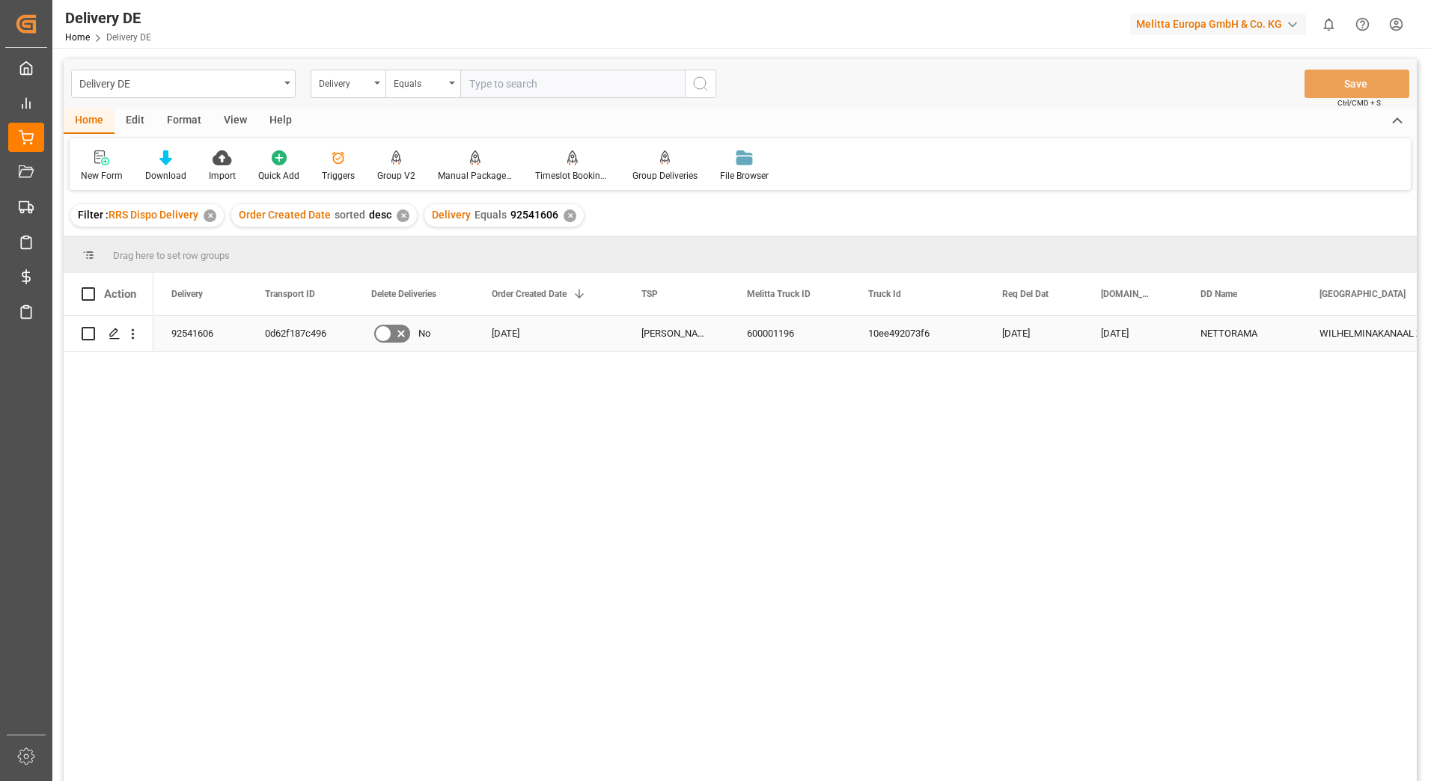
click at [323, 332] on div "0d62f187c496" at bounding box center [300, 333] width 106 height 35
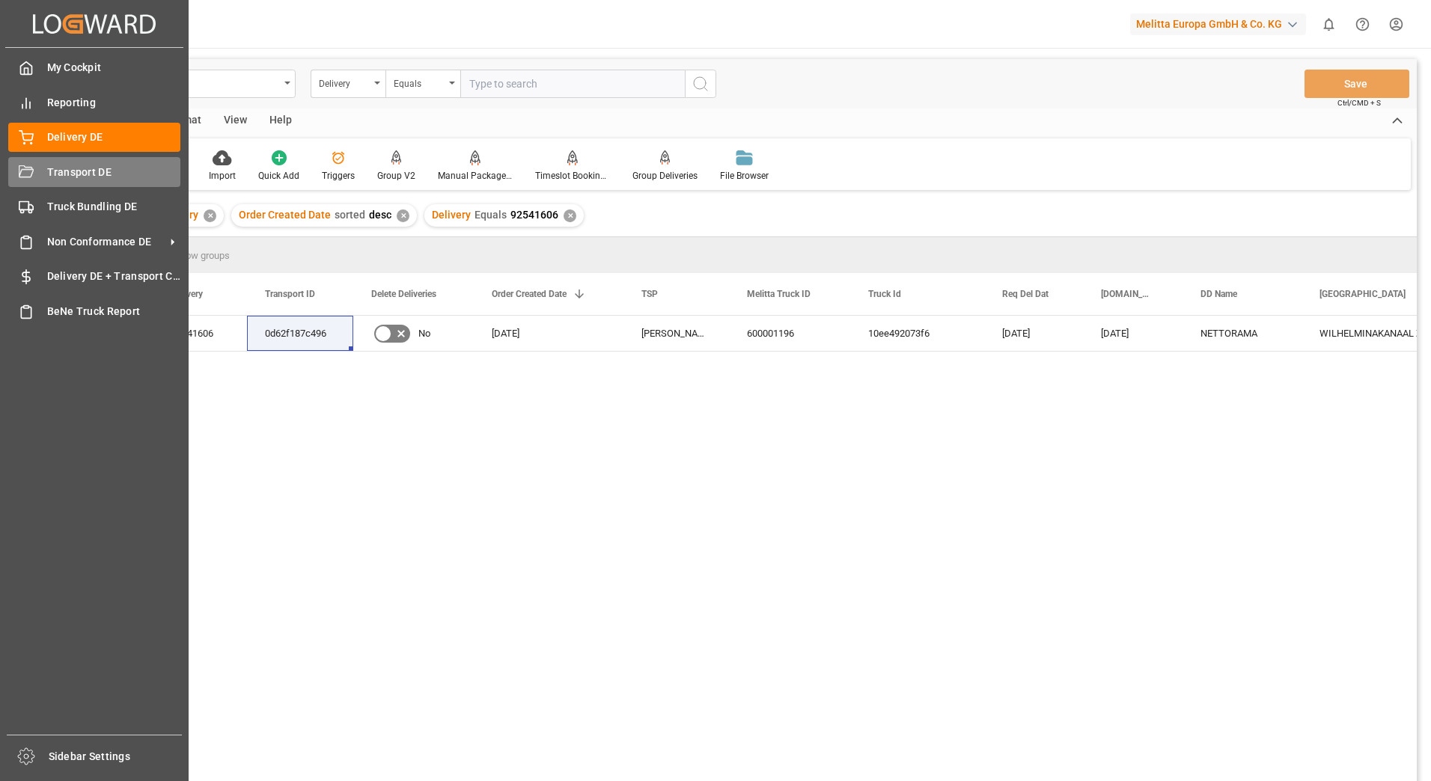
click at [32, 169] on icon at bounding box center [26, 171] width 15 height 12
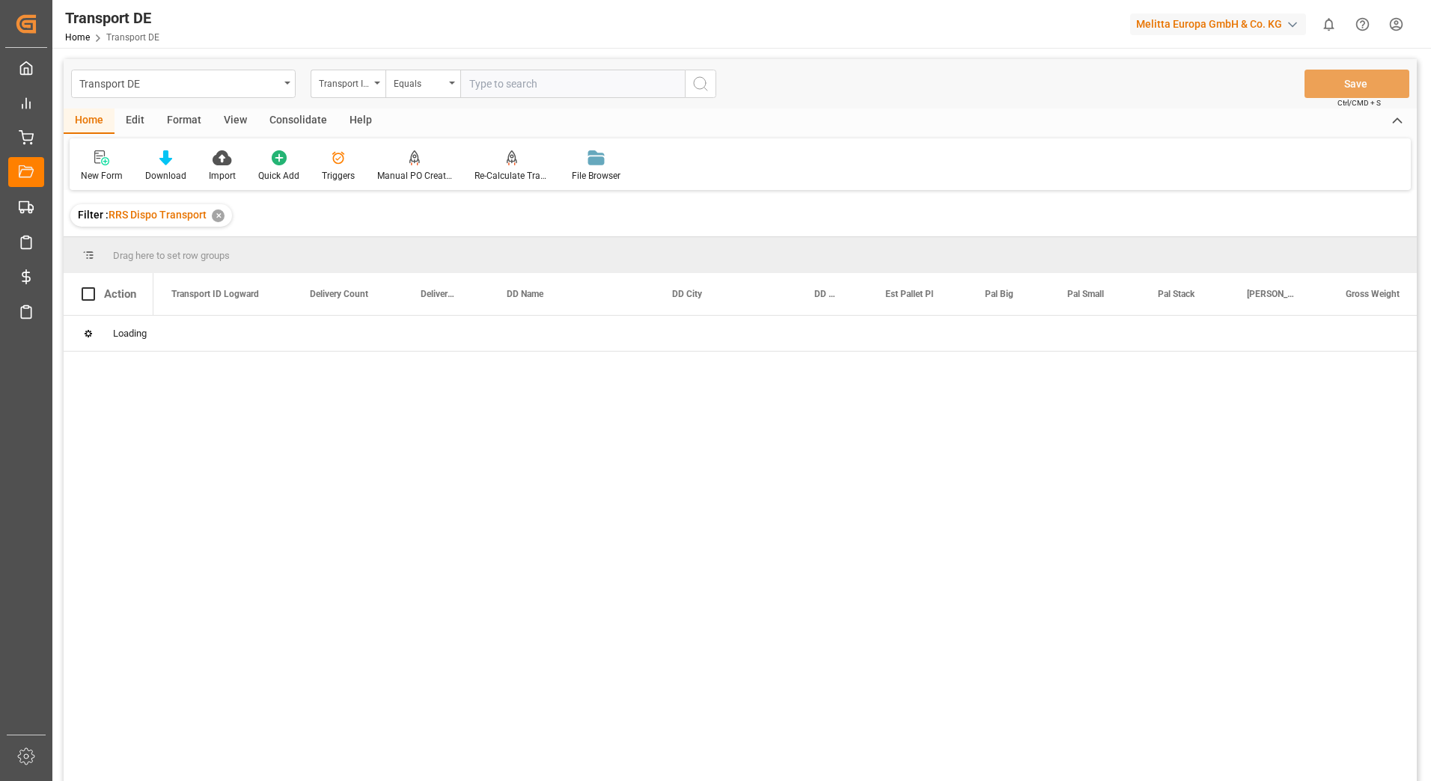
click at [480, 83] on input "text" at bounding box center [572, 84] width 225 height 28
paste input "0d62f187c496"
click at [707, 85] on icon "search button" at bounding box center [701, 84] width 18 height 18
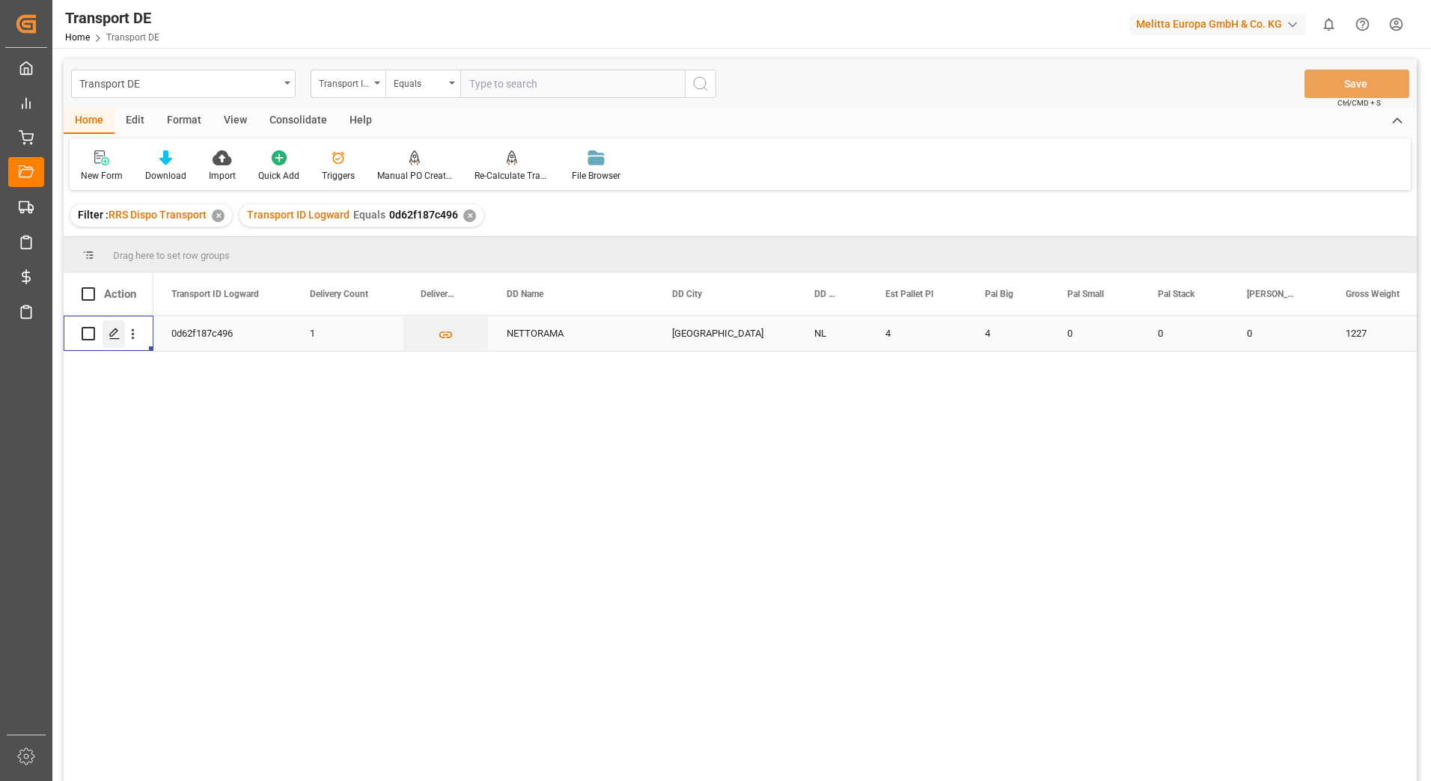
click at [115, 332] on icon "Press SPACE to select this row." at bounding box center [115, 334] width 12 height 12
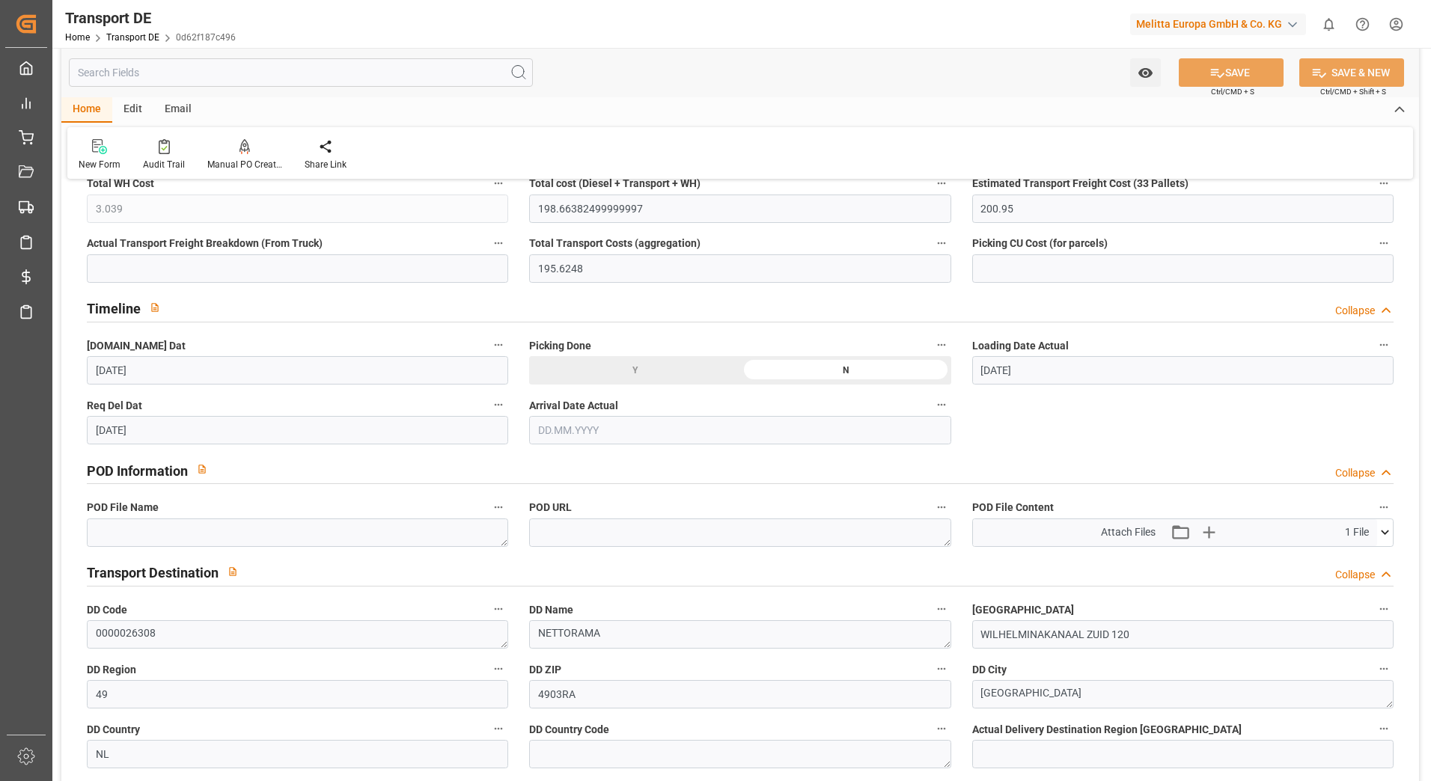
scroll to position [674, 0]
click at [1385, 534] on icon at bounding box center [1385, 532] width 8 height 4
click at [1344, 556] on icon at bounding box center [1346, 560] width 16 height 16
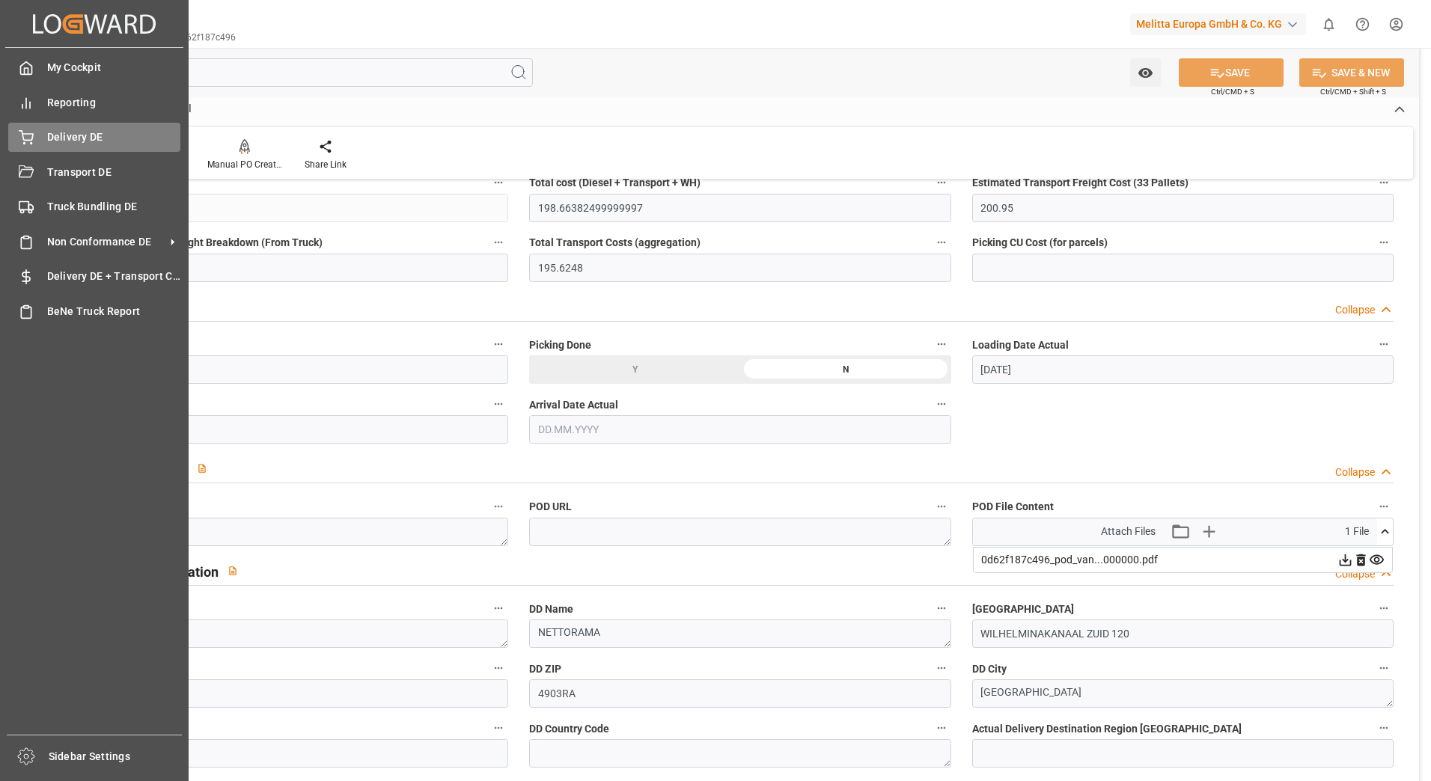
click at [61, 138] on span "Delivery DE" at bounding box center [114, 137] width 134 height 16
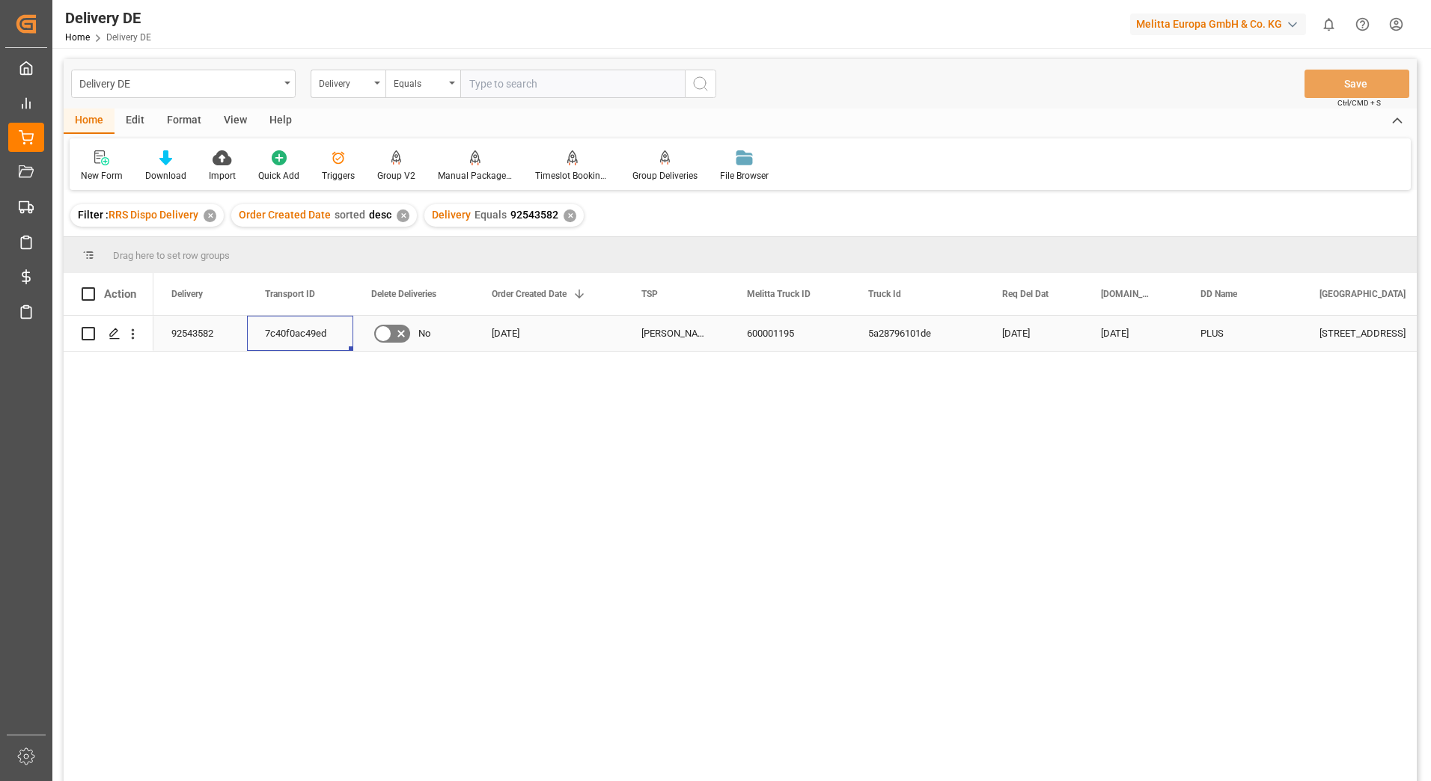
click at [300, 338] on div "7c40f0ac49ed" at bounding box center [300, 333] width 106 height 35
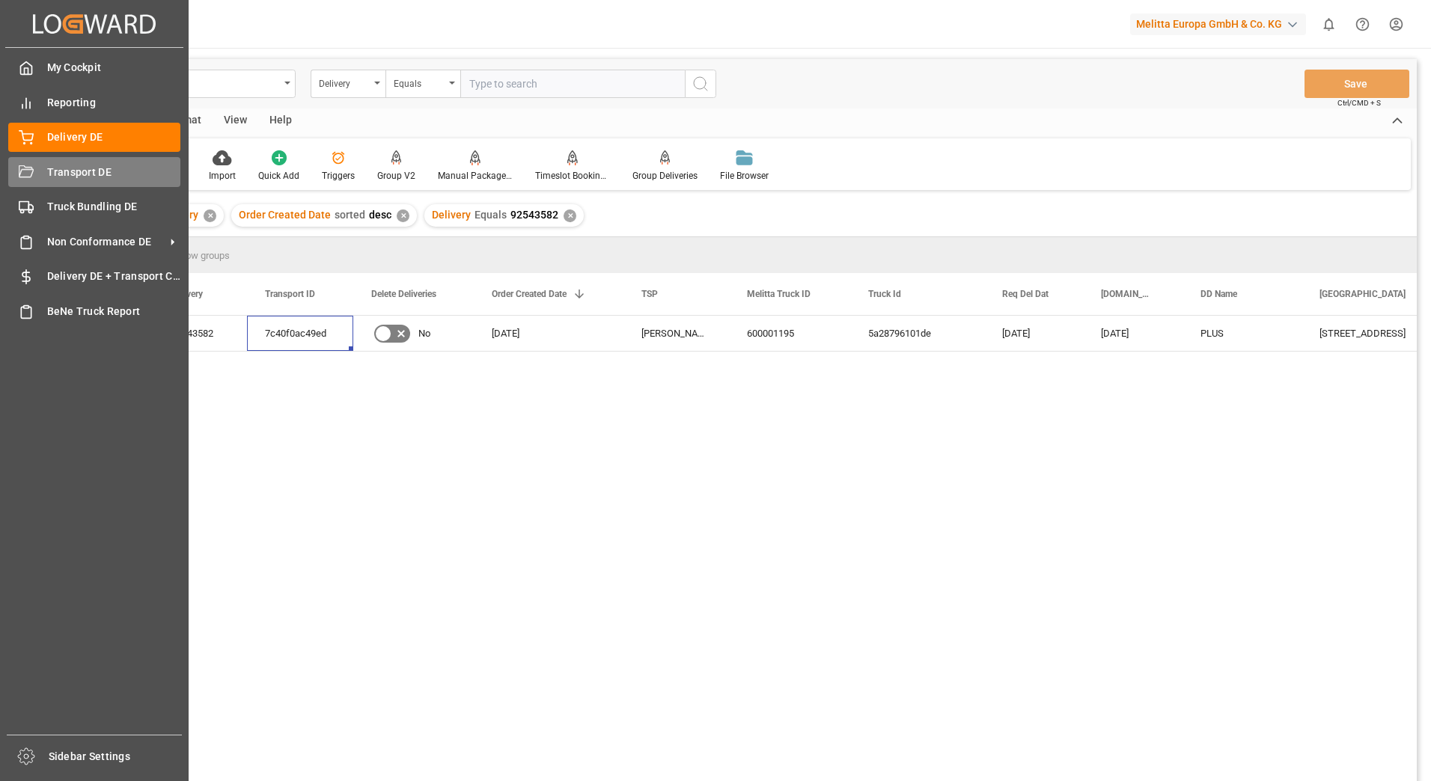
click at [32, 180] on icon at bounding box center [26, 172] width 15 height 15
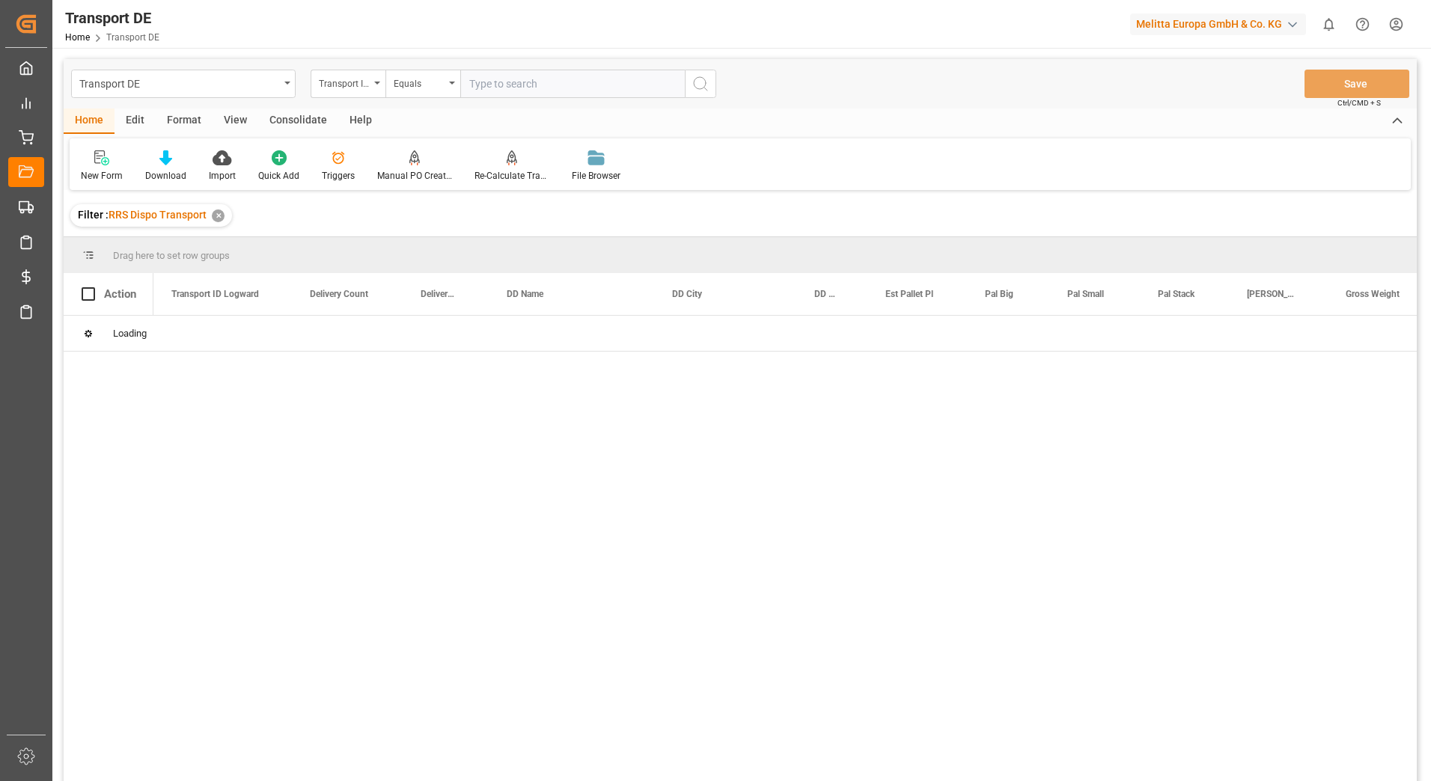
click at [507, 82] on input "text" at bounding box center [572, 84] width 225 height 28
paste input "7c40f0ac49ed"
click at [694, 78] on icon "search button" at bounding box center [701, 84] width 18 height 18
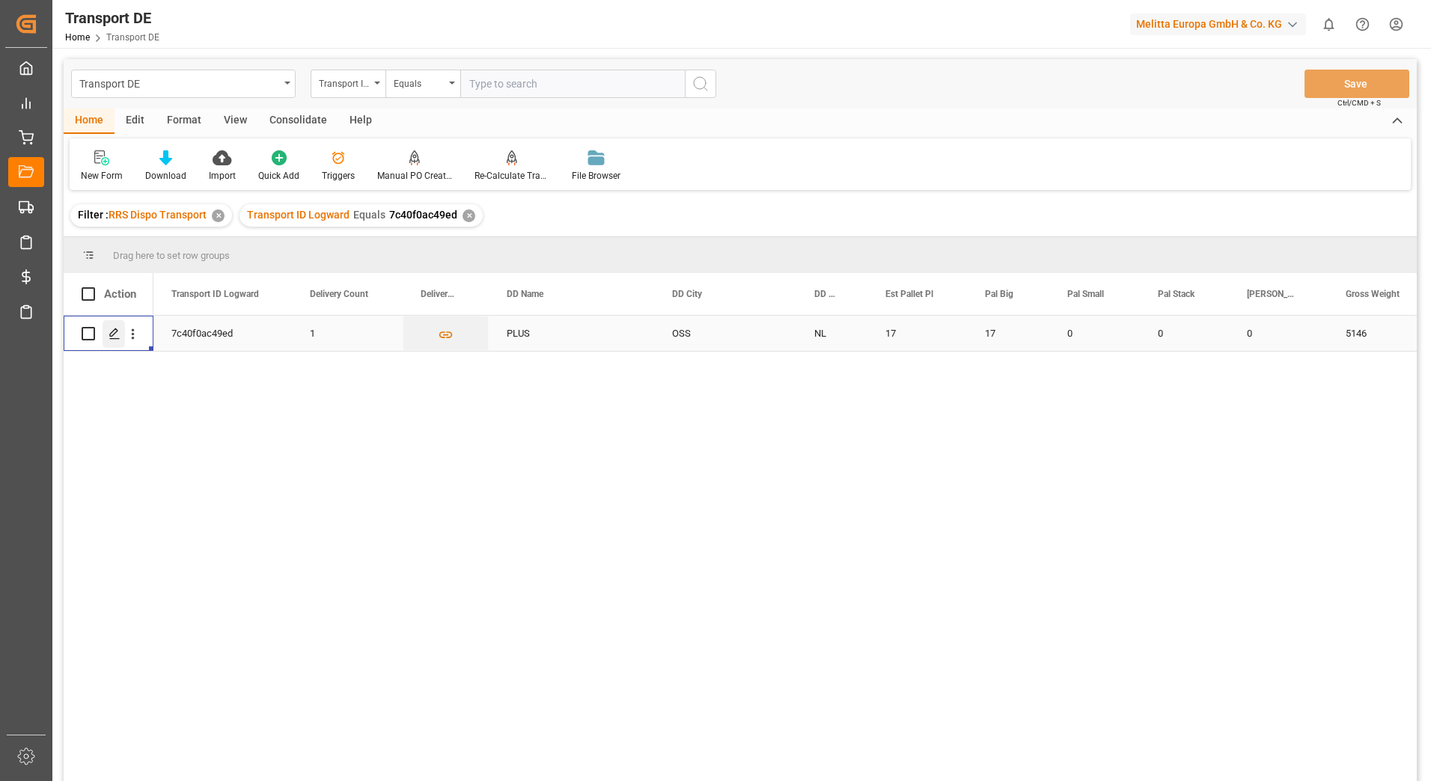
click at [119, 335] on icon "Press SPACE to select this row." at bounding box center [115, 334] width 12 height 12
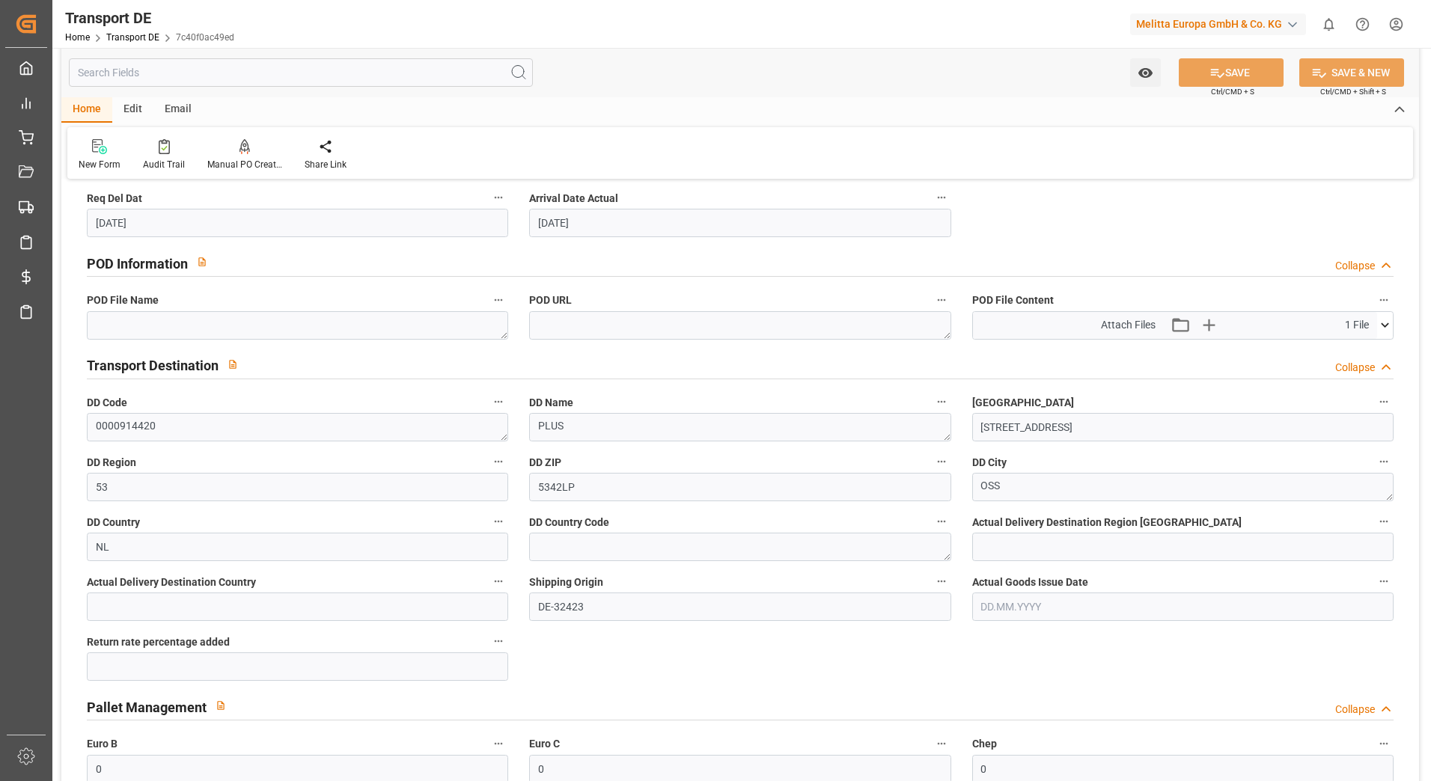
scroll to position [898, 0]
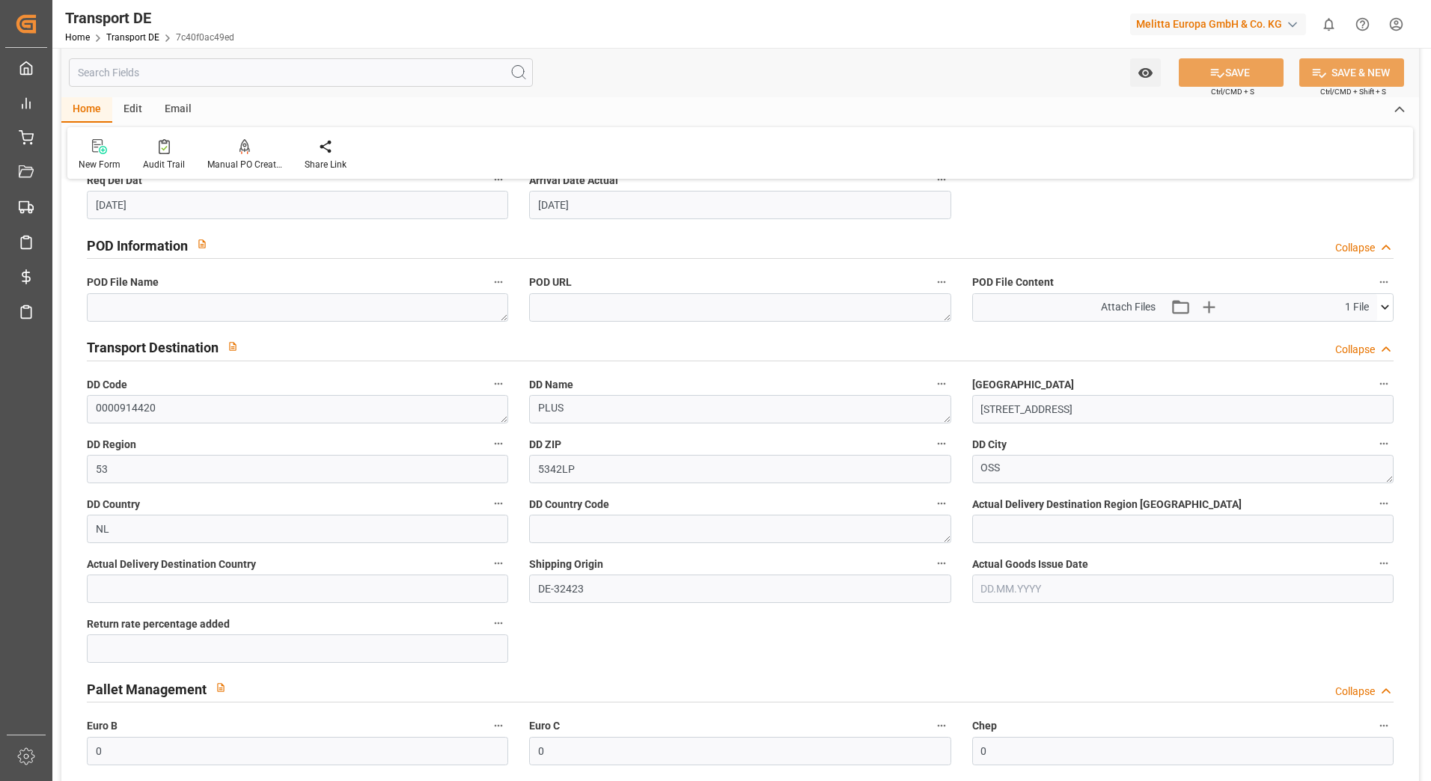
click at [1386, 299] on icon at bounding box center [1385, 307] width 16 height 16
click at [1345, 332] on icon at bounding box center [1346, 336] width 16 height 16
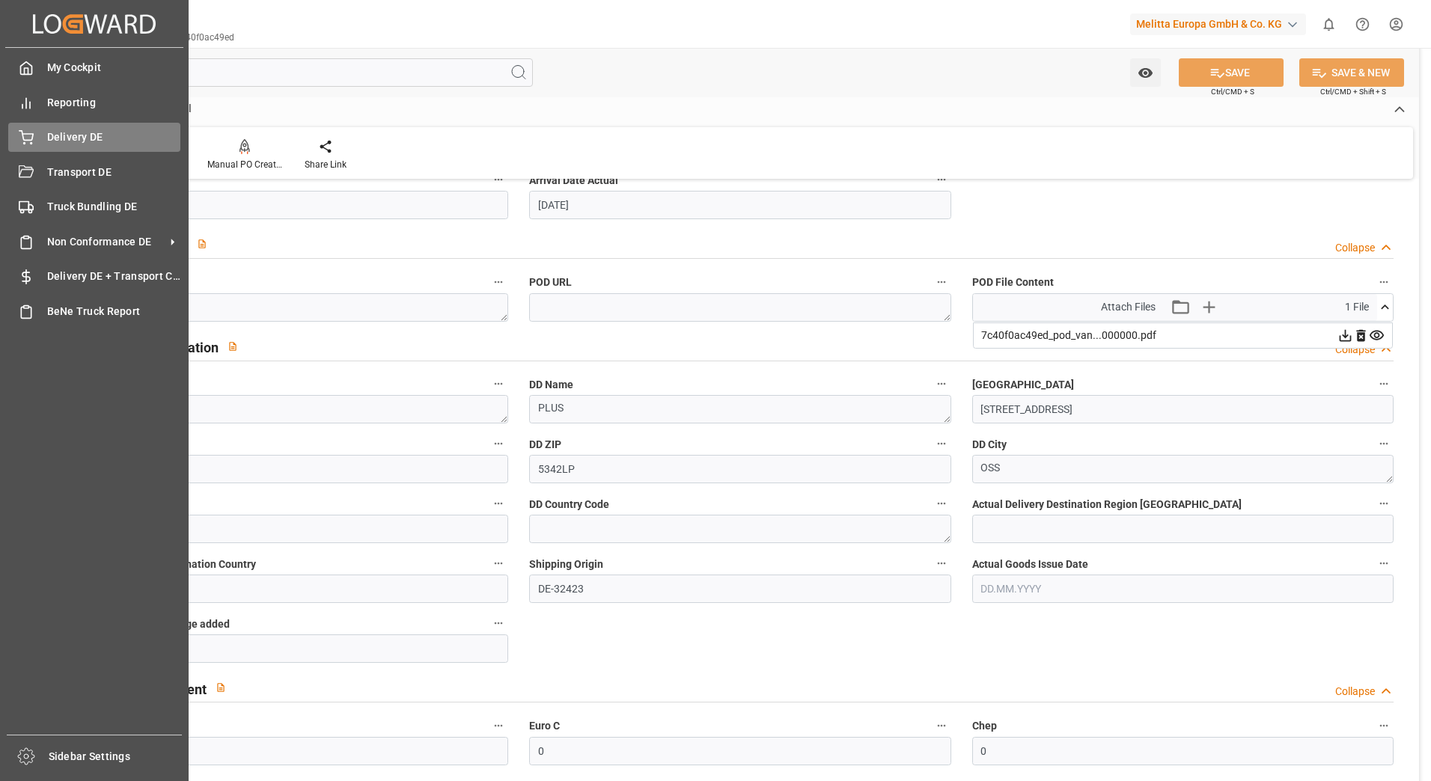
click at [90, 139] on span "Delivery DE" at bounding box center [114, 137] width 134 height 16
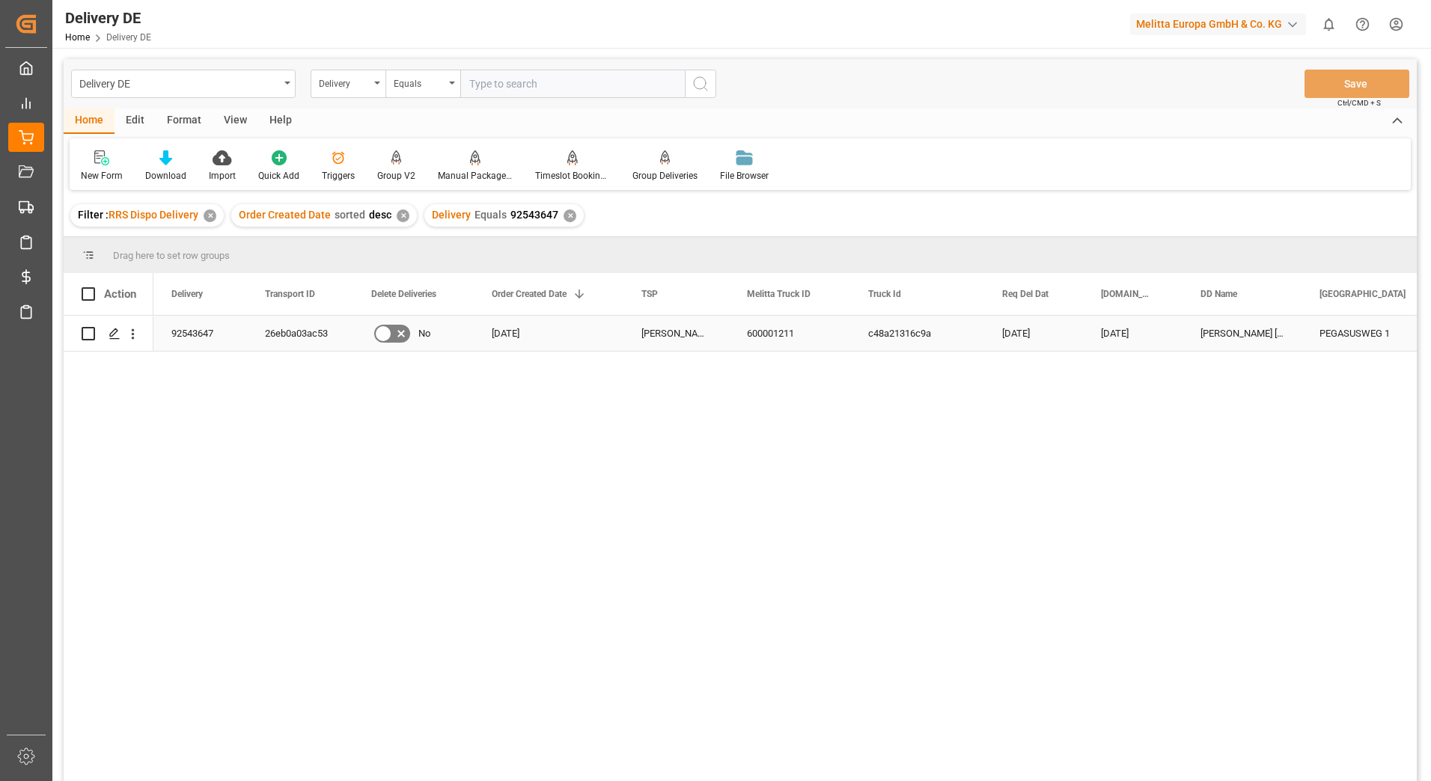
click at [306, 328] on div "26eb0a03ac53" at bounding box center [300, 333] width 106 height 35
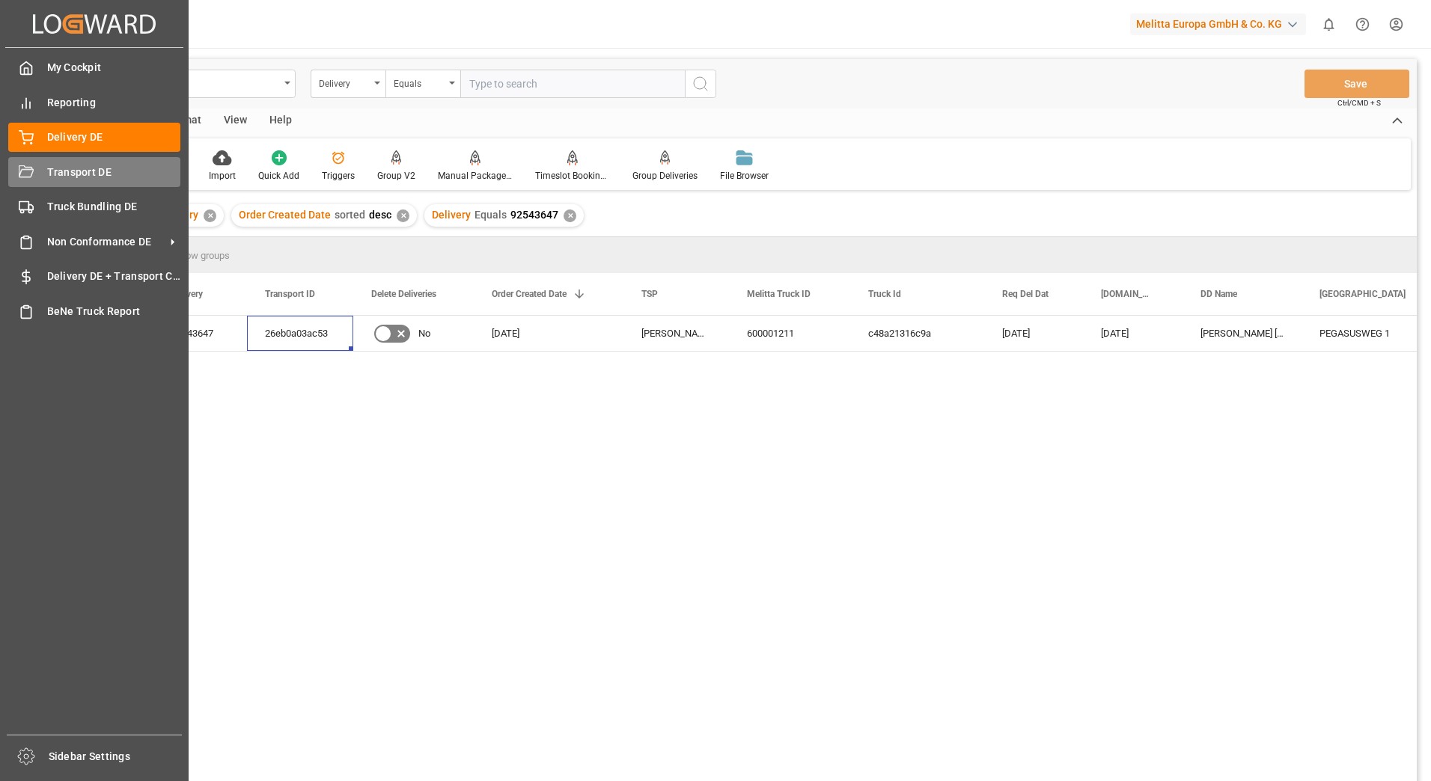
click at [48, 168] on span "Transport DE" at bounding box center [114, 173] width 134 height 16
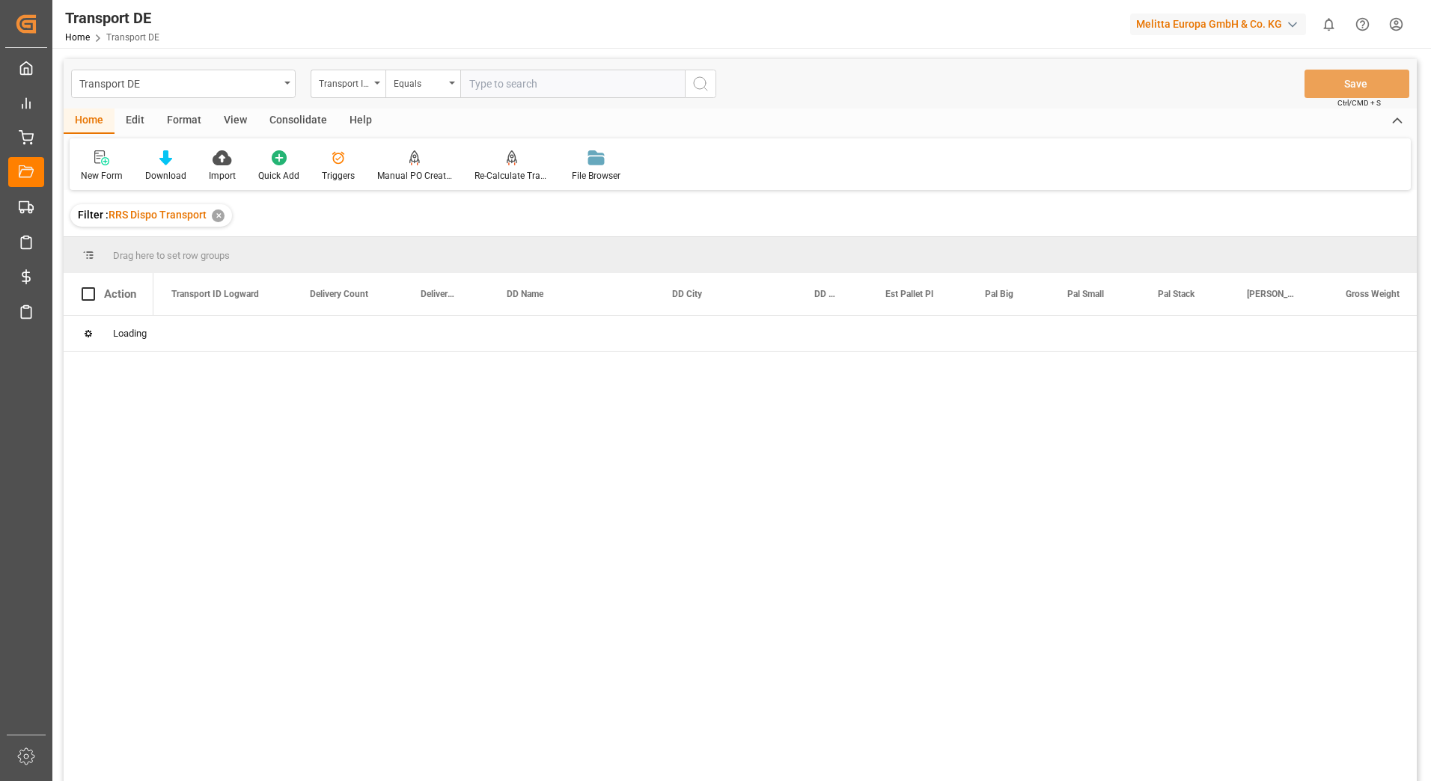
click at [493, 88] on input "text" at bounding box center [572, 84] width 225 height 28
paste input "26eb0a03ac53"
click at [699, 82] on icon "search button" at bounding box center [701, 84] width 18 height 18
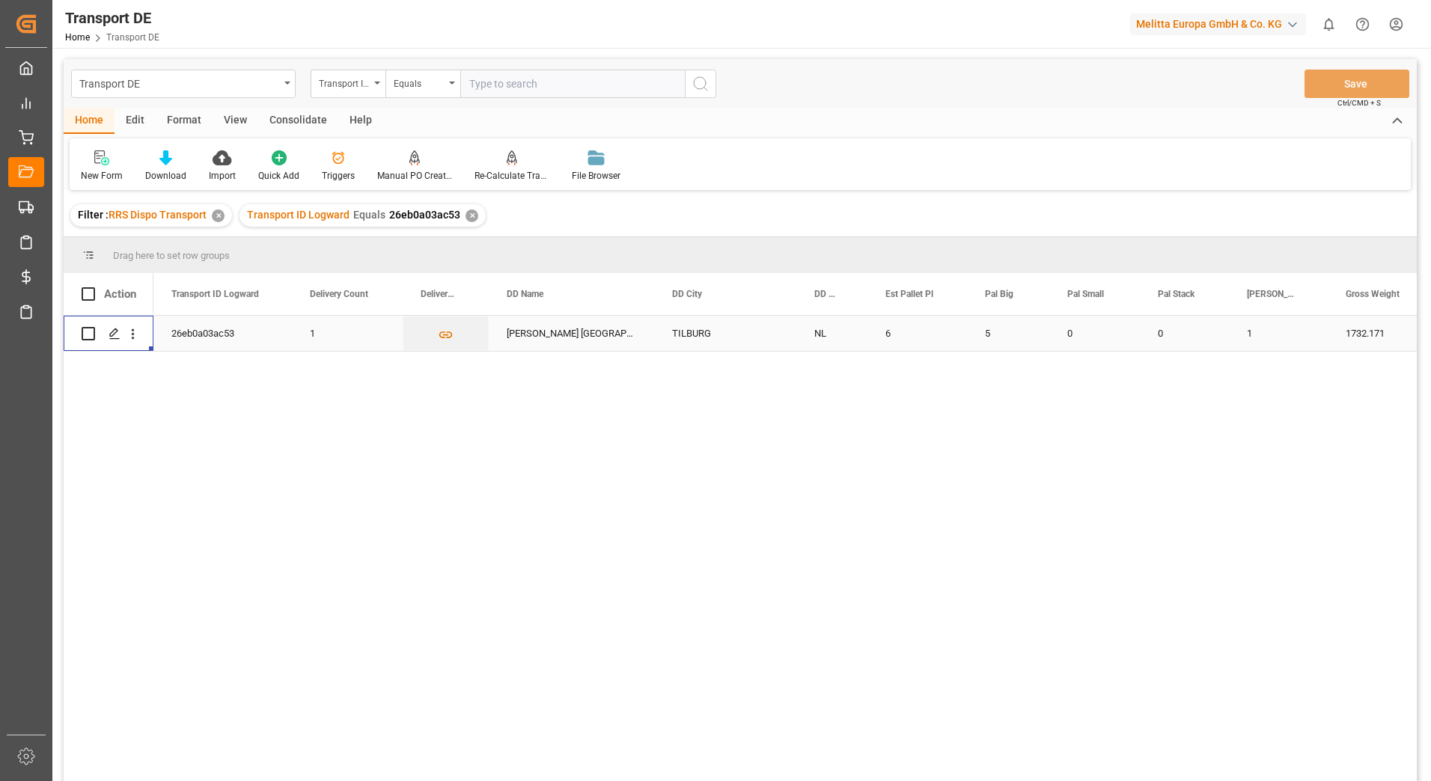
click at [112, 335] on icon "Press SPACE to select this row." at bounding box center [115, 334] width 12 height 12
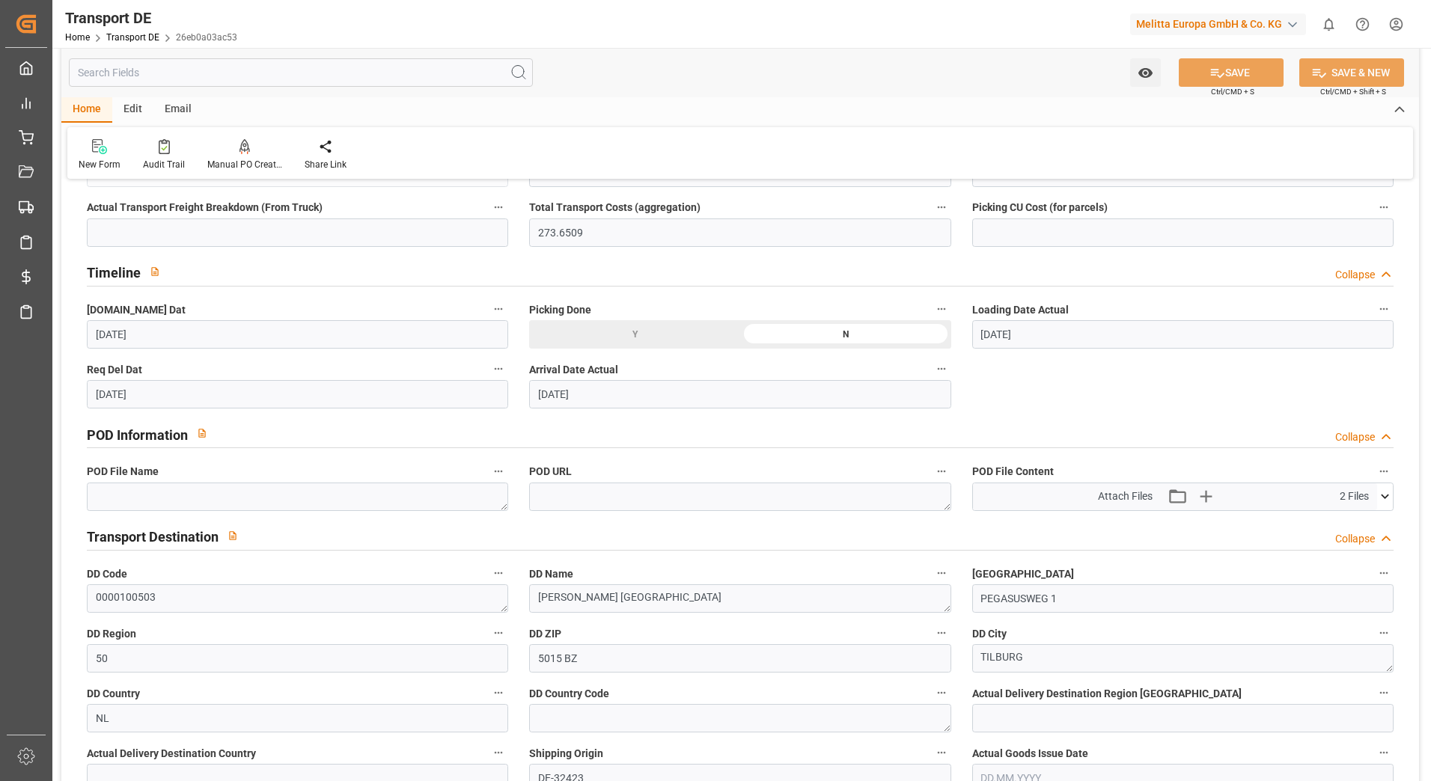
scroll to position [734, 0]
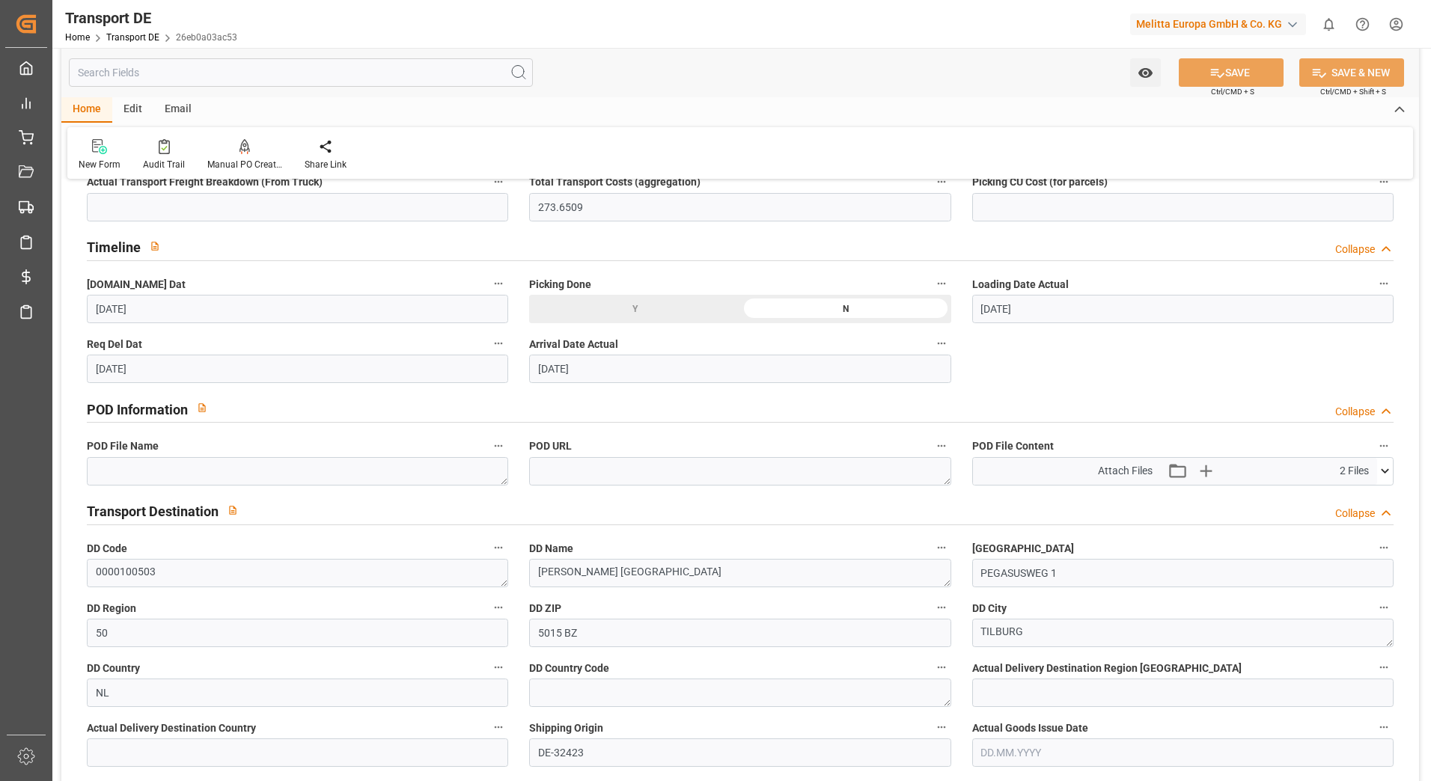
click at [1387, 469] on icon at bounding box center [1385, 471] width 16 height 16
click at [1377, 495] on icon at bounding box center [1377, 499] width 14 height 10
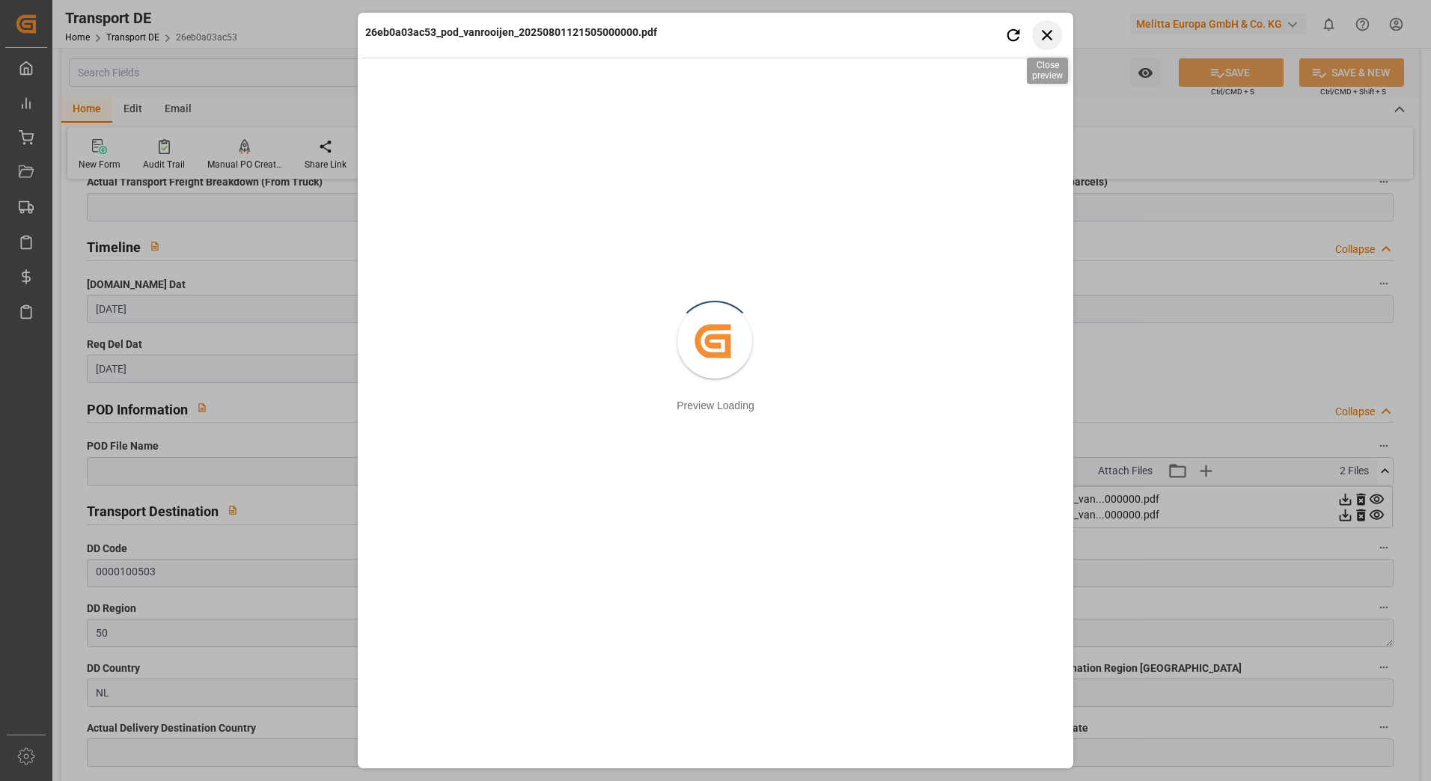
click at [1053, 29] on icon "button" at bounding box center [1047, 34] width 19 height 19
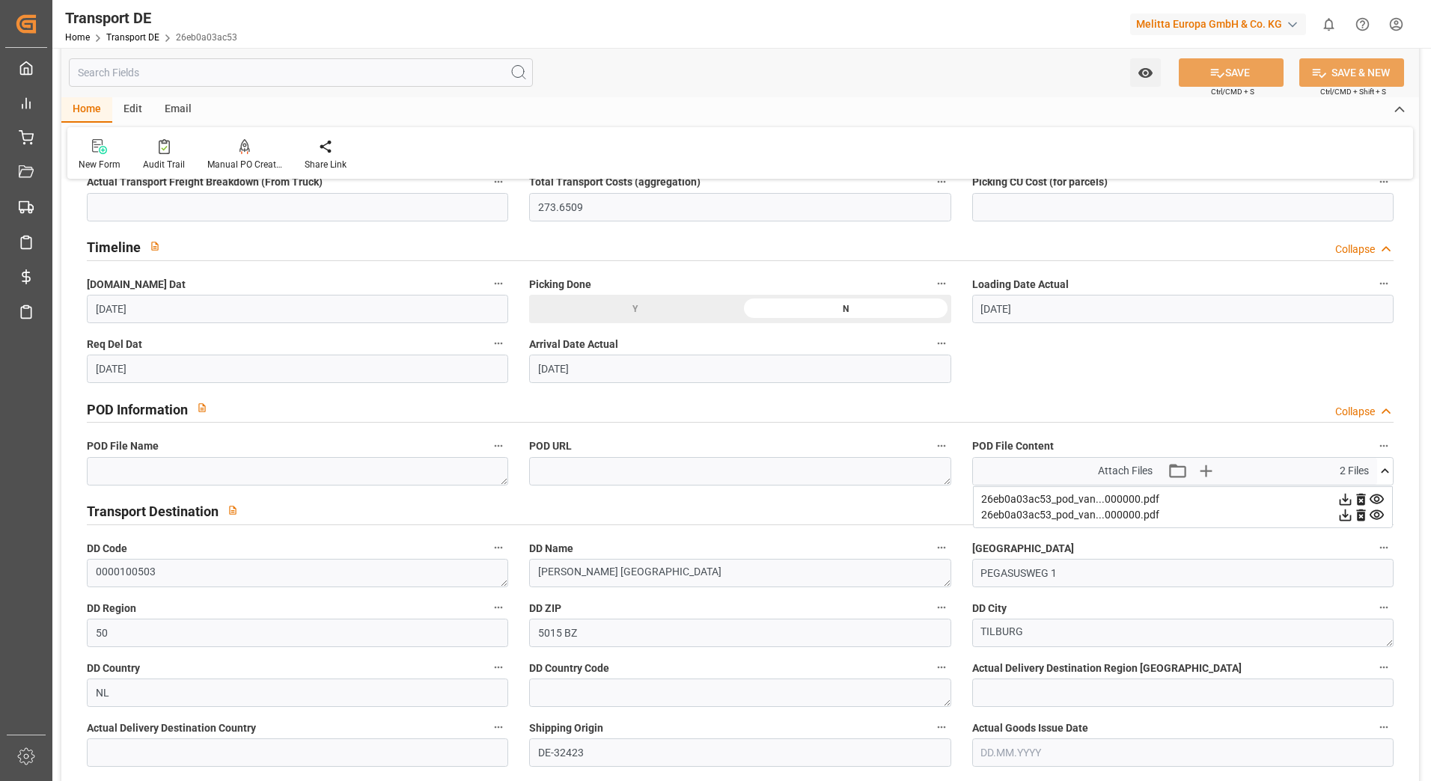
click at [1375, 513] on icon at bounding box center [1377, 515] width 14 height 10
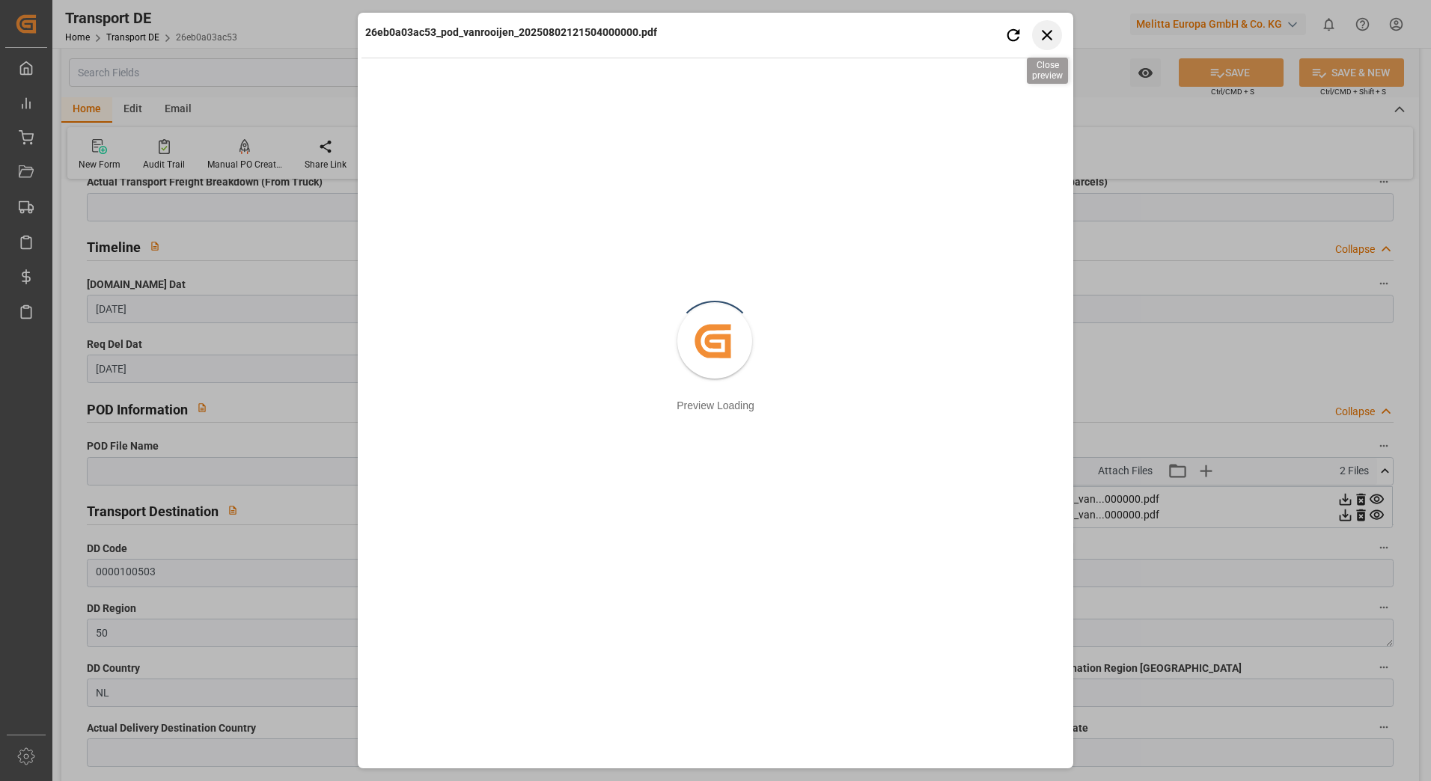
click at [1050, 28] on icon "button" at bounding box center [1047, 34] width 19 height 19
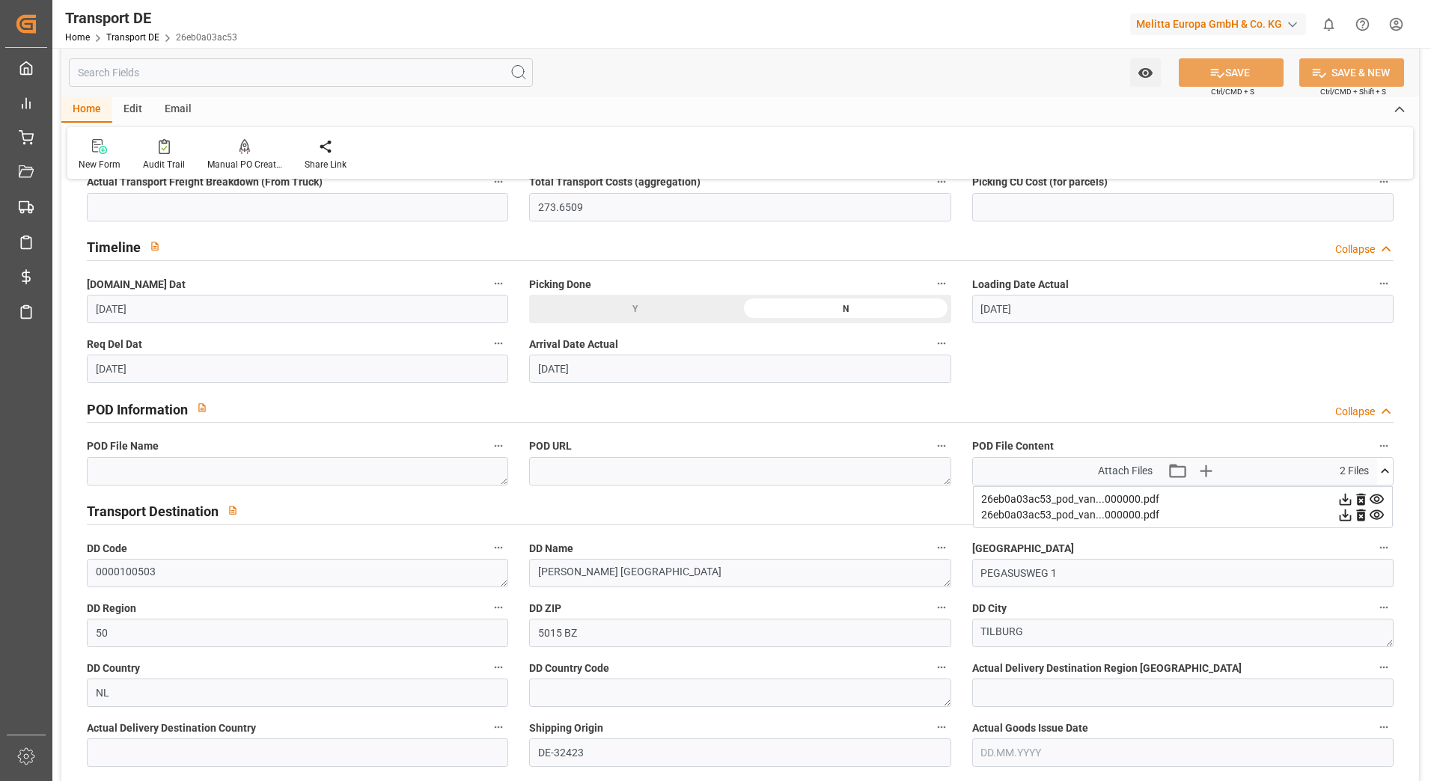
click at [1344, 513] on icon at bounding box center [1346, 515] width 16 height 16
click at [1379, 497] on icon at bounding box center [1377, 499] width 14 height 10
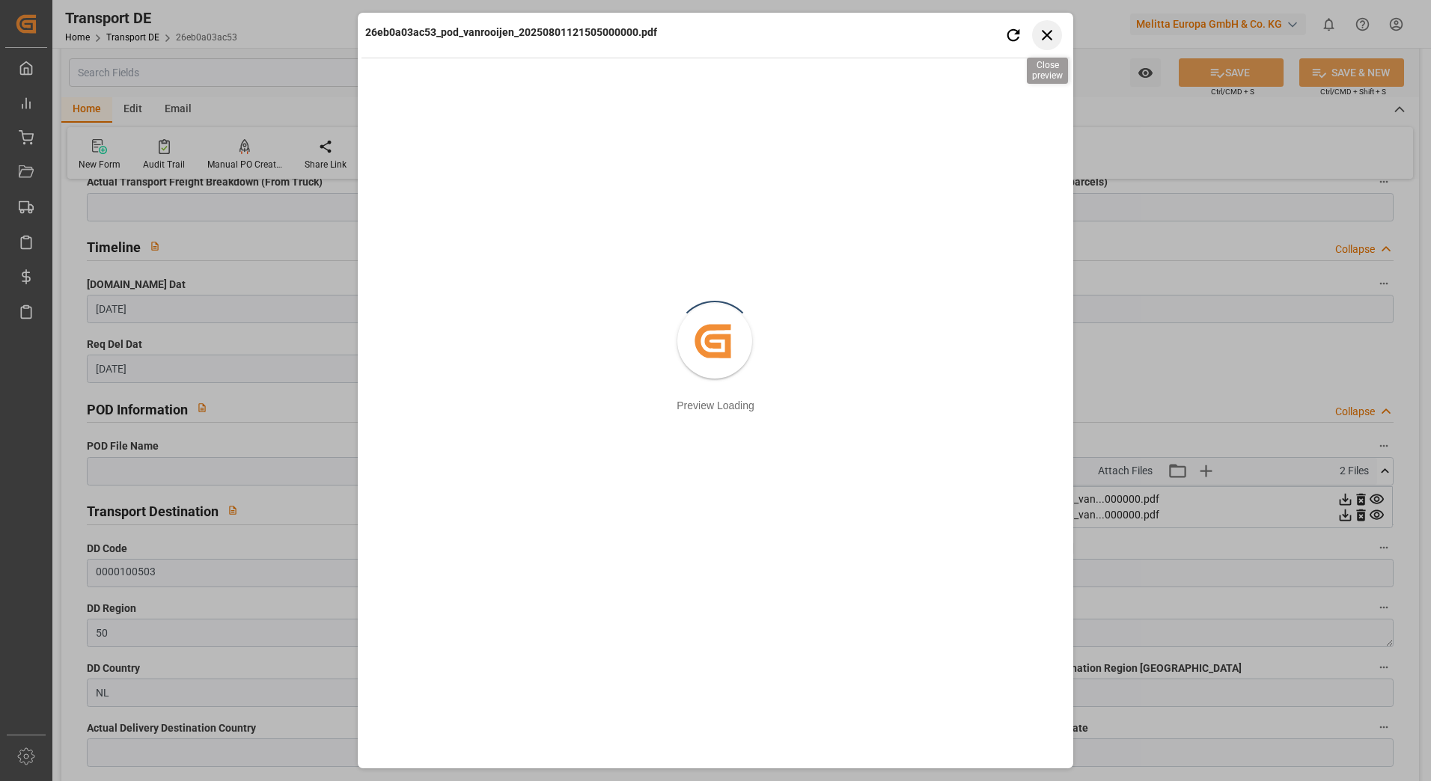
click at [1048, 35] on icon "button" at bounding box center [1047, 35] width 10 height 10
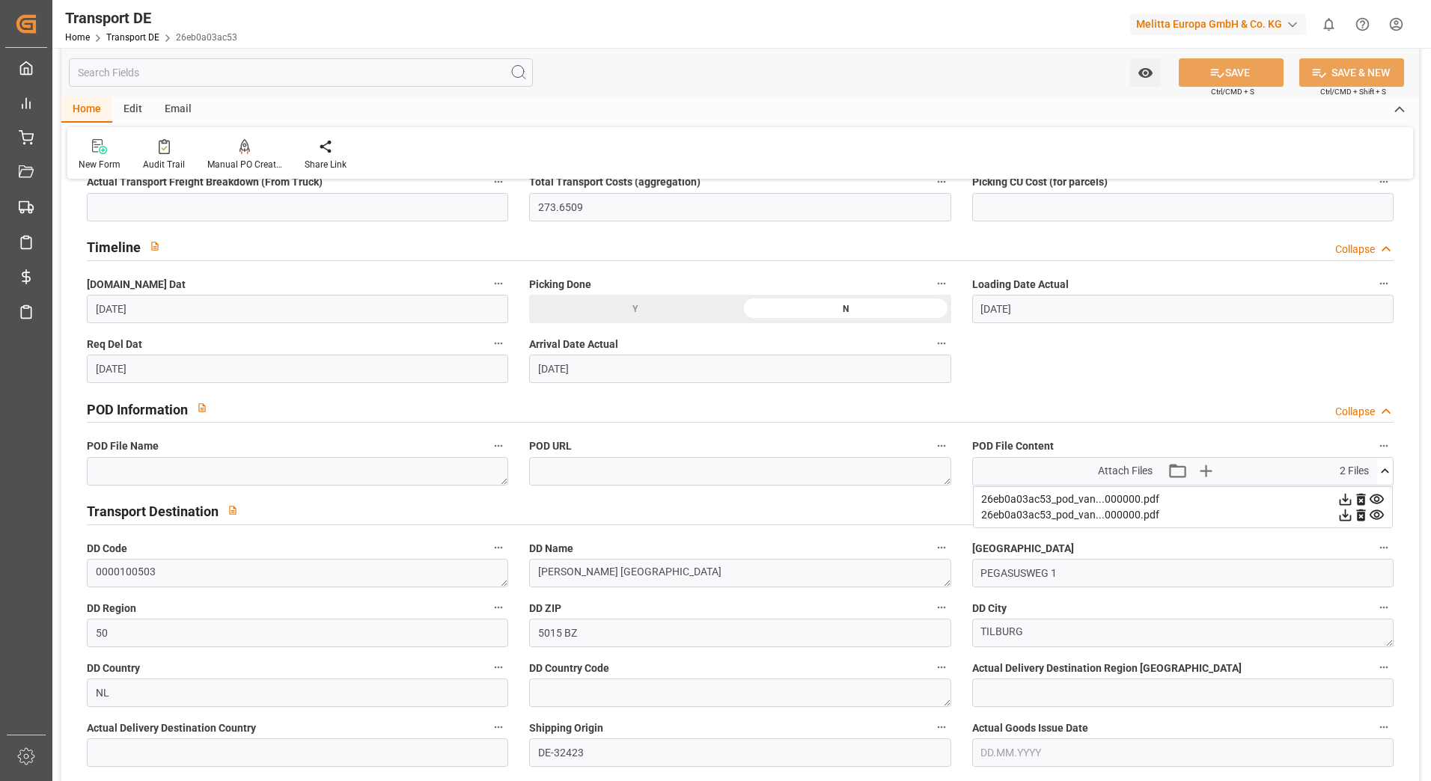
click at [1373, 515] on icon at bounding box center [1377, 515] width 16 height 16
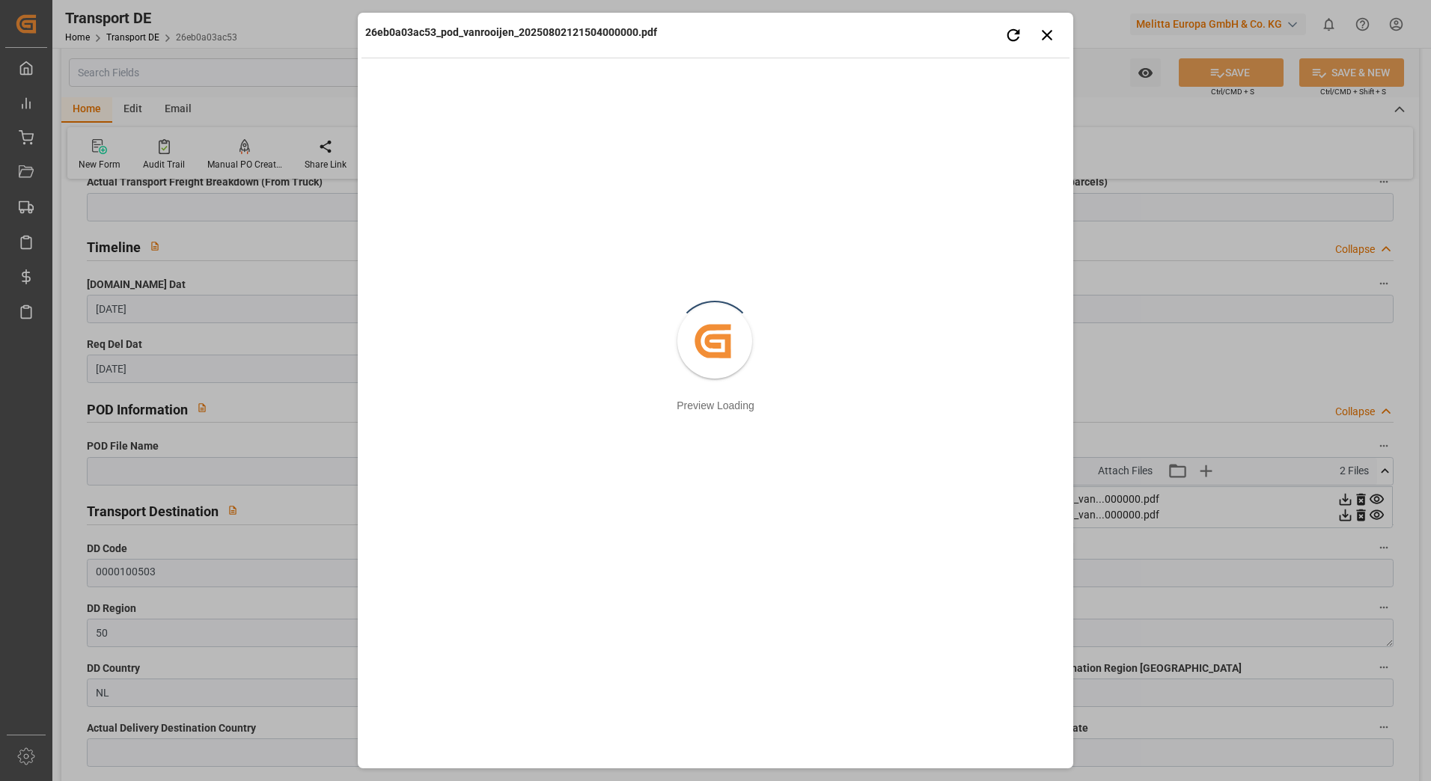
drag, startPoint x: 700, startPoint y: 722, endPoint x: 545, endPoint y: 740, distance: 156.0
click at [545, 740] on div "26eb0a03ac53_pod_vanrooijen_20250802121504000000.pdf Retry Close preview Create…" at bounding box center [716, 390] width 708 height 748
click at [1043, 37] on icon "button" at bounding box center [1047, 34] width 19 height 19
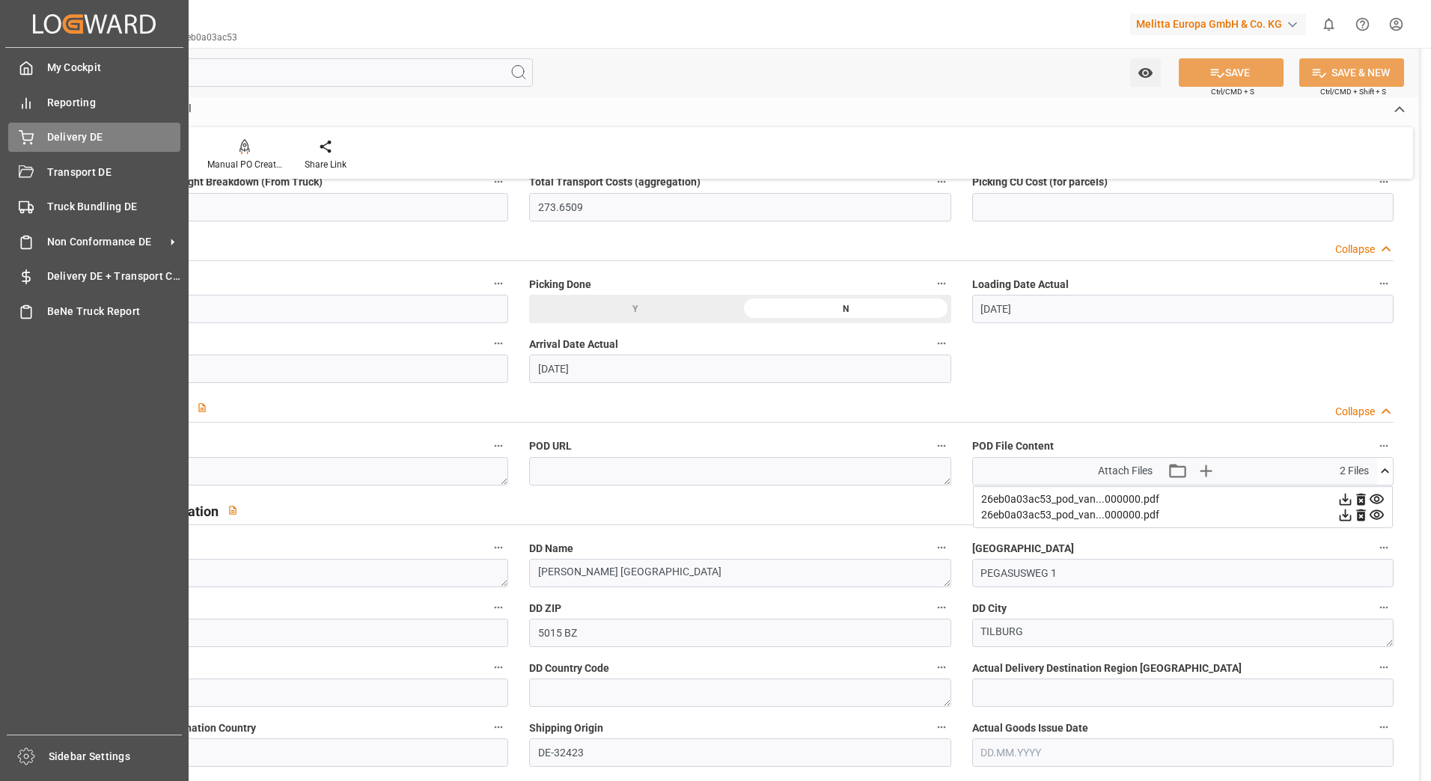
click at [49, 135] on span "Delivery DE" at bounding box center [114, 137] width 134 height 16
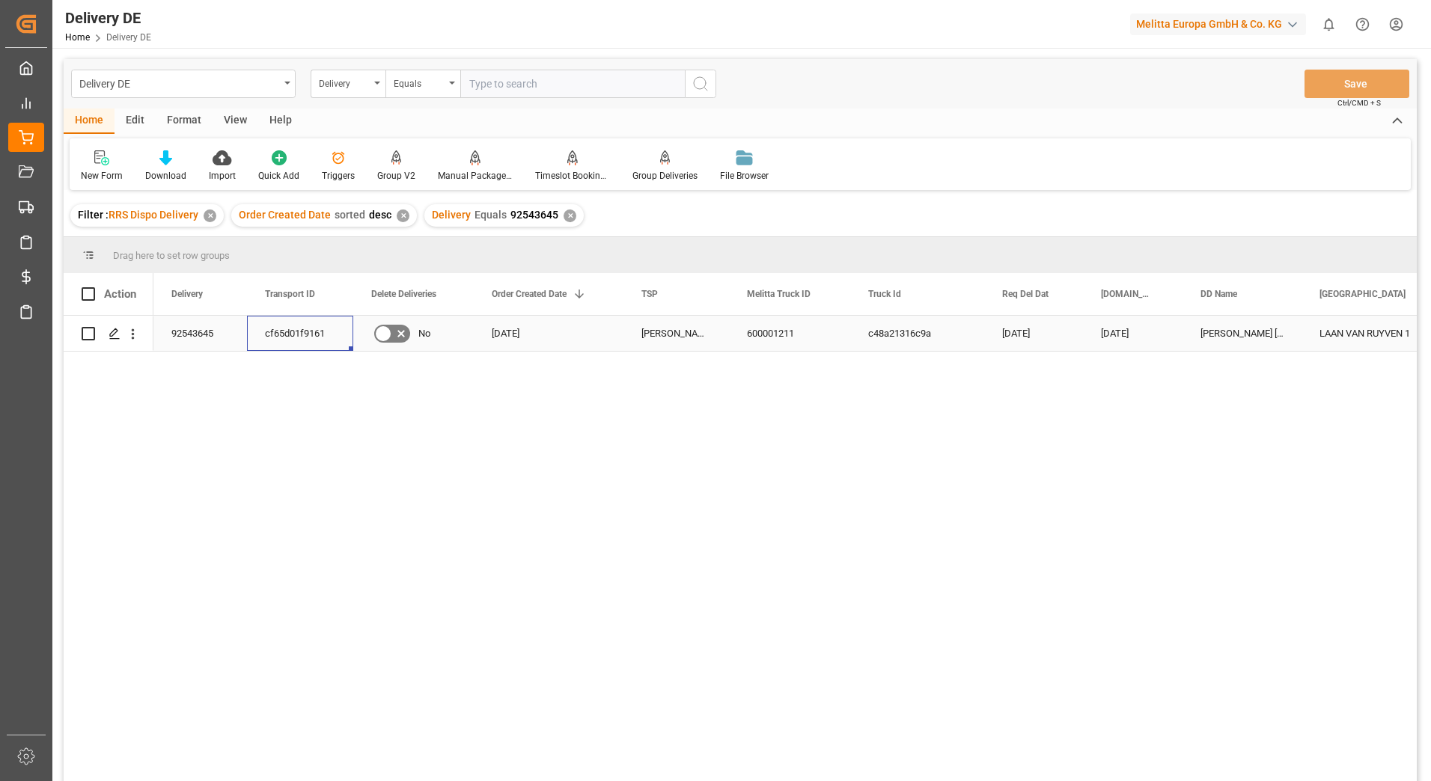
click at [284, 332] on div "cf65d01f9161" at bounding box center [300, 333] width 106 height 35
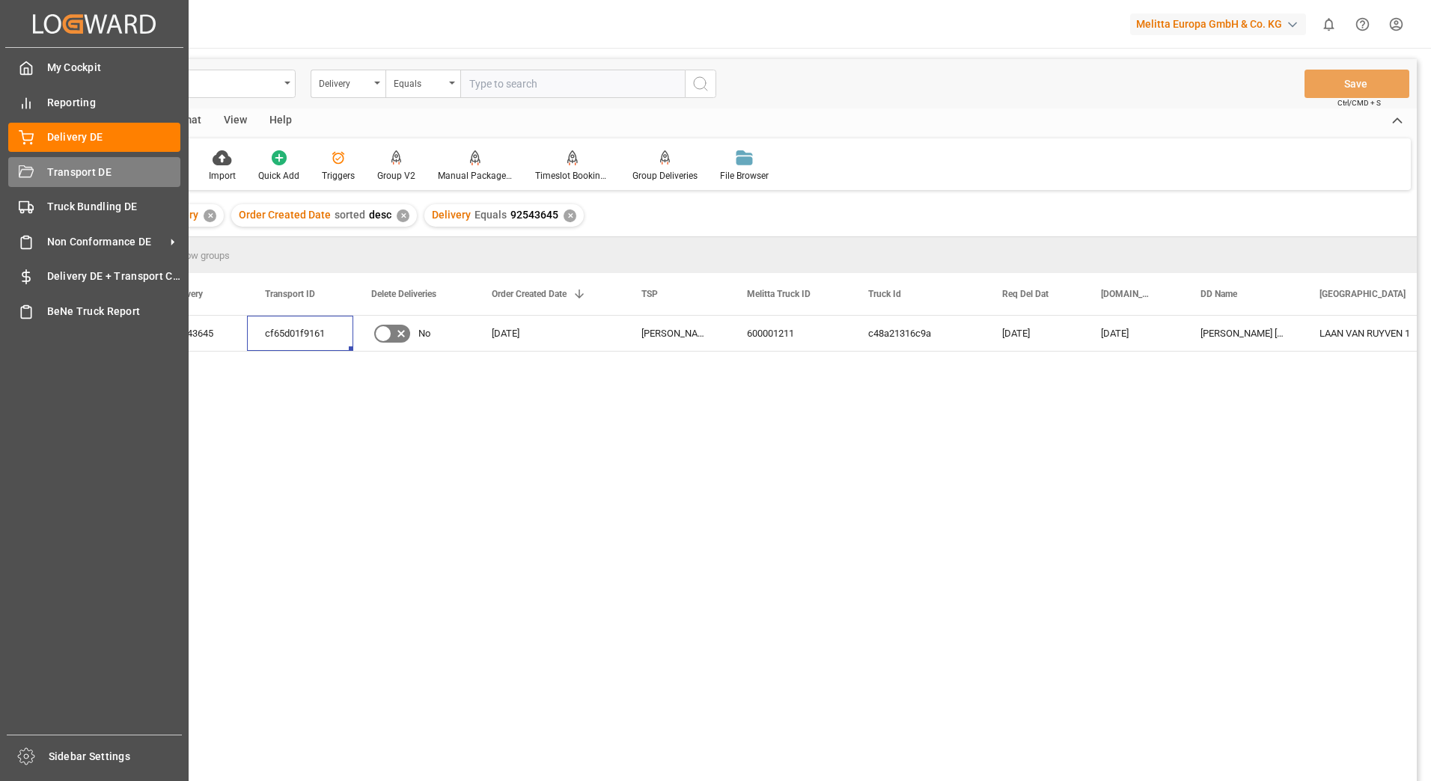
click at [31, 175] on icon at bounding box center [26, 172] width 15 height 15
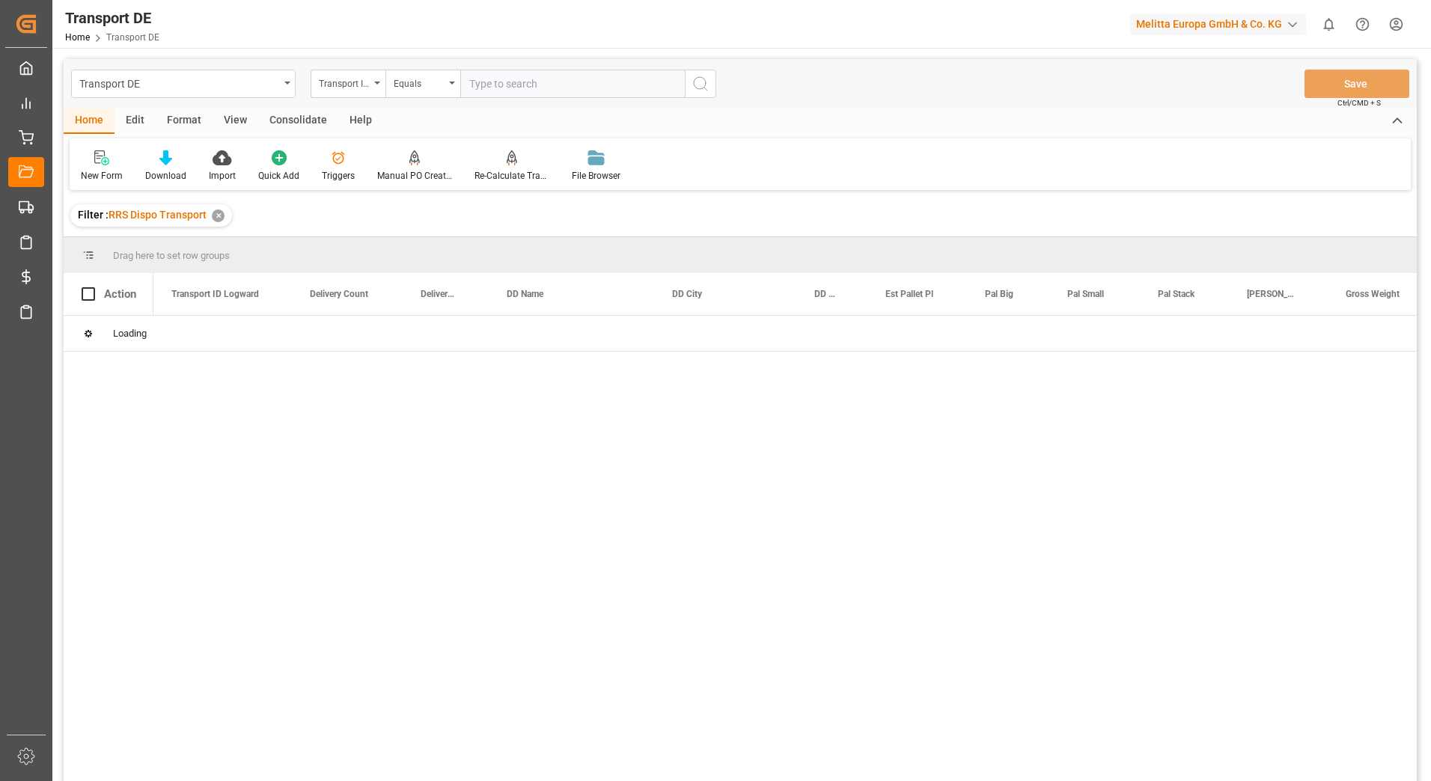
click at [495, 94] on input "text" at bounding box center [572, 84] width 225 height 28
paste input "cf65d01f9161"
click at [708, 87] on icon "search button" at bounding box center [701, 84] width 18 height 18
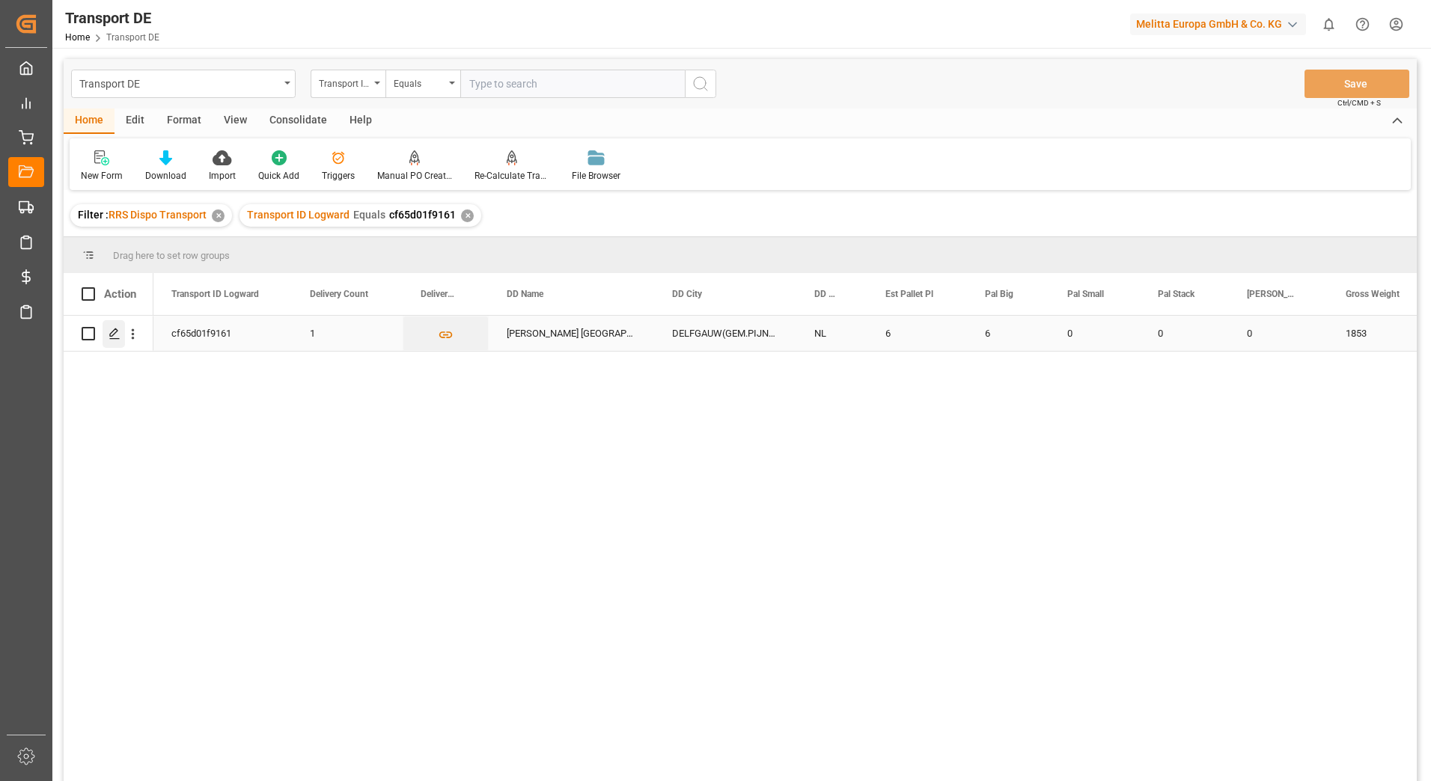
click at [111, 343] on div "Press SPACE to select this row." at bounding box center [114, 334] width 22 height 28
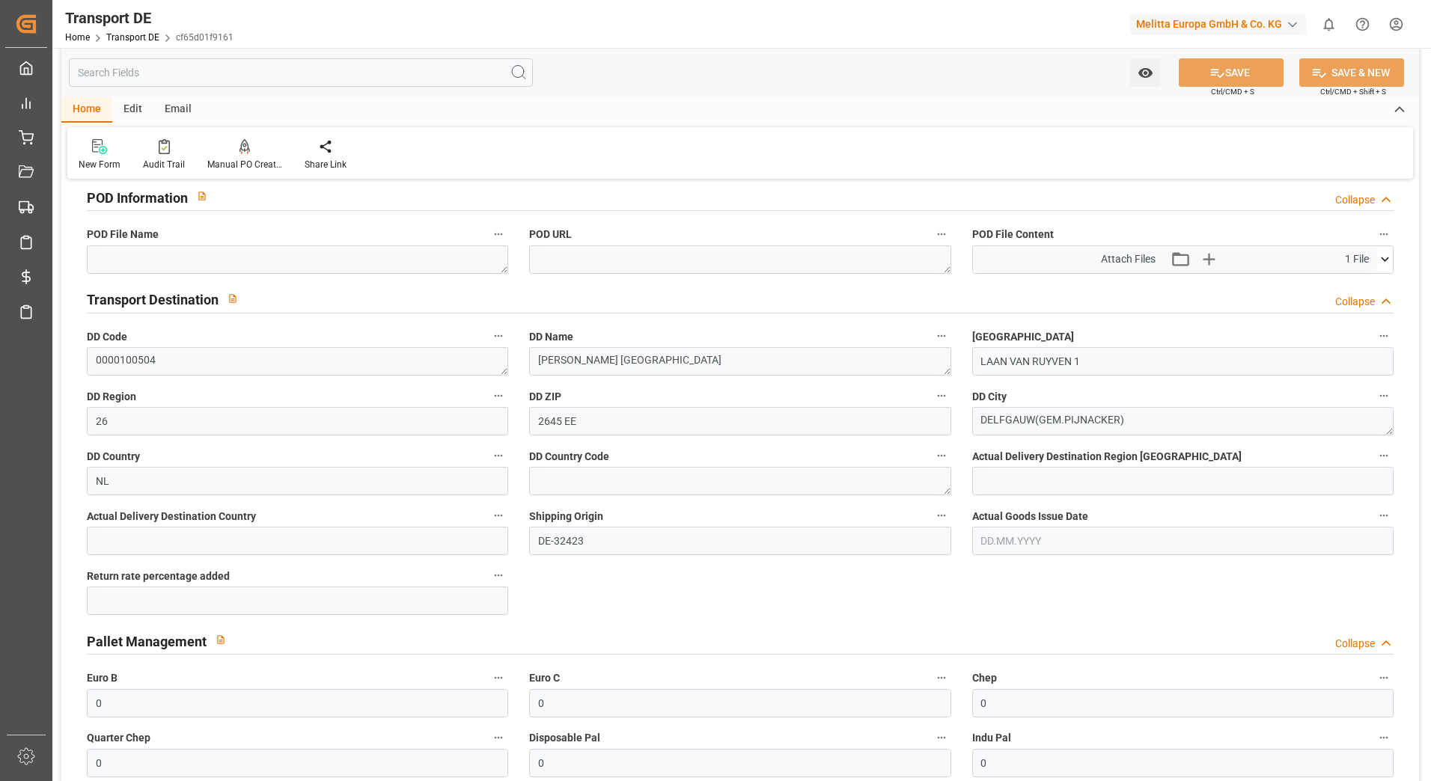
scroll to position [973, 0]
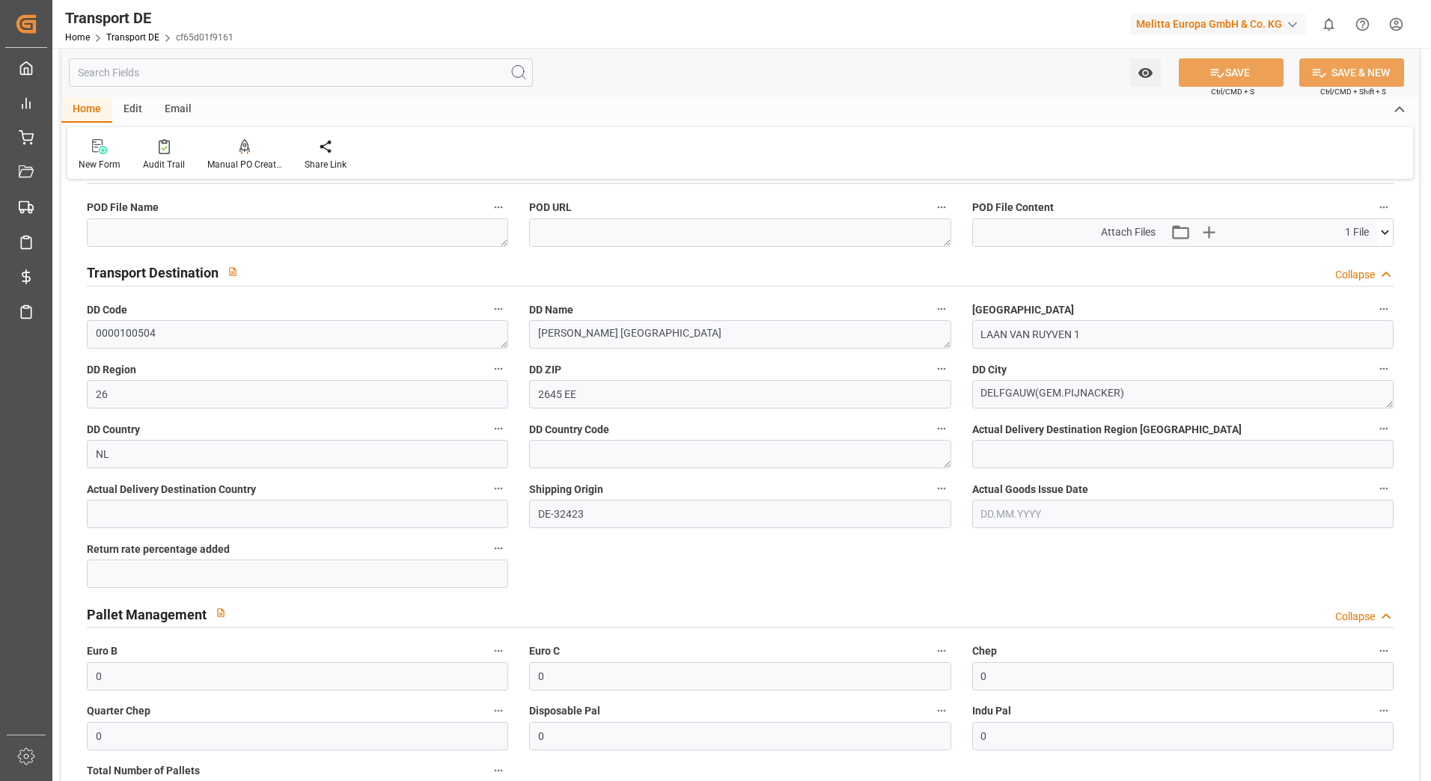
click at [1389, 229] on icon at bounding box center [1385, 233] width 16 height 16
click at [1348, 258] on icon at bounding box center [1346, 261] width 16 height 16
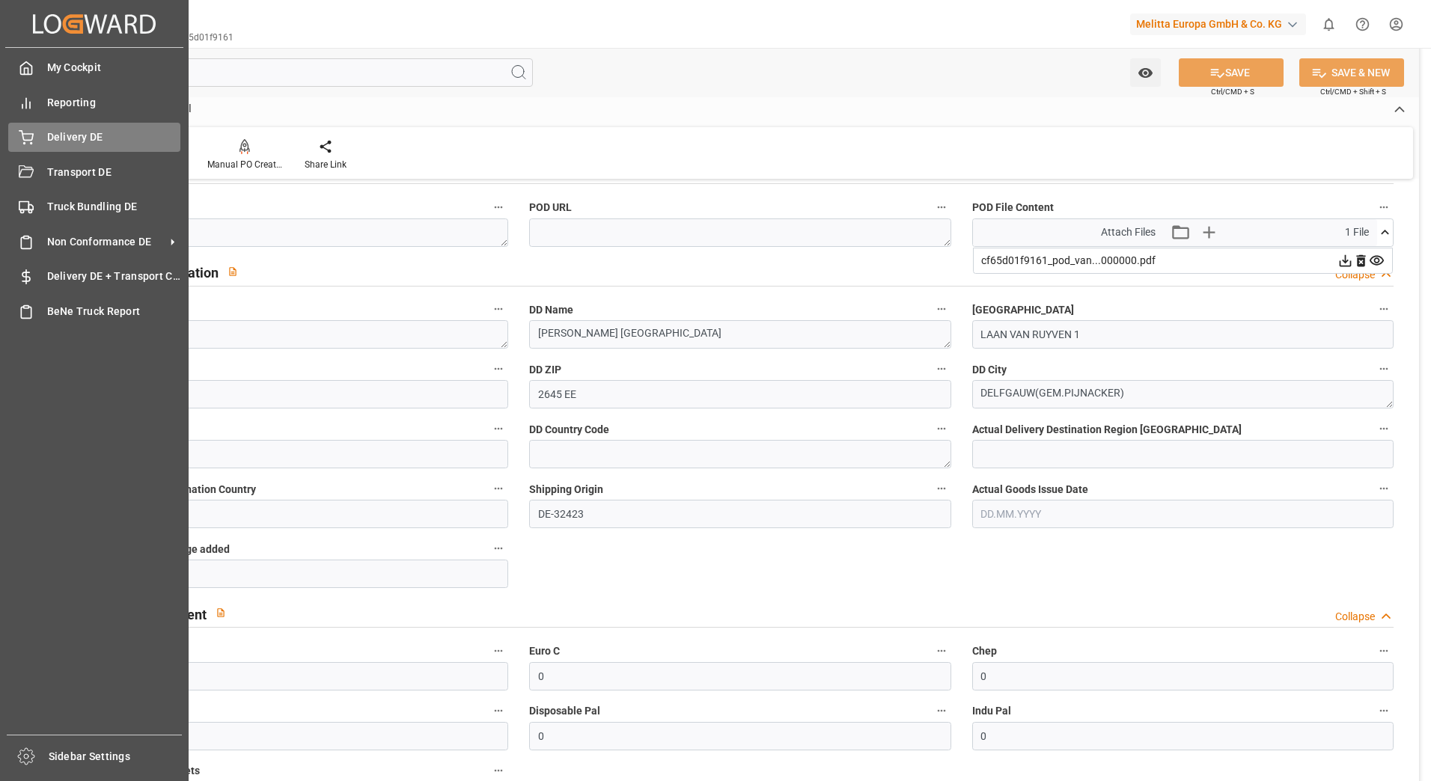
click at [34, 135] on div "Delivery DE Delivery DE" at bounding box center [94, 137] width 172 height 29
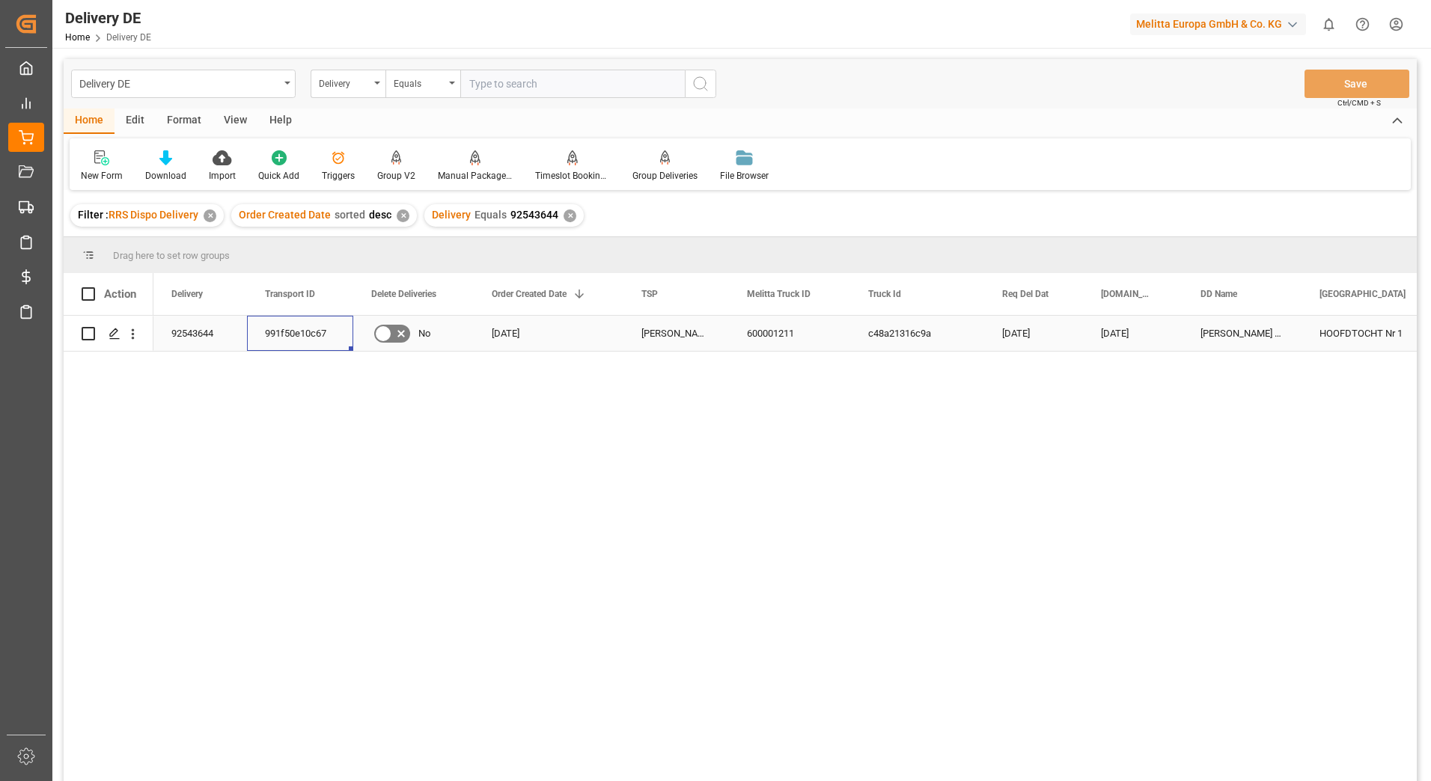
click at [285, 327] on div "991f50e10c67" at bounding box center [300, 333] width 106 height 35
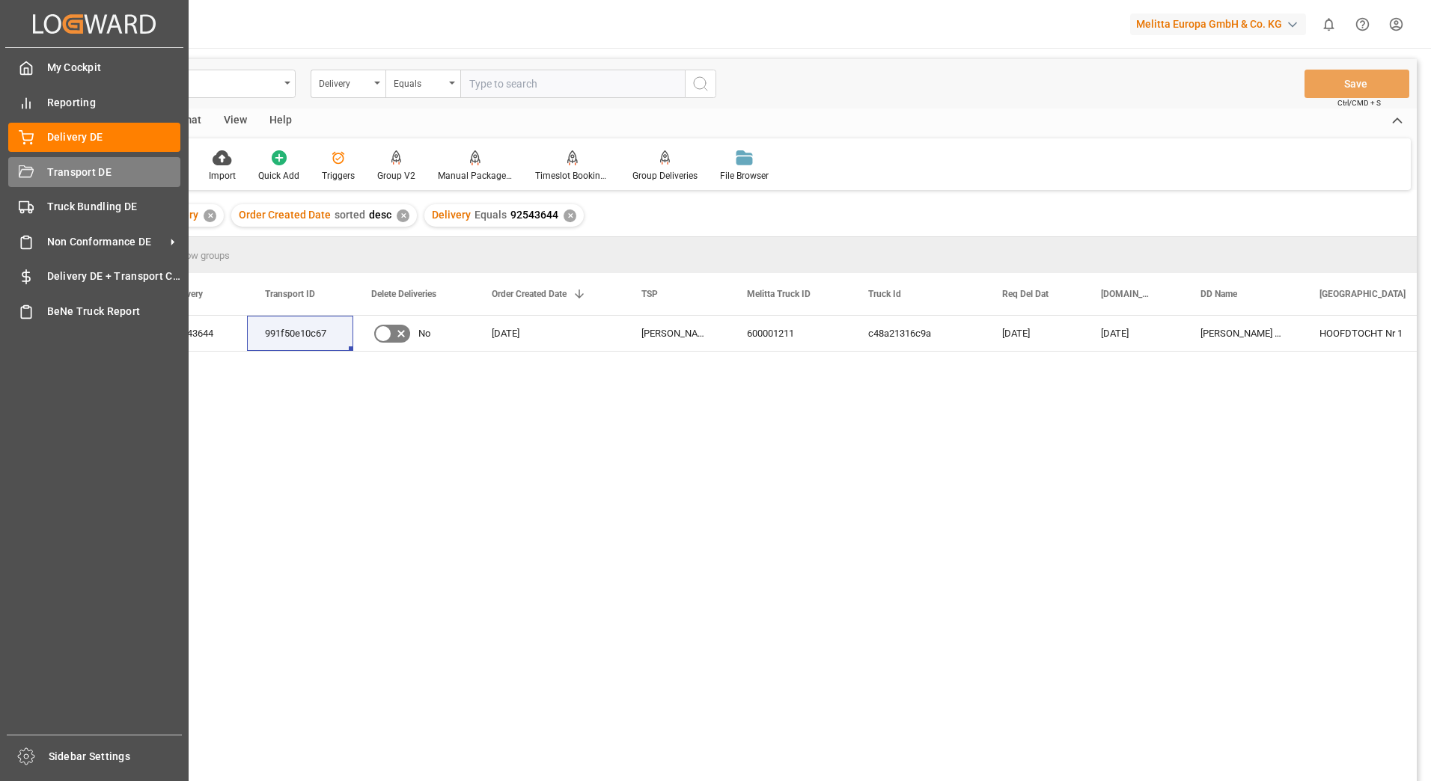
drag, startPoint x: 10, startPoint y: 174, endPoint x: 136, endPoint y: 177, distance: 125.8
click at [12, 174] on div at bounding box center [20, 173] width 25 height 16
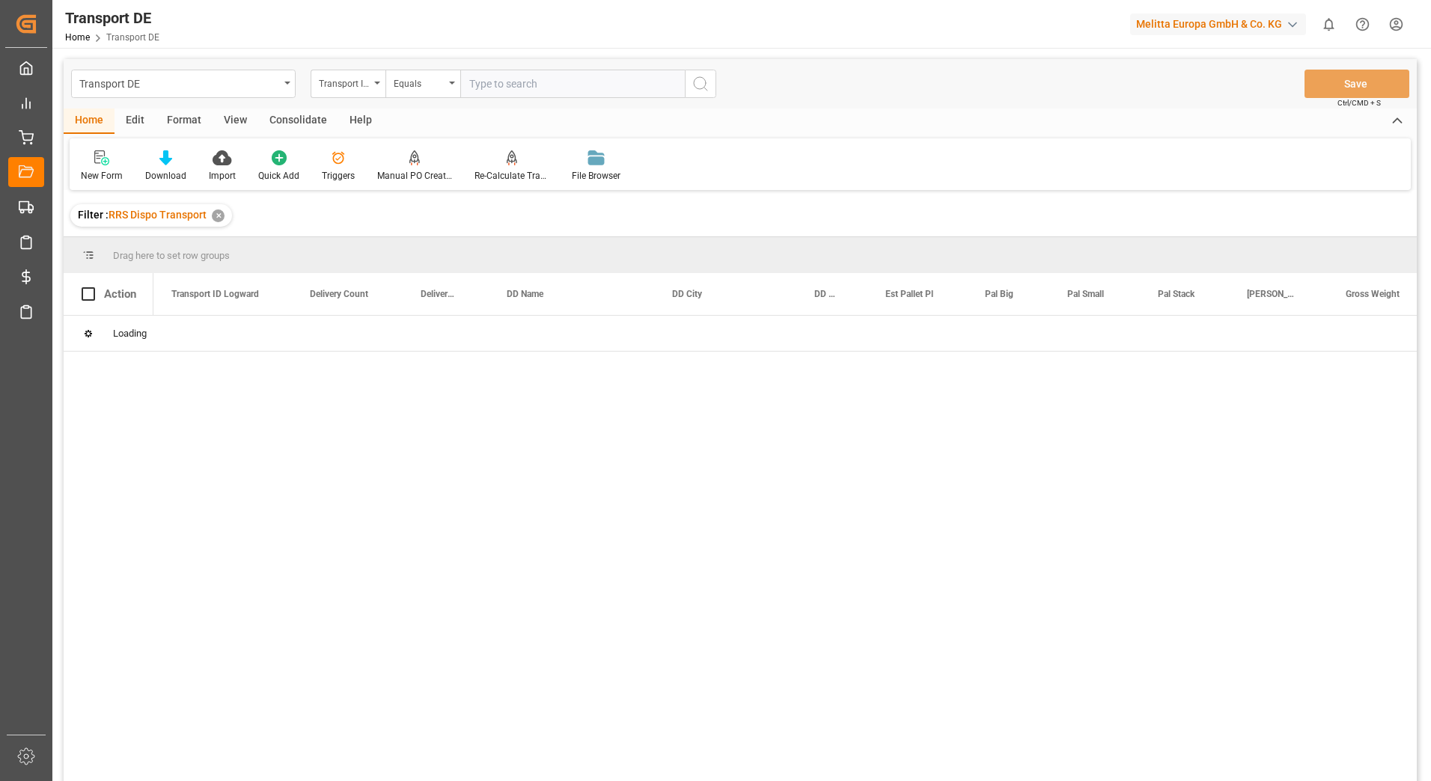
click at [515, 85] on input "text" at bounding box center [572, 84] width 225 height 28
paste input "991f50e10c67"
click at [701, 90] on icon "search button" at bounding box center [701, 84] width 18 height 18
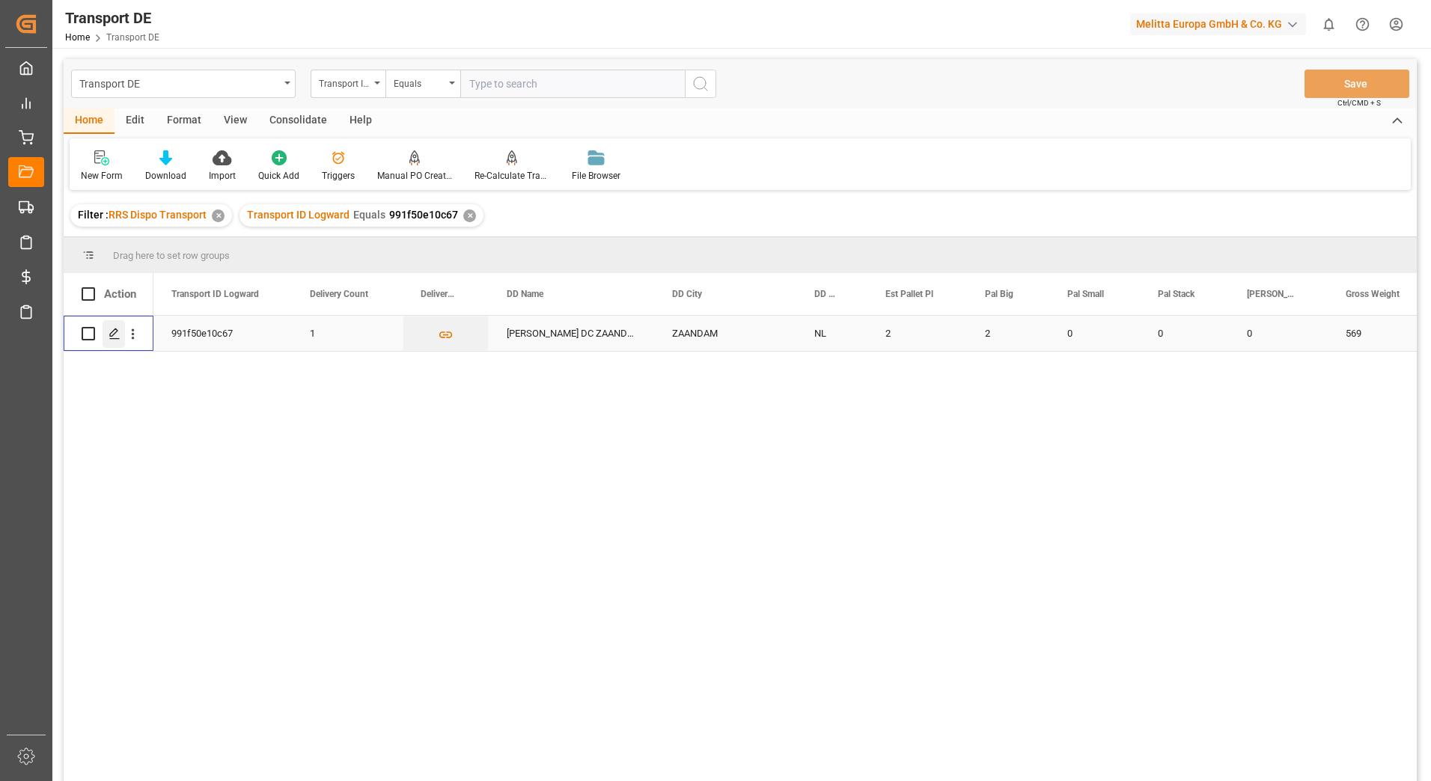
click at [112, 332] on icon "Press SPACE to select this row." at bounding box center [115, 334] width 12 height 12
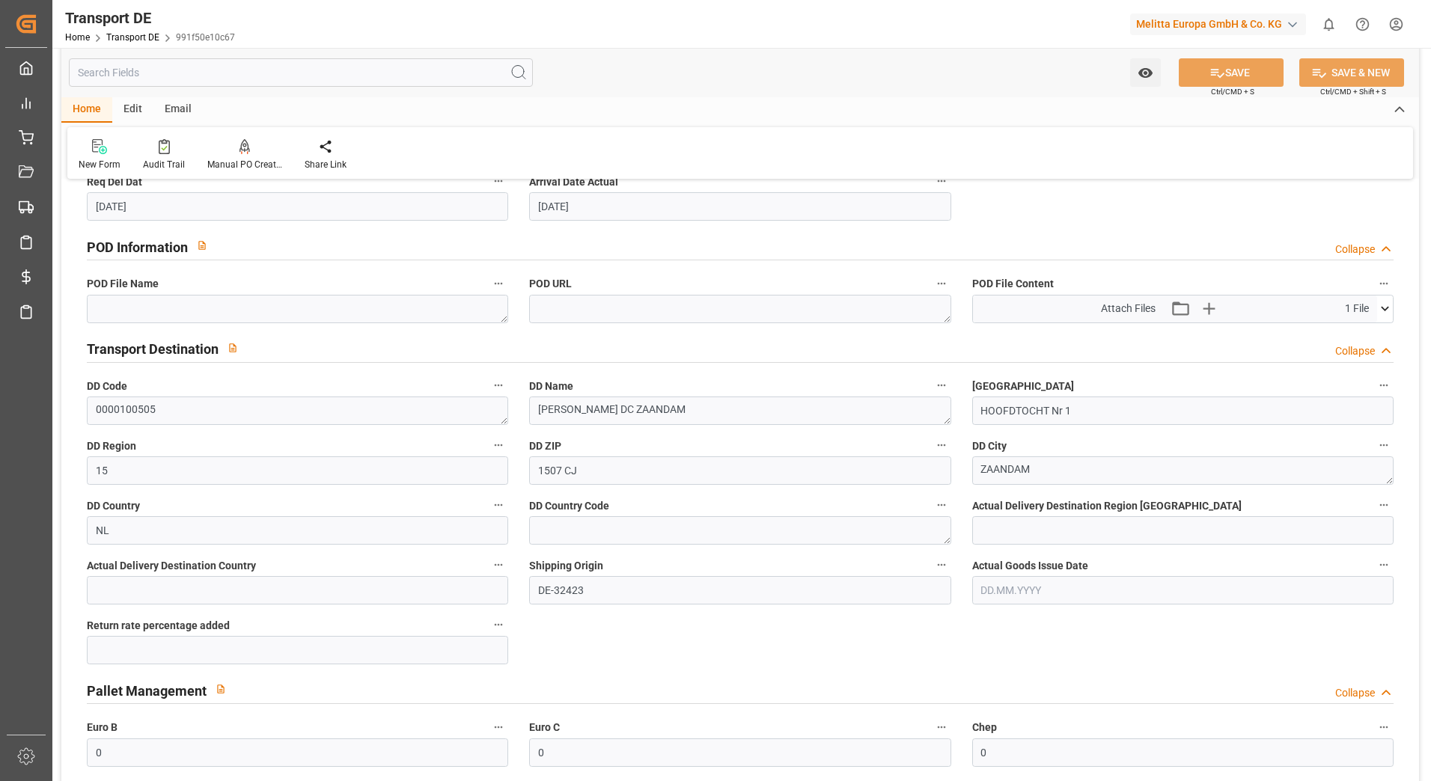
scroll to position [898, 0]
click at [1390, 301] on icon at bounding box center [1385, 307] width 16 height 16
click at [1346, 332] on icon at bounding box center [1346, 336] width 16 height 16
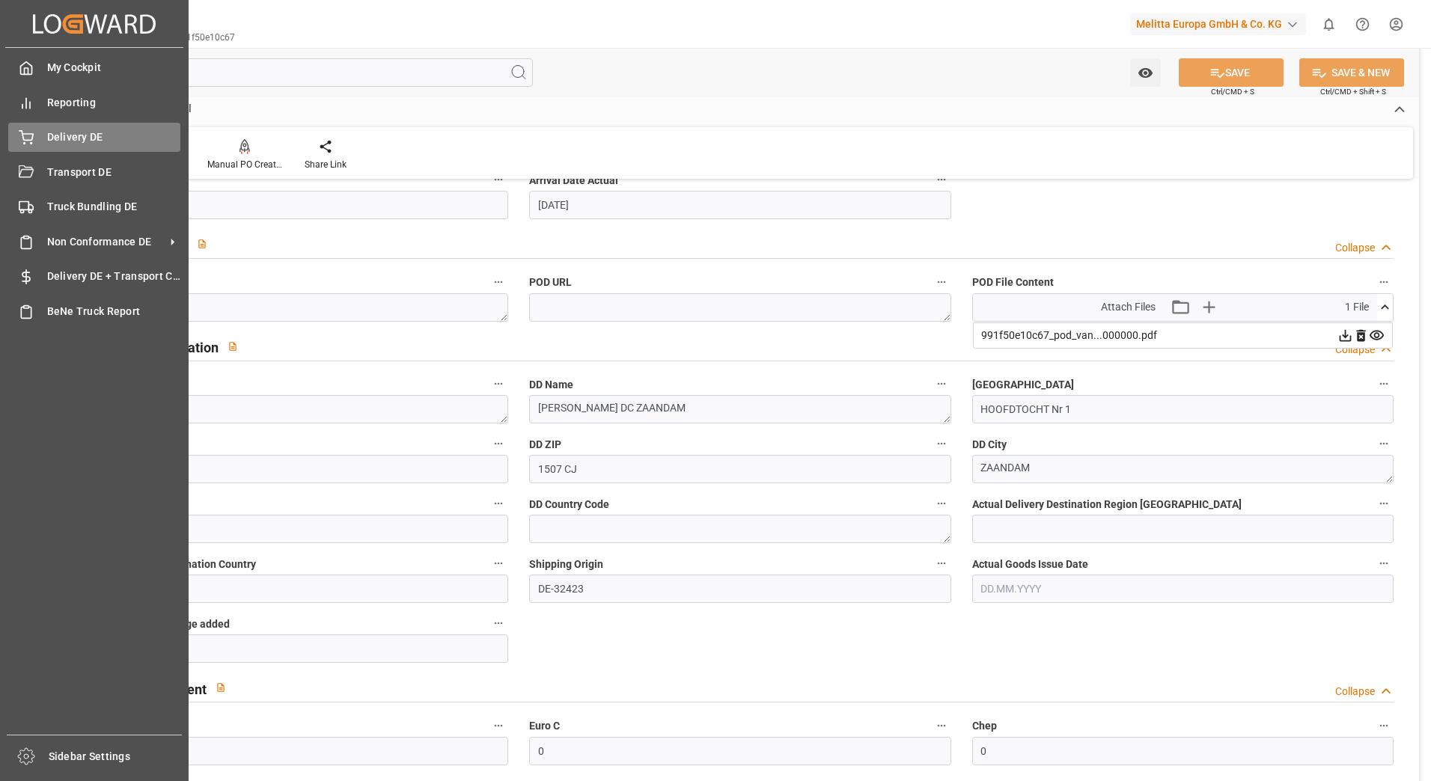
click at [27, 129] on div "Delivery DE Delivery DE" at bounding box center [94, 137] width 172 height 29
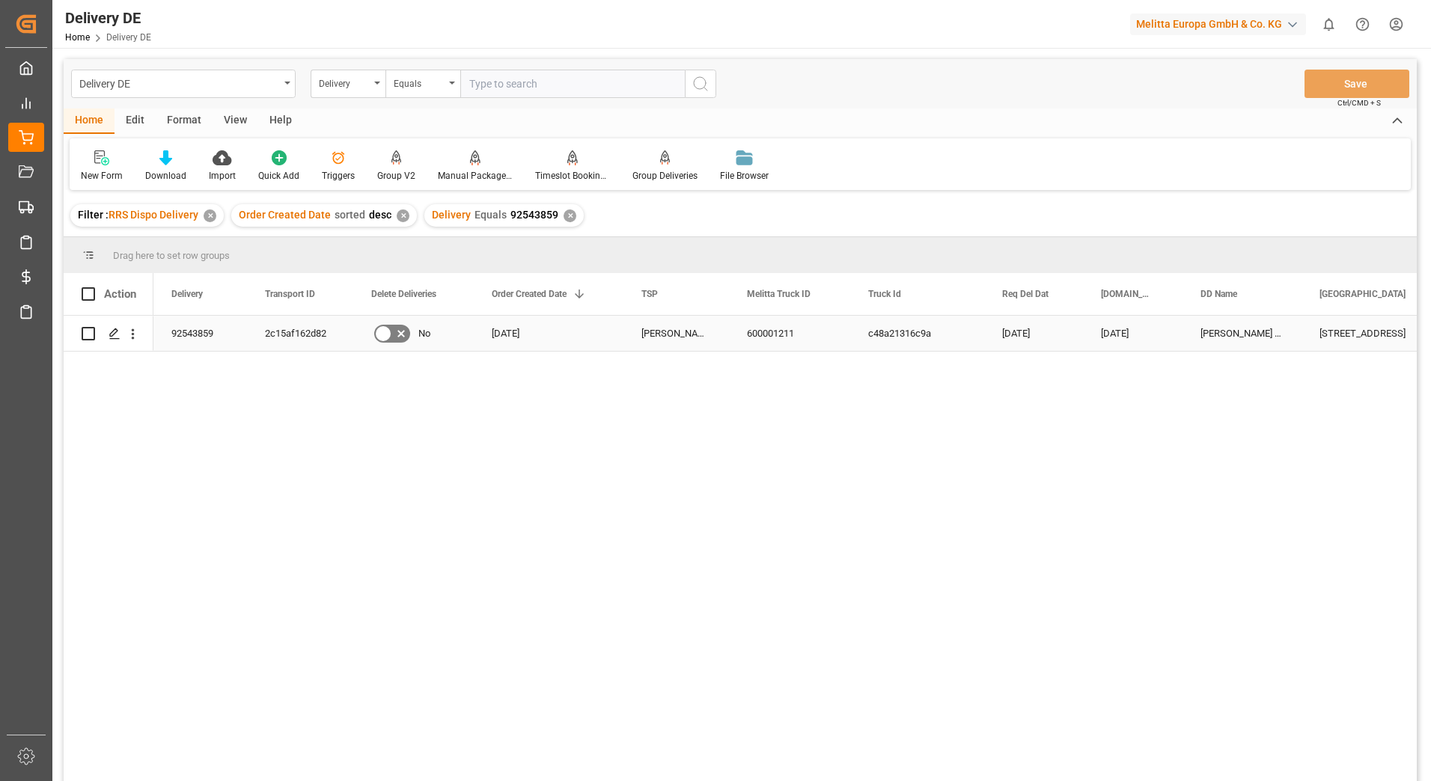
click at [320, 329] on div "2c15af162d82" at bounding box center [300, 333] width 106 height 35
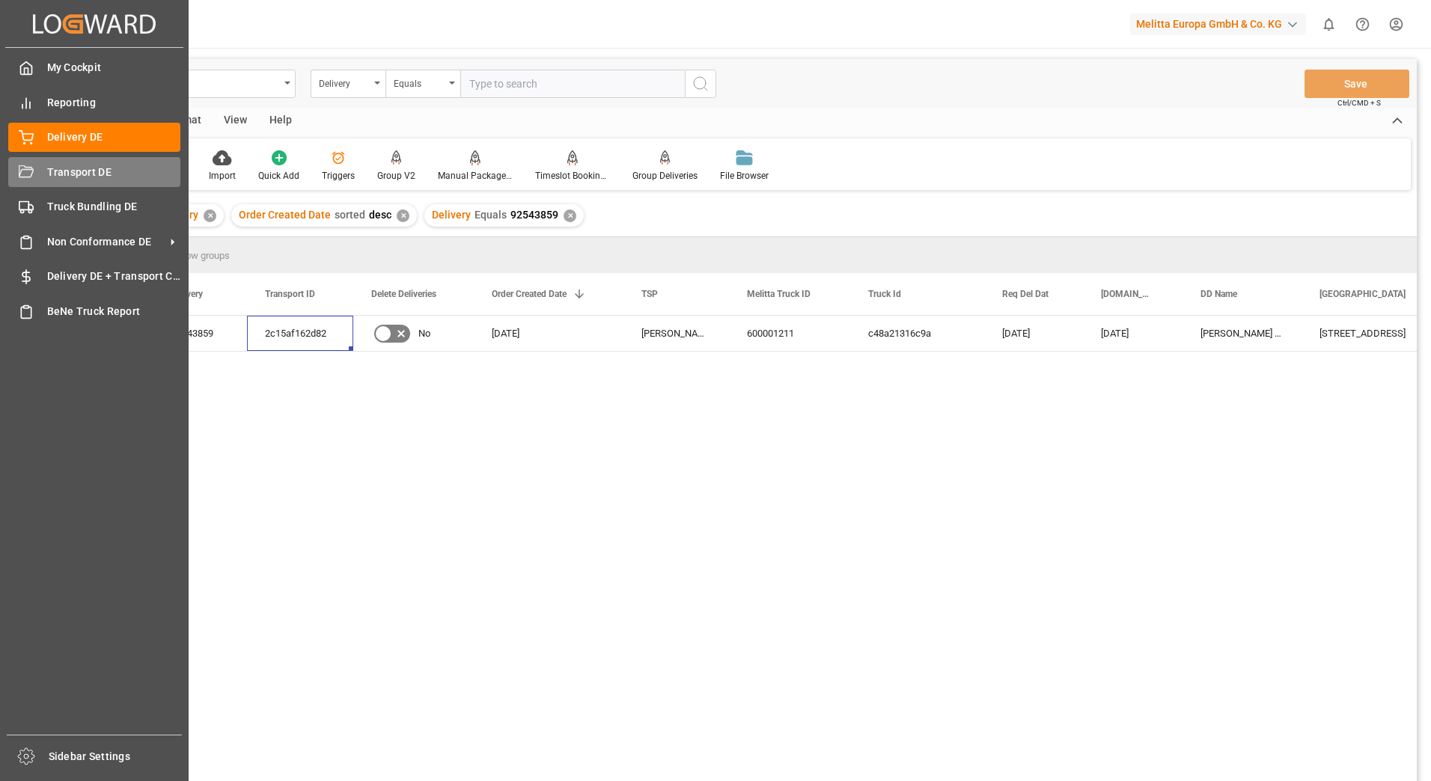
click at [34, 174] on div "Transport DE Transport DE" at bounding box center [94, 171] width 172 height 29
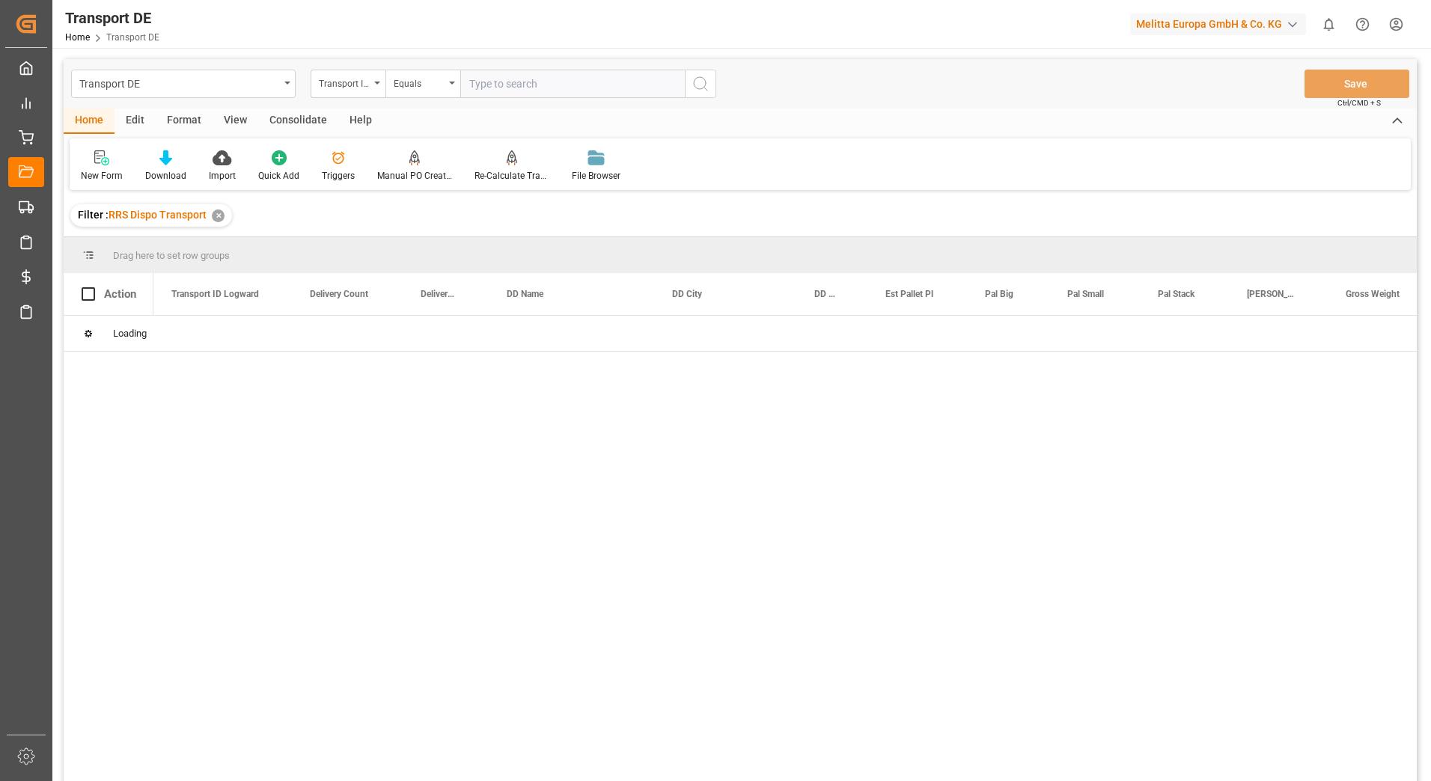
click at [483, 83] on input "text" at bounding box center [572, 84] width 225 height 28
paste input "2c15af162d82"
click at [715, 94] on button "search button" at bounding box center [700, 84] width 31 height 28
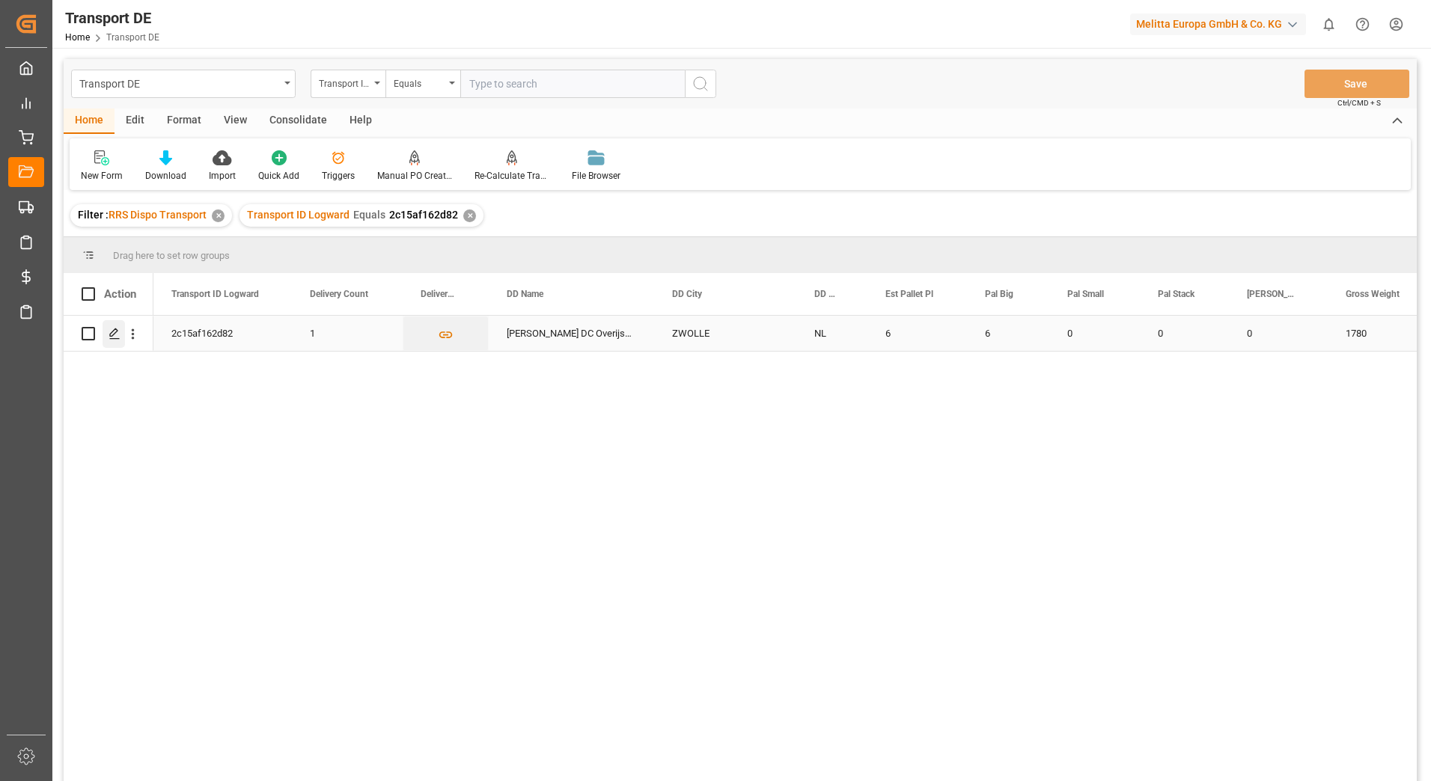
click at [112, 329] on icon "Press SPACE to select this row." at bounding box center [115, 334] width 12 height 12
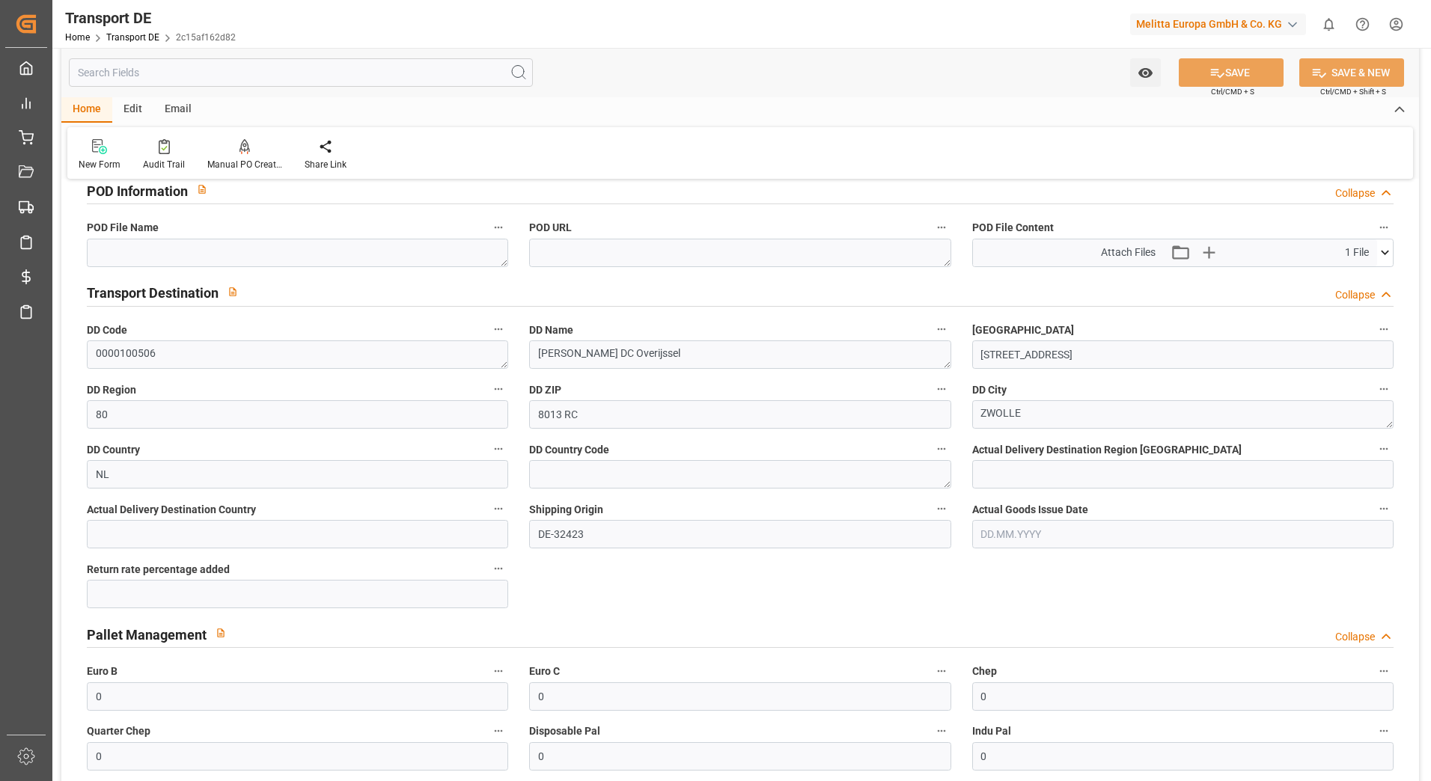
scroll to position [959, 0]
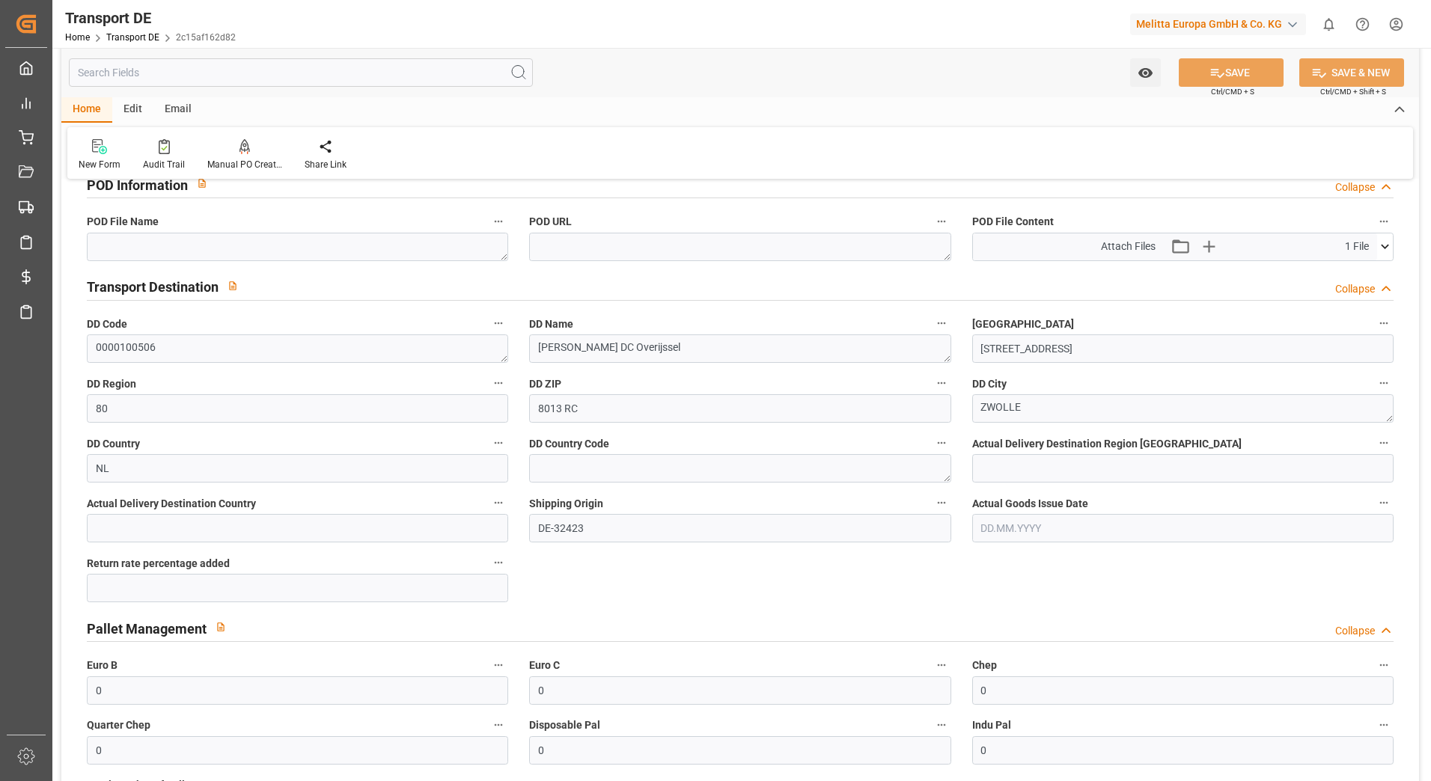
click at [1383, 243] on icon at bounding box center [1385, 247] width 16 height 16
click at [1342, 272] on icon at bounding box center [1346, 275] width 16 height 16
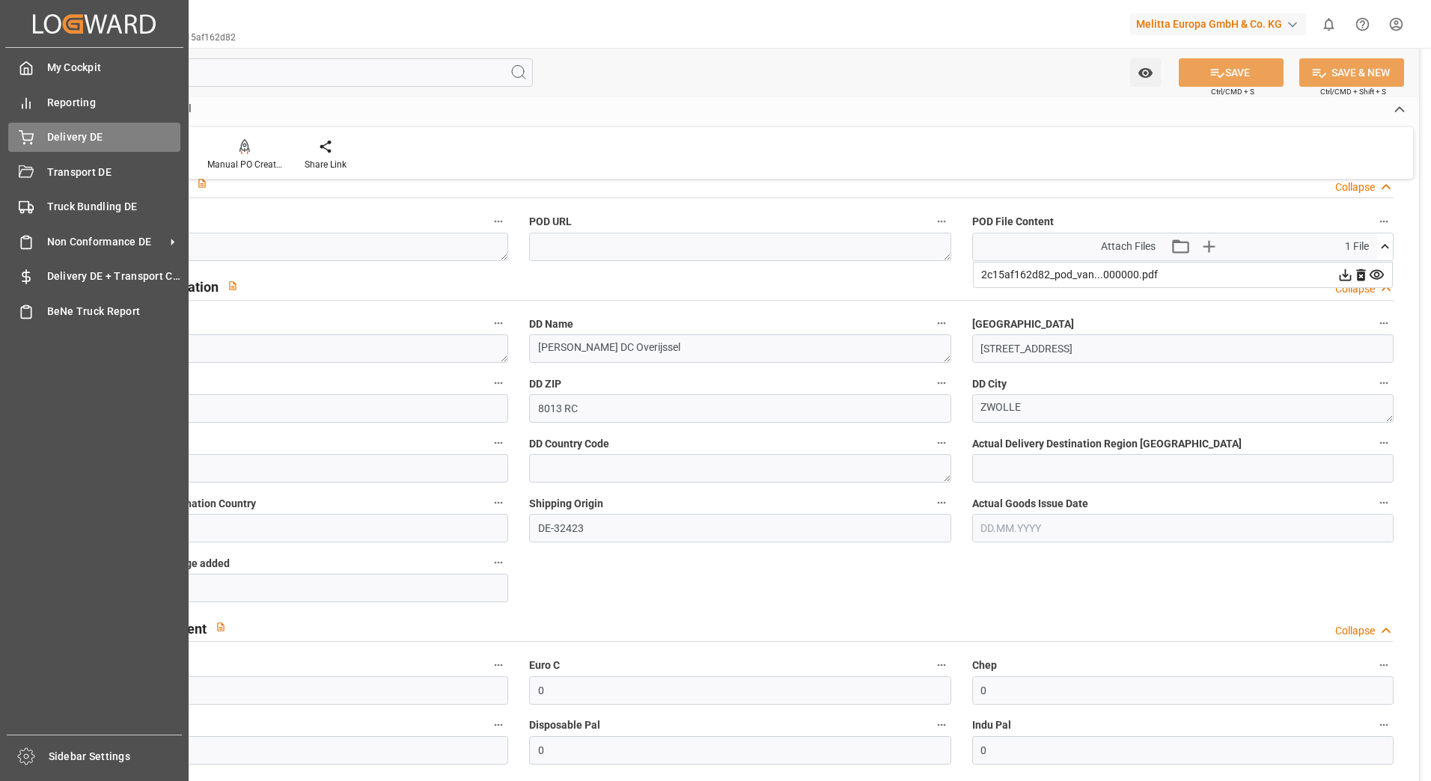
click at [52, 146] on div "Delivery DE Delivery DE" at bounding box center [94, 137] width 172 height 29
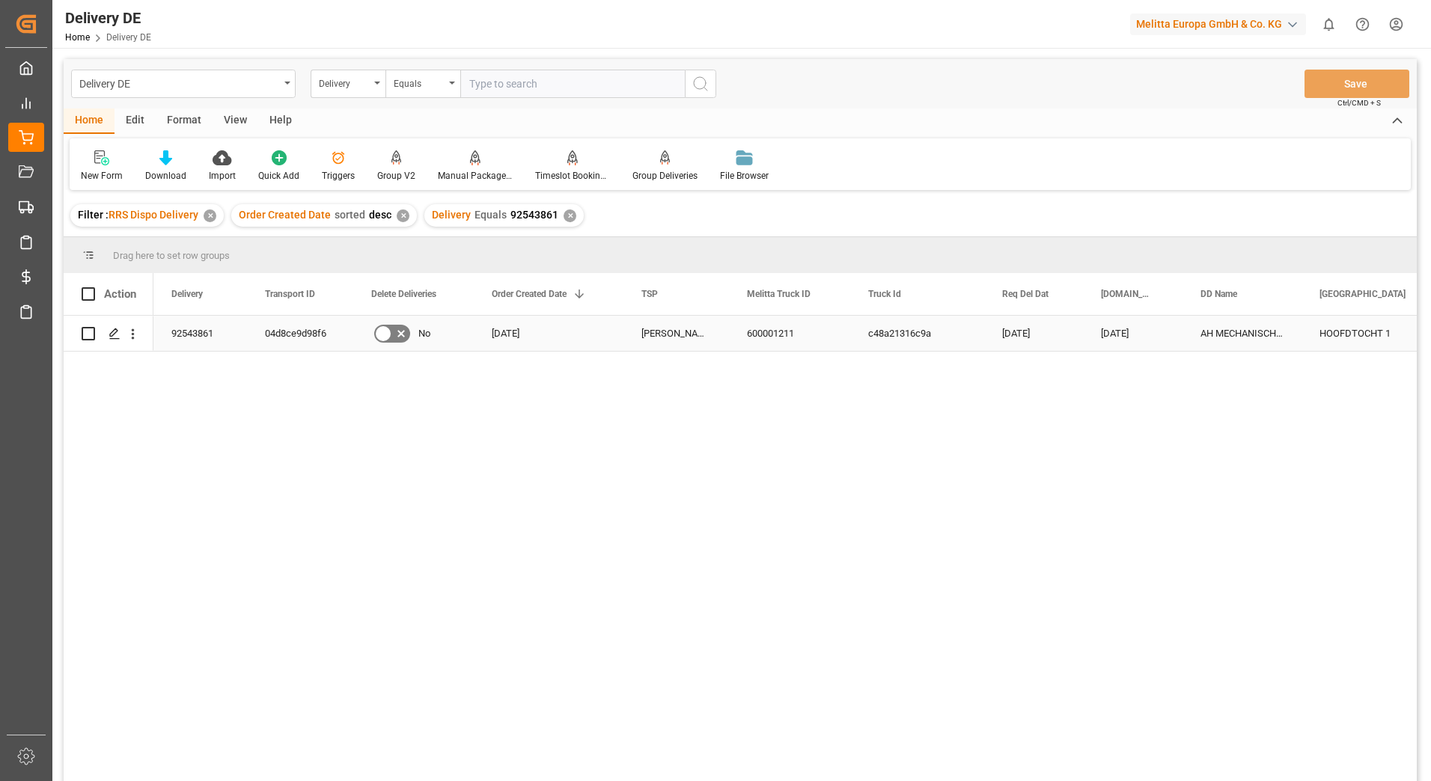
click at [296, 330] on div "04d8ce9d98f6" at bounding box center [300, 333] width 106 height 35
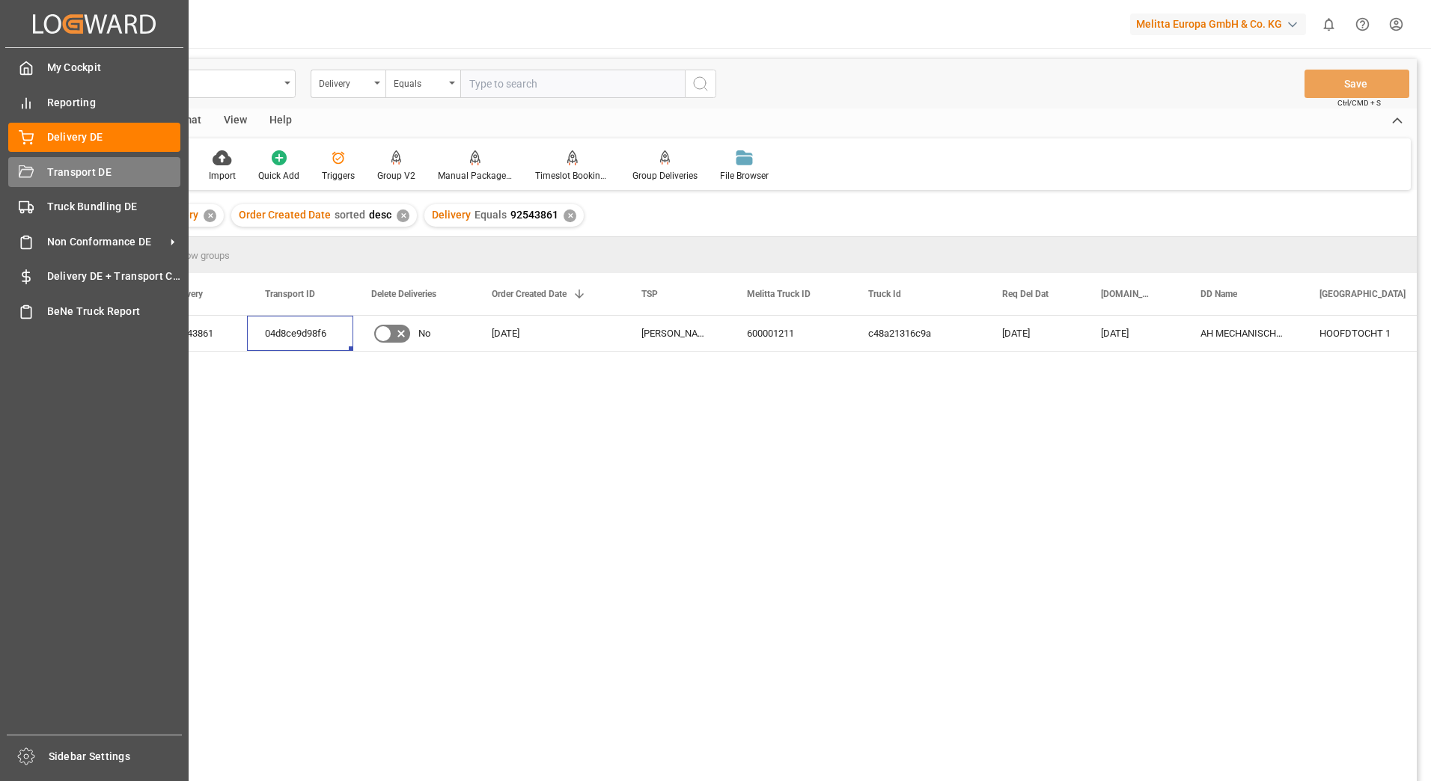
click at [34, 166] on div "Transport DE Transport DE" at bounding box center [94, 171] width 172 height 29
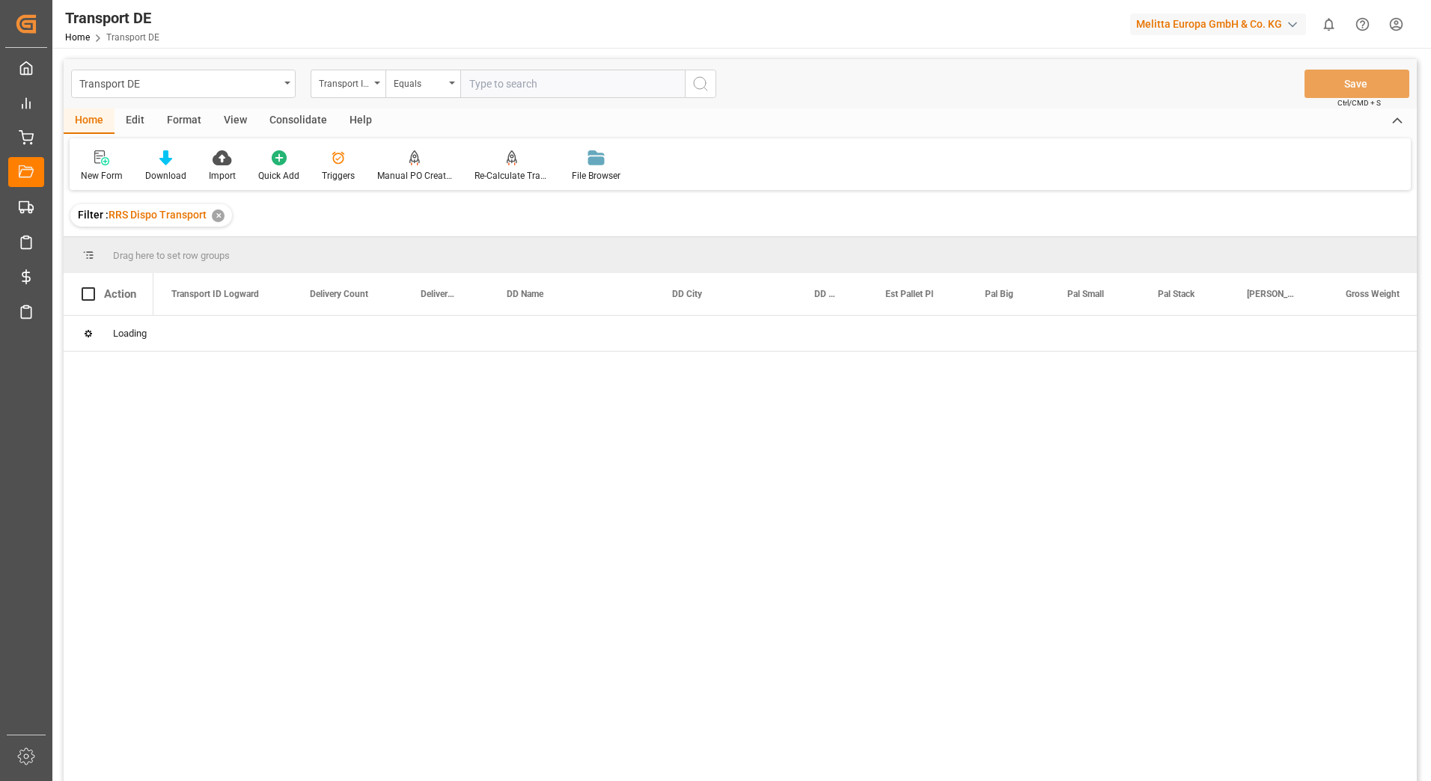
click at [530, 85] on input "text" at bounding box center [572, 84] width 225 height 28
paste input "04d8ce9d98f6"
click at [694, 85] on circle "search button" at bounding box center [700, 83] width 12 height 12
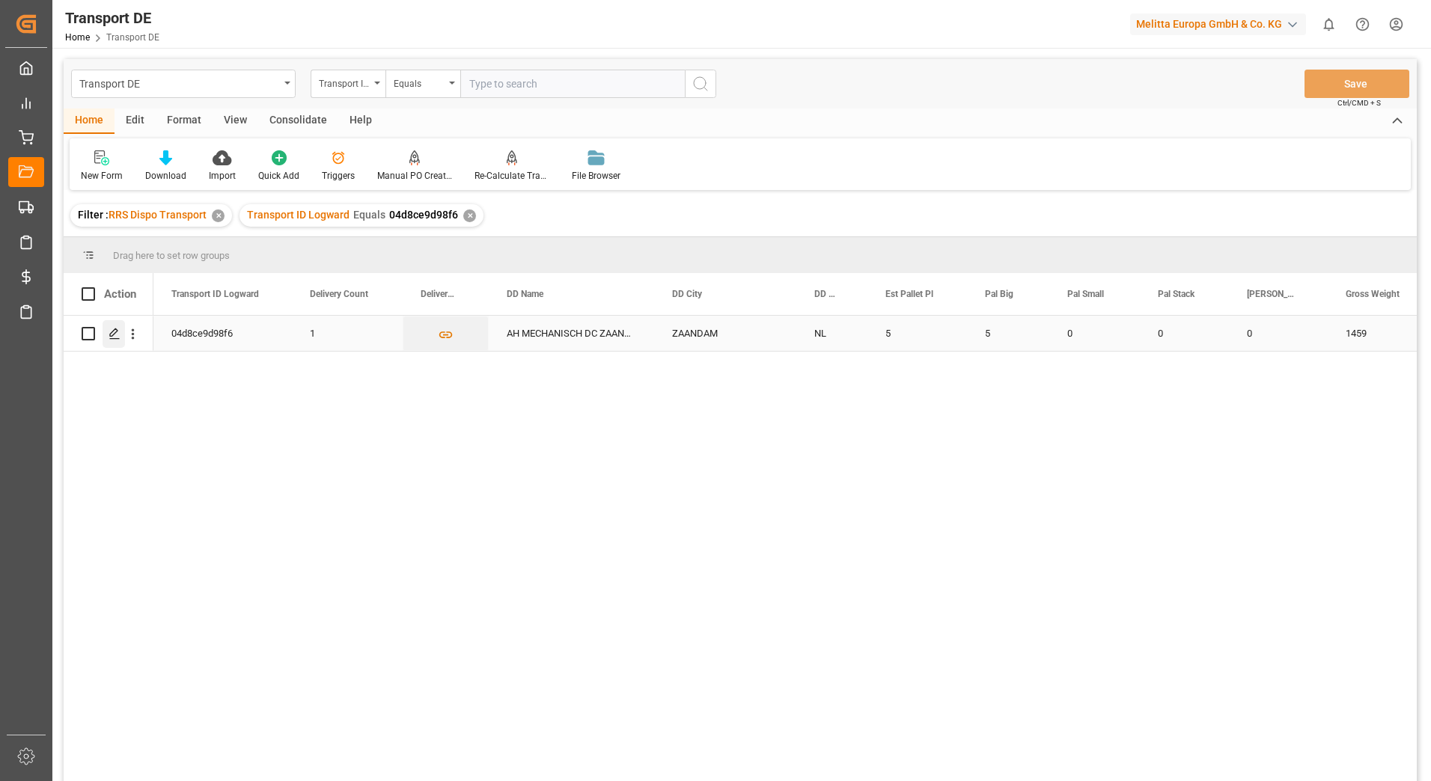
click at [118, 328] on icon "Press SPACE to select this row." at bounding box center [115, 334] width 12 height 12
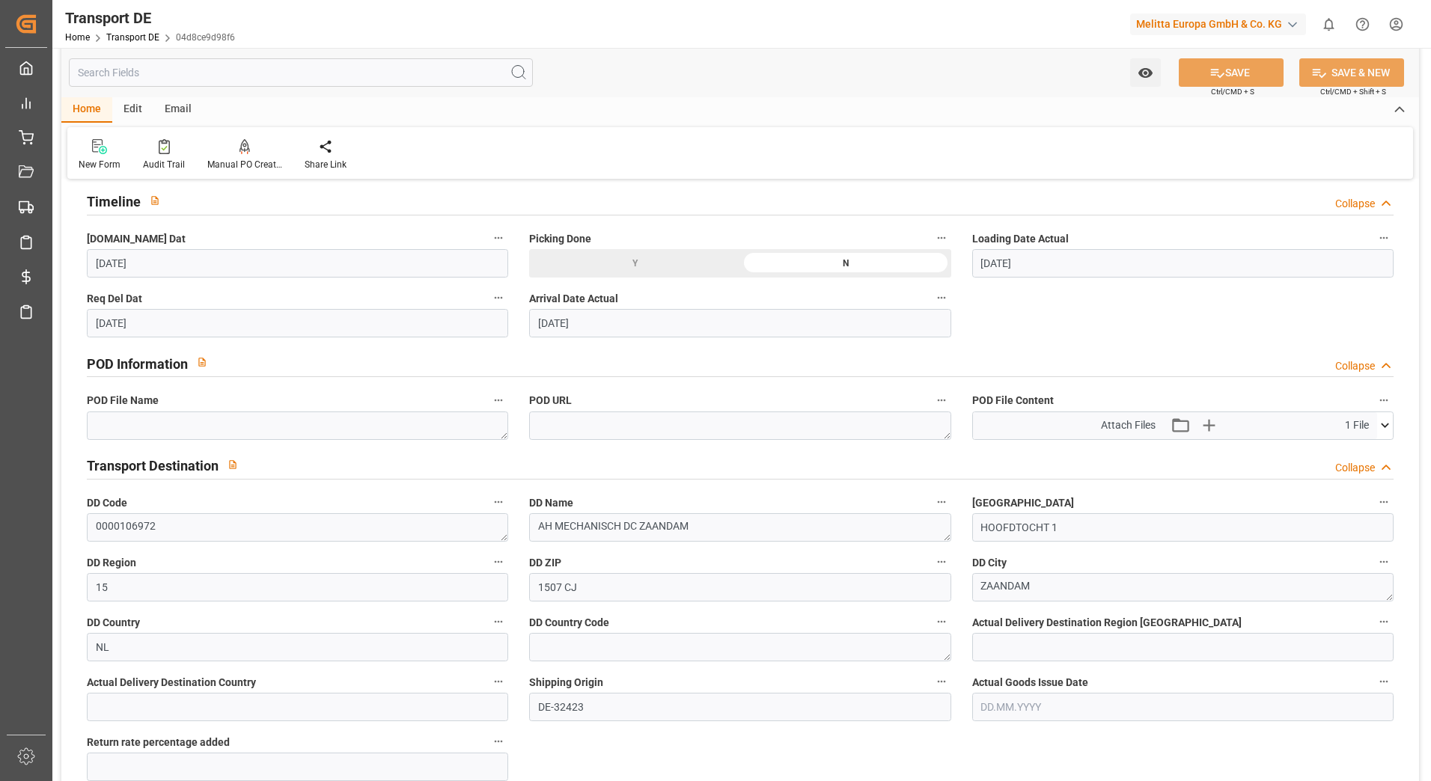
scroll to position [823, 0]
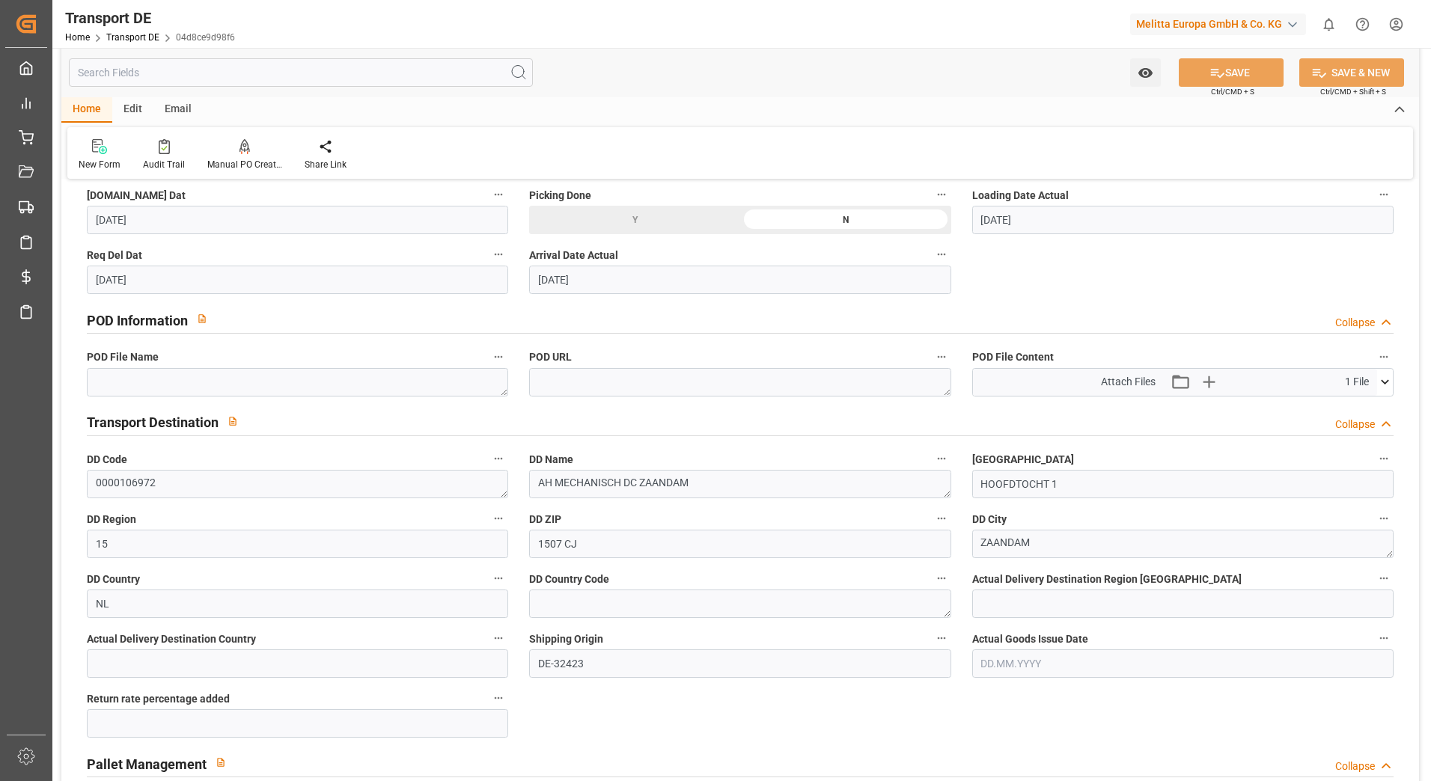
click at [1379, 382] on icon at bounding box center [1385, 382] width 16 height 16
click at [1342, 406] on icon at bounding box center [1346, 411] width 16 height 16
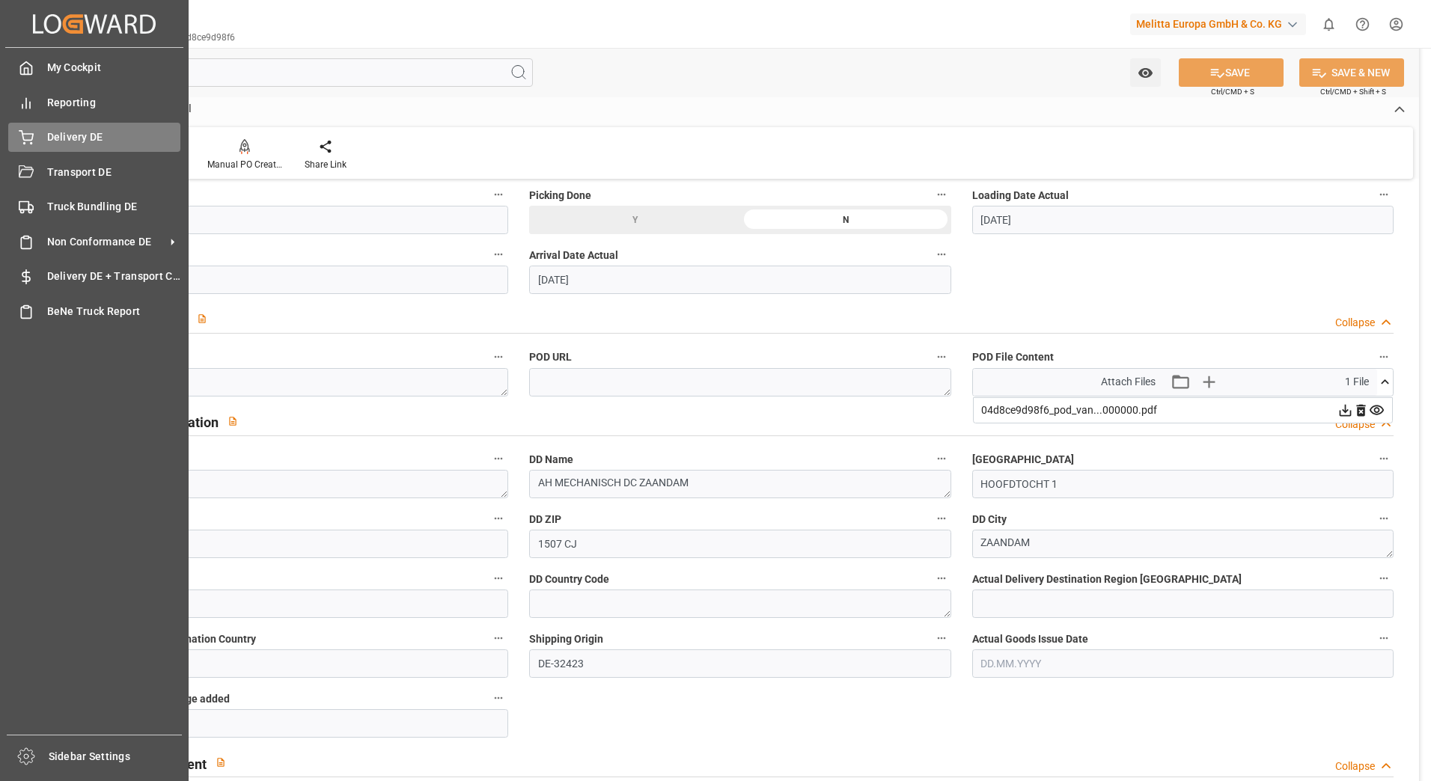
click at [70, 132] on span "Delivery DE" at bounding box center [114, 137] width 134 height 16
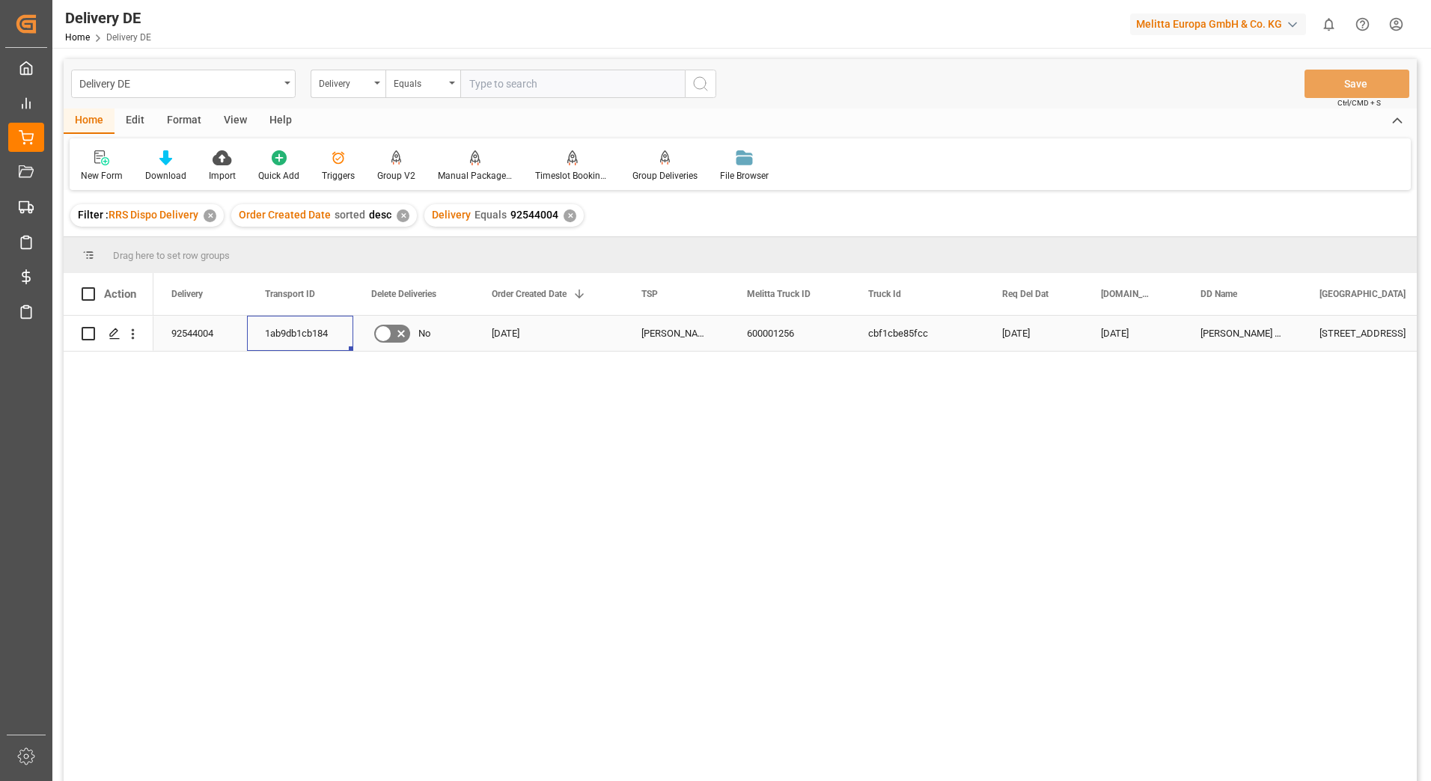
click at [308, 327] on div "1ab9db1cb184" at bounding box center [300, 333] width 106 height 35
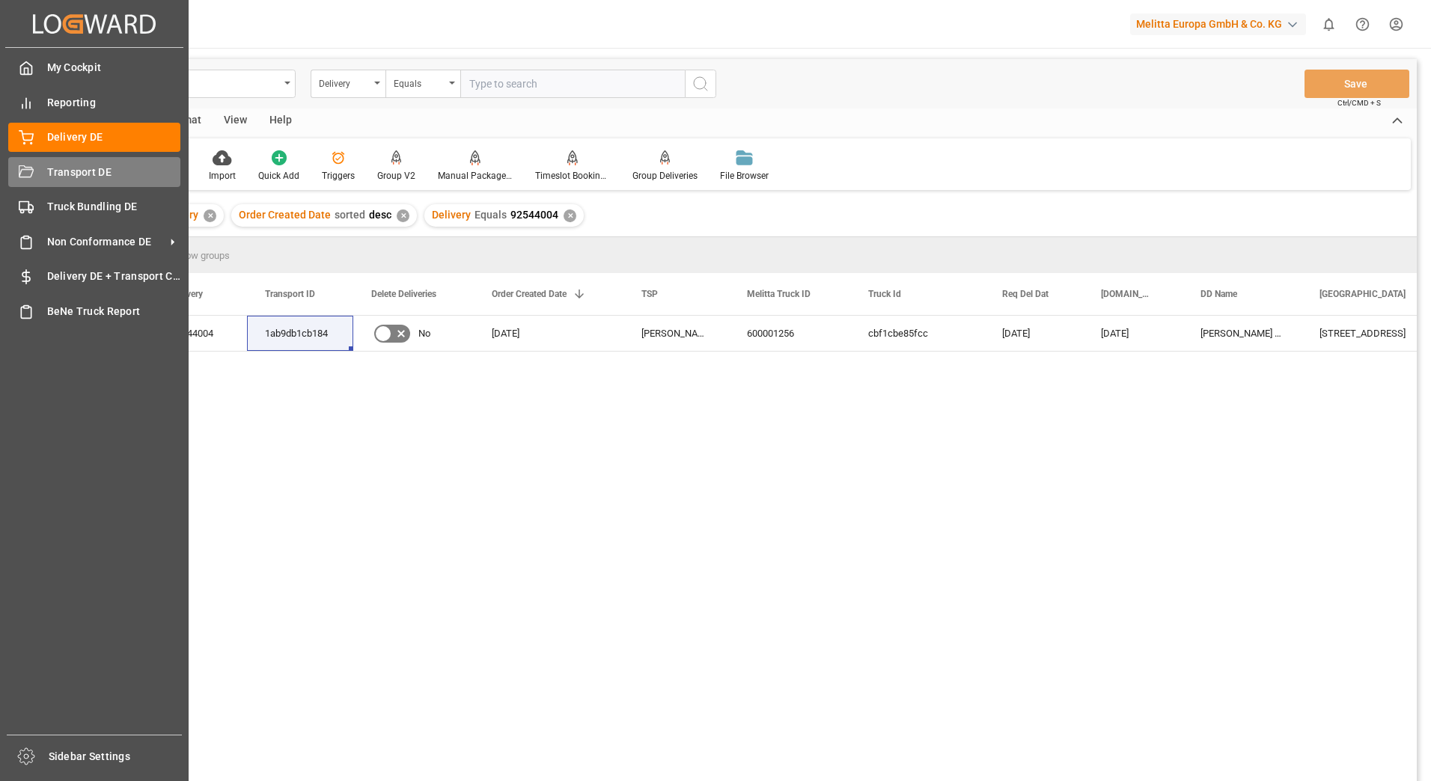
click at [40, 171] on div "Transport DE Transport DE" at bounding box center [94, 171] width 172 height 29
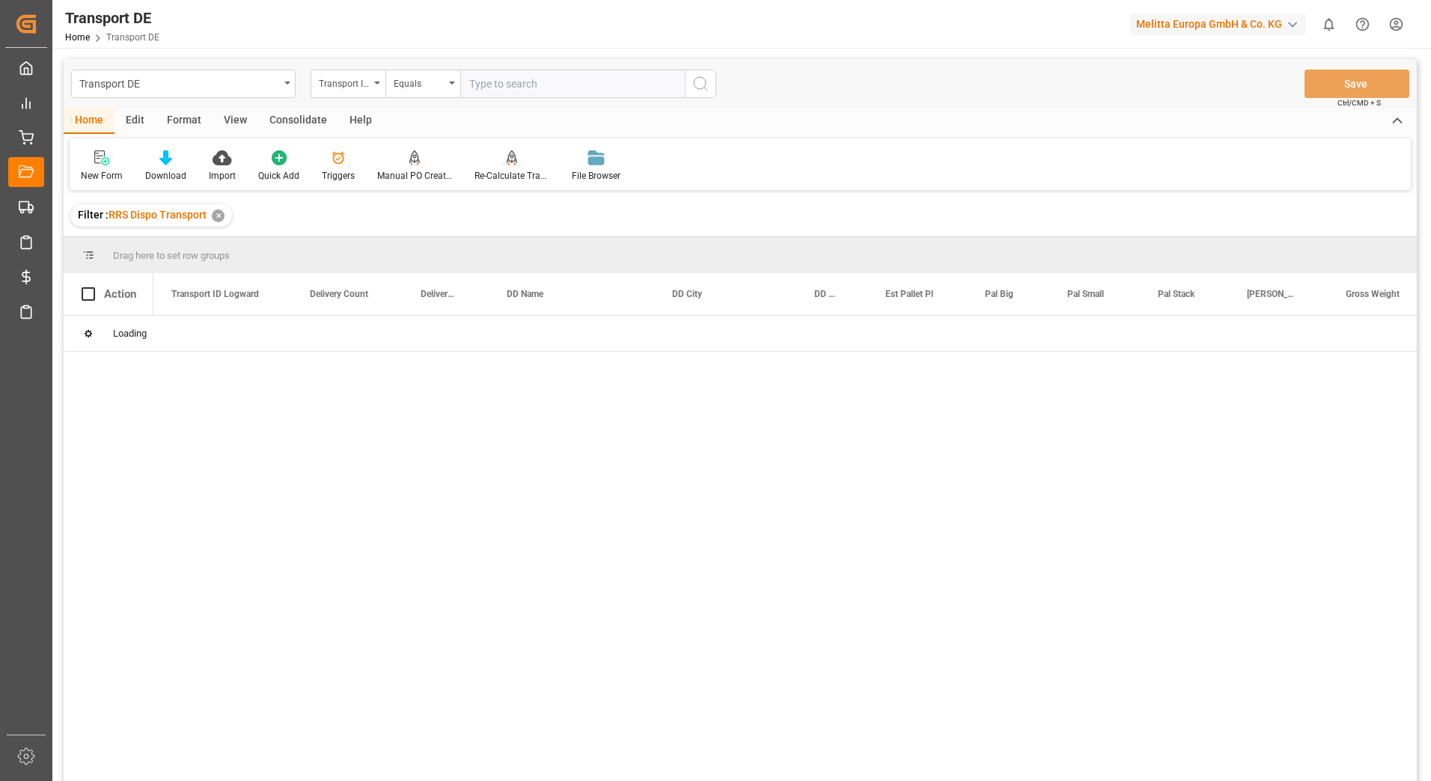
click at [497, 86] on input "text" at bounding box center [572, 84] width 225 height 28
paste input "1ab9db1cb184"
click at [695, 84] on icon "search button" at bounding box center [701, 84] width 18 height 18
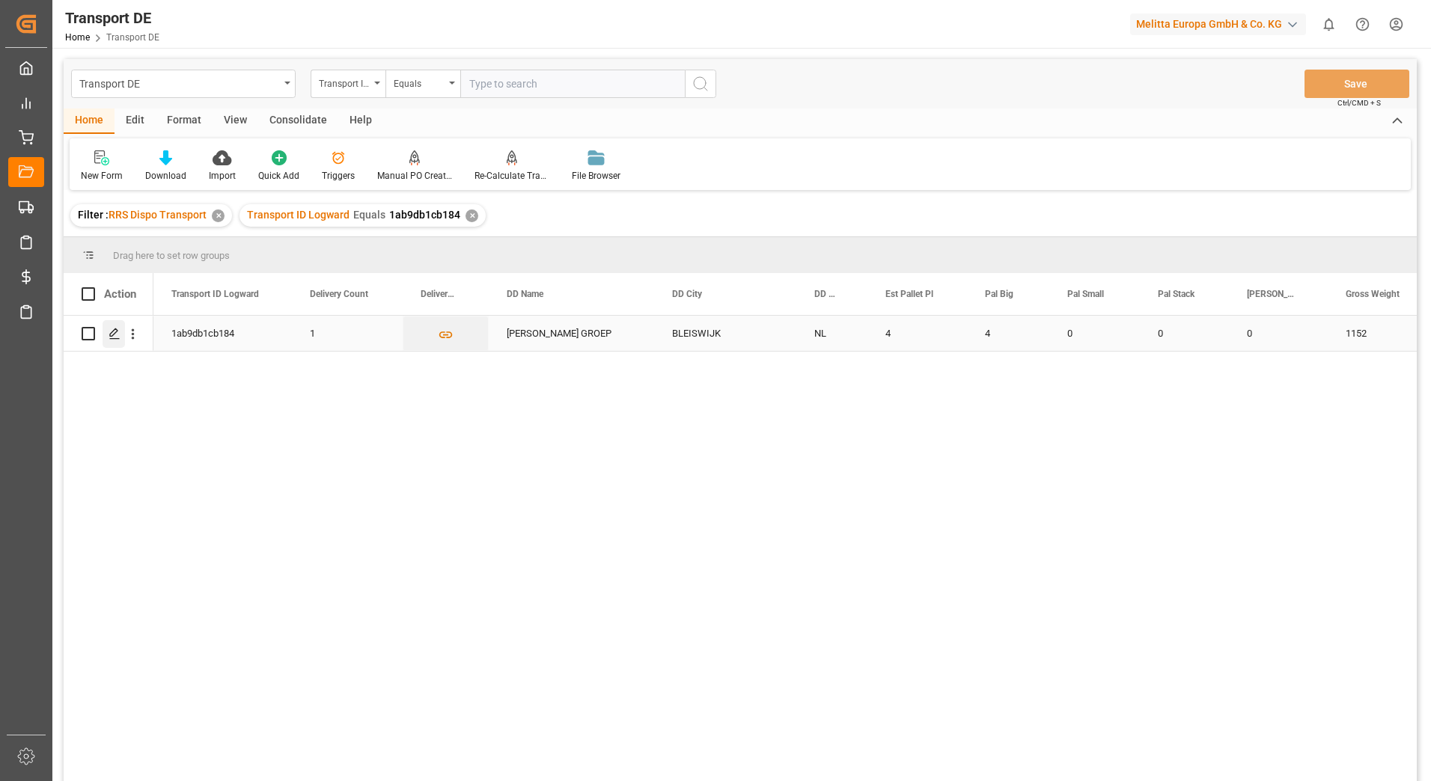
click at [109, 332] on icon "Press SPACE to select this row." at bounding box center [115, 334] width 12 height 12
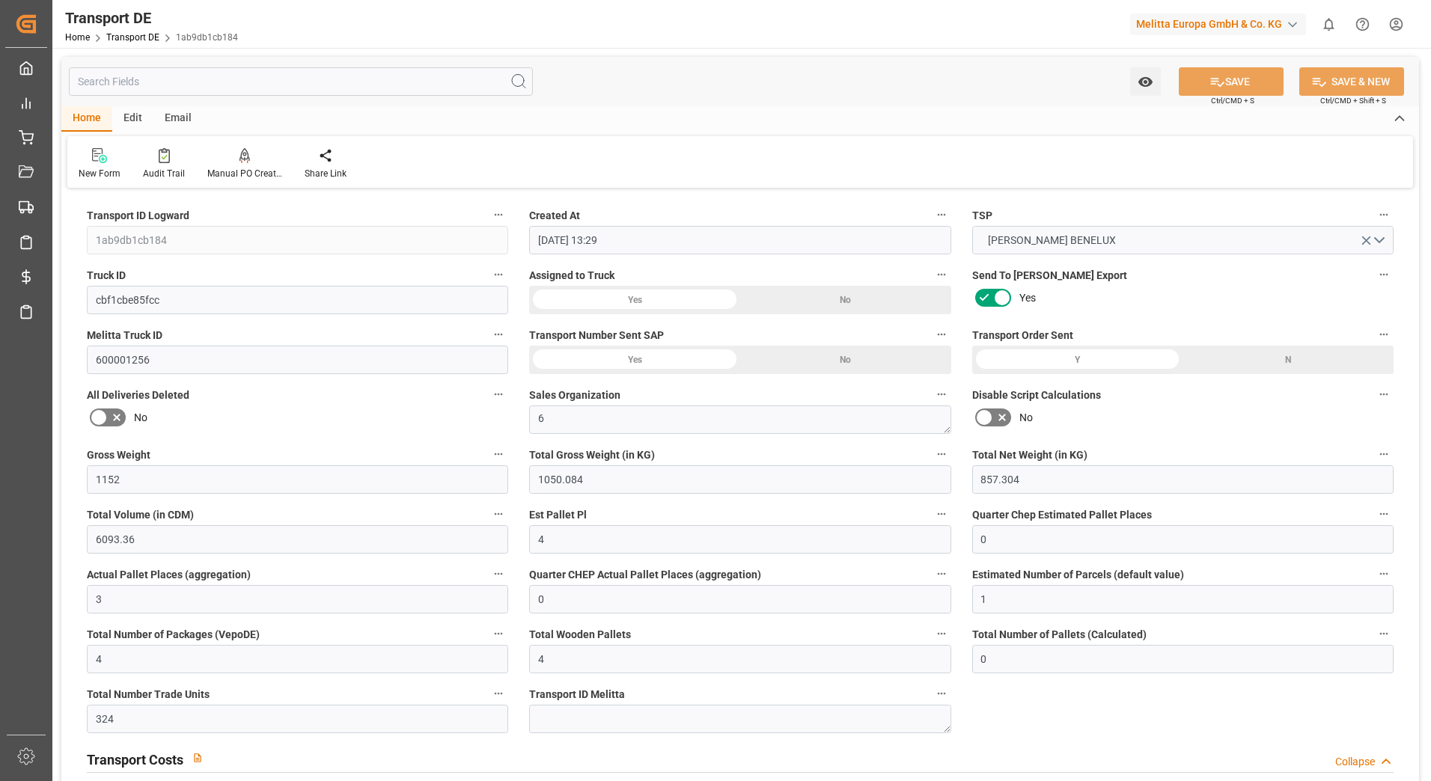
scroll to position [674, 0]
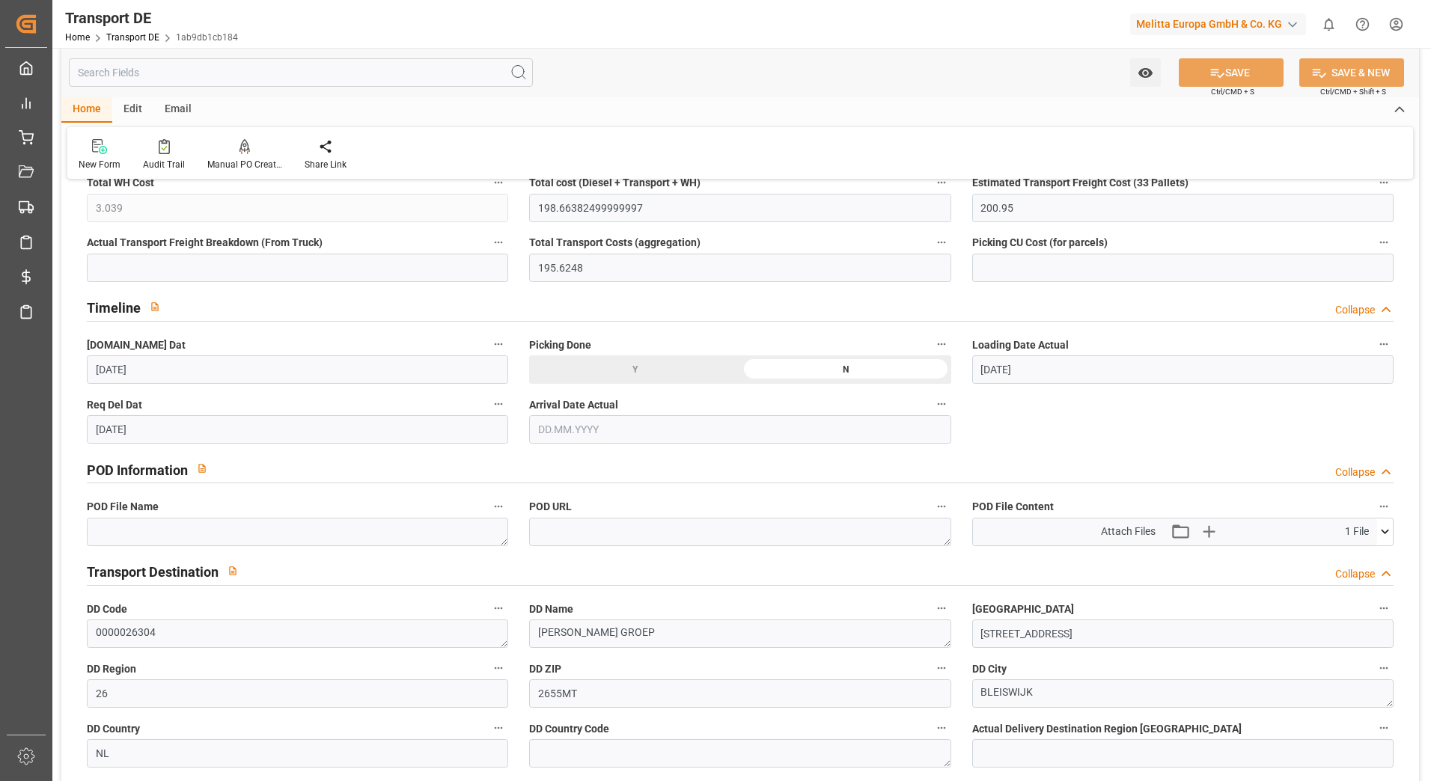
click at [1390, 529] on icon at bounding box center [1385, 532] width 16 height 16
click at [1348, 558] on icon at bounding box center [1346, 560] width 16 height 16
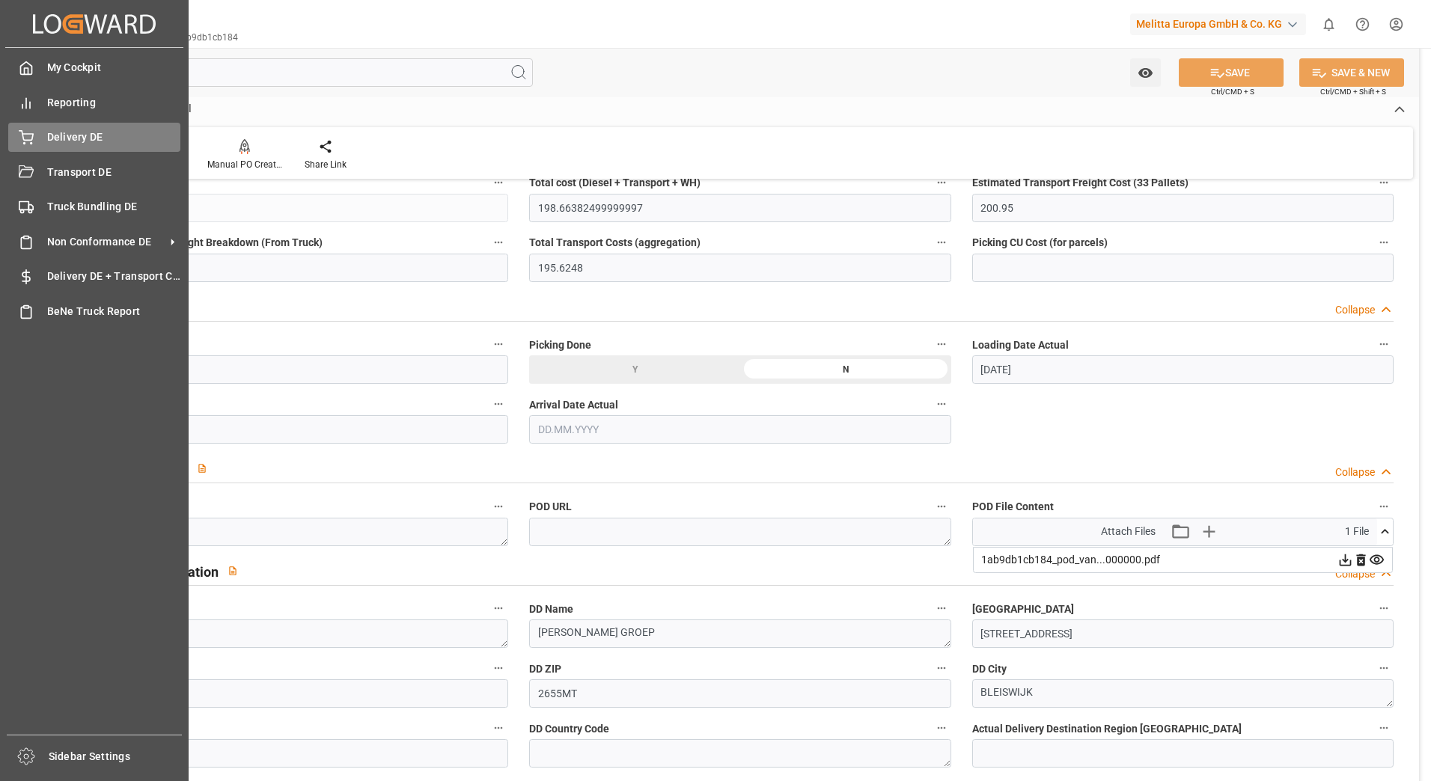
click at [84, 132] on span "Delivery DE" at bounding box center [114, 137] width 134 height 16
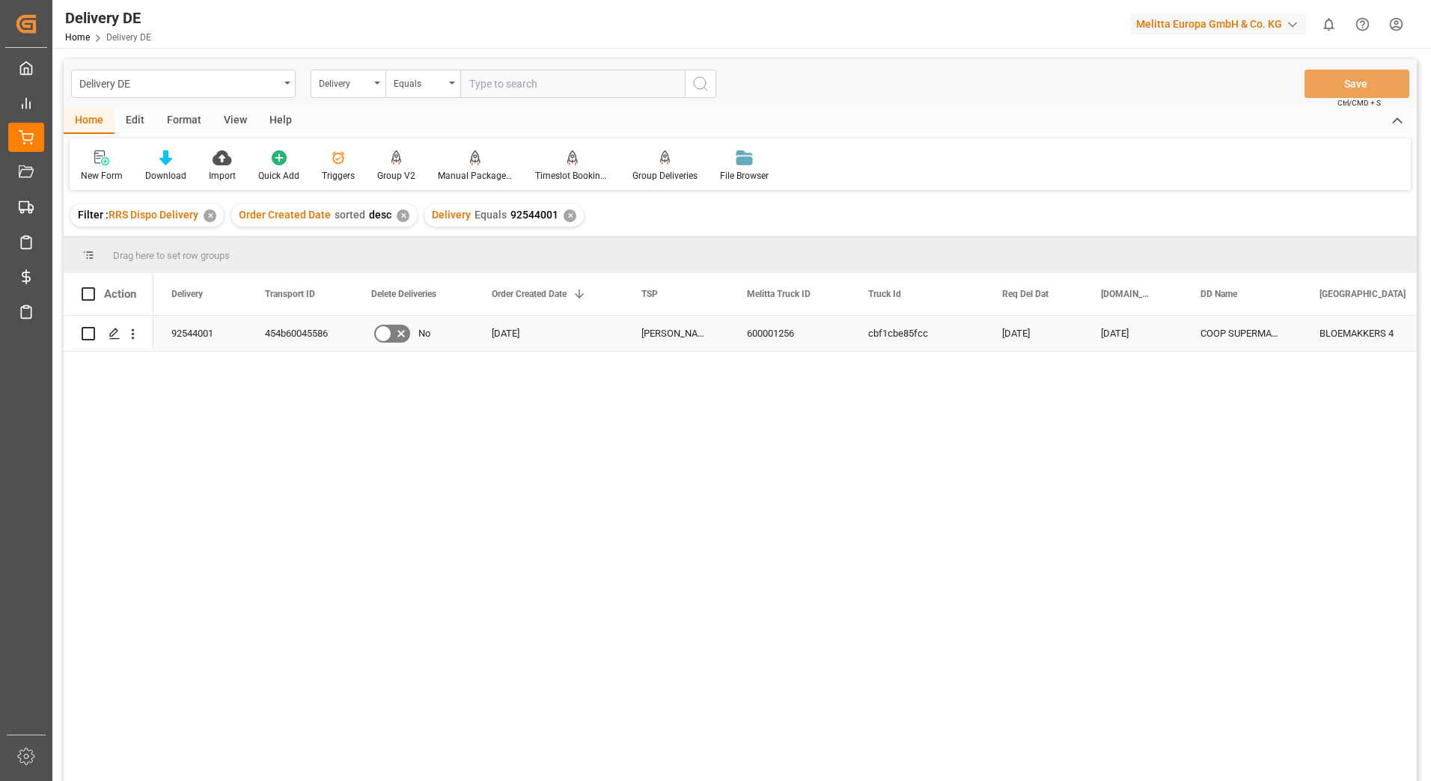
click at [298, 331] on div "454b60045586" at bounding box center [300, 333] width 106 height 35
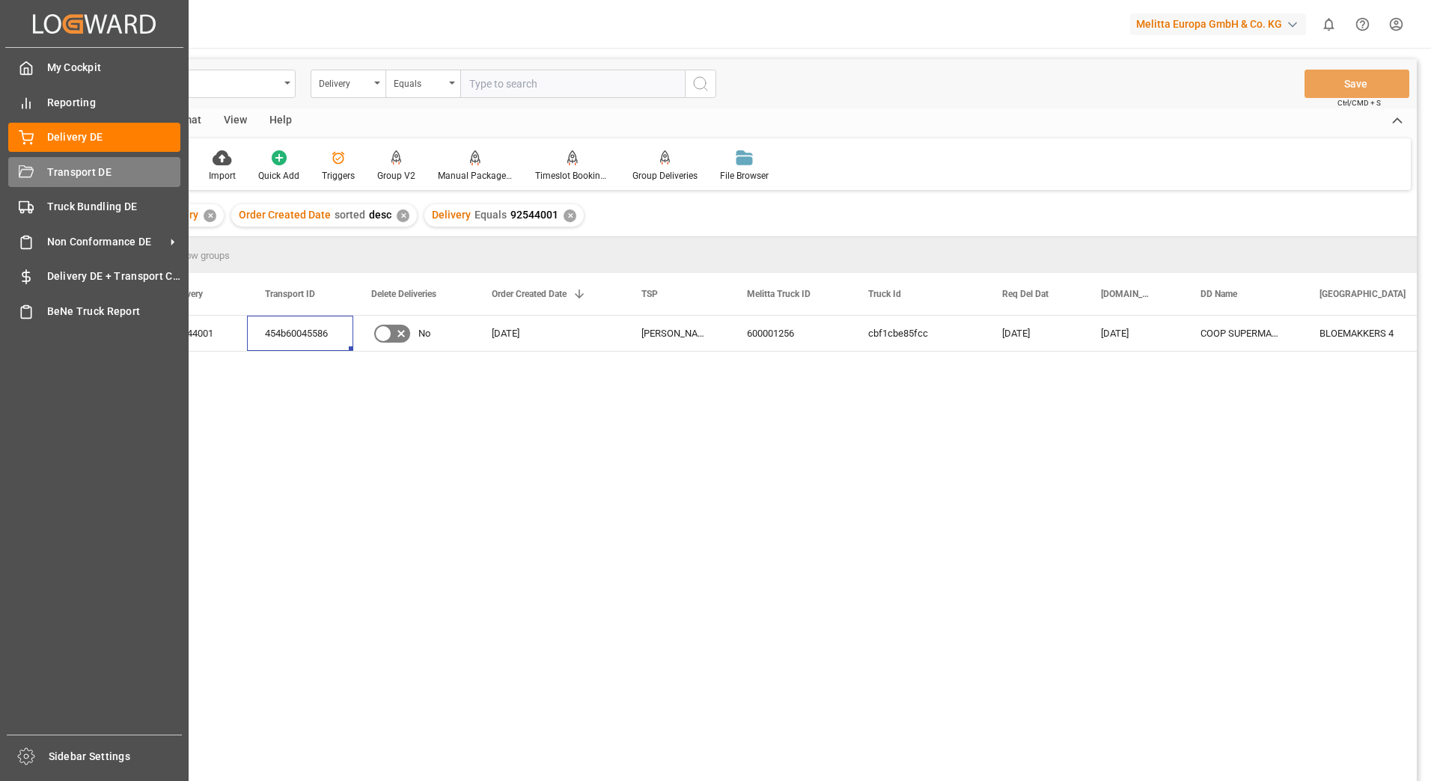
click at [37, 167] on div "Transport DE Transport DE" at bounding box center [94, 171] width 172 height 29
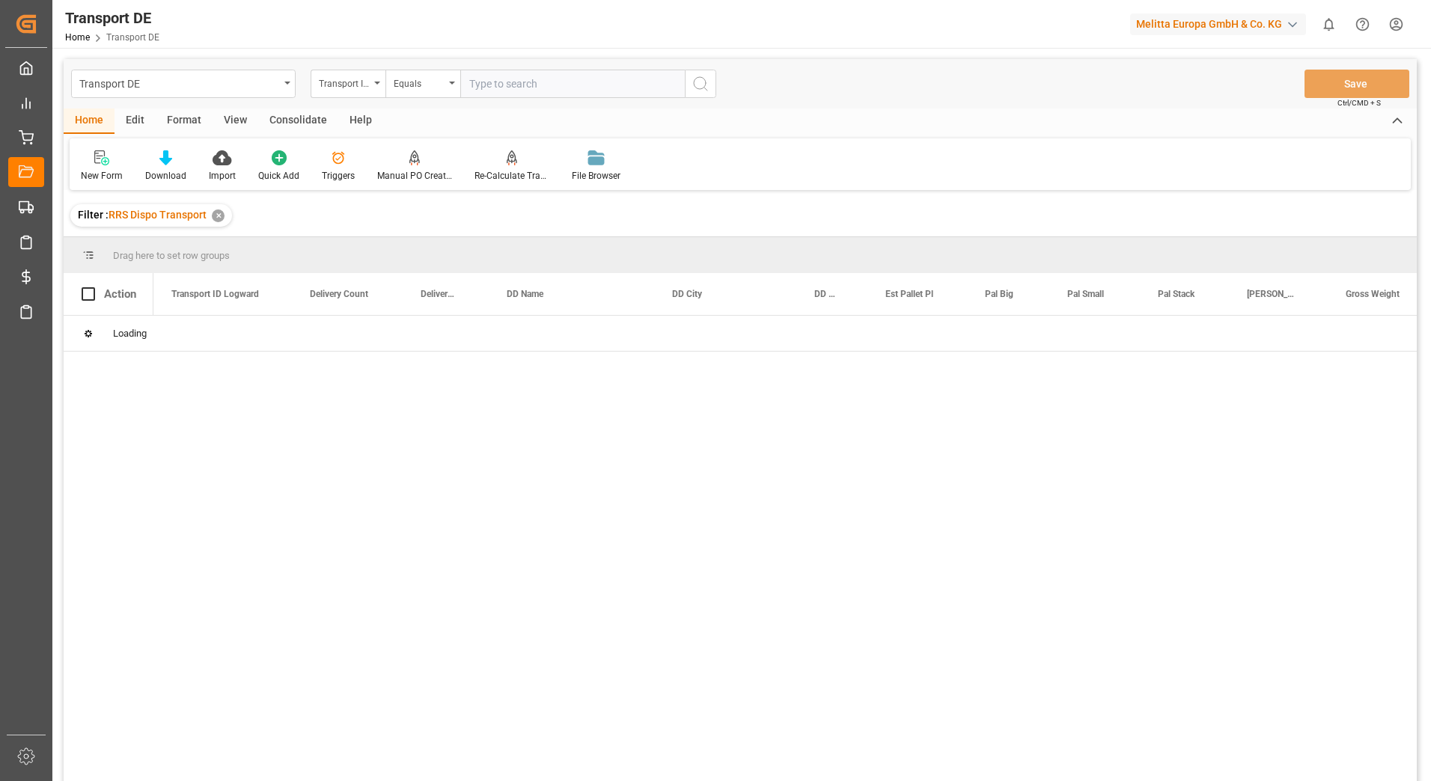
click at [506, 83] on input "text" at bounding box center [572, 84] width 225 height 28
paste input "454b60045586"
click at [701, 85] on icon "search button" at bounding box center [701, 84] width 18 height 18
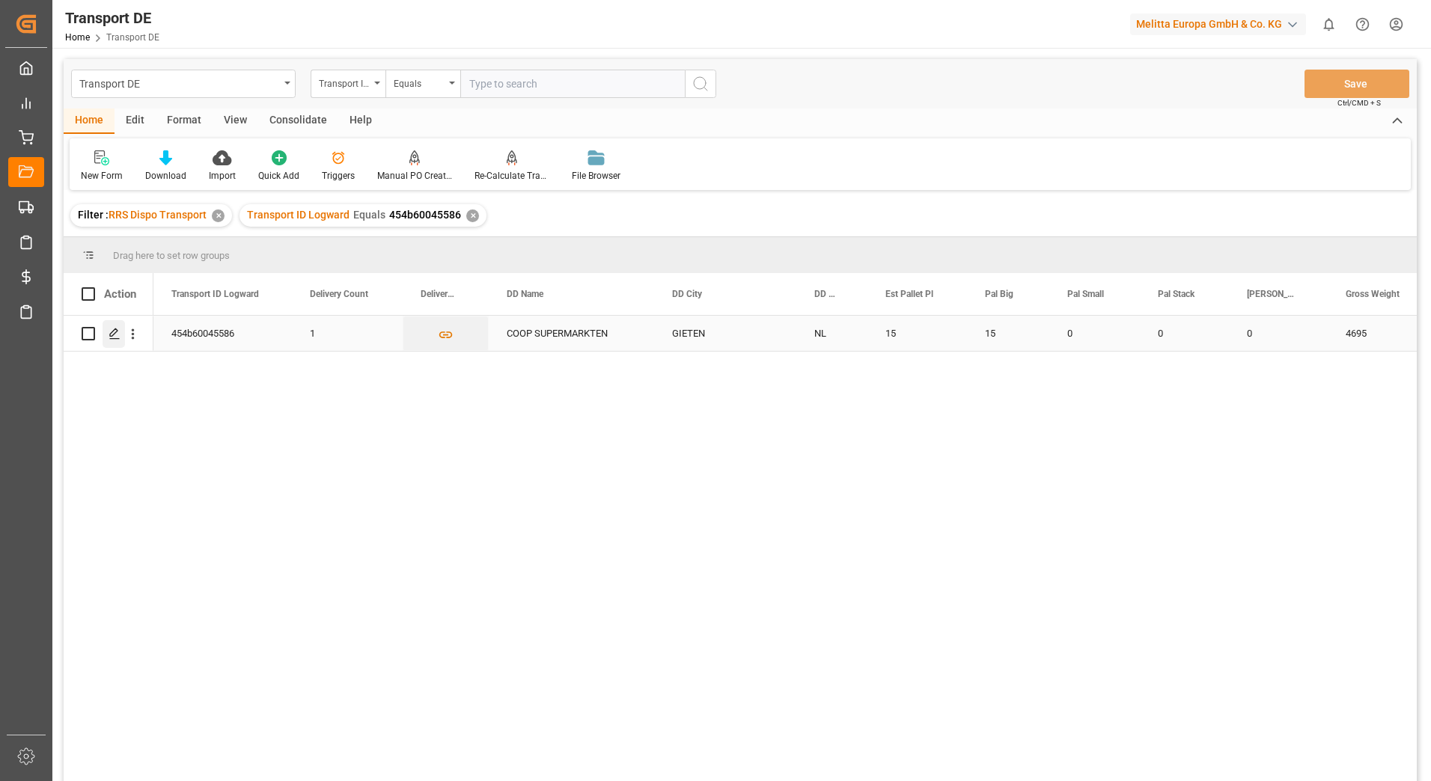
click at [115, 335] on polygon "Press SPACE to select this row." at bounding box center [113, 332] width 7 height 7
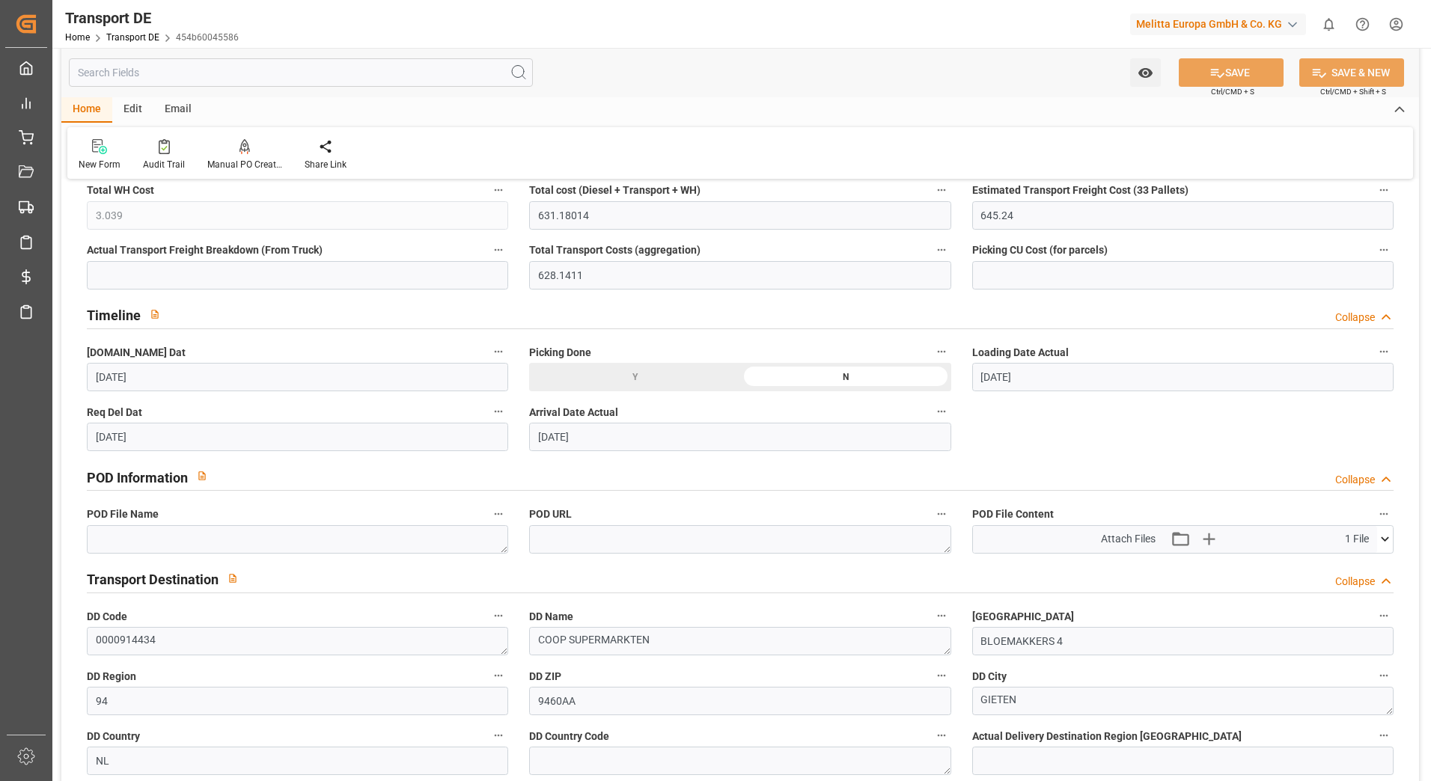
scroll to position [674, 0]
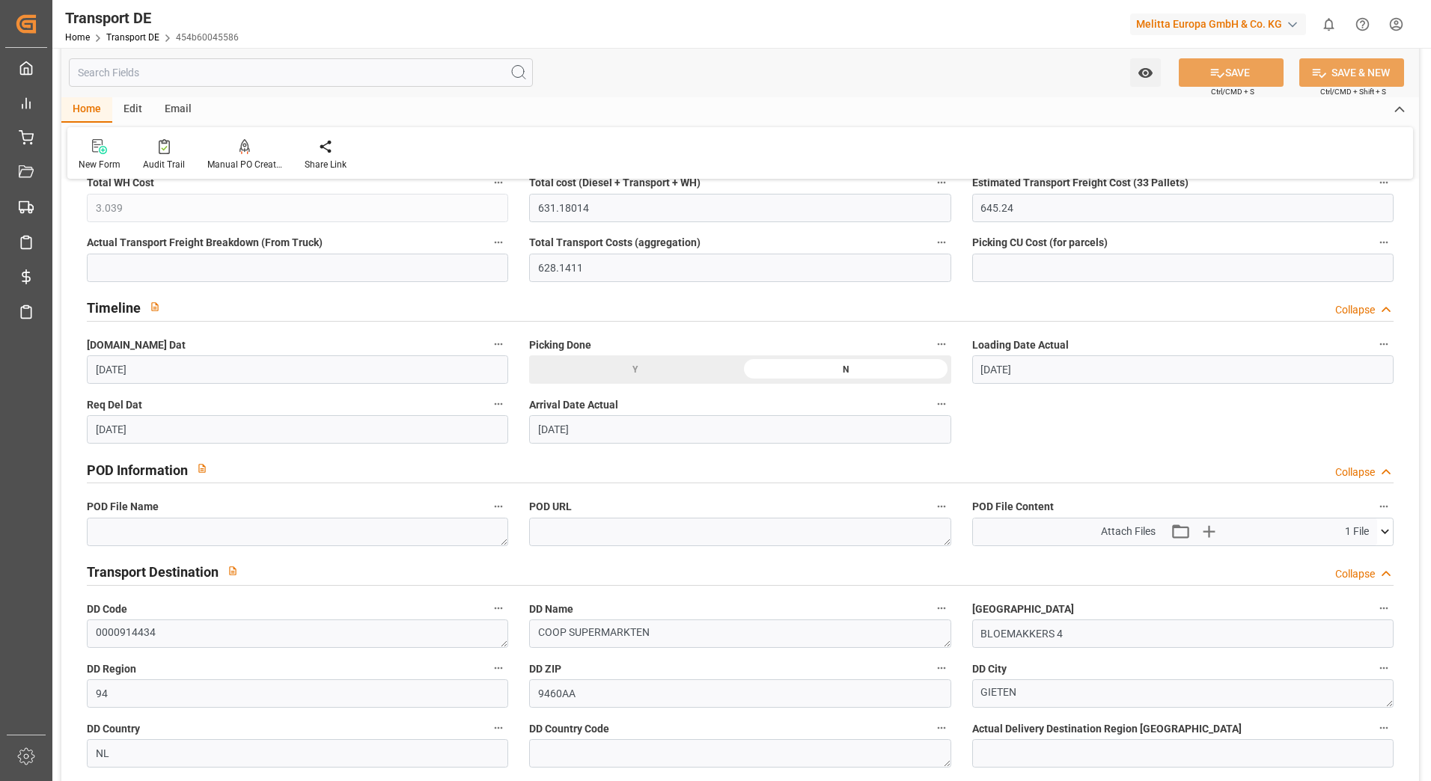
click at [1385, 528] on icon at bounding box center [1385, 532] width 16 height 16
click at [1344, 557] on icon at bounding box center [1346, 560] width 16 height 16
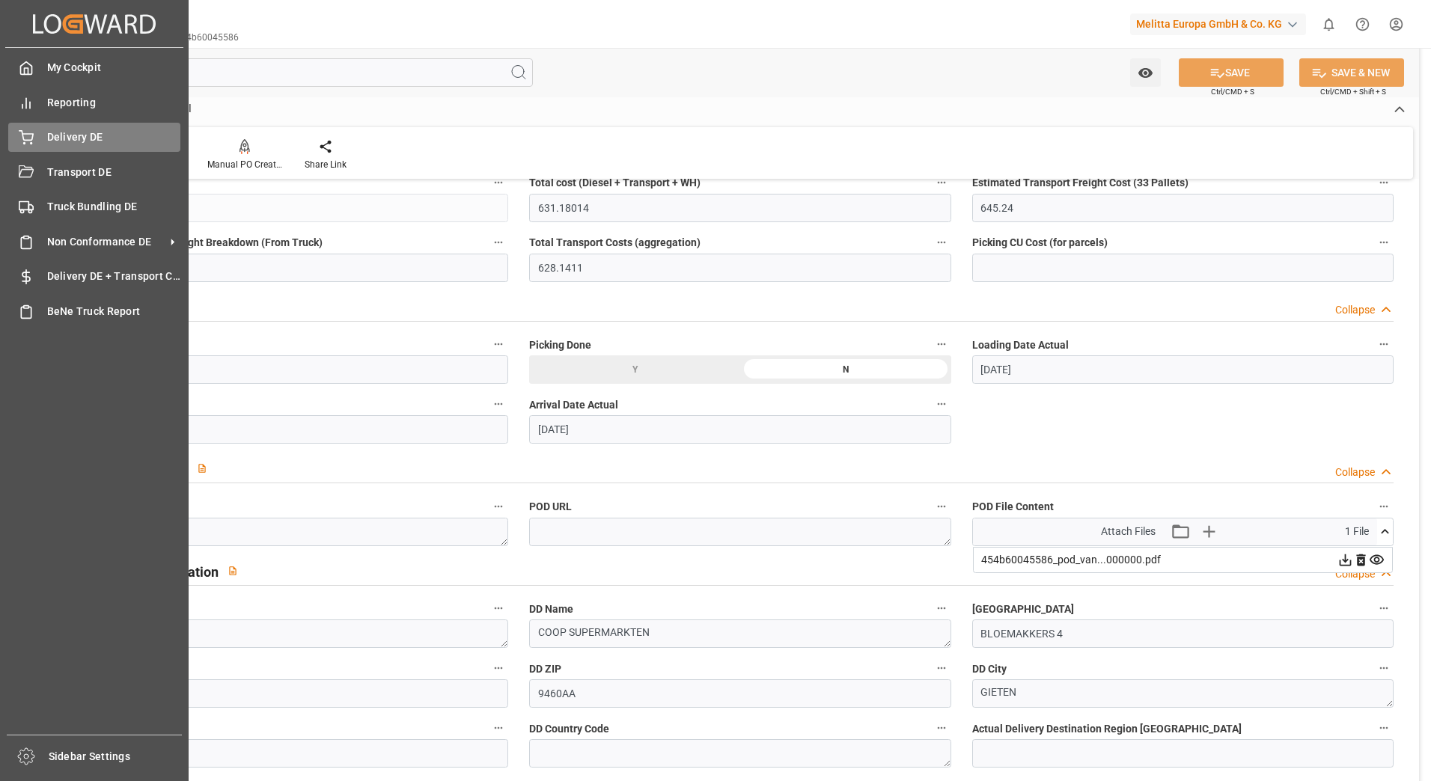
click at [33, 141] on icon at bounding box center [26, 137] width 15 height 15
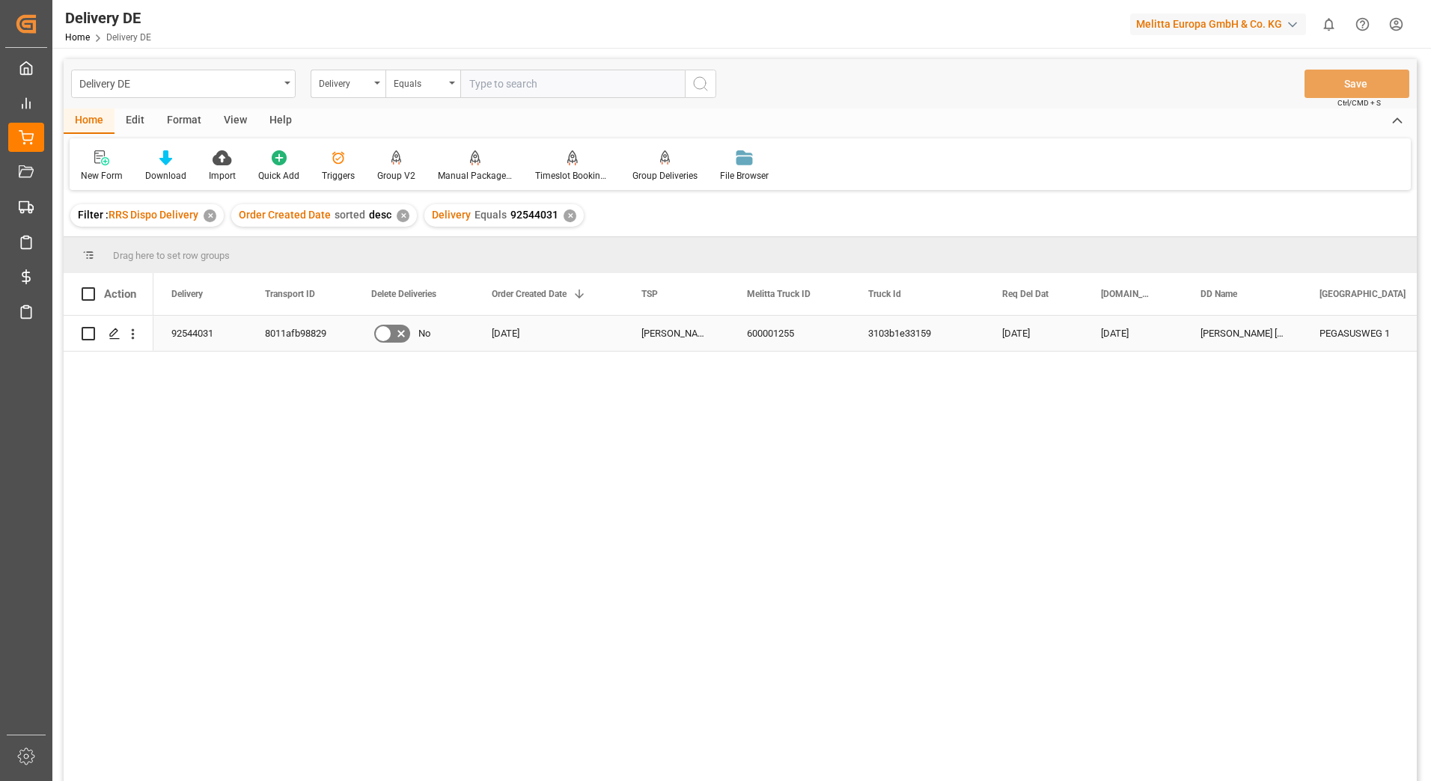
click at [308, 338] on div "8011afb98829" at bounding box center [300, 333] width 106 height 35
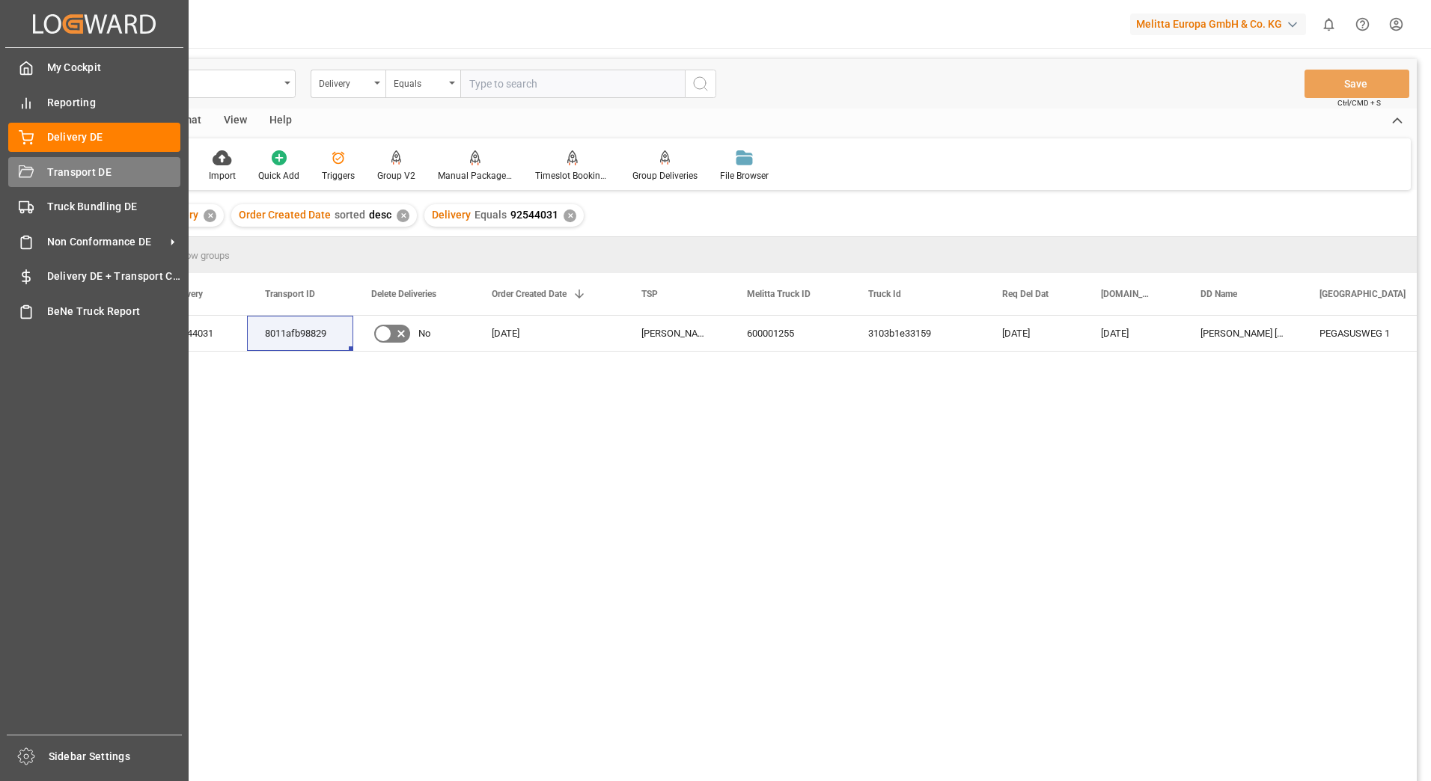
click at [14, 171] on div at bounding box center [20, 173] width 25 height 16
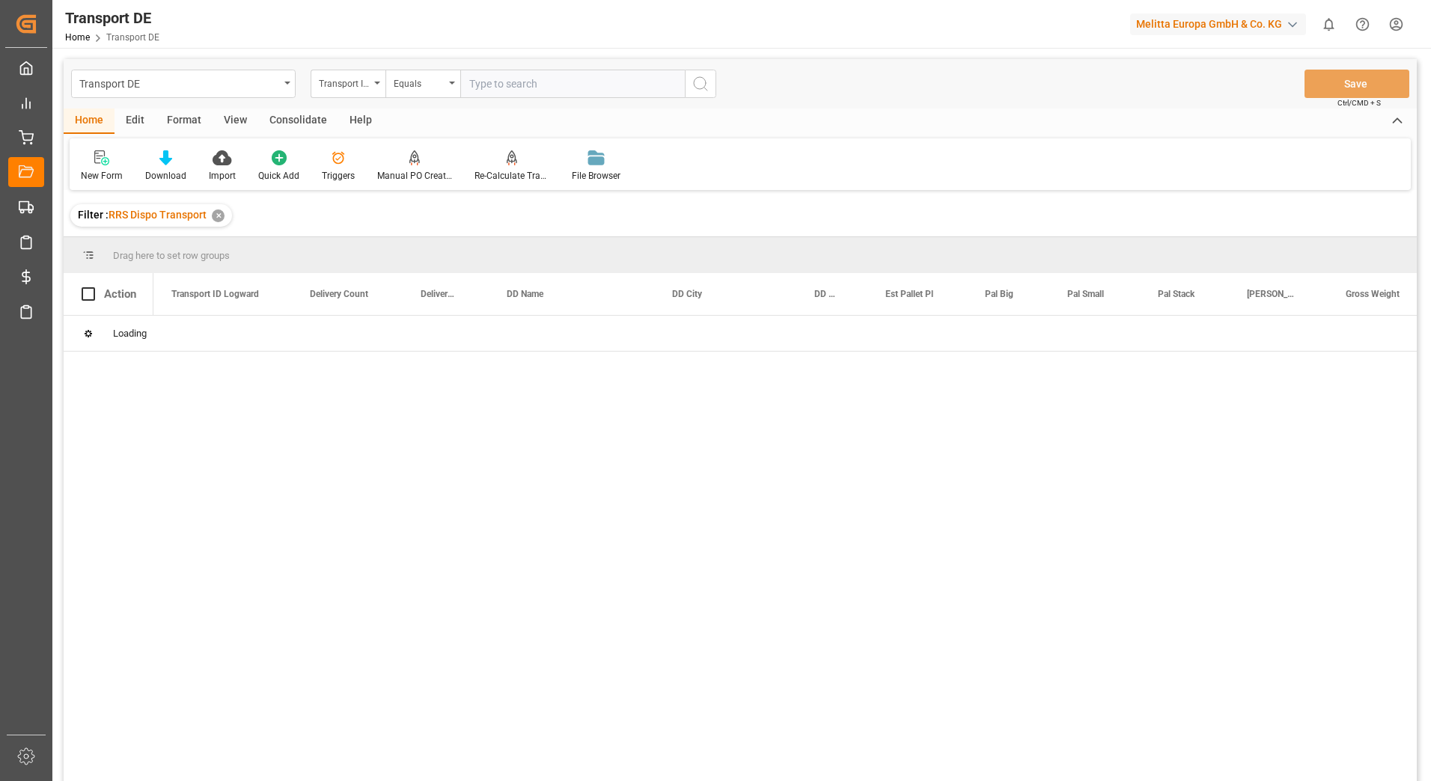
click at [487, 82] on input "text" at bounding box center [572, 84] width 225 height 28
paste input "8011afb98829"
click at [700, 83] on icon "search button" at bounding box center [701, 84] width 18 height 18
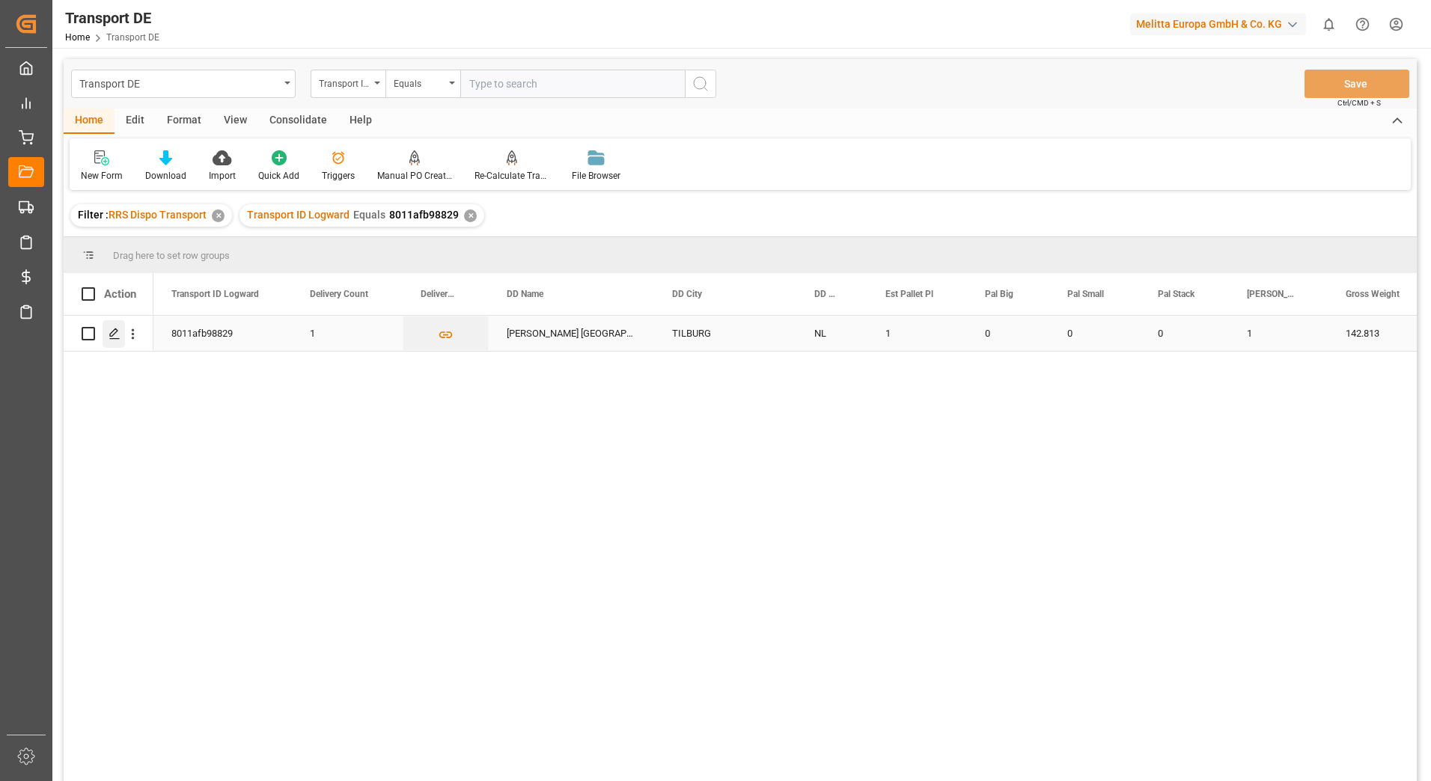
click at [118, 339] on line "Press SPACE to select this row." at bounding box center [114, 339] width 9 height 0
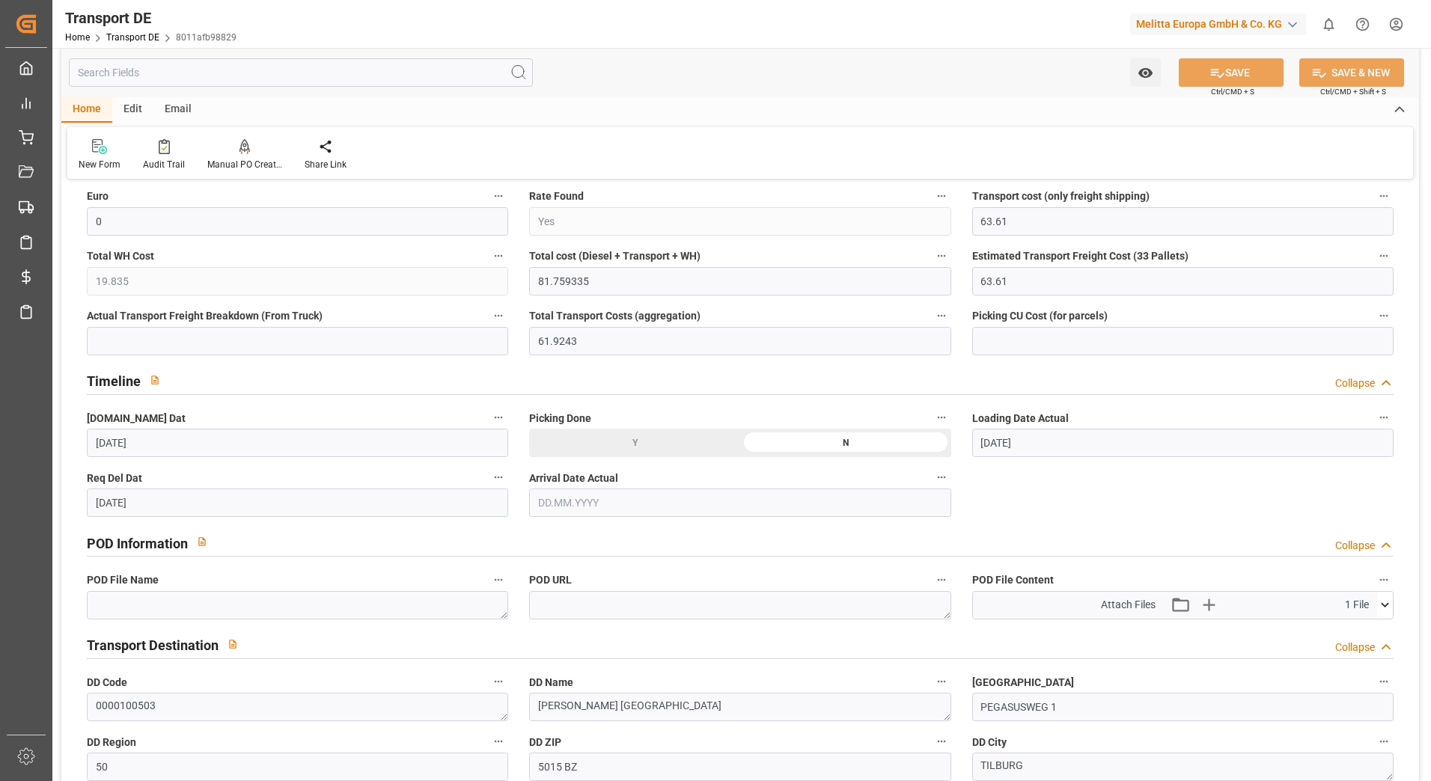
scroll to position [674, 0]
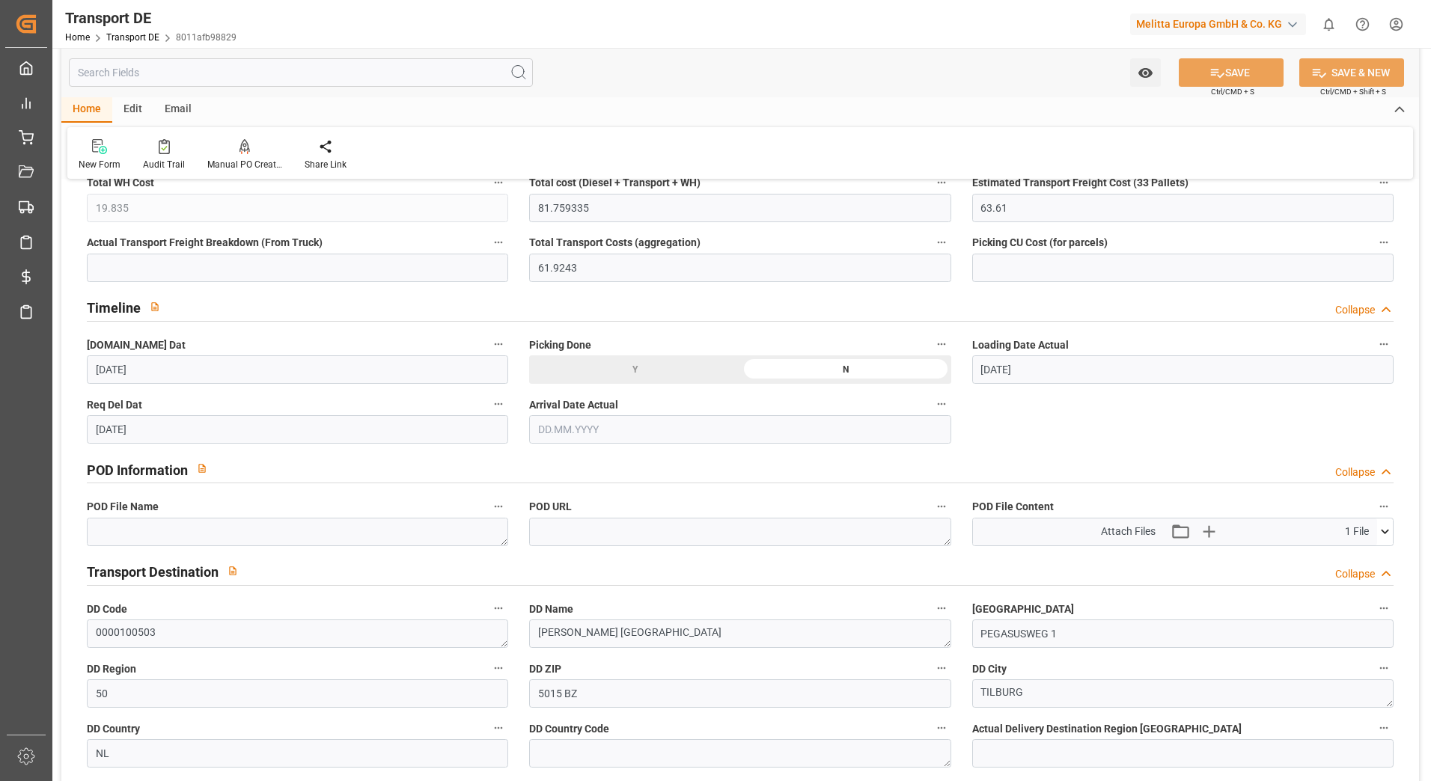
click at [1381, 531] on icon at bounding box center [1385, 532] width 16 height 16
click at [1347, 559] on icon at bounding box center [1346, 560] width 16 height 16
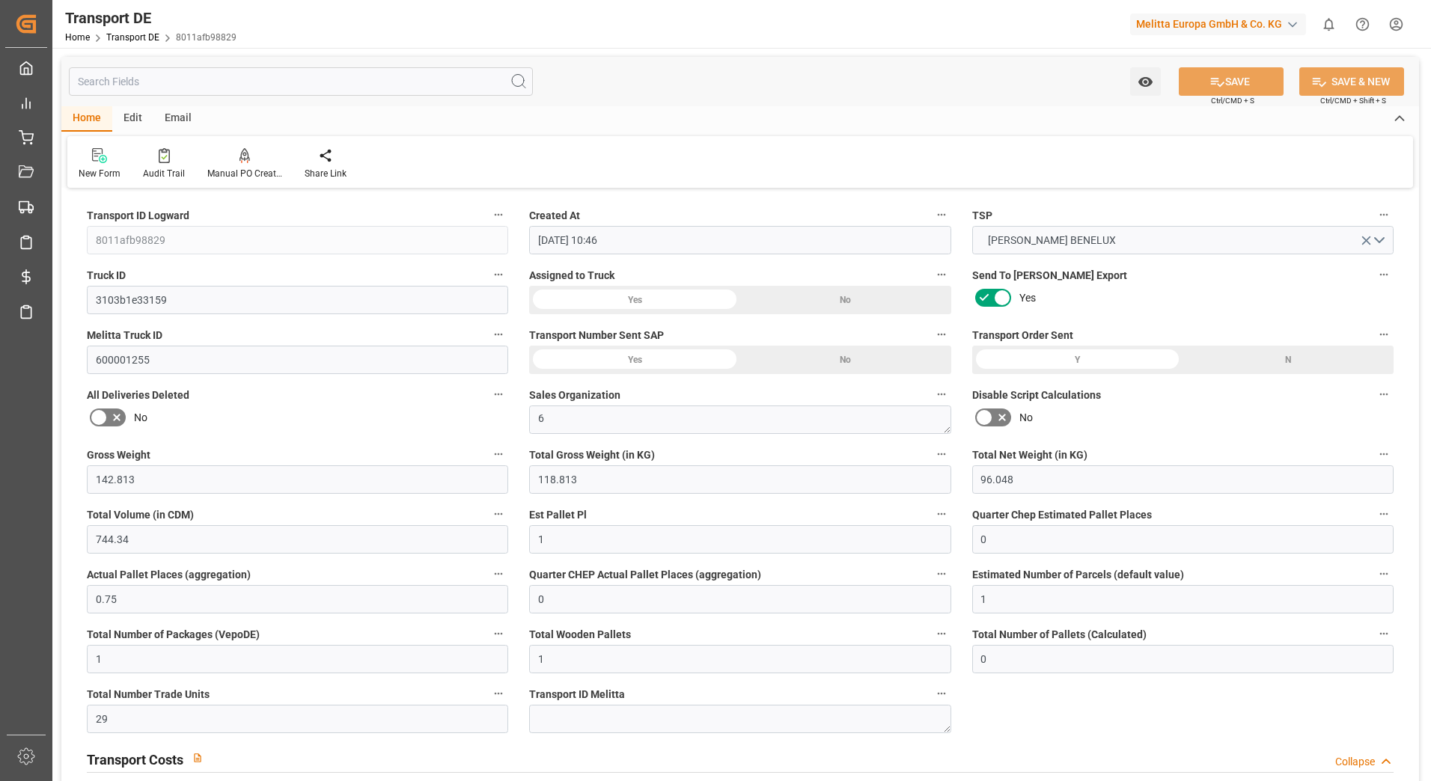
scroll to position [674, 0]
